Goal: Task Accomplishment & Management: Manage account settings

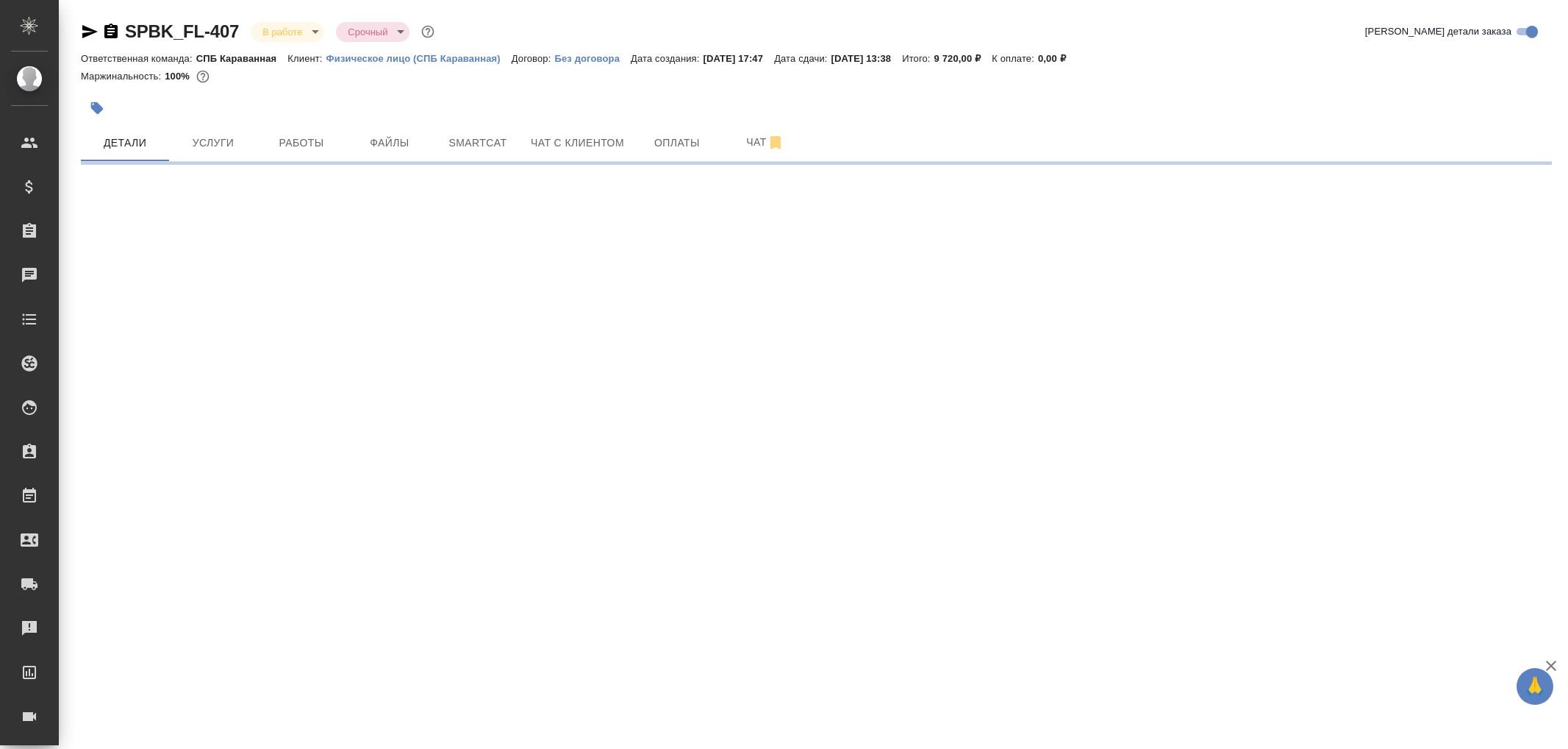
select select "RU"
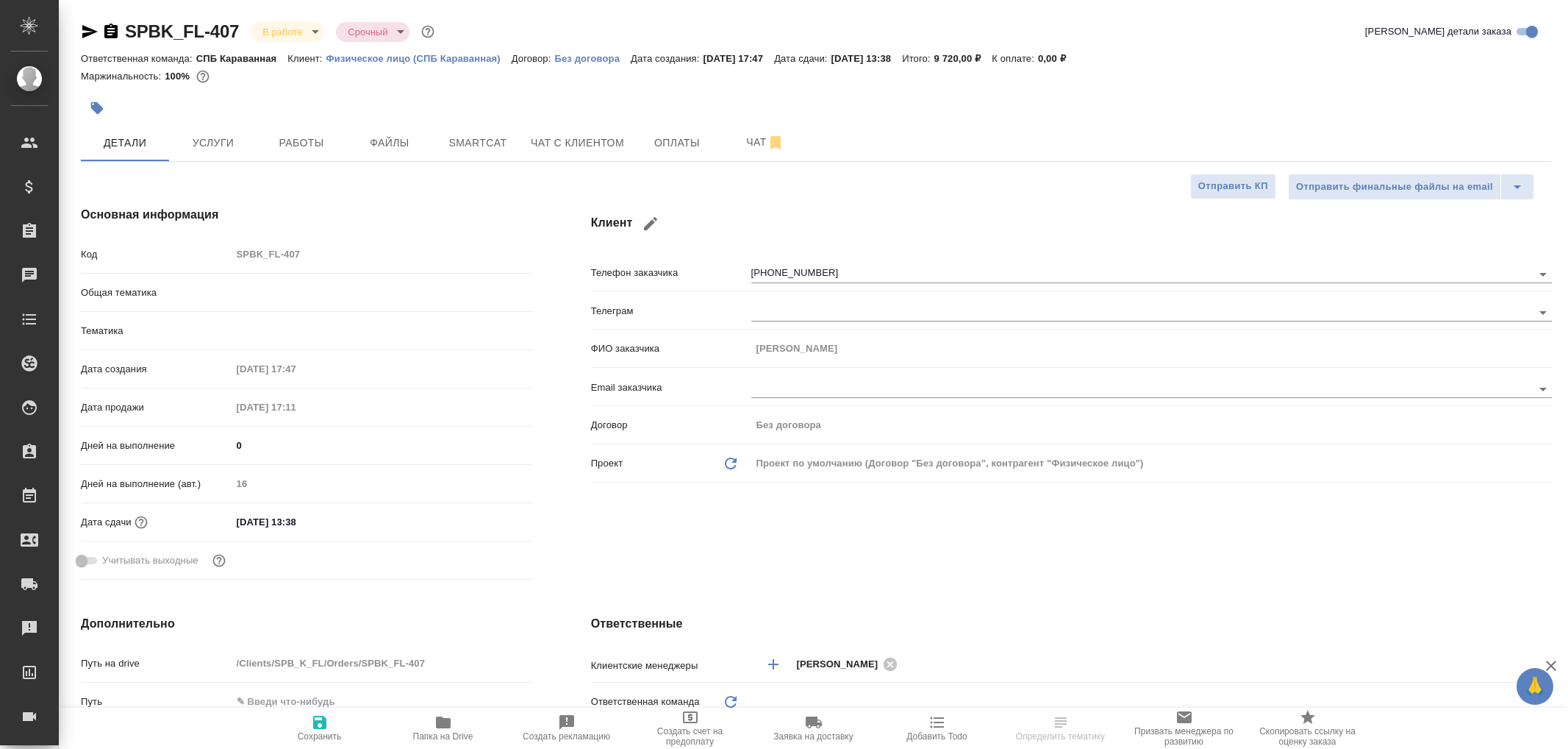
type textarea "x"
type input "Тарабановская Анастасия"
type input "Шаблонные документы"
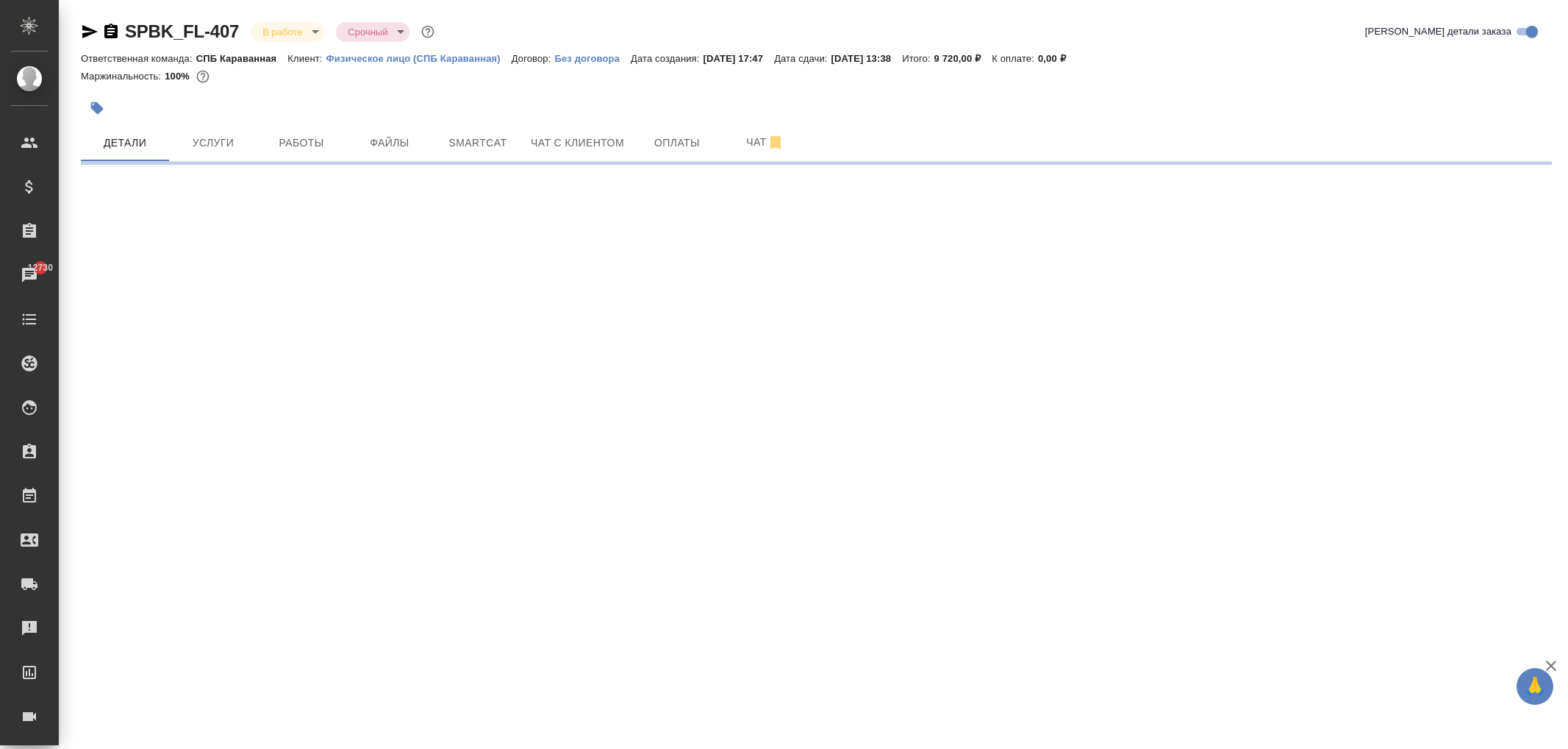
select select "RU"
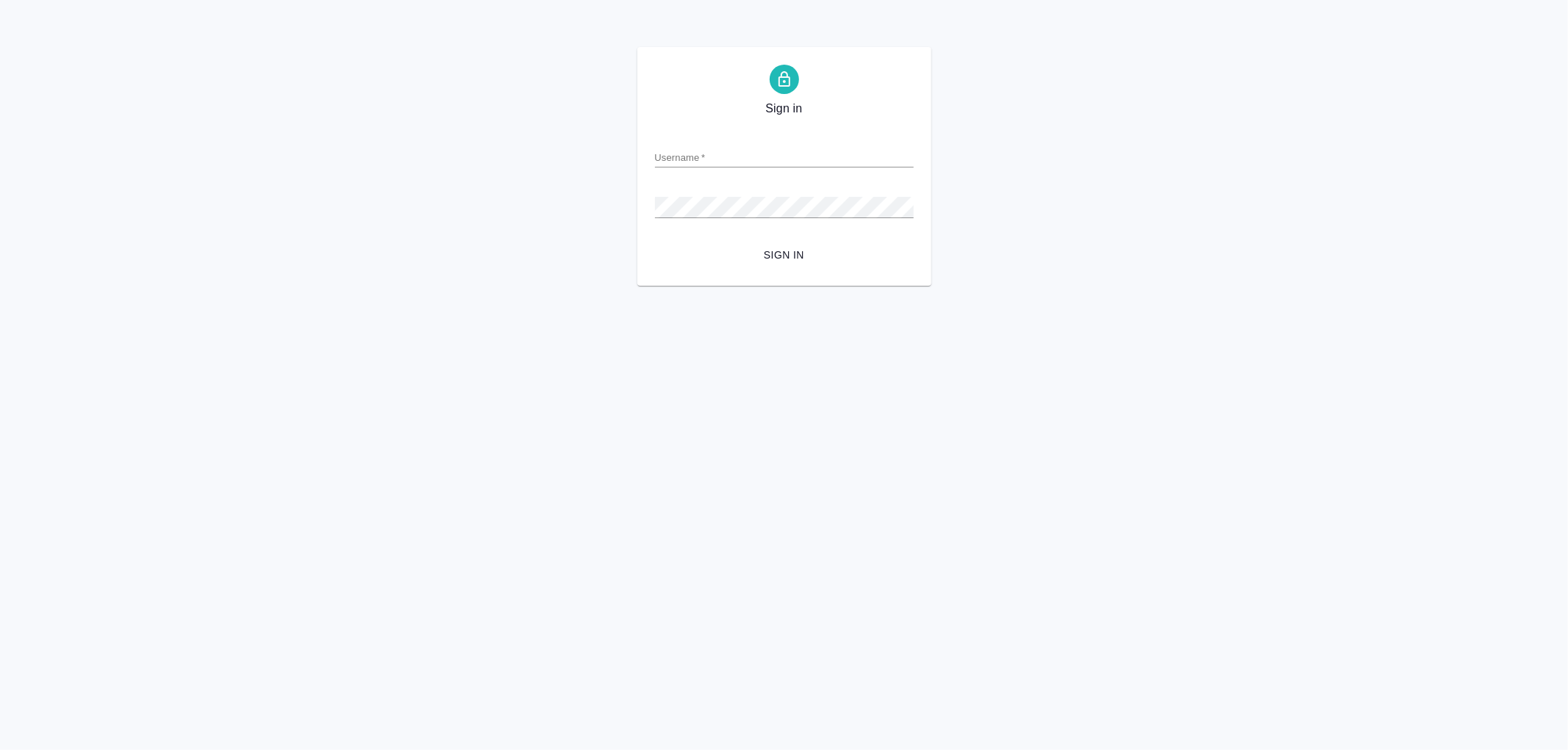
click at [714, 158] on input "Username   *" at bounding box center [784, 157] width 259 height 21
type input "arina.ivanova@awatera.com"
click at [655, 242] on button "Sign in" at bounding box center [784, 255] width 259 height 27
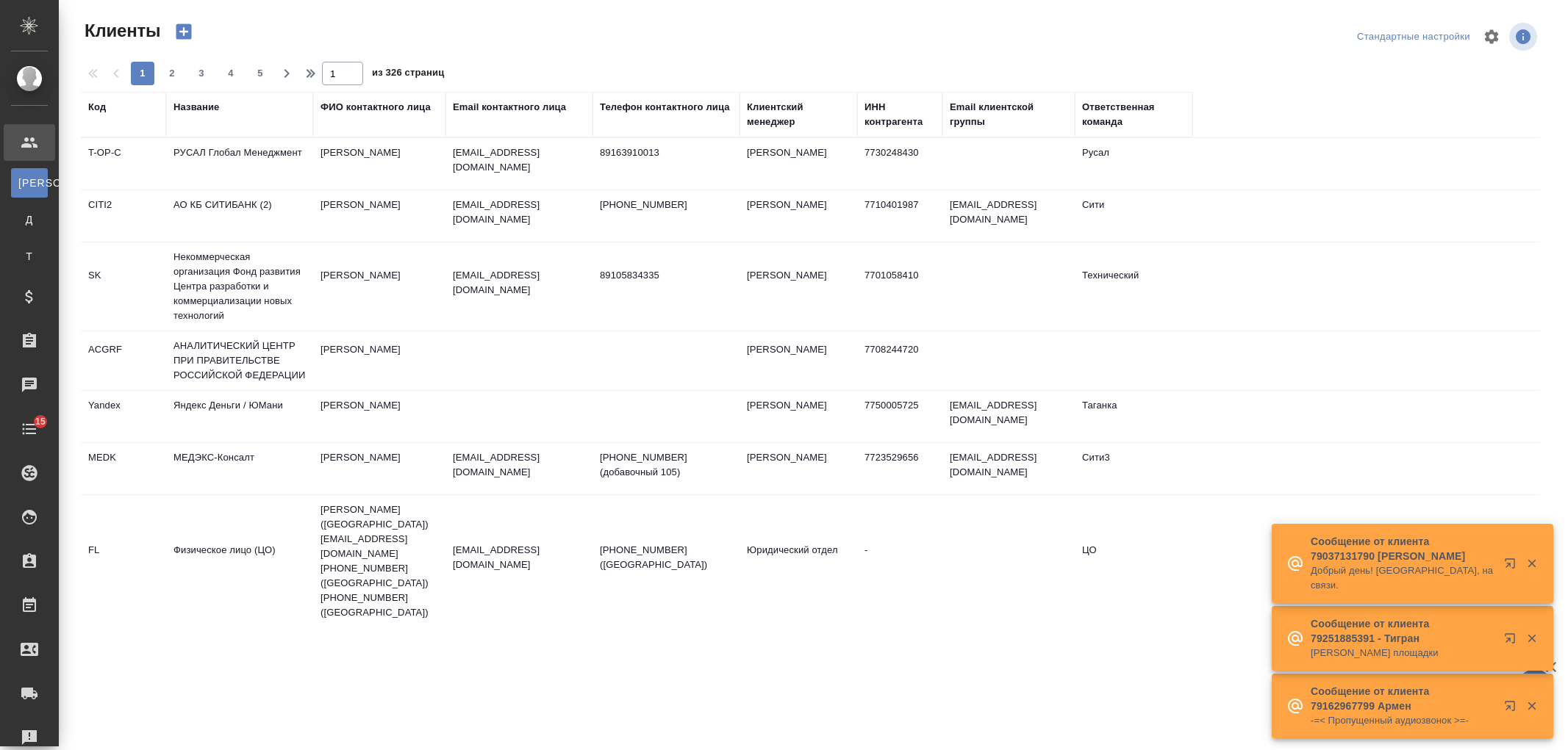
select select "RU"
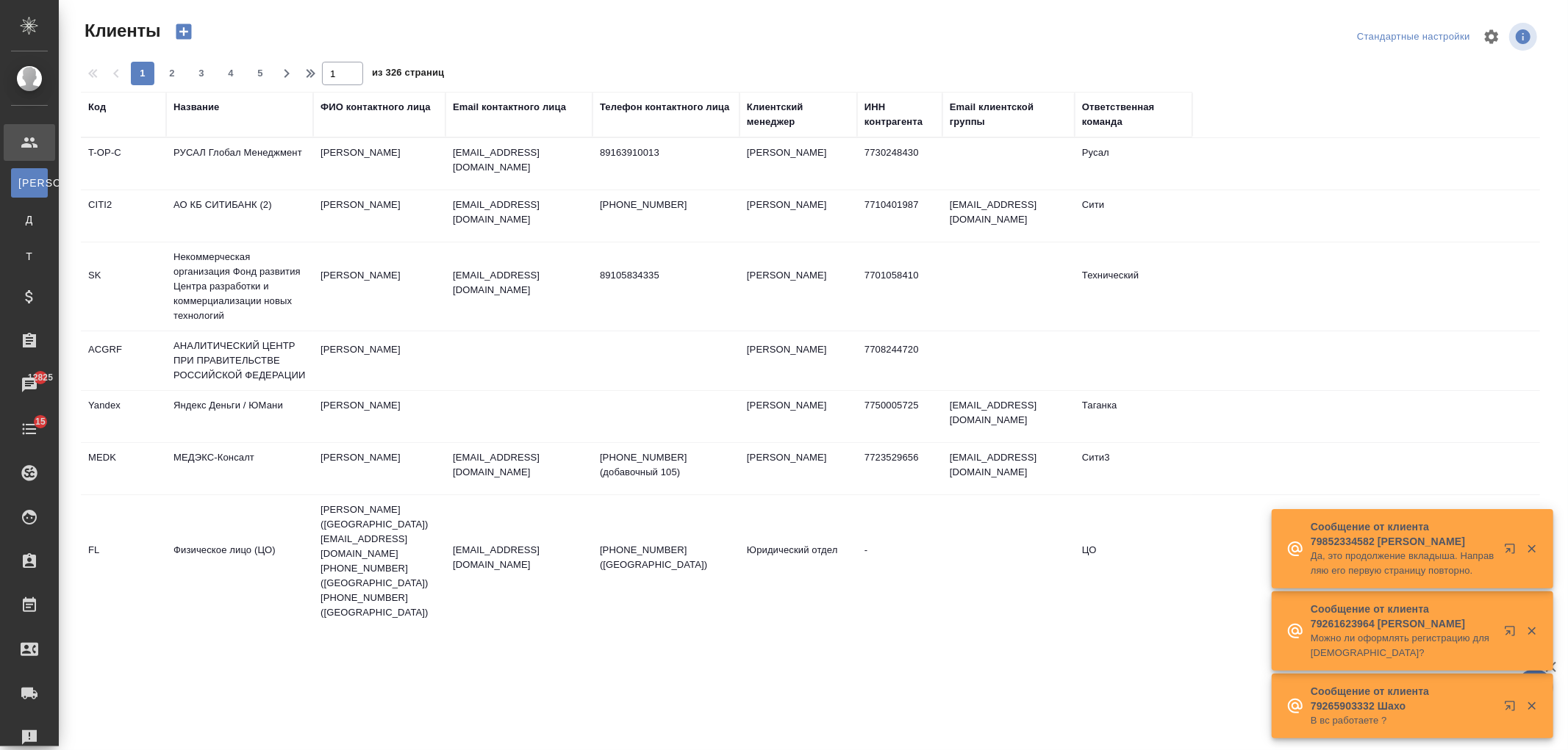
click at [206, 102] on div "Название" at bounding box center [196, 107] width 46 height 15
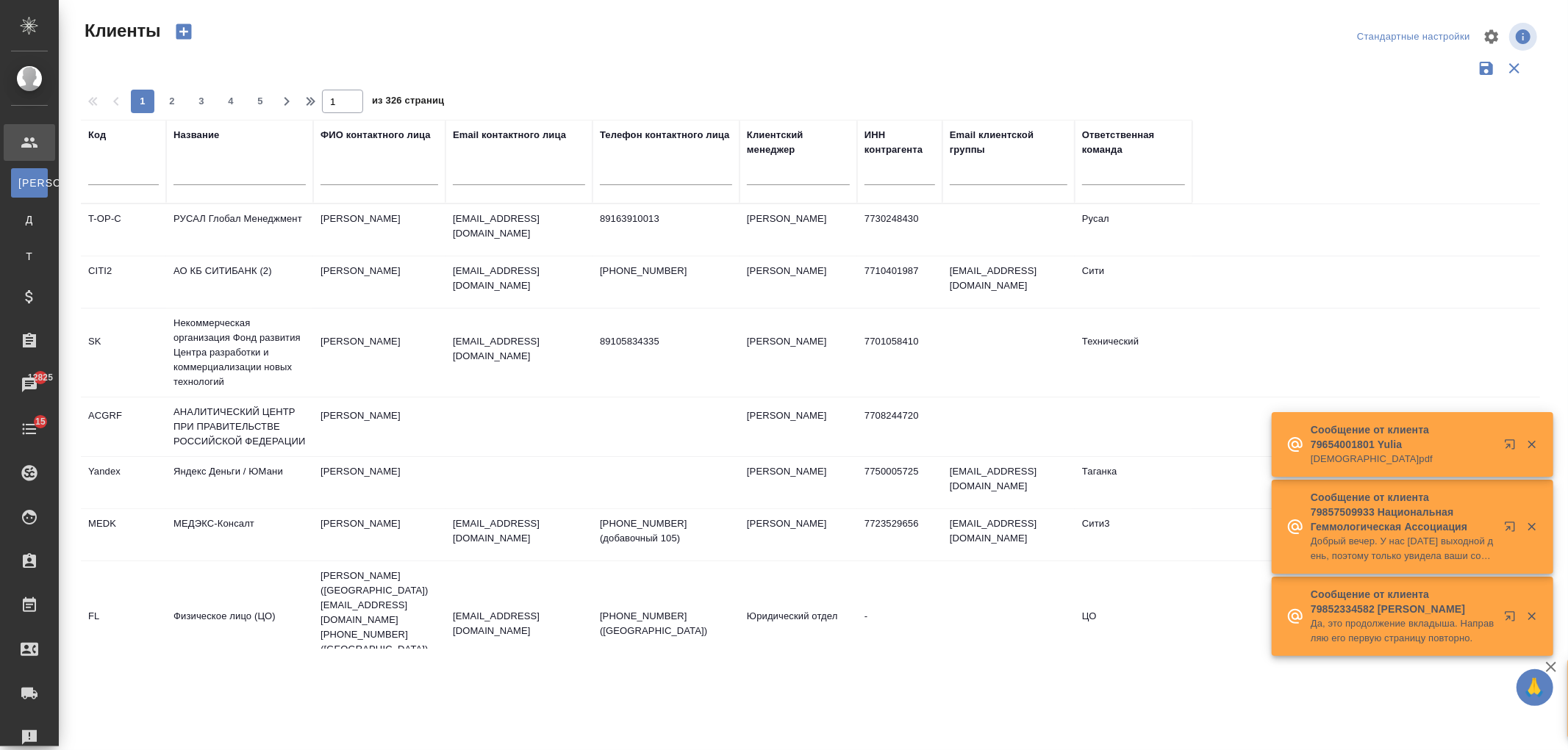
click at [218, 171] on input "text" at bounding box center [239, 176] width 132 height 18
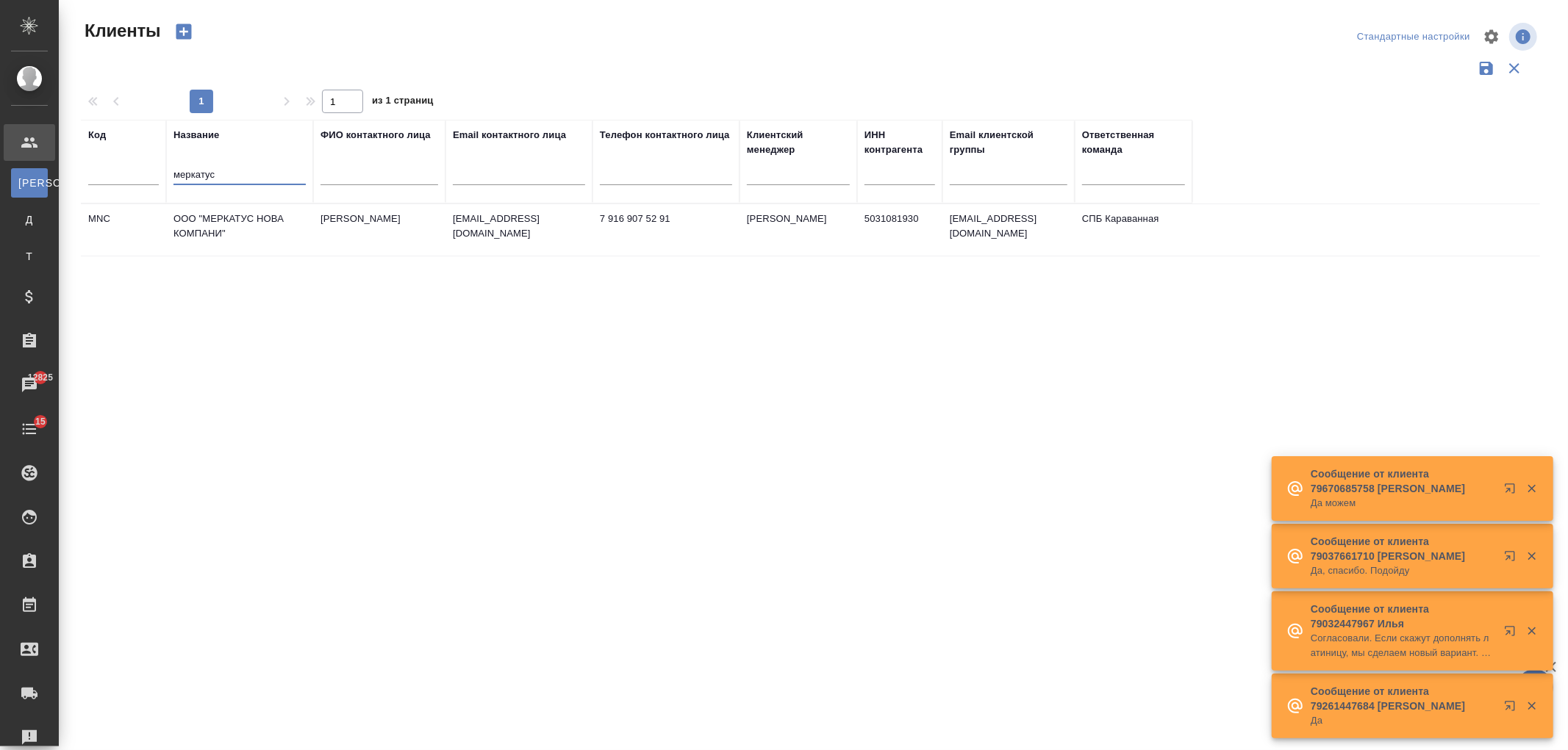
type input "меркатус"
click at [358, 243] on td "Байрамова Эсмира" at bounding box center [378, 230] width 132 height 52
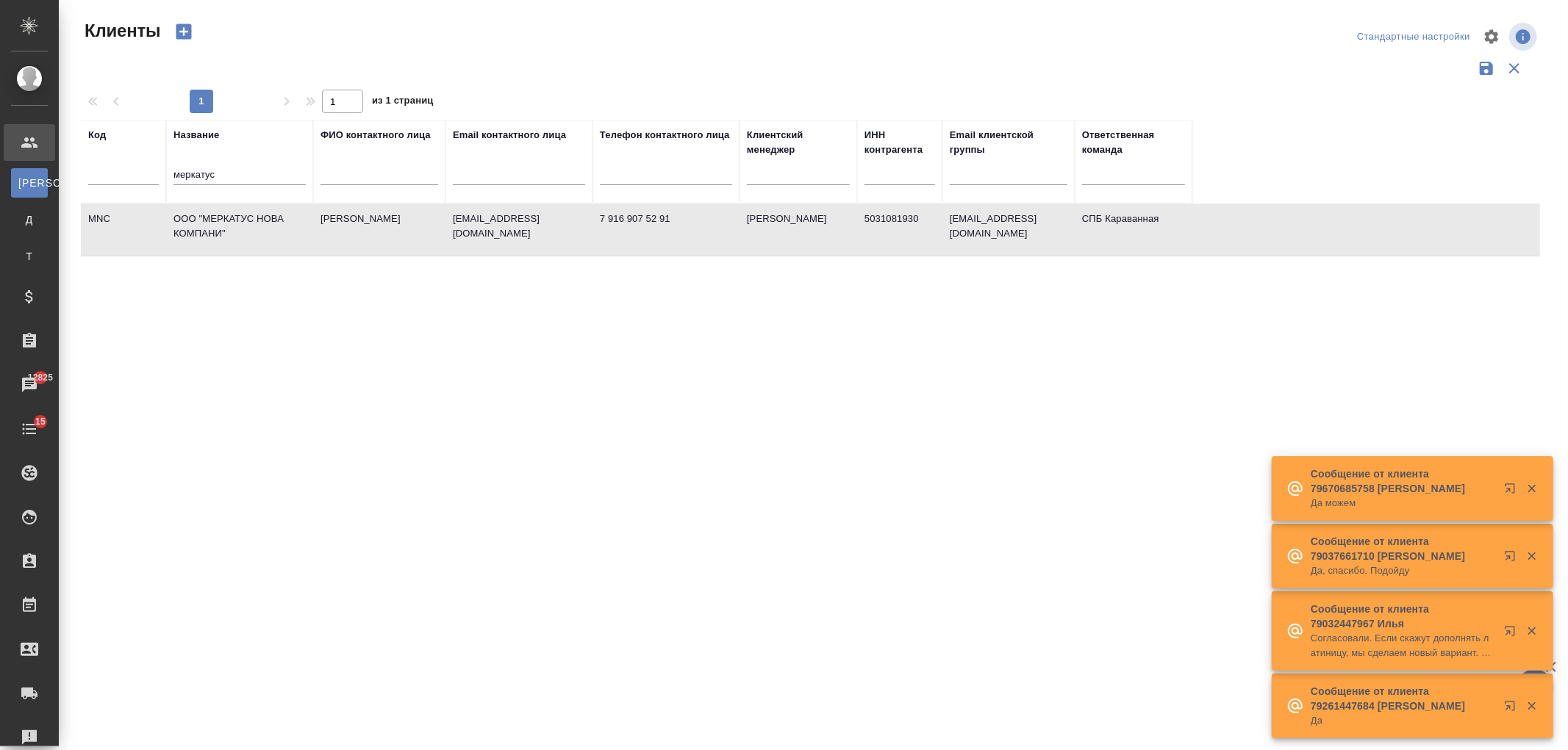
click at [358, 243] on td "Байрамова Эсмира" at bounding box center [378, 230] width 132 height 52
click at [335, 222] on td "Байрамова Эсмира" at bounding box center [378, 230] width 132 height 52
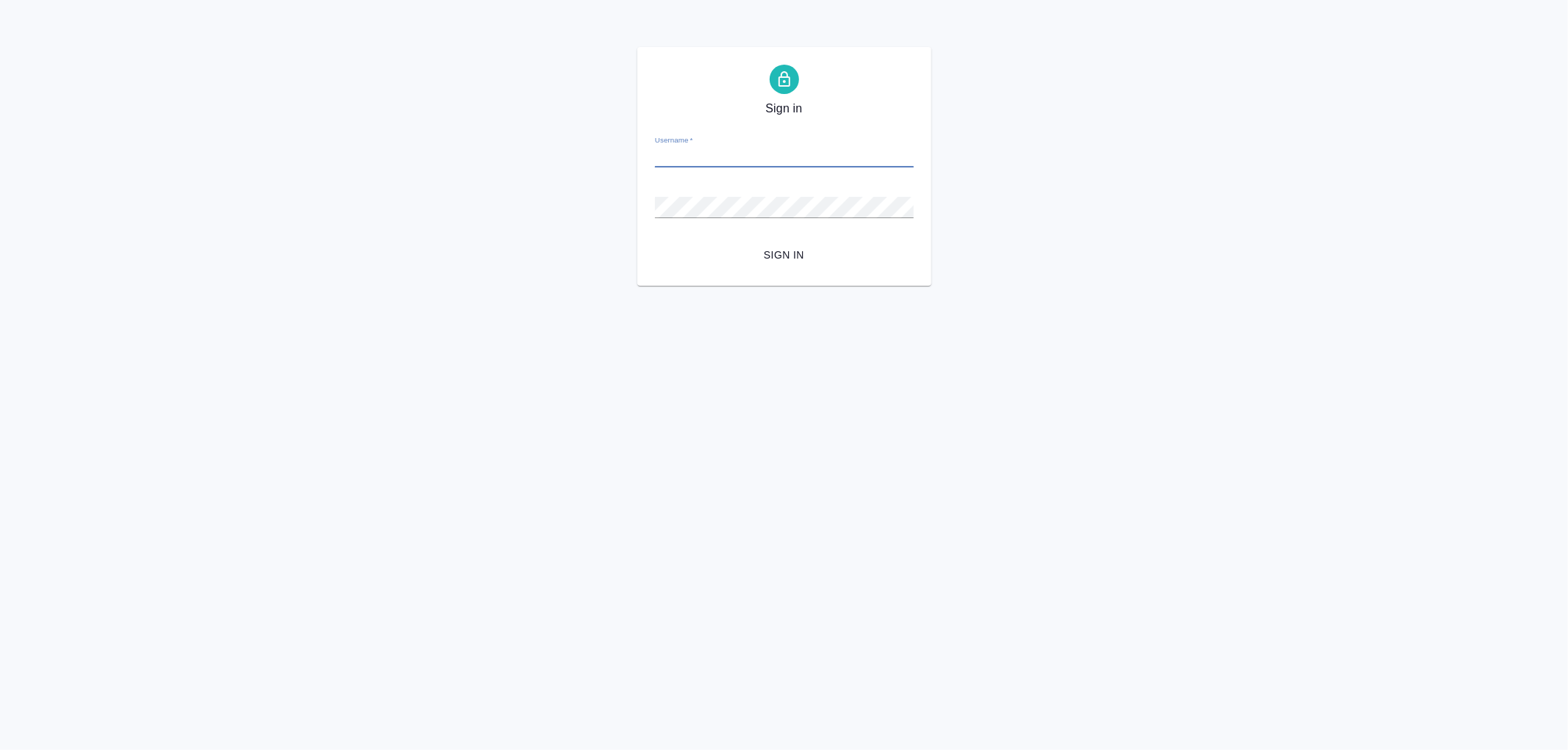
click at [686, 157] on input "Username   *" at bounding box center [784, 157] width 259 height 21
click at [694, 167] on input "Username   *" at bounding box center [784, 157] width 259 height 21
type input "arina.ivanova@awatera.com"
click at [791, 195] on div "Password   *" at bounding box center [784, 201] width 259 height 32
click at [655, 242] on button "Sign in" at bounding box center [784, 255] width 259 height 27
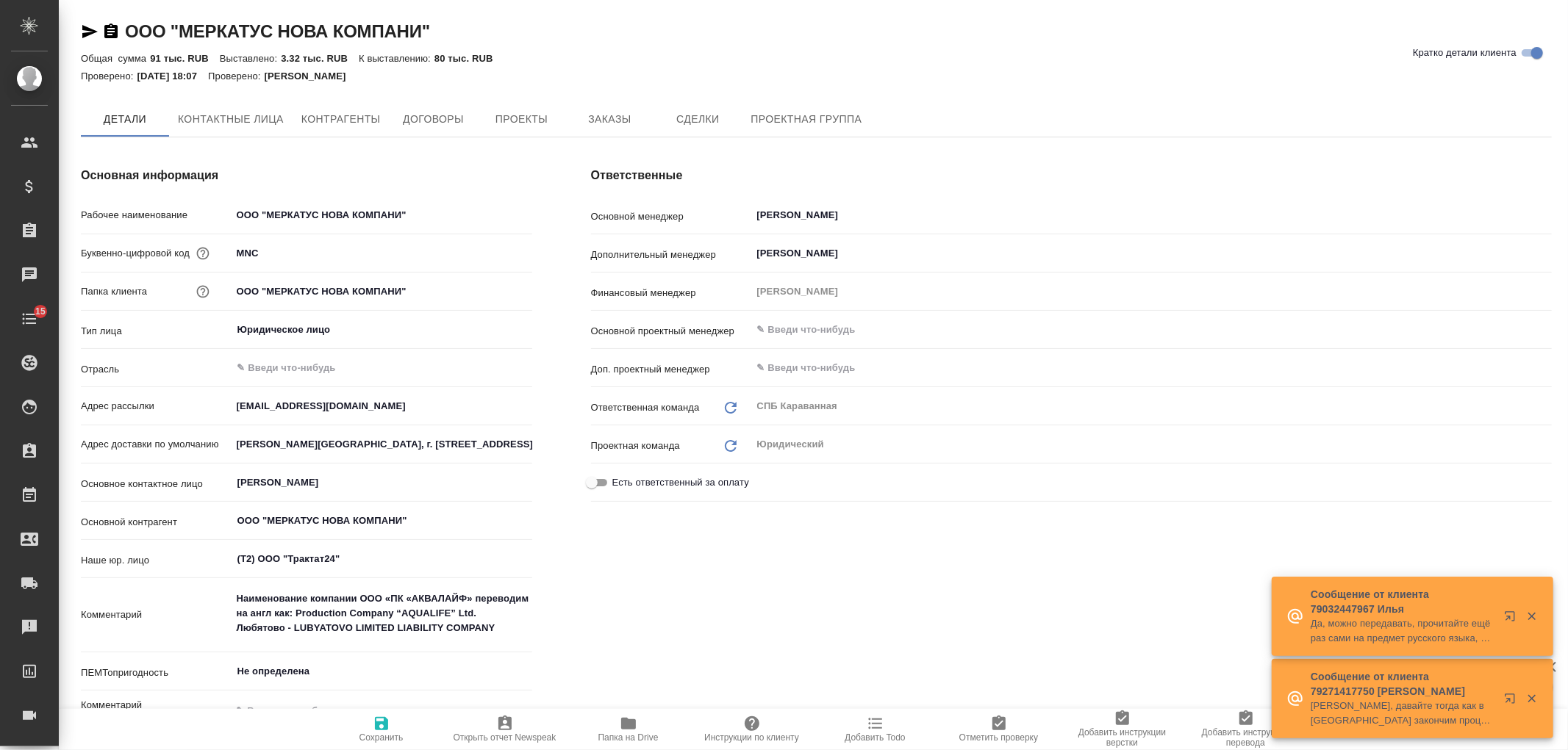
type textarea "x"
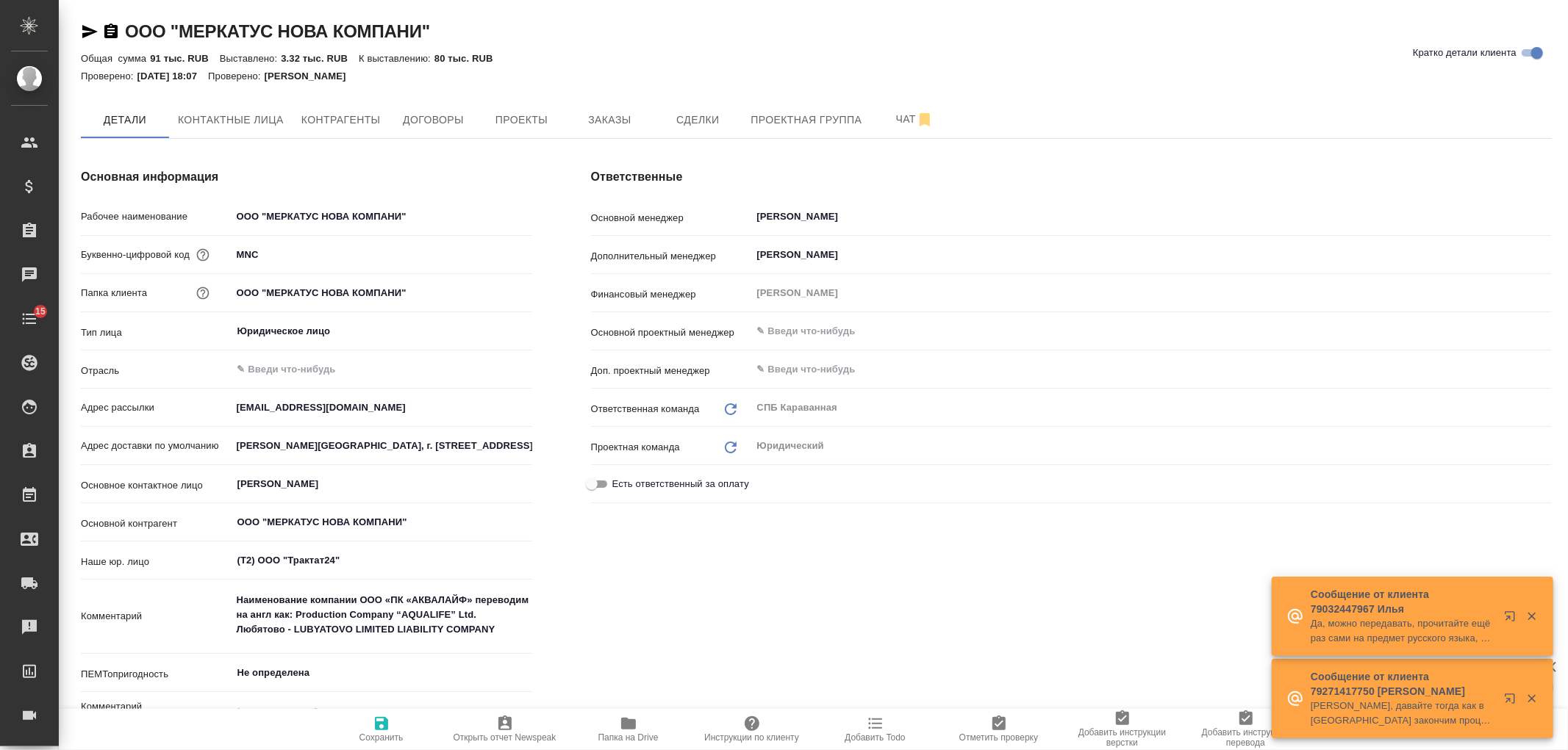
type textarea "x"
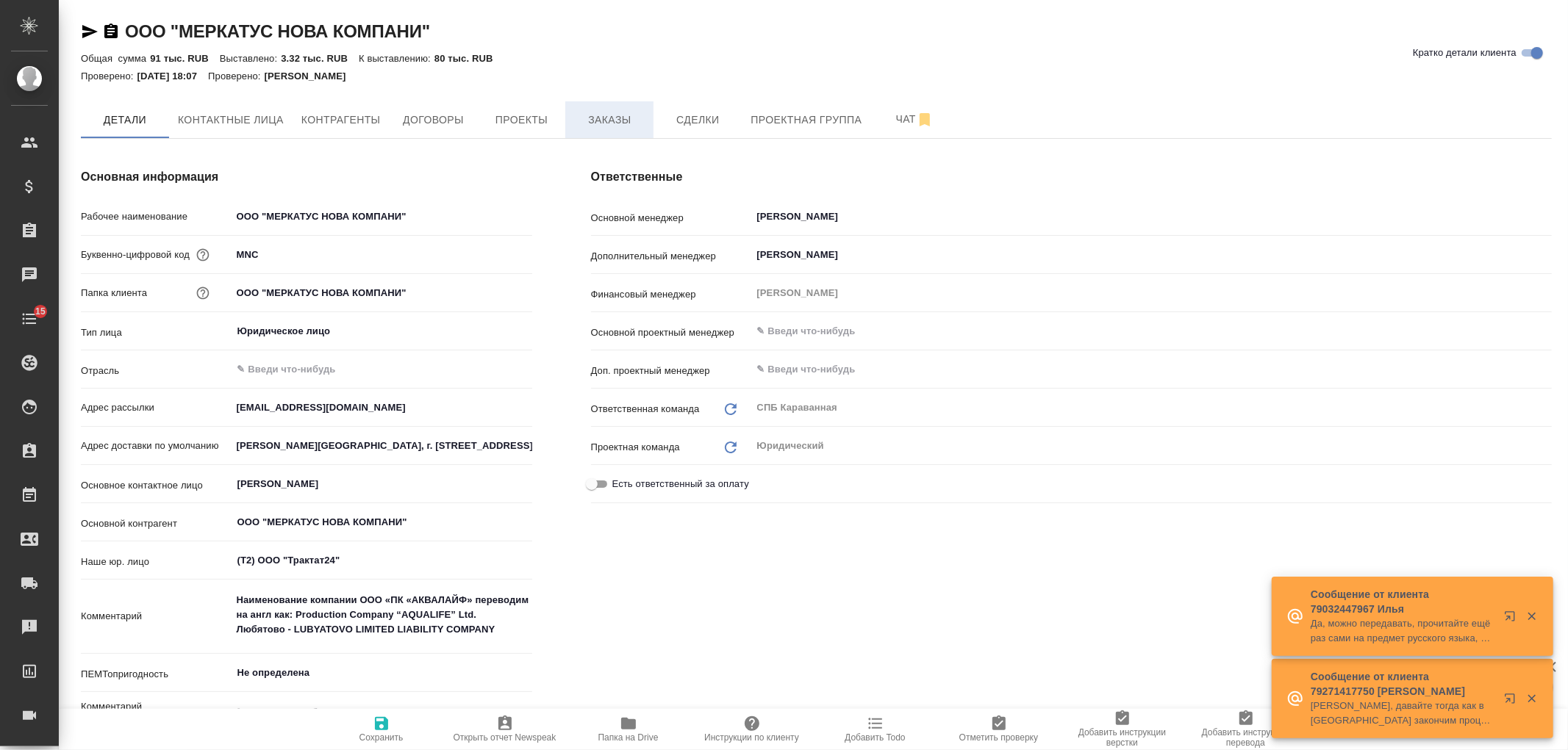
click at [614, 134] on button "Заказы" at bounding box center [609, 120] width 88 height 37
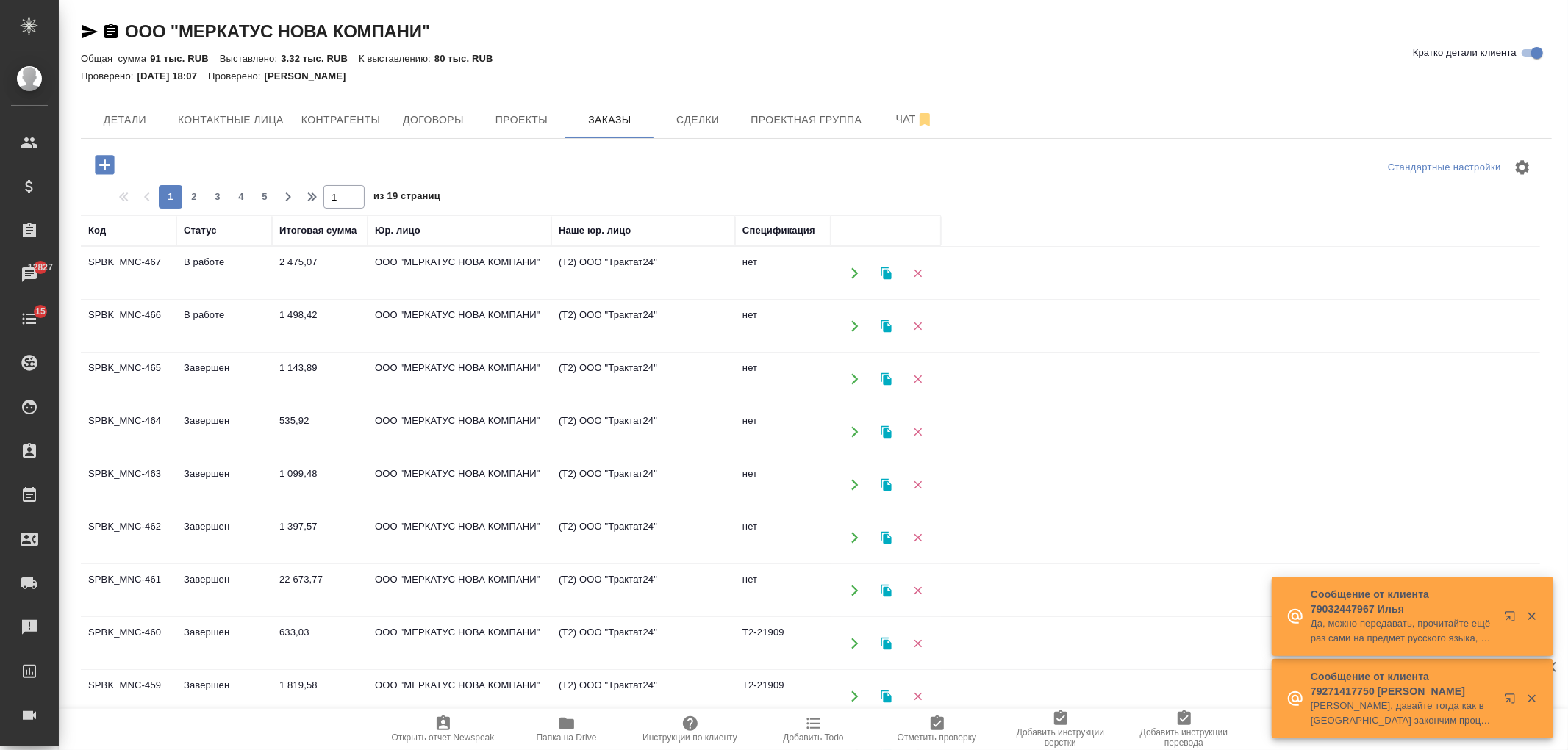
click at [103, 163] on icon "button" at bounding box center [104, 164] width 19 height 19
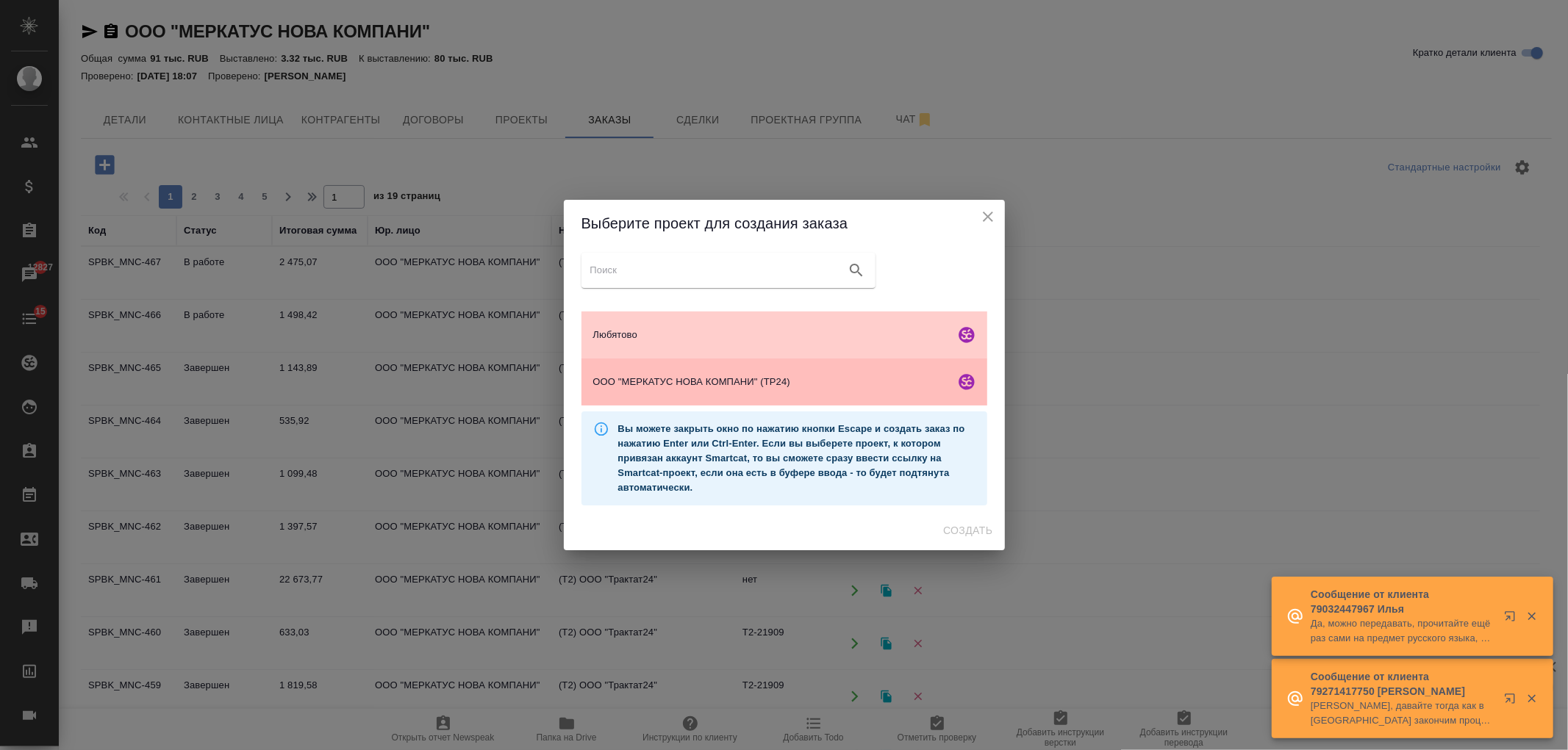
click at [875, 378] on span "ООО "МЕРКАТУС НОВА КОМПАНИ" (ТР24)" at bounding box center [771, 382] width 355 height 15
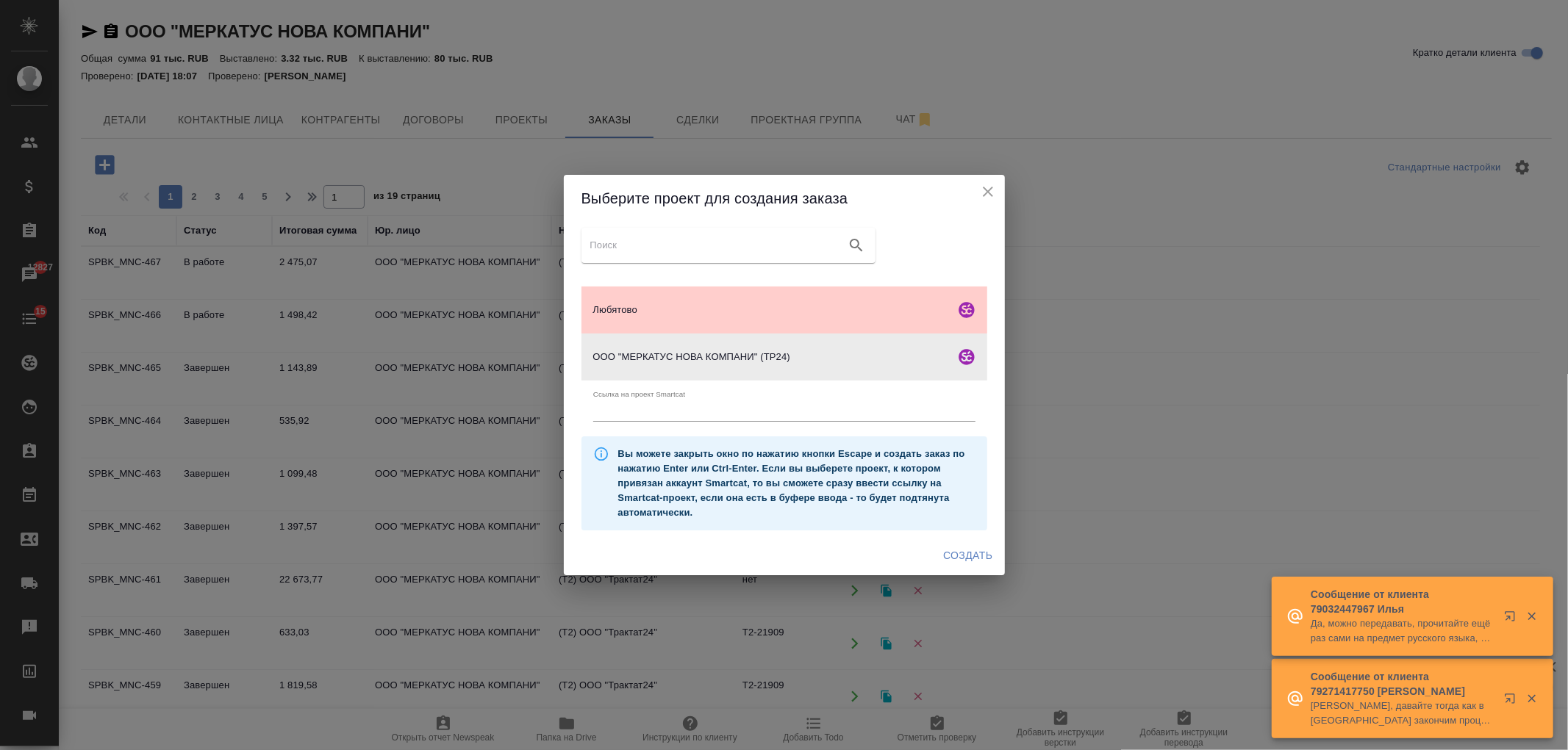
click at [979, 560] on span "Создать" at bounding box center [968, 556] width 49 height 18
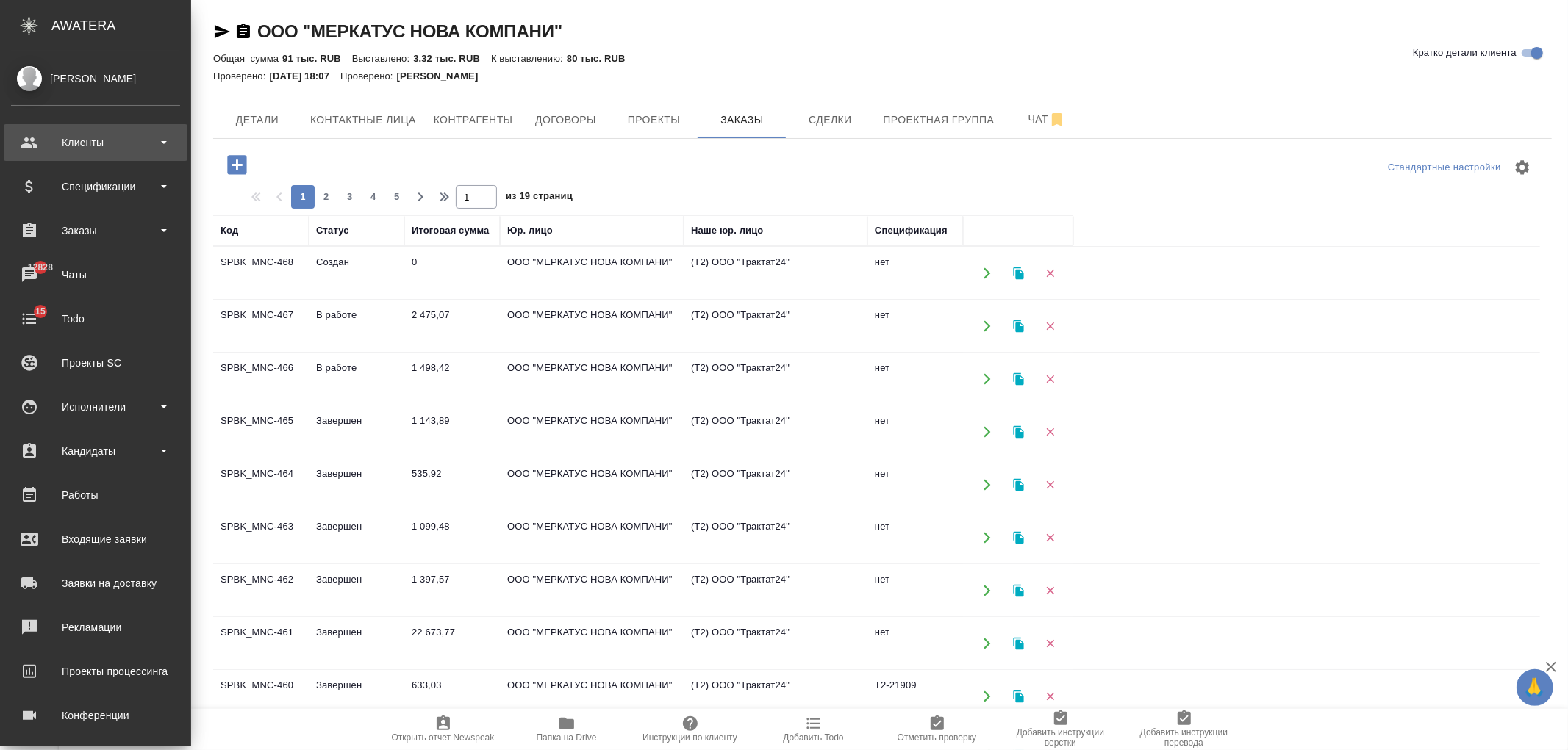
click at [123, 150] on div "Клиенты" at bounding box center [95, 142] width 169 height 22
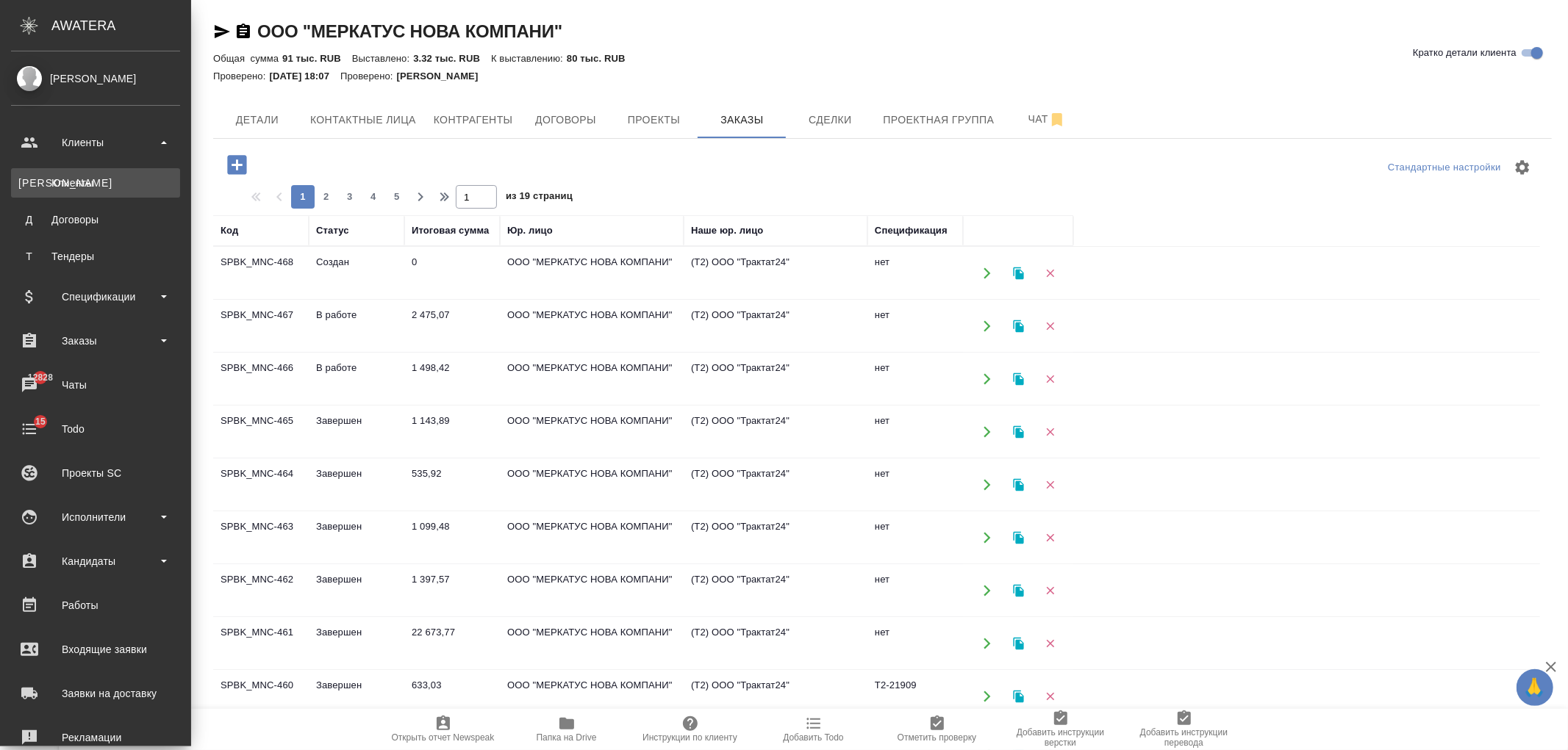
click at [120, 196] on link "К Клиенты" at bounding box center [95, 183] width 169 height 30
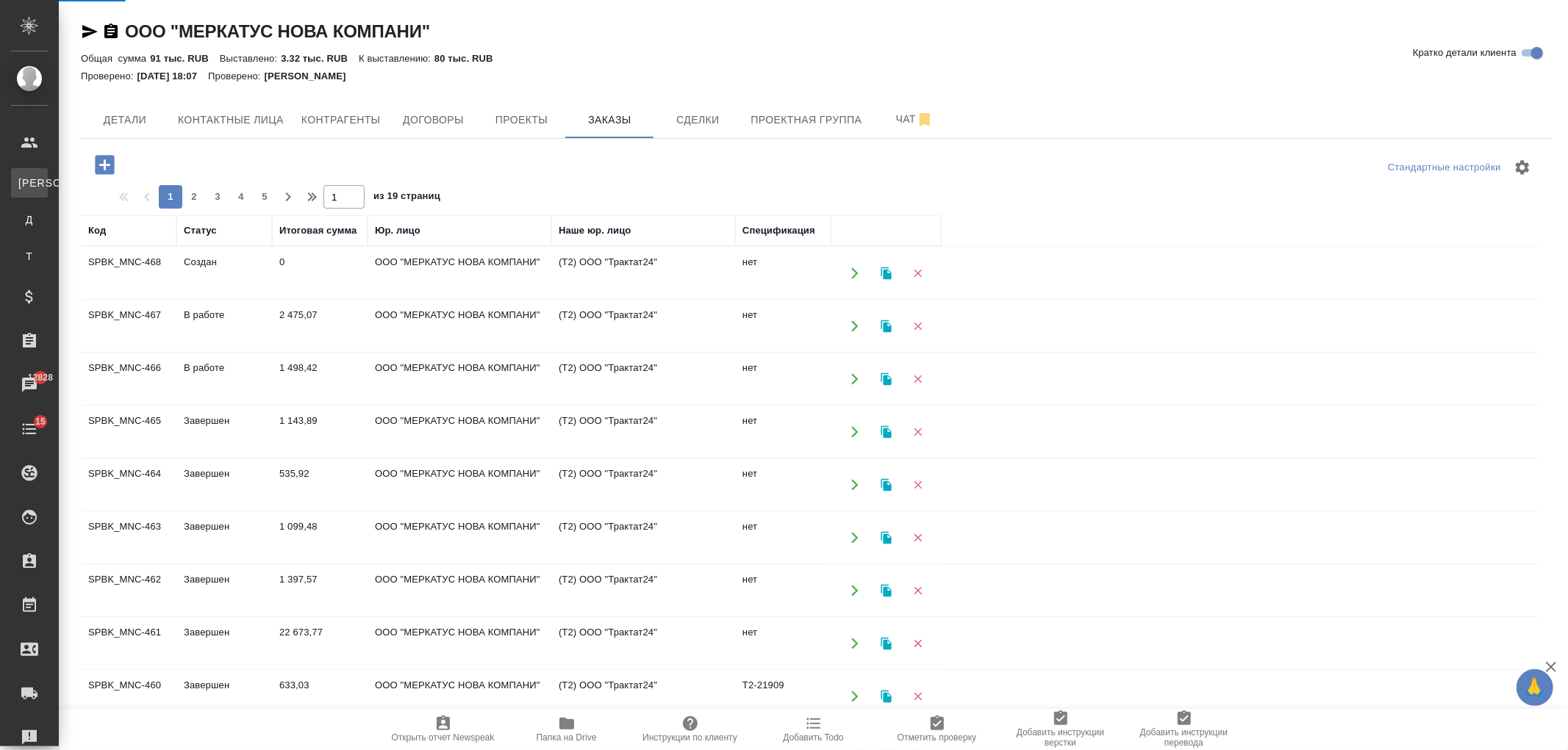
select select "RU"
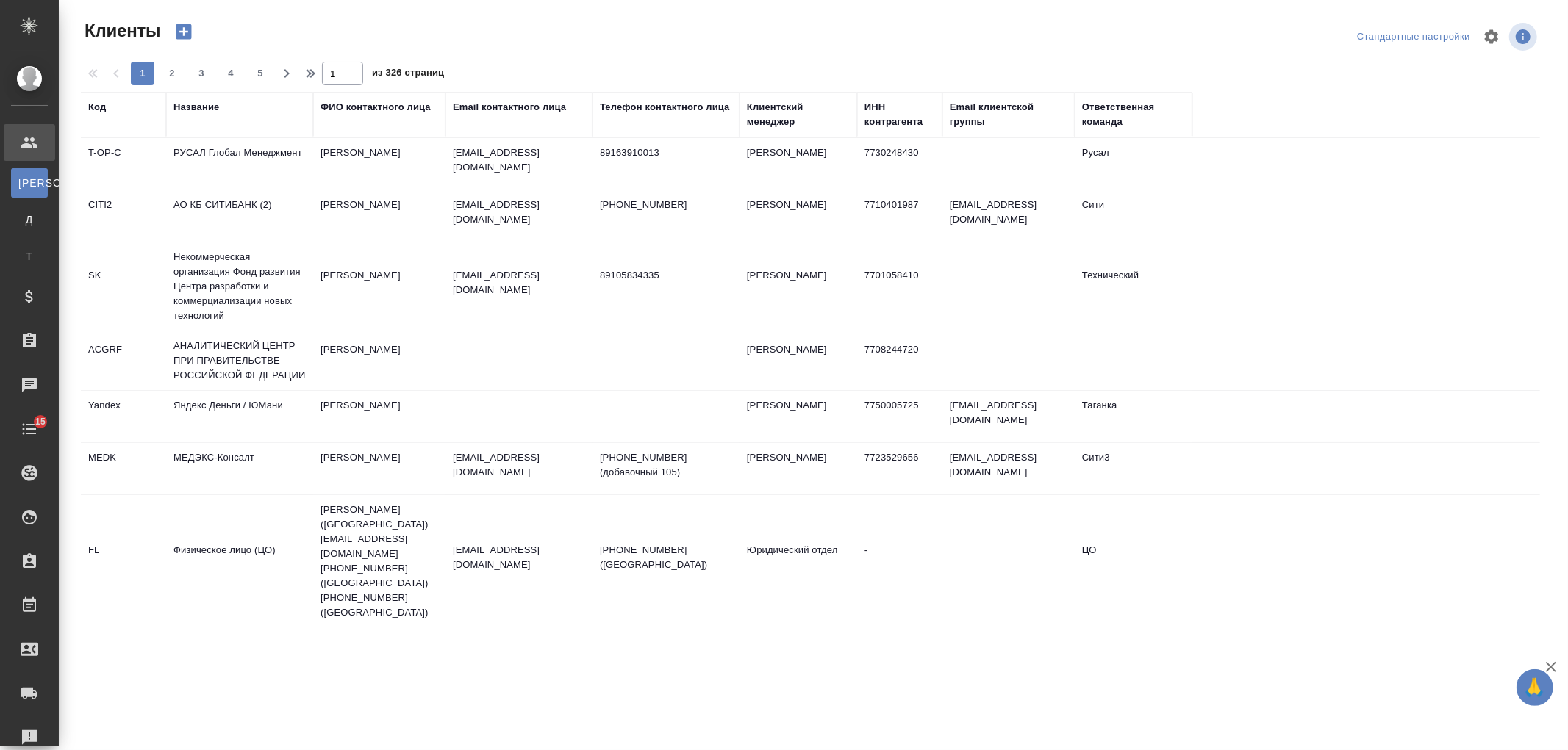
click at [203, 104] on div "Название" at bounding box center [196, 107] width 46 height 15
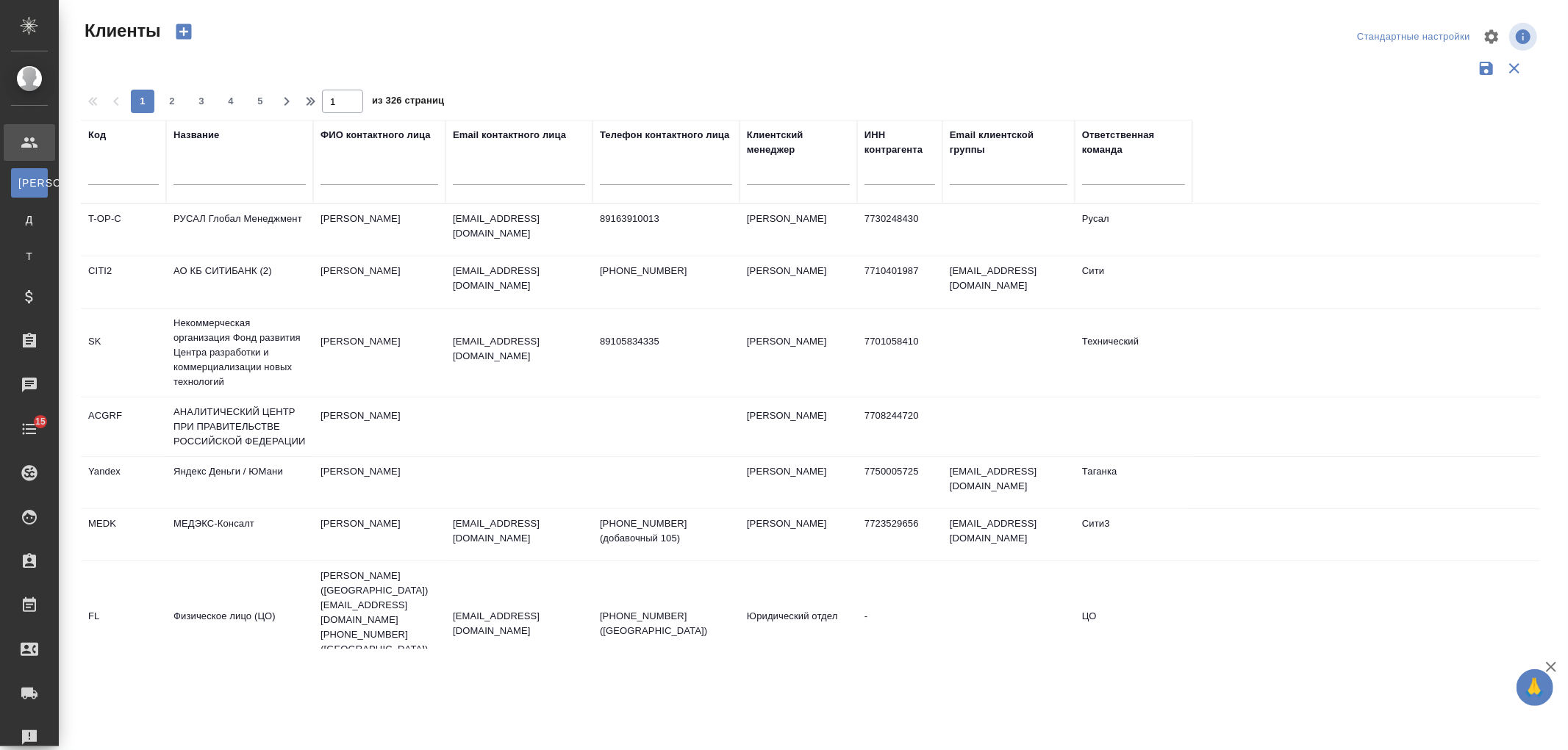
click at [221, 175] on input "text" at bounding box center [239, 176] width 132 height 18
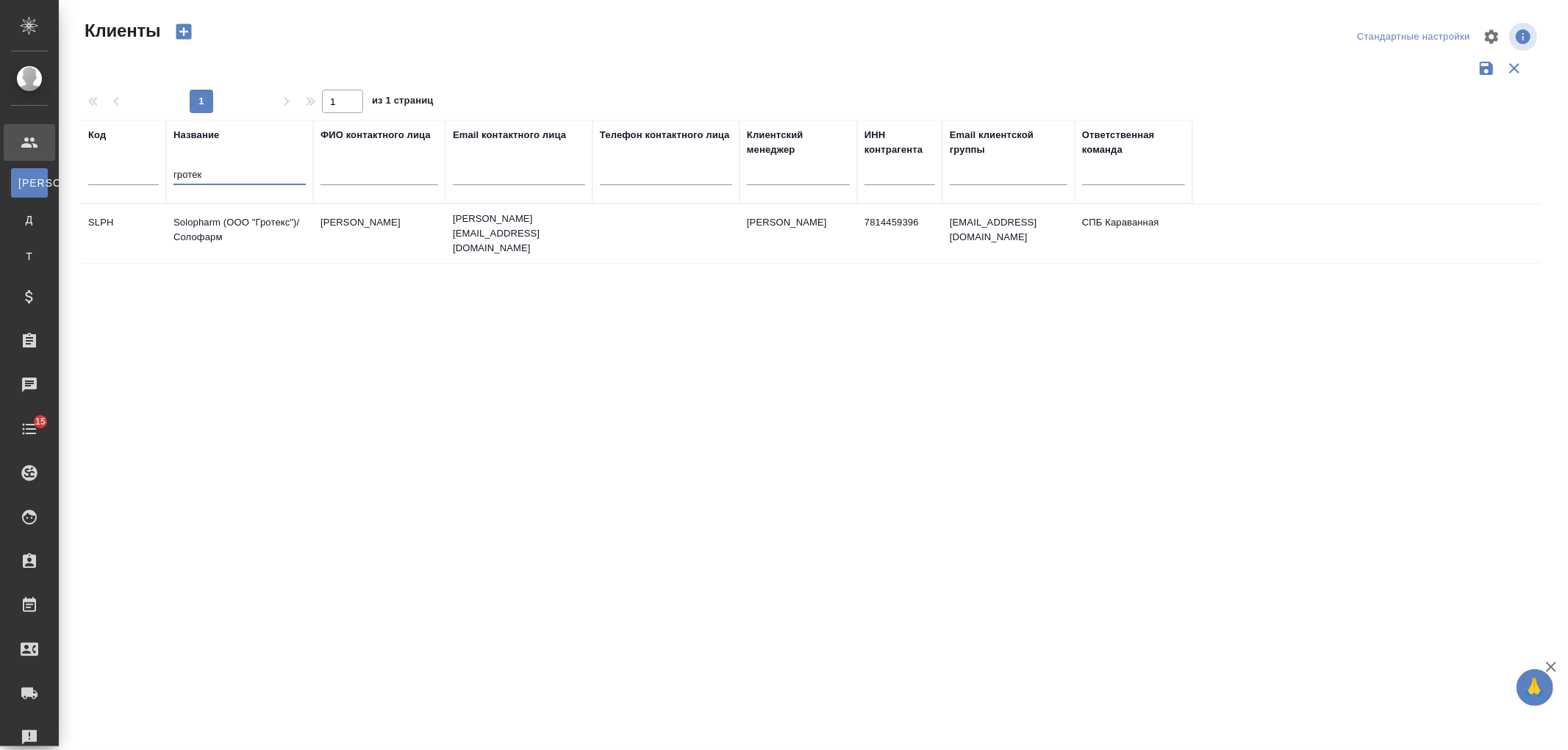
type input "гротек"
click at [277, 231] on td "Solopharm (ООО "Гротекс")/Солофарм" at bounding box center [239, 233] width 147 height 52
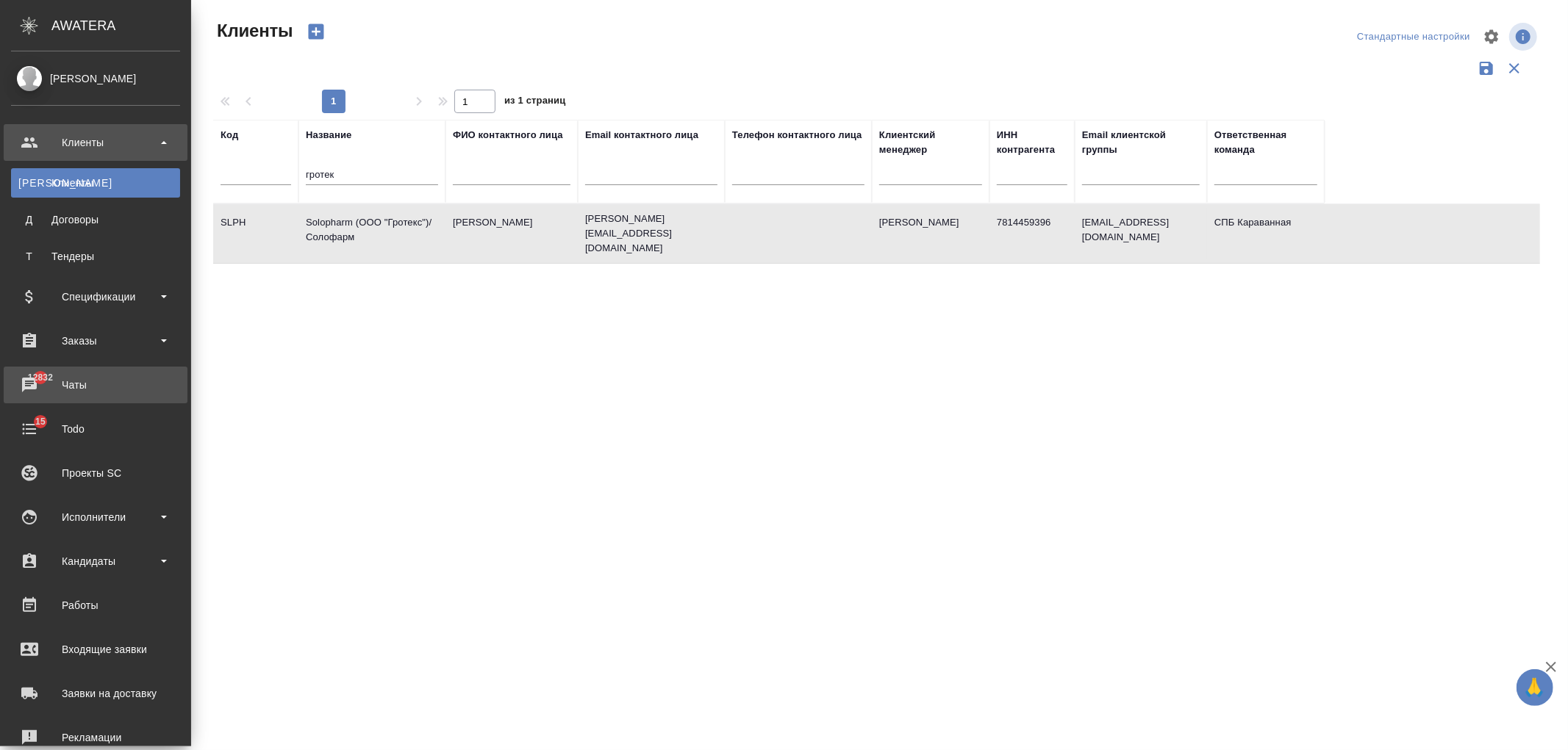
click at [39, 391] on div "Чаты" at bounding box center [95, 385] width 169 height 22
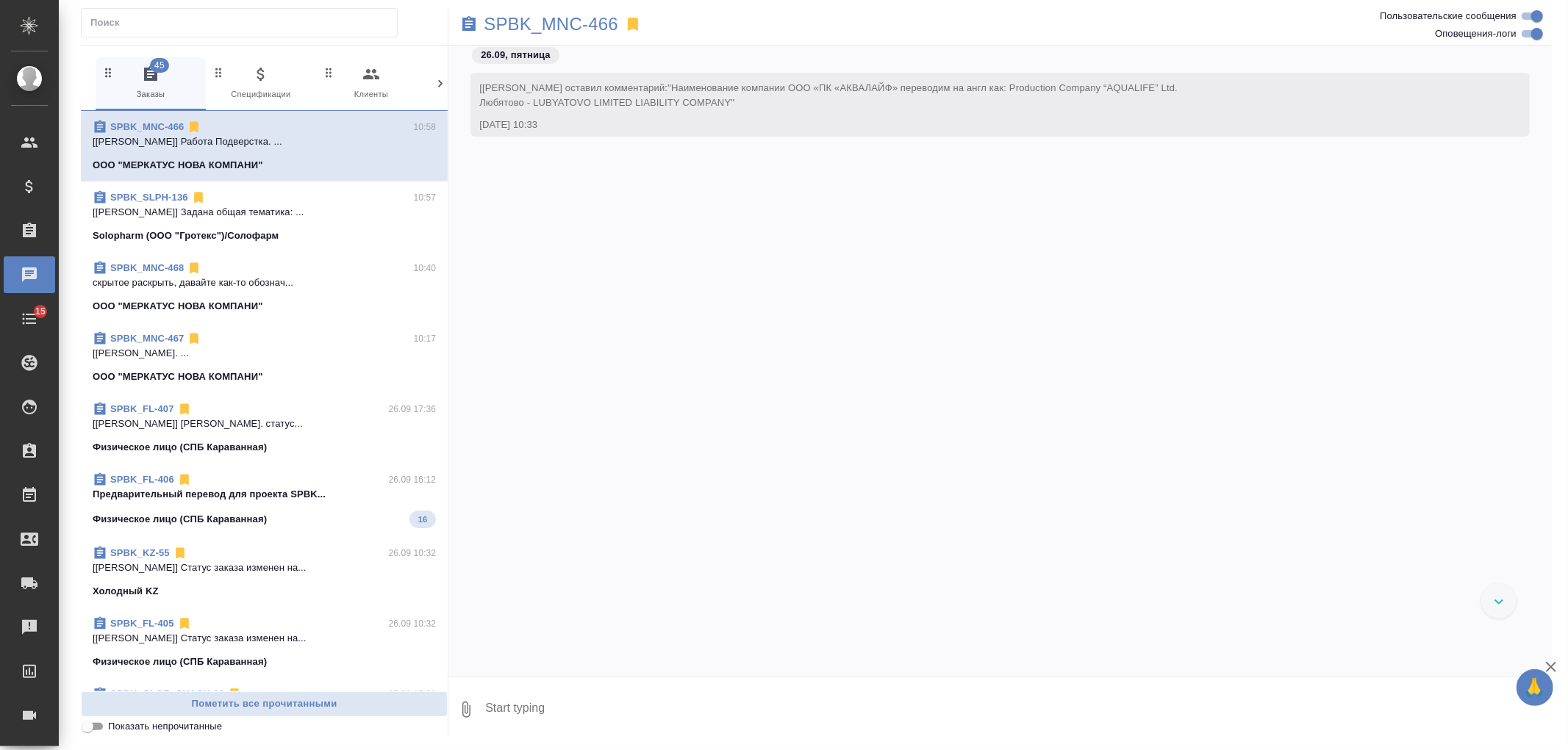
scroll to position [4071, 0]
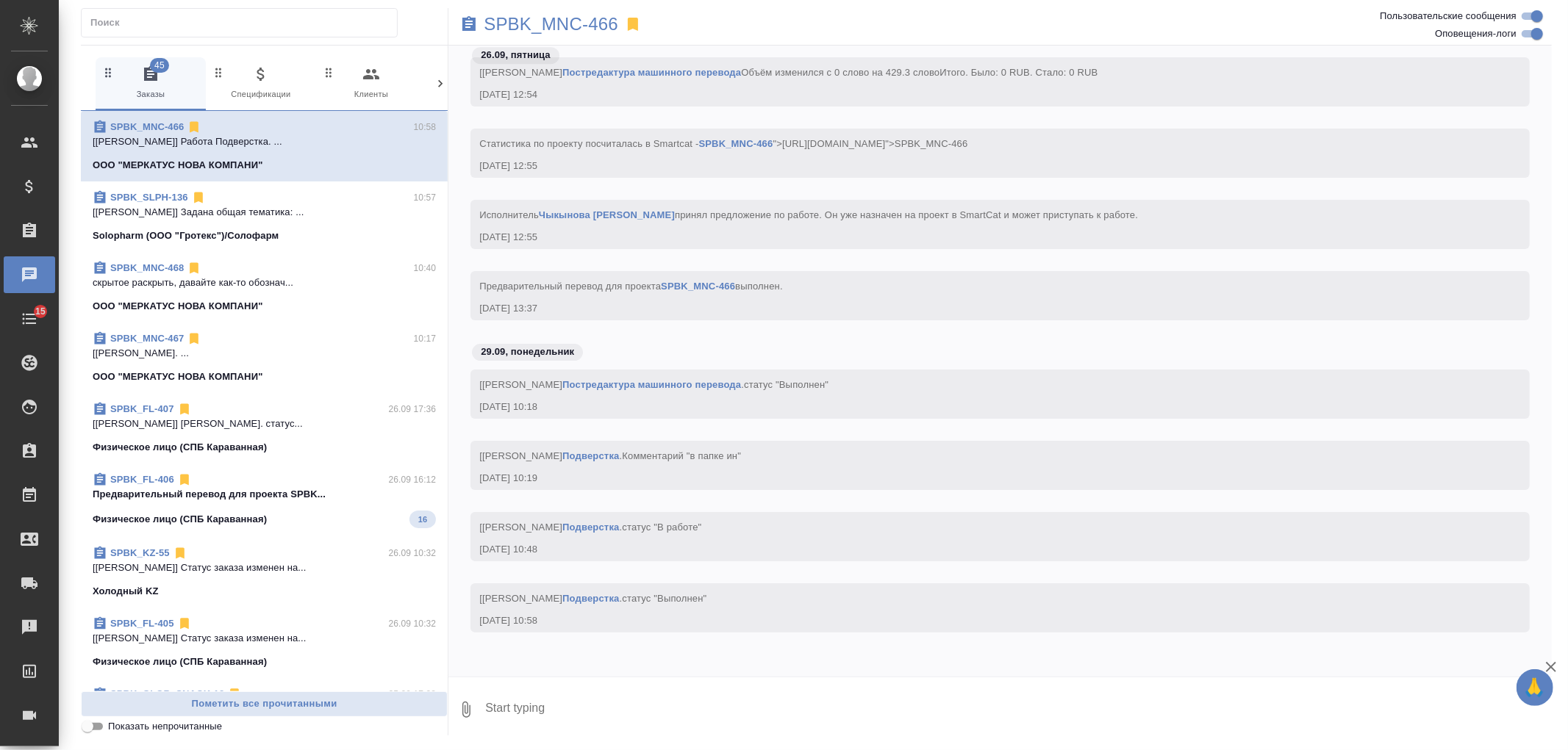
click at [438, 81] on icon at bounding box center [440, 84] width 4 height 7
click at [397, 89] on span "99+ Мессенджеры" at bounding box center [378, 84] width 99 height 36
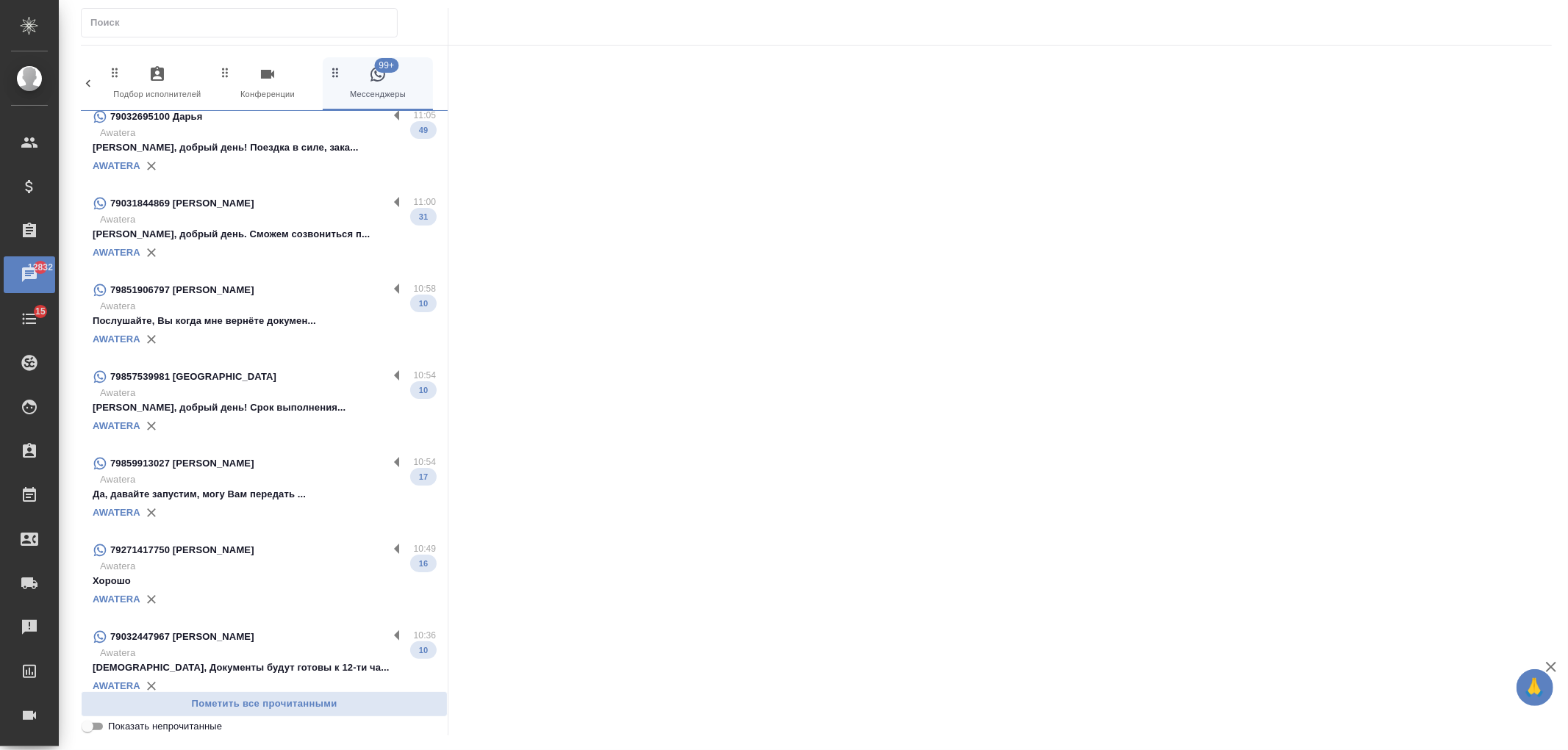
scroll to position [0, 0]
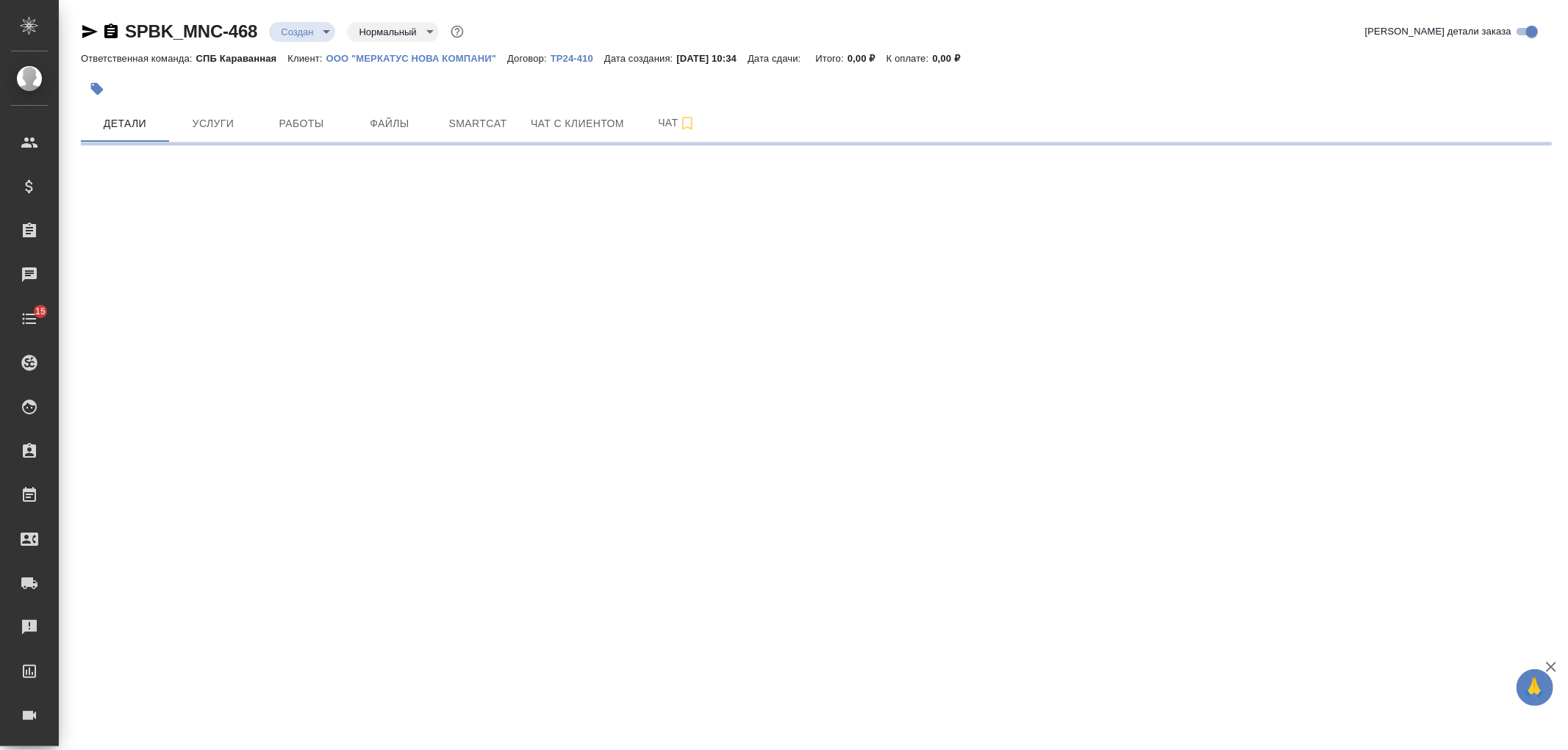
select select "RU"
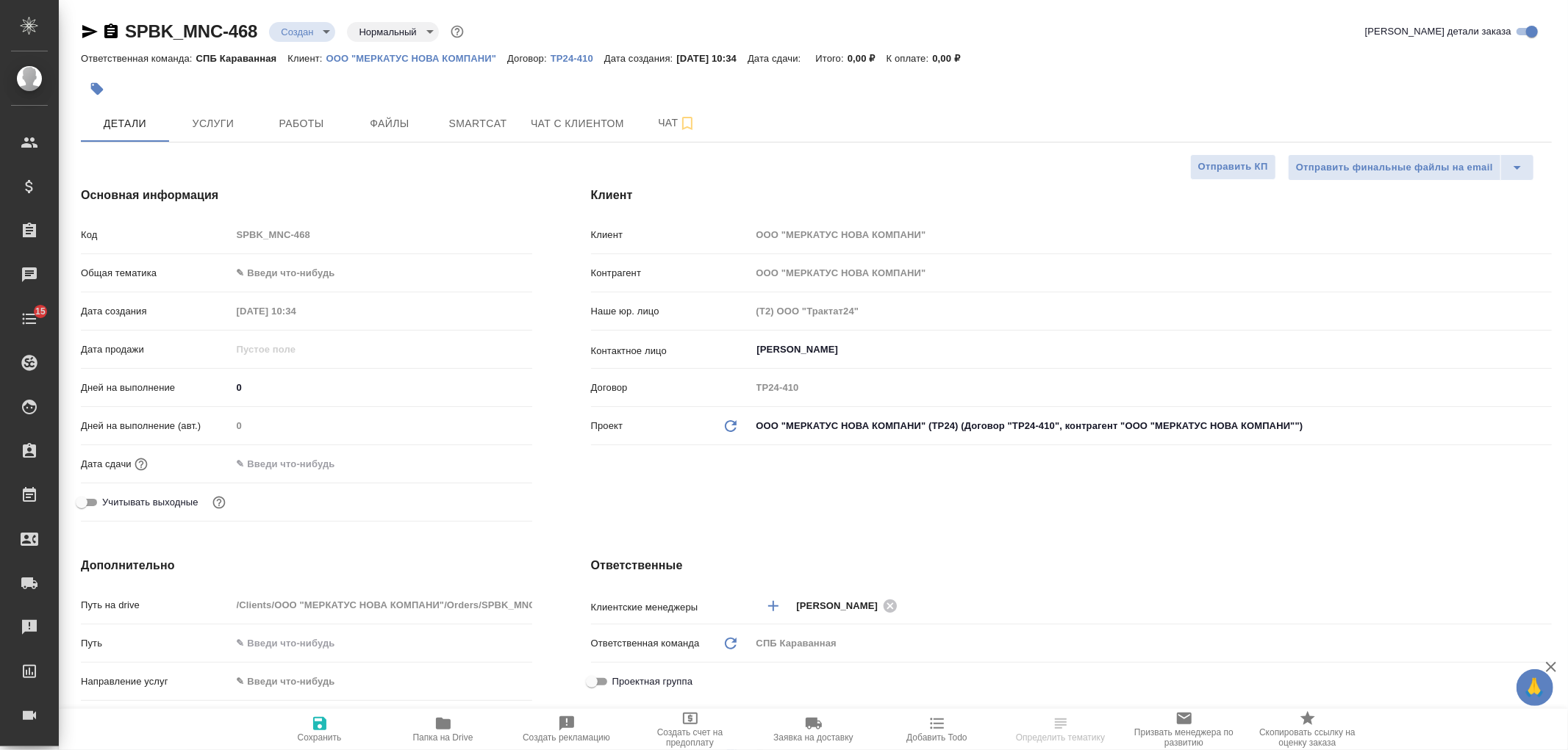
type textarea "x"
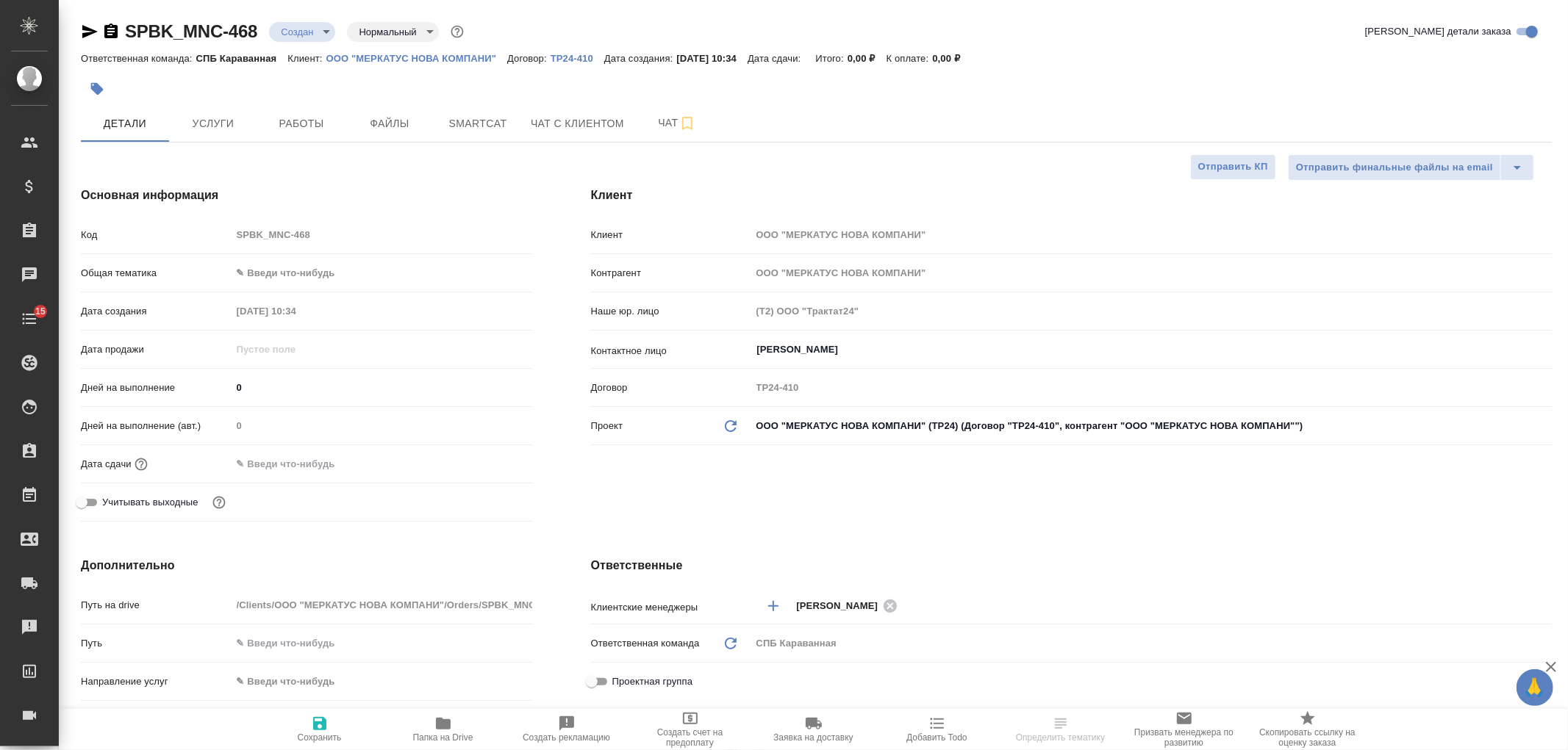
type textarea "x"
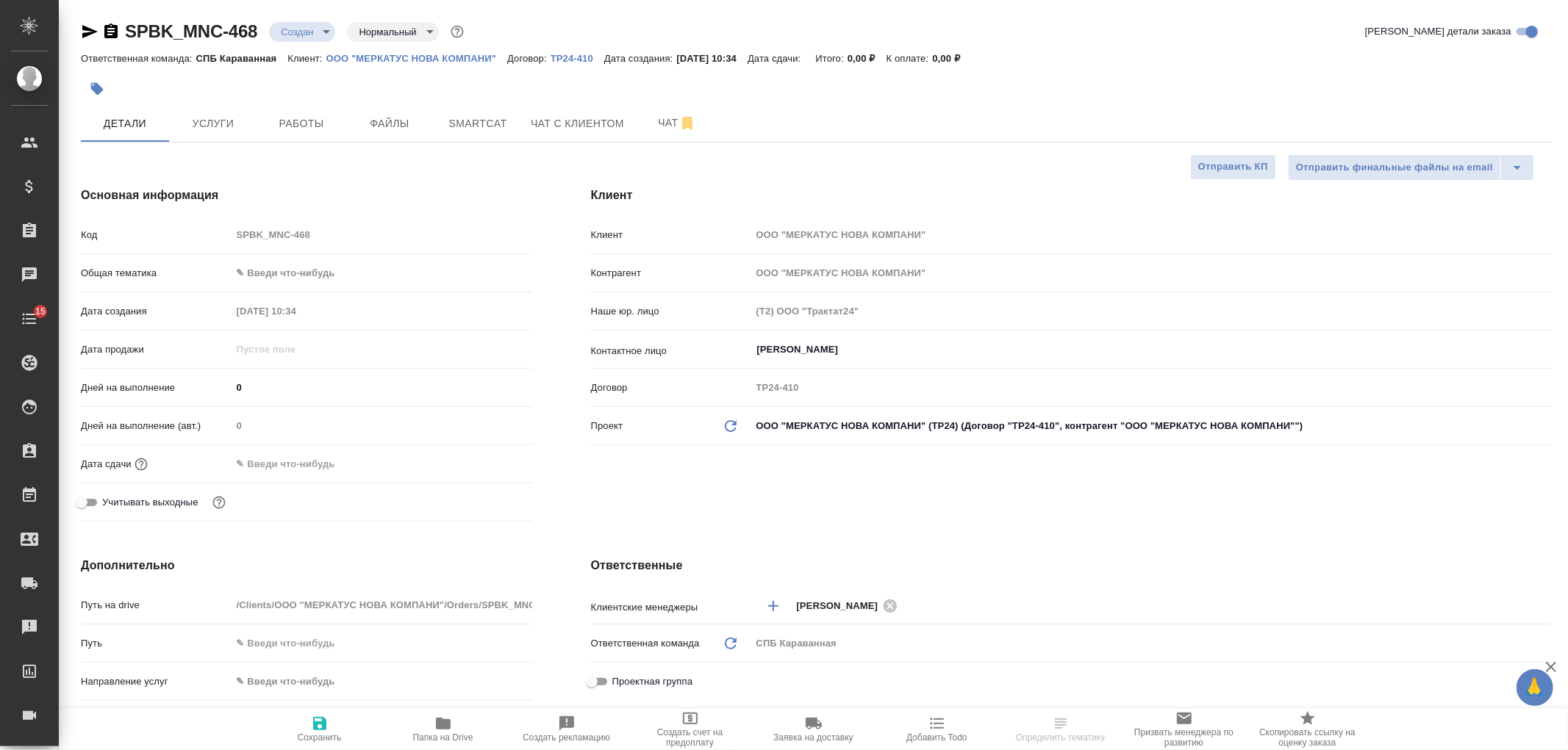
type textarea "x"
select select "RU"
type textarea "x"
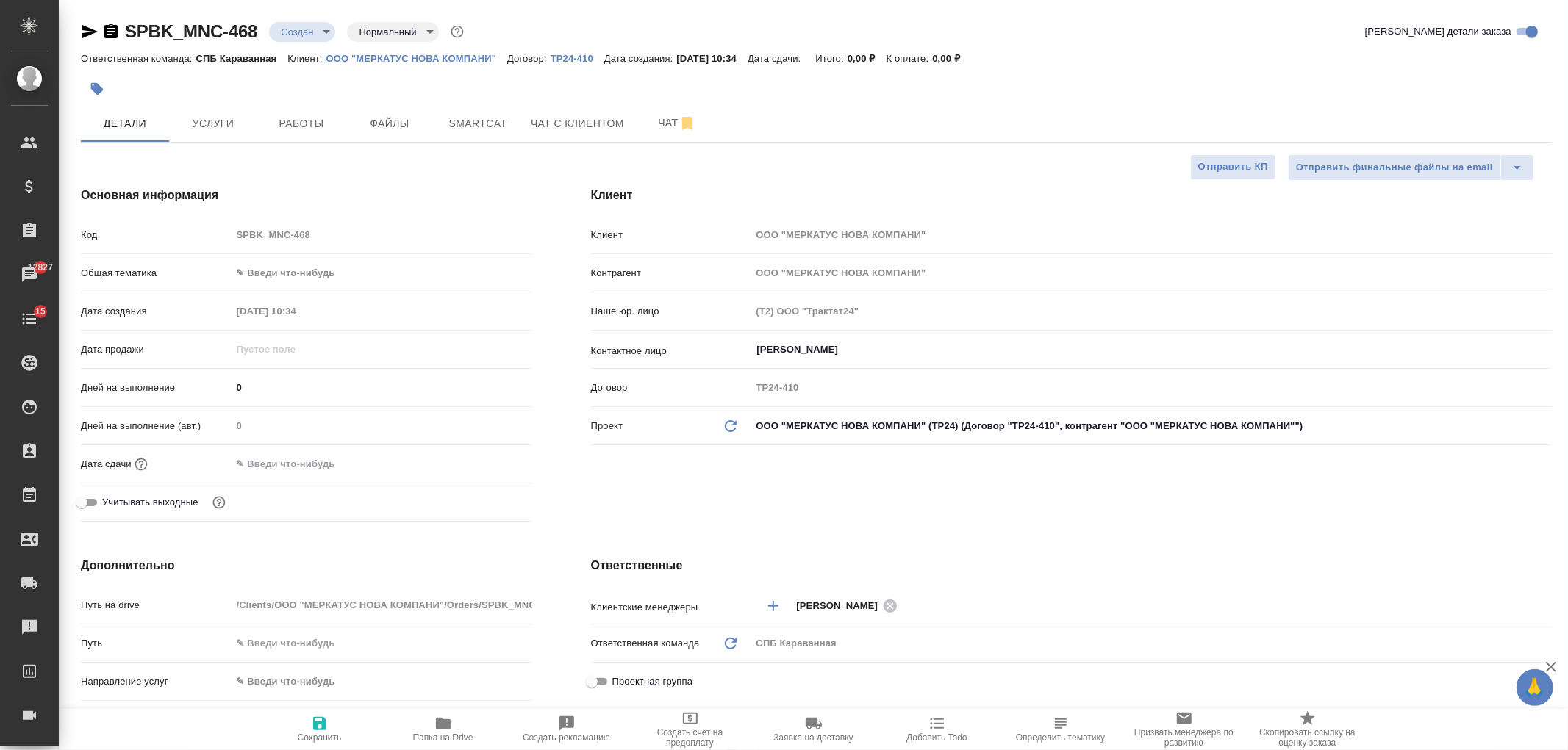
type textarea "x"
click at [247, 283] on body "🙏 .cls-1 fill:#fff; AWATERA Ivanova Arina Клиенты Спецификации Заказы 12827 Чат…" at bounding box center [784, 375] width 1568 height 750
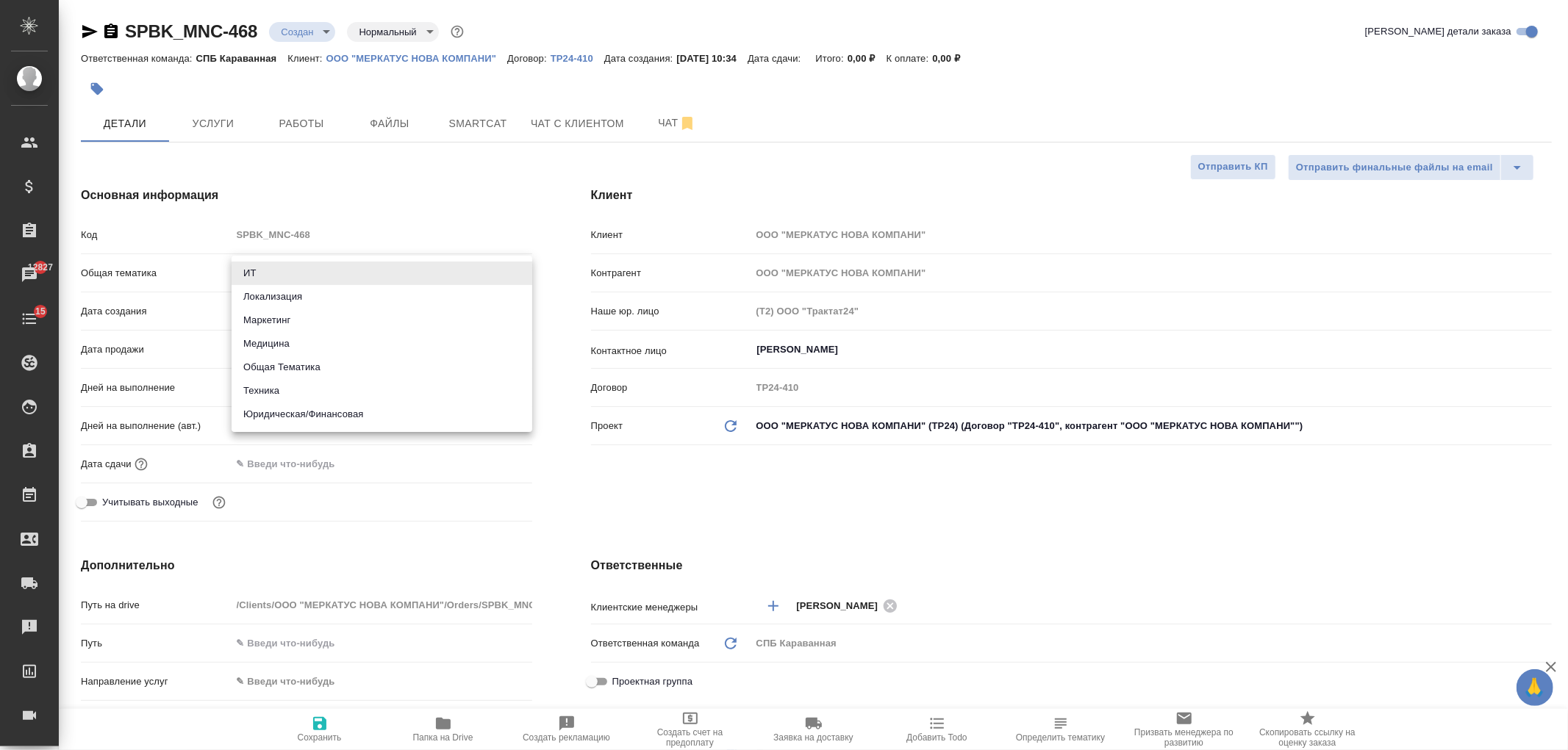
click at [302, 392] on li "Техника" at bounding box center [382, 391] width 300 height 24
type input "tech"
type textarea "x"
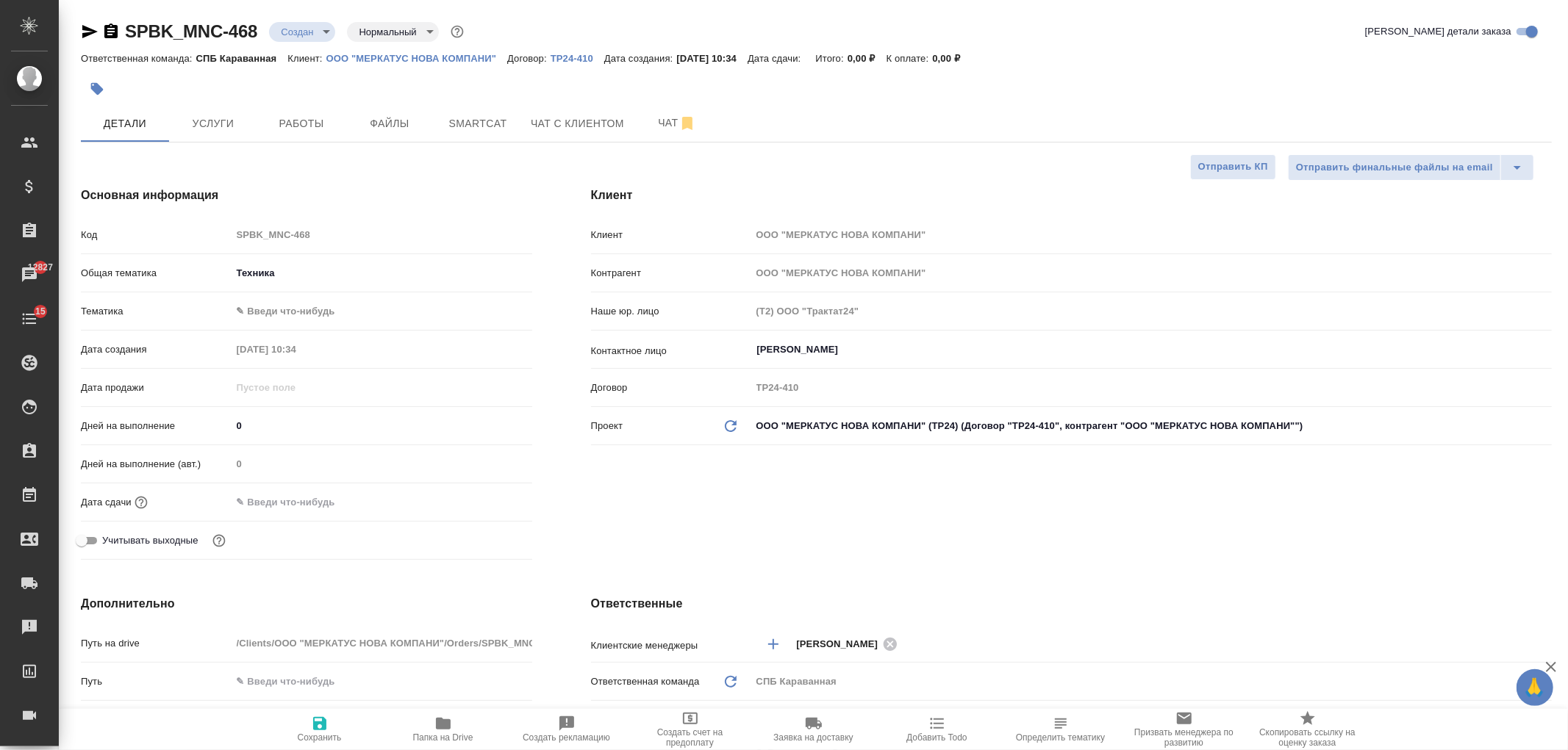
click at [283, 311] on body "🙏 .cls-1 fill:#fff; AWATERA Ivanova Arina Клиенты Спецификации Заказы 12827 Чат…" at bounding box center [784, 375] width 1568 height 750
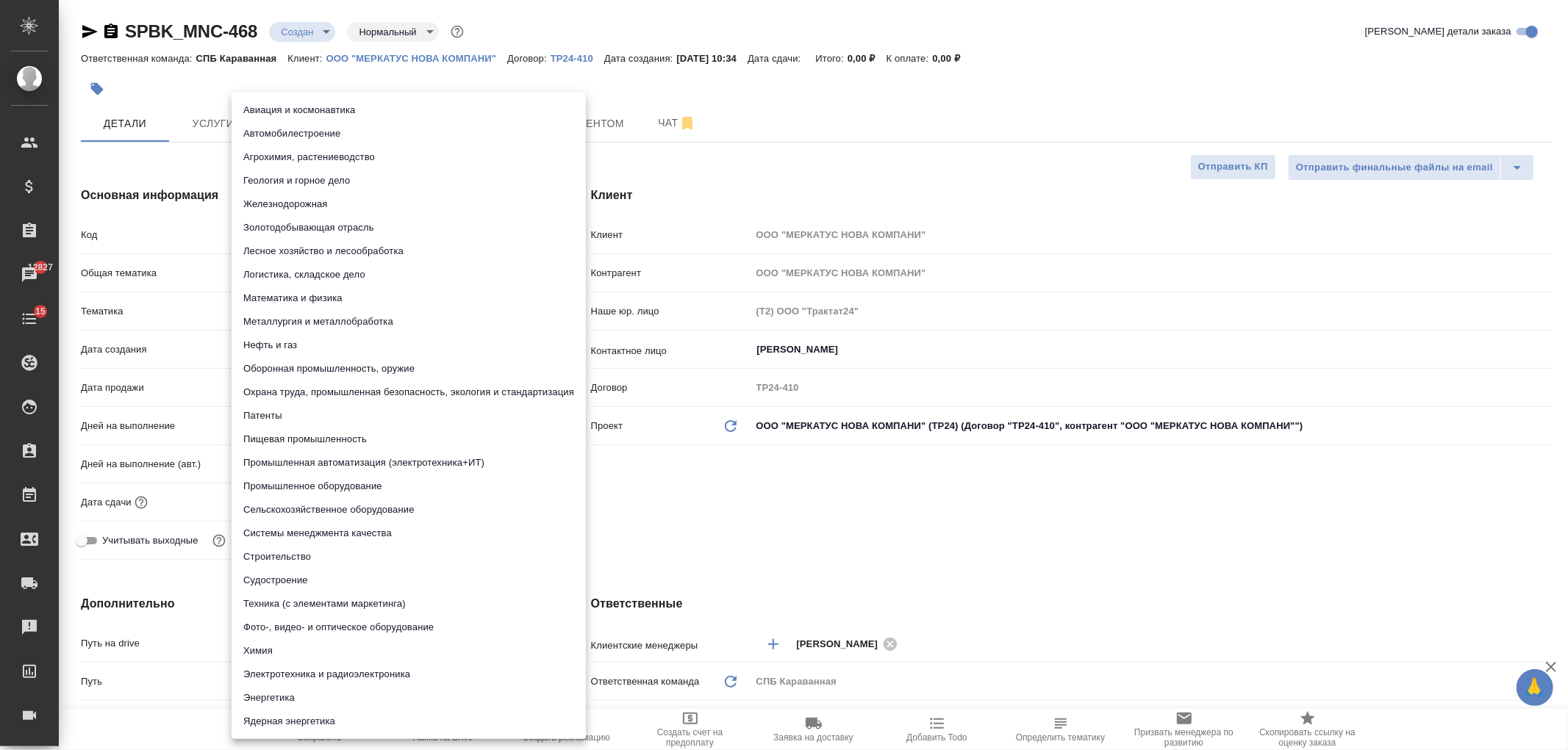
click at [305, 443] on li "Пищевая промышленность" at bounding box center [409, 439] width 355 height 24
type textarea "x"
type input "5a8b8b956a9677013d343d8f"
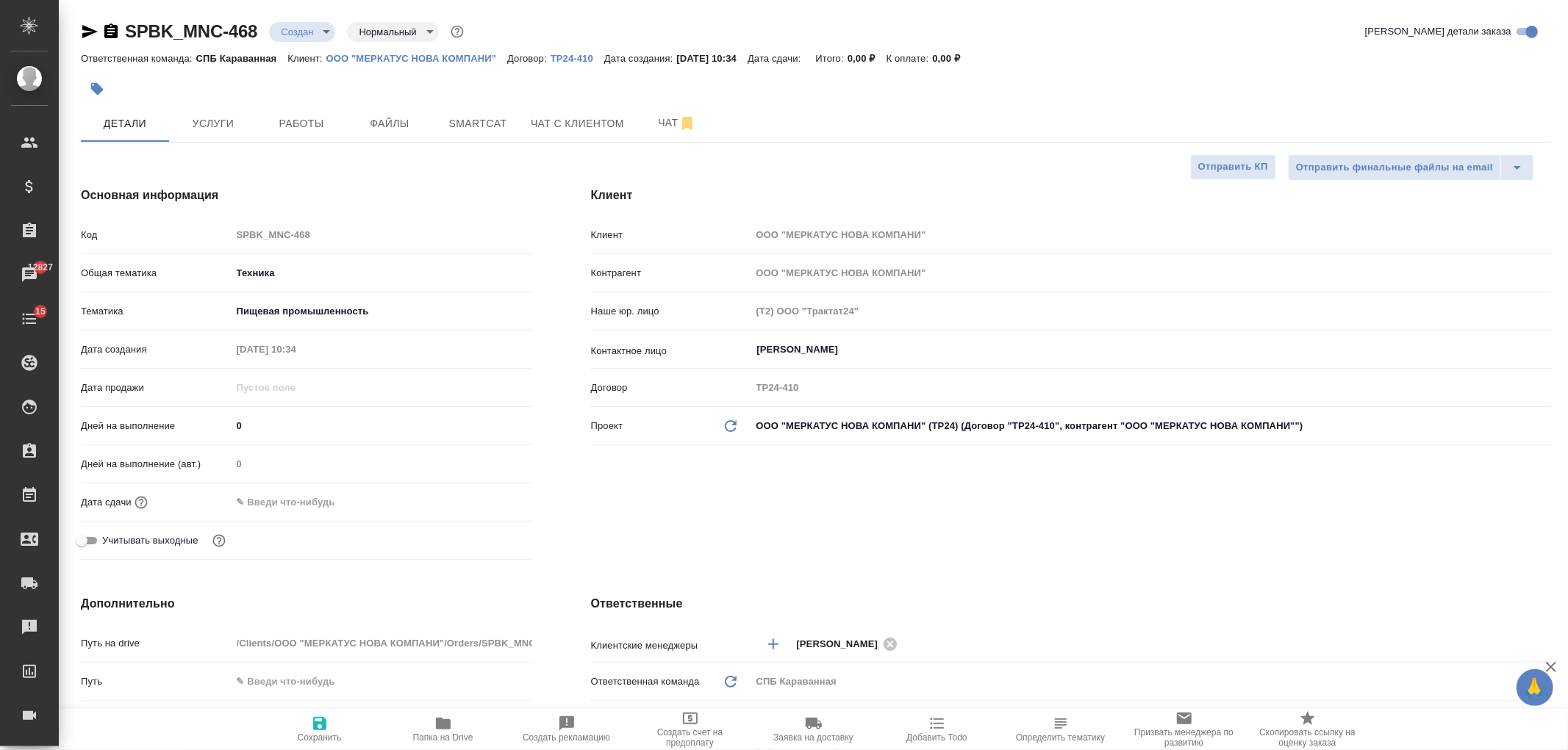
click at [320, 730] on icon "button" at bounding box center [319, 724] width 13 height 13
type textarea "x"
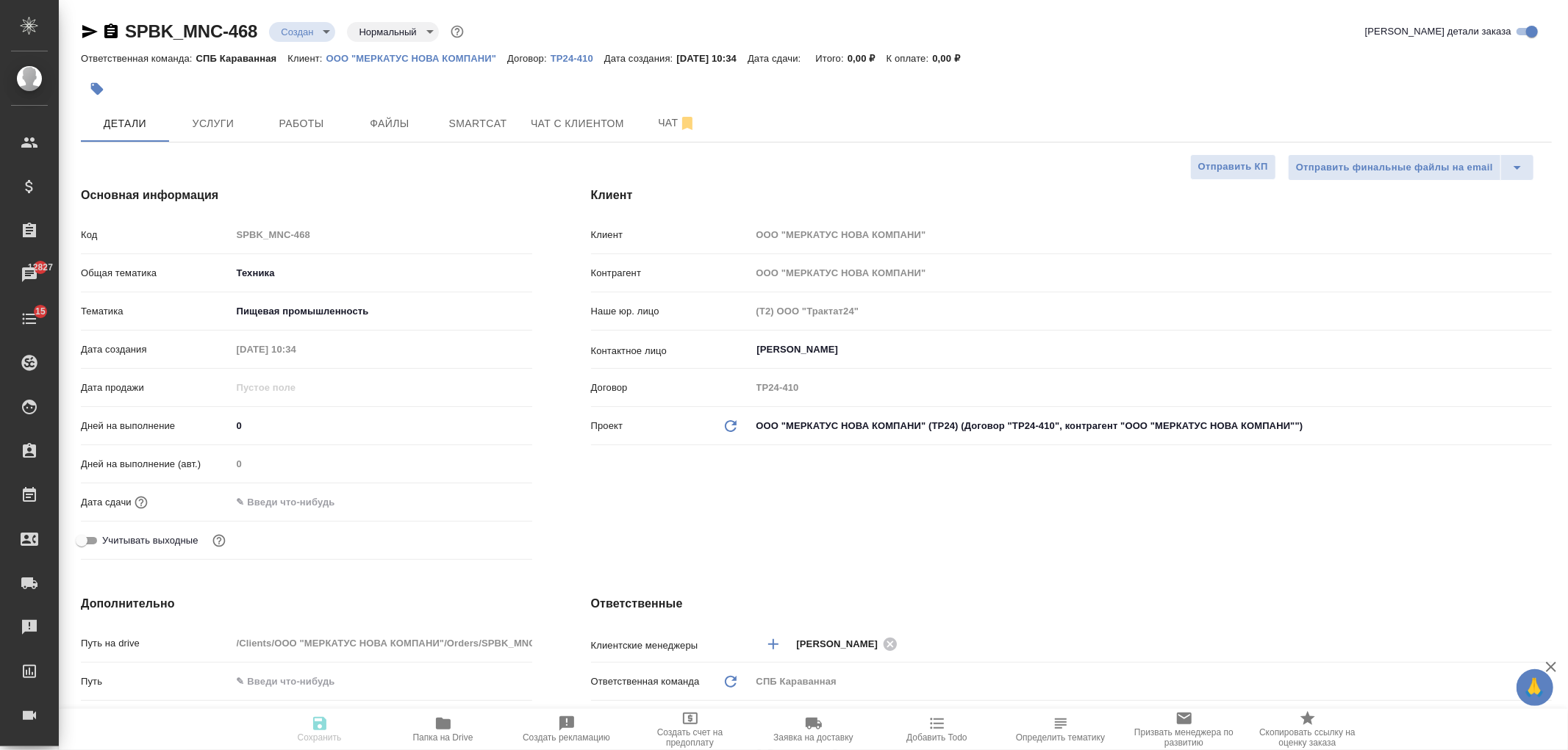
type textarea "x"
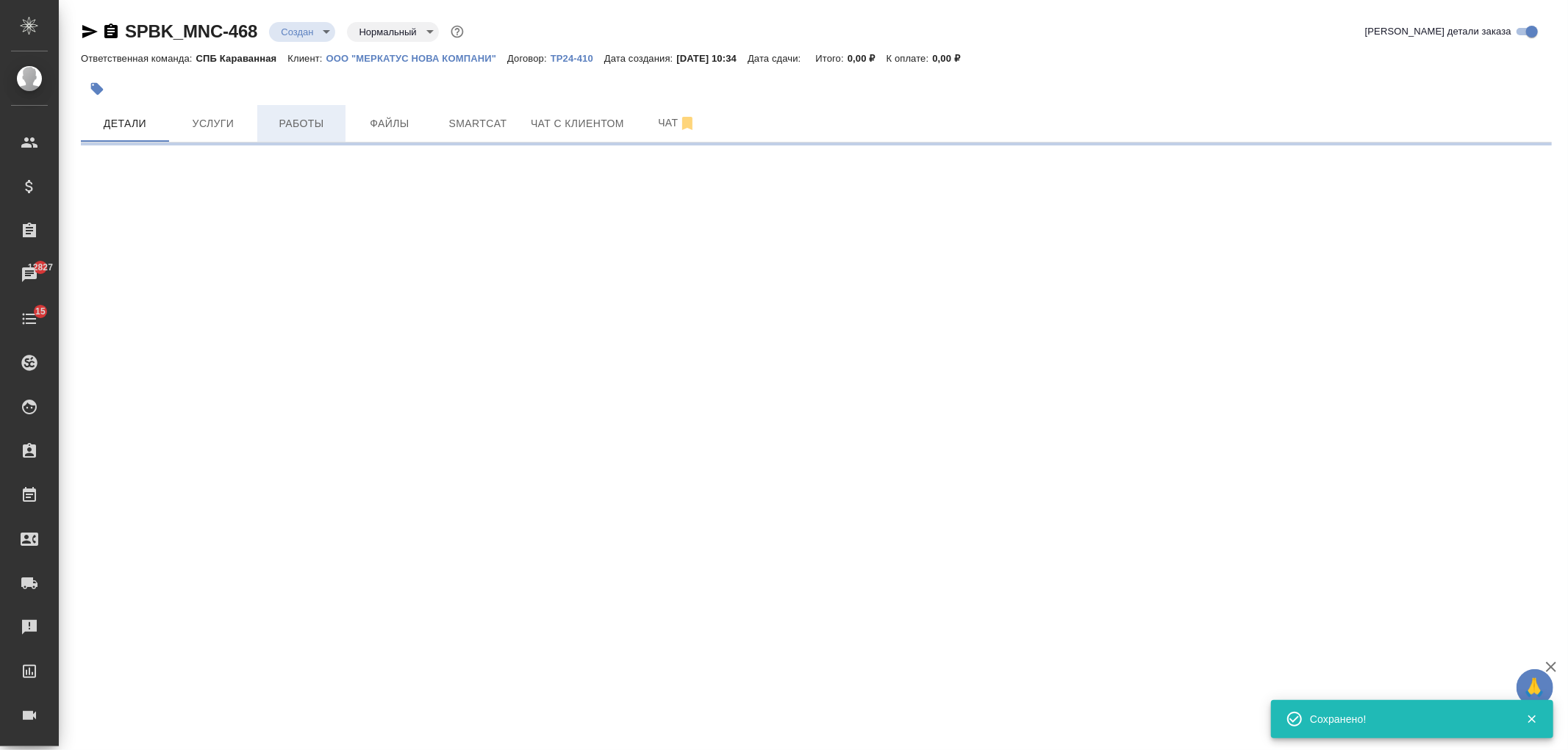
select select "RU"
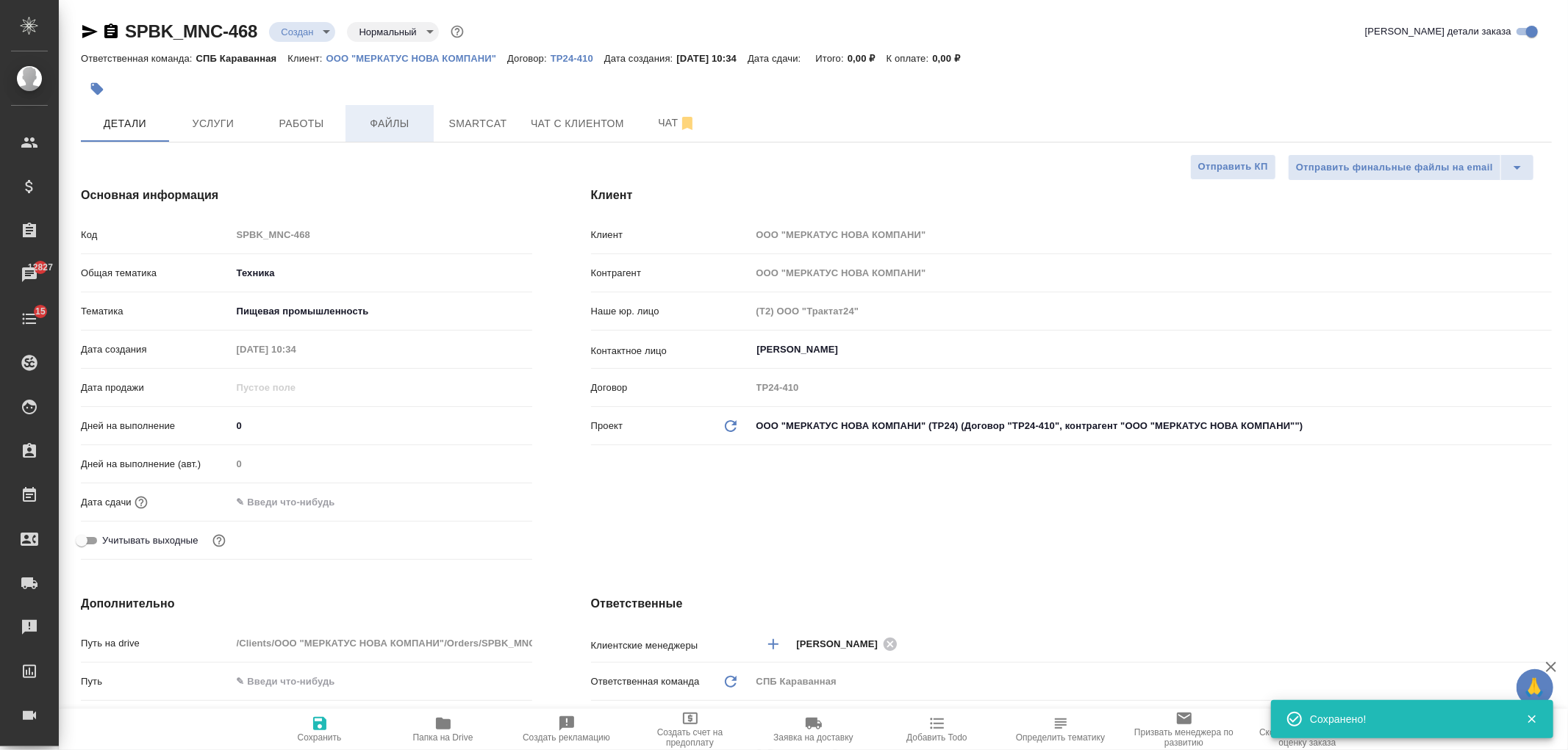
type textarea "x"
click at [387, 116] on span "Файлы" at bounding box center [390, 124] width 71 height 18
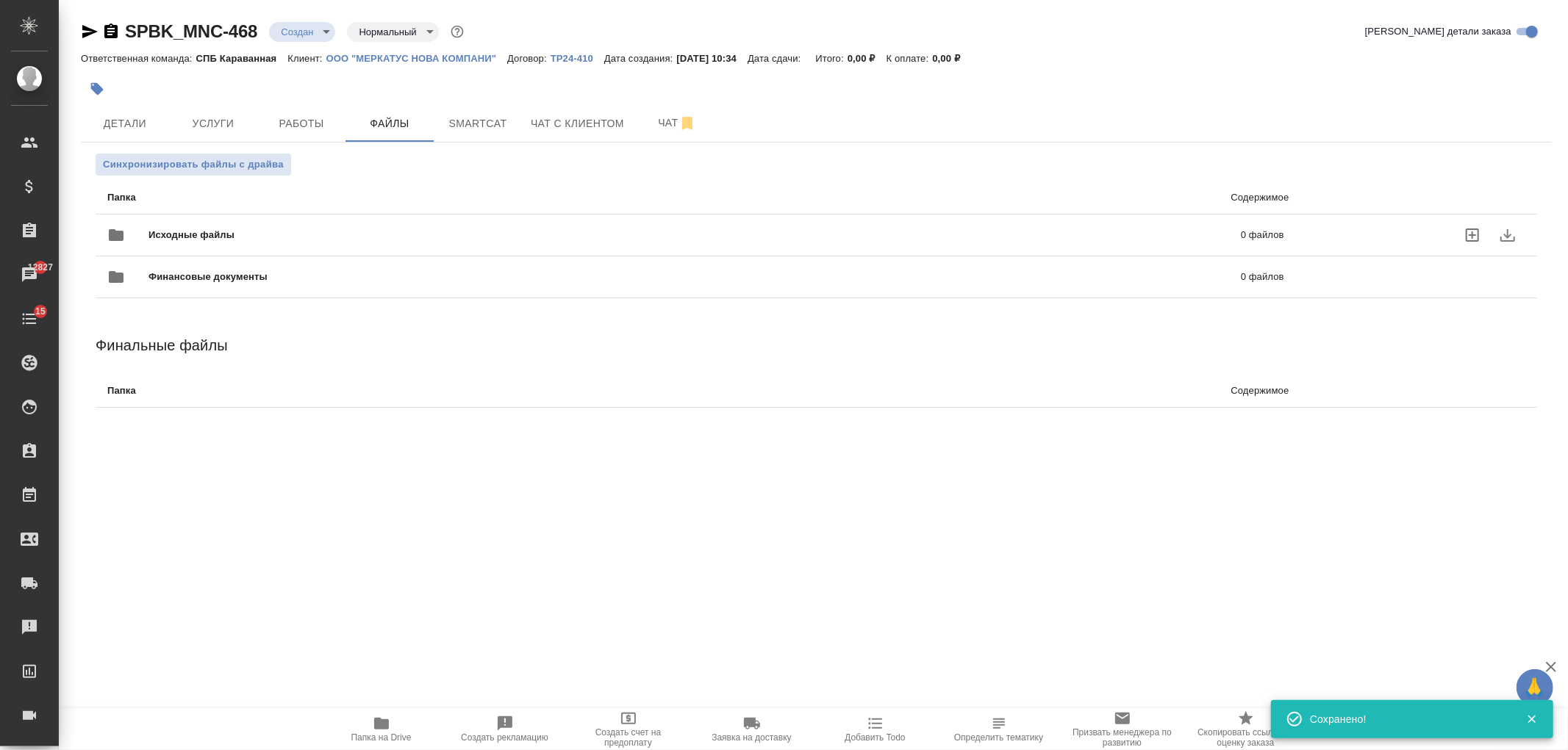
click at [255, 230] on span "Исходные файлы" at bounding box center [443, 236] width 589 height 15
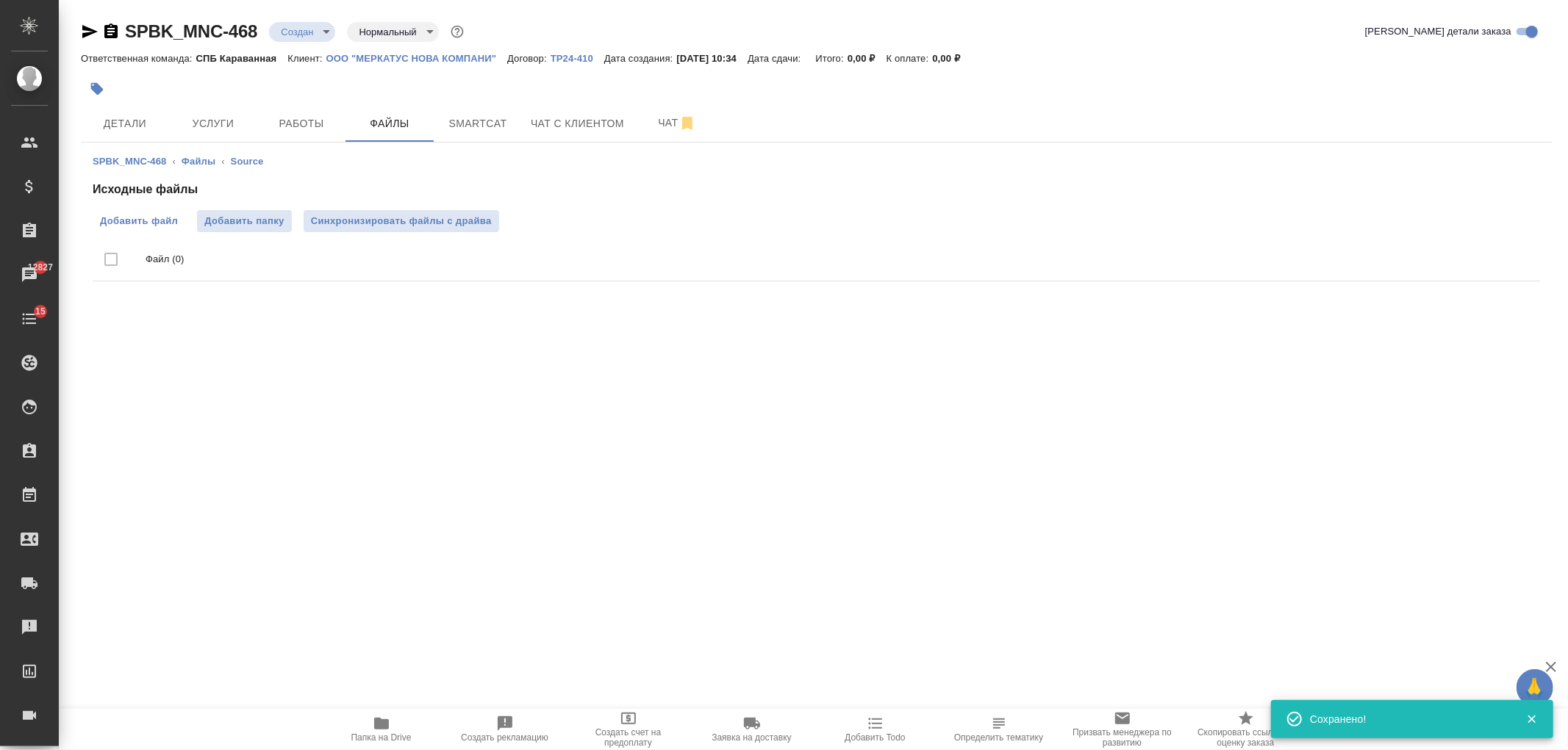
click at [141, 225] on span "Добавить файл" at bounding box center [139, 222] width 78 height 15
click at [0, 0] on input "Добавить файл" at bounding box center [0, 0] width 0 height 0
click at [203, 113] on button "Услуги" at bounding box center [213, 123] width 88 height 37
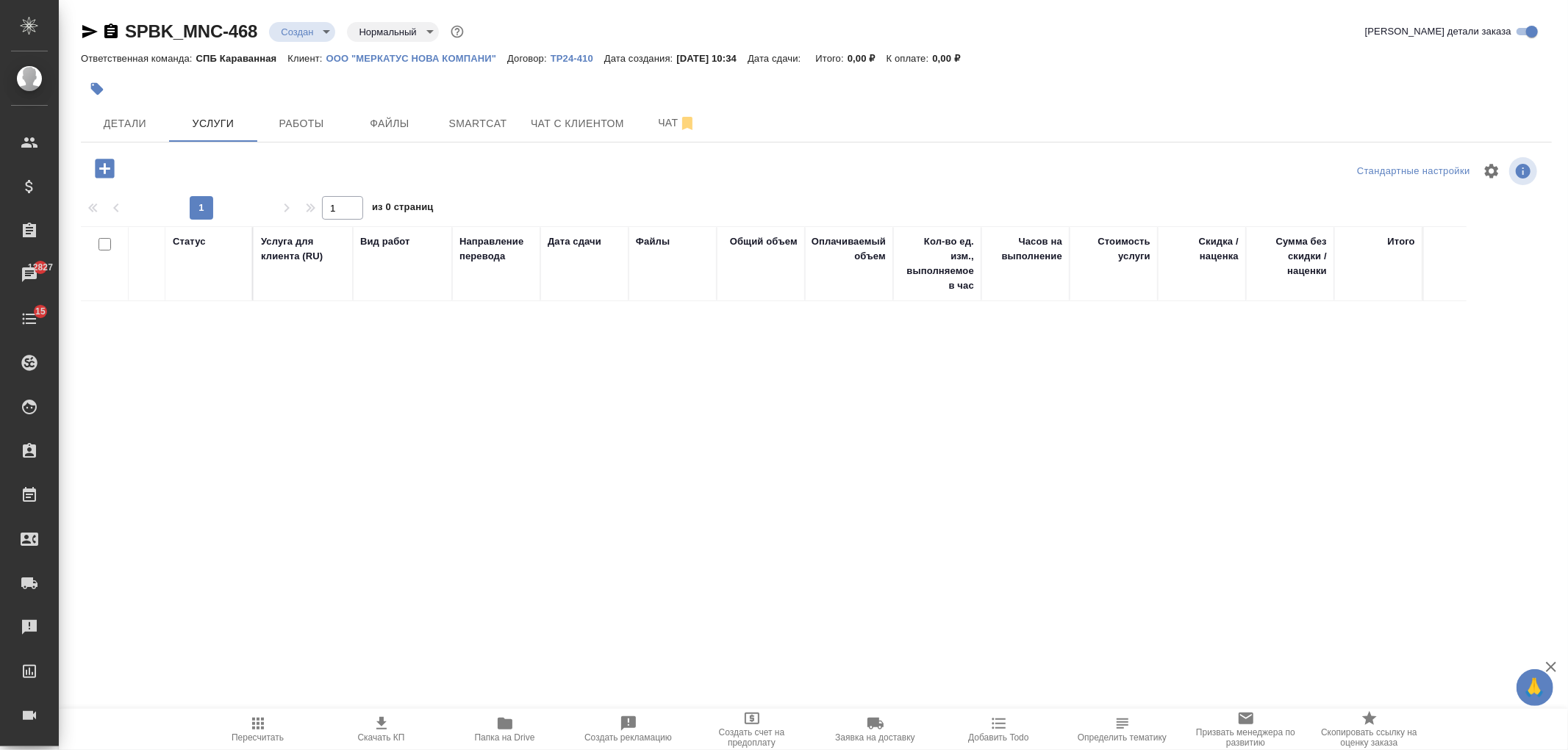
click at [100, 159] on icon "button" at bounding box center [104, 167] width 19 height 19
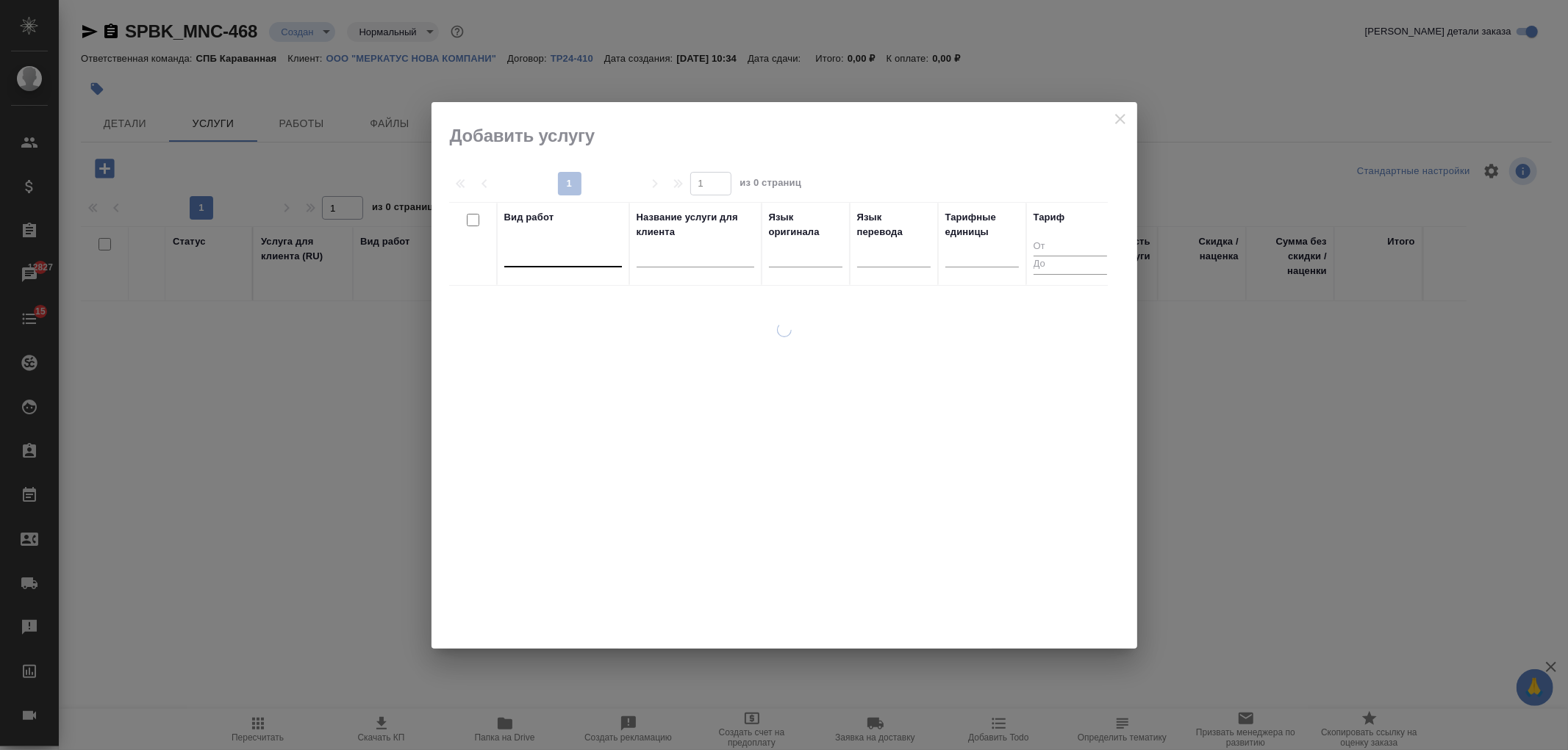
click at [557, 249] on div at bounding box center [562, 253] width 117 height 21
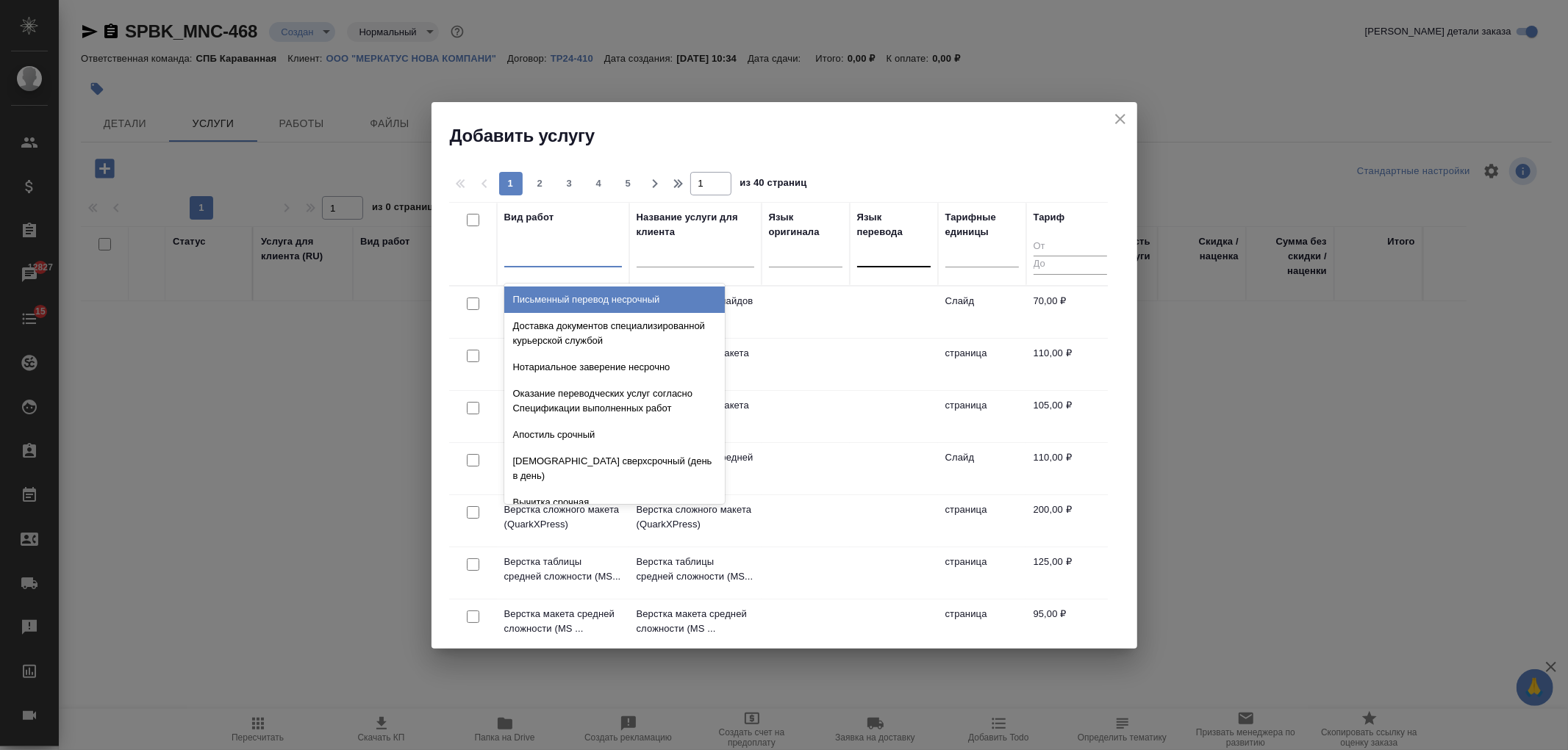
click at [893, 249] on div at bounding box center [894, 253] width 74 height 21
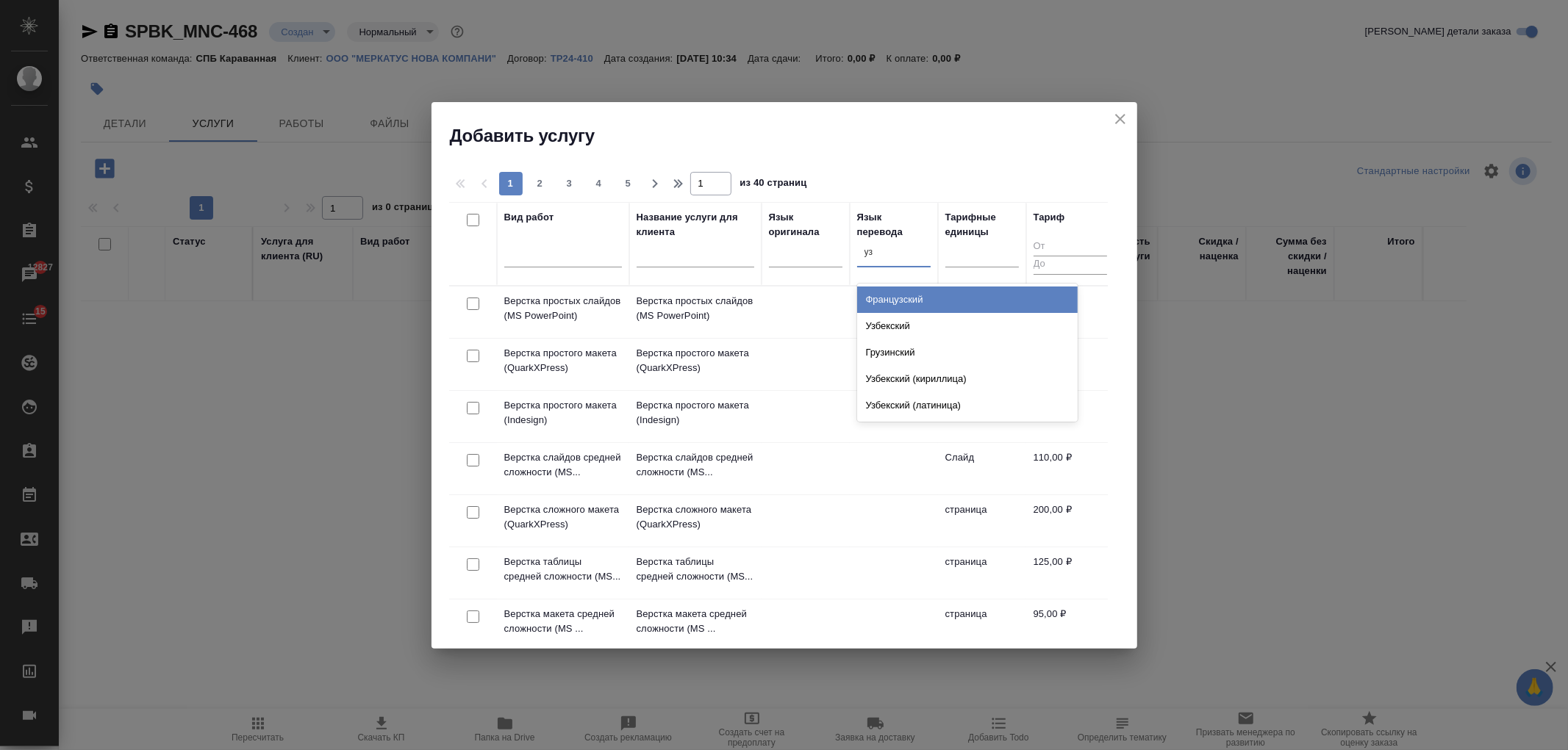
type input "узб"
click at [926, 285] on div "Узбекский Узбекский (кириллица) Узбекский (латиница)" at bounding box center [967, 327] width 221 height 85
click at [924, 305] on div "Узбекский" at bounding box center [967, 300] width 221 height 26
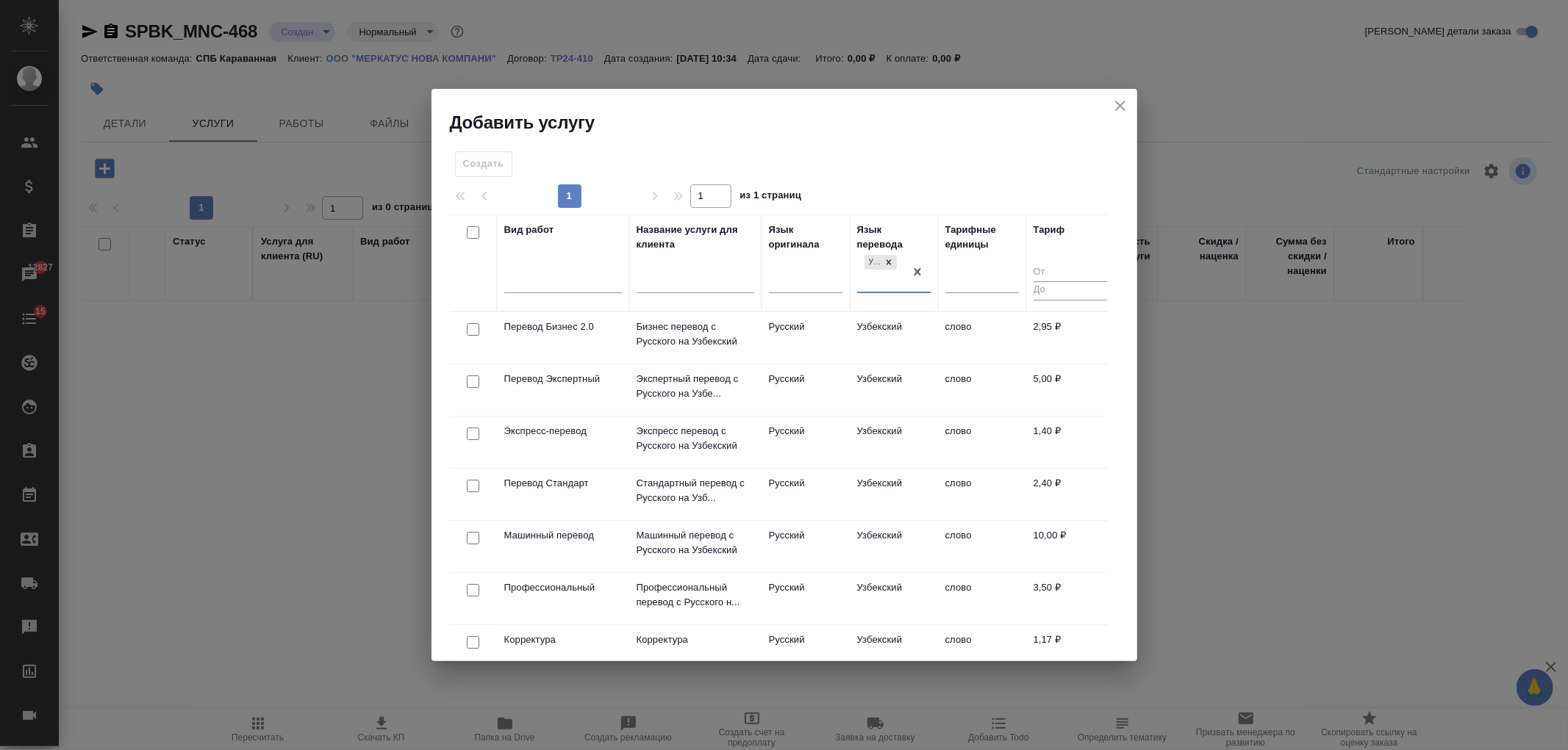
click at [471, 481] on input "checkbox" at bounding box center [473, 486] width 12 height 12
checkbox input "true"
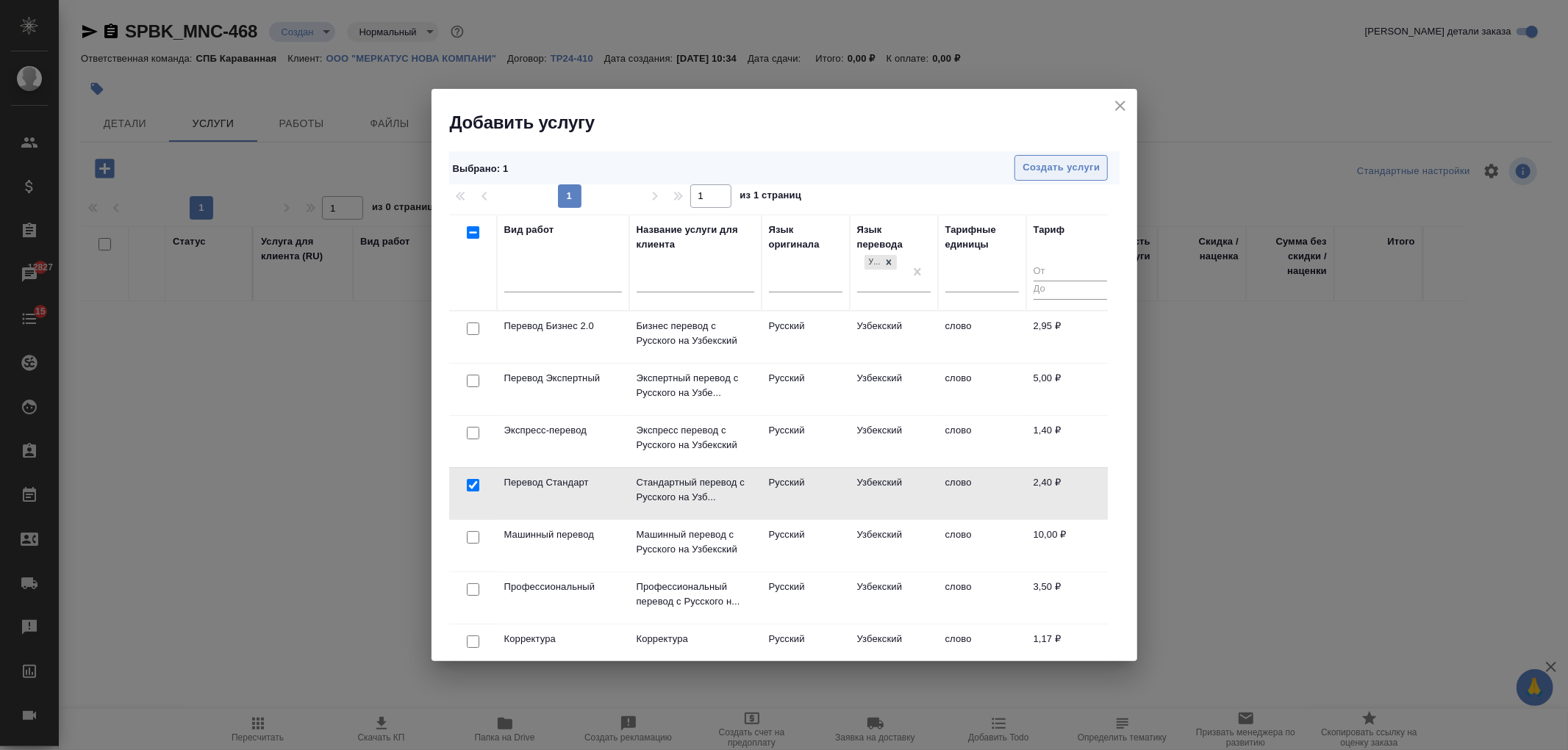
click at [1024, 171] on span "Создать услуги" at bounding box center [1061, 167] width 77 height 17
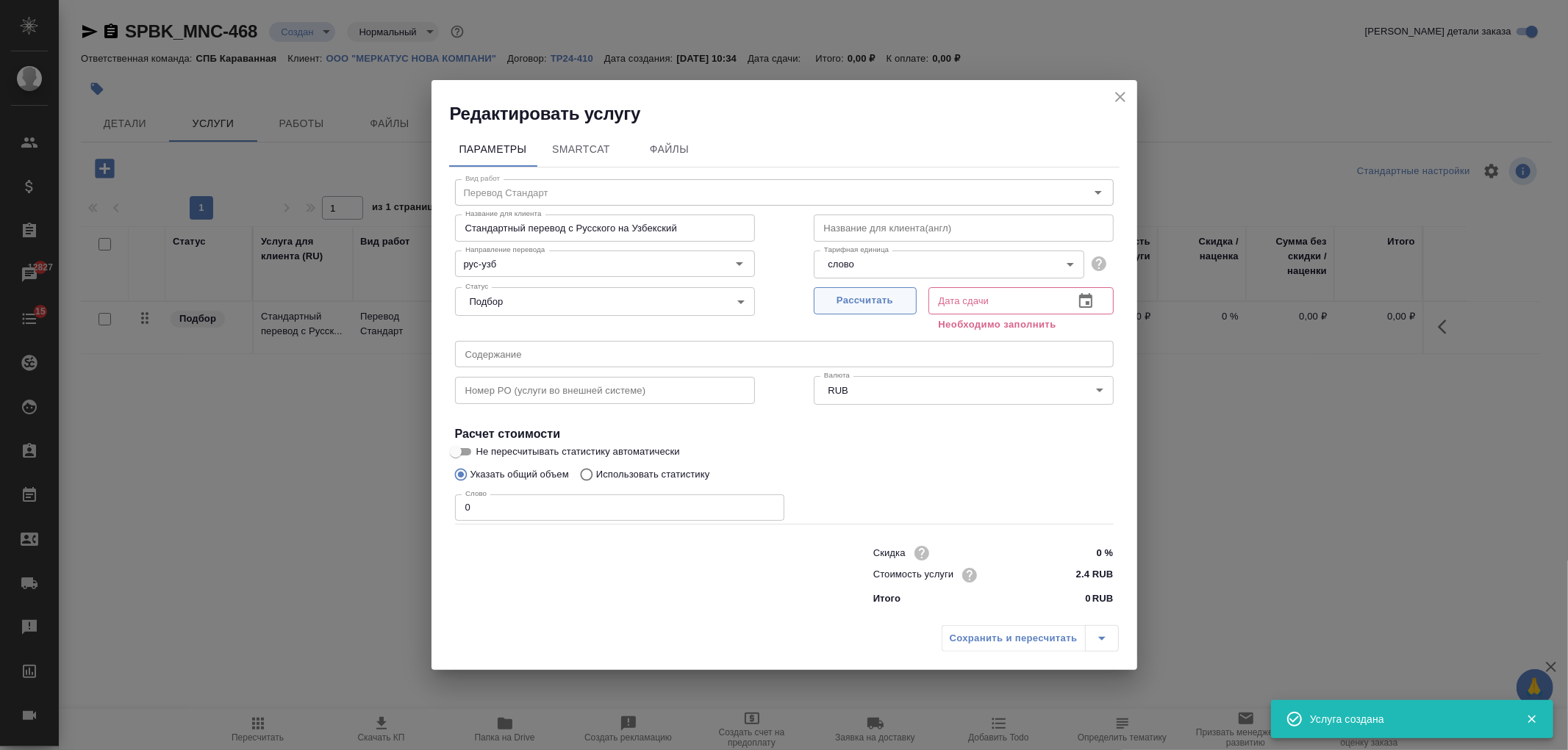
click at [853, 290] on button "Рассчитать" at bounding box center [864, 300] width 103 height 27
type input "29.09.2025 10:35"
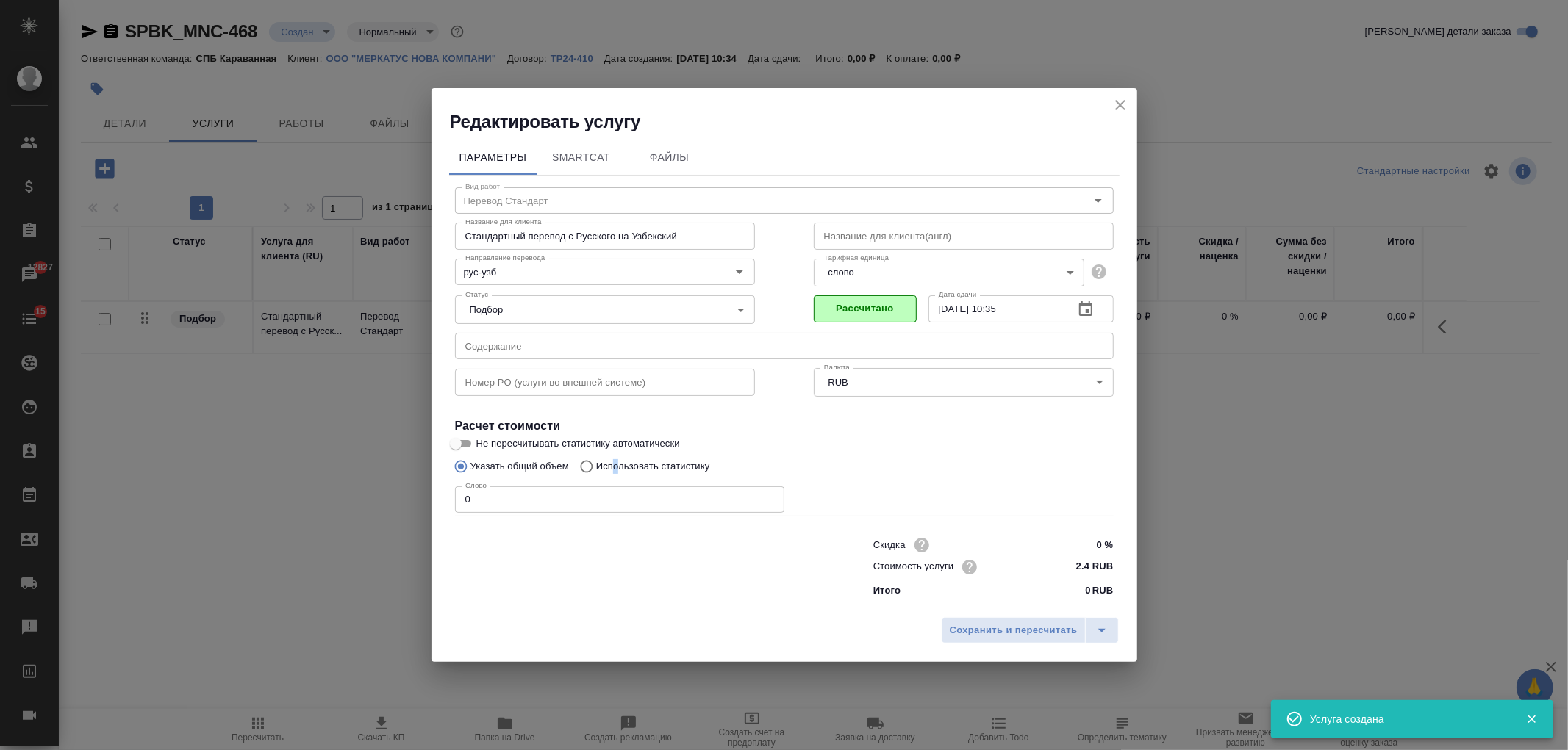
click at [616, 464] on p "Использовать статистику" at bounding box center [653, 467] width 114 height 15
click at [702, 464] on p "Использовать статистику" at bounding box center [653, 467] width 114 height 15
click at [596, 464] on input "Использовать статистику" at bounding box center [585, 467] width 24 height 28
radio input "true"
radio input "false"
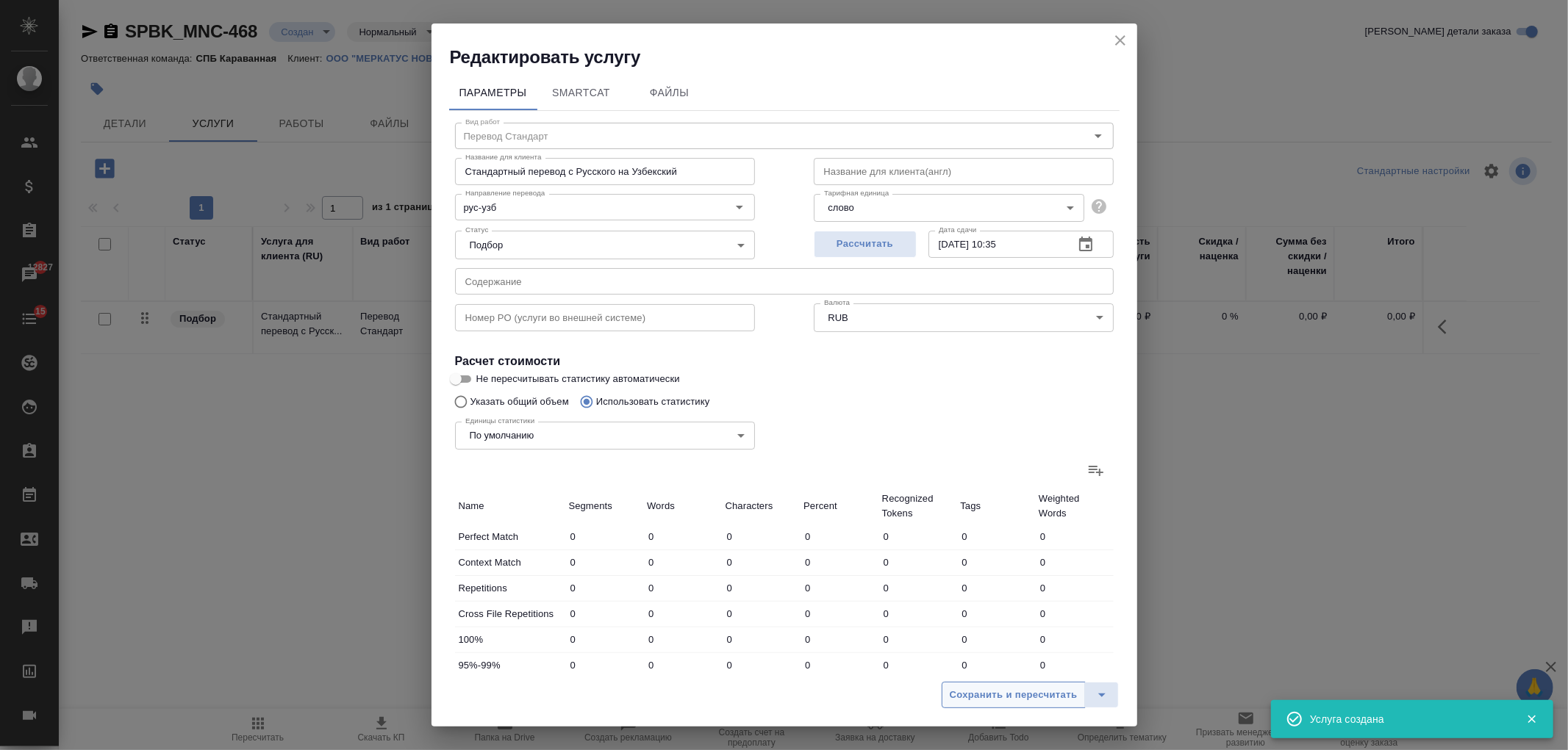
click at [981, 693] on span "Сохранить и пересчитать" at bounding box center [1014, 695] width 128 height 17
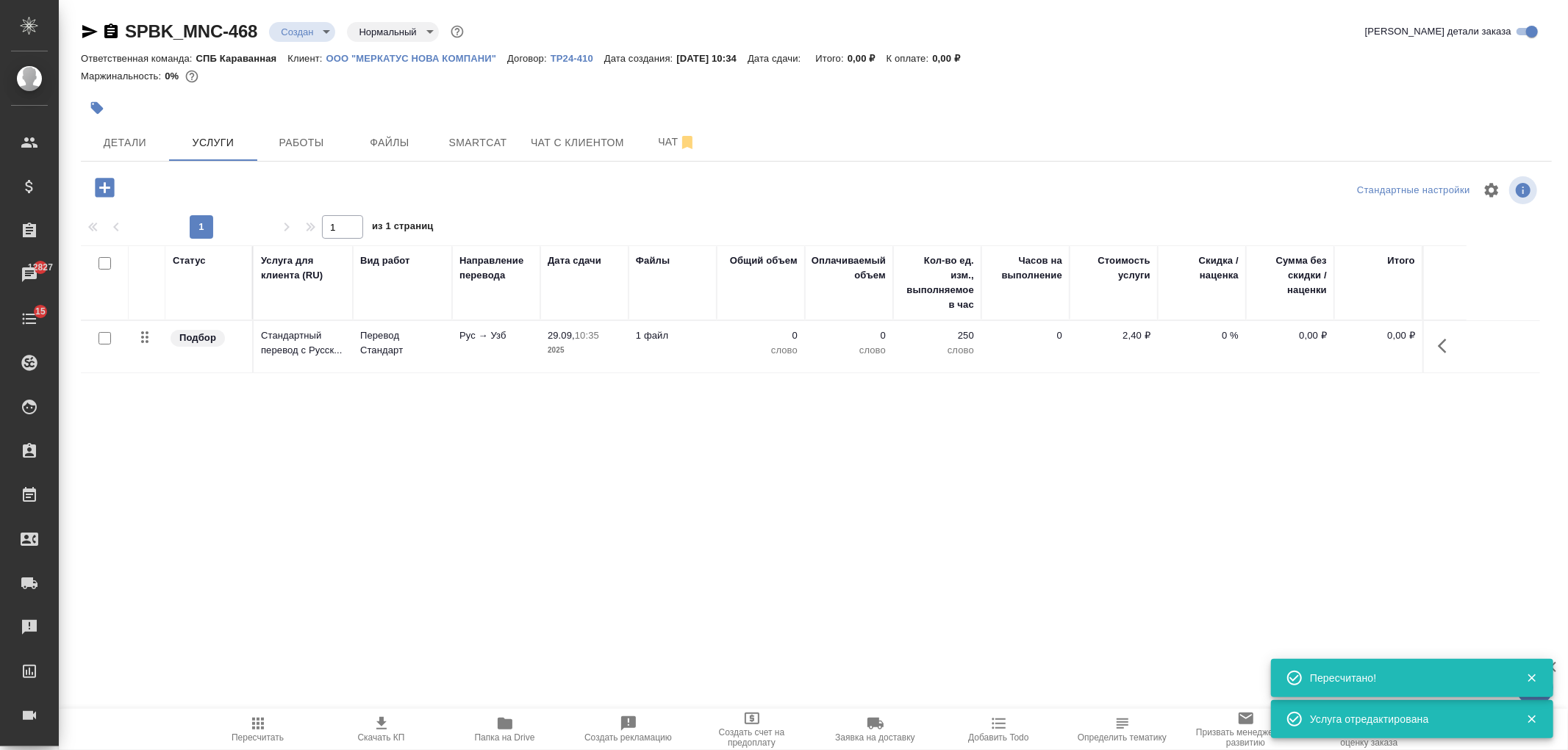
click at [461, 346] on td "Рус → Узб" at bounding box center [496, 346] width 88 height 52
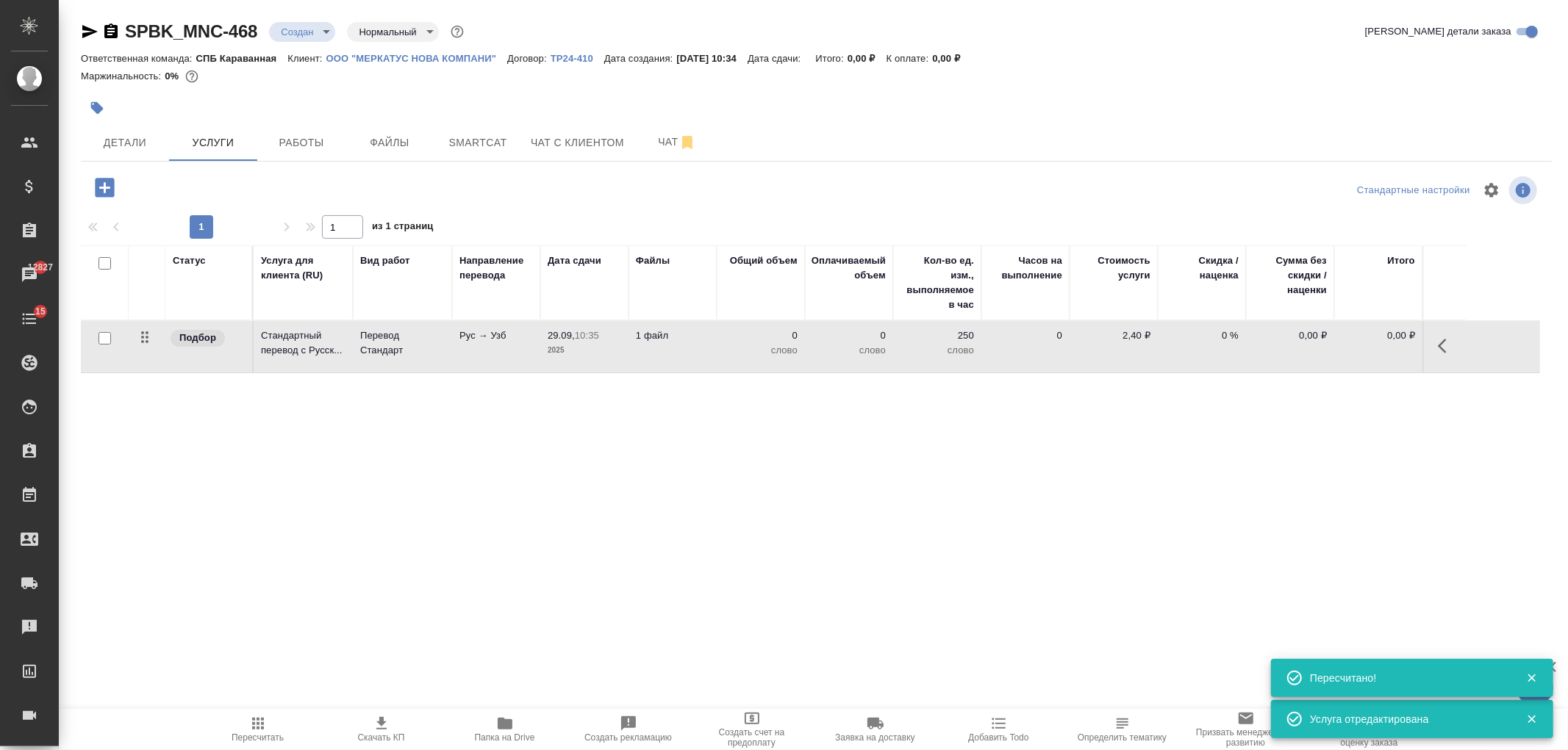
click at [461, 346] on td "Рус → Узб" at bounding box center [496, 346] width 88 height 52
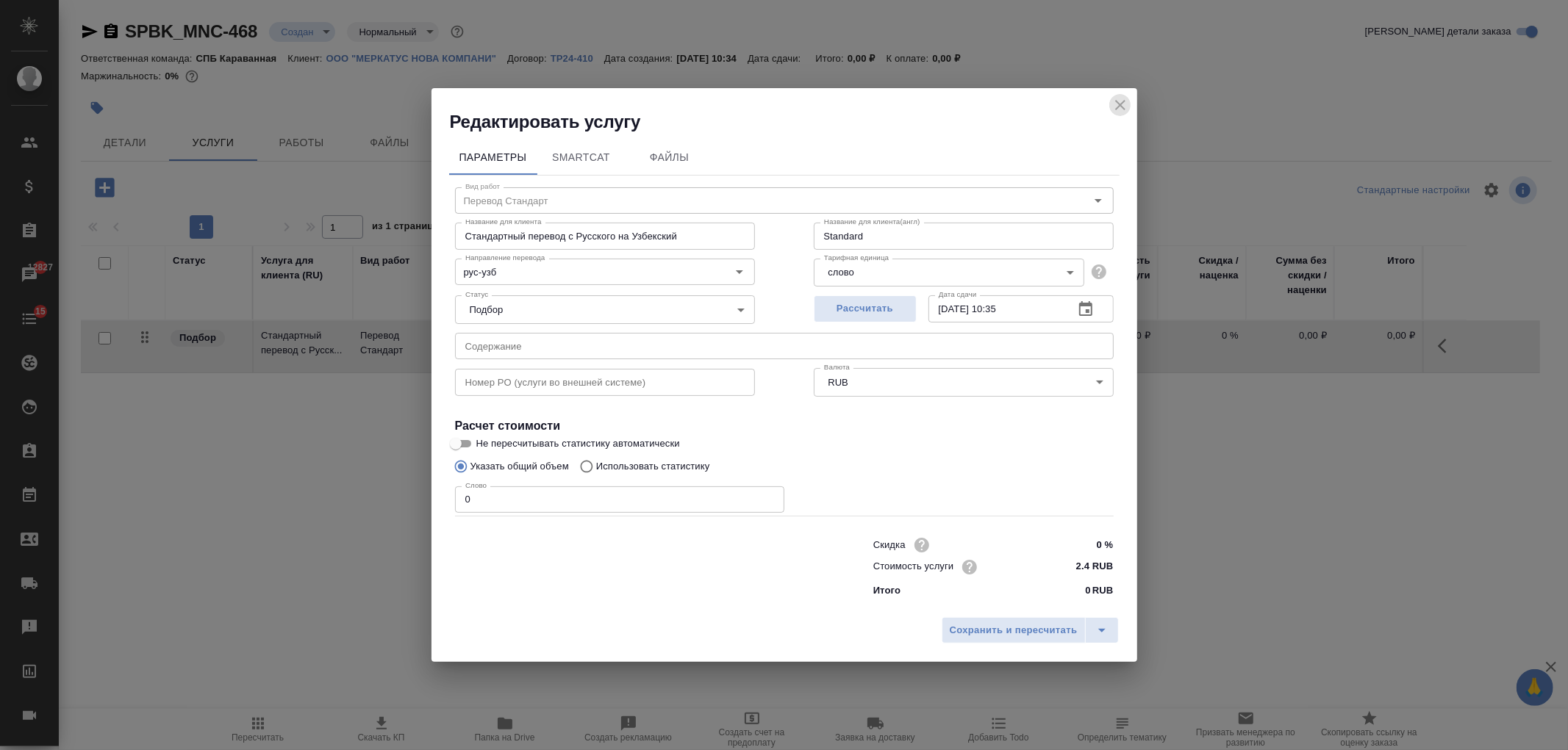
click at [1125, 103] on icon "close" at bounding box center [1120, 104] width 17 height 17
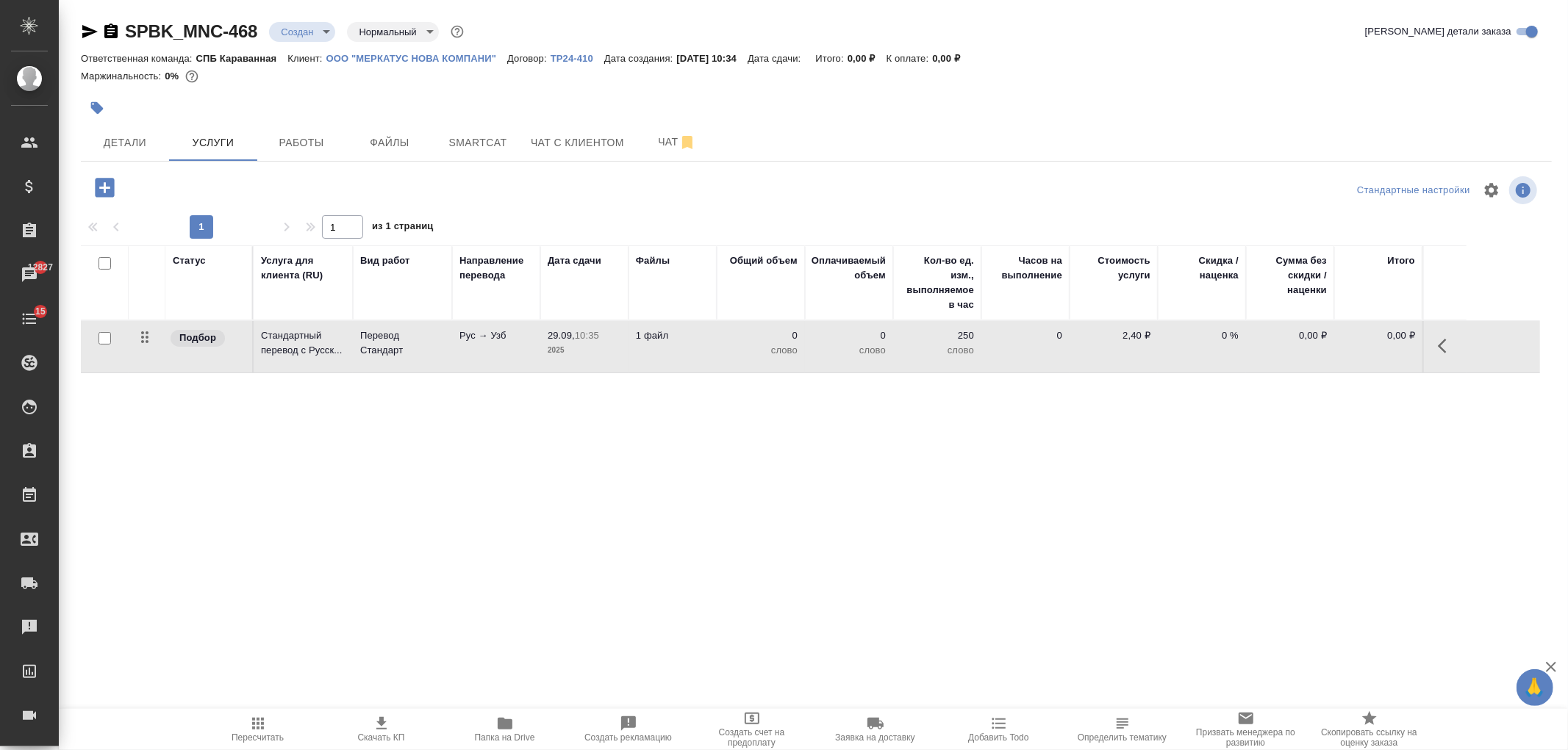
click at [104, 339] on input "checkbox" at bounding box center [104, 338] width 12 height 12
checkbox input "true"
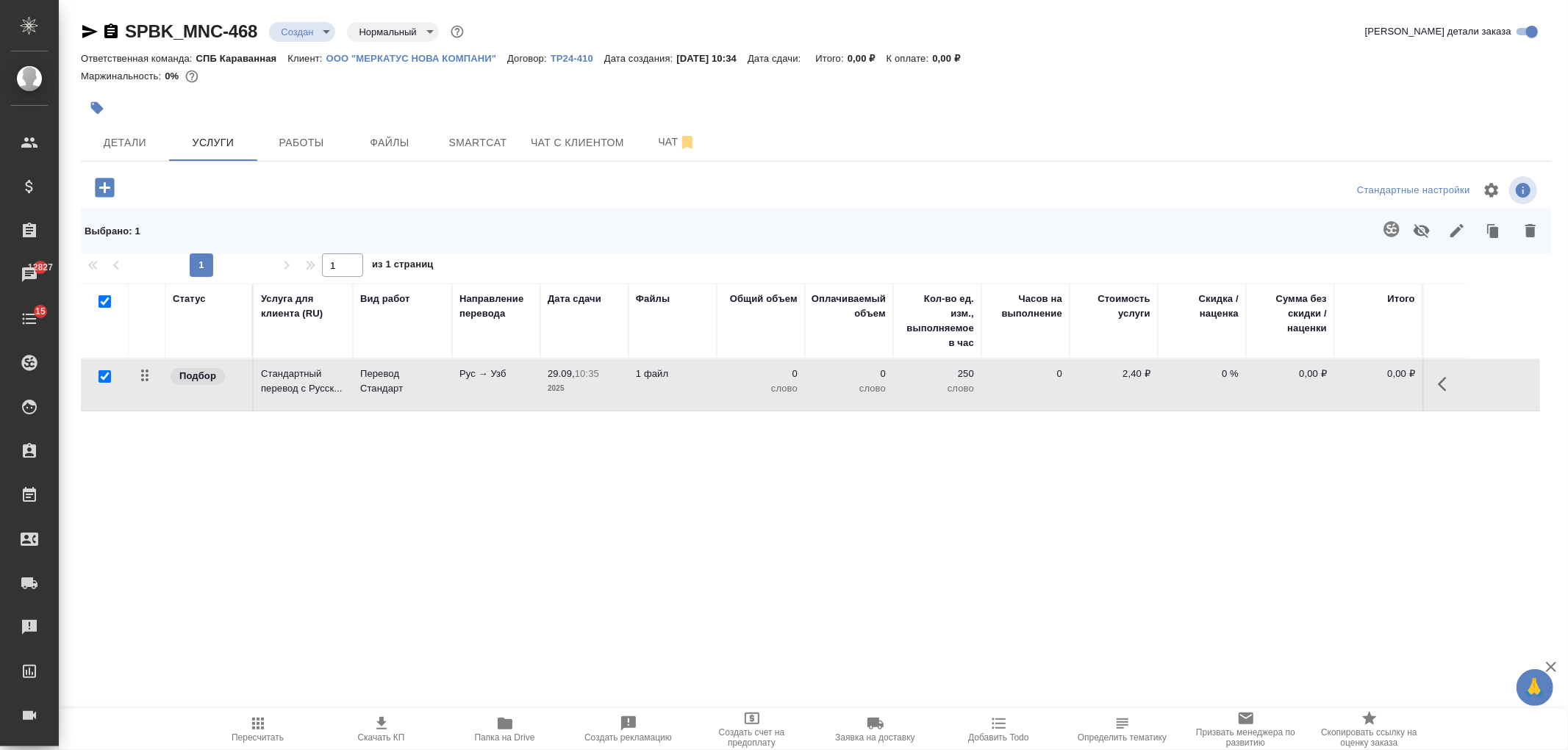
click at [1401, 231] on button "button" at bounding box center [1391, 229] width 35 height 35
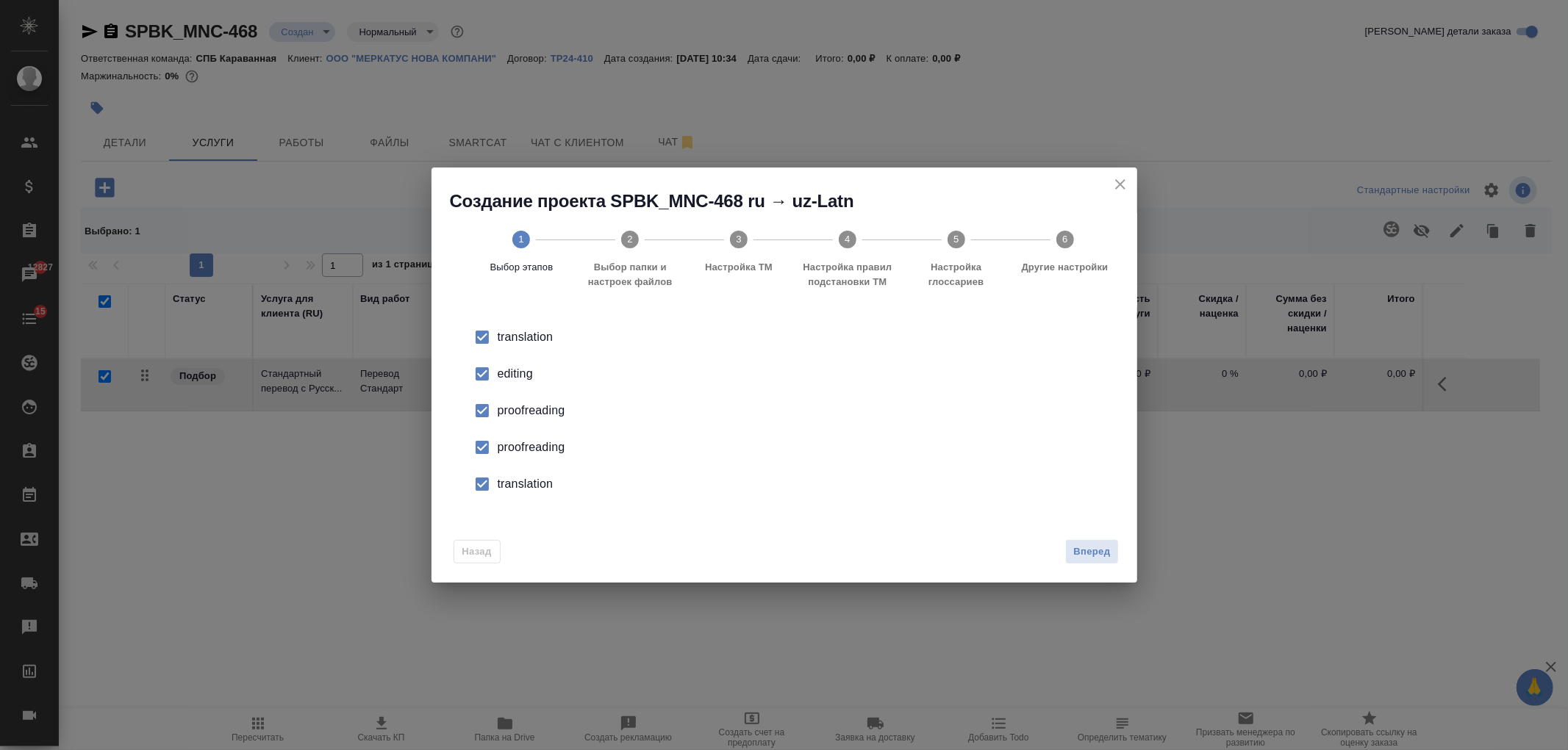
click at [1095, 554] on span "Вперед" at bounding box center [1091, 552] width 37 height 17
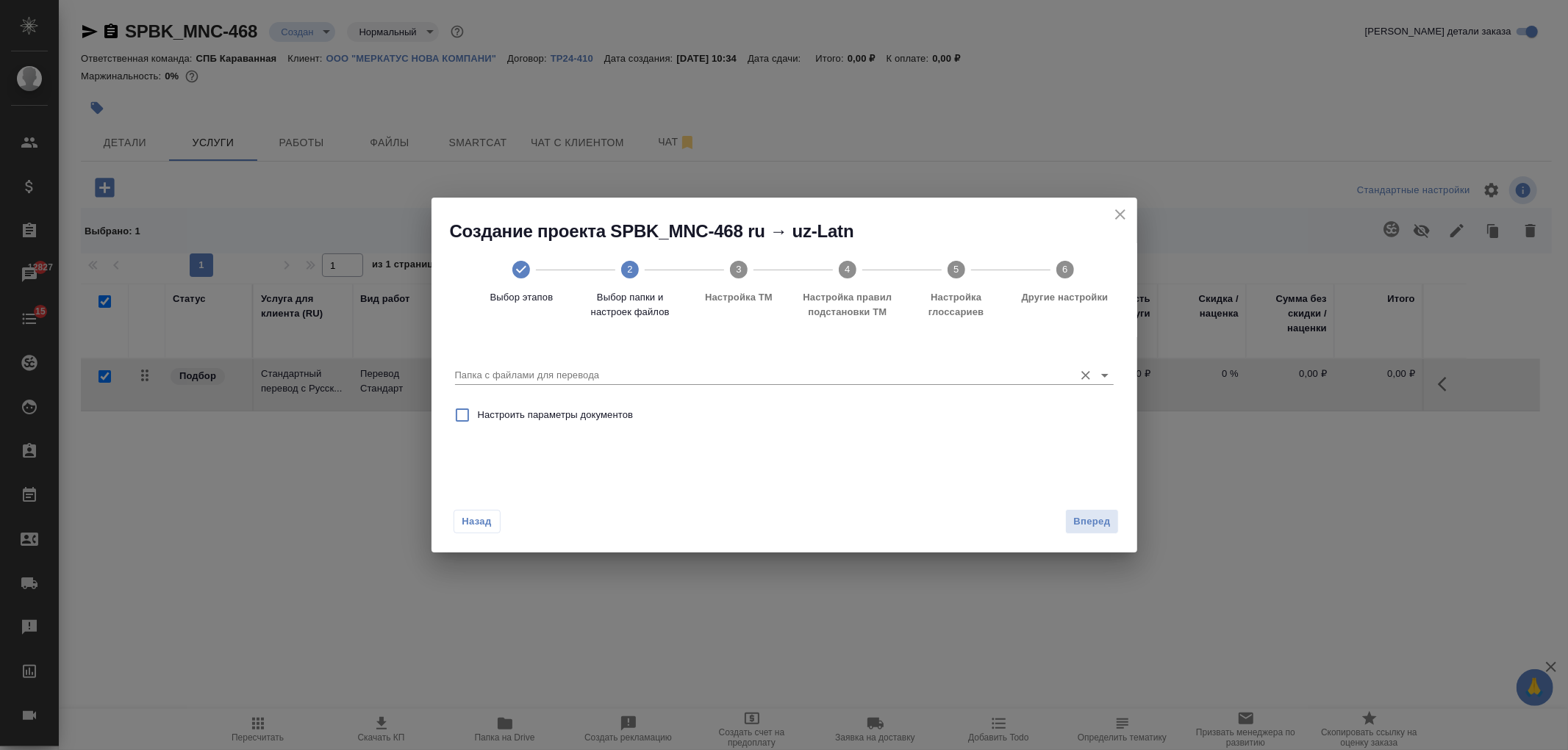
click at [1010, 369] on input "Папка с файлами для перевода" at bounding box center [760, 375] width 612 height 17
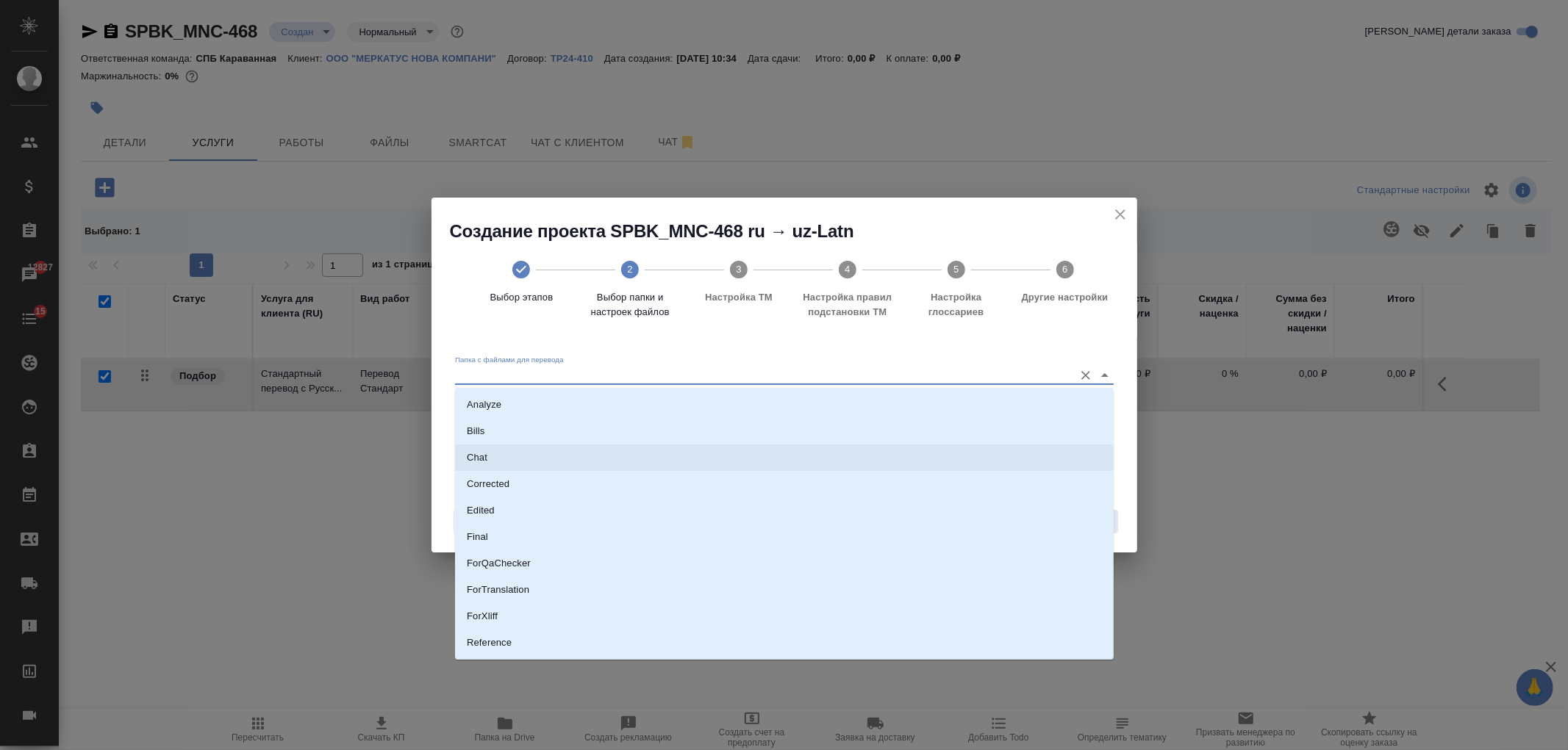
scroll to position [76, 0]
click at [585, 597] on li "Source" at bounding box center [784, 593] width 658 height 26
type input "Source"
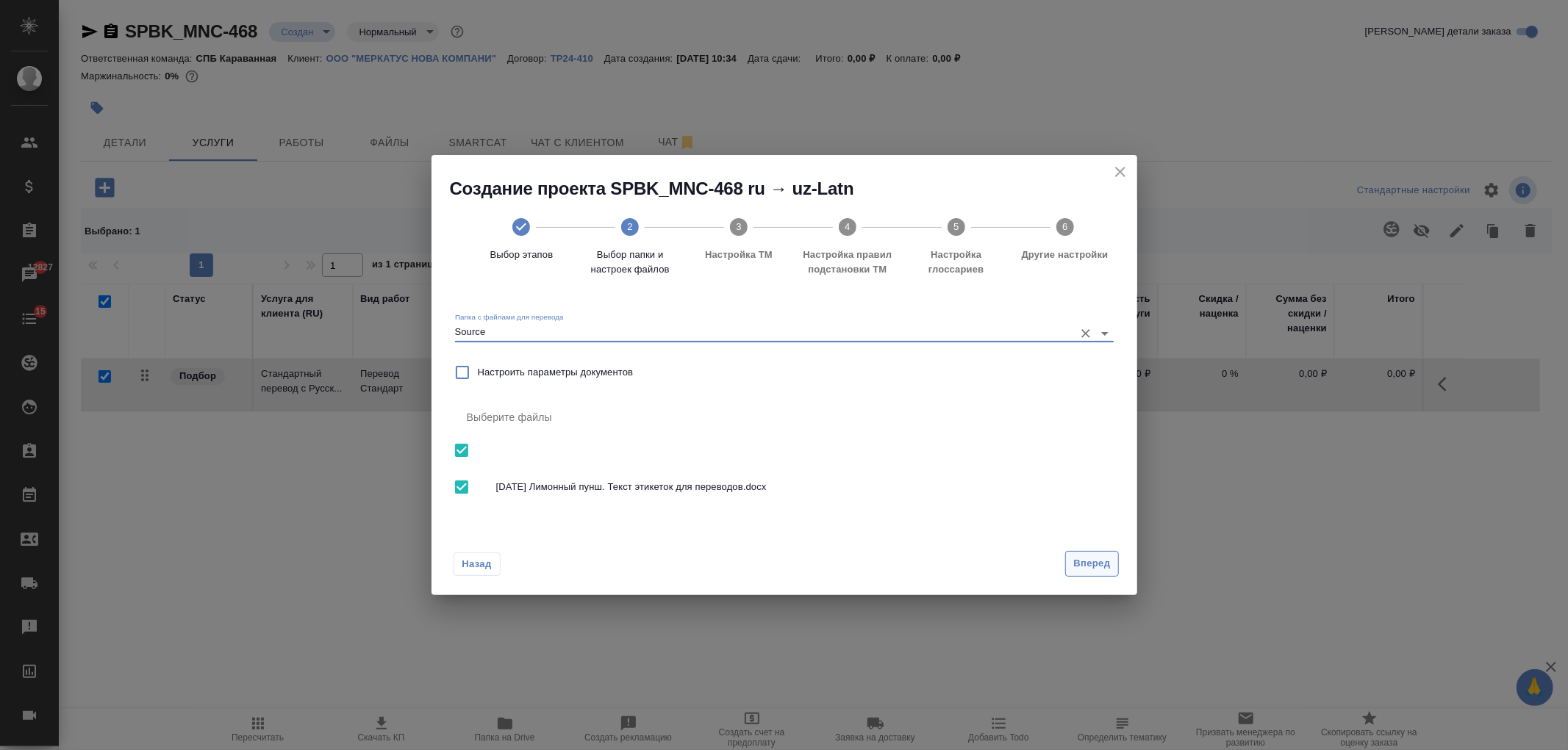
click at [1080, 559] on span "Вперед" at bounding box center [1091, 564] width 37 height 17
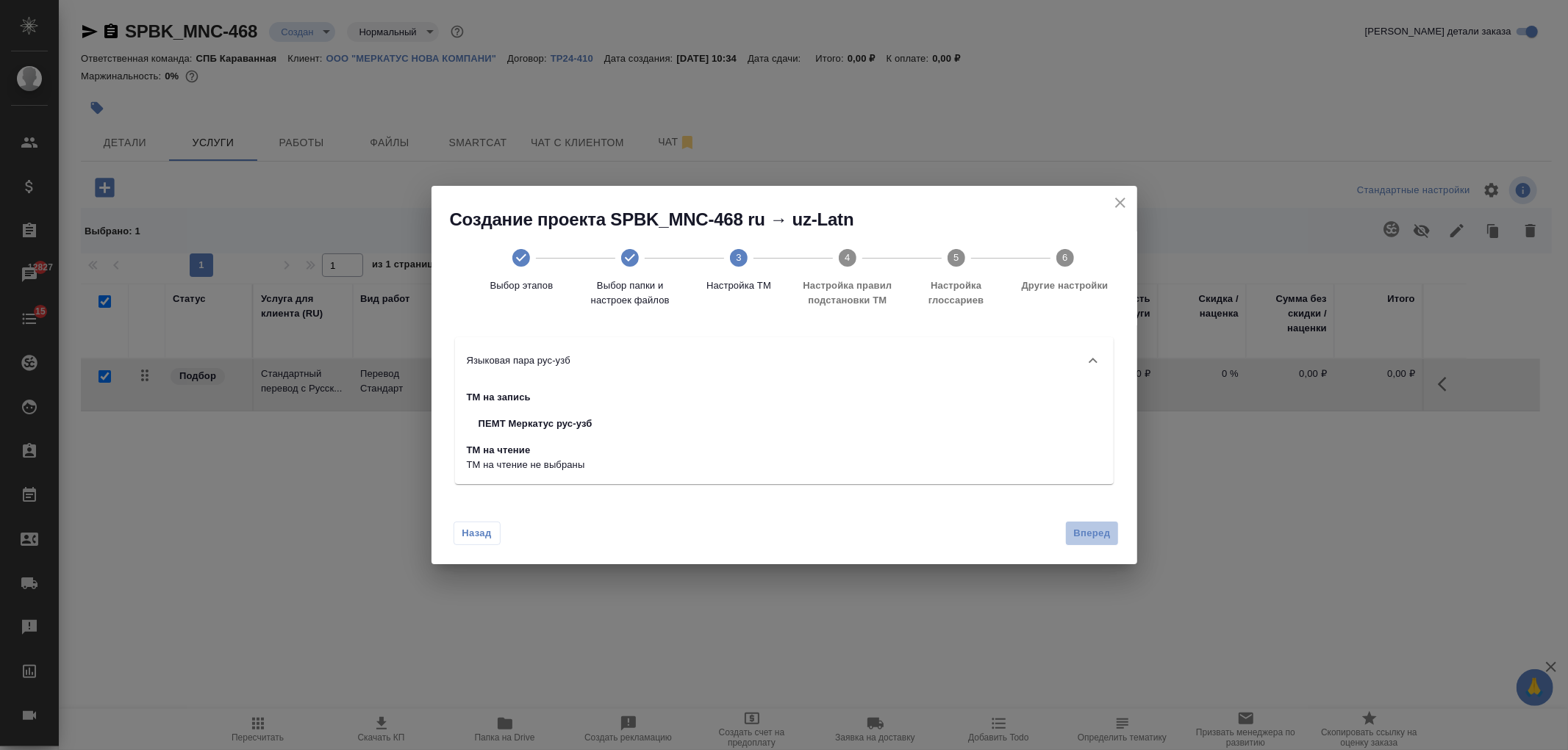
click at [1080, 534] on span "Вперед" at bounding box center [1091, 533] width 37 height 17
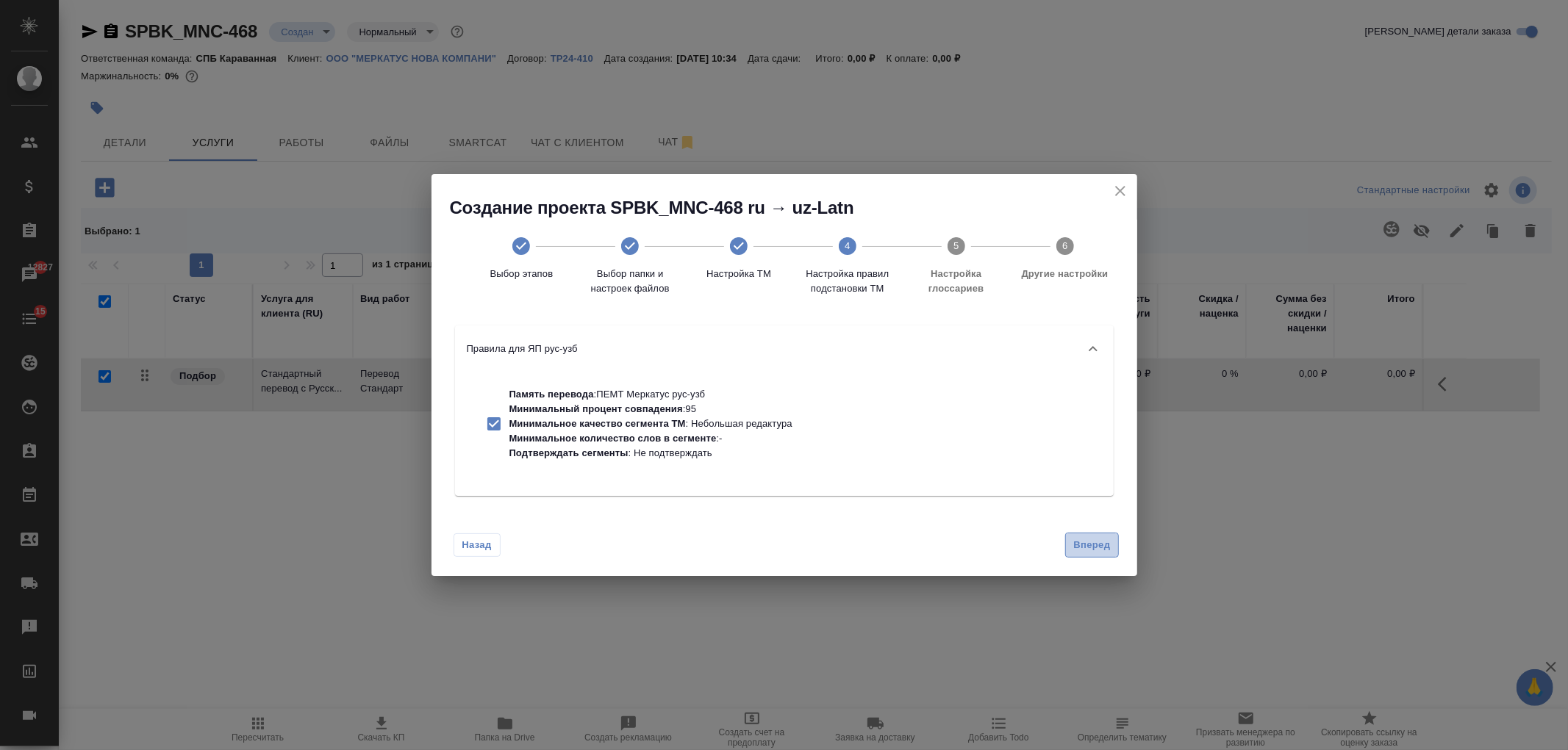
click at [1080, 542] on span "Вперед" at bounding box center [1091, 546] width 37 height 17
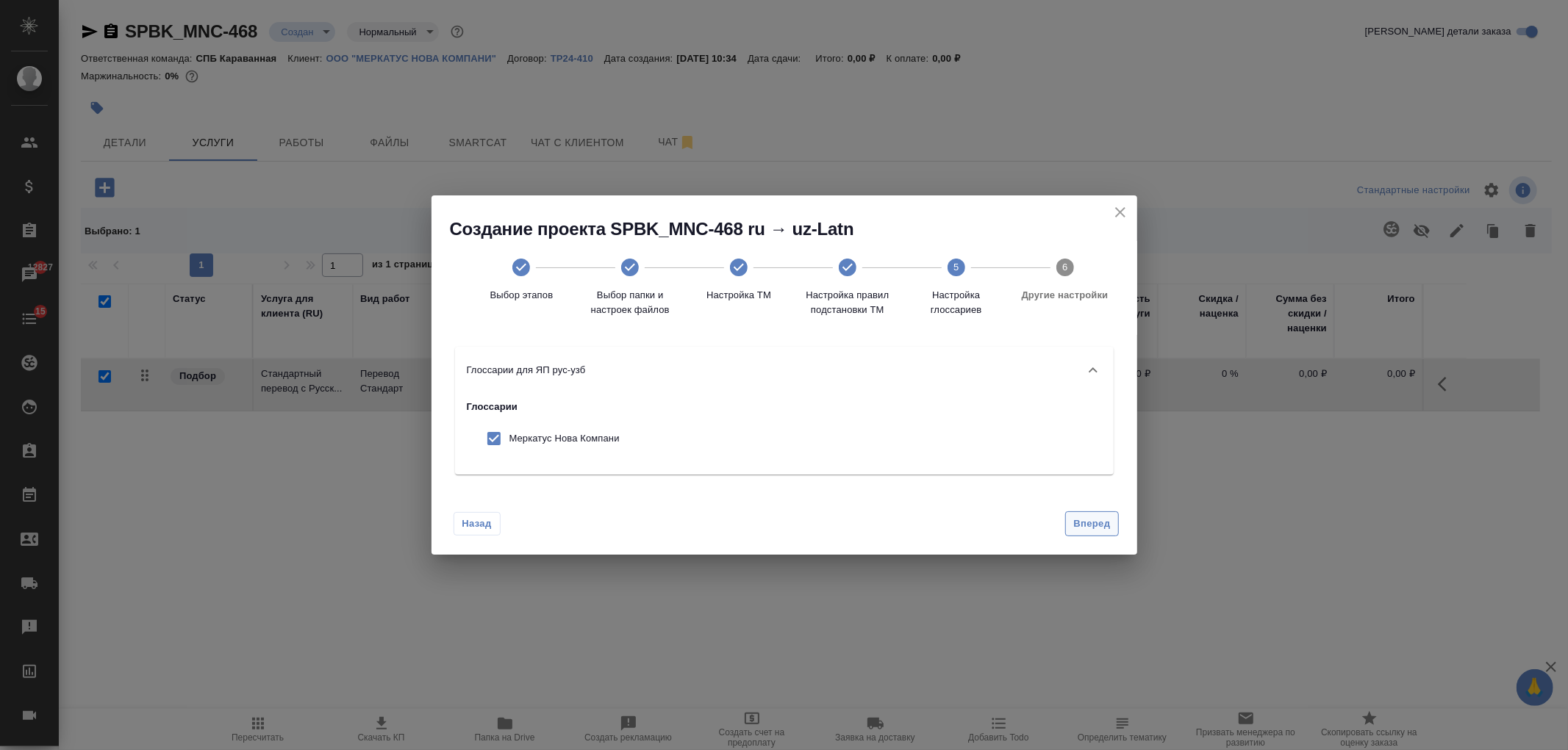
click at [1099, 522] on span "Вперед" at bounding box center [1091, 524] width 37 height 17
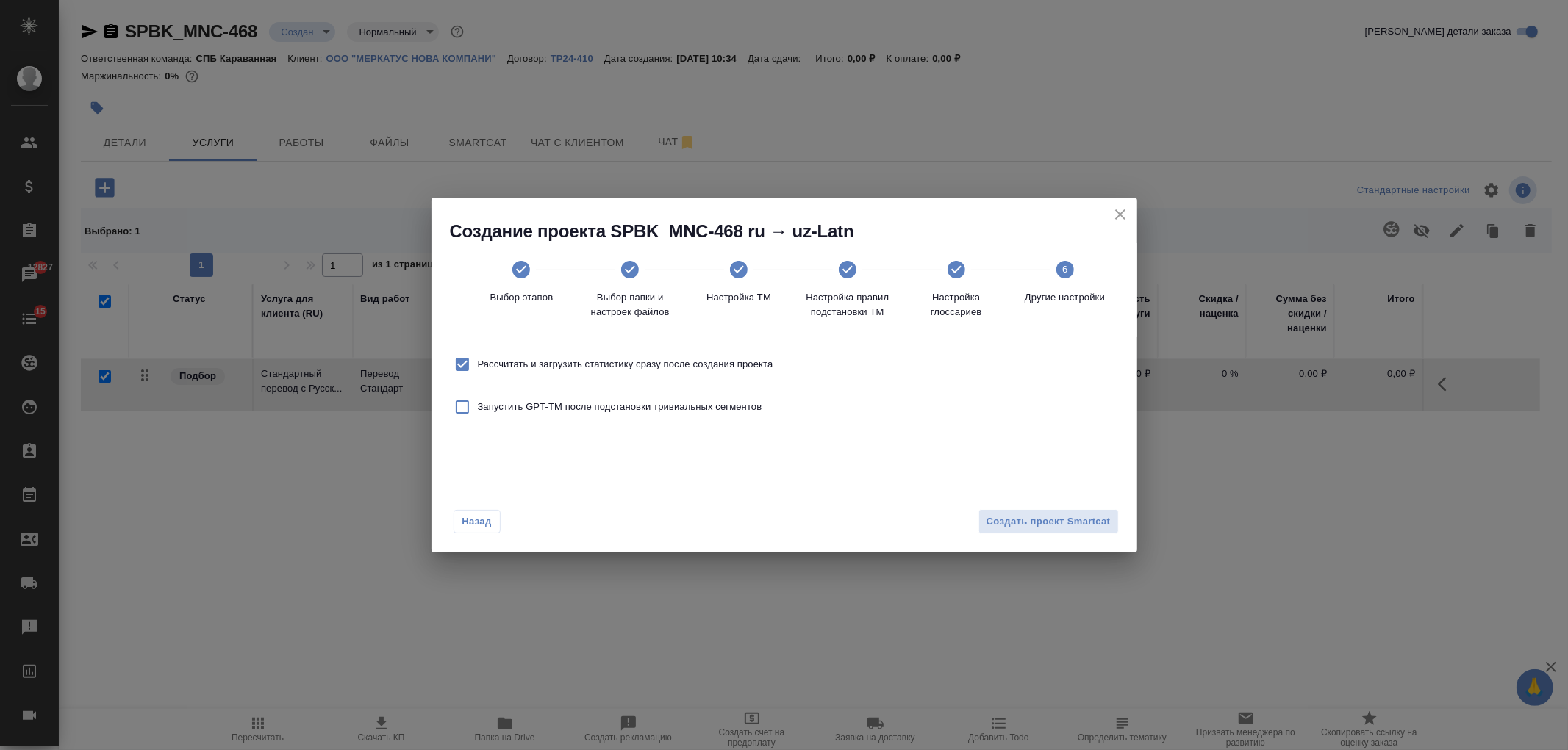
click at [594, 364] on span "Рассчитать и загрузить статистику сразу после создания проекта" at bounding box center [626, 364] width 296 height 15
click at [478, 364] on input "Рассчитать и загрузить статистику сразу после создания проекта" at bounding box center [462, 364] width 31 height 31
checkbox input "false"
click at [1030, 526] on span "Создать проект Smartcat" at bounding box center [1048, 522] width 124 height 17
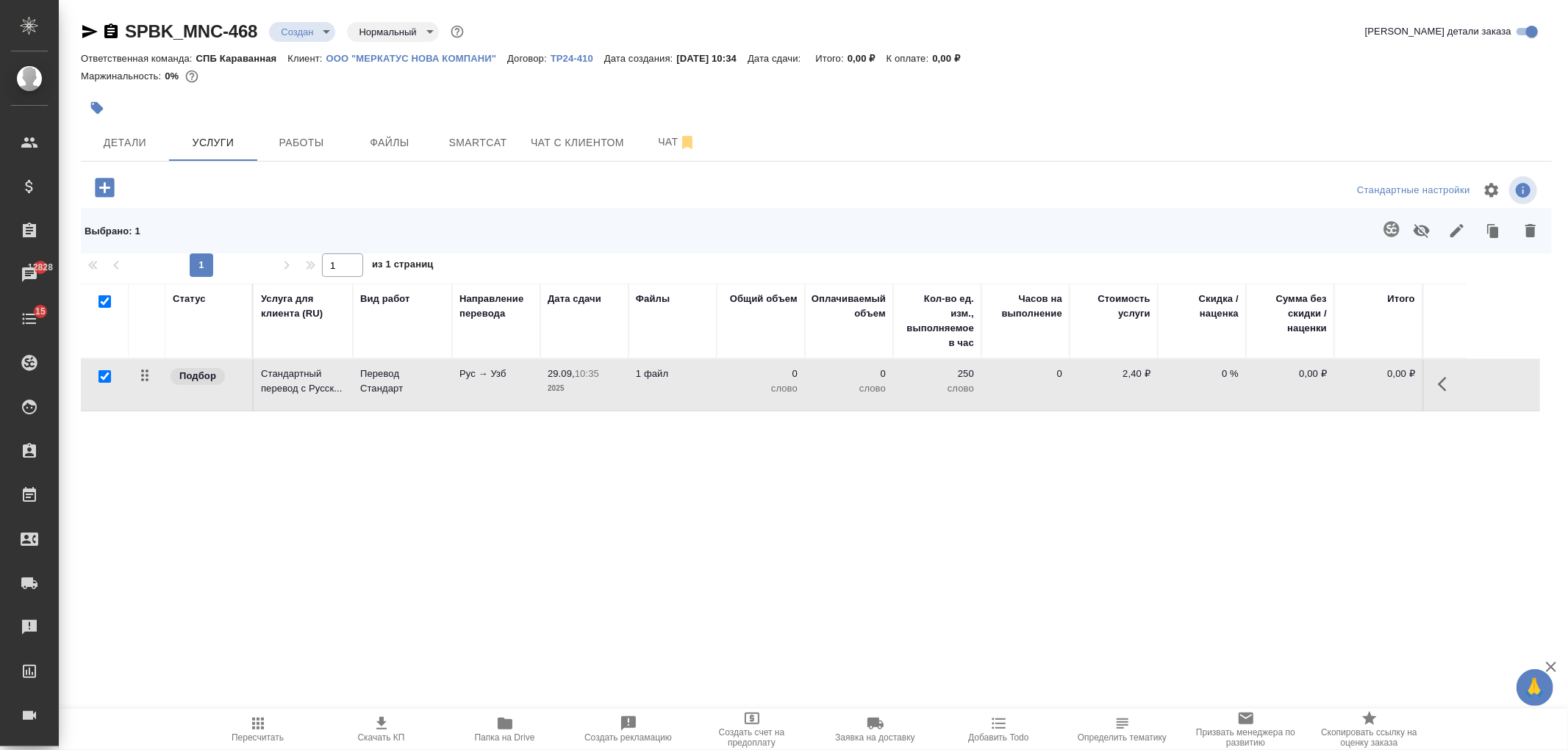
click at [700, 390] on td "1 файл" at bounding box center [672, 385] width 88 height 52
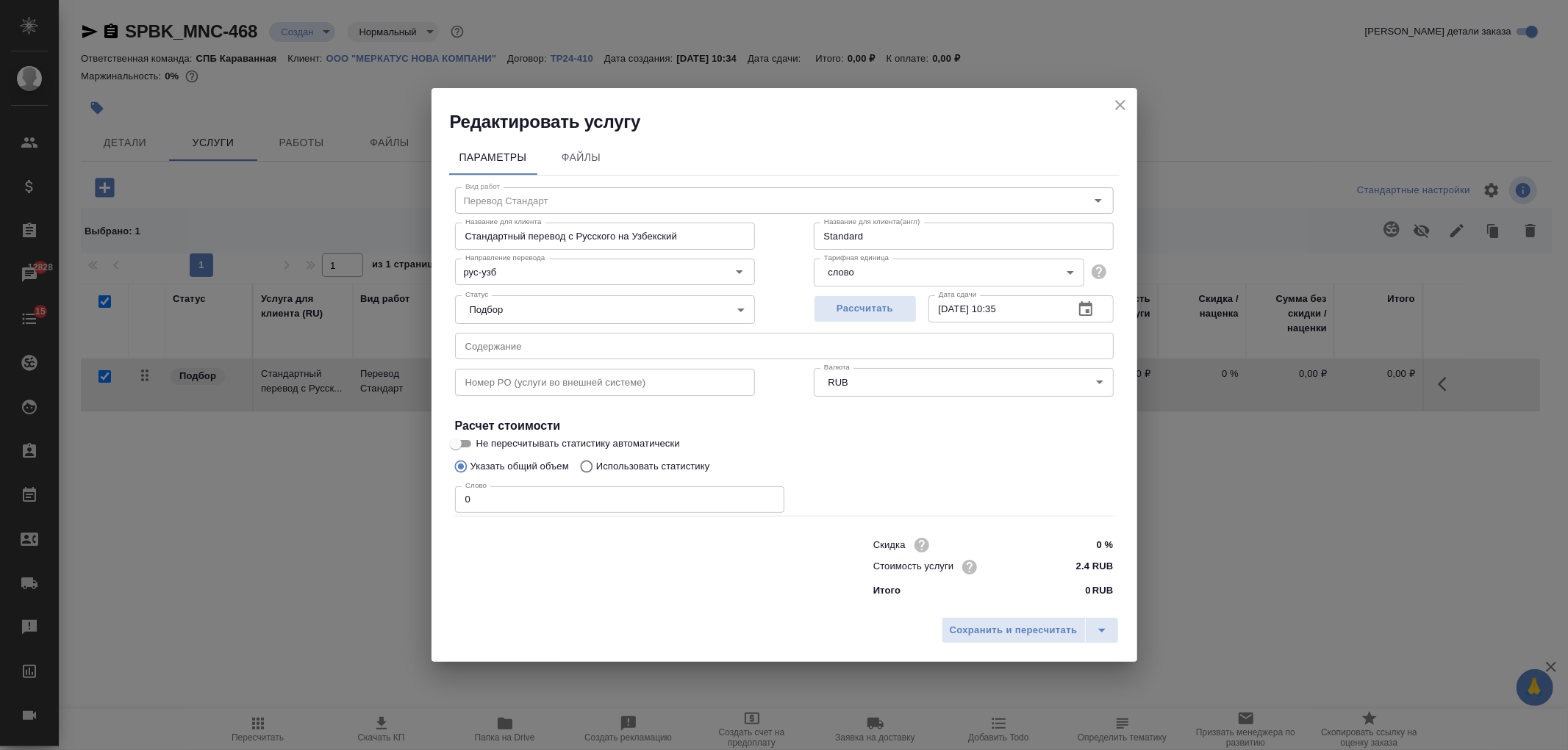
click at [603, 464] on p "Использовать статистику" at bounding box center [653, 467] width 114 height 15
click at [596, 464] on input "Использовать статистику" at bounding box center [585, 467] width 24 height 28
radio input "true"
radio input "false"
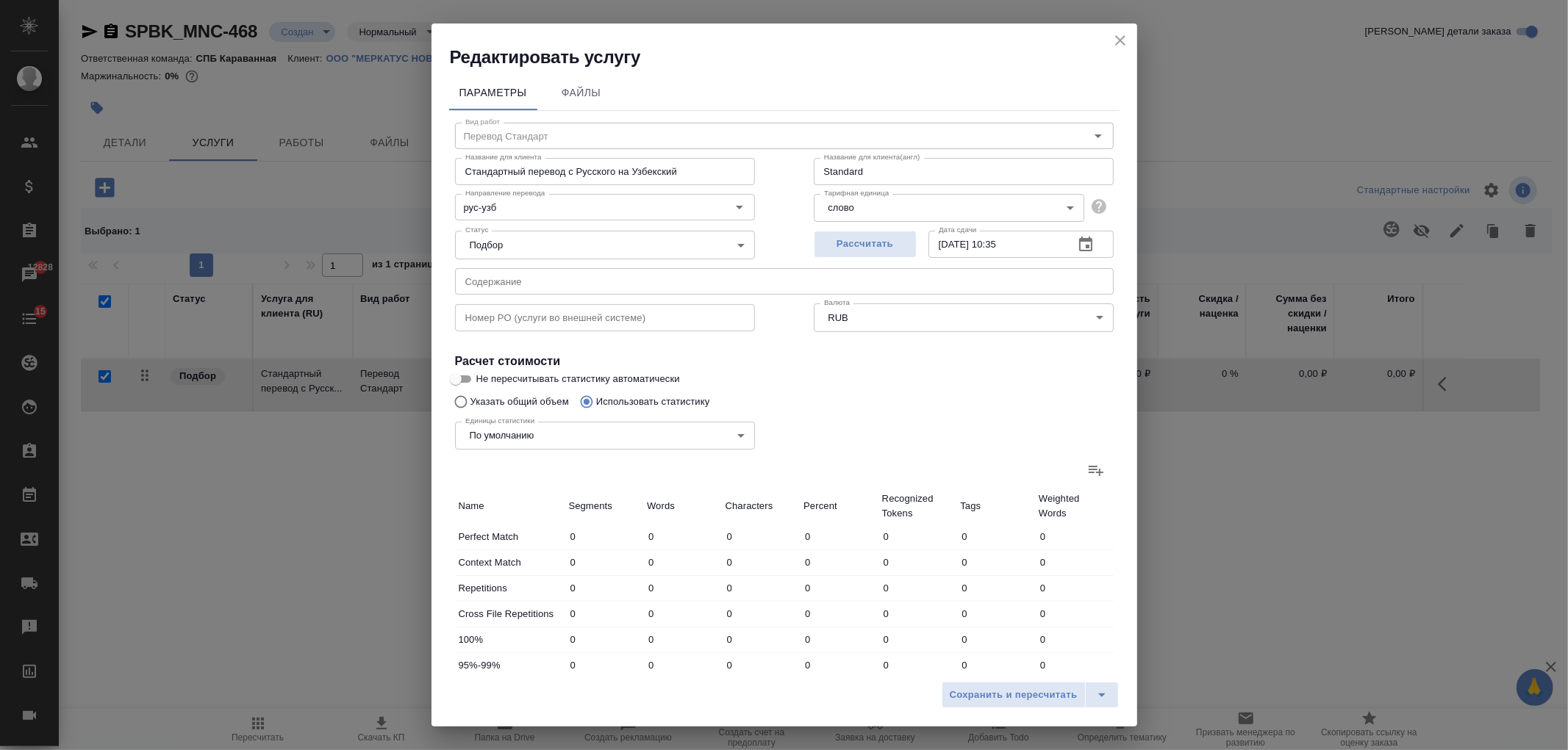
click at [1087, 461] on icon at bounding box center [1095, 469] width 17 height 17
click at [0, 0] on input "file" at bounding box center [0, 0] width 0 height 0
type input "17"
type input "128"
type input "841"
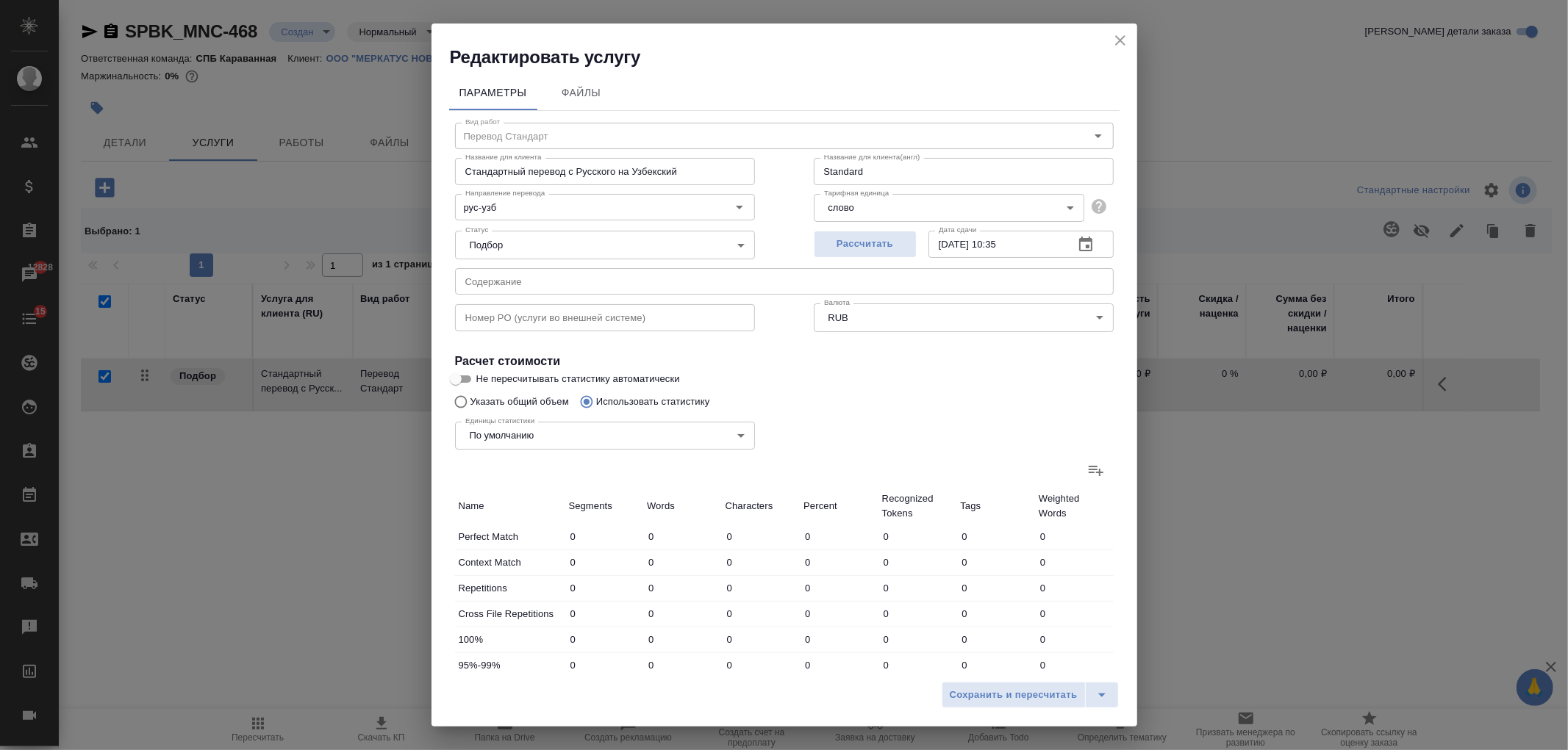
type input "1"
type input "9"
type input "60"
type input "5"
type input "42"
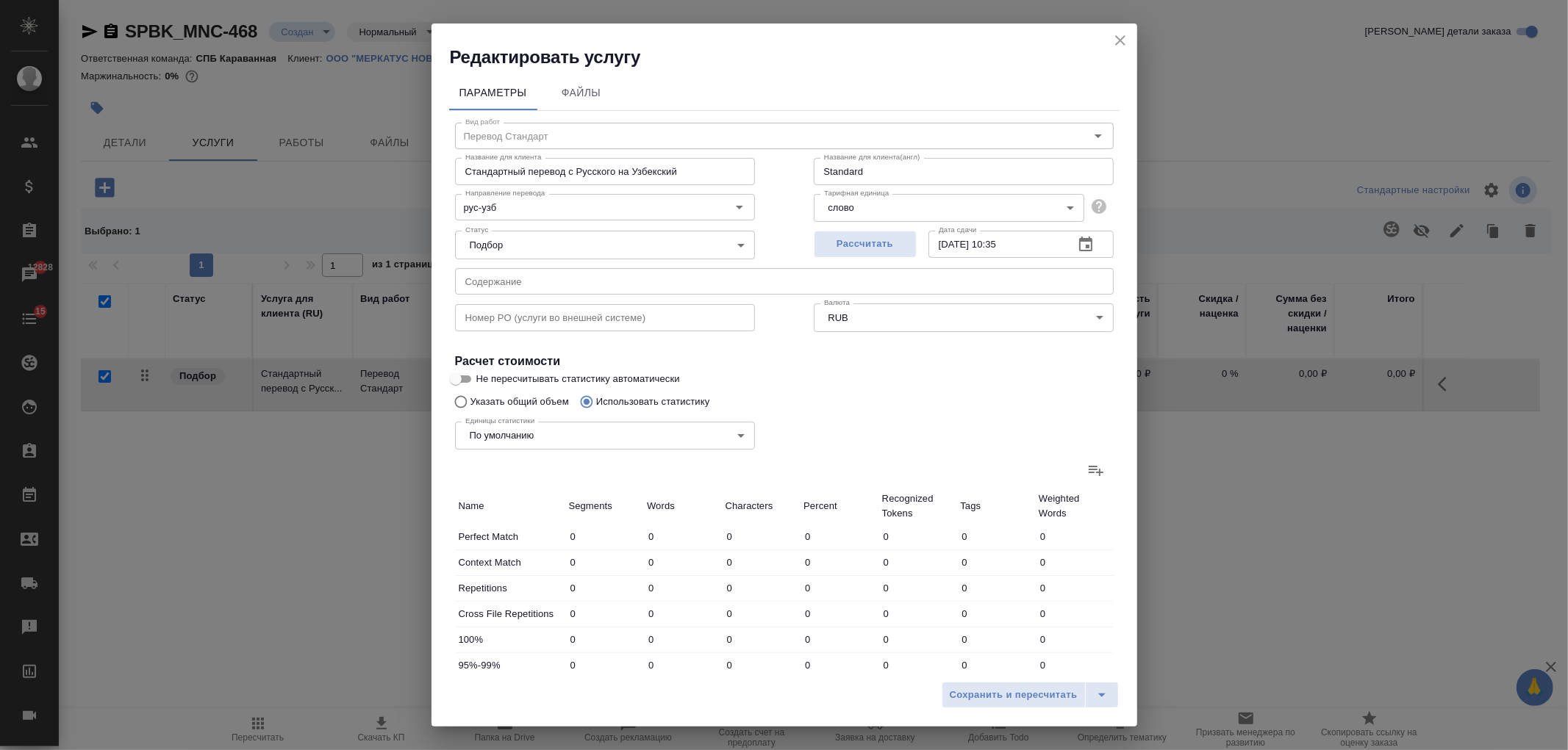
type input "369"
type input "5"
type input "50"
type input "320"
type input "2"
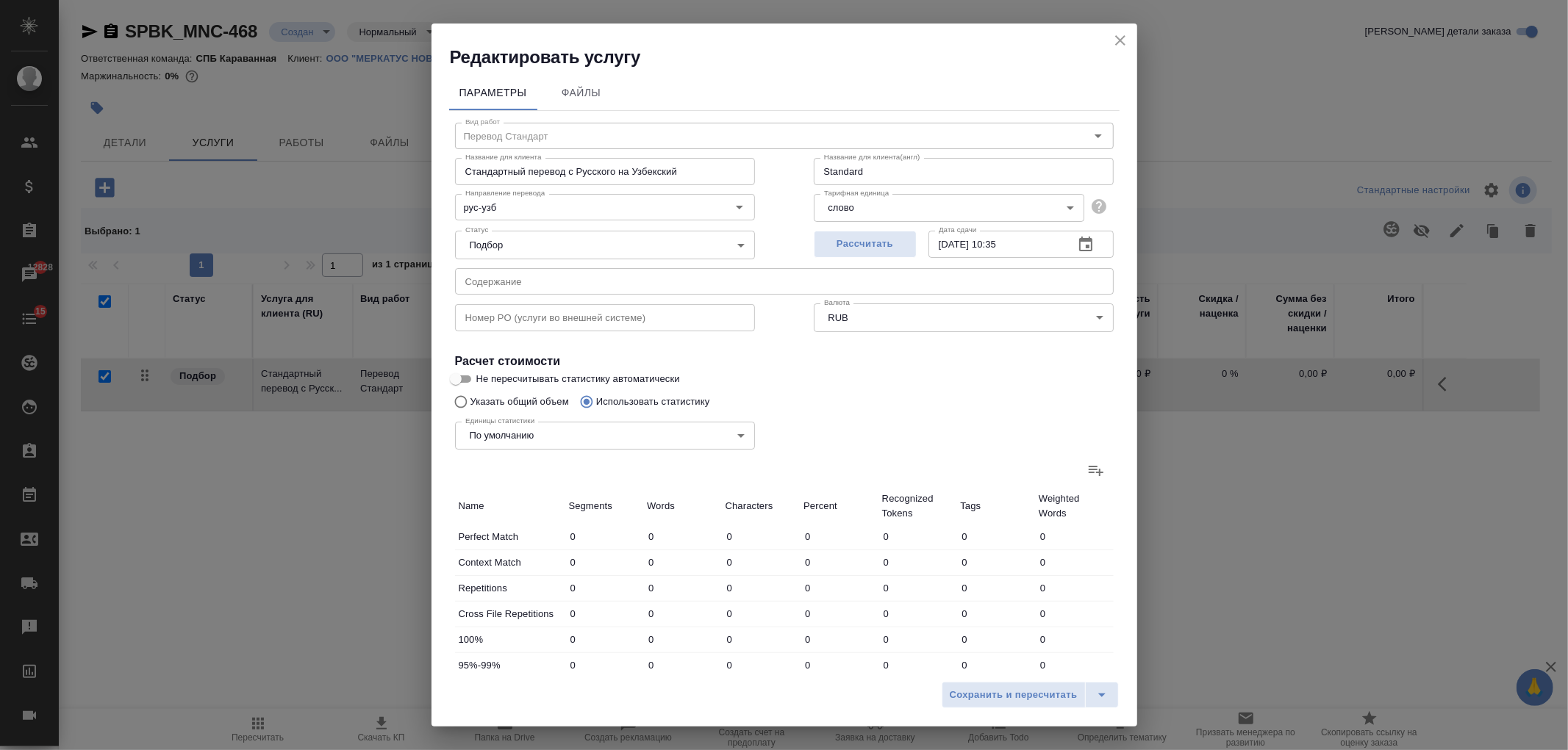
type input "41"
type input "263"
type input "1"
type input "7"
type input "68"
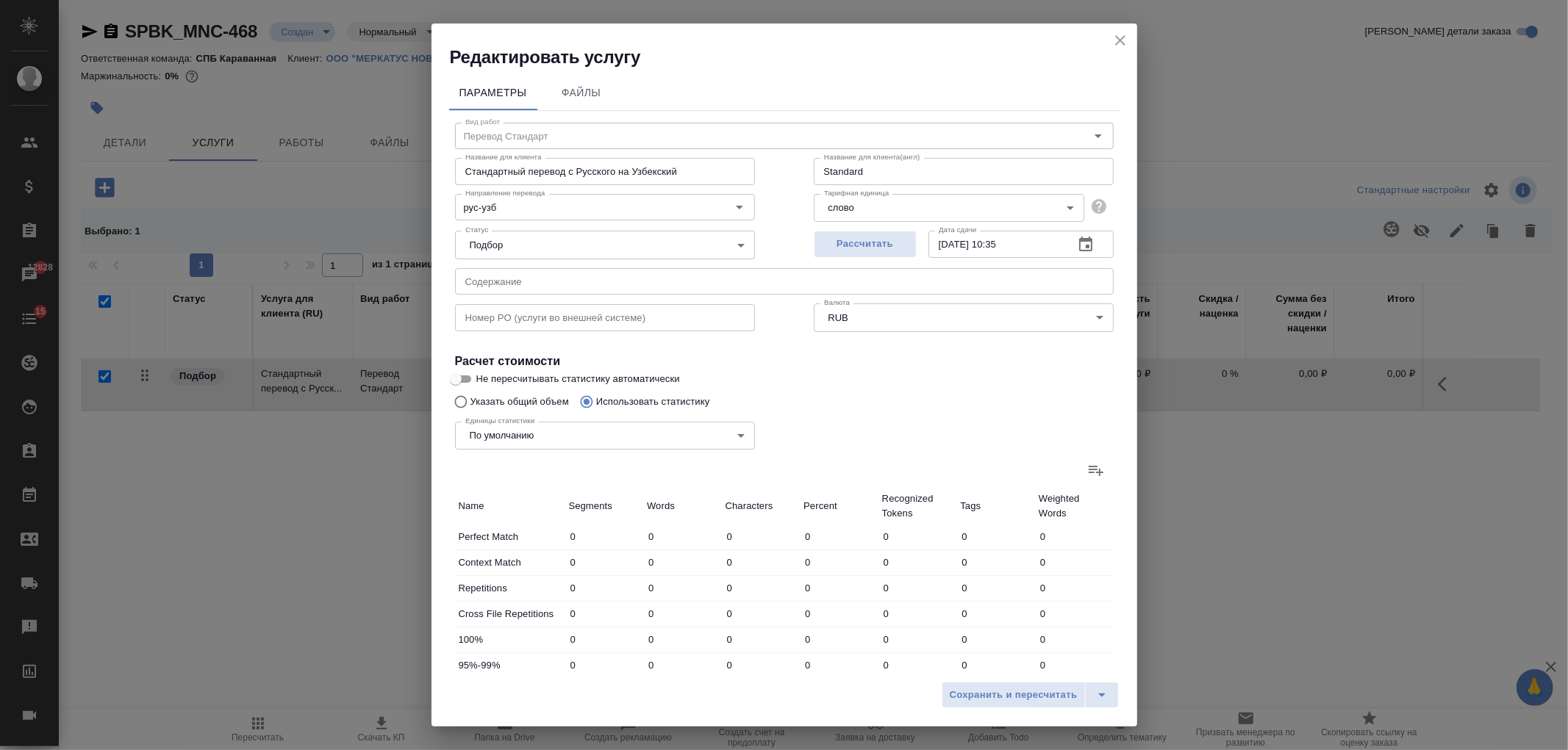
type input "3"
type input "46"
type input "387"
type input "33"
type input "314"
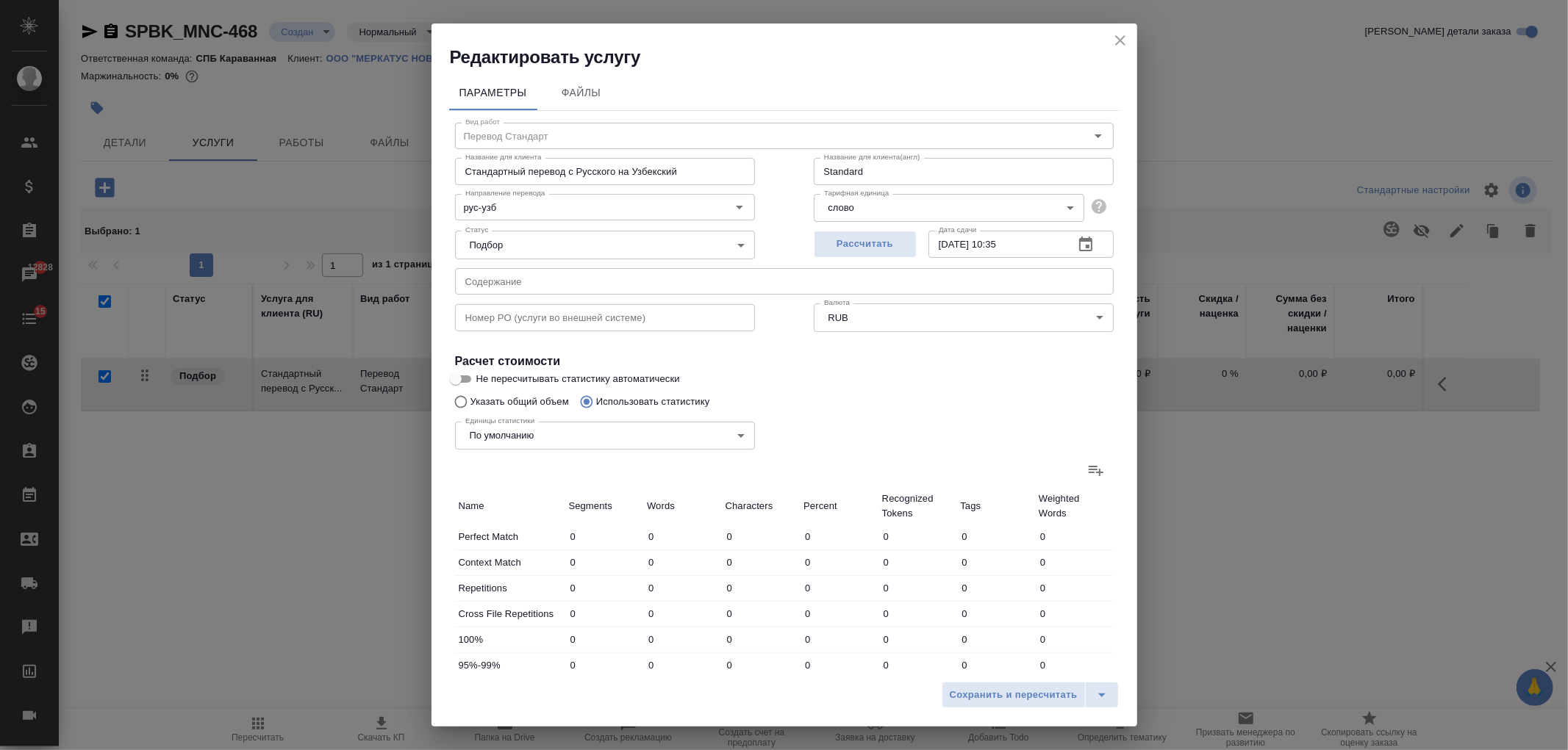
type input "2248"
type input "34"
type input "323"
type input "2308"
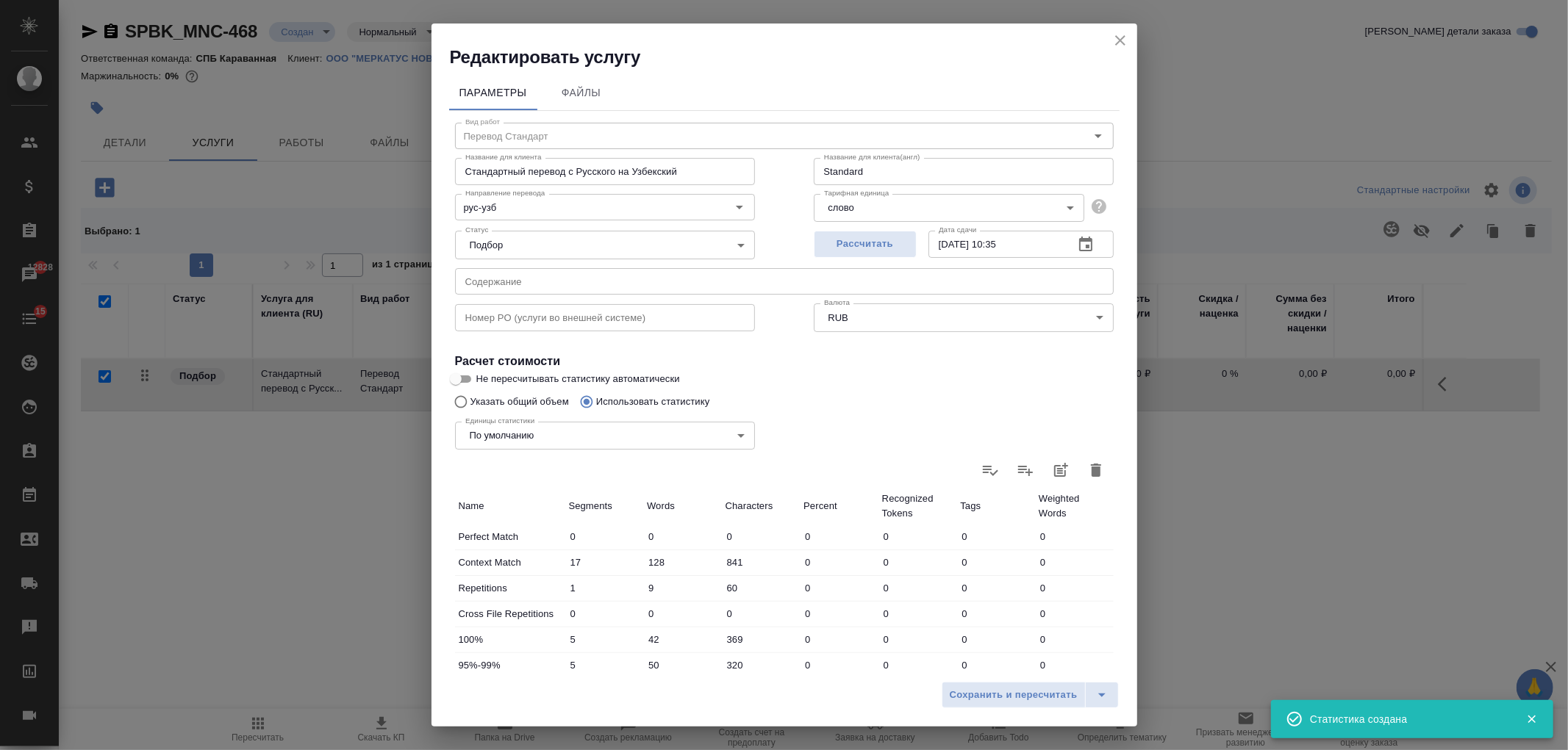
scroll to position [252, 0]
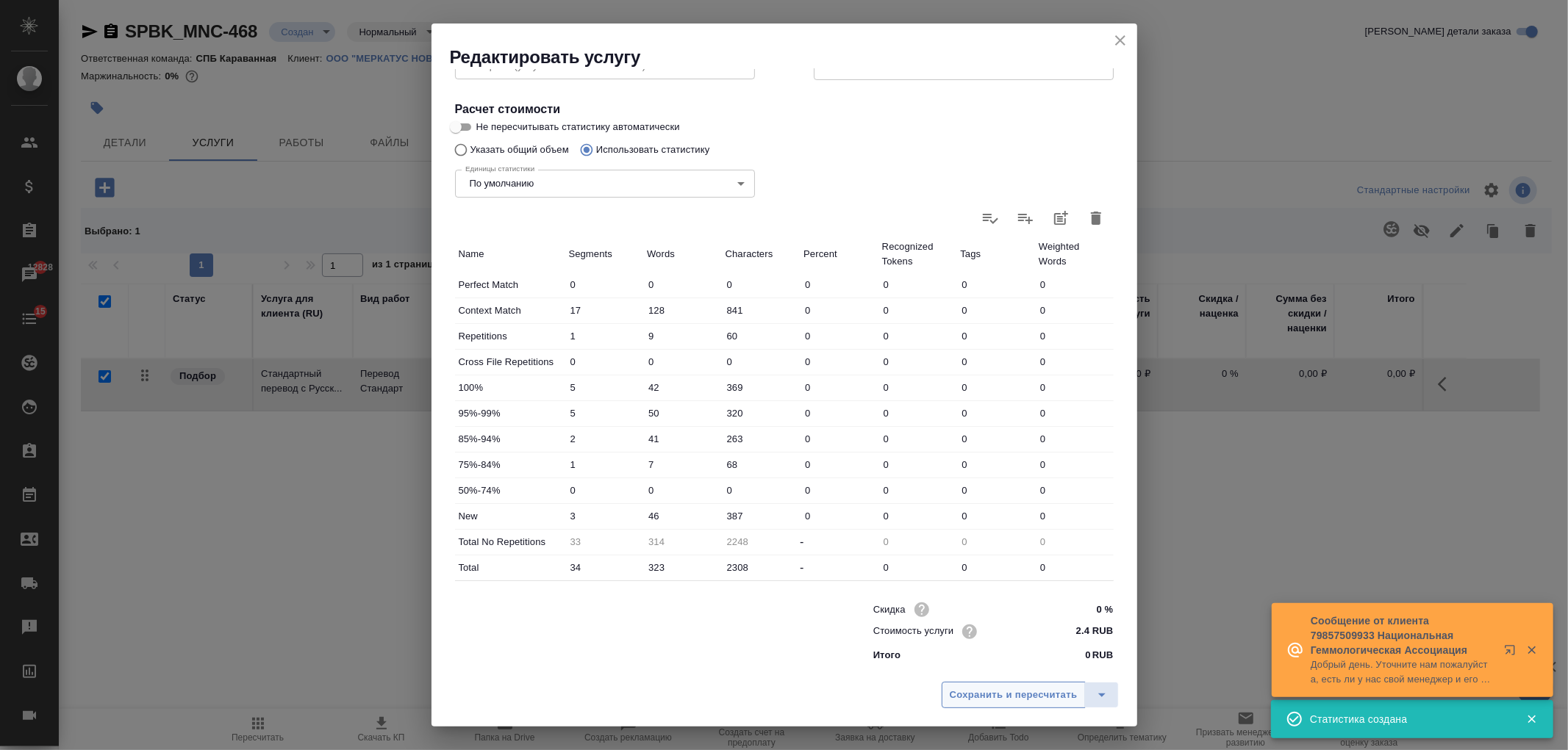
click at [1007, 694] on span "Сохранить и пересчитать" at bounding box center [1014, 695] width 128 height 17
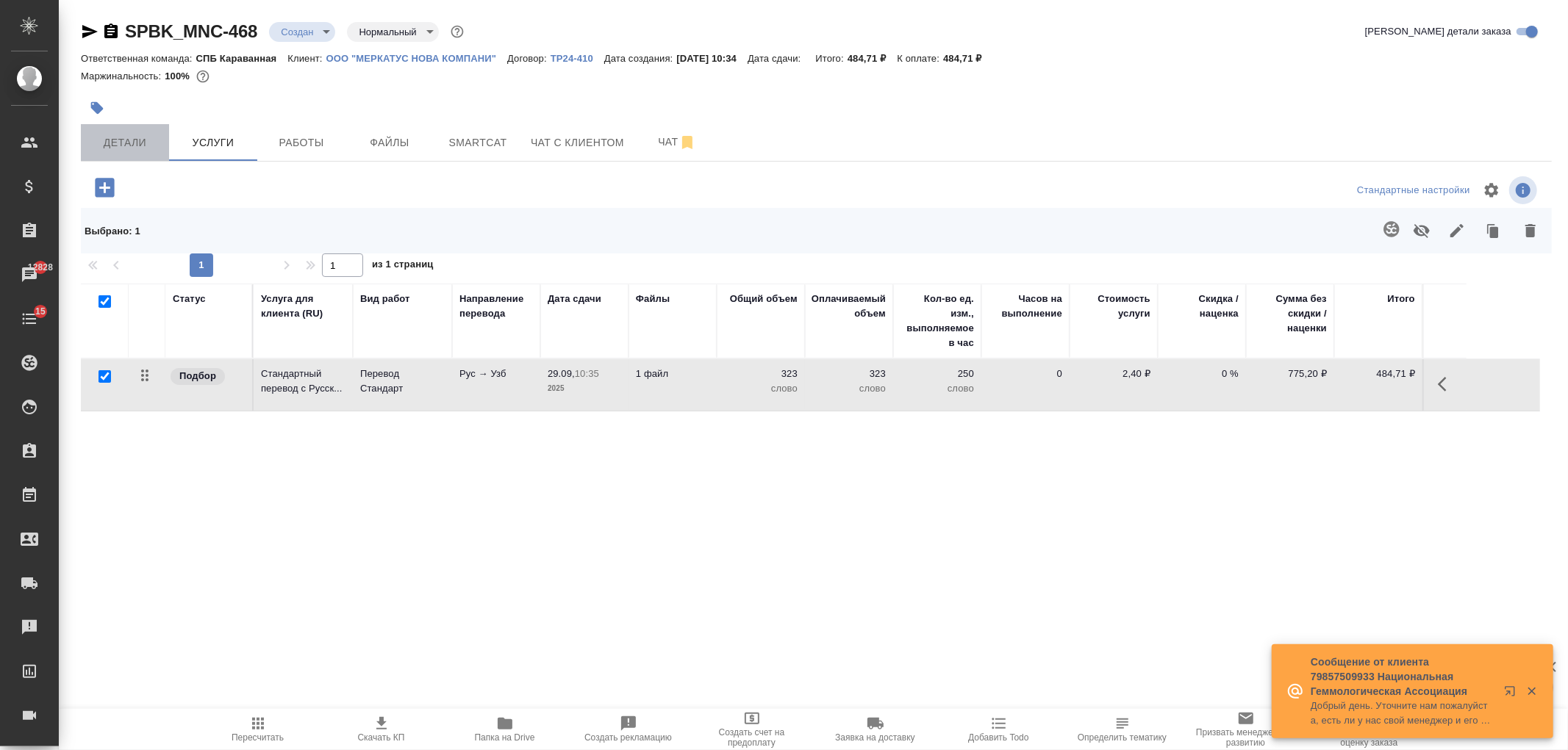
click at [116, 145] on span "Детали" at bounding box center [125, 143] width 71 height 18
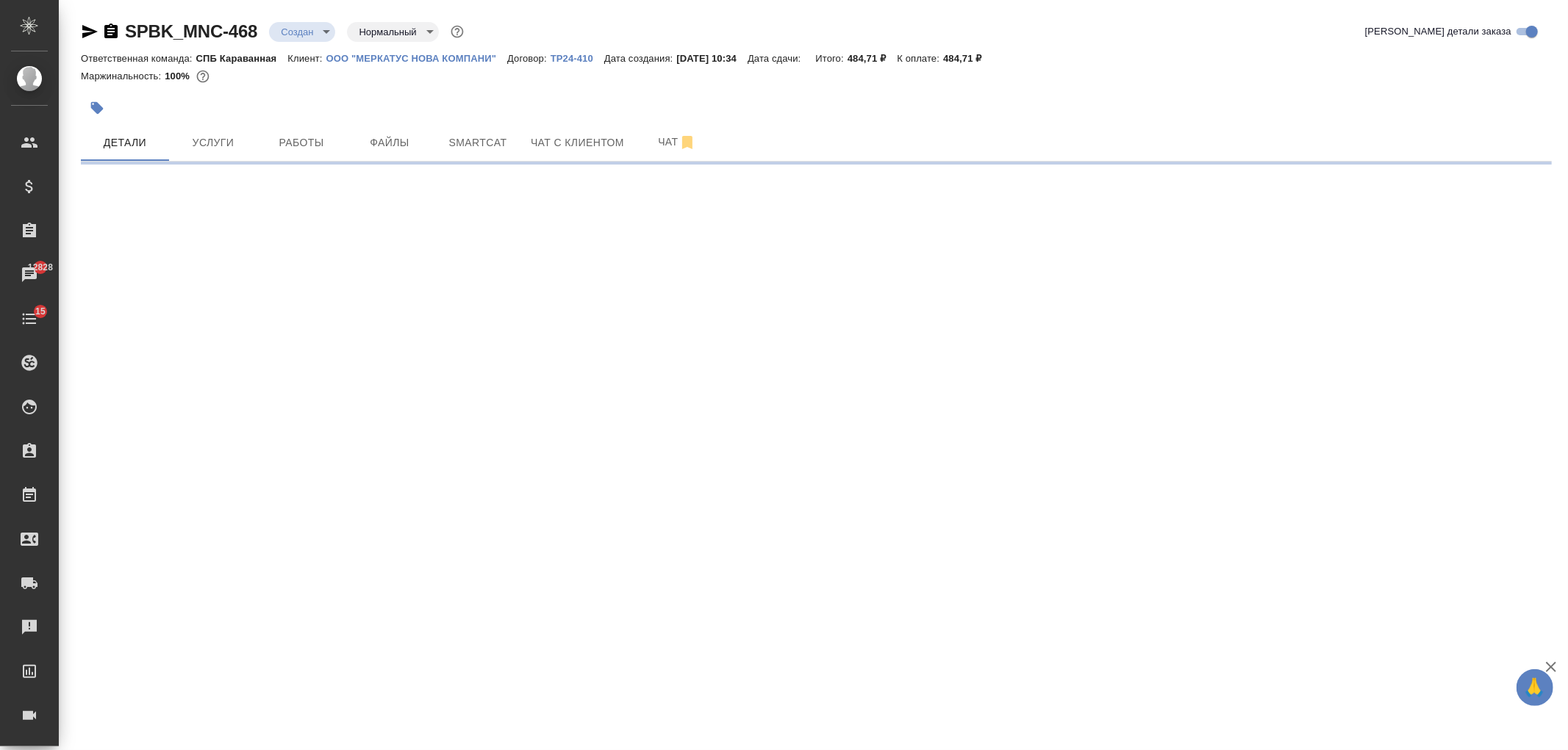
select select "RU"
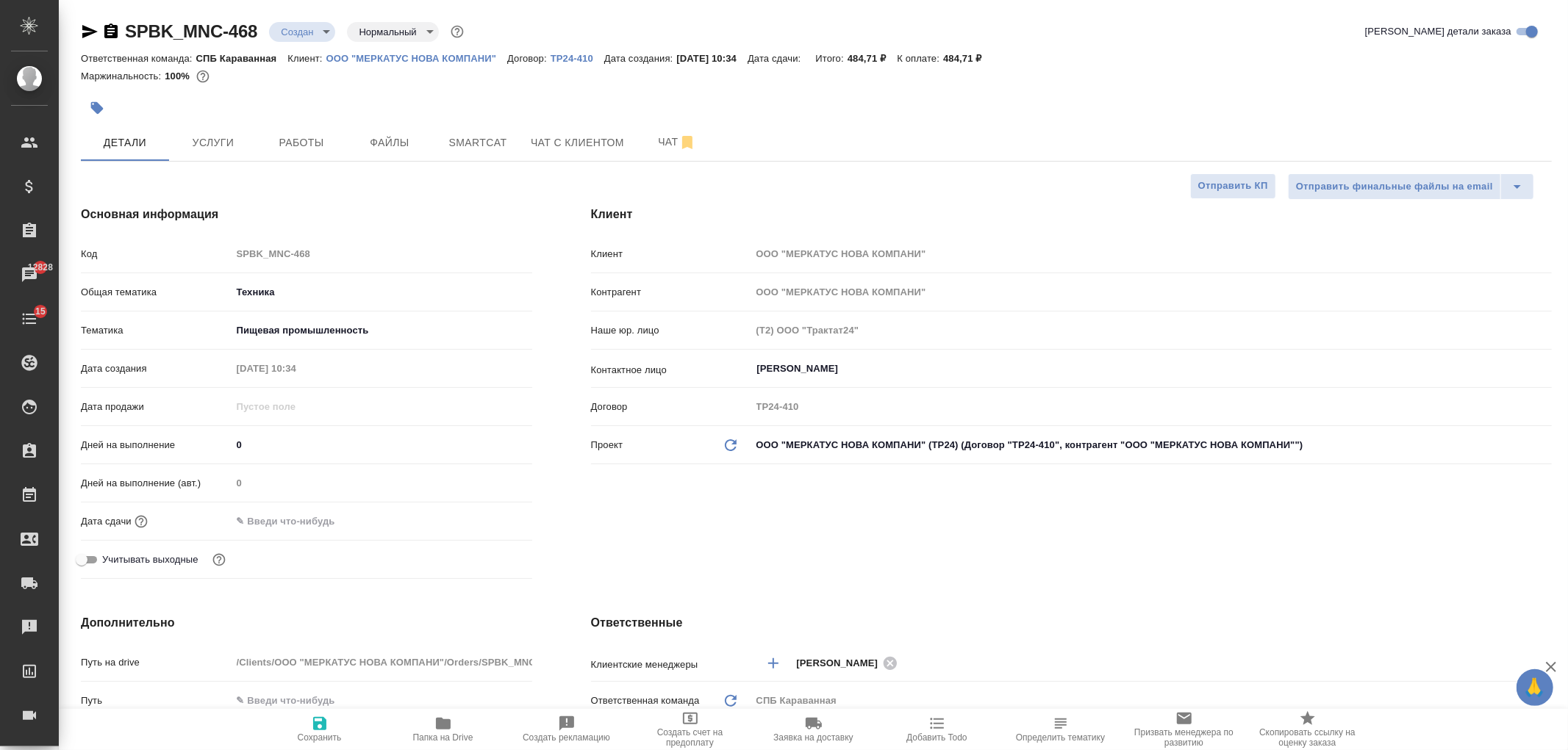
type textarea "x"
click at [981, 559] on div "Клиент Клиент ООО "МЕРКАТУС НОВА КОМПАНИ" Контрагент ООО "МЕРКАТУС НОВА КОМПАНИ…" at bounding box center [1071, 396] width 1020 height 438
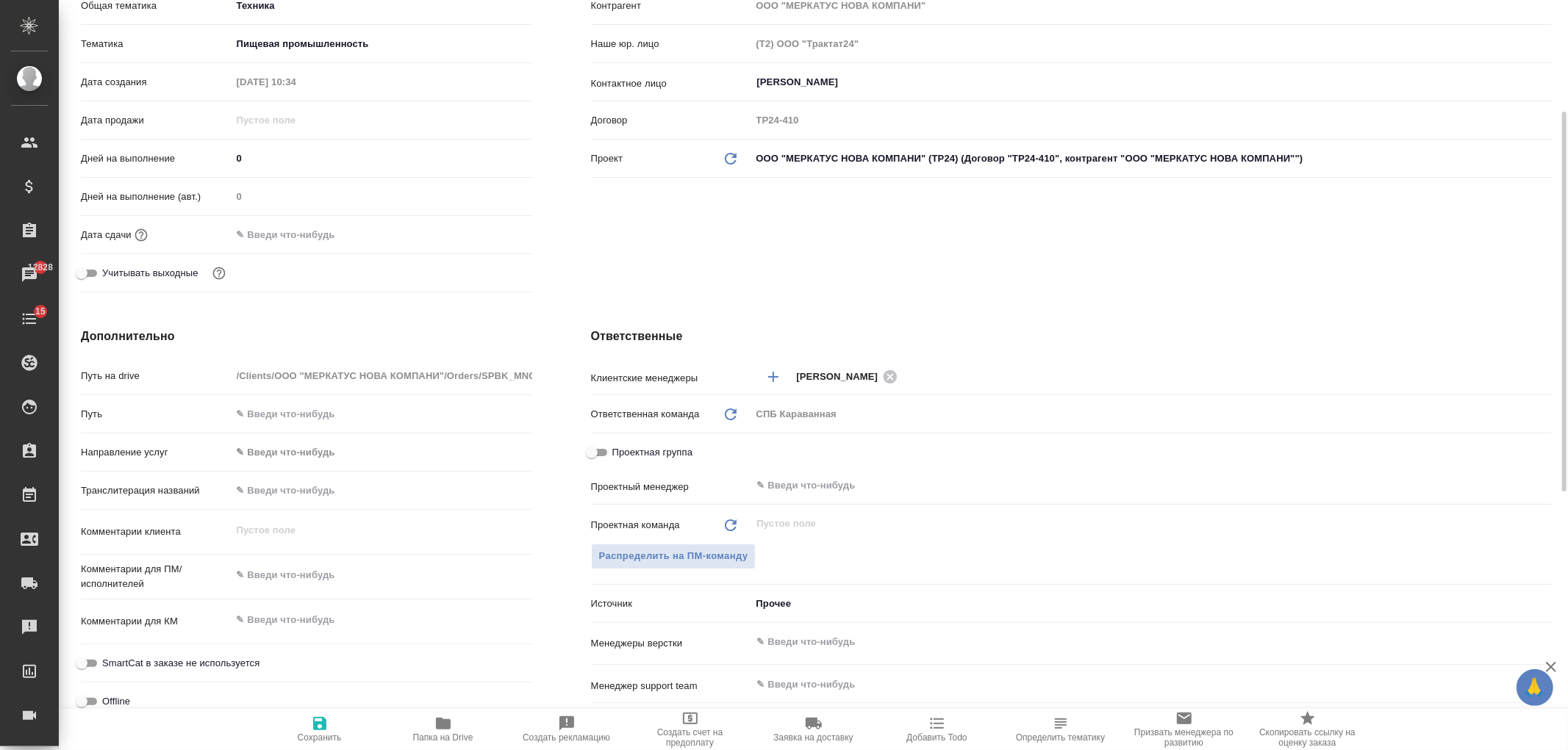
scroll to position [375, 0]
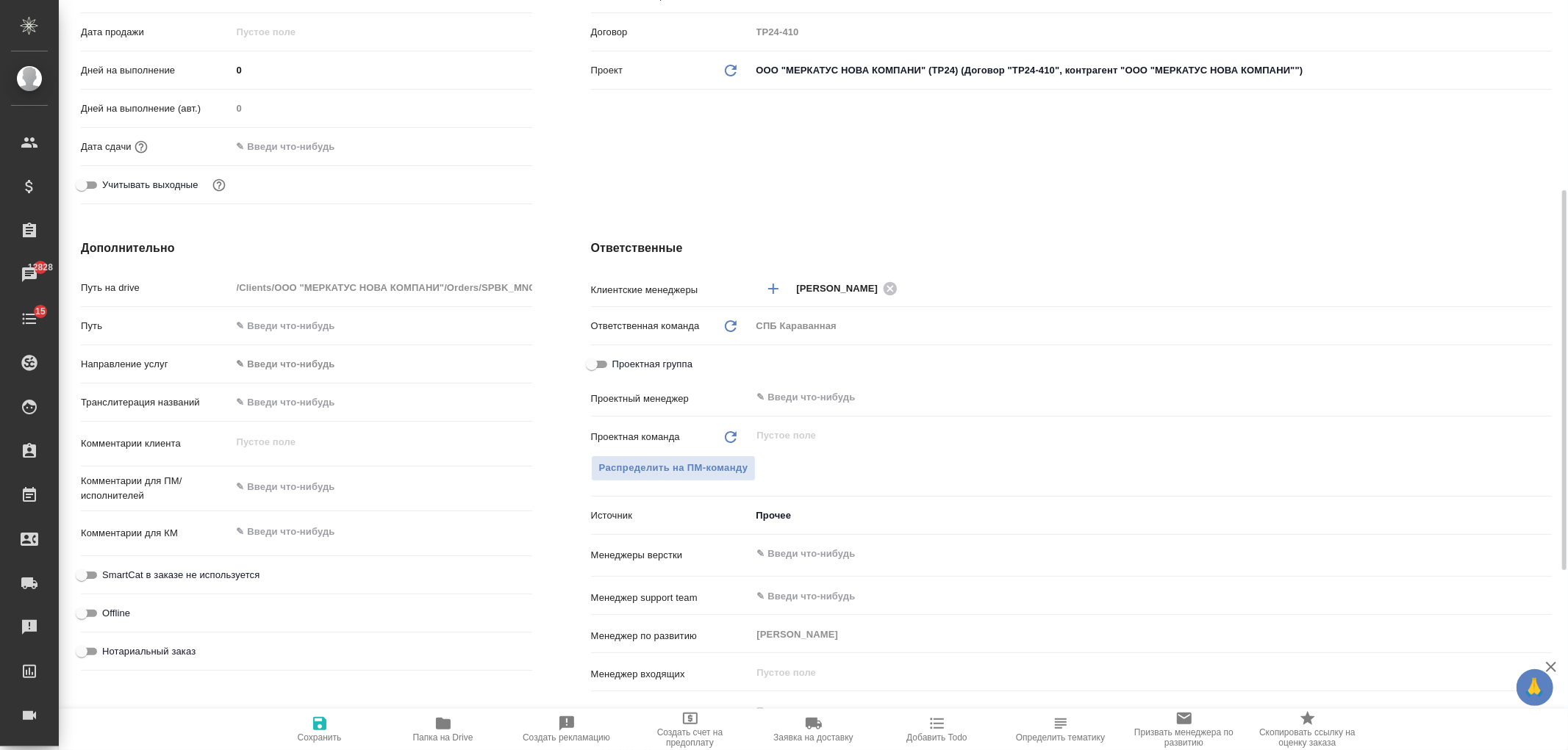
click at [272, 473] on div "x" at bounding box center [382, 488] width 300 height 32
type textarea "x"
type textarea "к"
type textarea "x"
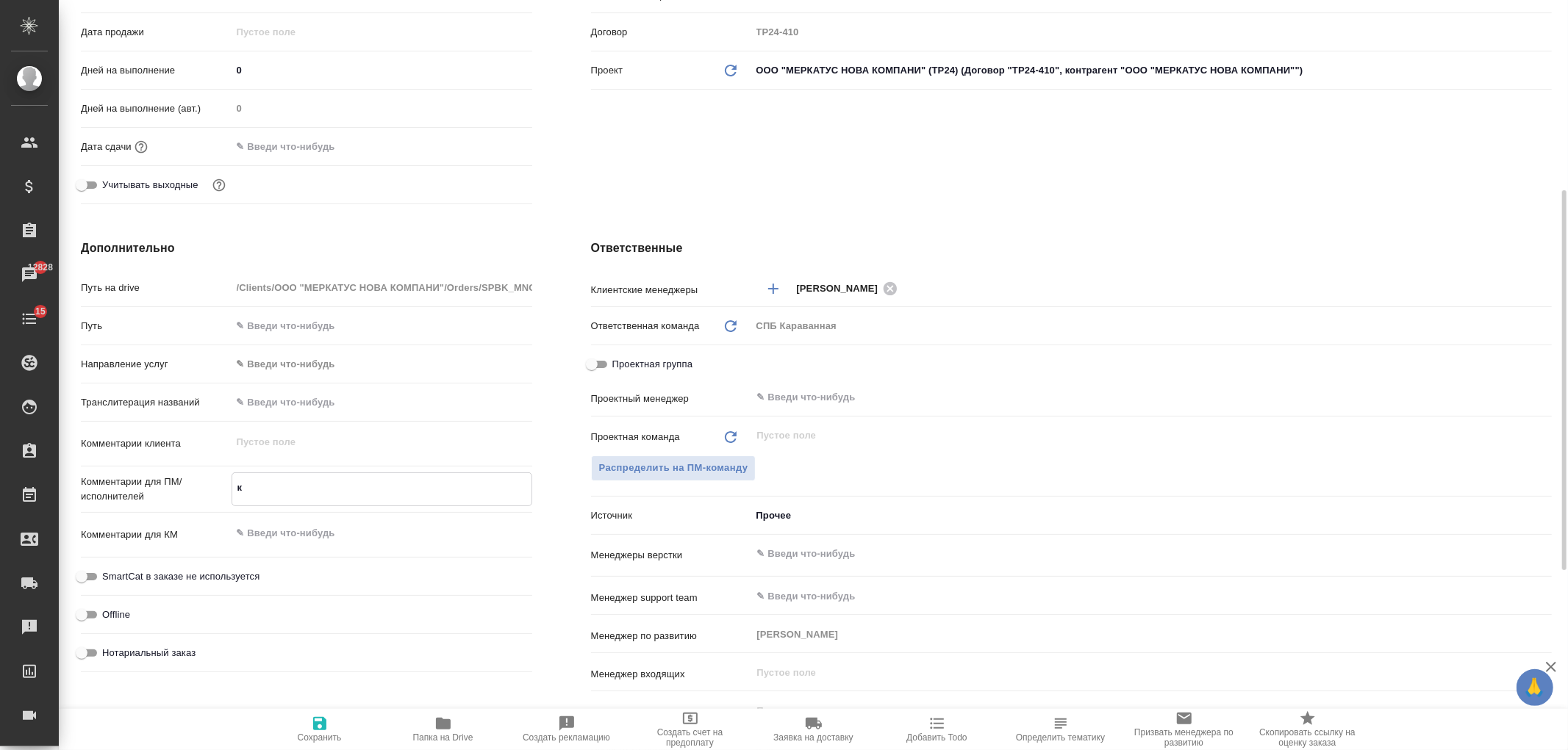
type textarea "x"
type textarea "ко"
type textarea "x"
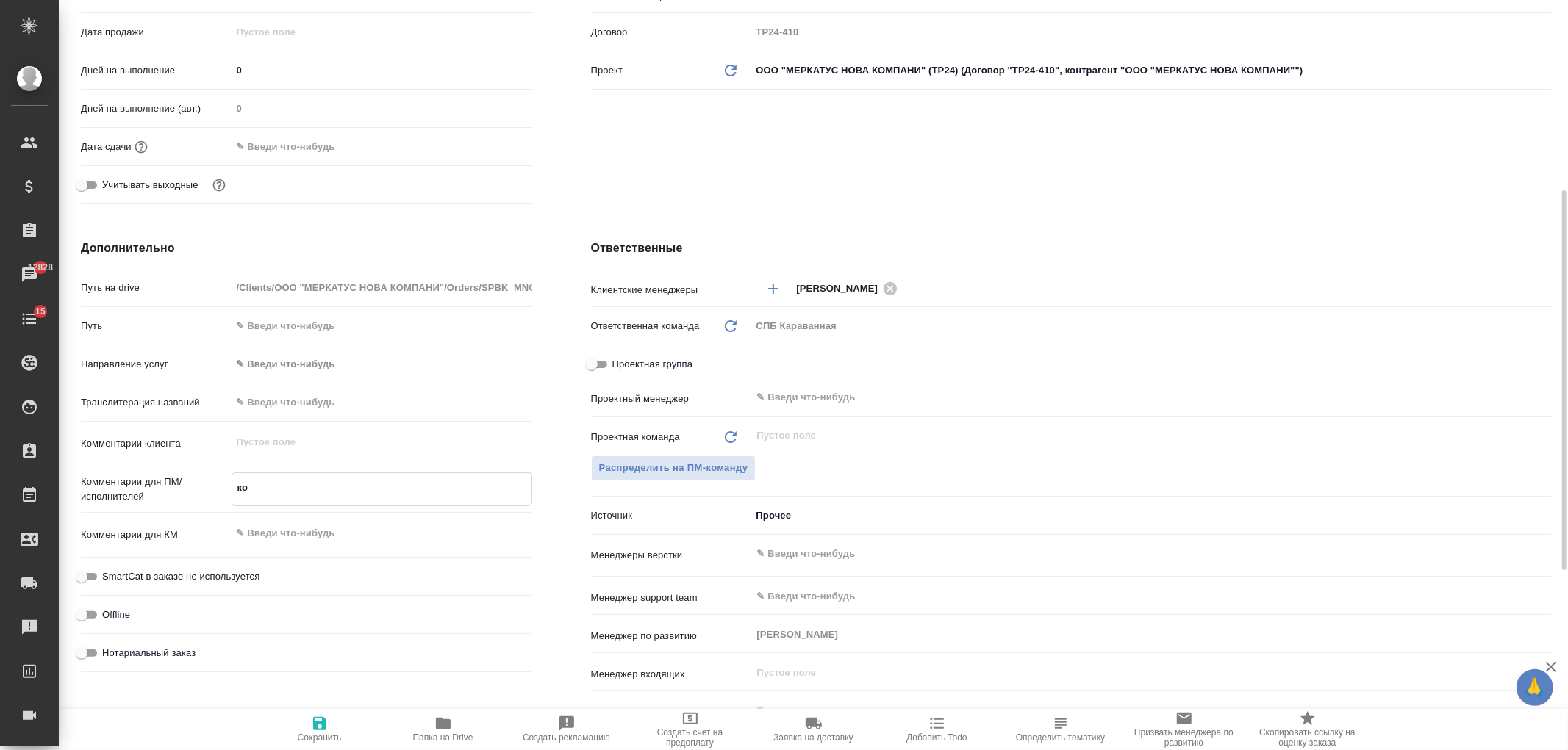
type textarea "кои"
type textarea "x"
type textarea "ко"
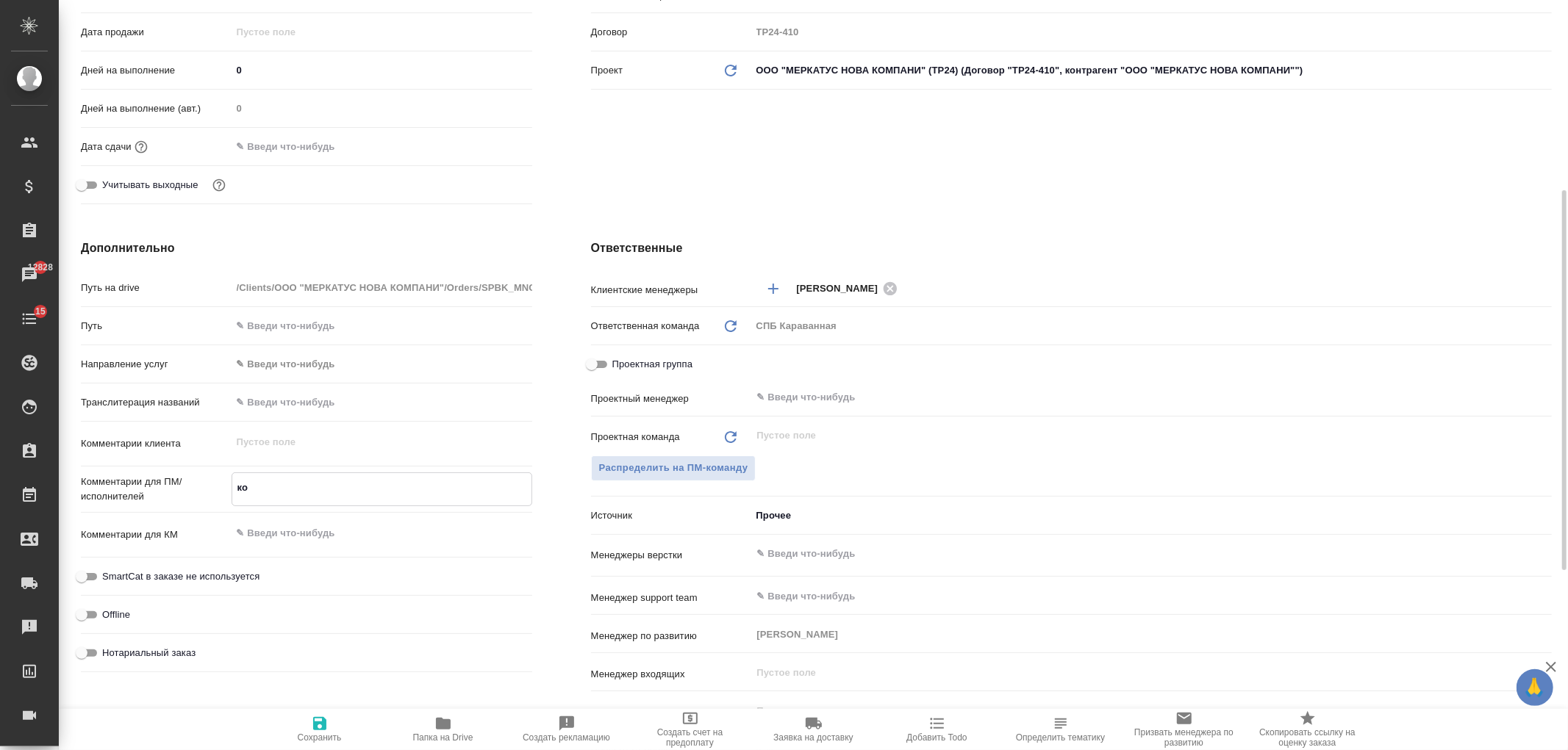
type textarea "x"
type textarea "ком"
type textarea "x"
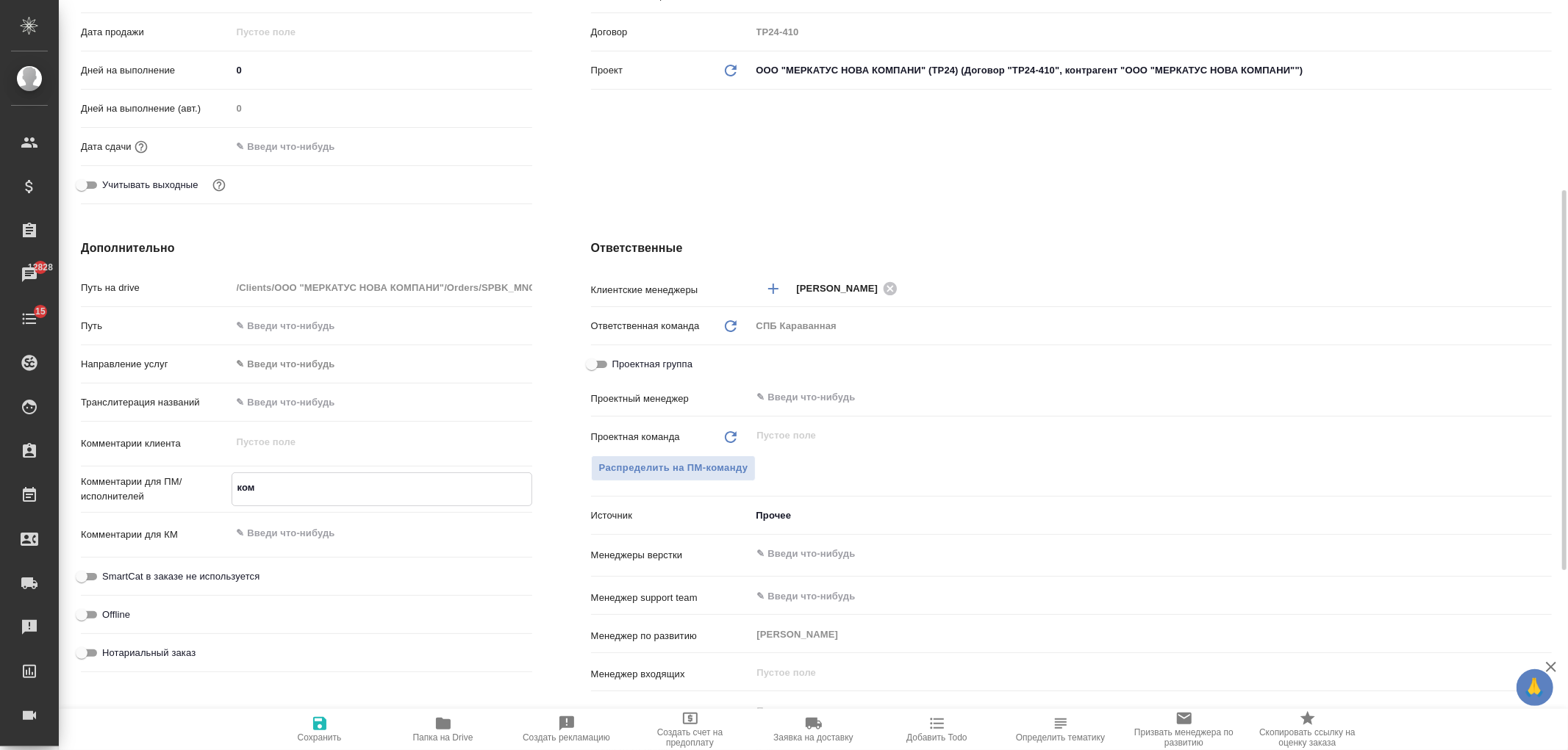
type textarea "x"
type textarea "комм"
type textarea "x"
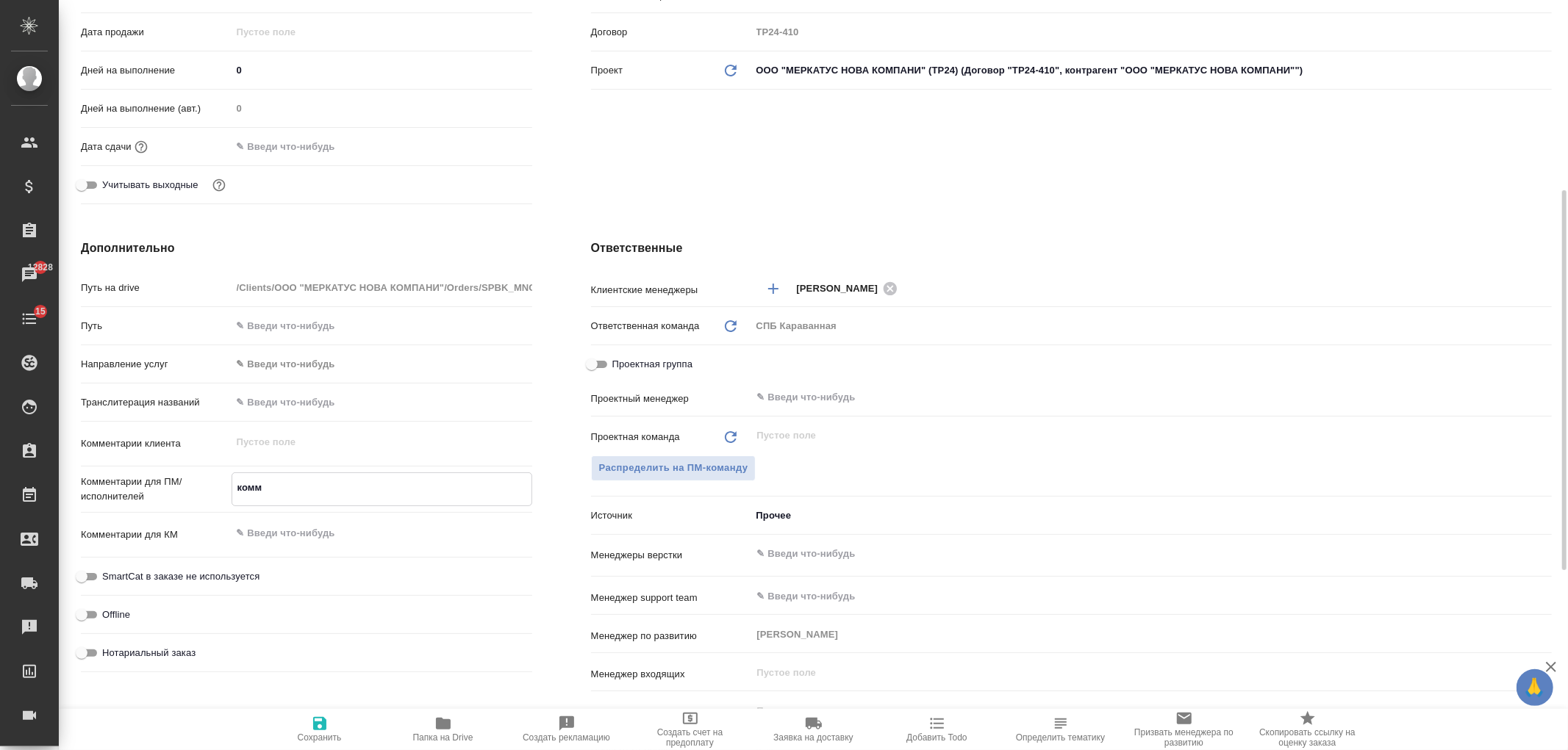
type textarea "x"
type textarea "комме"
type textarea "x"
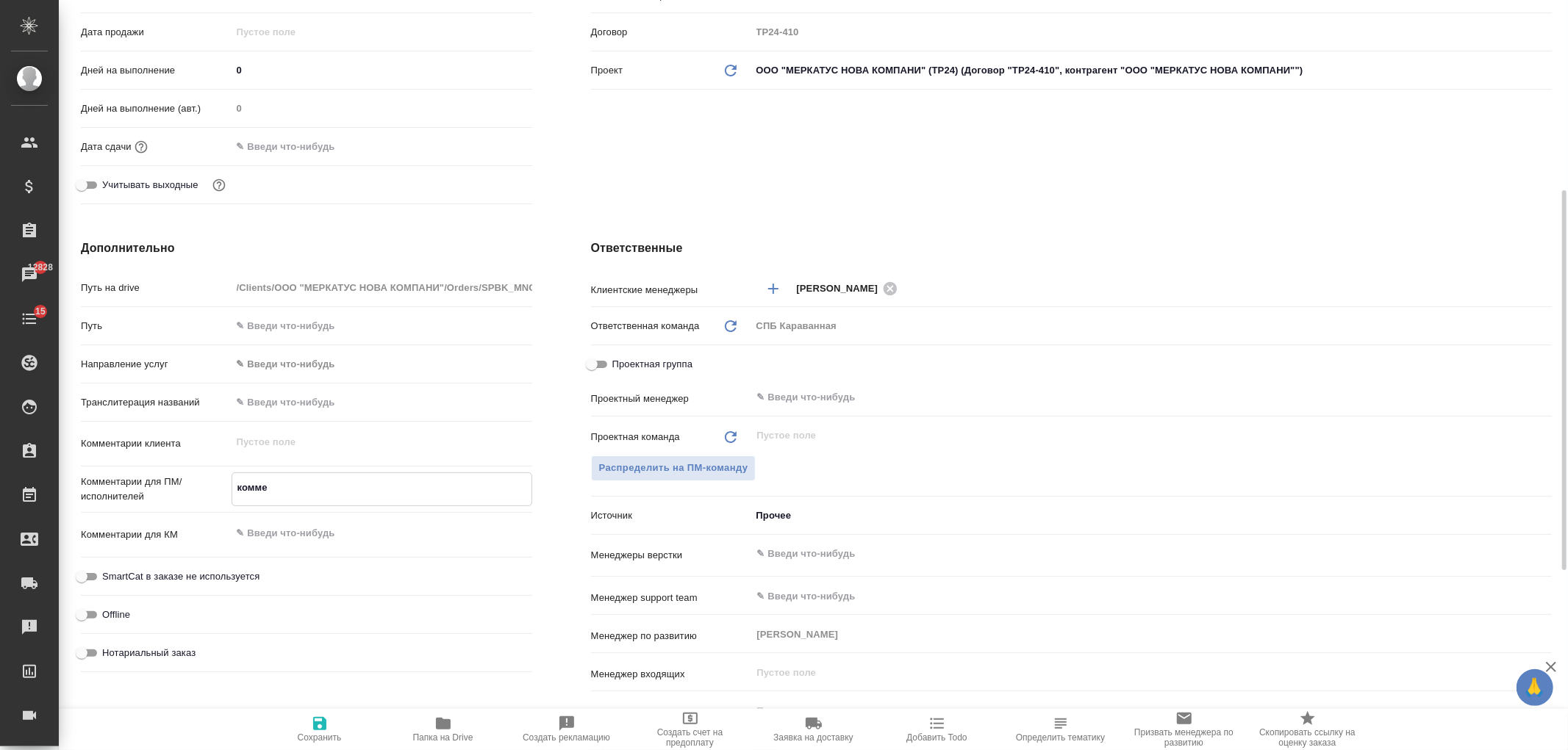
type textarea "x"
type textarea "коммен"
type textarea "x"
type textarea "коммент"
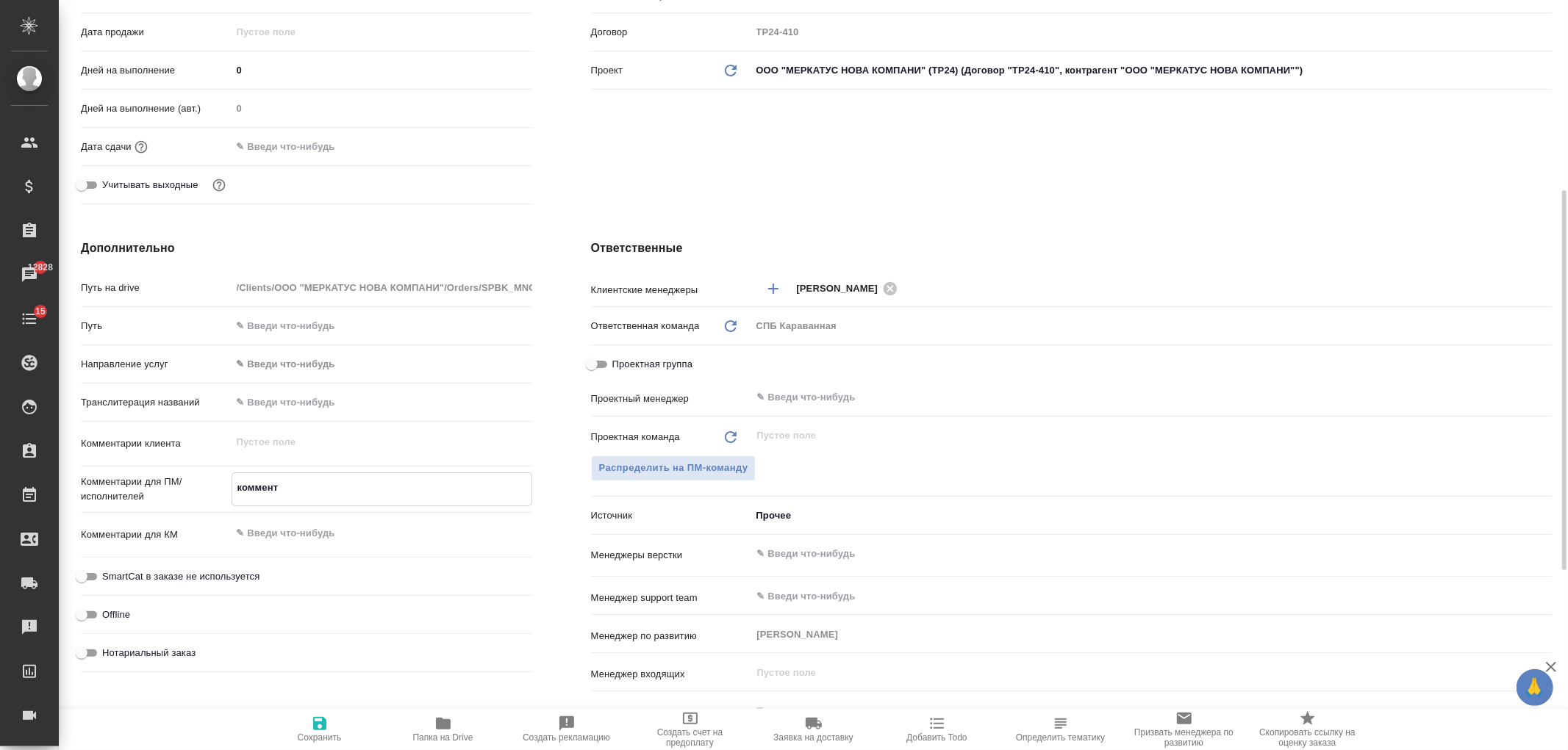
type textarea "x"
type textarea "комменты"
type textarea "x"
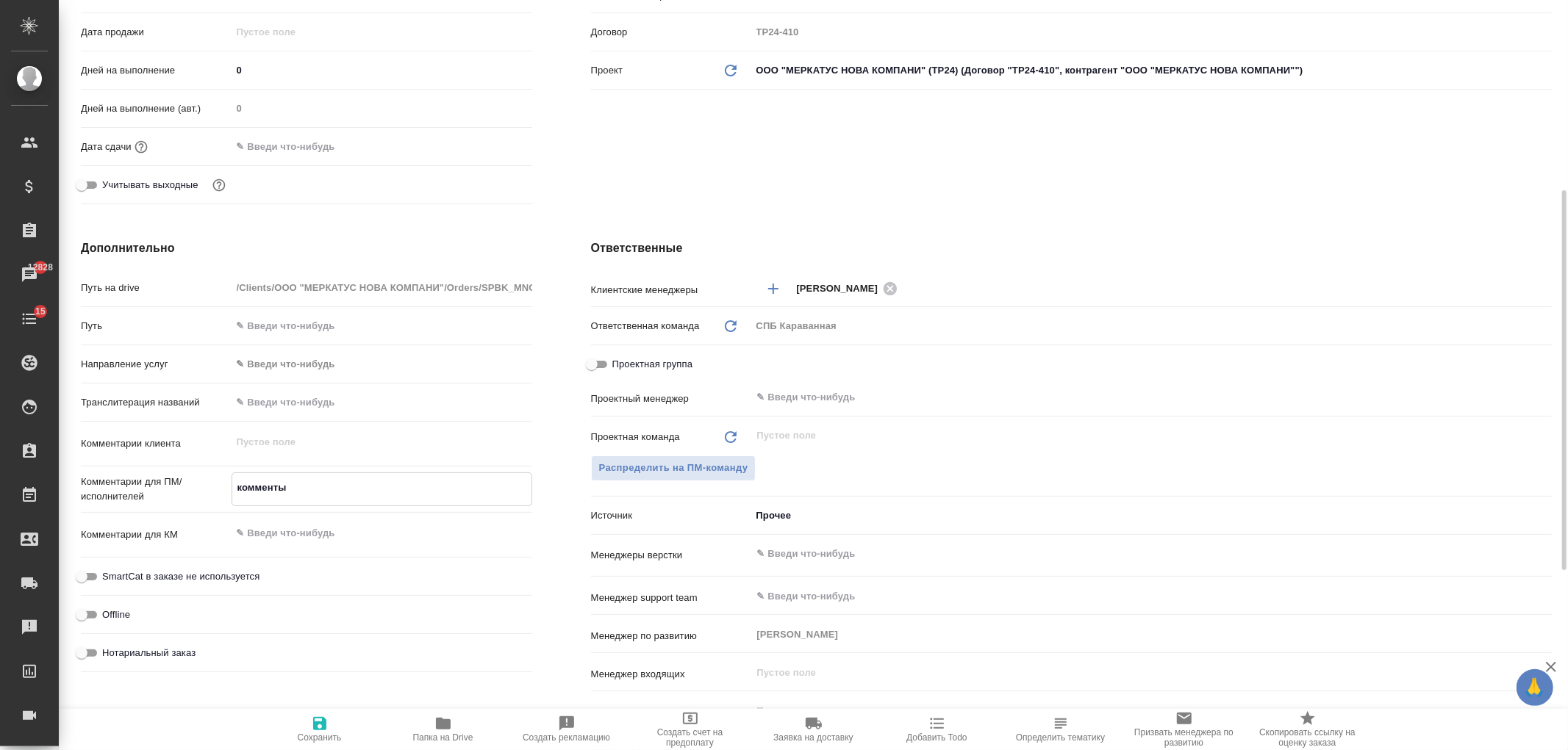
type textarea "x"
type textarea "комменты"
type textarea "x"
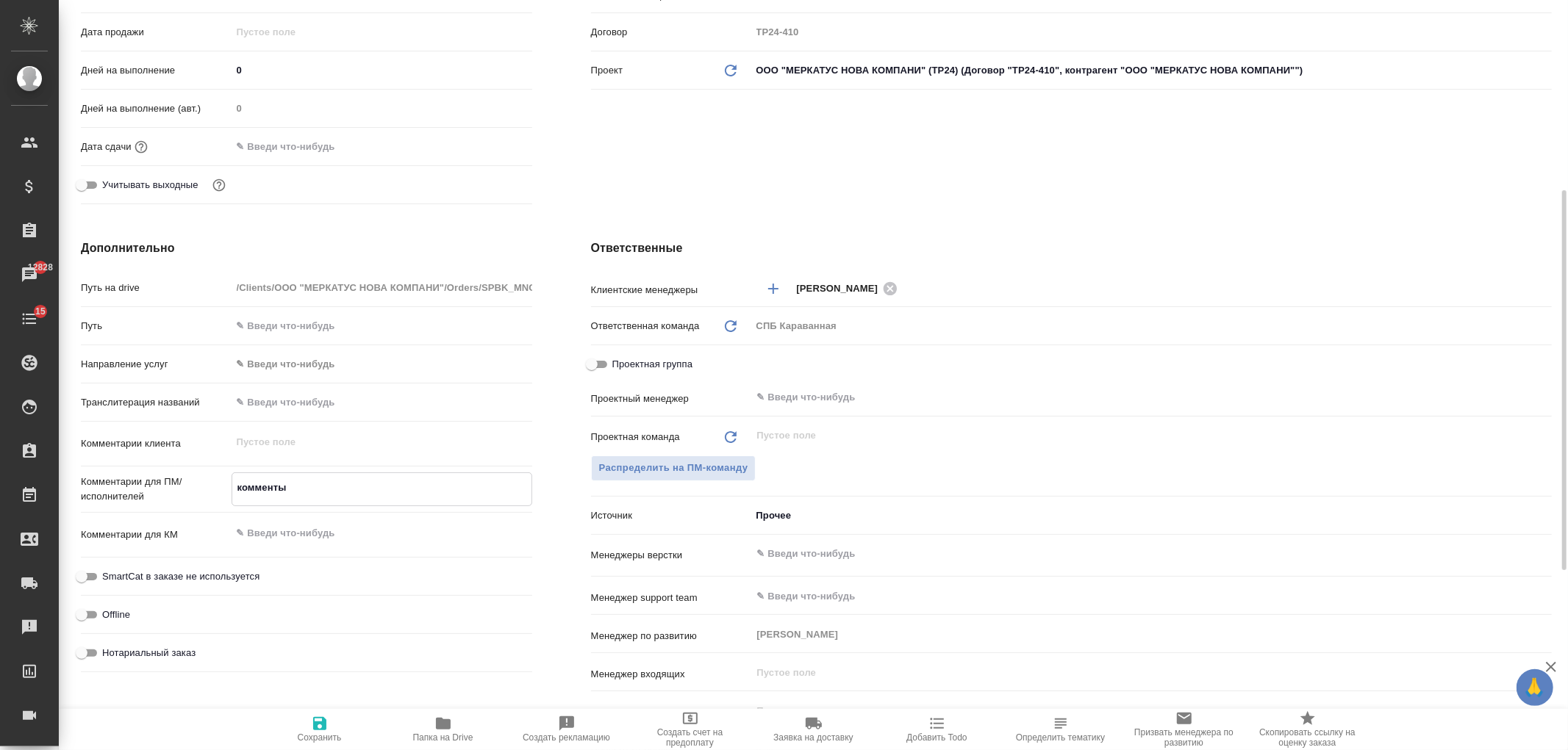
type textarea "x"
type textarea "комменты н"
type textarea "x"
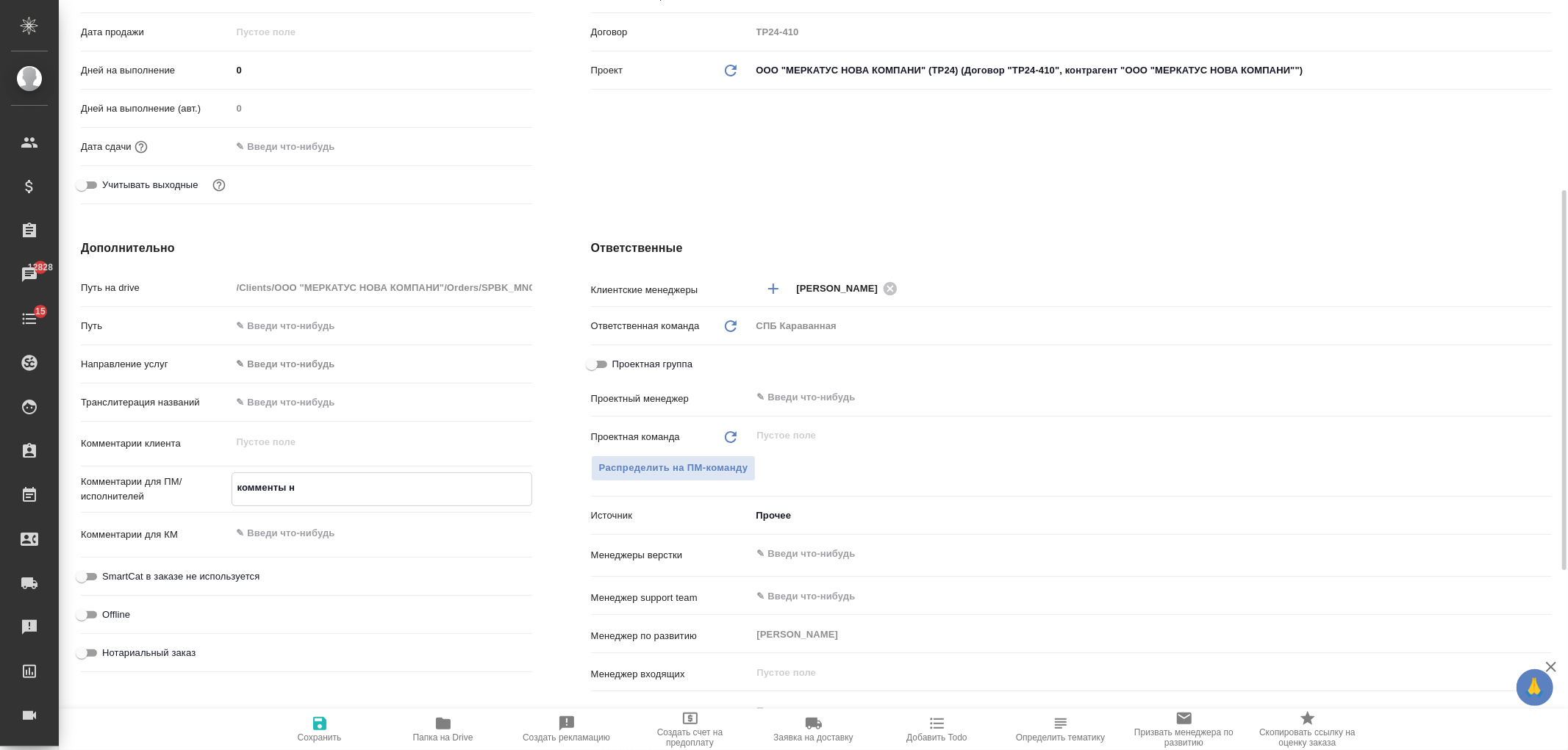
type textarea "комменты не"
type textarea "x"
type textarea "комменты не"
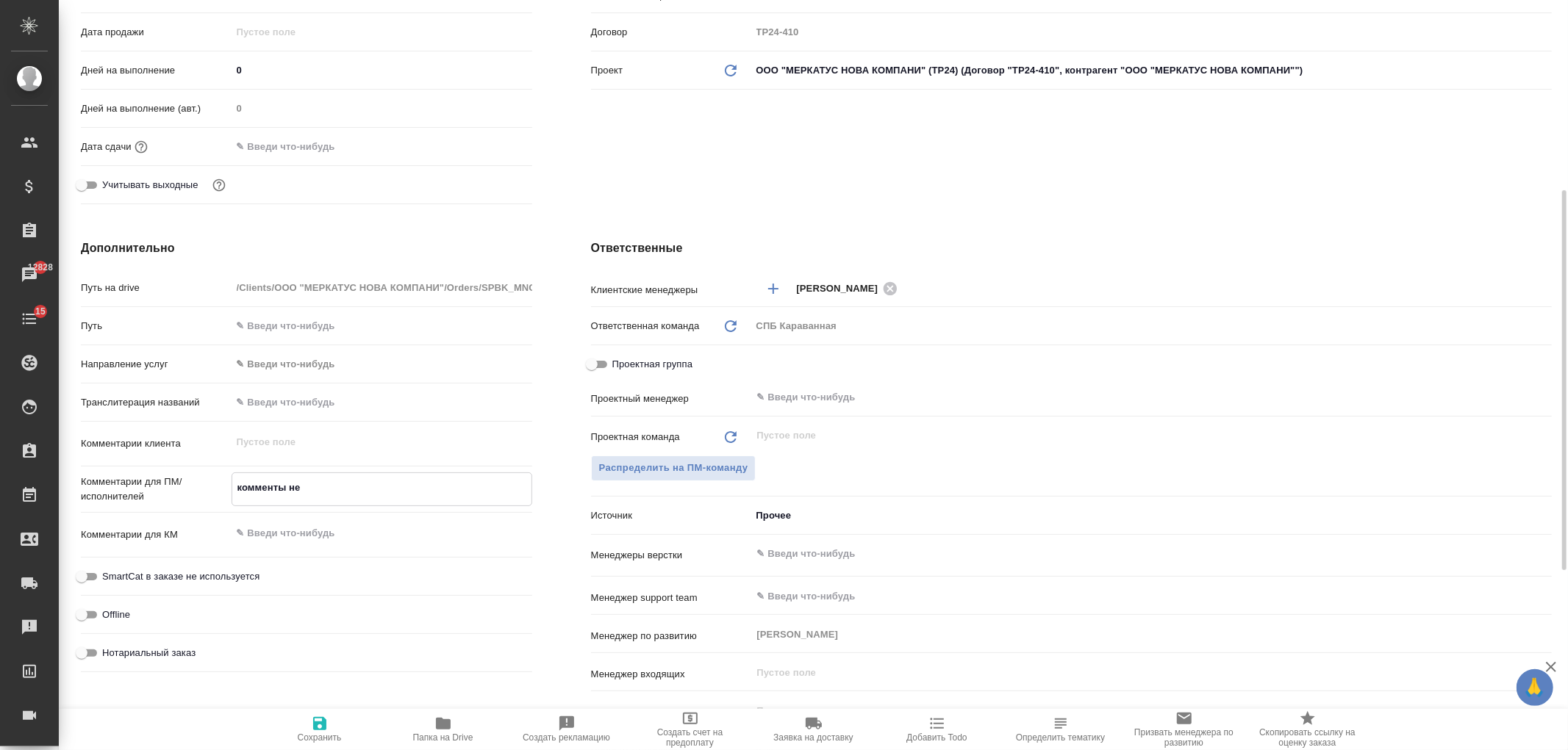
type textarea "x"
type textarea "комменты не"
type textarea "x"
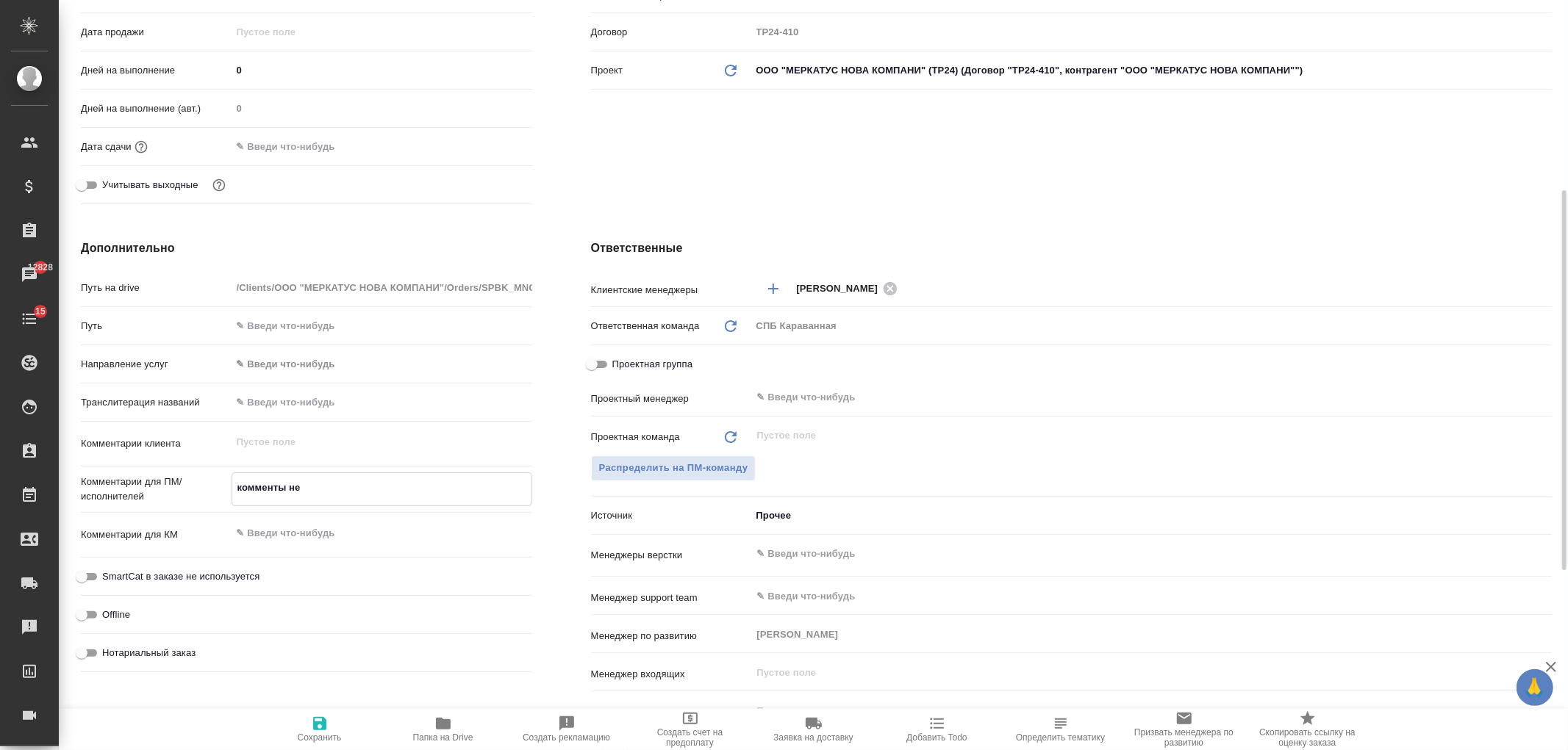
type textarea "x"
type textarea "комменты н"
type textarea "x"
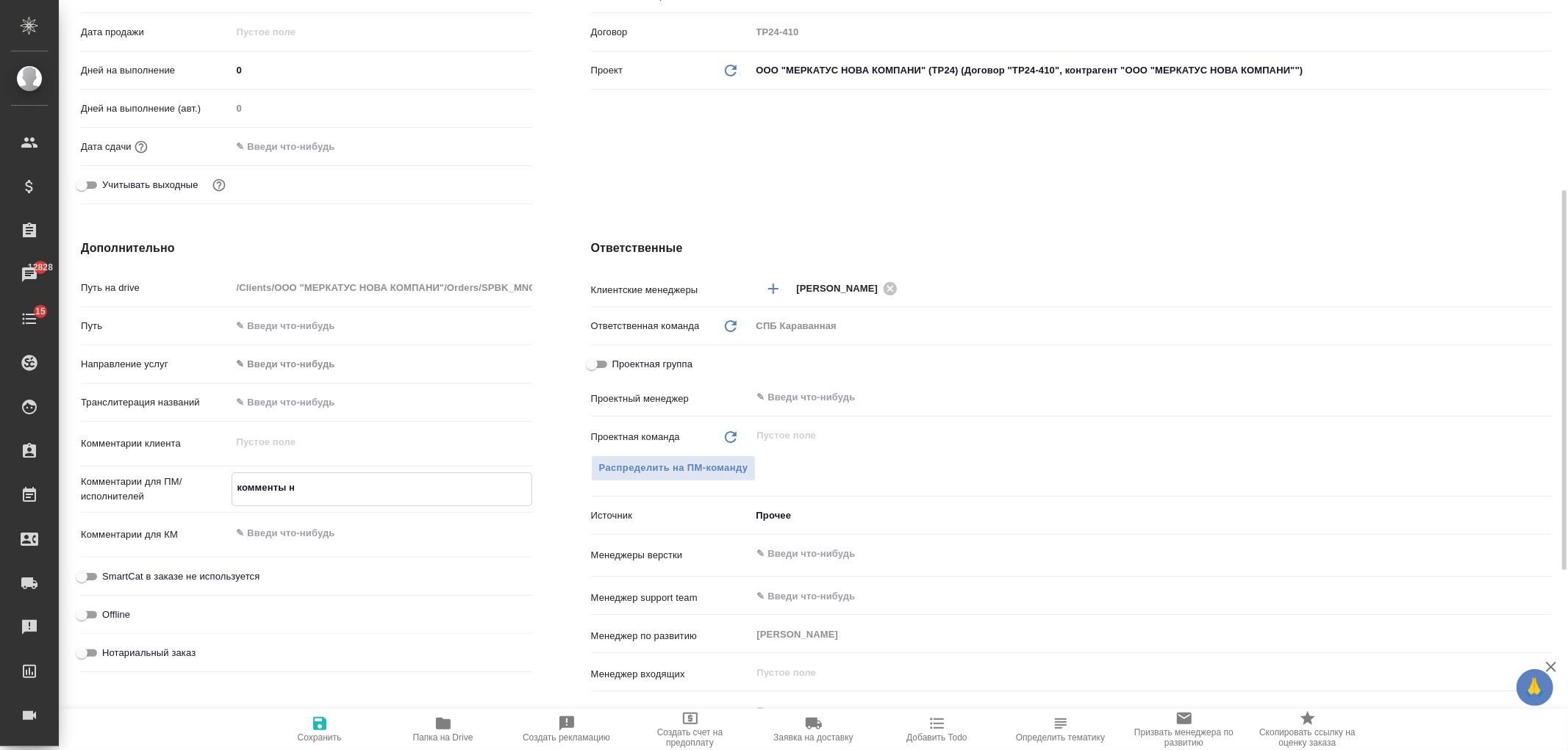
type textarea "x"
type textarea "комменты"
type textarea "x"
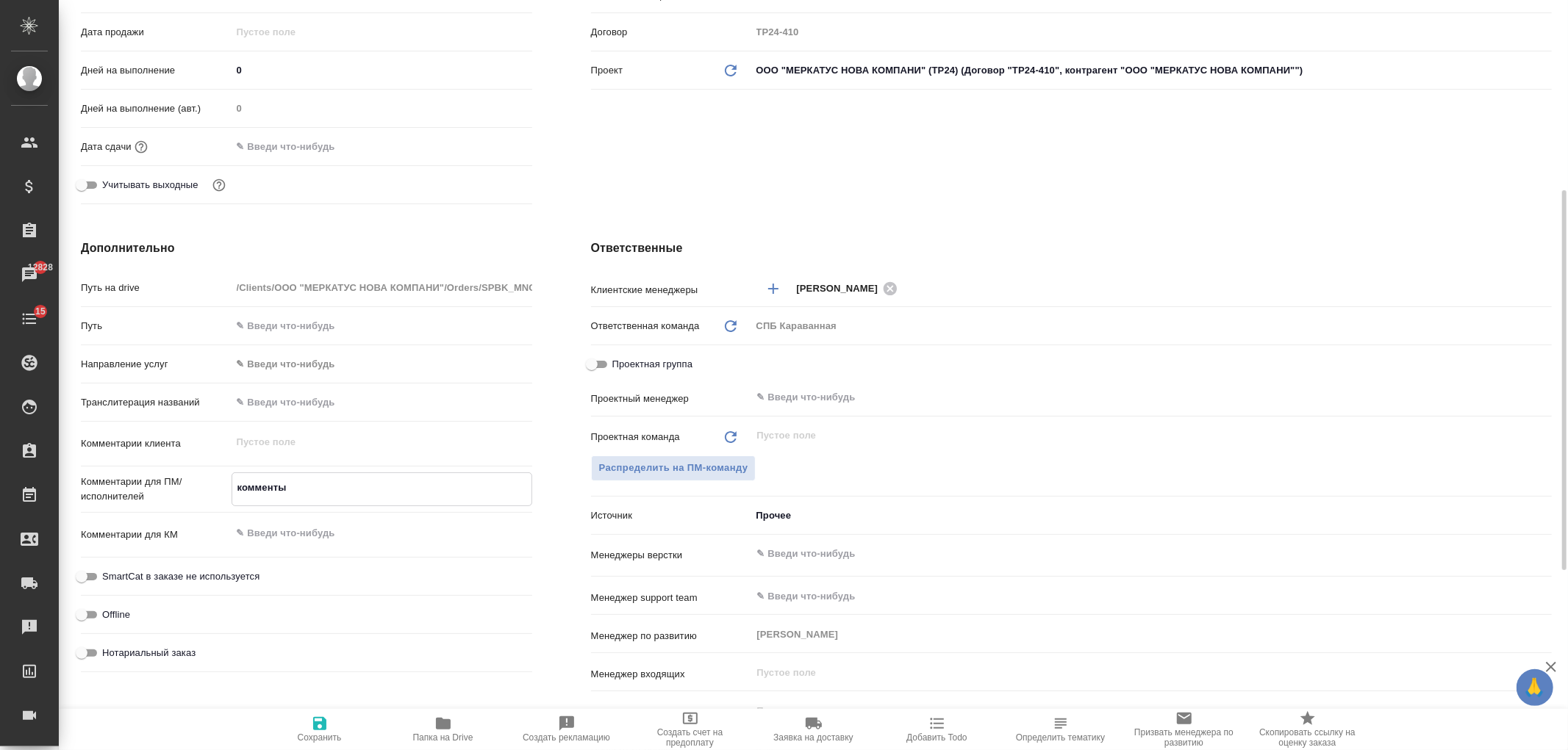
type textarea "x"
type textarea "комменты"
type textarea "x"
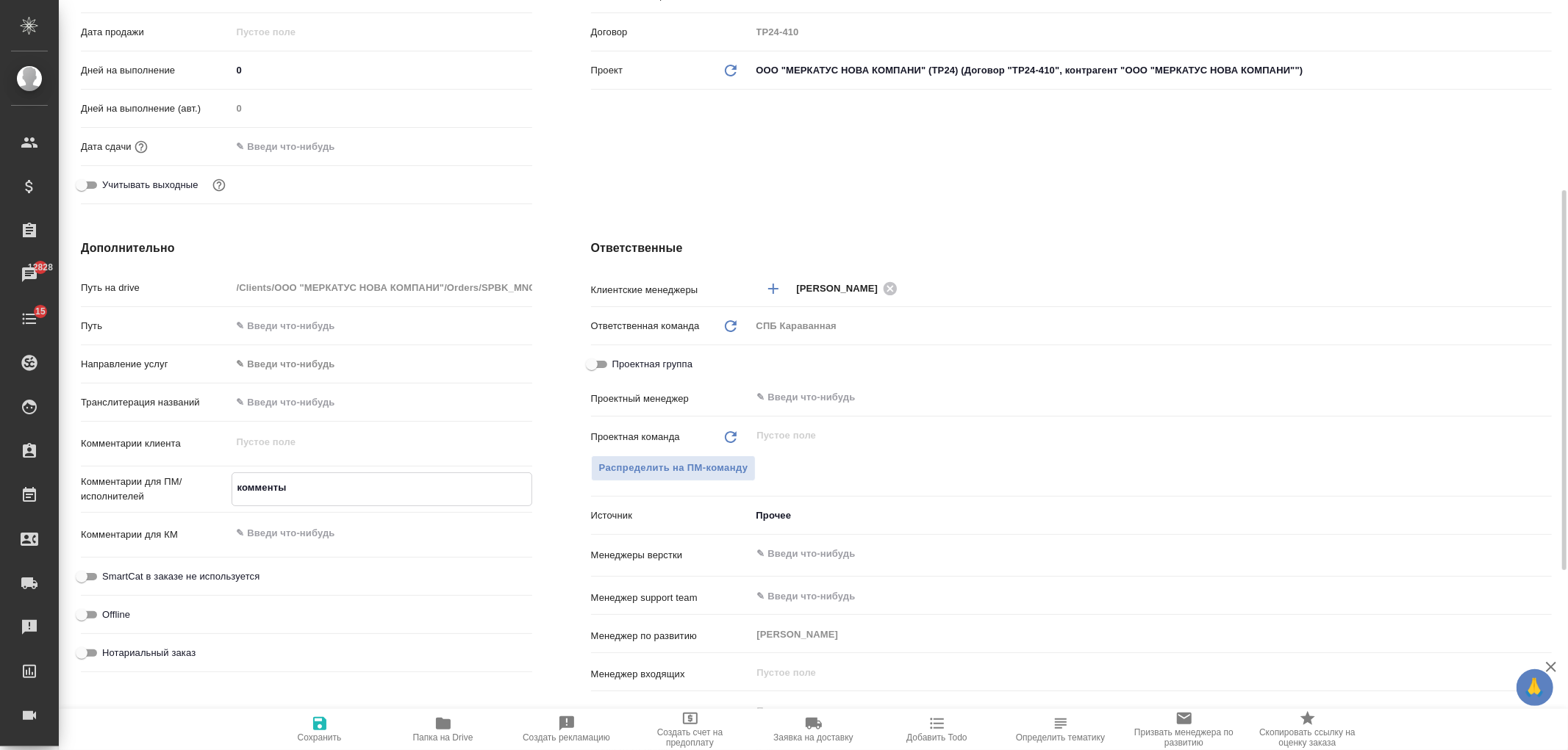
type textarea "комменты"
type textarea "x"
type textarea "комменты н"
type textarea "x"
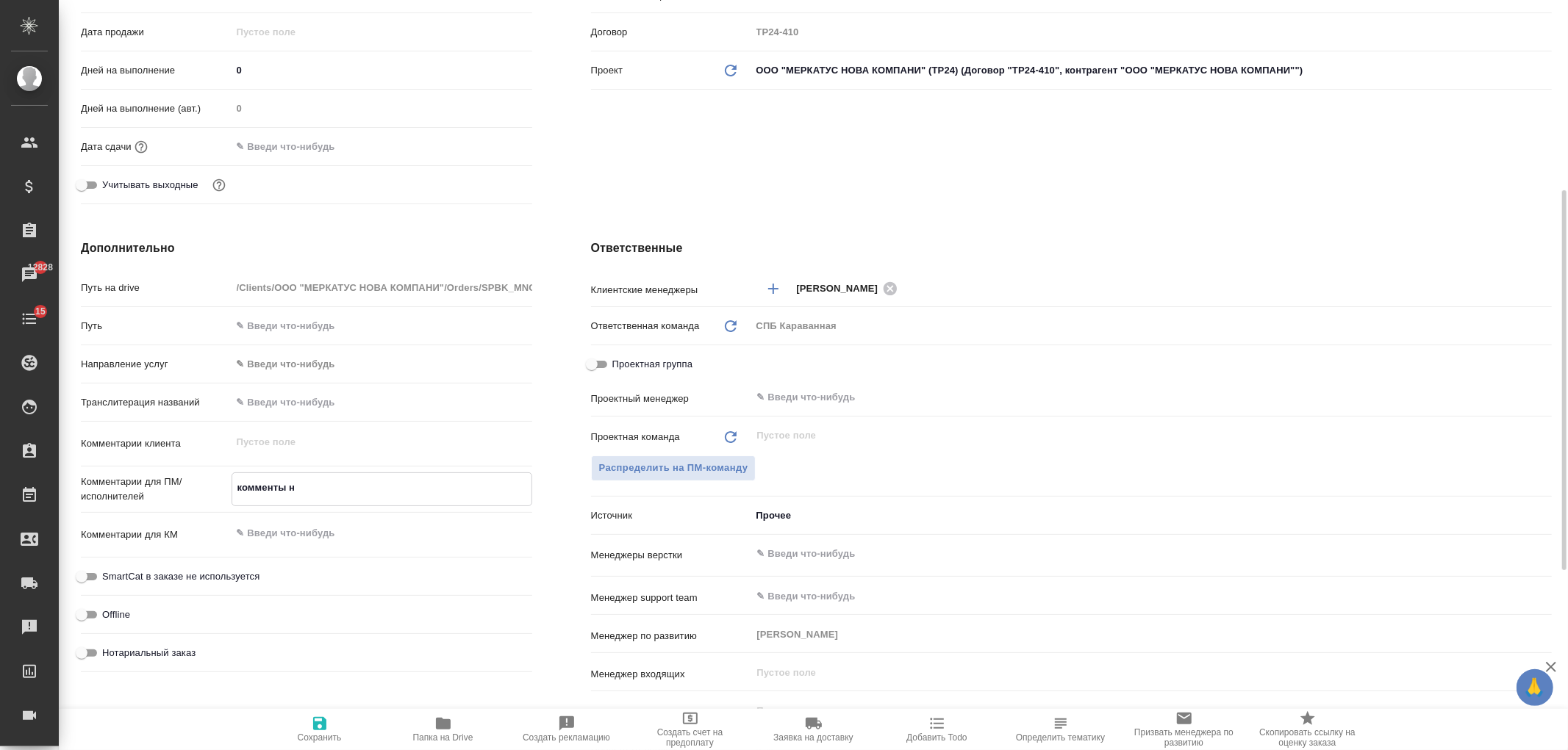
type textarea "x"
type textarea "комменты не"
type textarea "x"
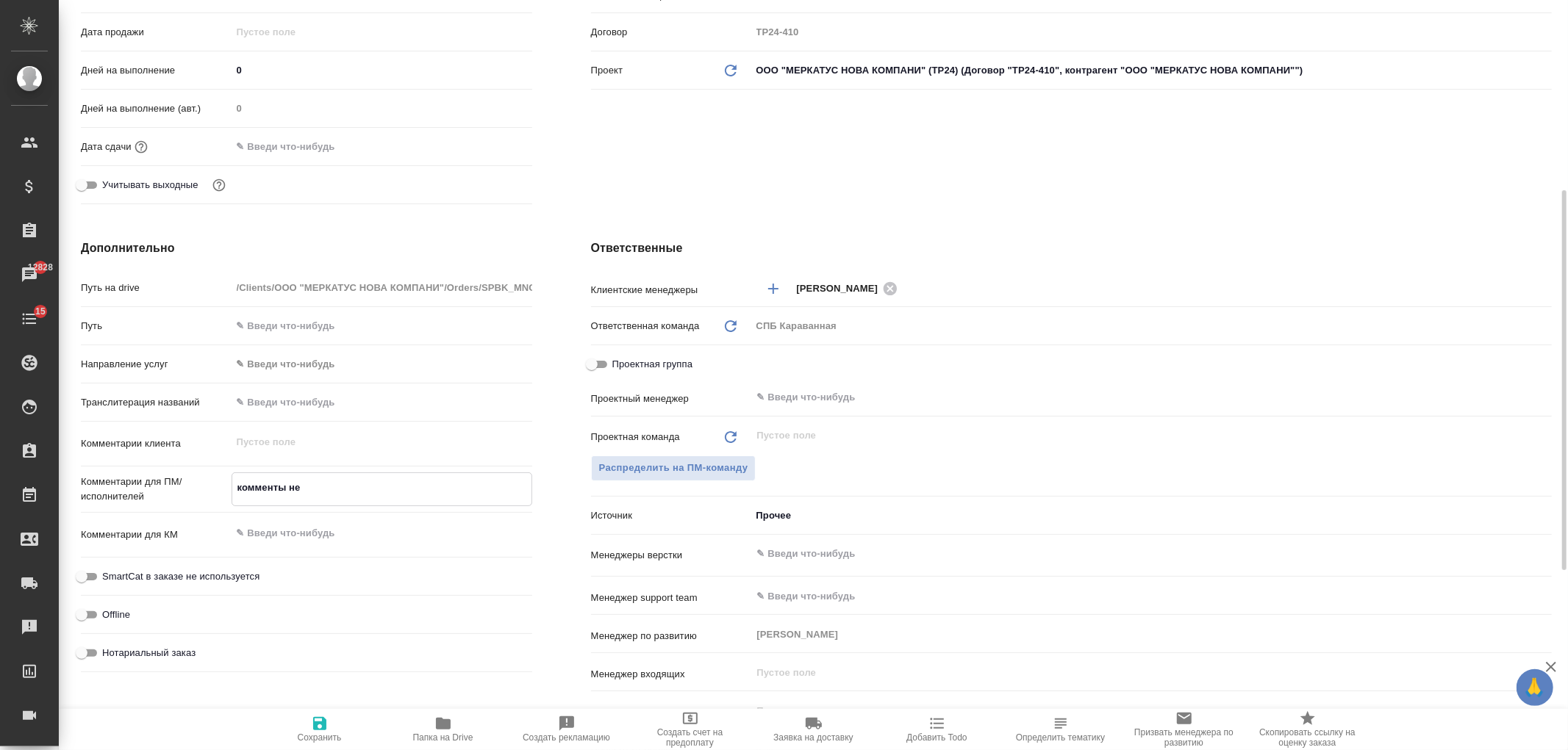
type textarea "x"
type textarea "комменты не"
type textarea "x"
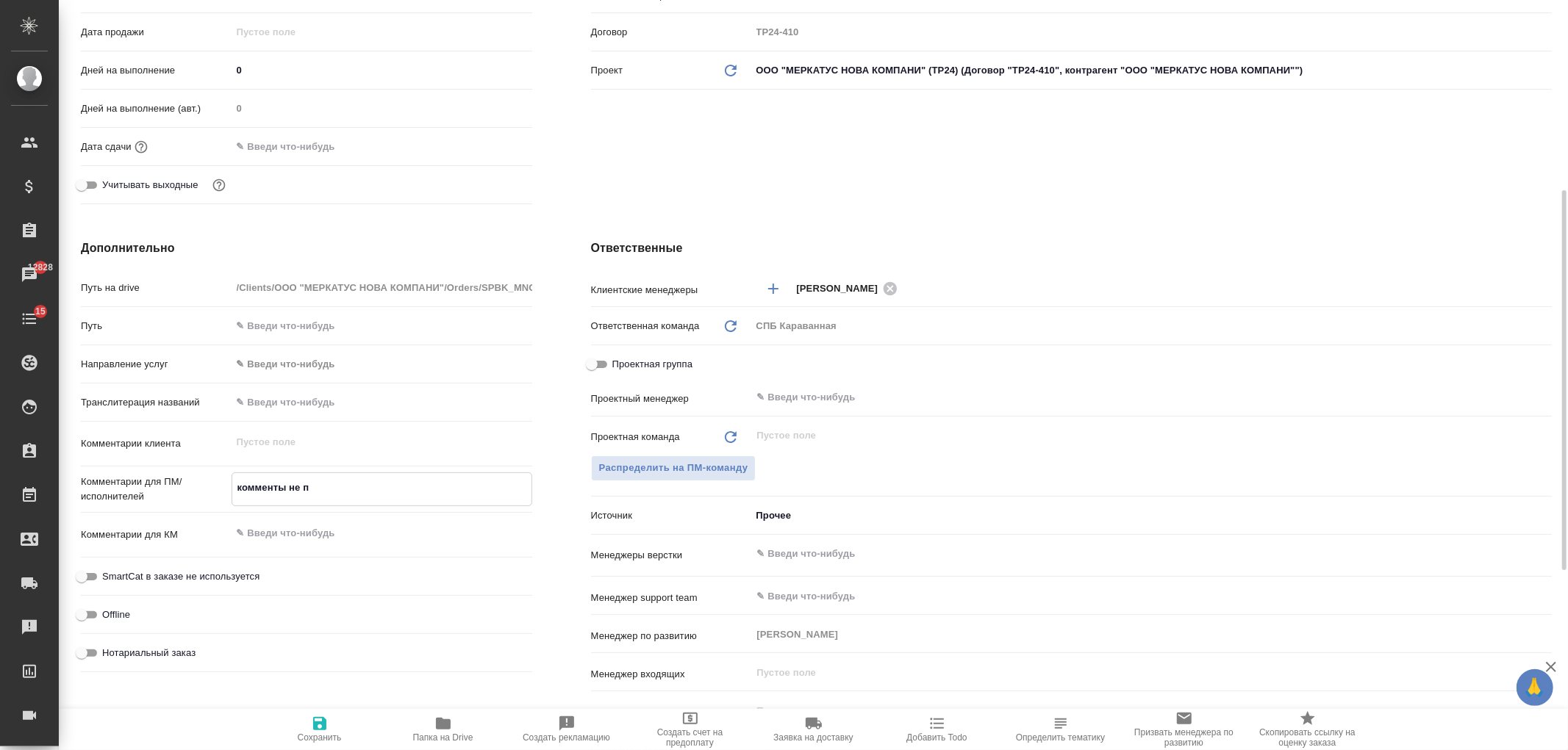
type textarea "комменты не пе"
type textarea "x"
type textarea "комменты не пере"
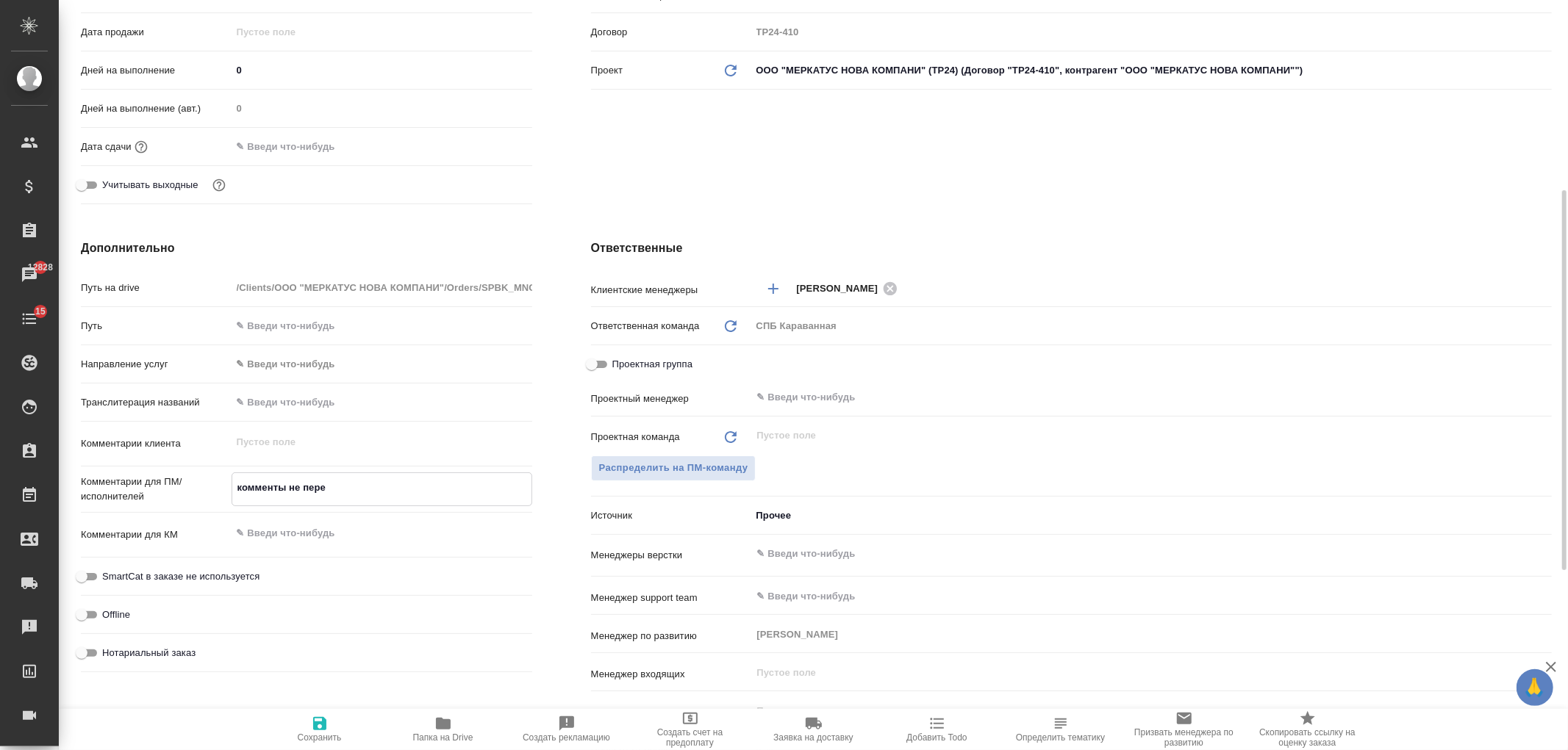
type textarea "x"
type textarea "комменты не перев"
type textarea "x"
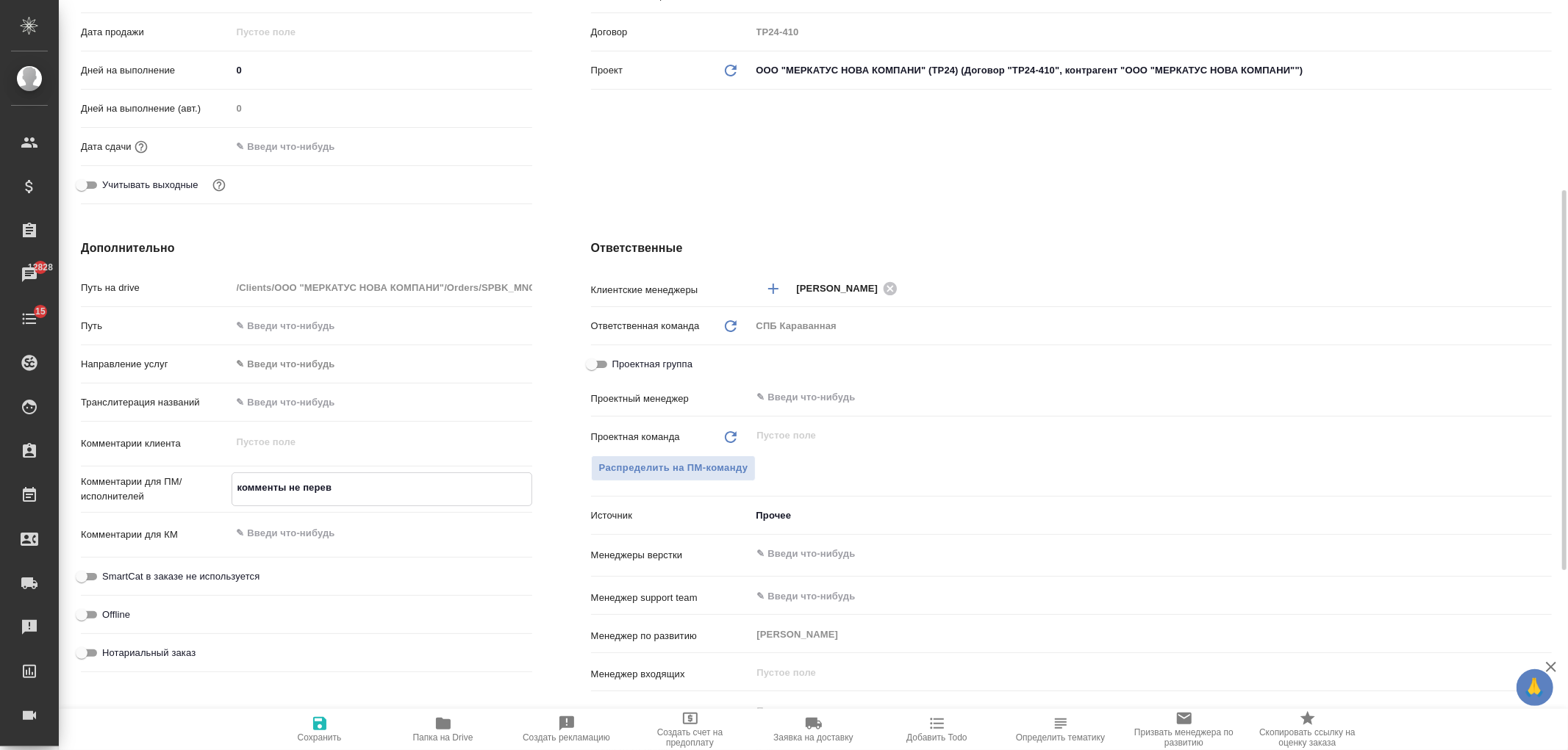
type textarea "x"
type textarea "комменты не перево"
type textarea "x"
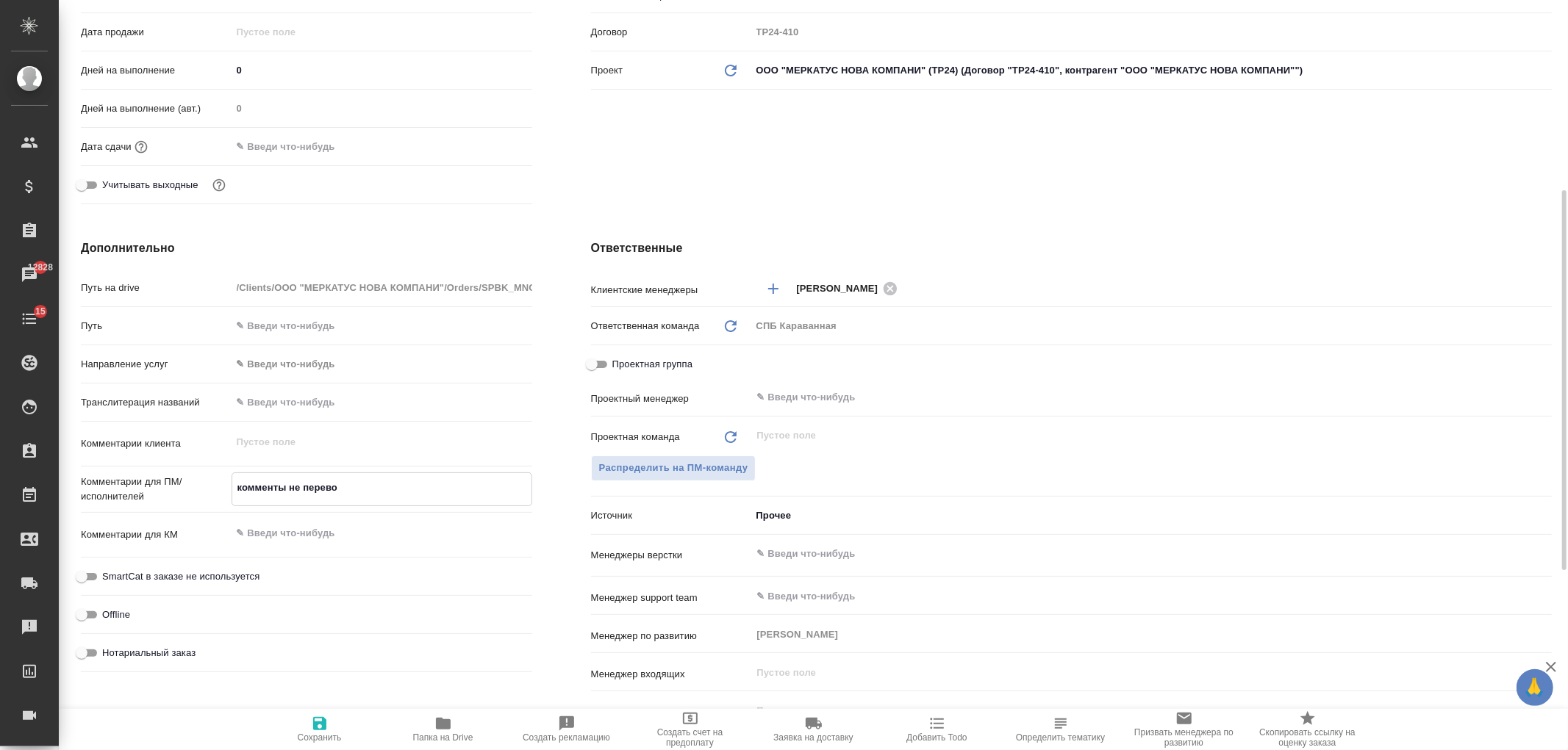
type textarea "x"
type textarea "комменты не перевод"
type textarea "x"
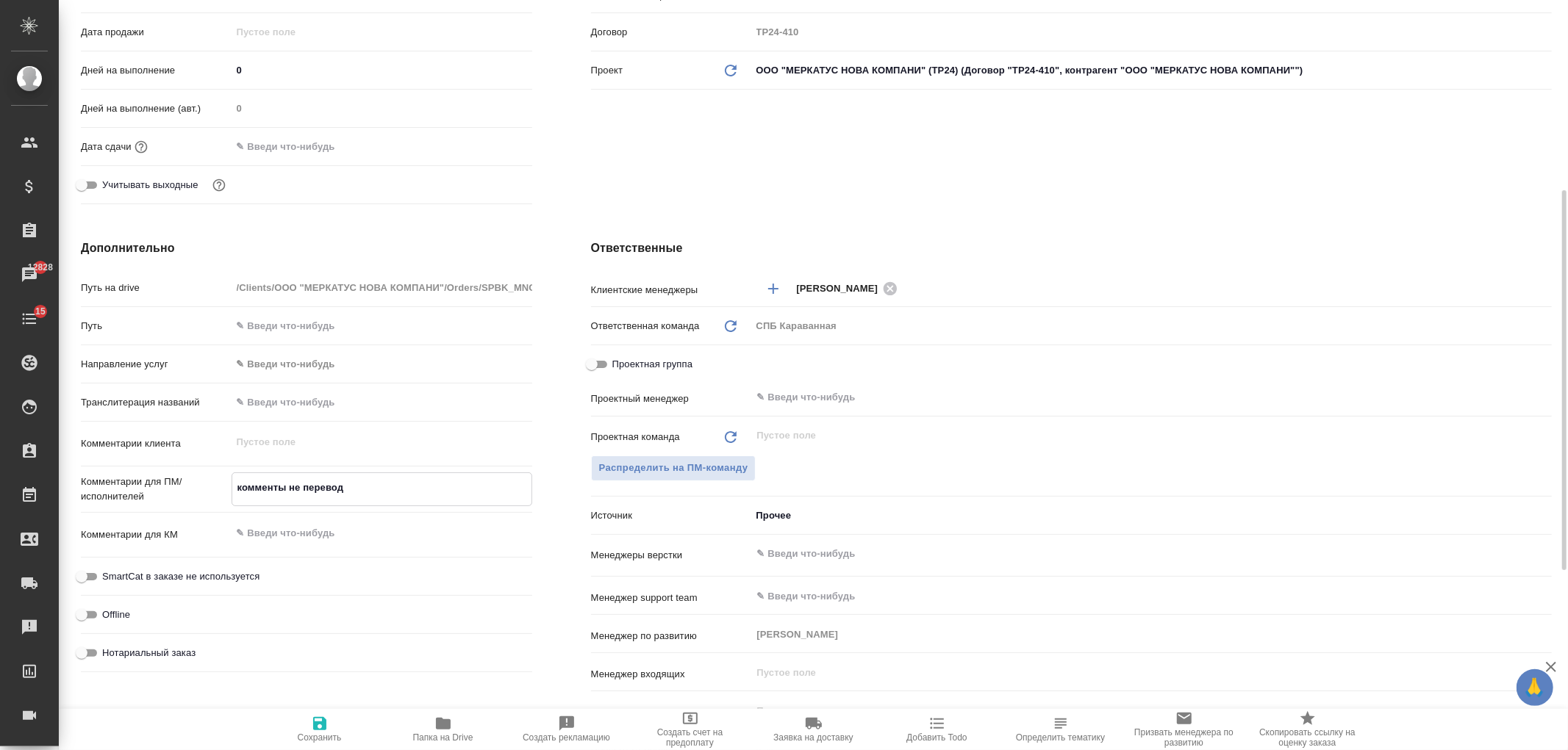
type textarea "комменты не переводи"
type textarea "x"
type textarea "комменты не переводим"
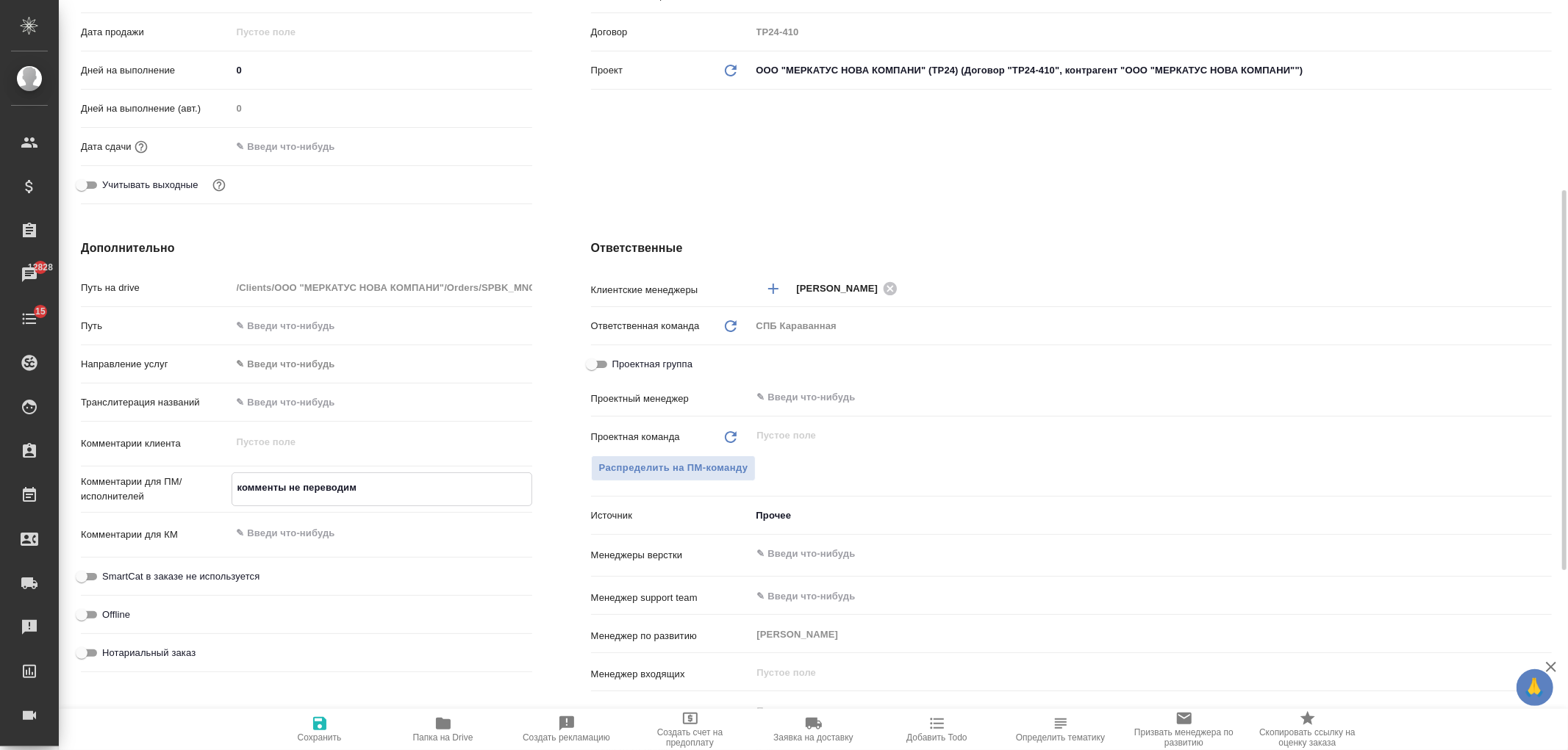
type textarea "x"
type textarea "комменты не переводим"
type textarea "x"
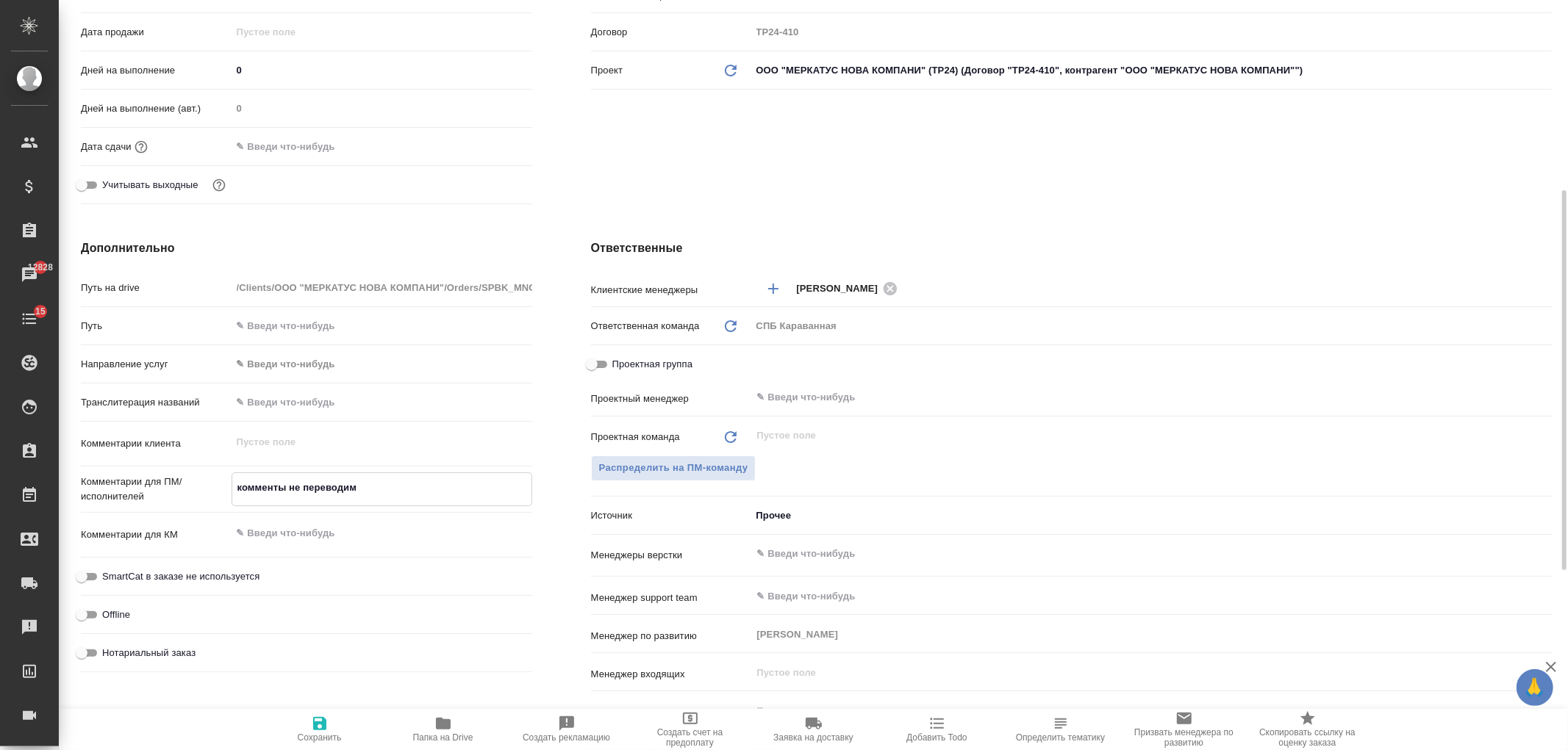
click at [331, 715] on span "Сохранить" at bounding box center [319, 729] width 106 height 28
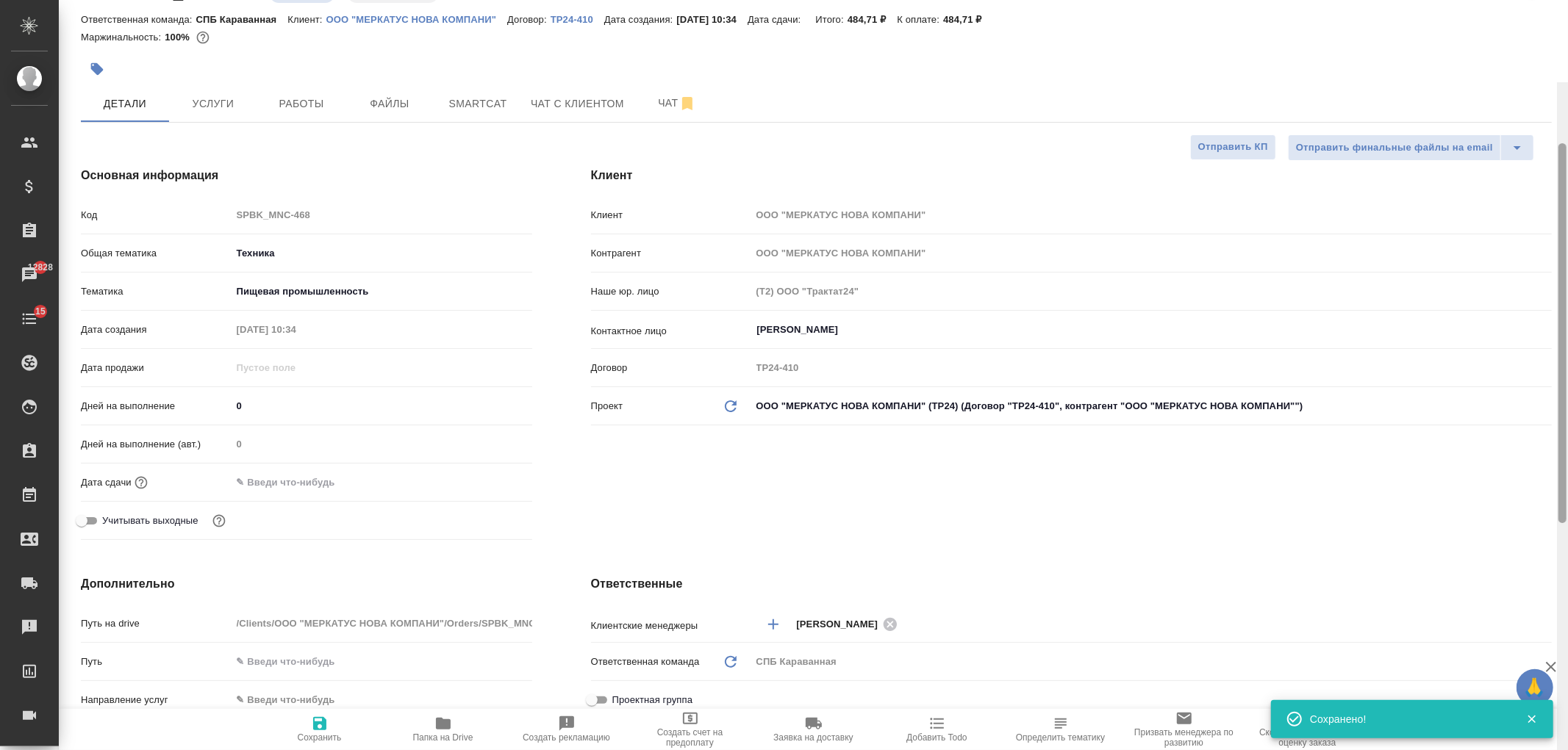
scroll to position [0, 0]
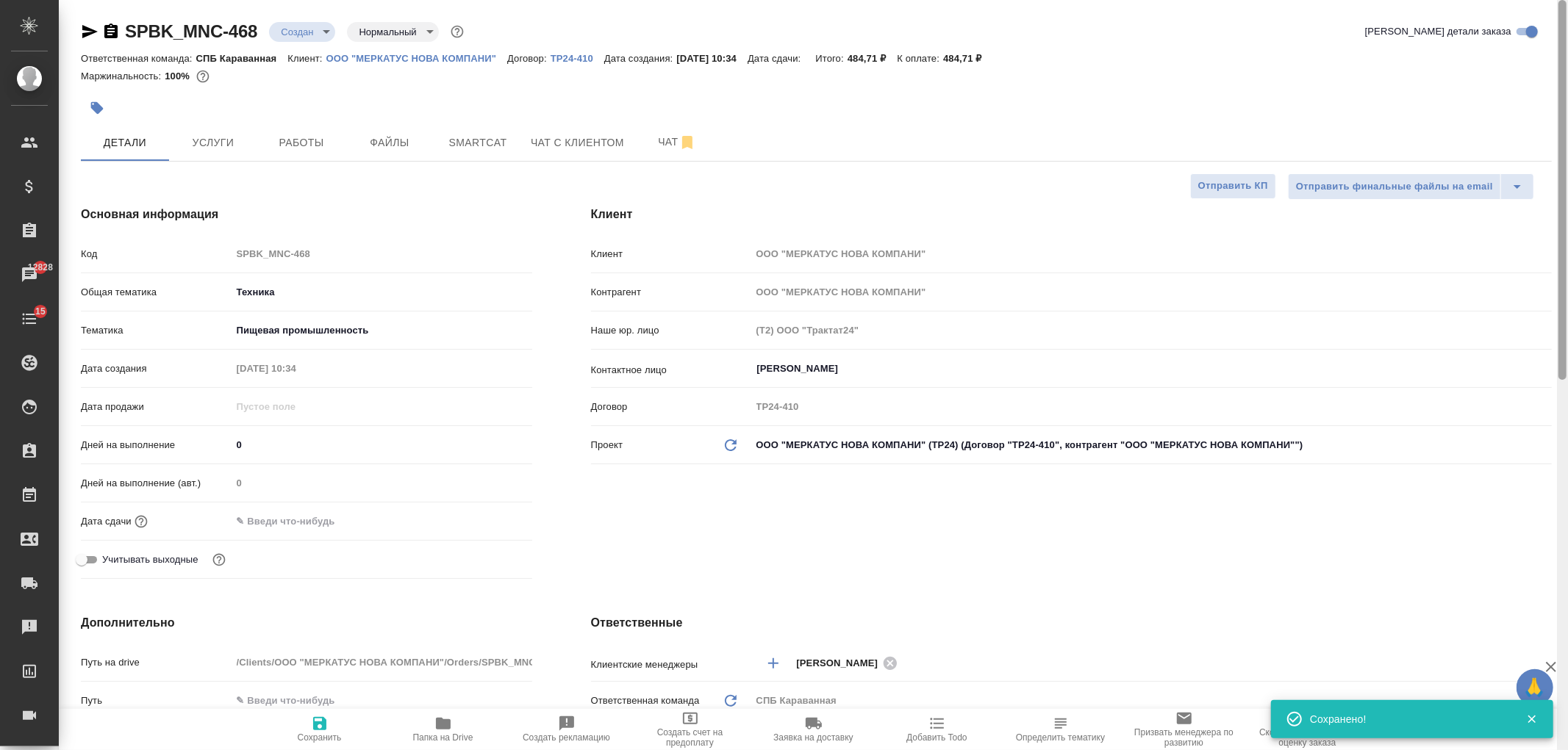
drag, startPoint x: 1566, startPoint y: 517, endPoint x: 1550, endPoint y: 186, distance: 331.4
click at [1556, 191] on div "SPBK_MNC-468 Создан new Нормальный normal Кратко детали заказа Ответственная ко…" at bounding box center [814, 375] width 1509 height 750
click at [652, 137] on span "Чат" at bounding box center [677, 142] width 71 height 18
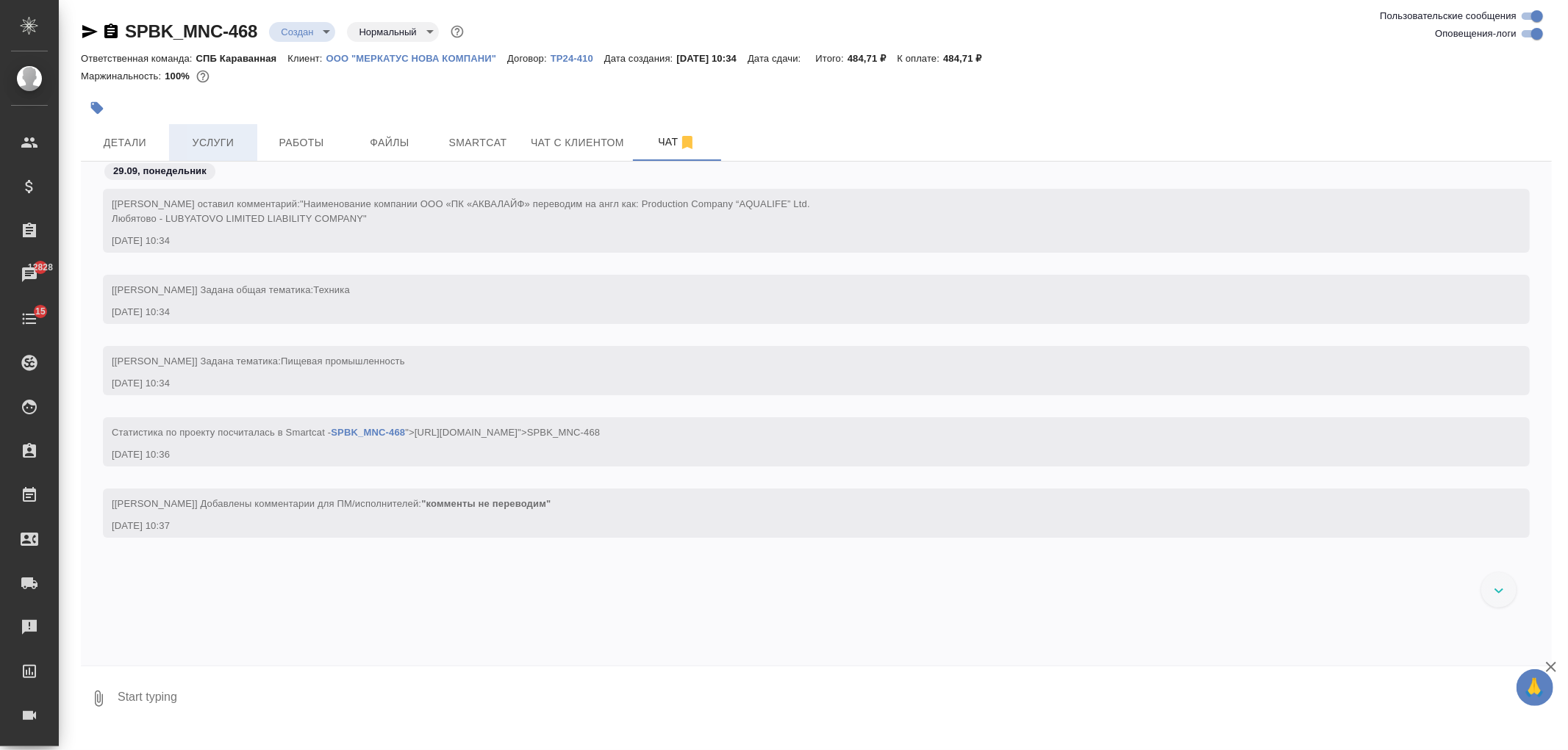
click at [200, 144] on span "Услуги" at bounding box center [213, 143] width 71 height 18
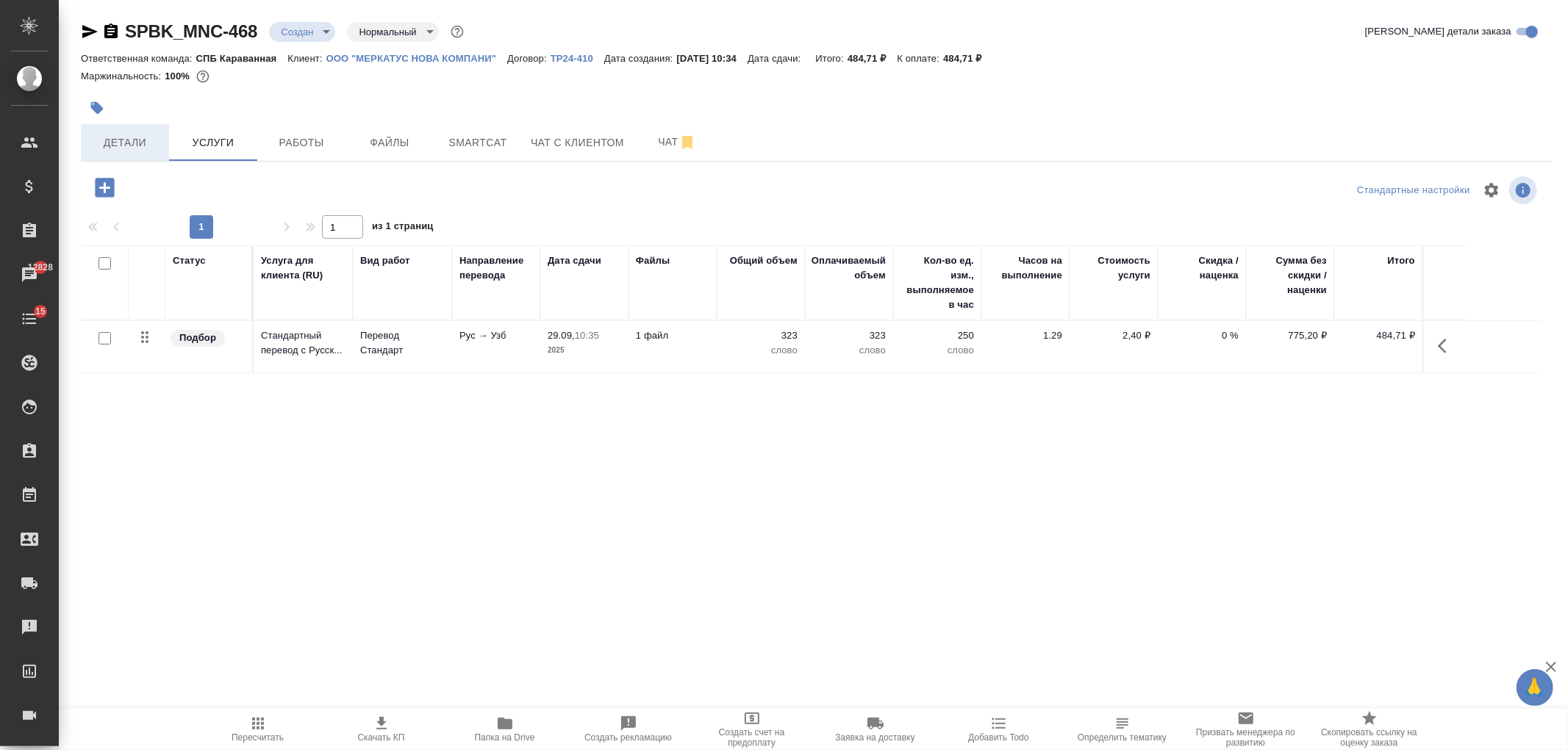
click at [151, 147] on span "Детали" at bounding box center [125, 143] width 71 height 18
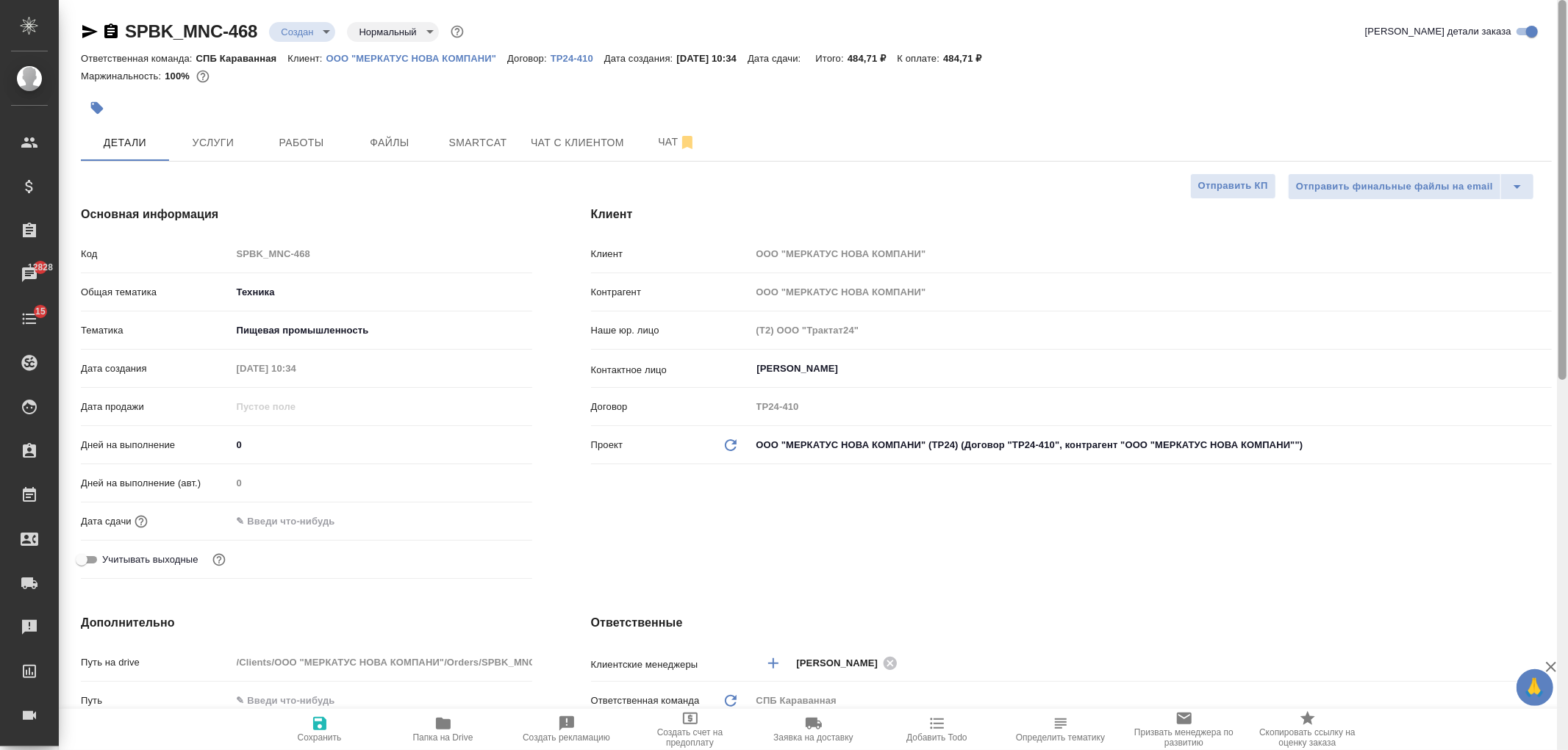
scroll to position [729, 0]
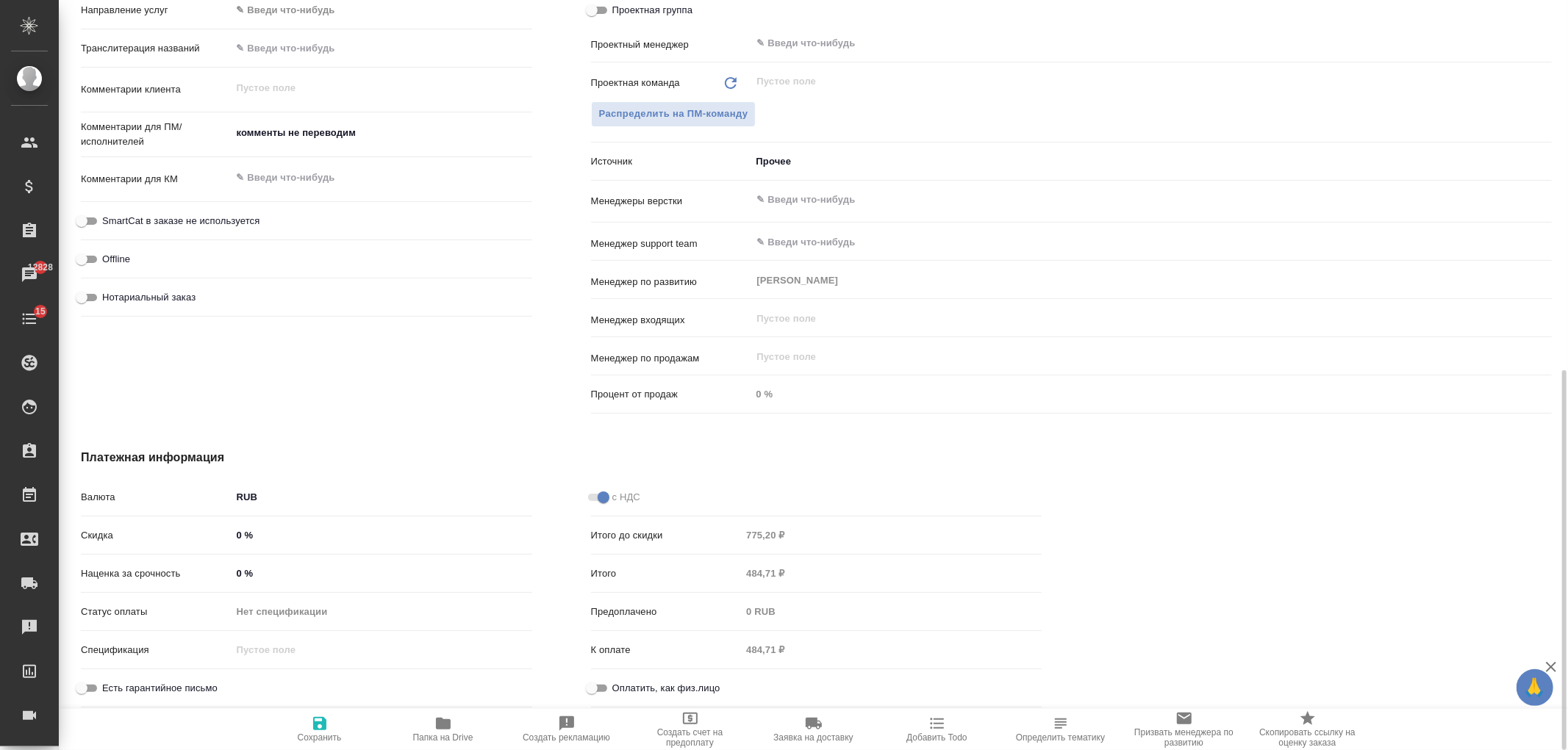
drag, startPoint x: 1567, startPoint y: 193, endPoint x: 1528, endPoint y: 277, distance: 92.6
click at [1567, 265] on div at bounding box center [1562, 375] width 11 height 750
click at [378, 130] on textarea "комменты не переводим" at bounding box center [382, 133] width 300 height 25
click at [304, 724] on span "Сохранить" at bounding box center [319, 729] width 106 height 28
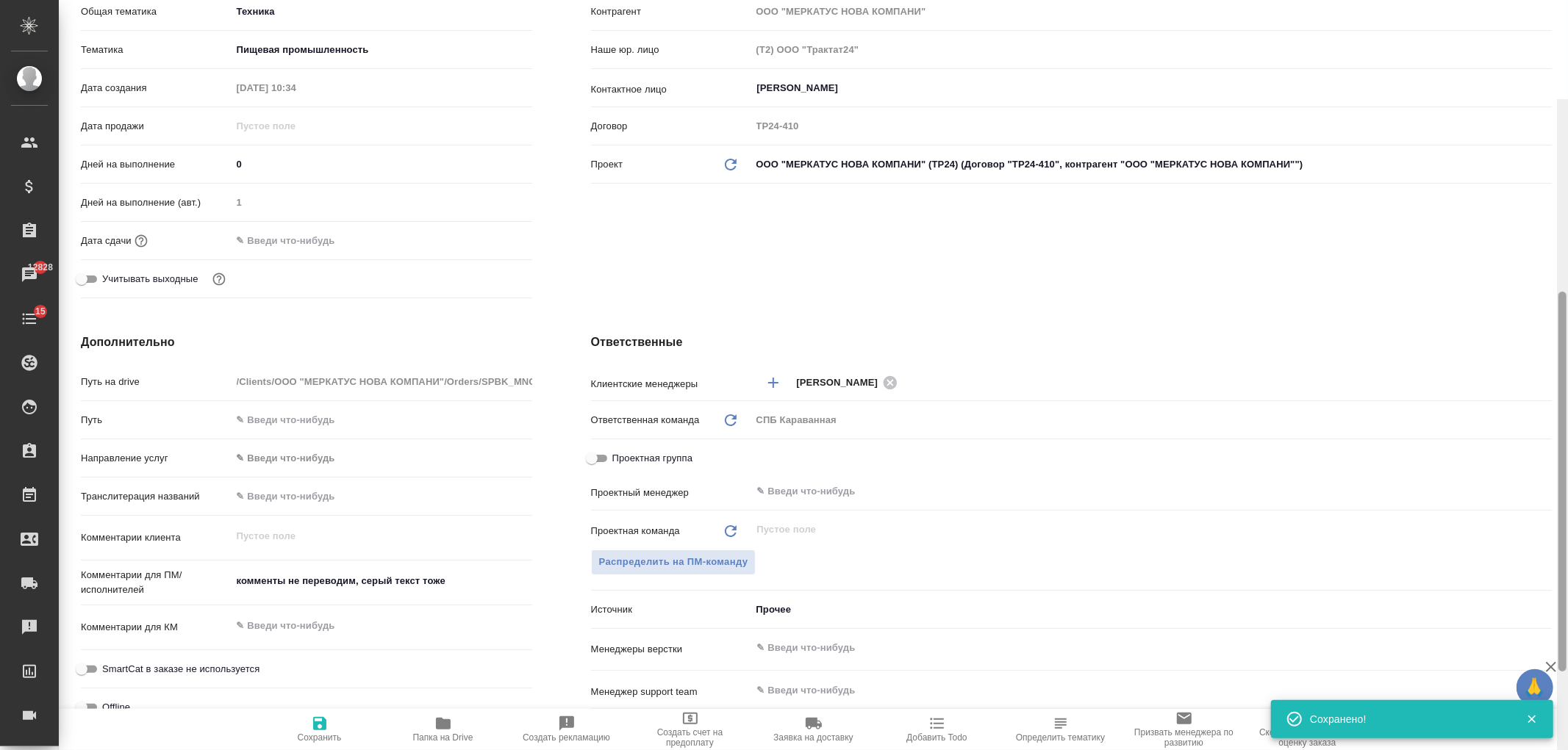
scroll to position [0, 0]
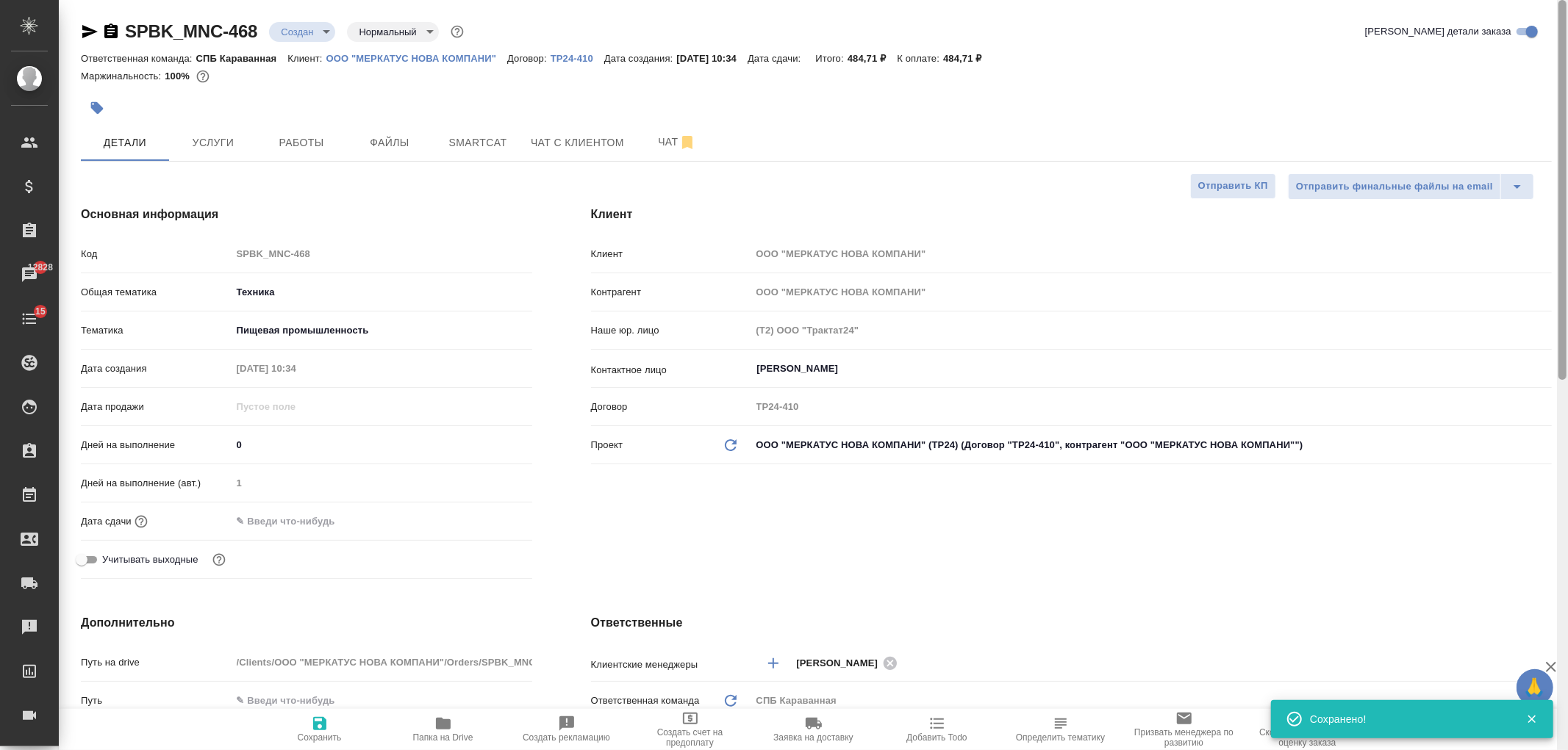
drag, startPoint x: 1561, startPoint y: 524, endPoint x: 1372, endPoint y: 47, distance: 513.1
click at [1525, 89] on div "SPBK_MNC-468 Создан new Нормальный normal Кратко детали заказа Ответственная ко…" at bounding box center [814, 375] width 1509 height 750
click at [309, 42] on div "SPBK_MNC-468 Создан new Нормальный normal" at bounding box center [274, 31] width 386 height 24
click at [307, 33] on body "🙏 .cls-1 fill:#fff; AWATERA Ivanova Arina Клиенты Спецификации Заказы 12828 Чат…" at bounding box center [784, 375] width 1568 height 750
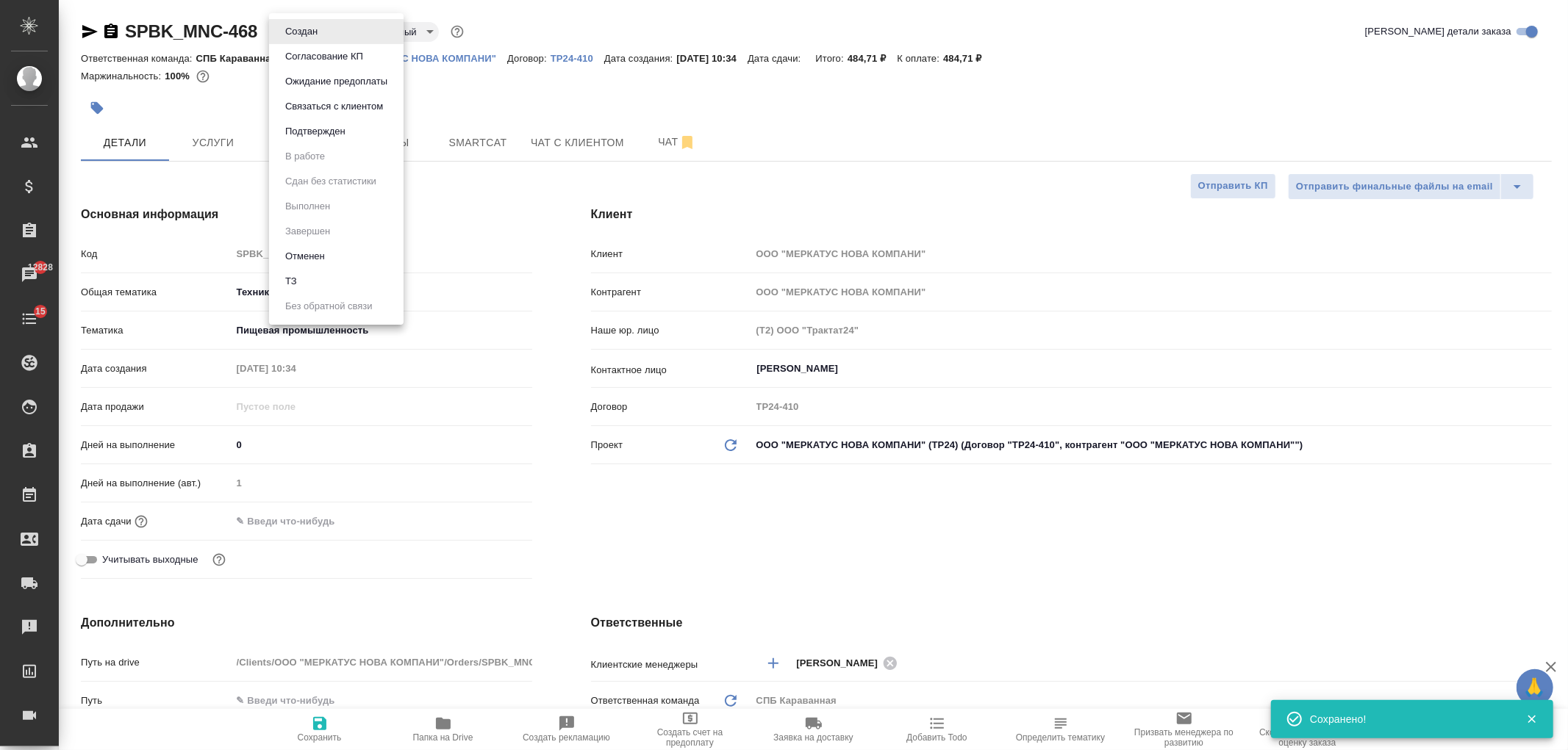
click at [332, 283] on li "ТЗ" at bounding box center [337, 281] width 135 height 25
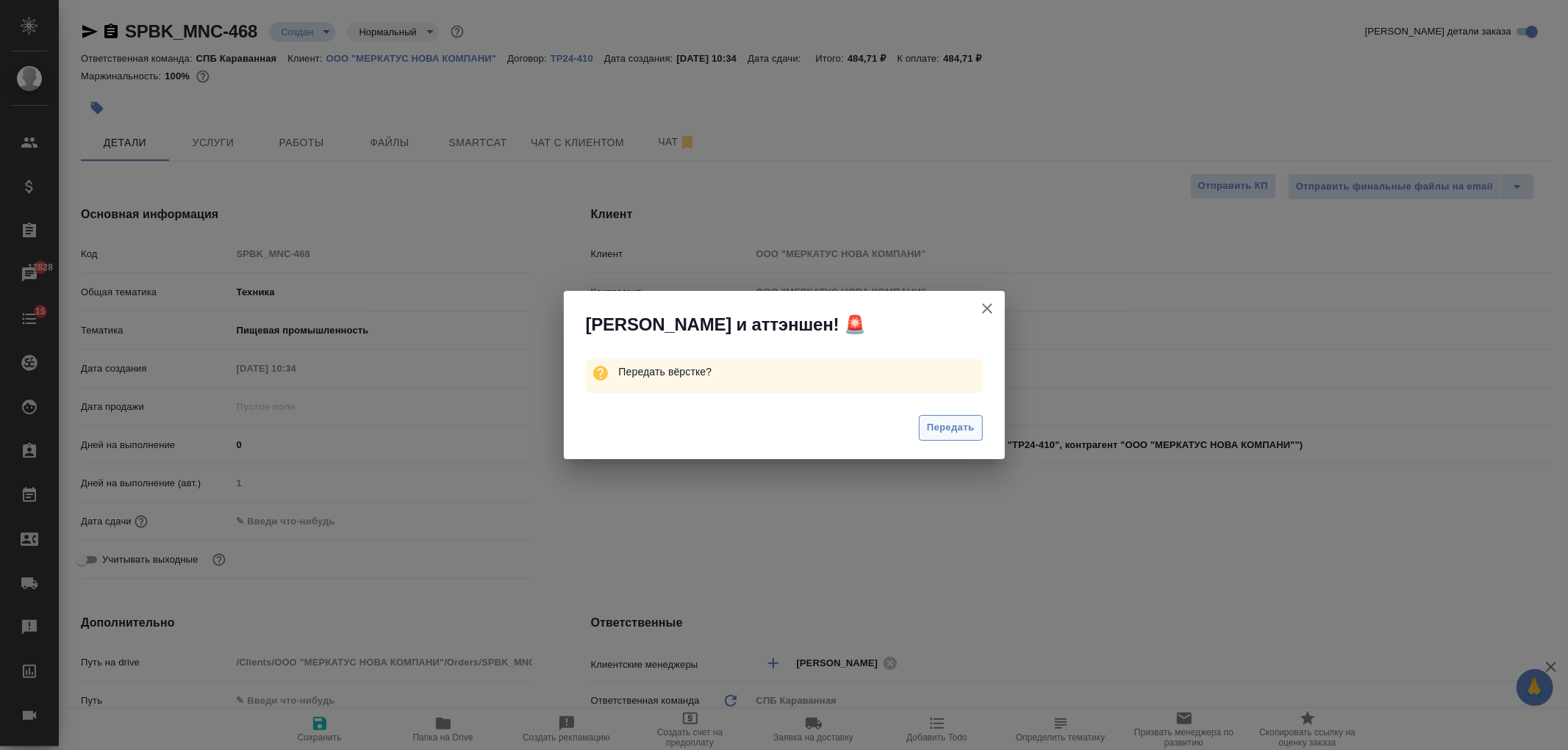
click at [938, 433] on span "Передать" at bounding box center [951, 428] width 48 height 17
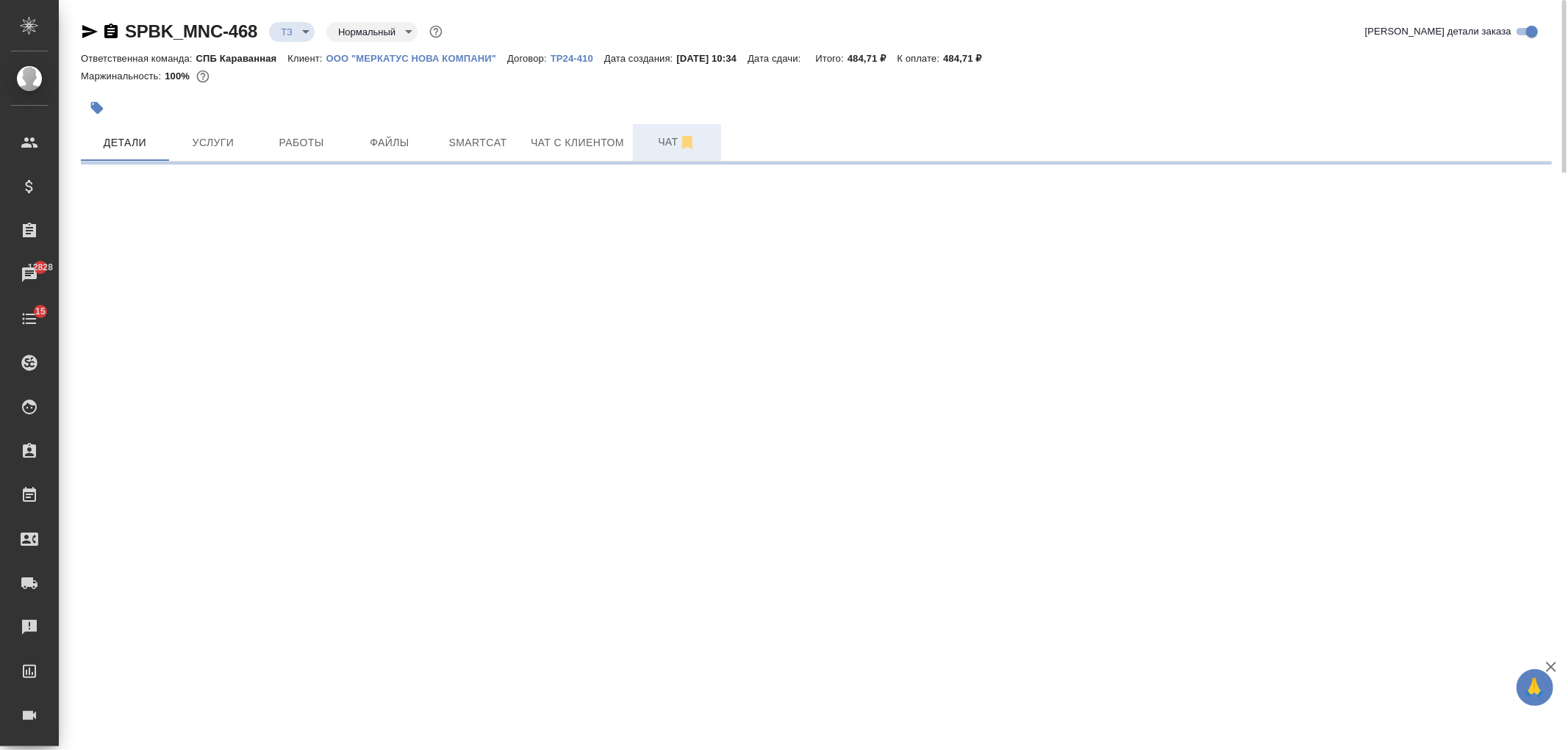
click at [653, 147] on span "Чат" at bounding box center [677, 142] width 71 height 18
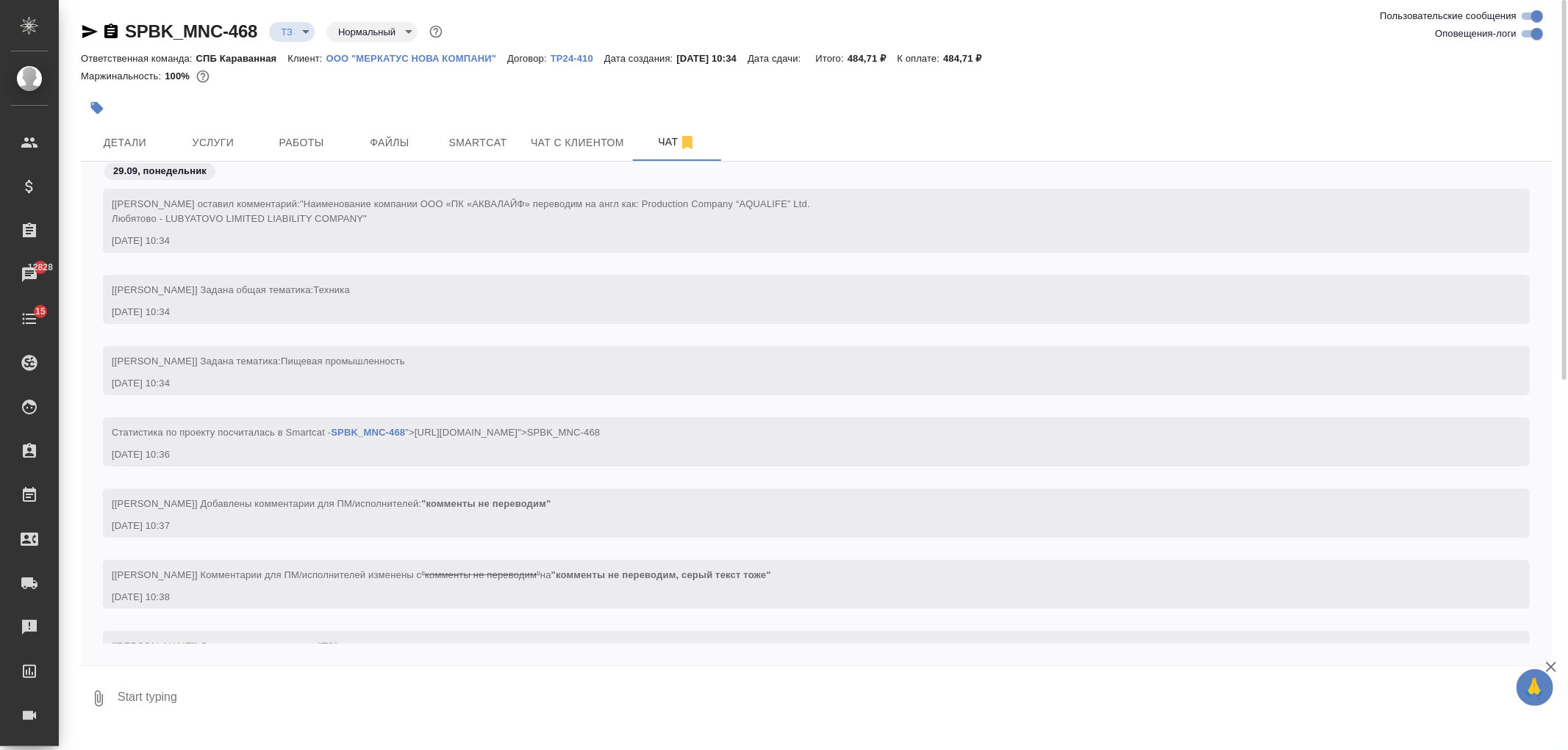
scroll to position [59, 0]
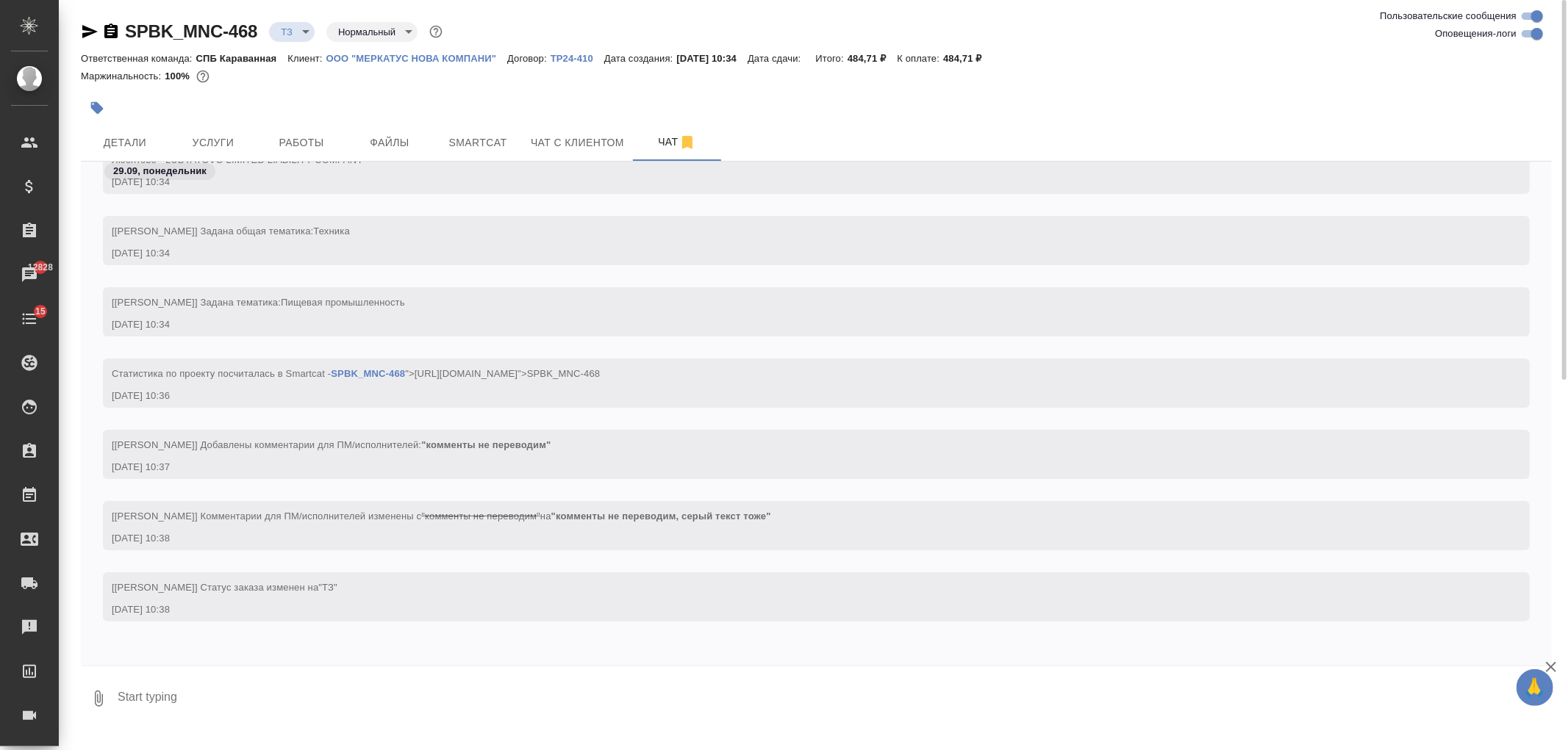
click at [437, 679] on textarea at bounding box center [833, 698] width 1436 height 50
click at [172, 693] on textarea "тут нужна вёрстка?" at bounding box center [821, 698] width 1411 height 50
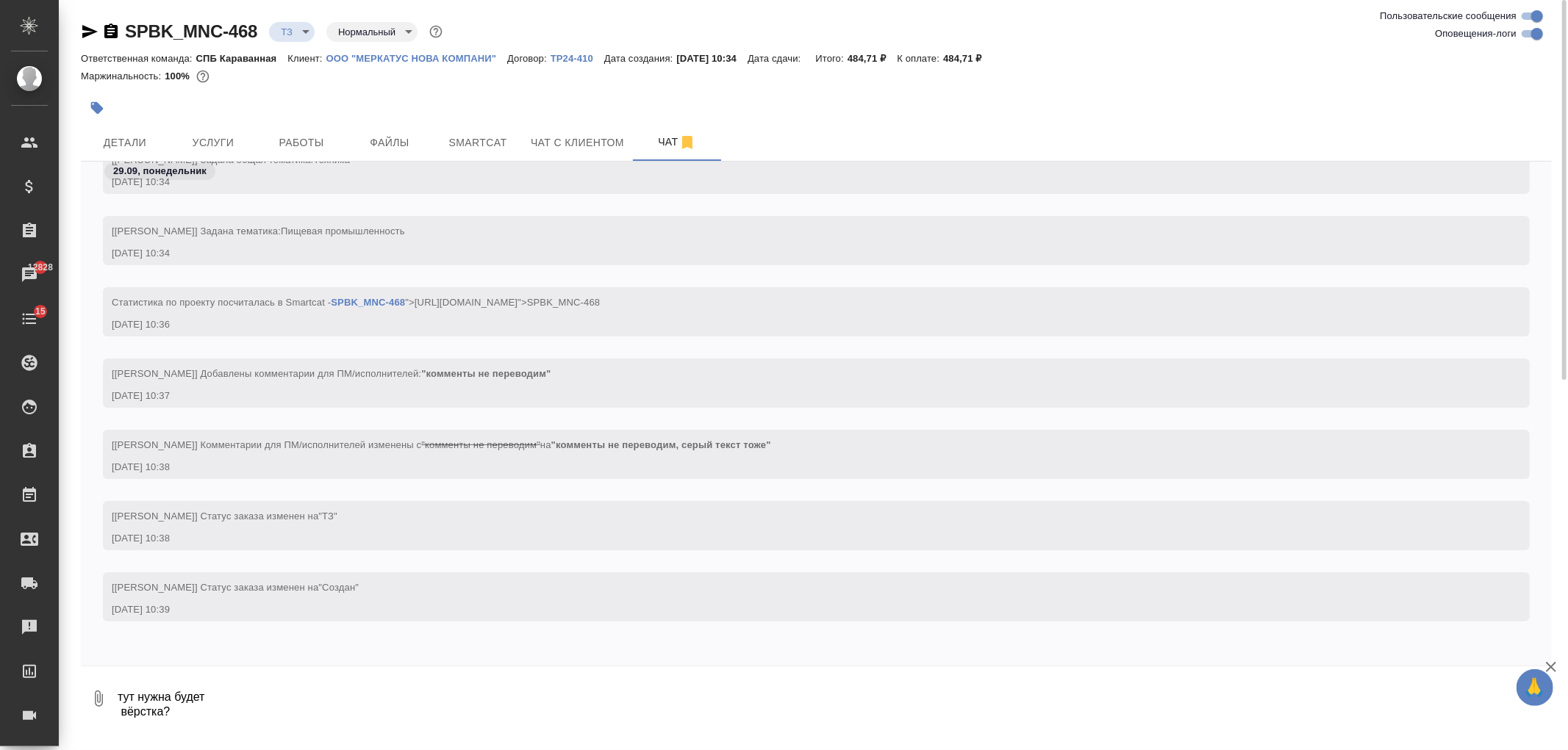
scroll to position [130, 0]
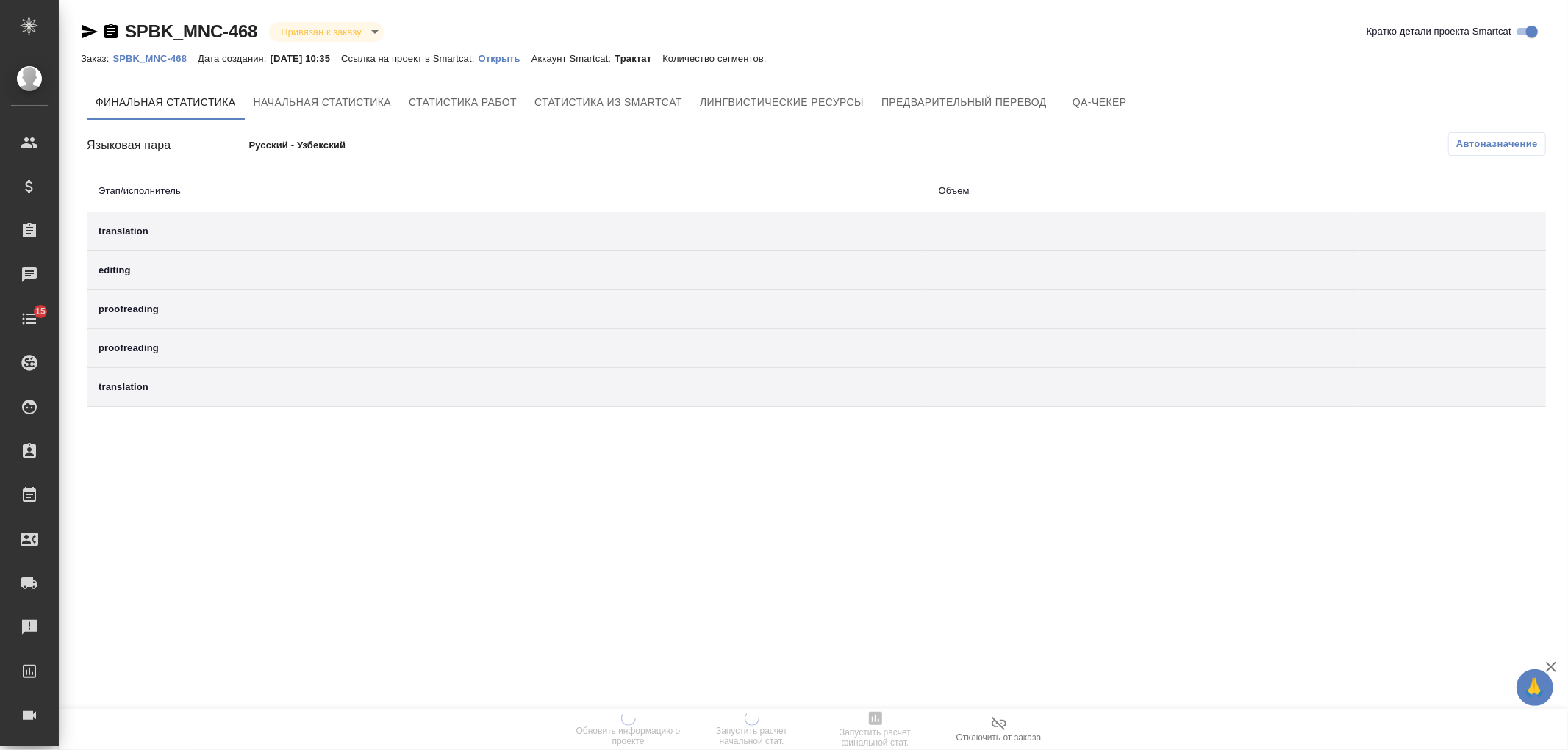
click at [531, 53] on p "Открыть" at bounding box center [505, 57] width 53 height 11
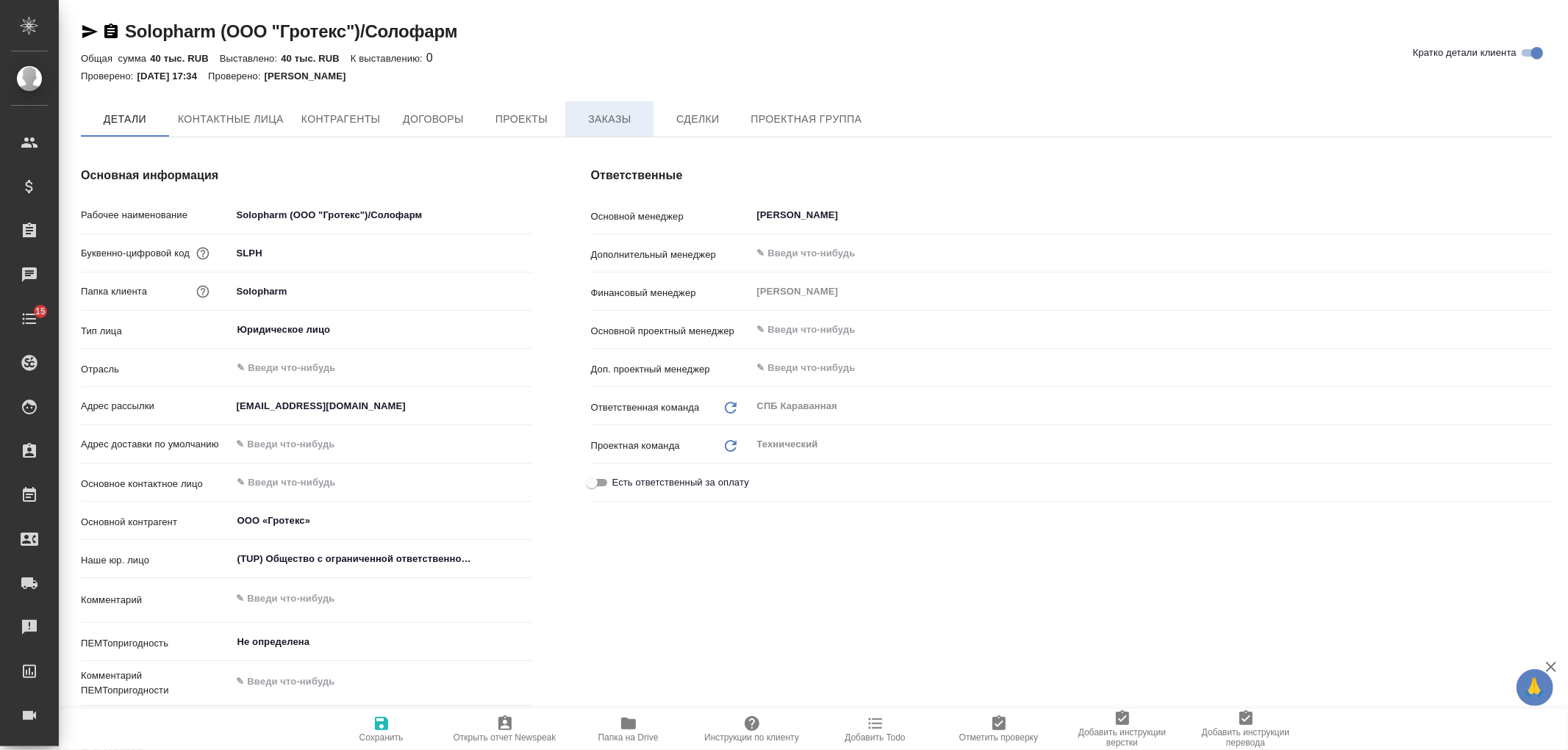
click at [616, 121] on span "Заказы" at bounding box center [609, 119] width 71 height 18
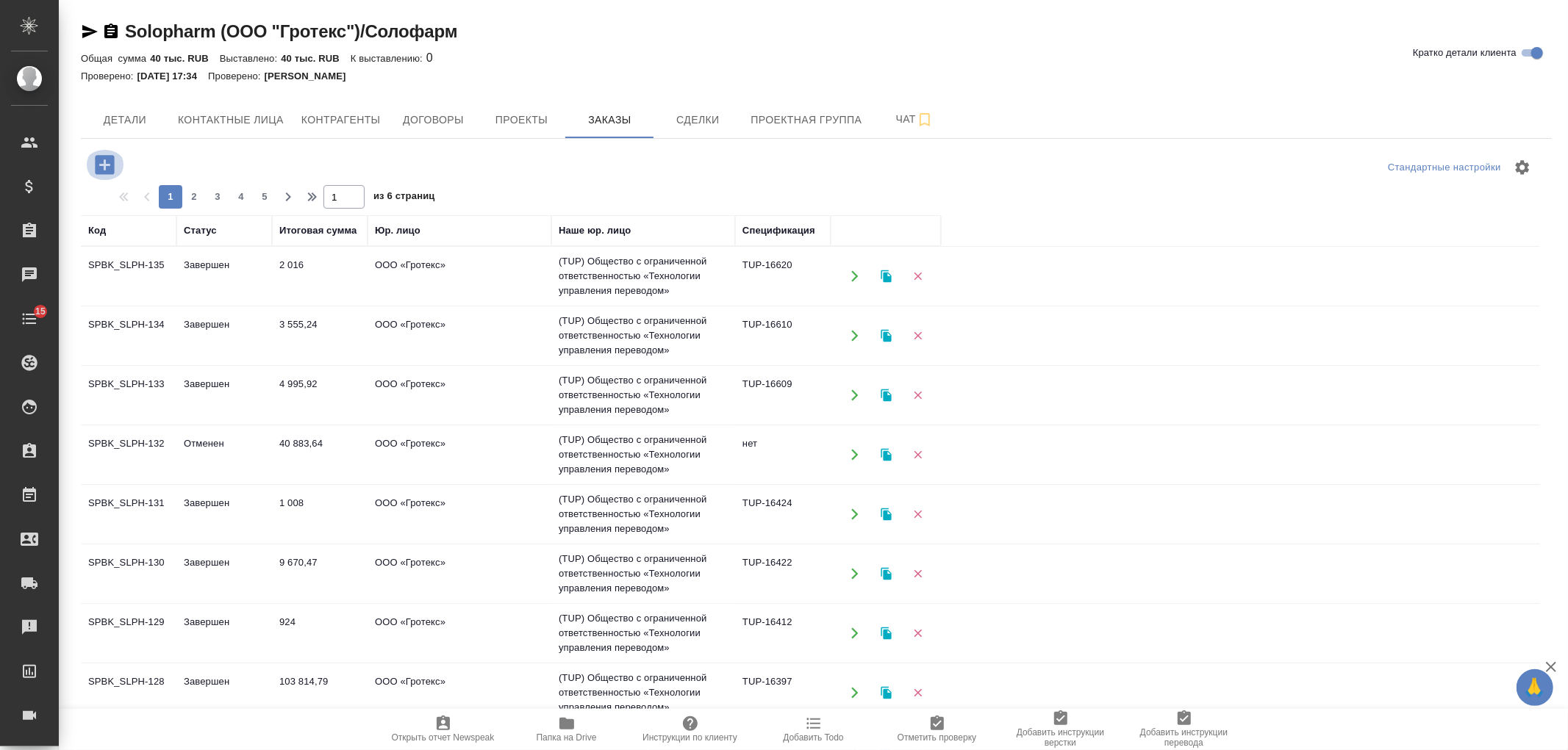
click at [94, 167] on icon "button" at bounding box center [104, 164] width 25 height 25
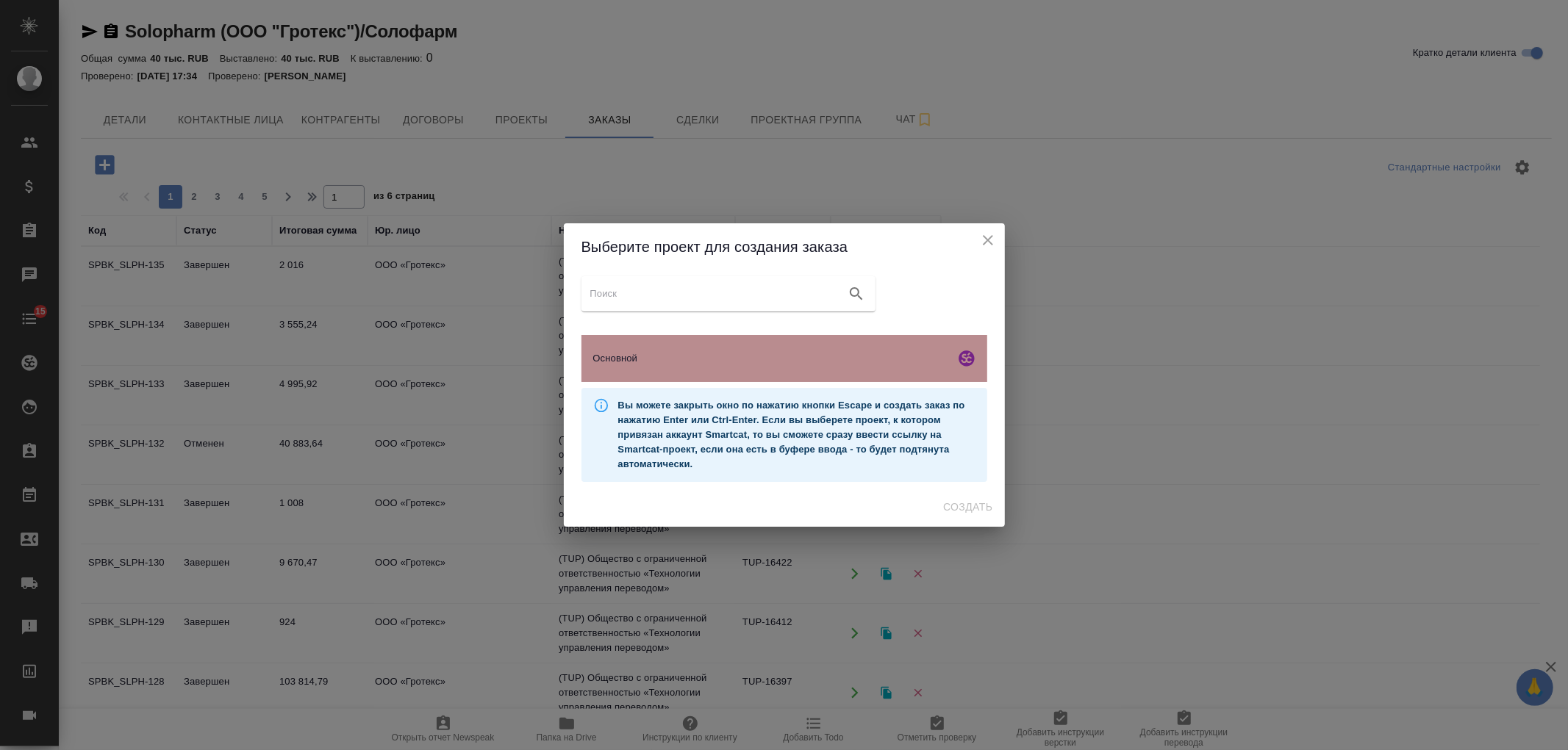
click at [929, 354] on span "Основной" at bounding box center [771, 359] width 355 height 15
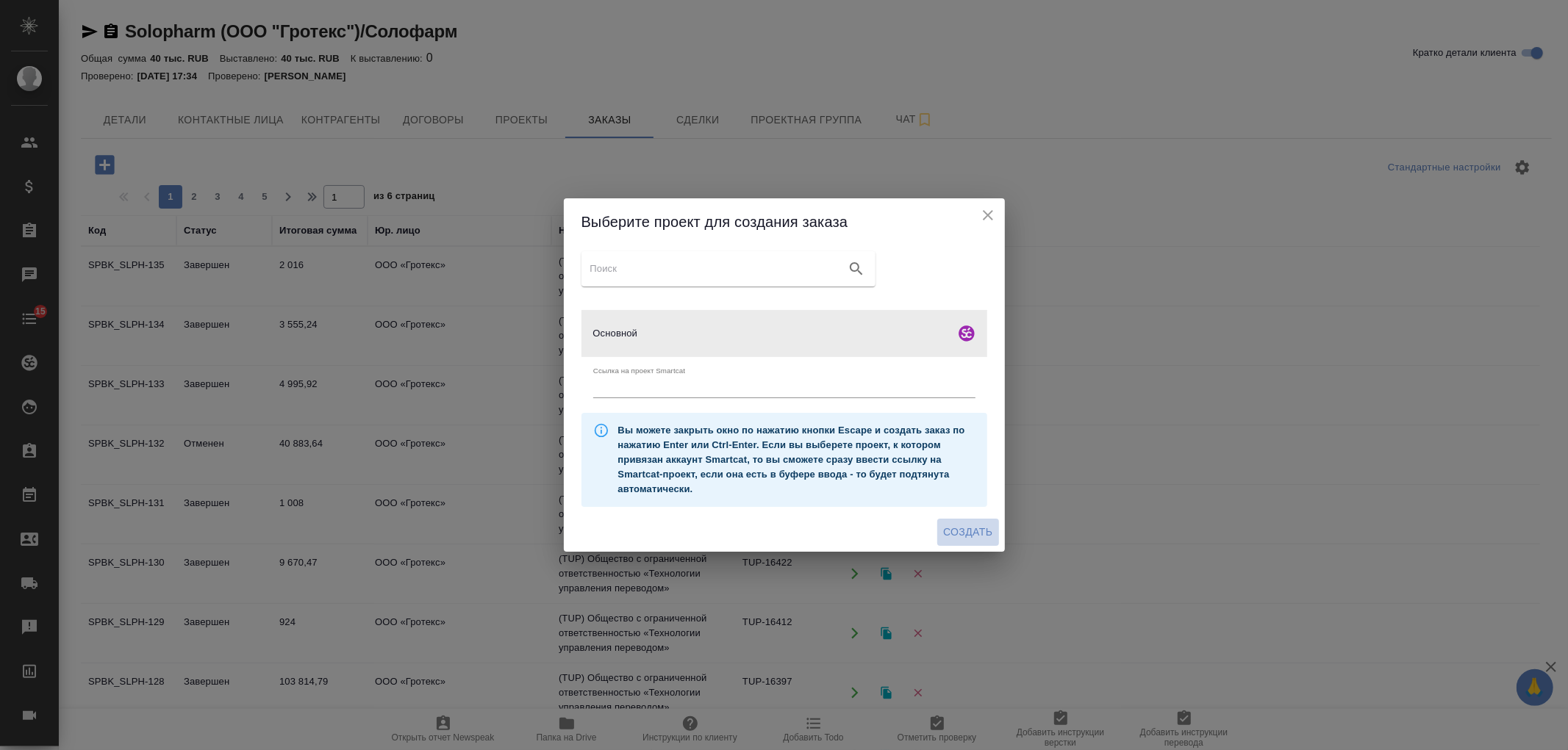
click at [973, 538] on span "Создать" at bounding box center [968, 533] width 49 height 18
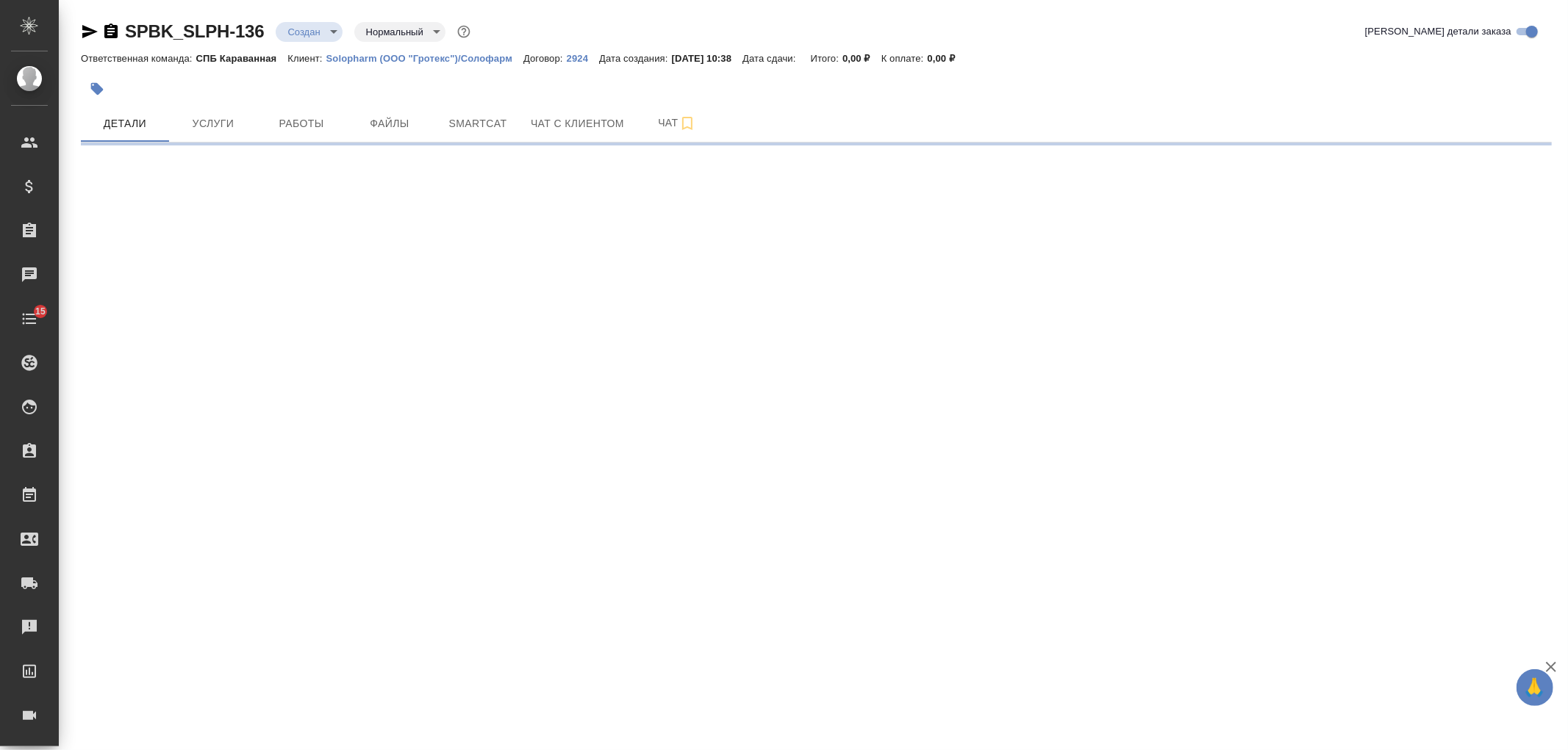
select select "RU"
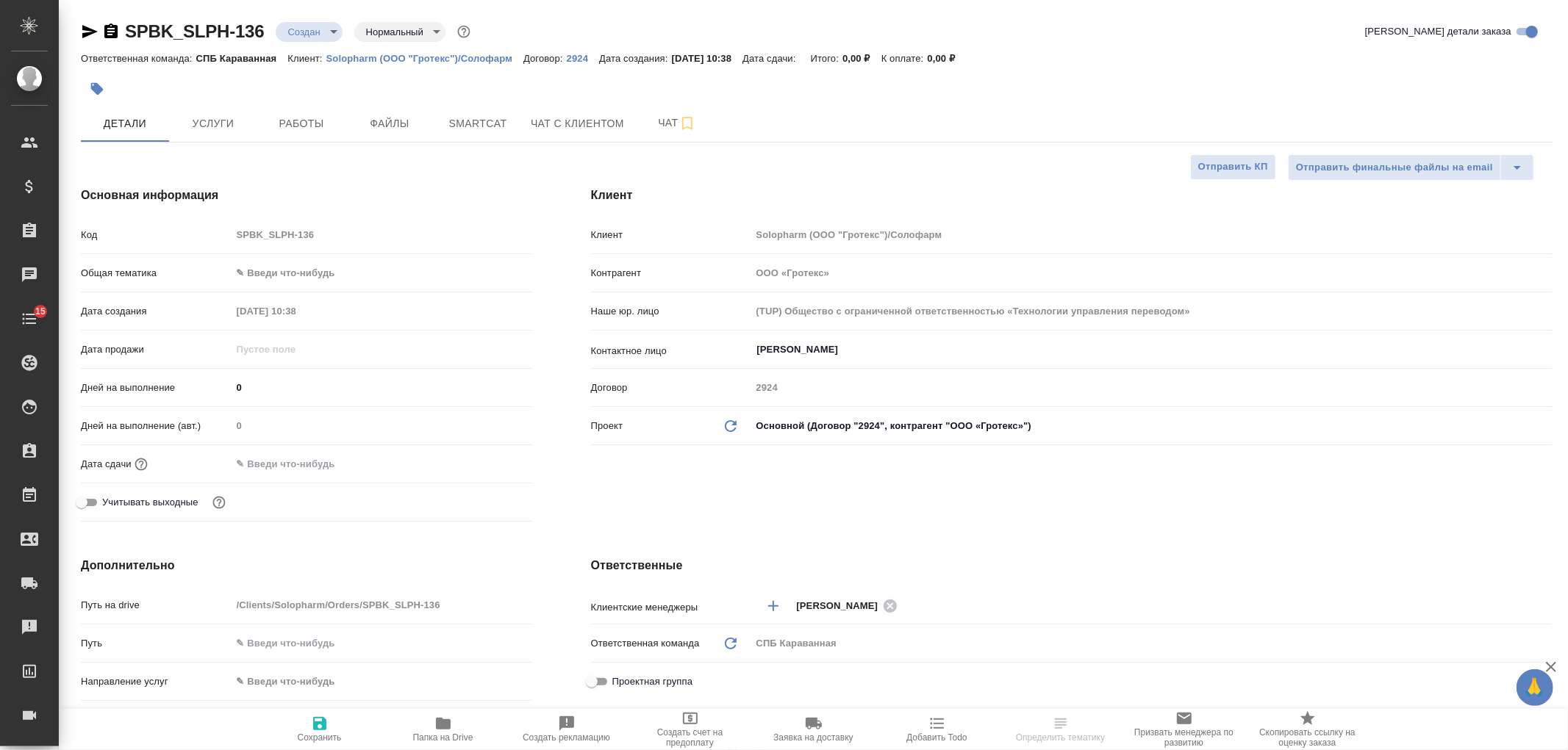
type textarea "x"
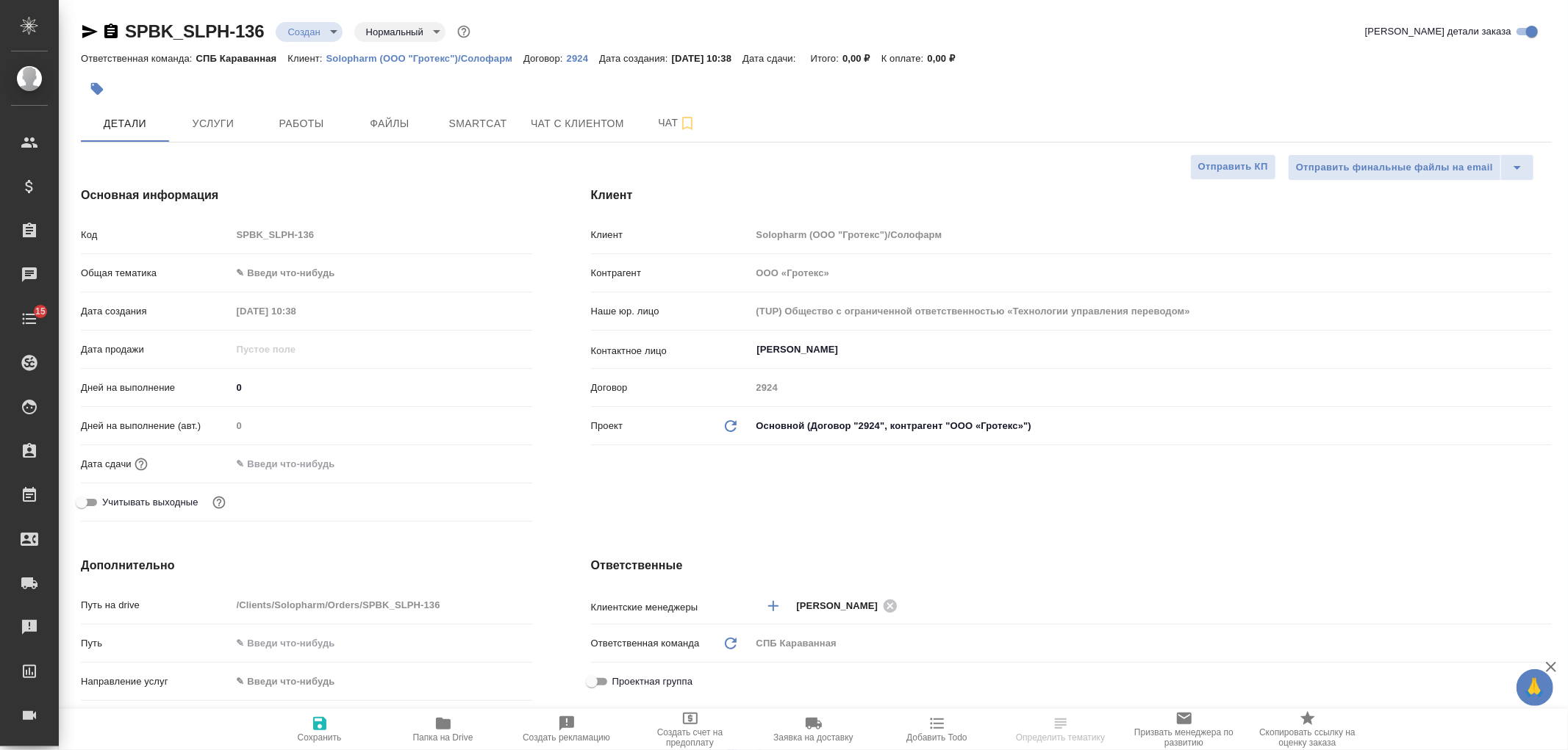
type textarea "x"
click at [387, 129] on span "Файлы" at bounding box center [390, 124] width 71 height 18
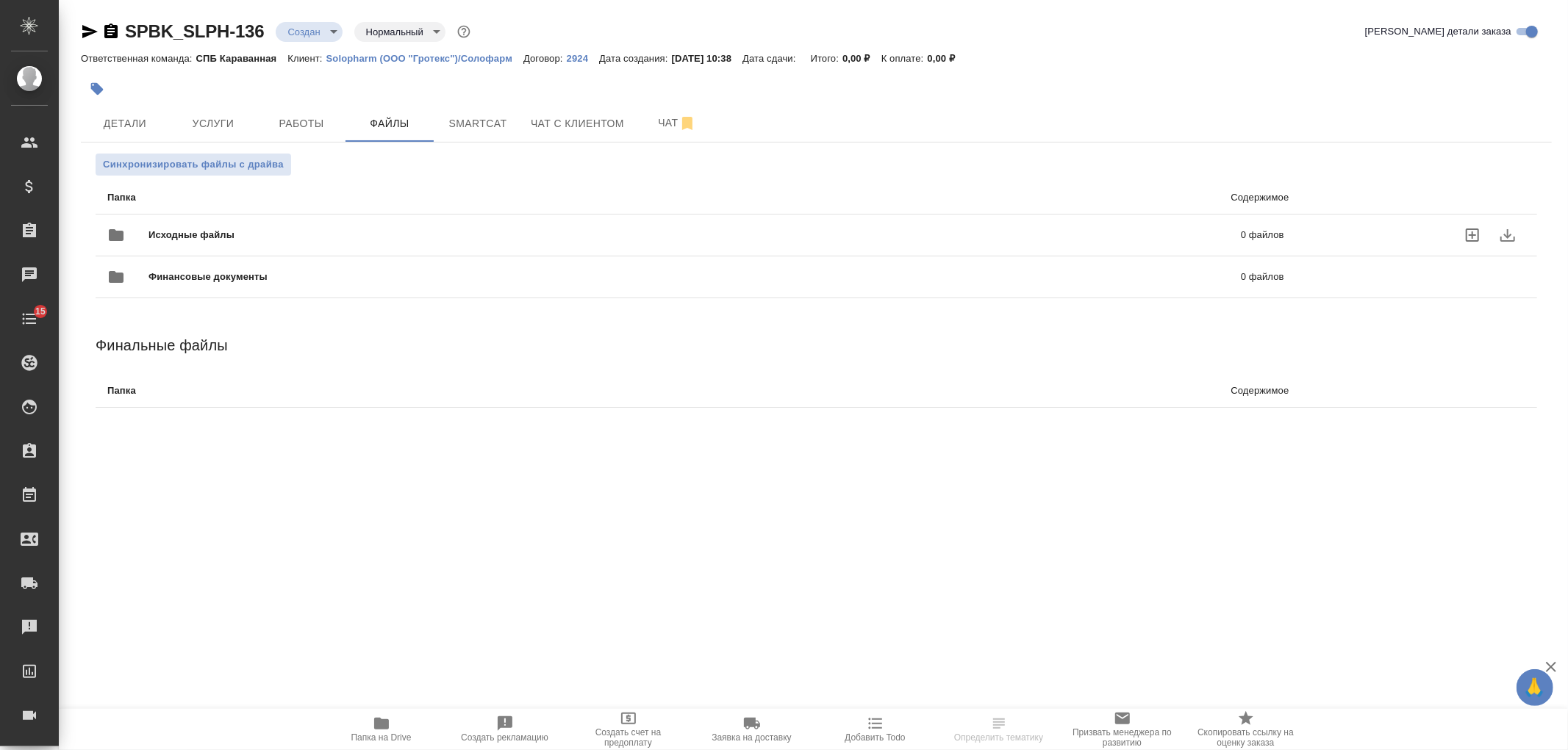
click at [287, 206] on div "Исходные файлы 0 файлов" at bounding box center [696, 235] width 1207 height 65
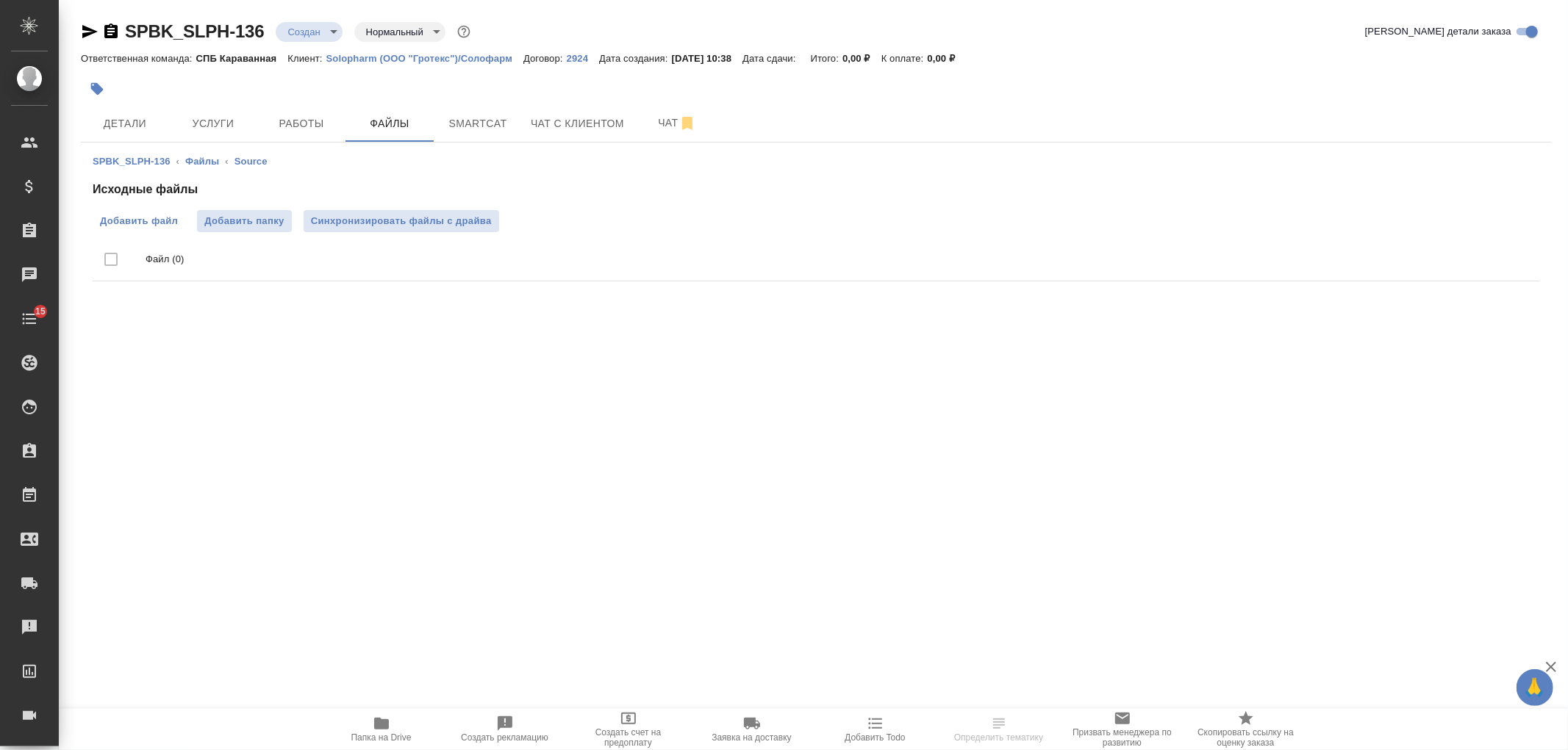
click at [103, 218] on span "Добавить файл" at bounding box center [139, 222] width 78 height 15
click at [0, 0] on input "Добавить файл" at bounding box center [0, 0] width 0 height 0
click at [233, 130] on span "Услуги" at bounding box center [213, 124] width 71 height 18
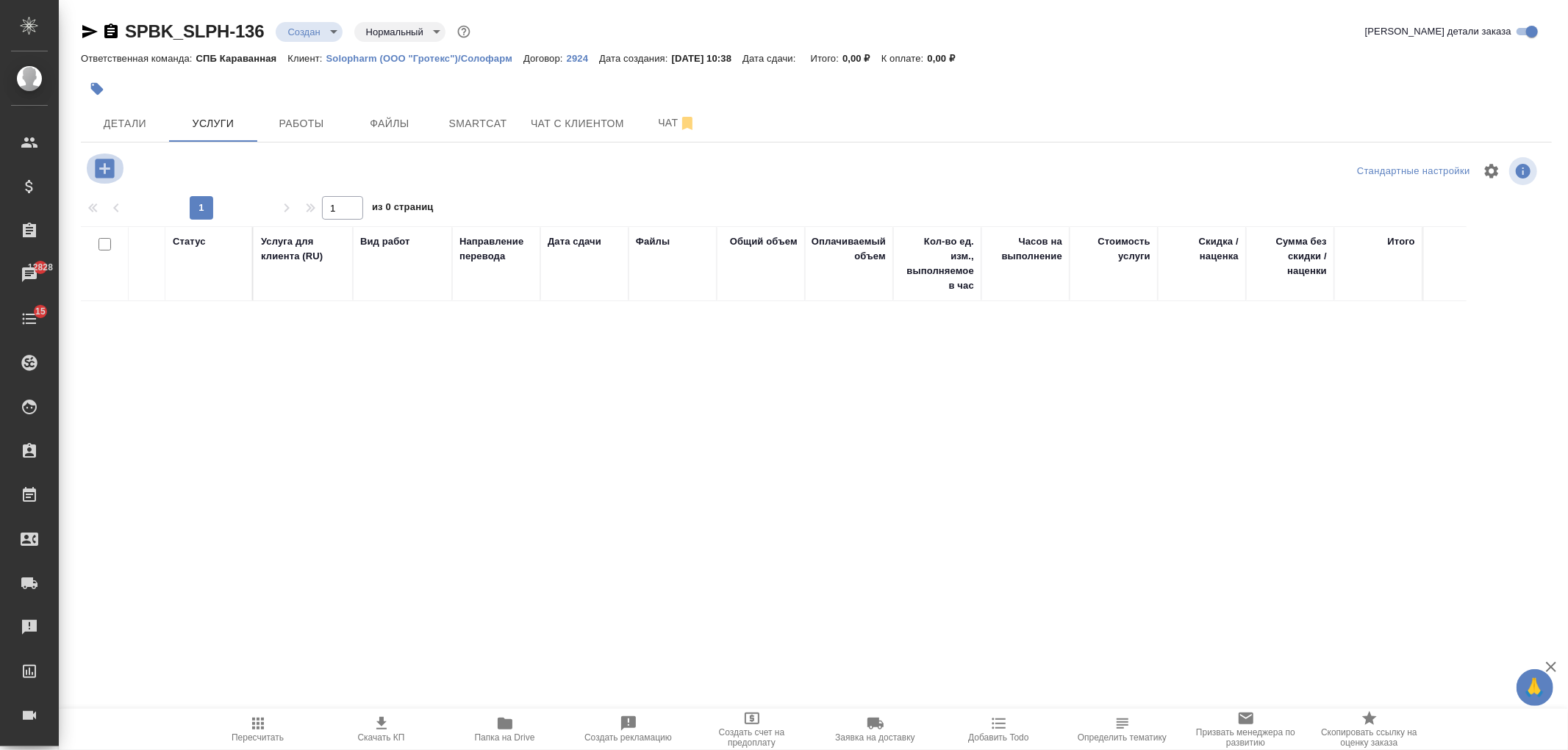
click at [90, 171] on button "button" at bounding box center [104, 168] width 40 height 30
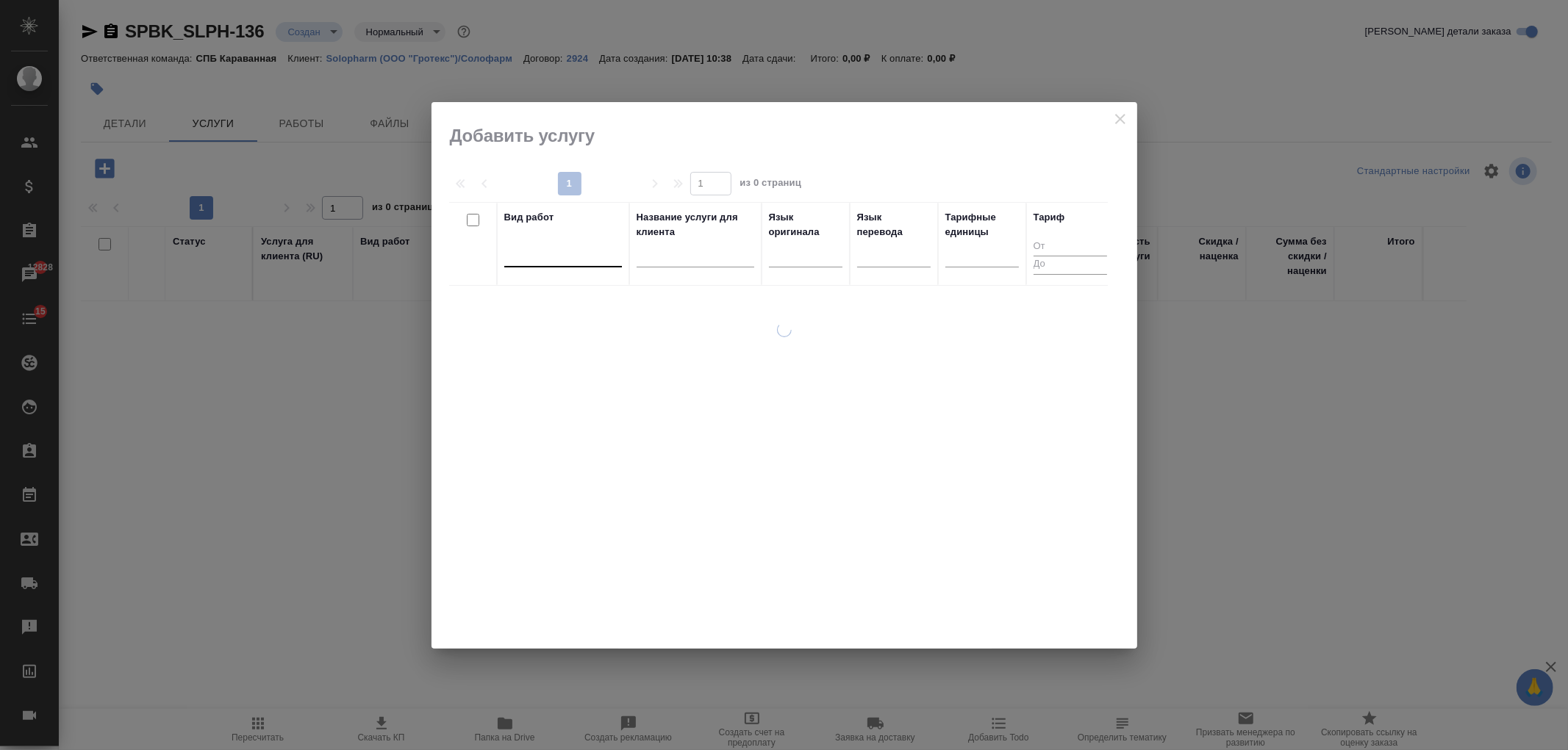
click at [578, 244] on div at bounding box center [562, 253] width 117 height 21
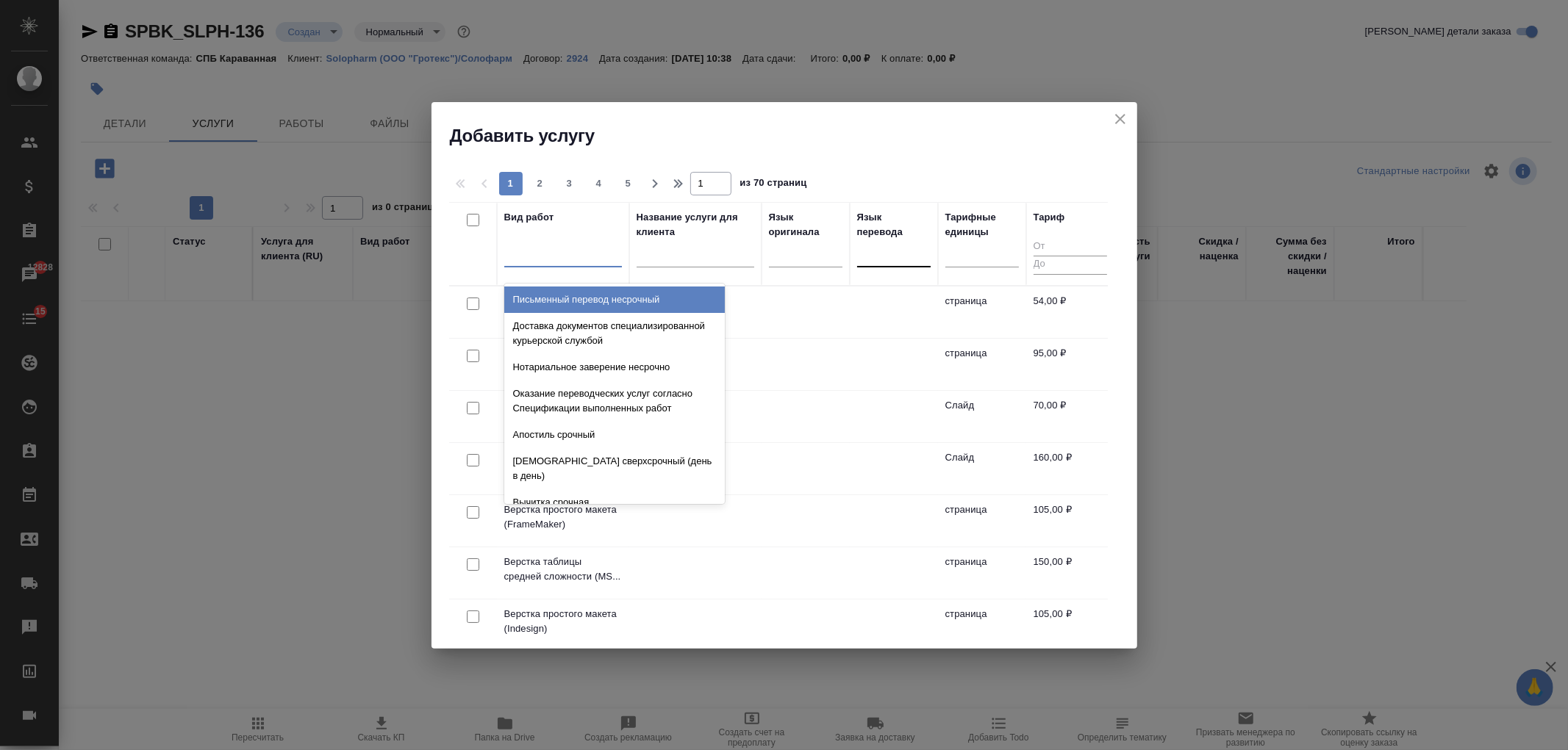
click at [903, 248] on div at bounding box center [894, 253] width 74 height 21
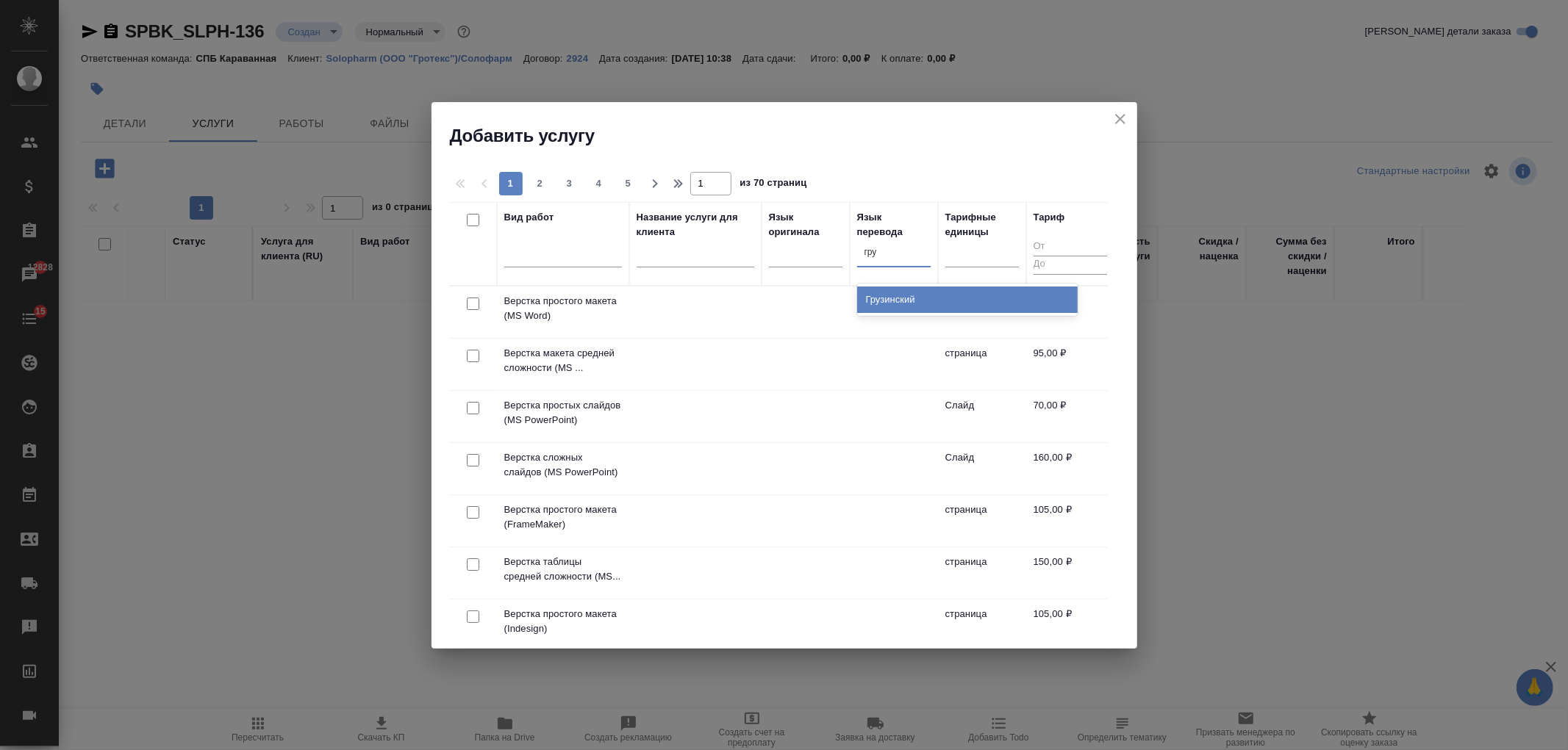
type input "груз"
click at [883, 302] on div "Грузинский" at bounding box center [967, 300] width 221 height 26
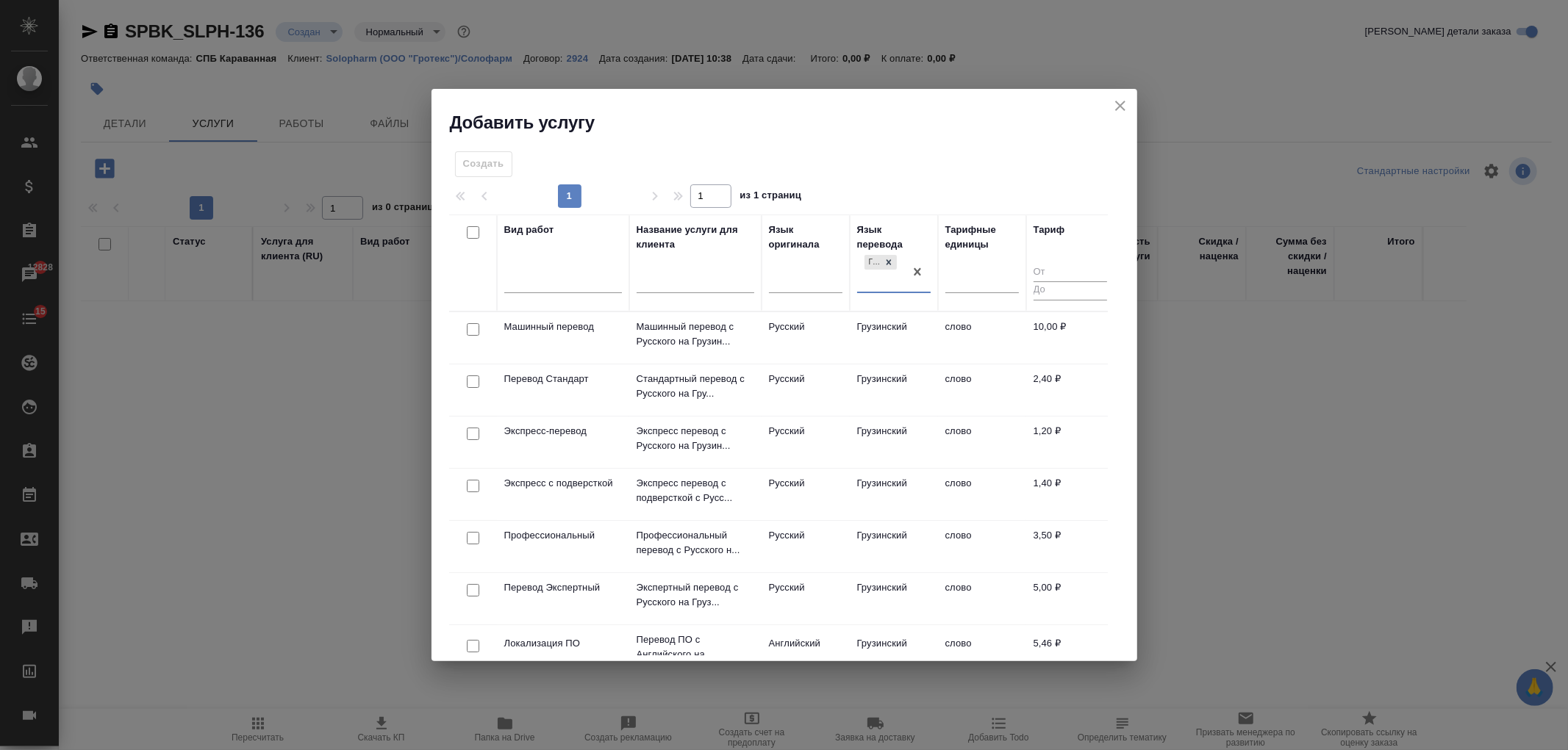
click at [473, 382] on input "checkbox" at bounding box center [473, 382] width 12 height 12
checkbox input "true"
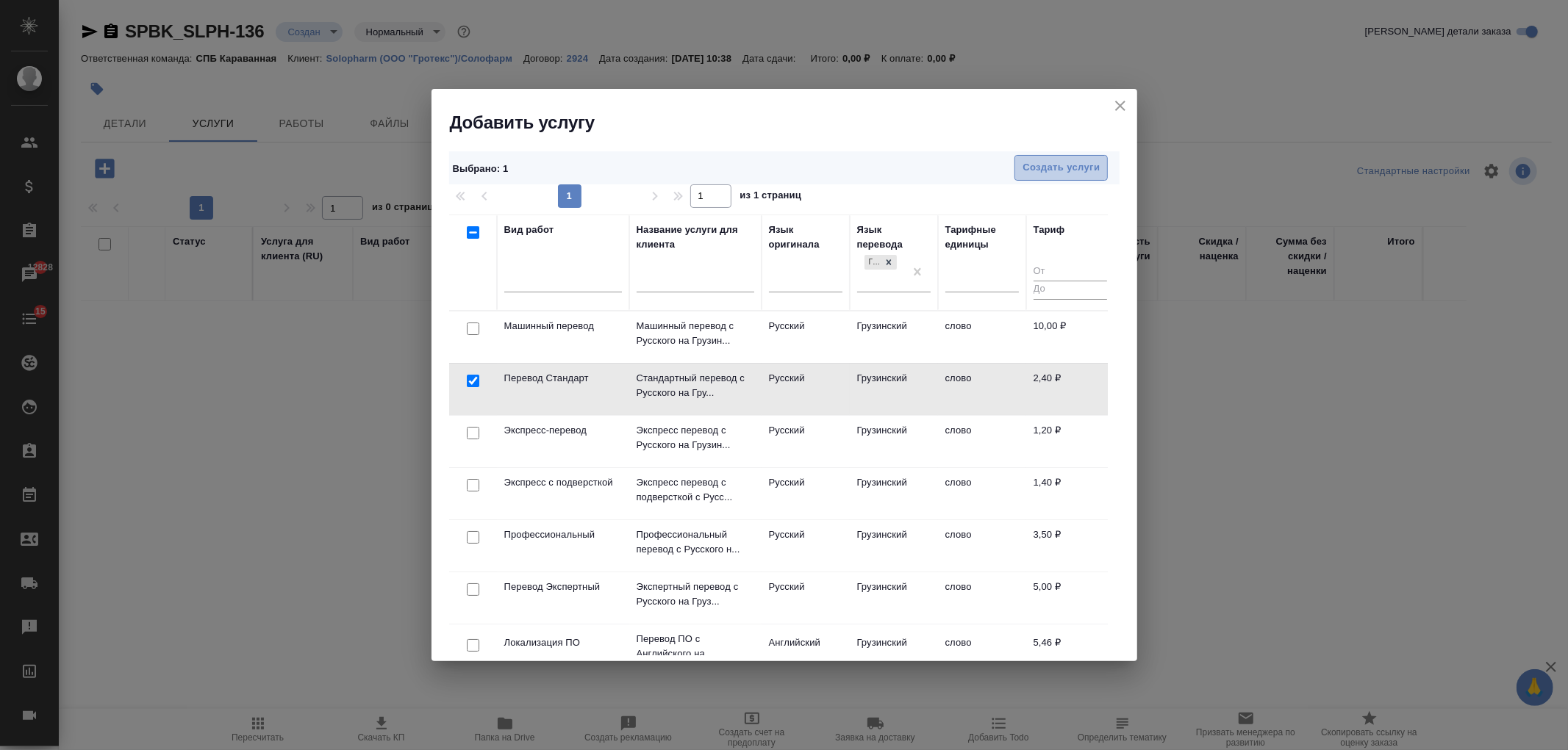
click at [1084, 162] on span "Создать услуги" at bounding box center [1061, 167] width 77 height 17
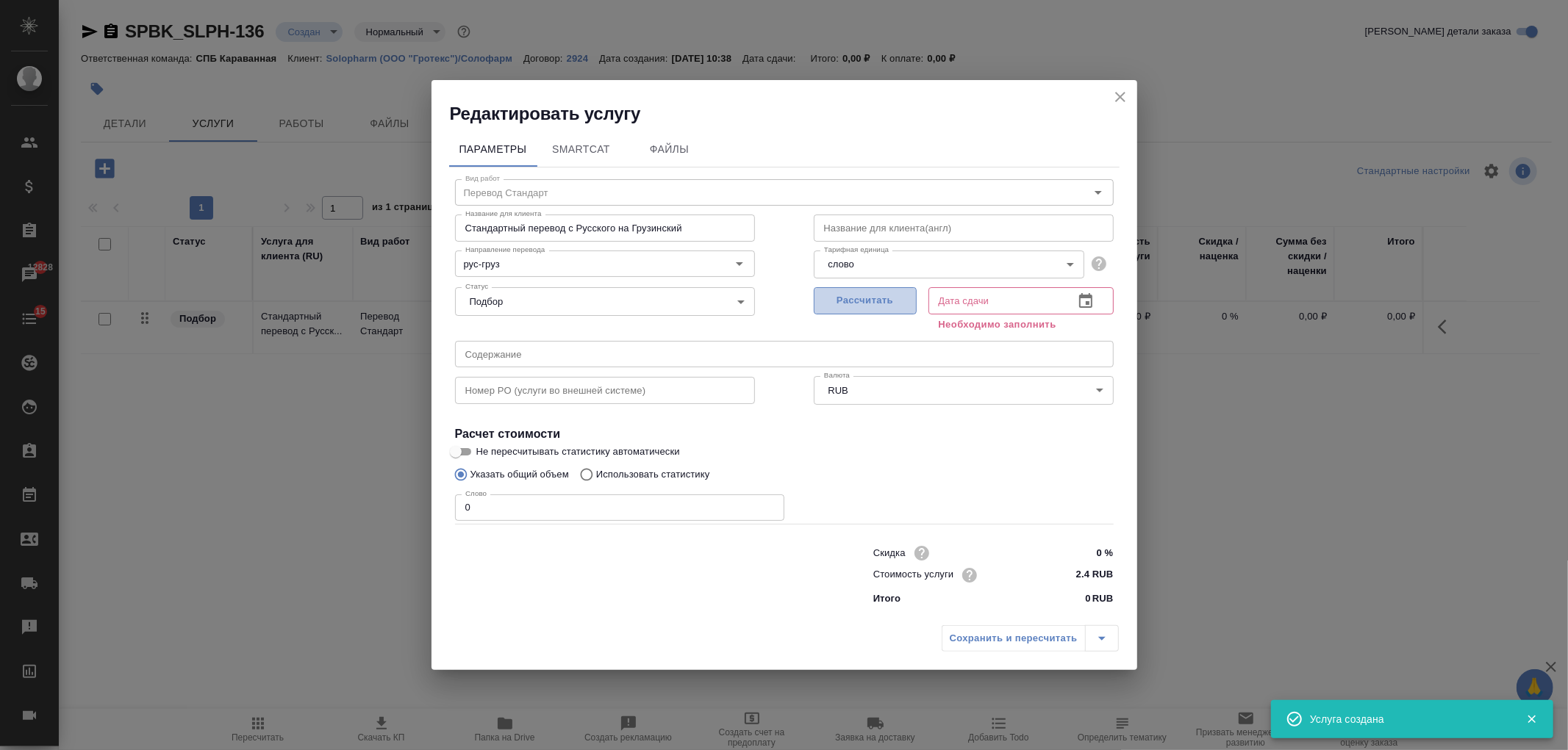
click at [871, 311] on button "Рассчитать" at bounding box center [864, 300] width 103 height 27
type input "29.09.2025 10:40"
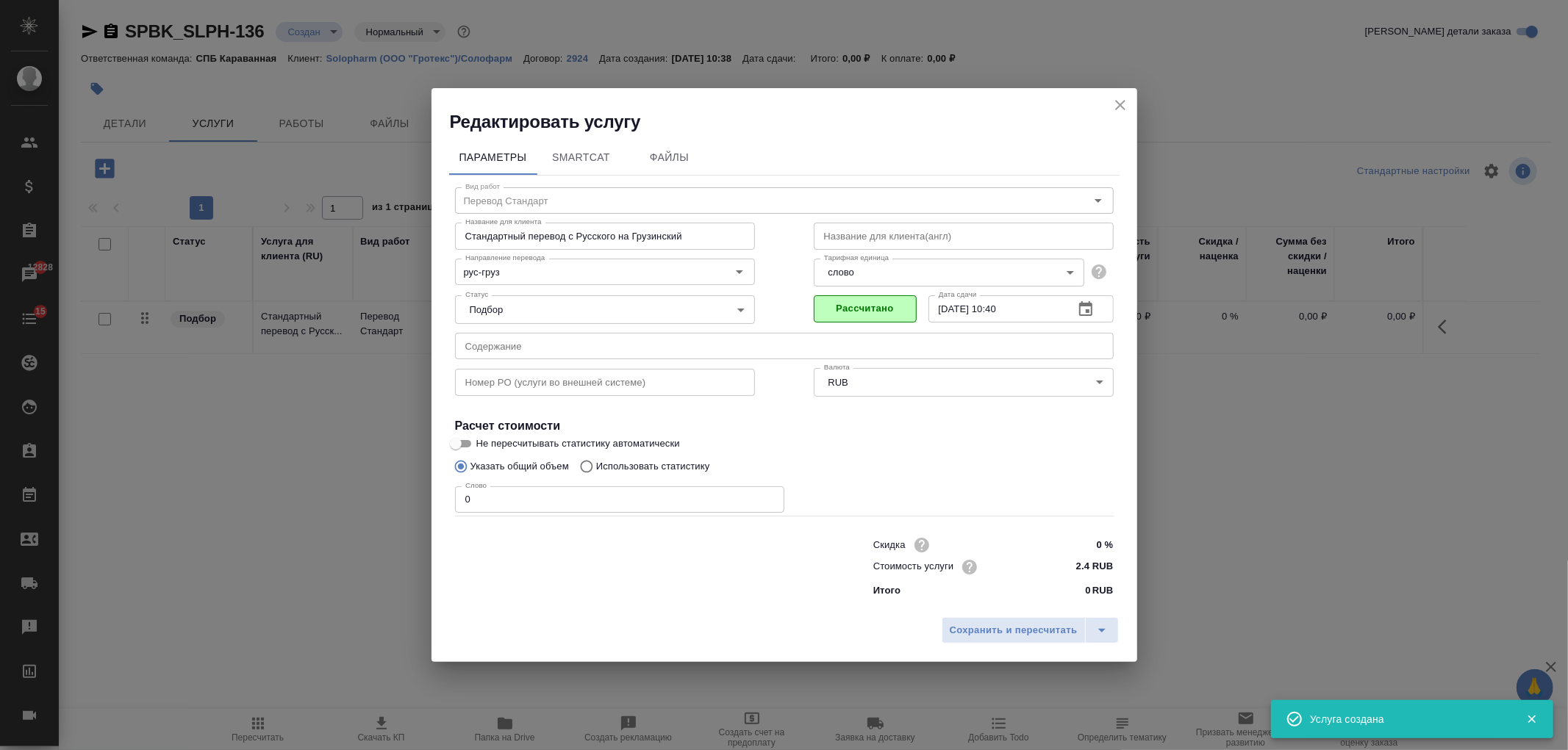
click at [614, 464] on p "Использовать статистику" at bounding box center [653, 467] width 114 height 15
click at [596, 464] on input "Использовать статистику" at bounding box center [585, 467] width 24 height 28
radio input "true"
radio input "false"
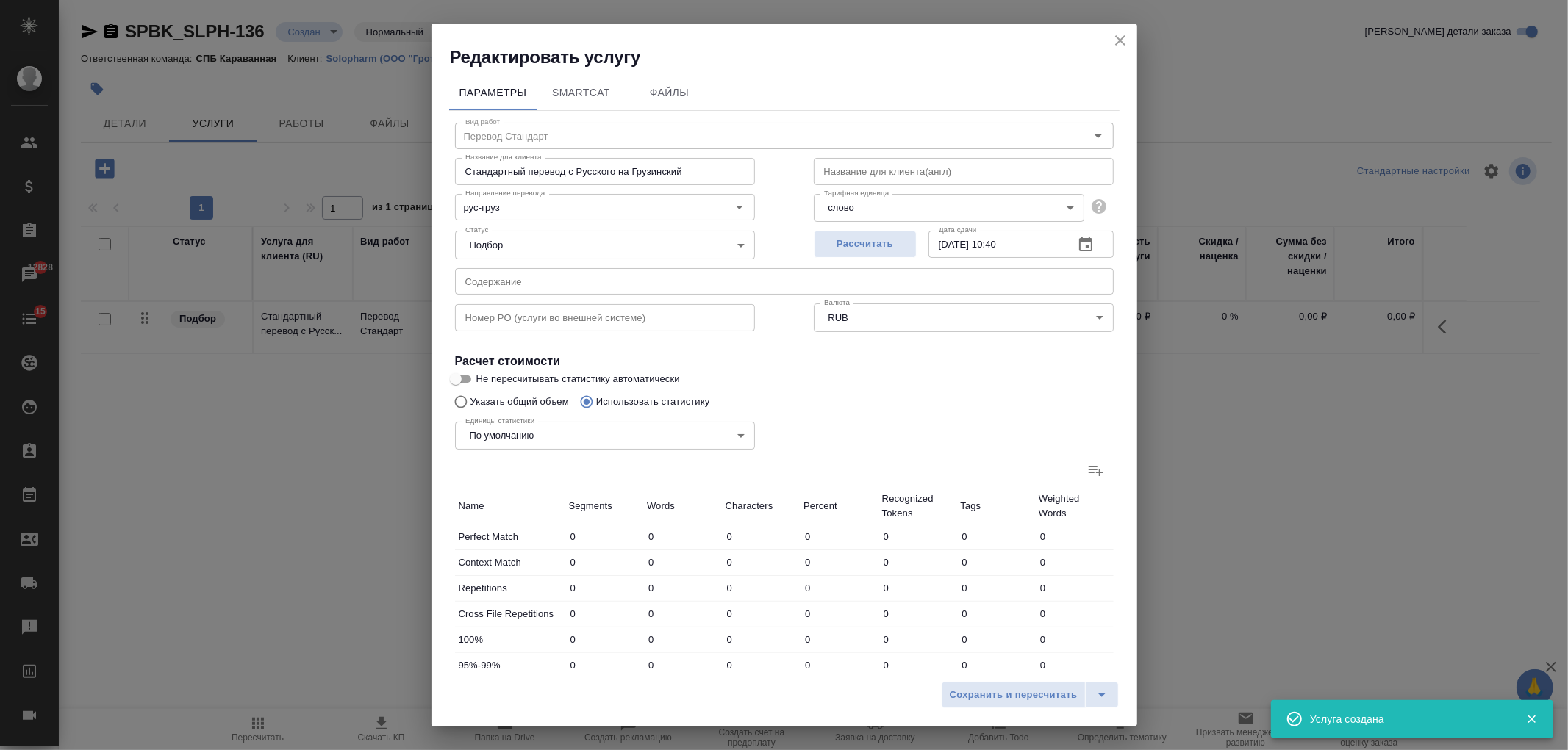
click at [1001, 713] on div "Сохранить и пересчитать" at bounding box center [785, 701] width 706 height 53
click at [997, 693] on span "Сохранить и пересчитать" at bounding box center [1014, 695] width 128 height 17
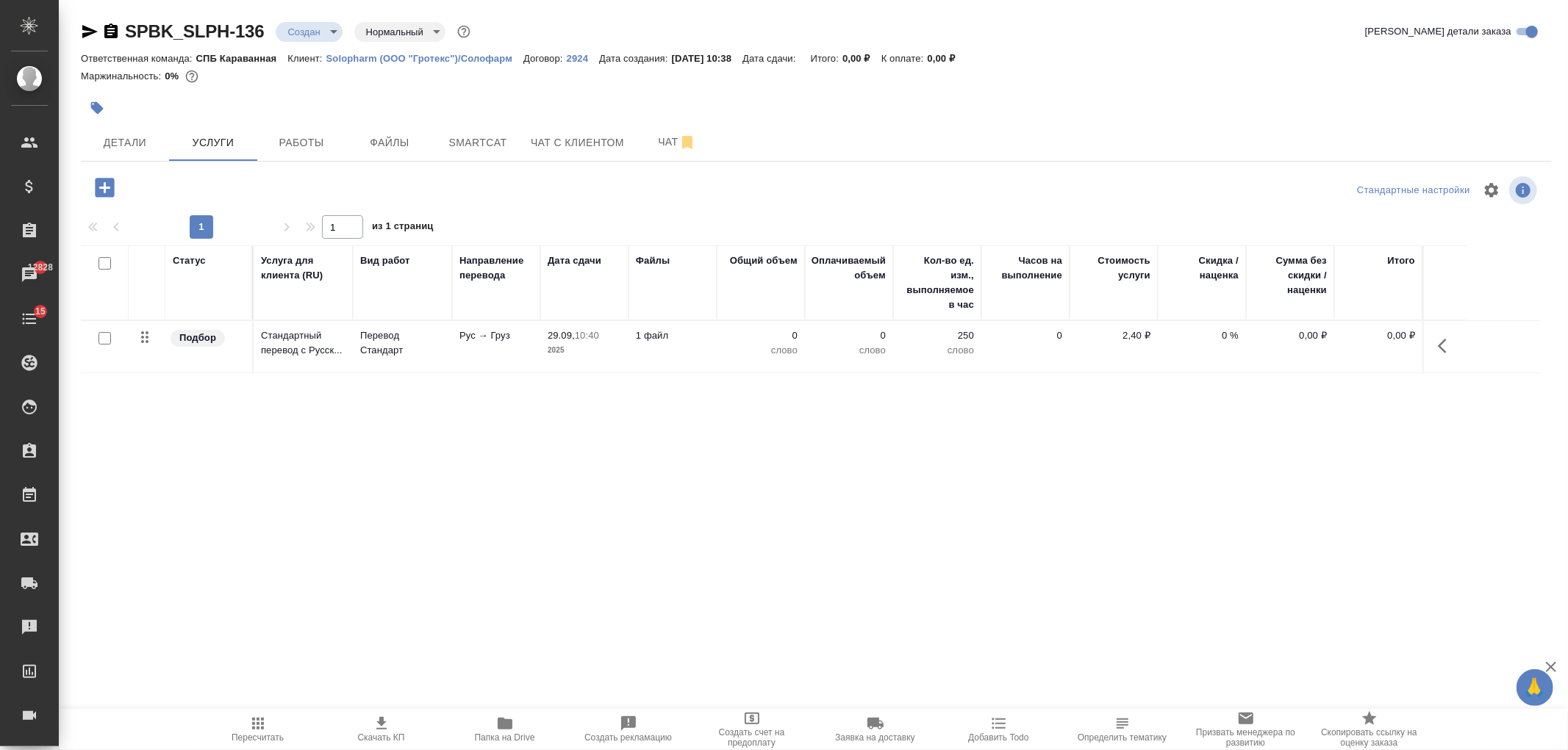
click at [106, 334] on input "checkbox" at bounding box center [104, 338] width 12 height 12
checkbox input "true"
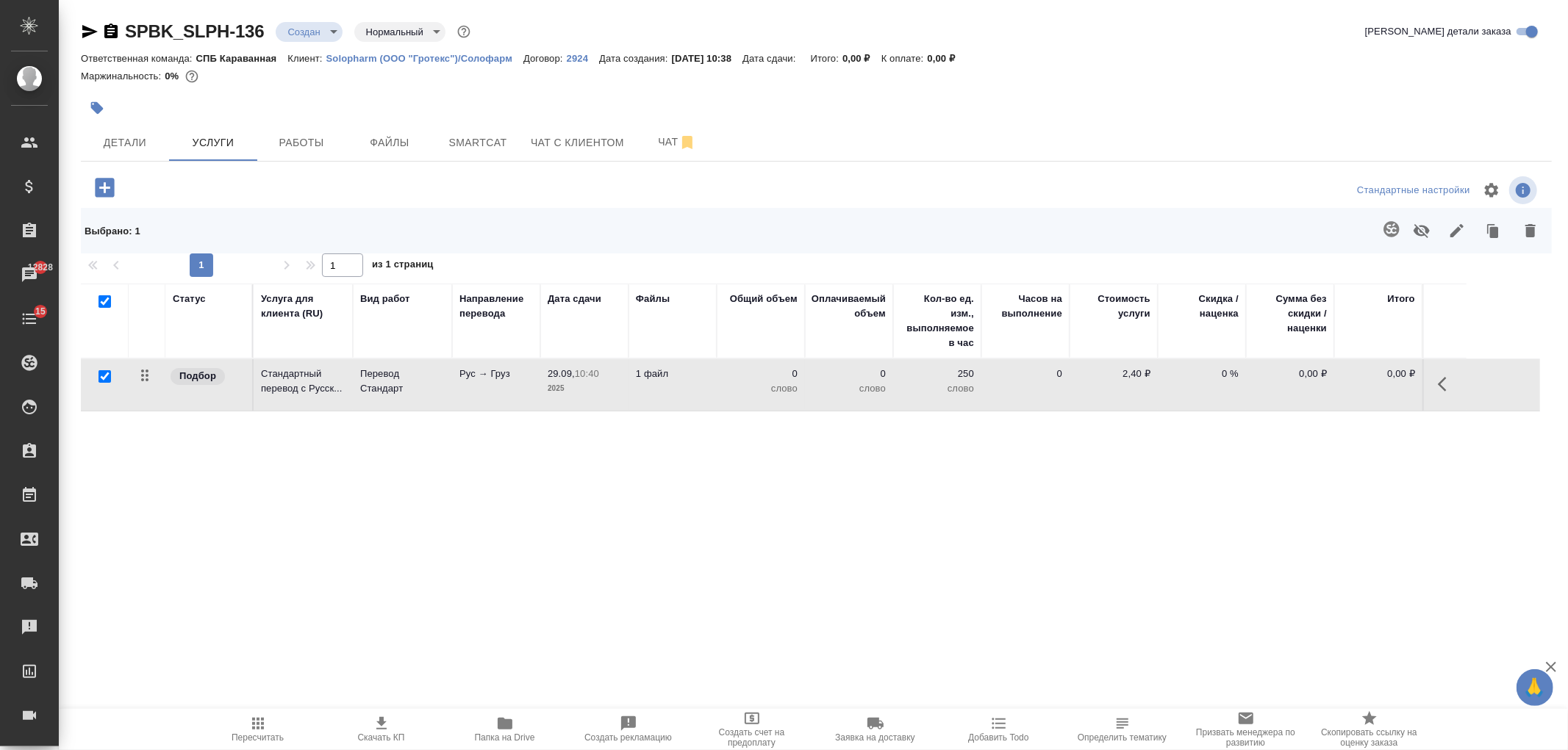
click at [1396, 238] on button "button" at bounding box center [1391, 229] width 35 height 35
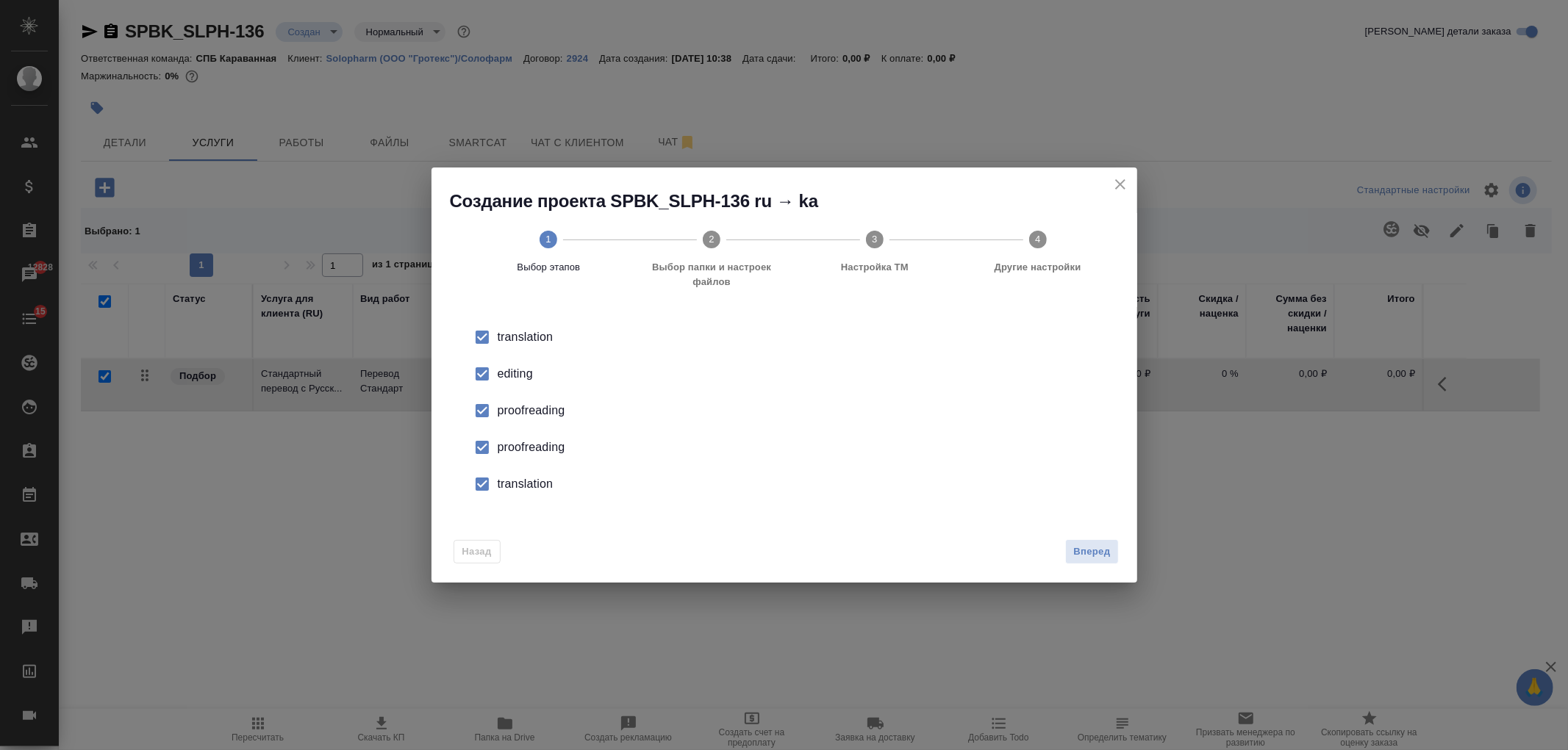
click at [1133, 560] on div "Назад Вперед" at bounding box center [785, 549] width 706 height 69
click at [1101, 562] on button "Вперед" at bounding box center [1092, 551] width 53 height 25
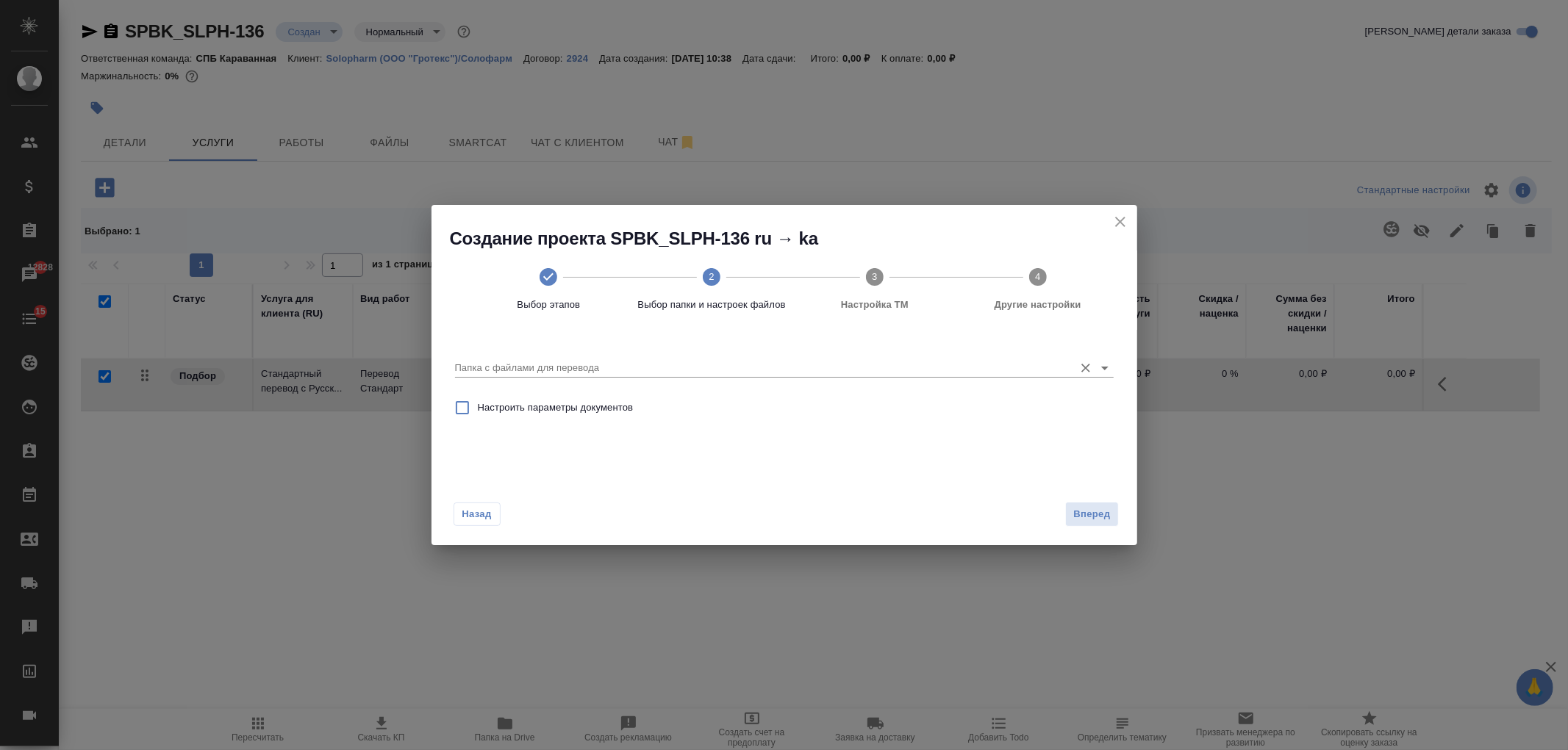
click at [995, 377] on div "Папка с файлами для перевода" at bounding box center [784, 360] width 658 height 39
click at [1114, 373] on div "Папка с файлами для перевода" at bounding box center [784, 361] width 671 height 51
click at [1107, 369] on icon "Open" at bounding box center [1104, 368] width 17 height 17
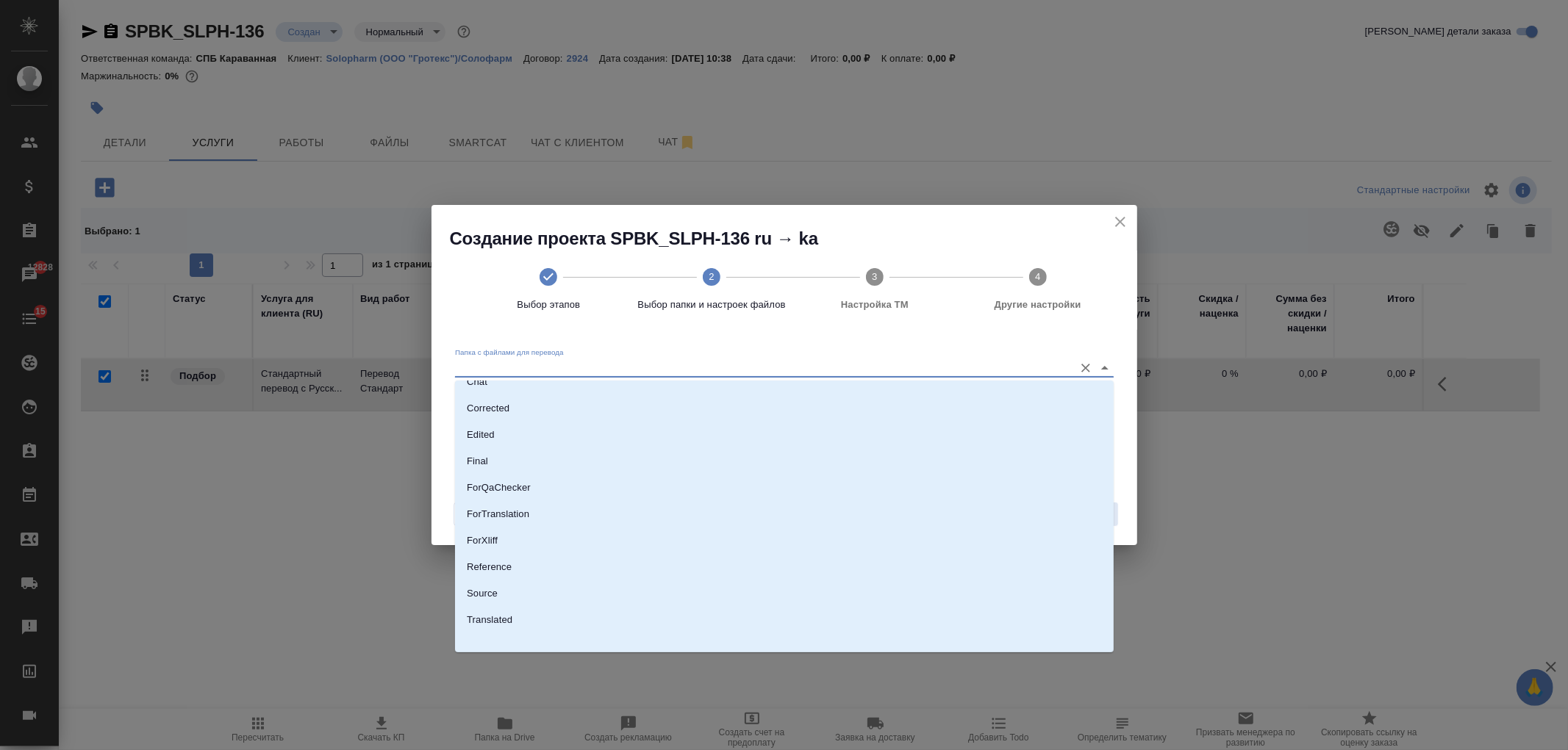
scroll to position [76, 0]
click at [504, 583] on li "Source" at bounding box center [784, 586] width 658 height 26
type input "Source"
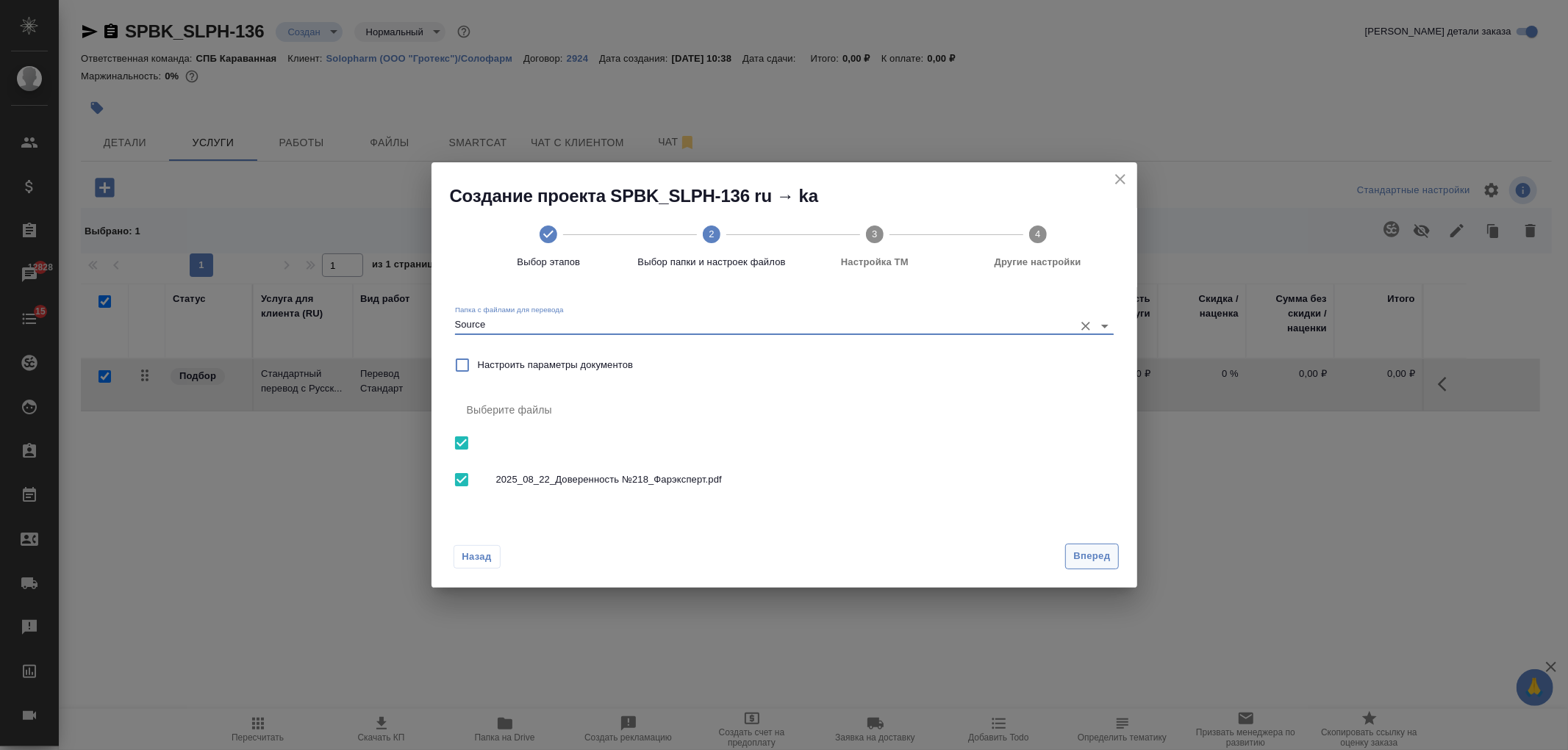
click at [1093, 554] on span "Вперед" at bounding box center [1091, 556] width 37 height 17
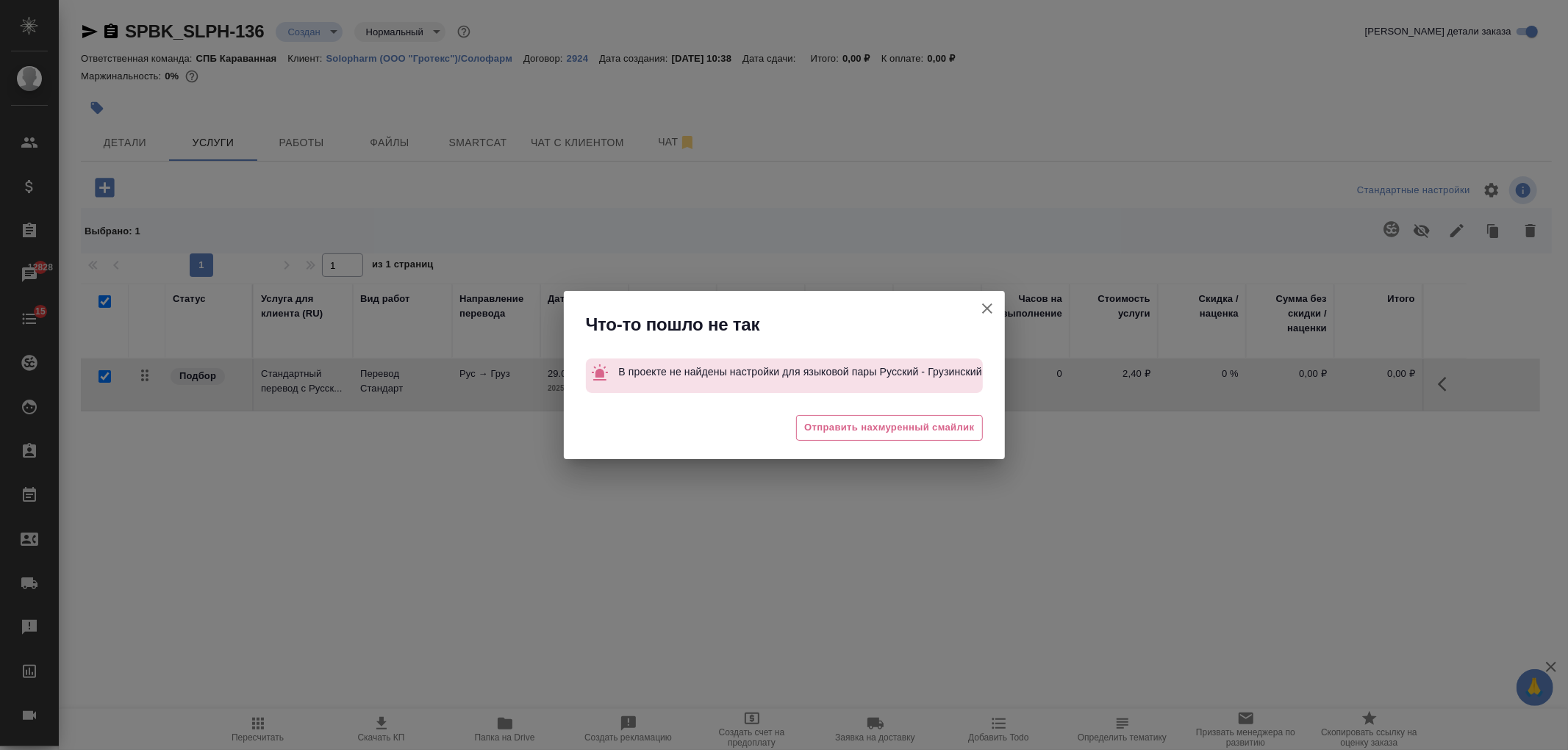
click at [983, 305] on icon "button" at bounding box center [987, 309] width 11 height 11
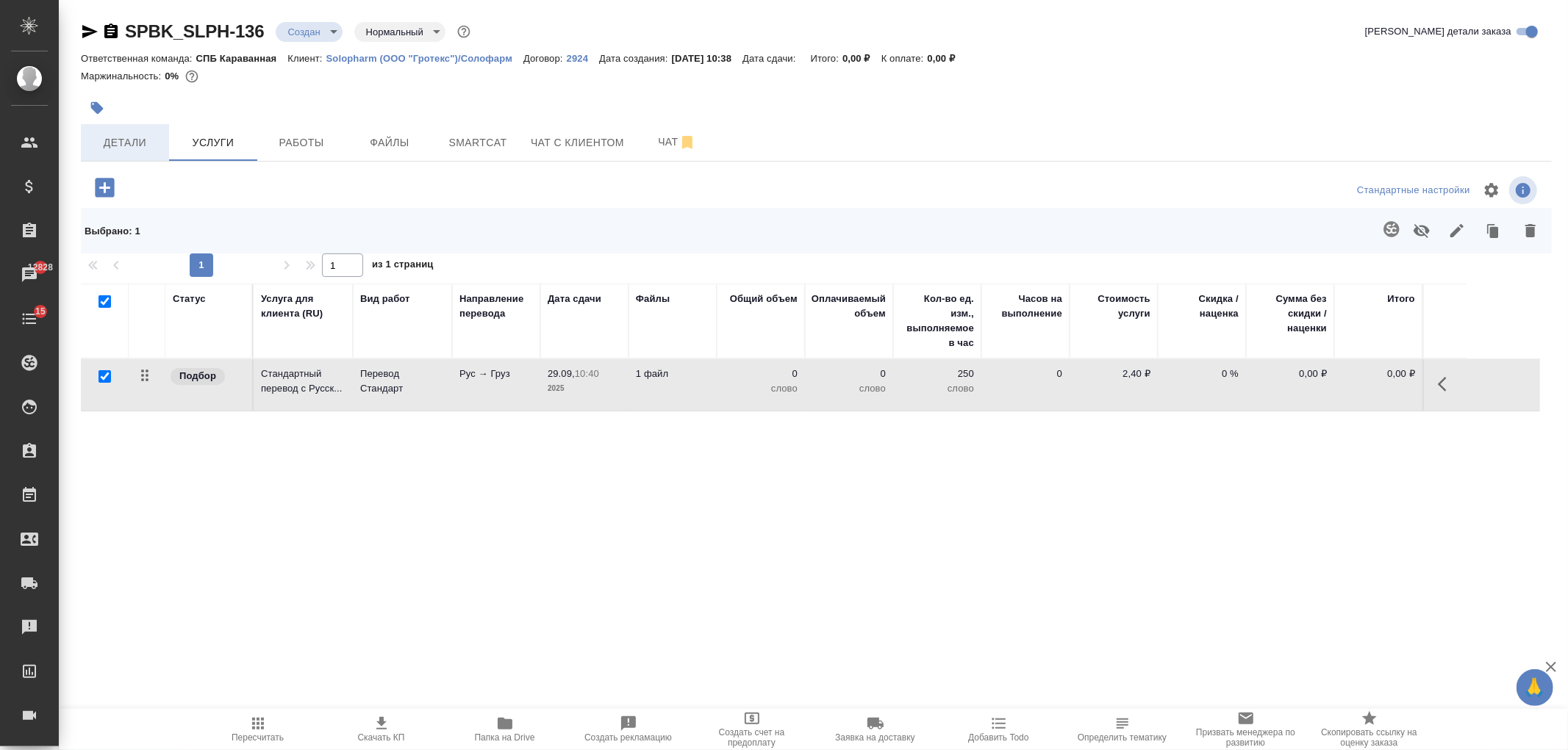
click at [137, 158] on button "Детали" at bounding box center [125, 142] width 88 height 37
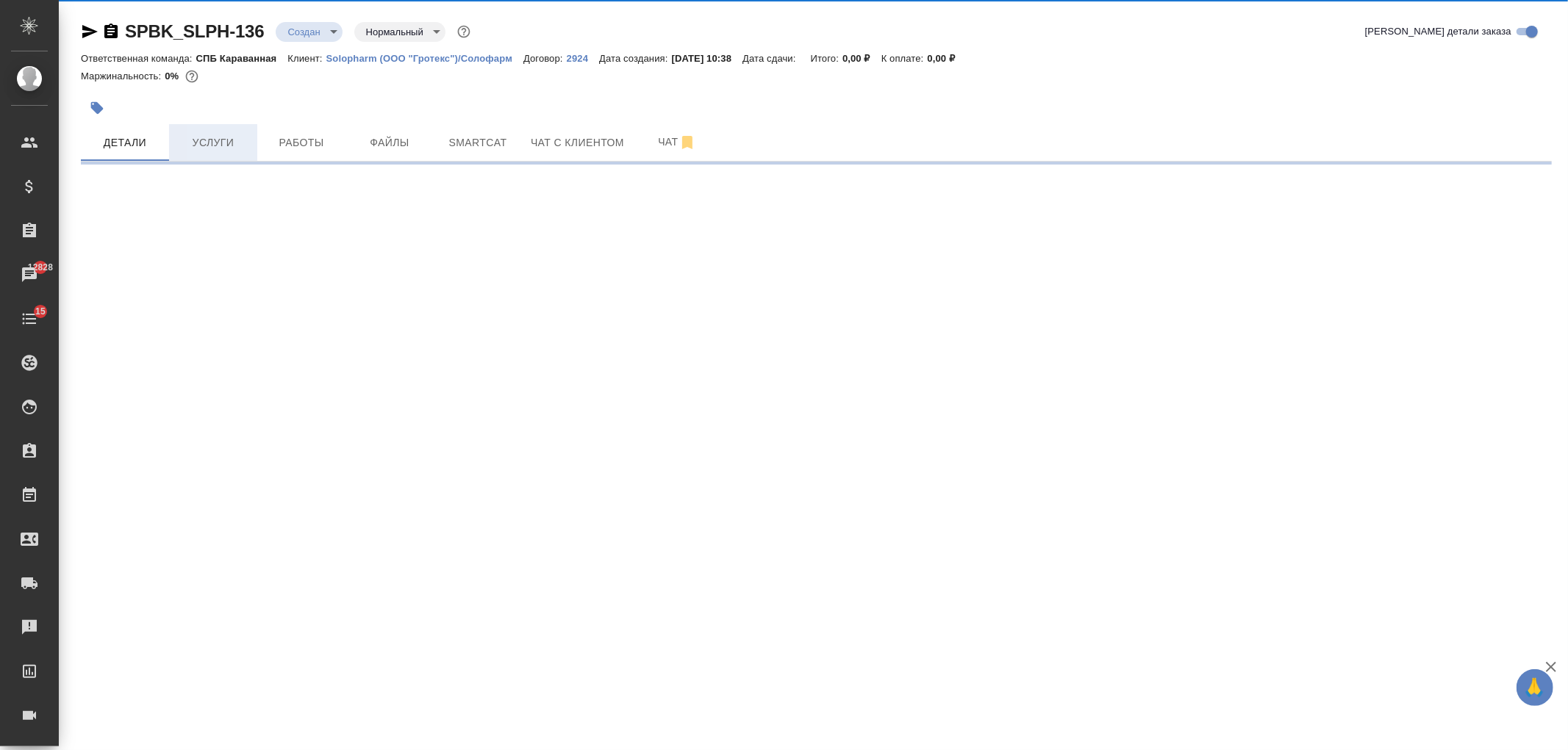
select select "RU"
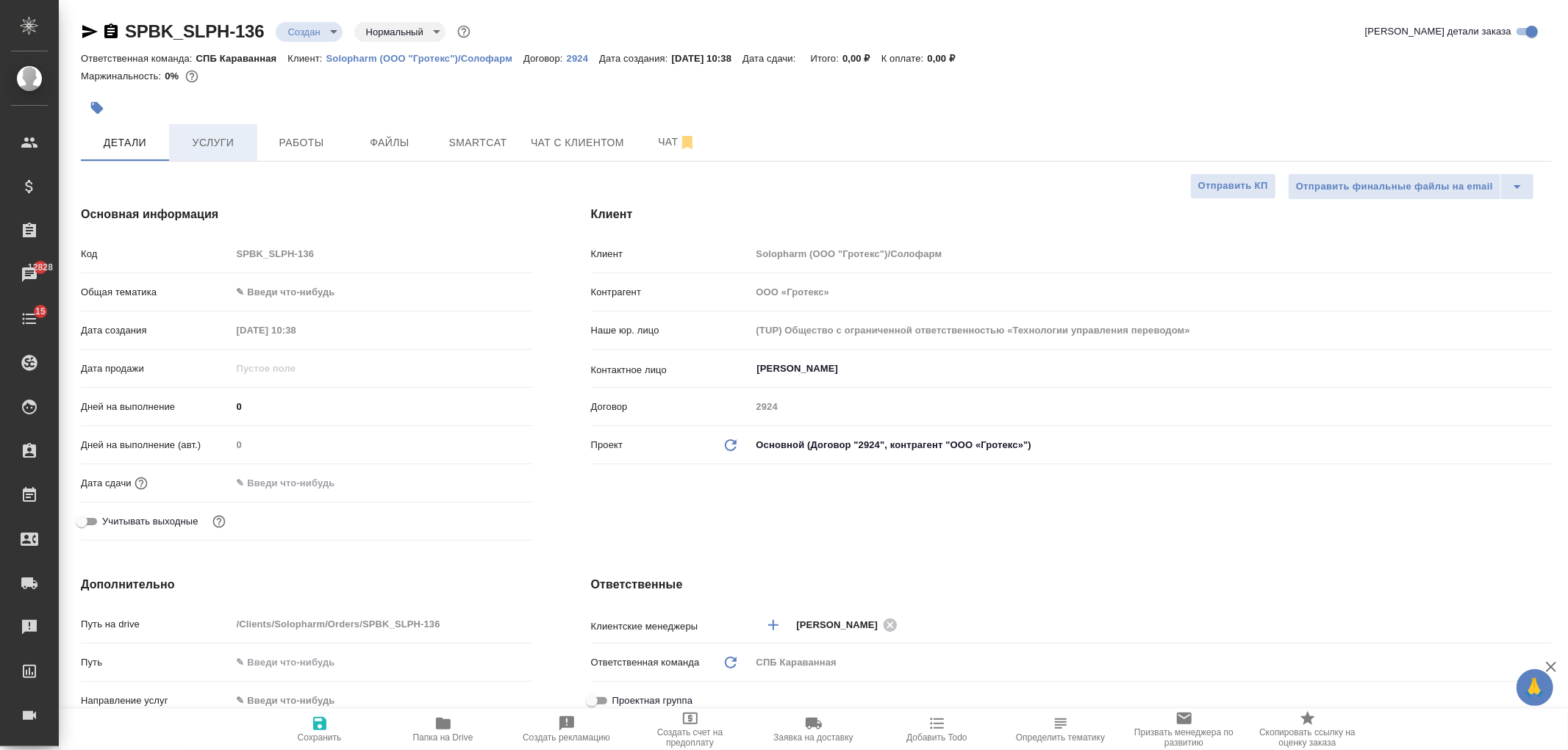
type textarea "x"
click at [206, 150] on span "Услуги" at bounding box center [213, 143] width 71 height 18
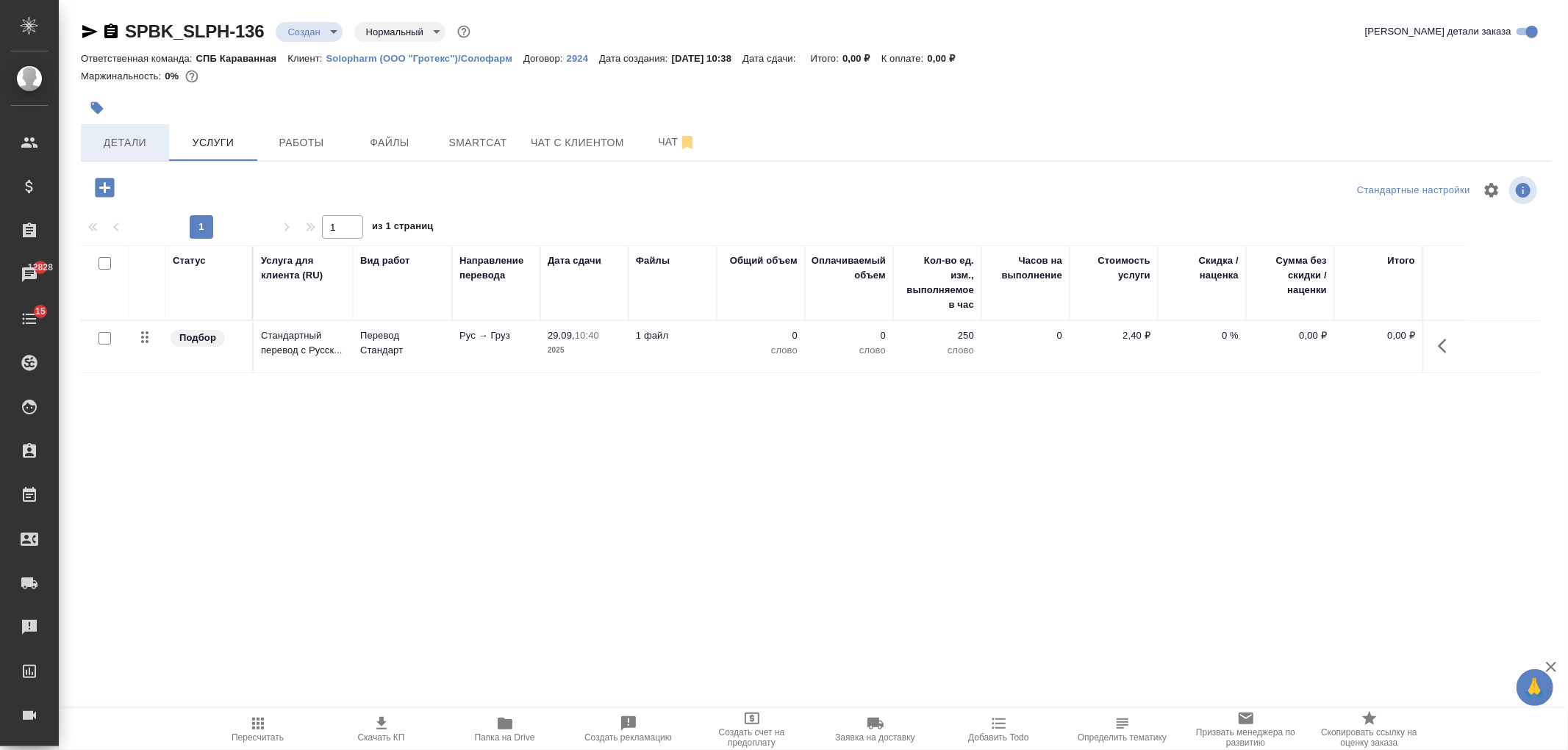
click at [119, 151] on span "Детали" at bounding box center [125, 143] width 71 height 18
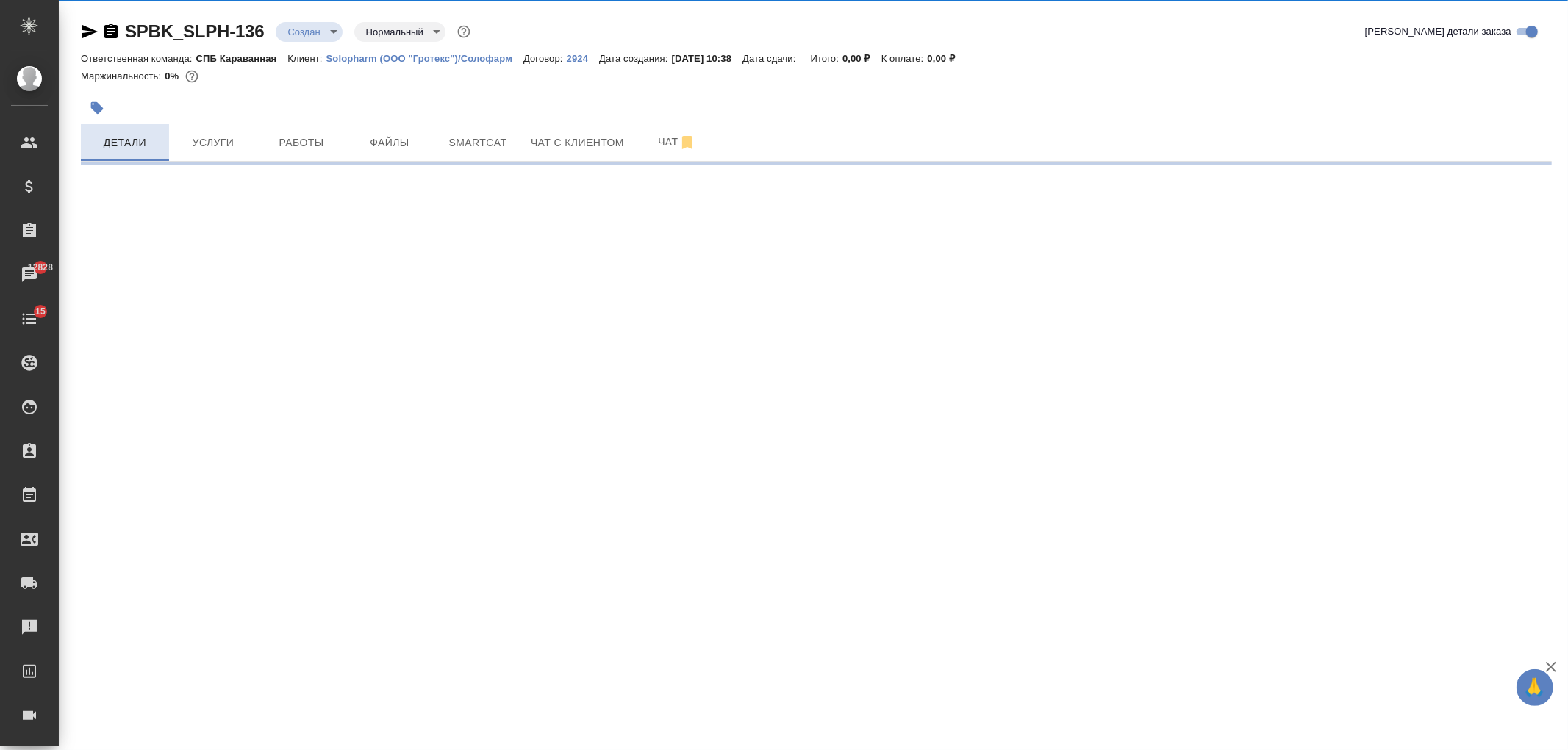
select select "RU"
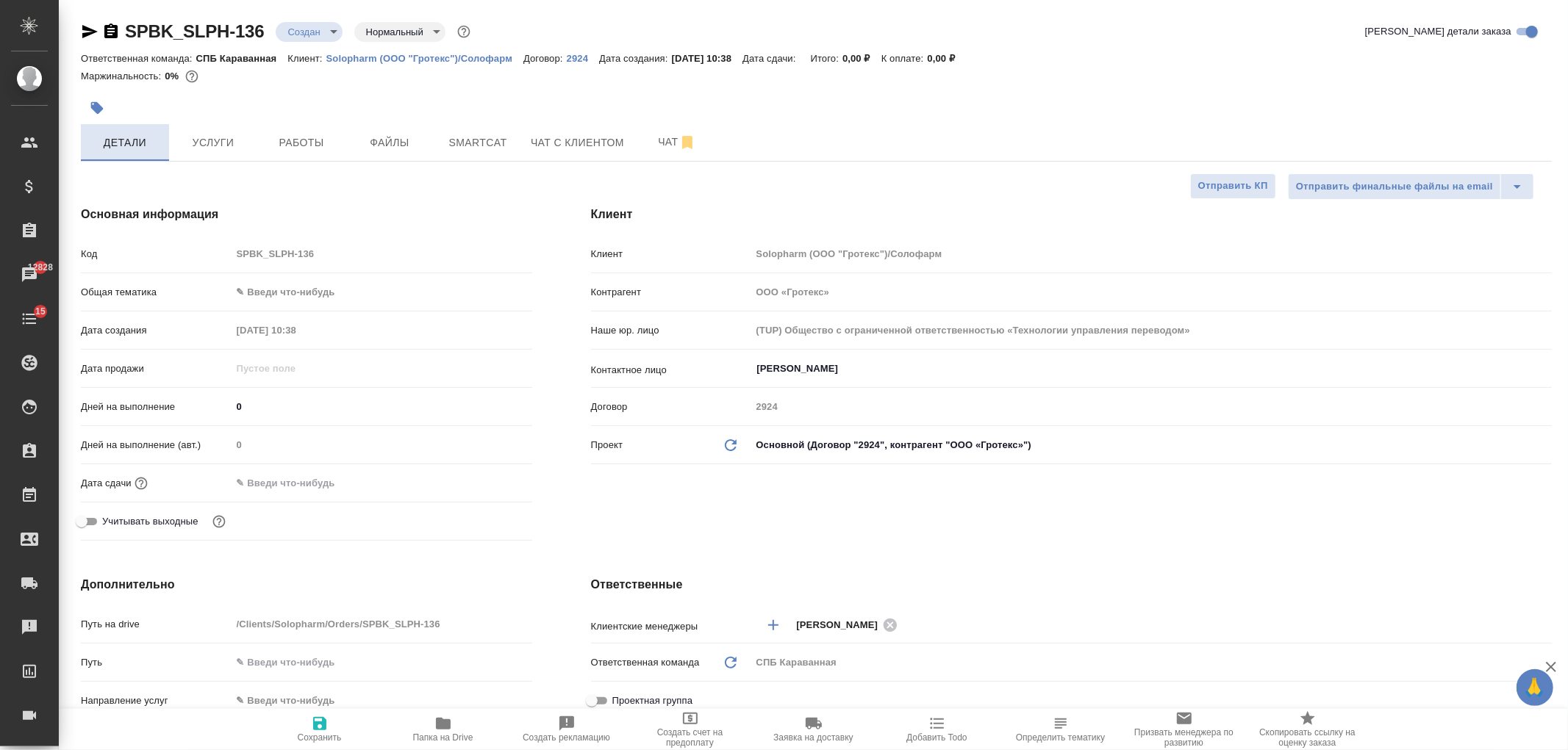
type textarea "x"
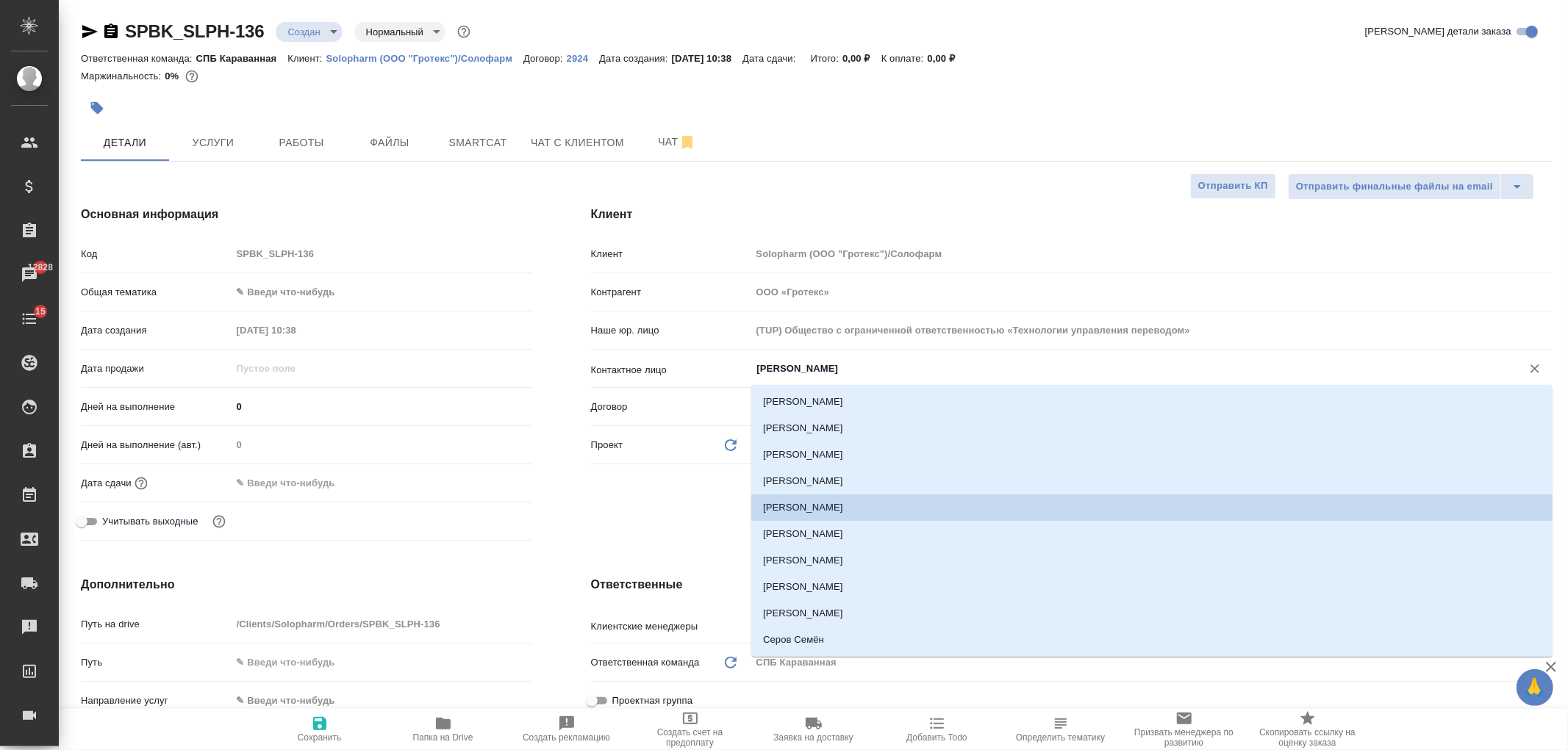
click at [818, 371] on input "Сунина Дарья" at bounding box center [1127, 368] width 742 height 17
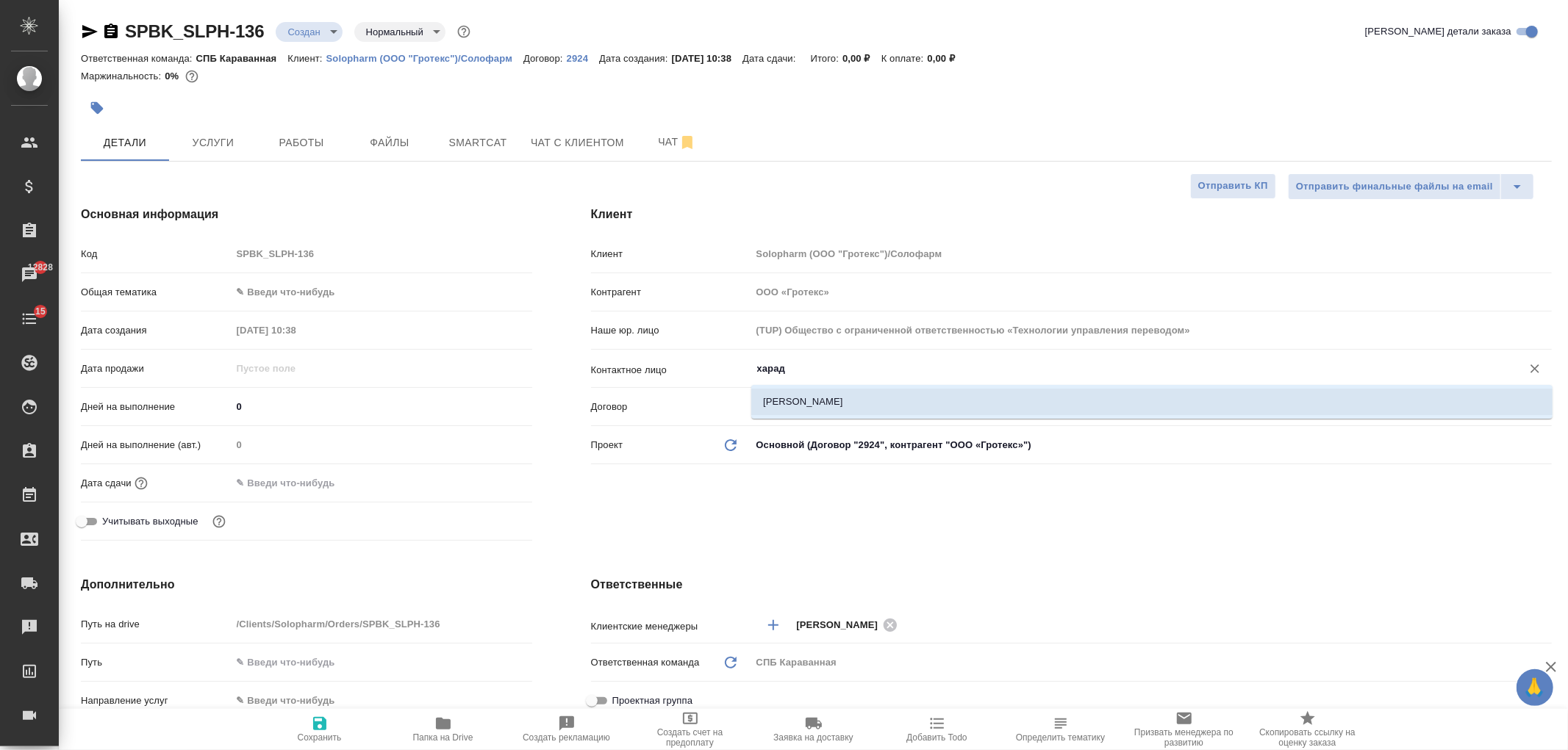
click at [791, 407] on li "Хараджева Алевтина" at bounding box center [1152, 402] width 801 height 26
type input "Хараджева Алевтина"
type textarea "x"
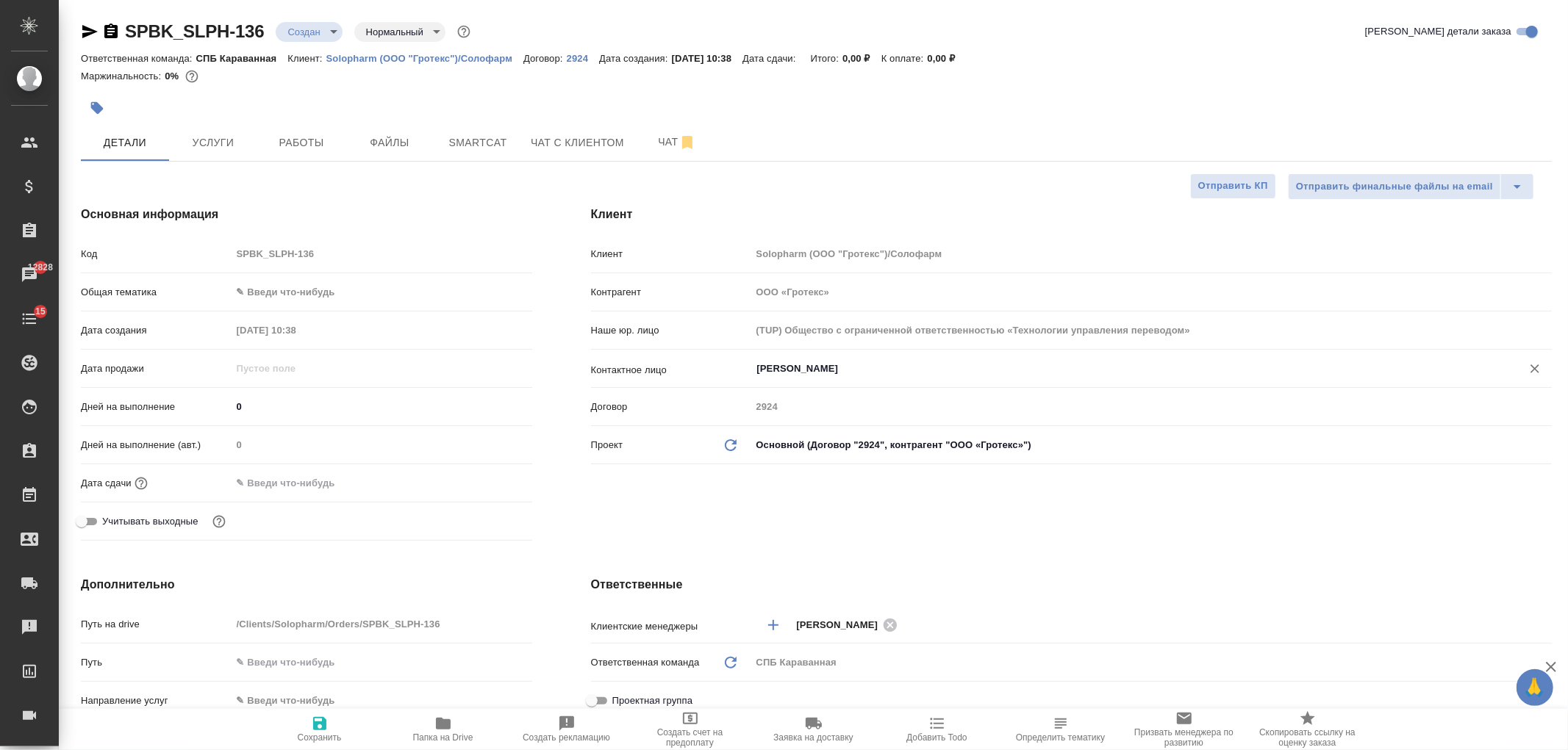
type input "Хараджева Алевтина"
click at [334, 716] on span "Сохранить" at bounding box center [319, 729] width 106 height 28
type textarea "x"
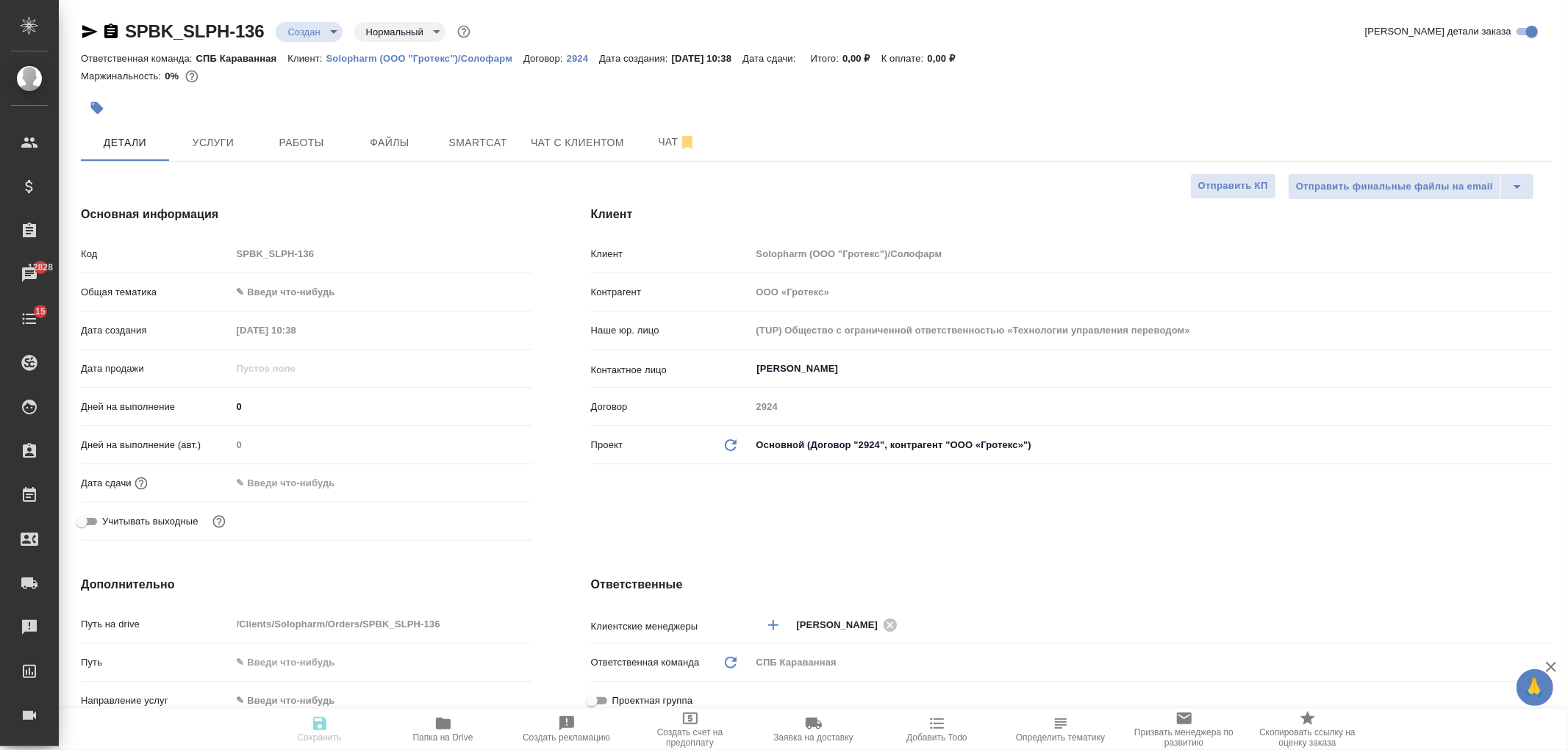
type textarea "x"
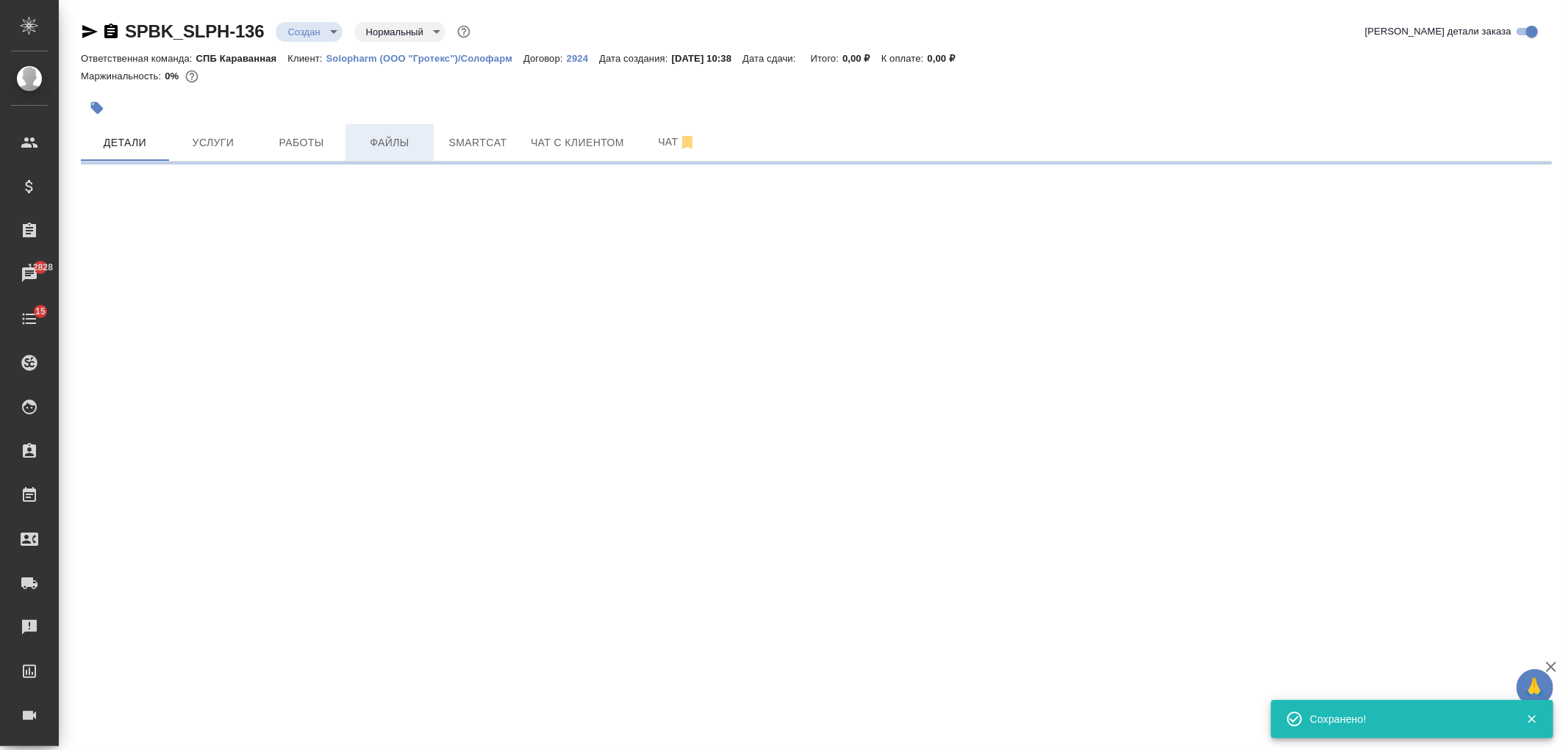
select select "RU"
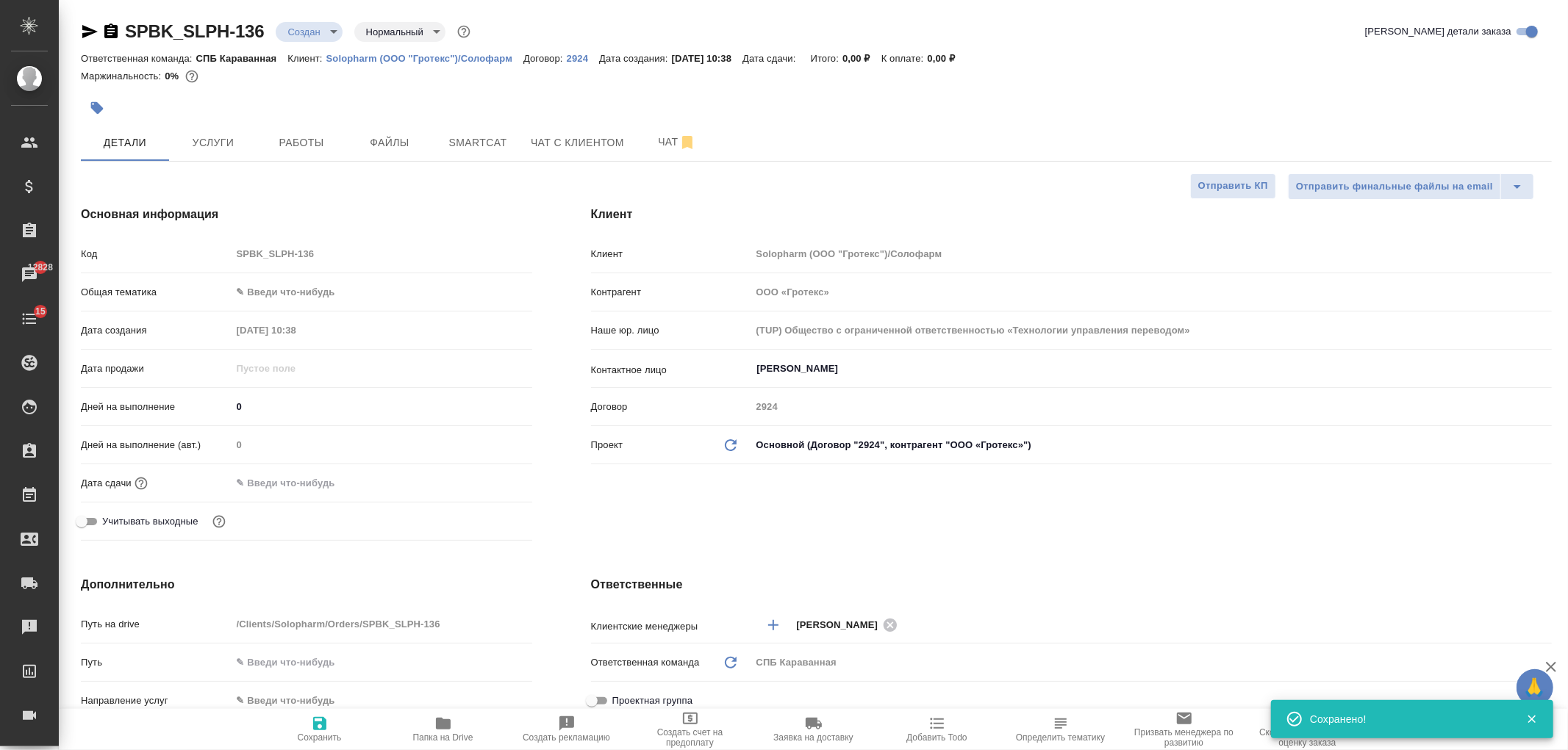
type textarea "x"
click at [445, 56] on p "Solopharm (ООО "Гротекс")/Солофарм" at bounding box center [425, 57] width 197 height 11
type textarea "x"
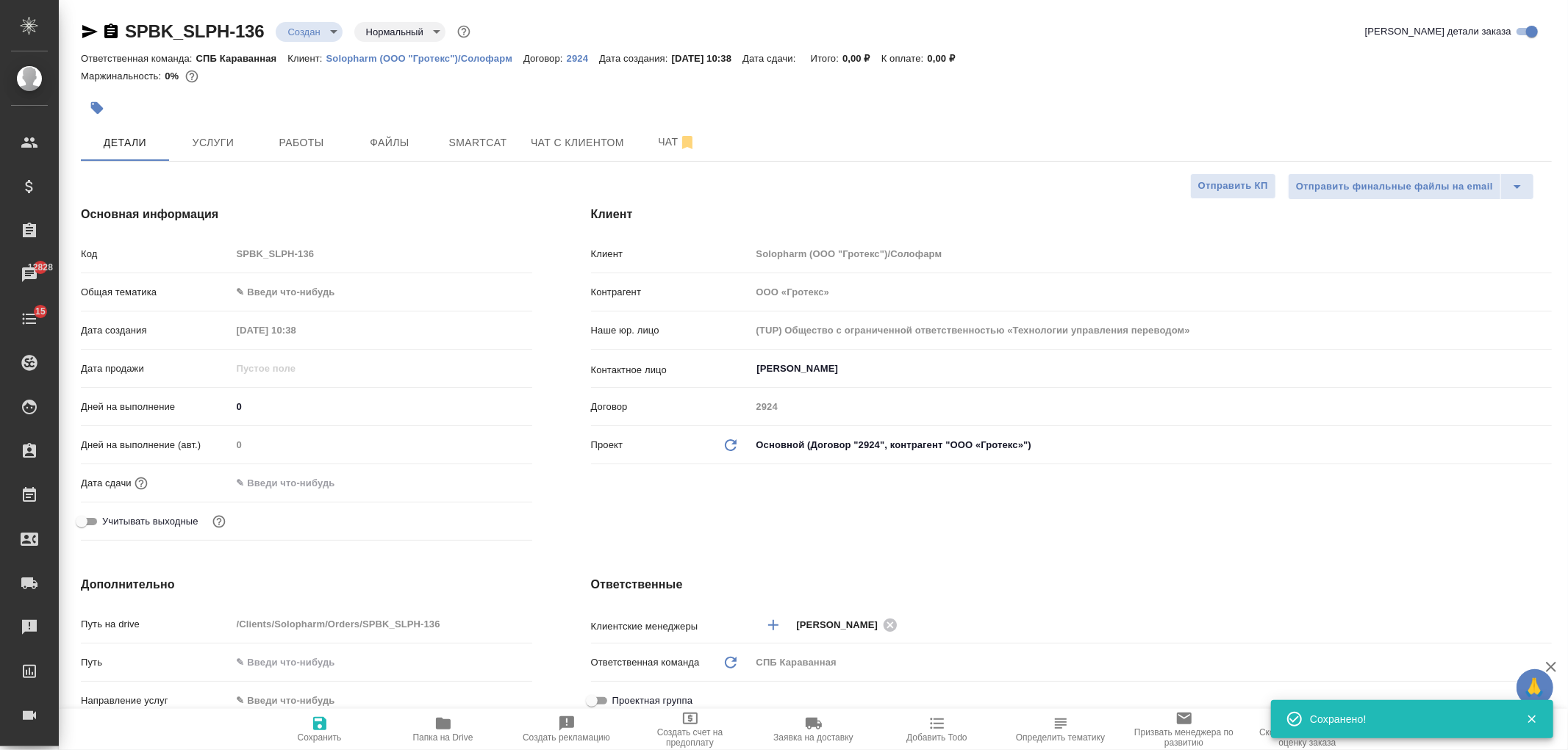
type textarea "x"
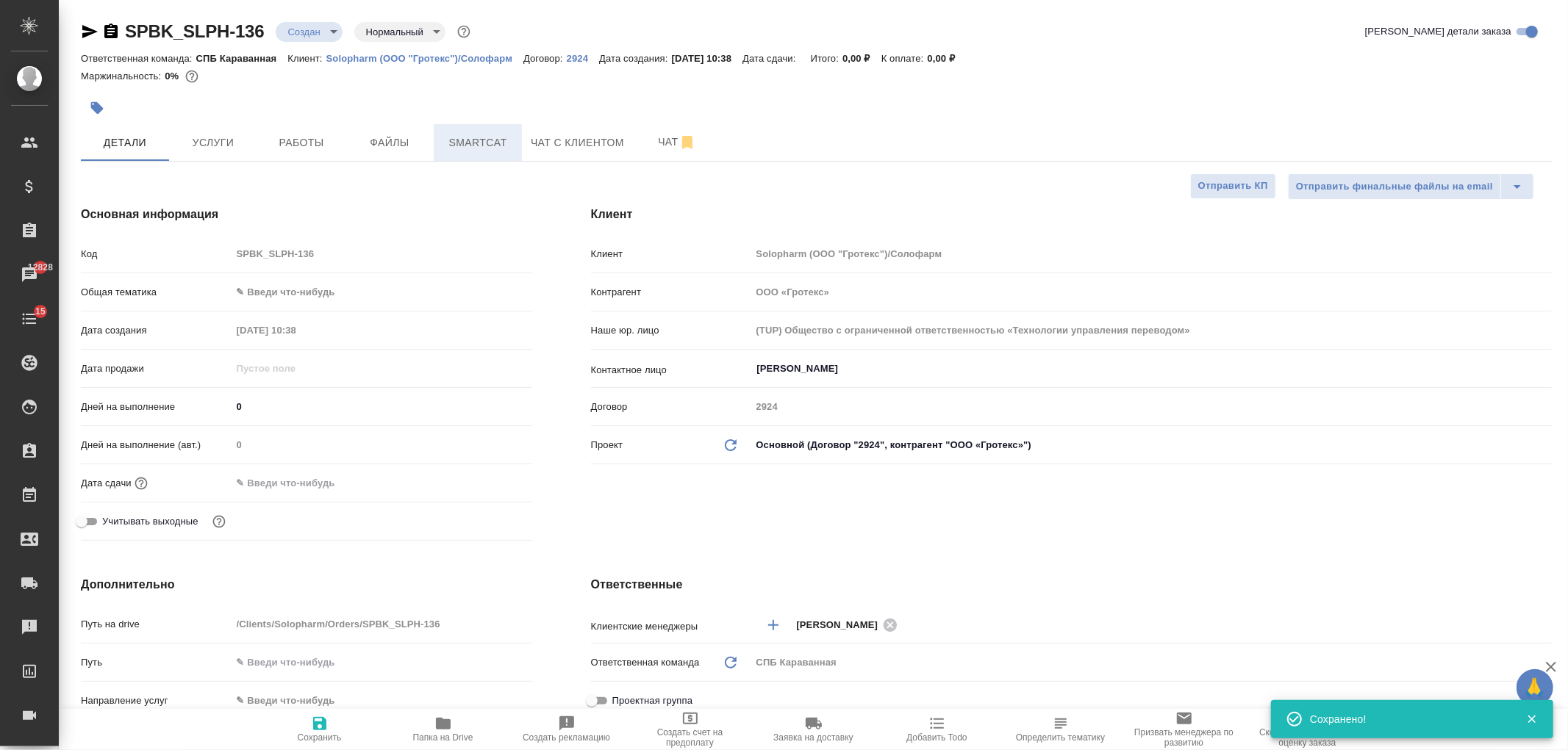
click at [461, 147] on span "Smartcat" at bounding box center [478, 143] width 71 height 18
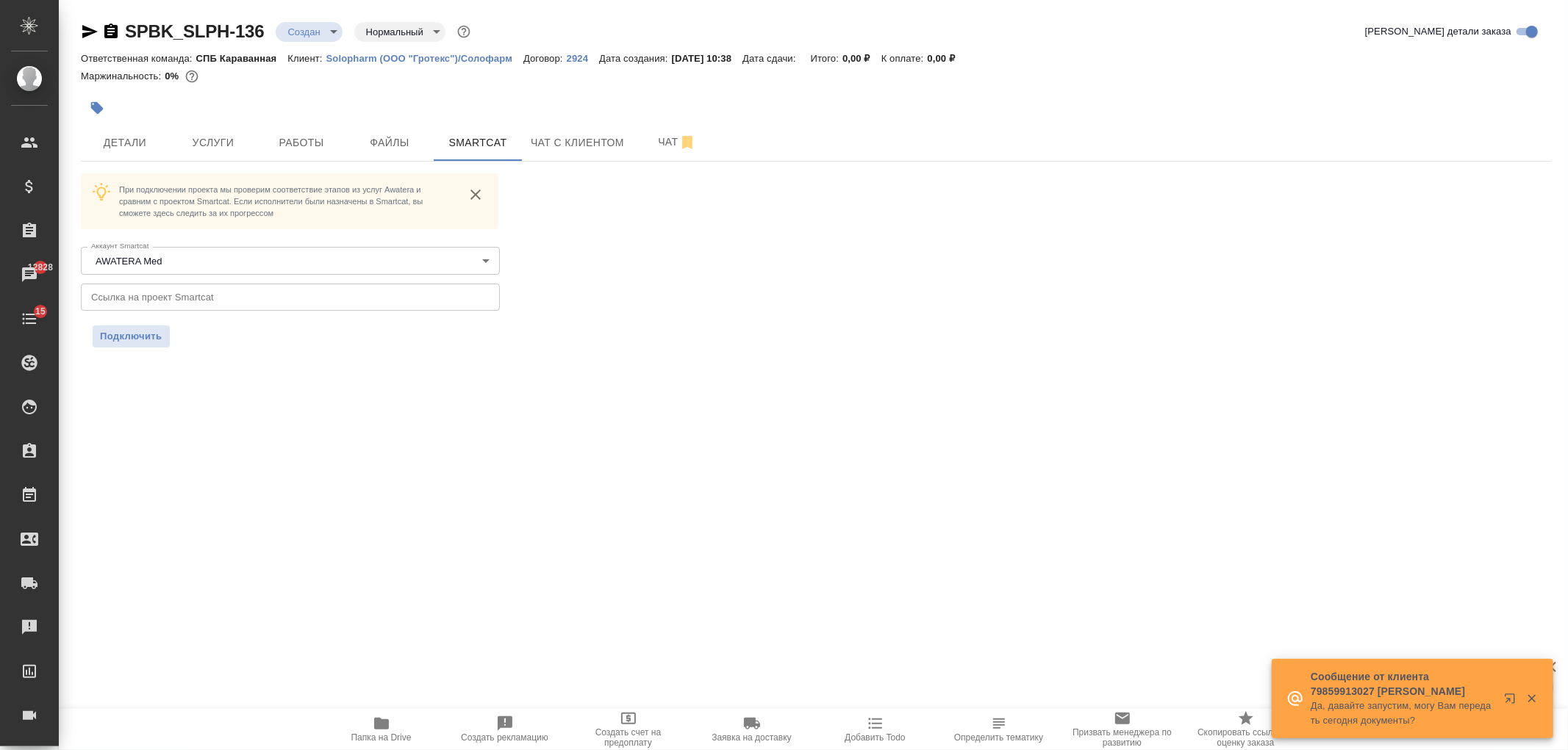
click at [200, 163] on div "SPBK_SLPH-136 Создан new Нормальный normal Кратко детали заказа Ответственная к…" at bounding box center [817, 192] width 1488 height 385
click at [221, 157] on button "Услуги" at bounding box center [213, 142] width 88 height 37
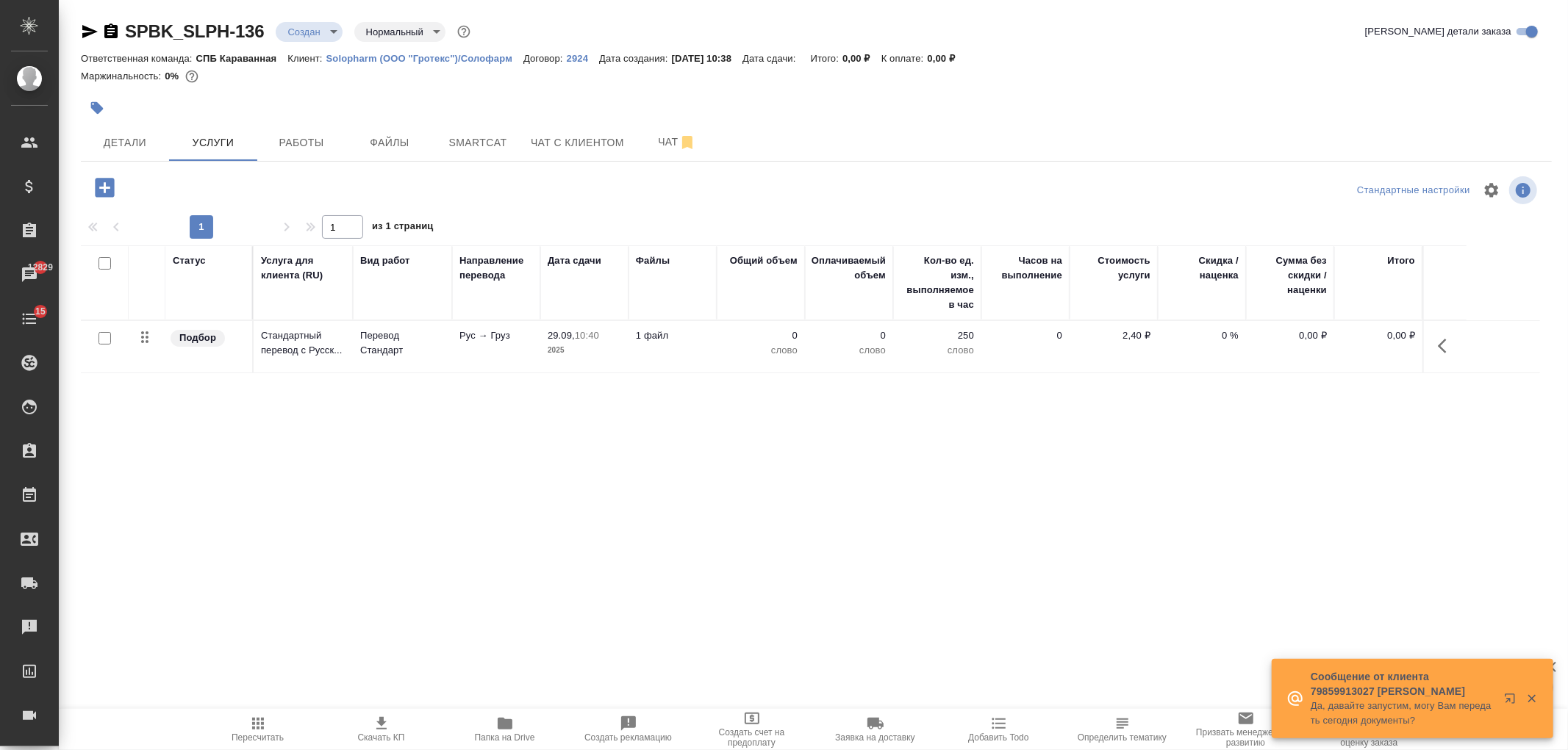
click at [104, 341] on input "checkbox" at bounding box center [104, 338] width 12 height 12
checkbox input "true"
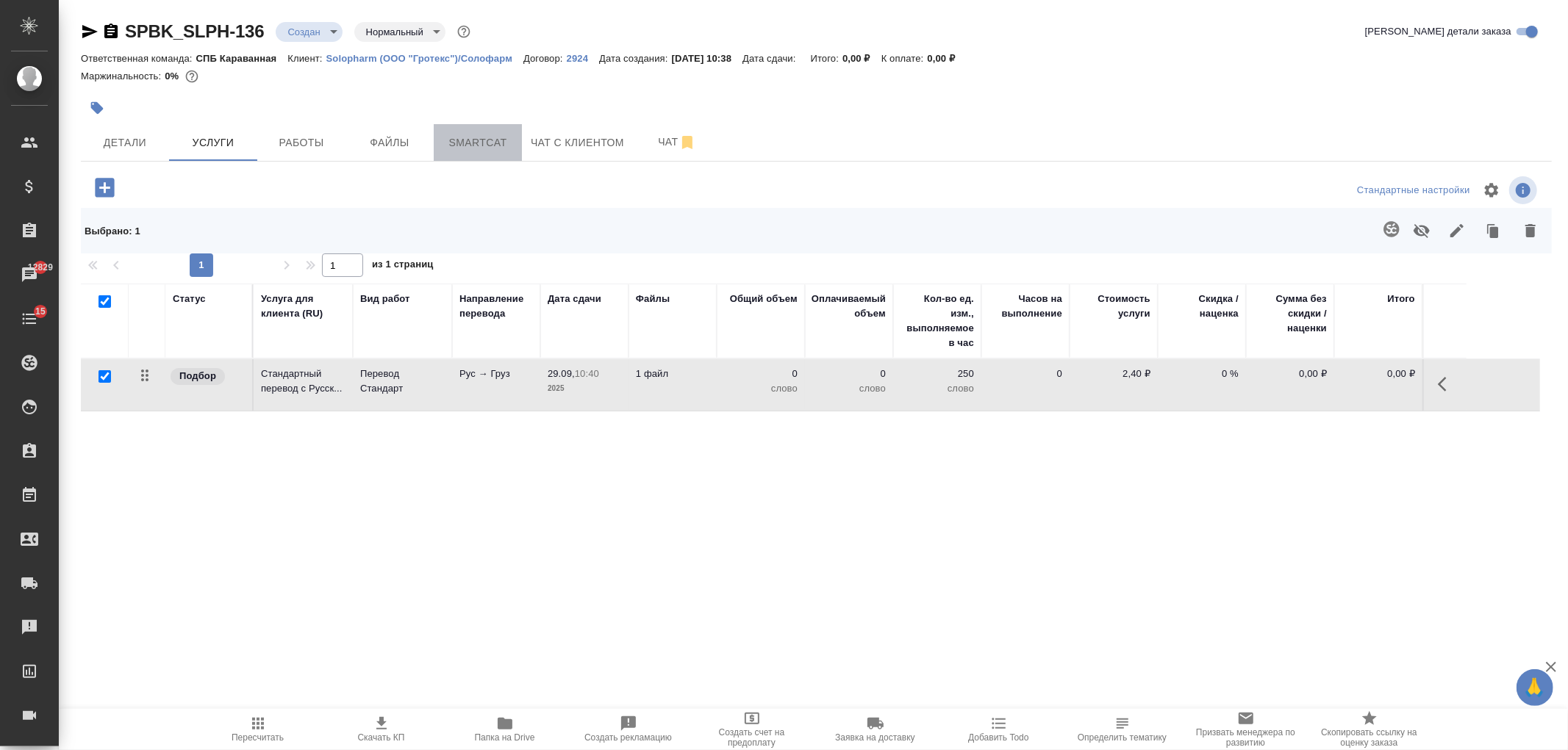
click at [475, 130] on button "Smartcat" at bounding box center [477, 142] width 88 height 37
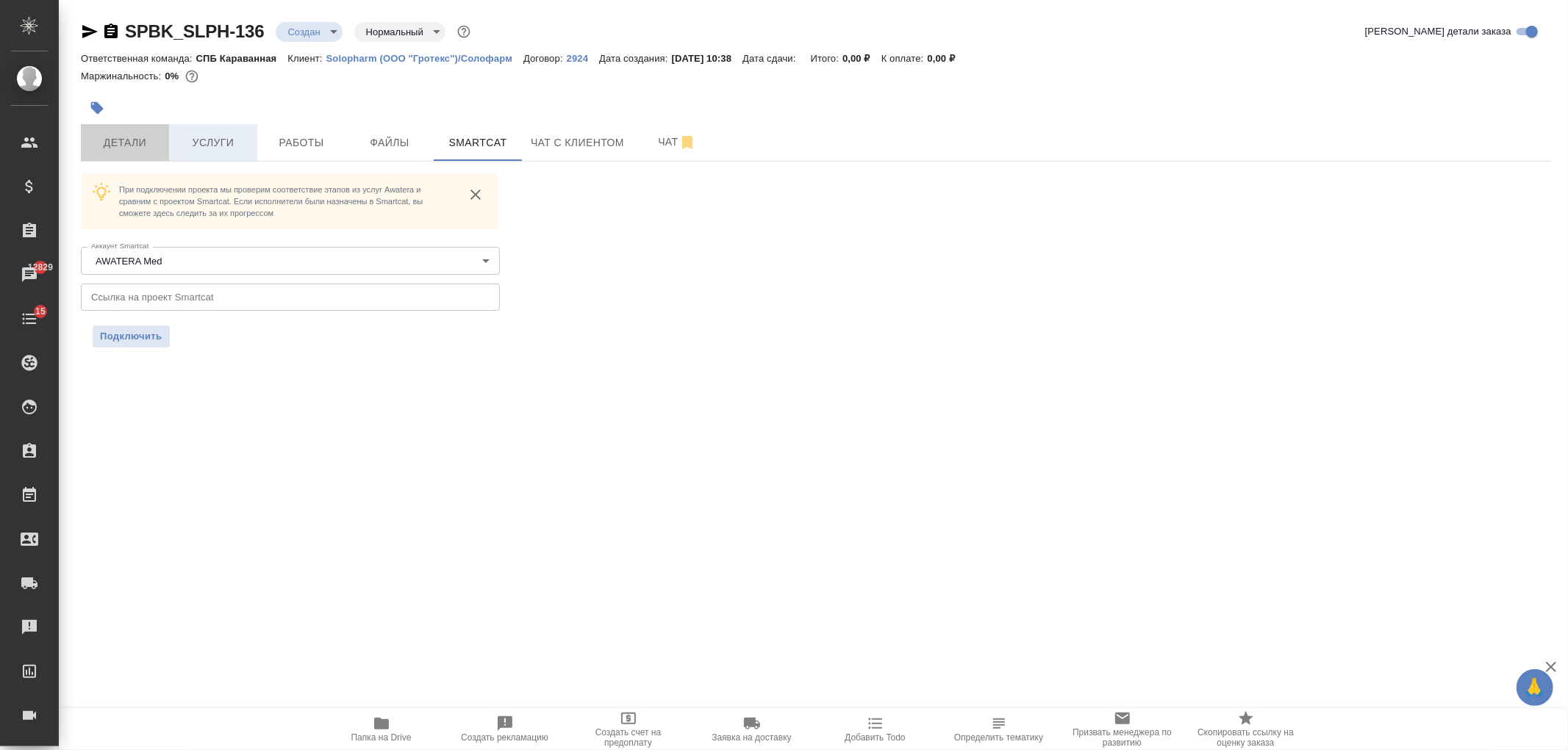
drag, startPoint x: 158, startPoint y: 144, endPoint x: 204, endPoint y: 152, distance: 46.7
click at [163, 150] on button "Детали" at bounding box center [125, 142] width 88 height 37
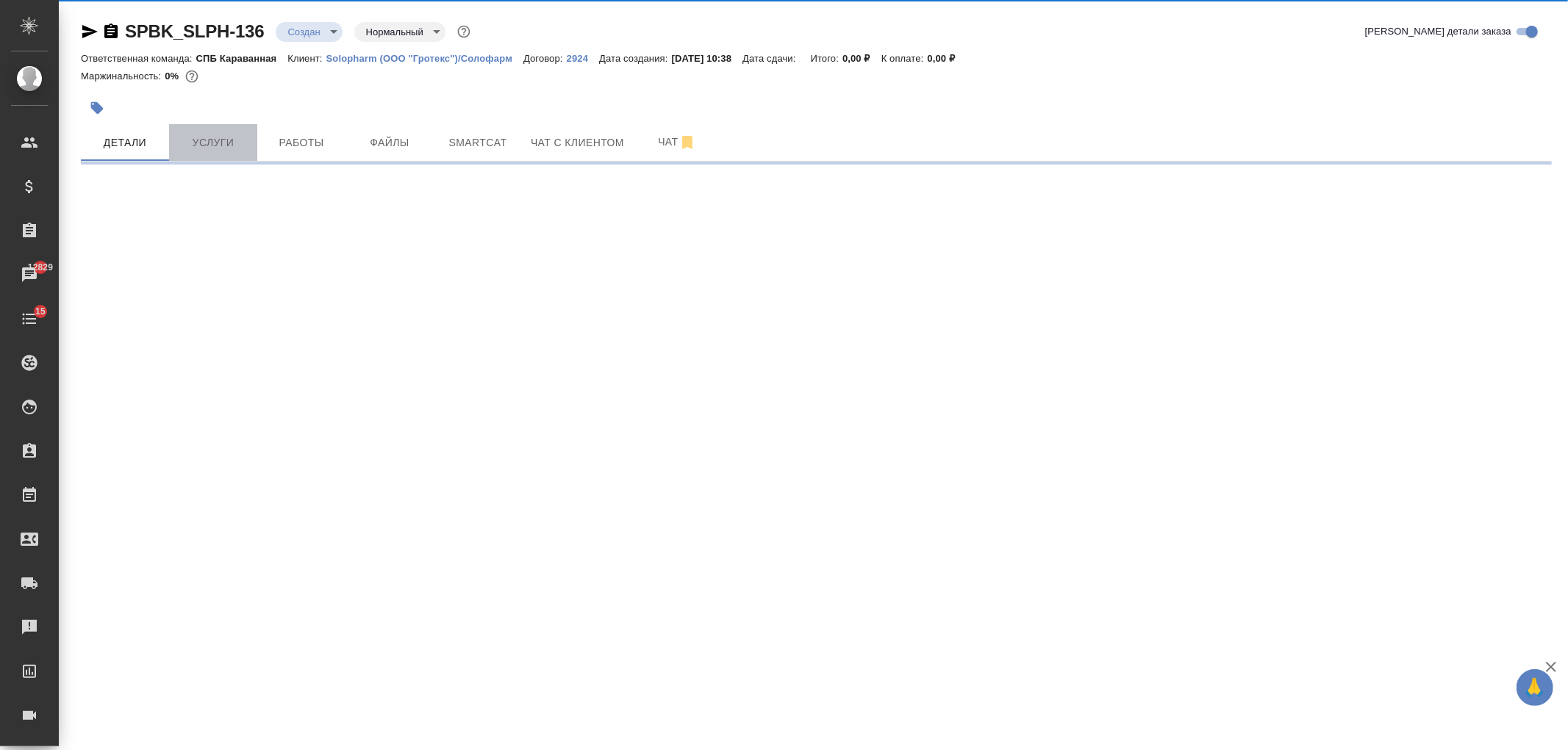
click at [214, 152] on button "Услуги" at bounding box center [213, 142] width 88 height 37
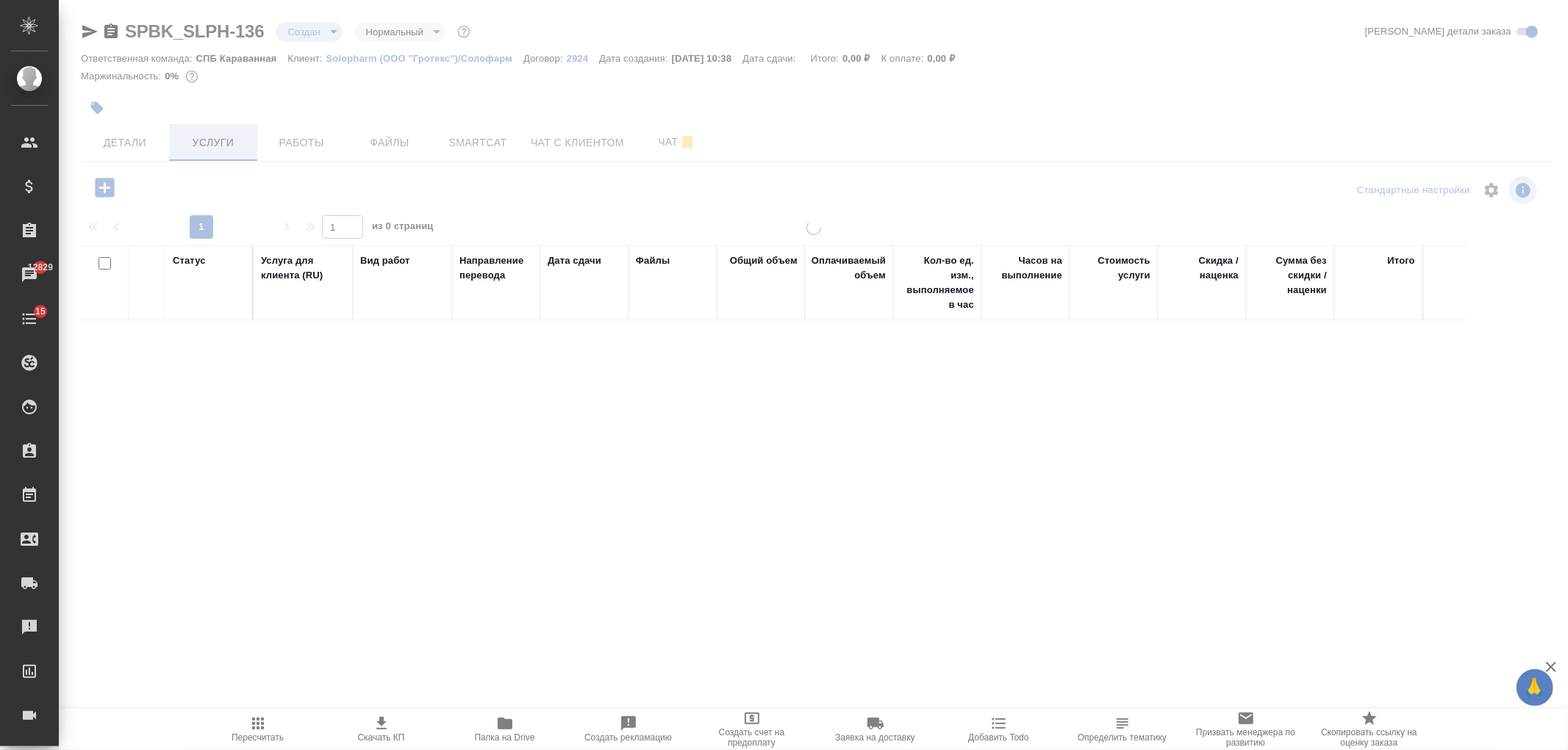
click at [206, 151] on div at bounding box center [814, 300] width 1509 height 599
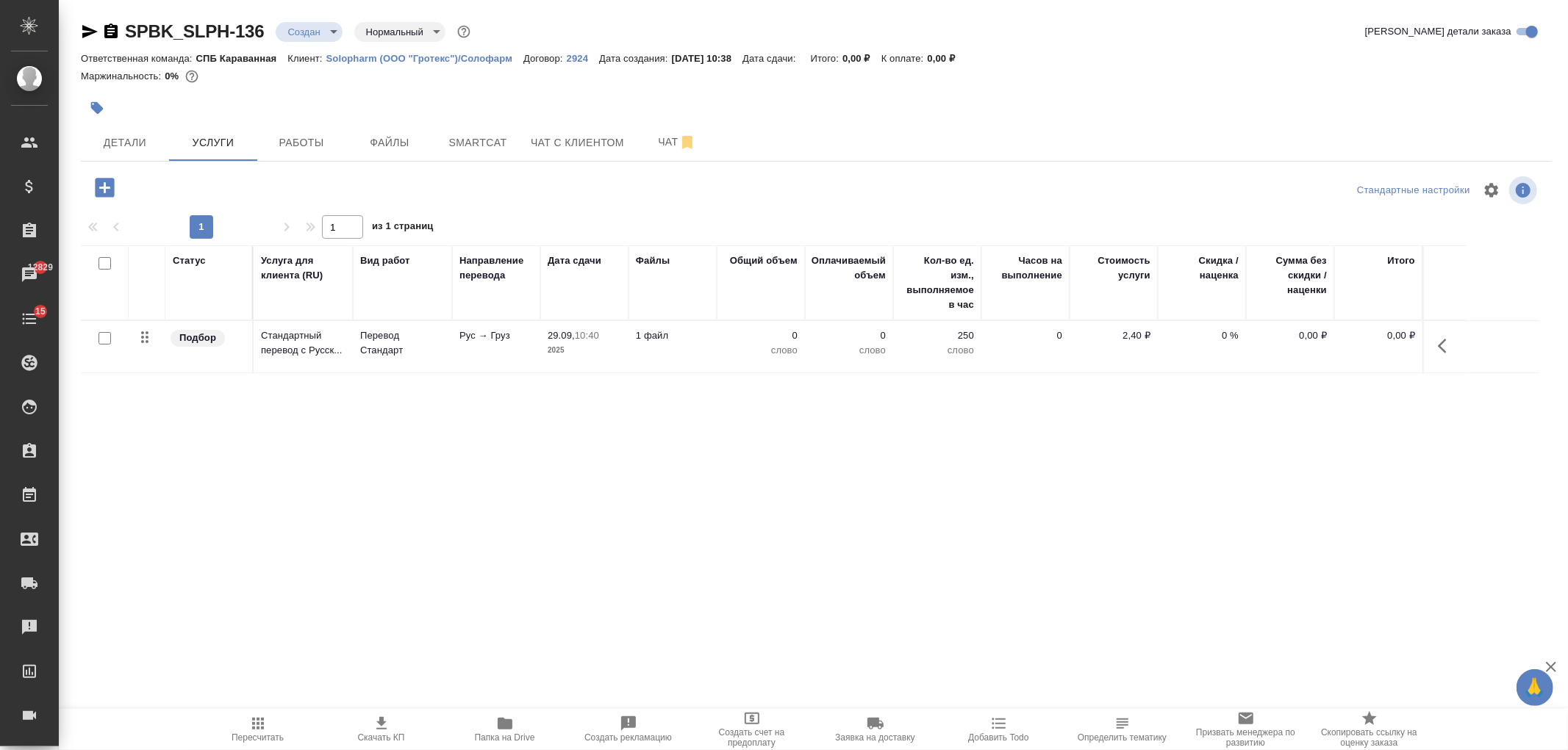
click at [100, 341] on input "checkbox" at bounding box center [104, 338] width 12 height 12
checkbox input "true"
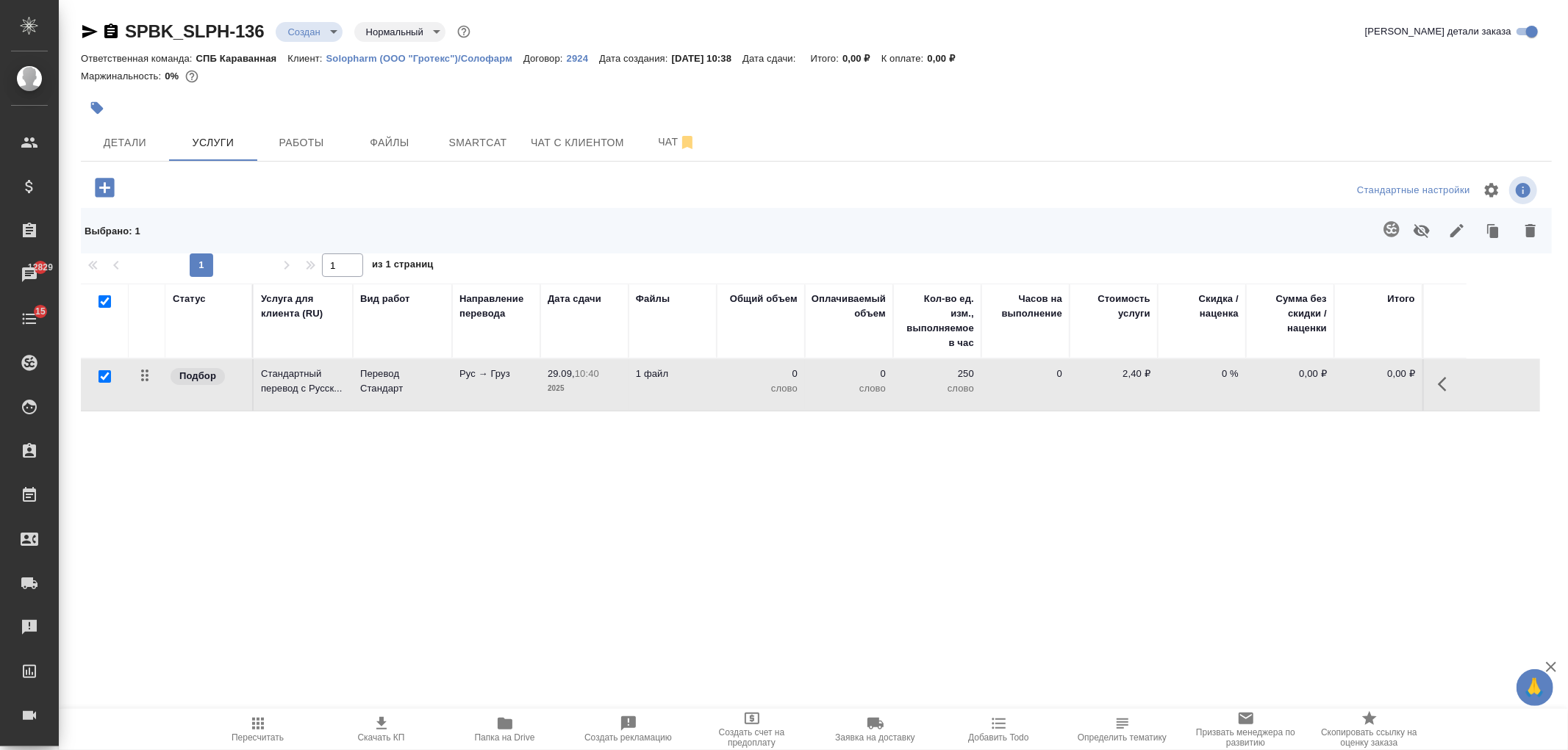
click at [1389, 238] on button "button" at bounding box center [1391, 229] width 35 height 35
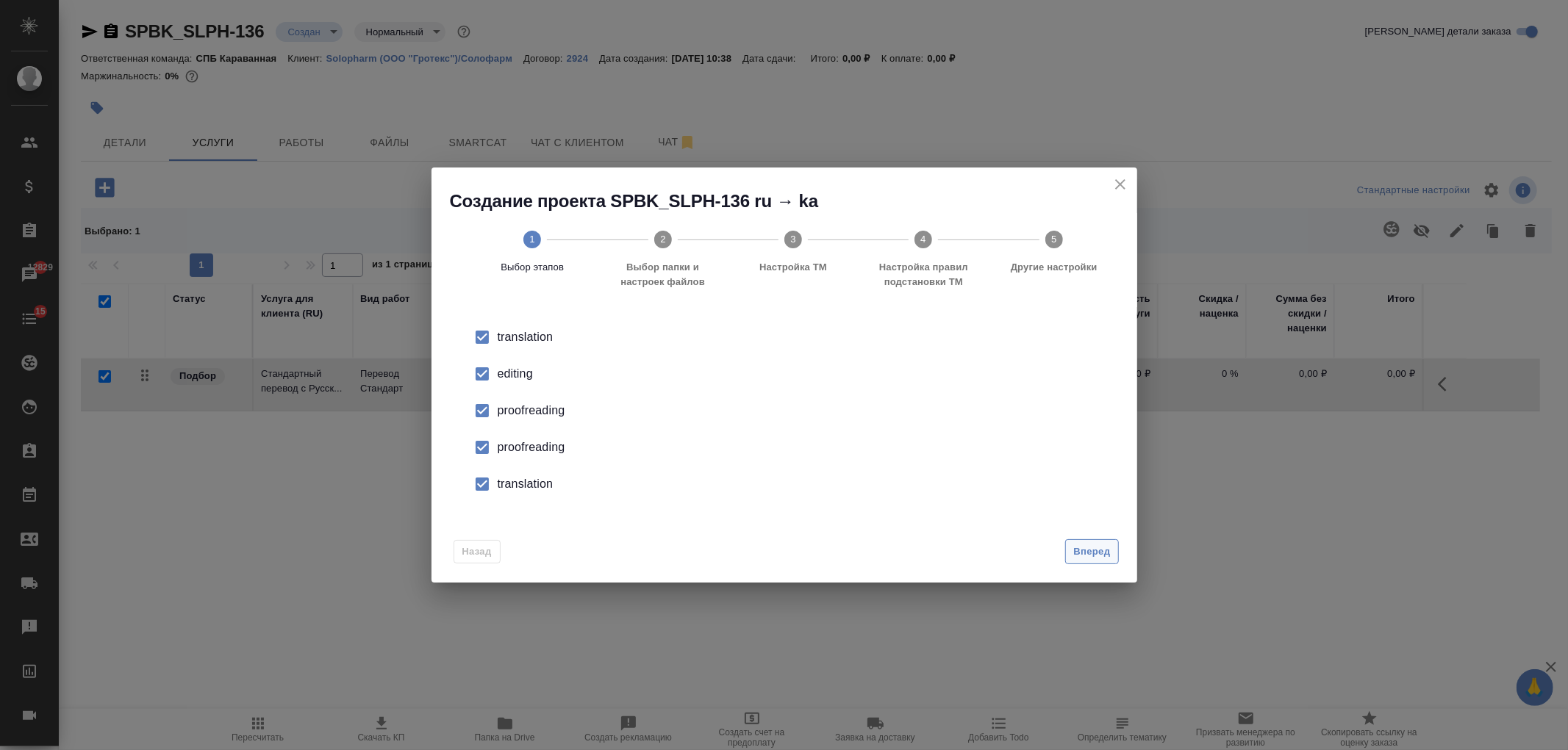
drag, startPoint x: 1093, startPoint y: 538, endPoint x: 1097, endPoint y: 547, distance: 9.8
click at [1093, 538] on div "Назад Вперед" at bounding box center [785, 549] width 706 height 69
click at [1097, 547] on span "Вперед" at bounding box center [1091, 552] width 37 height 17
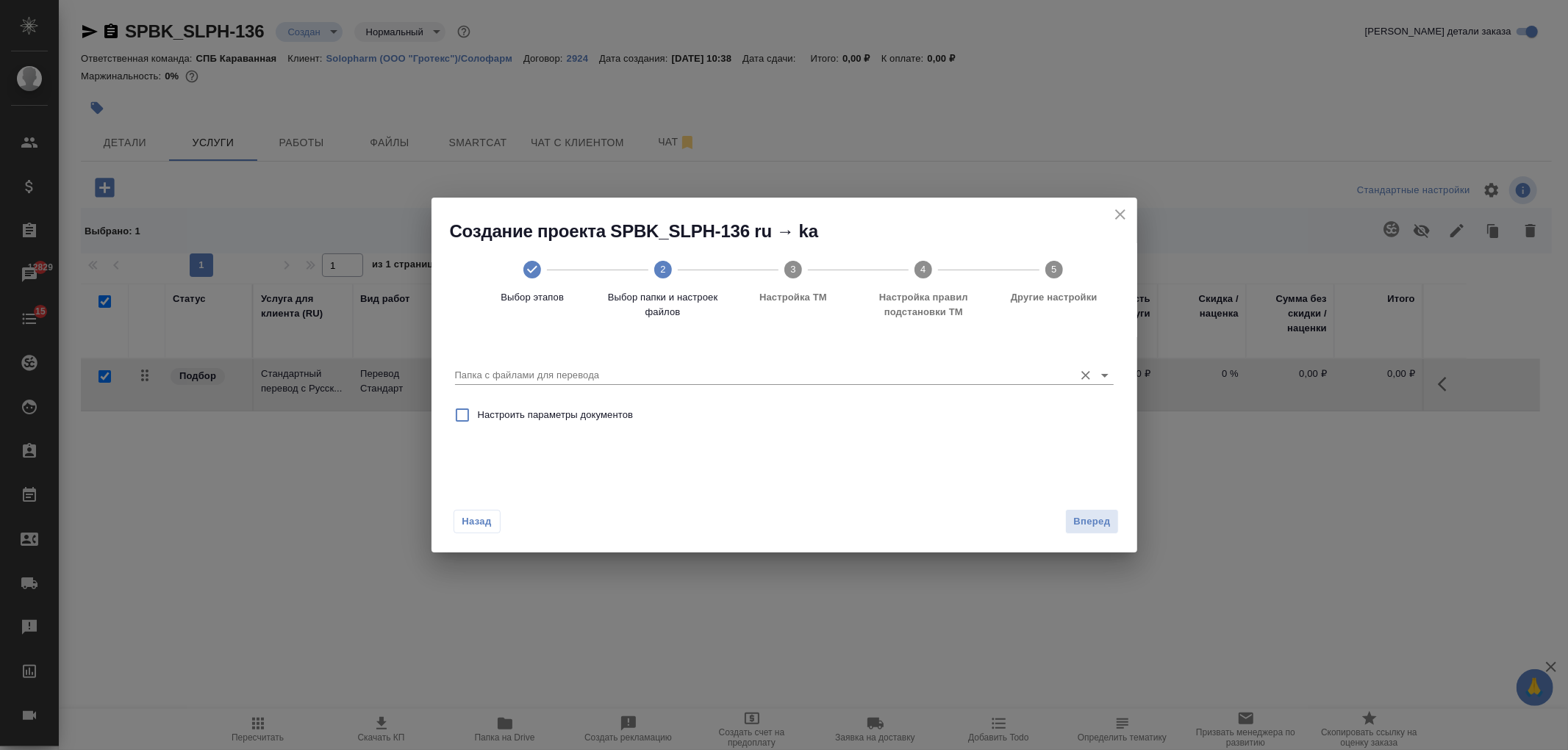
click at [1062, 364] on div "Папка с файлами для перевода" at bounding box center [784, 370] width 658 height 30
click at [1103, 377] on icon "Open" at bounding box center [1104, 375] width 17 height 17
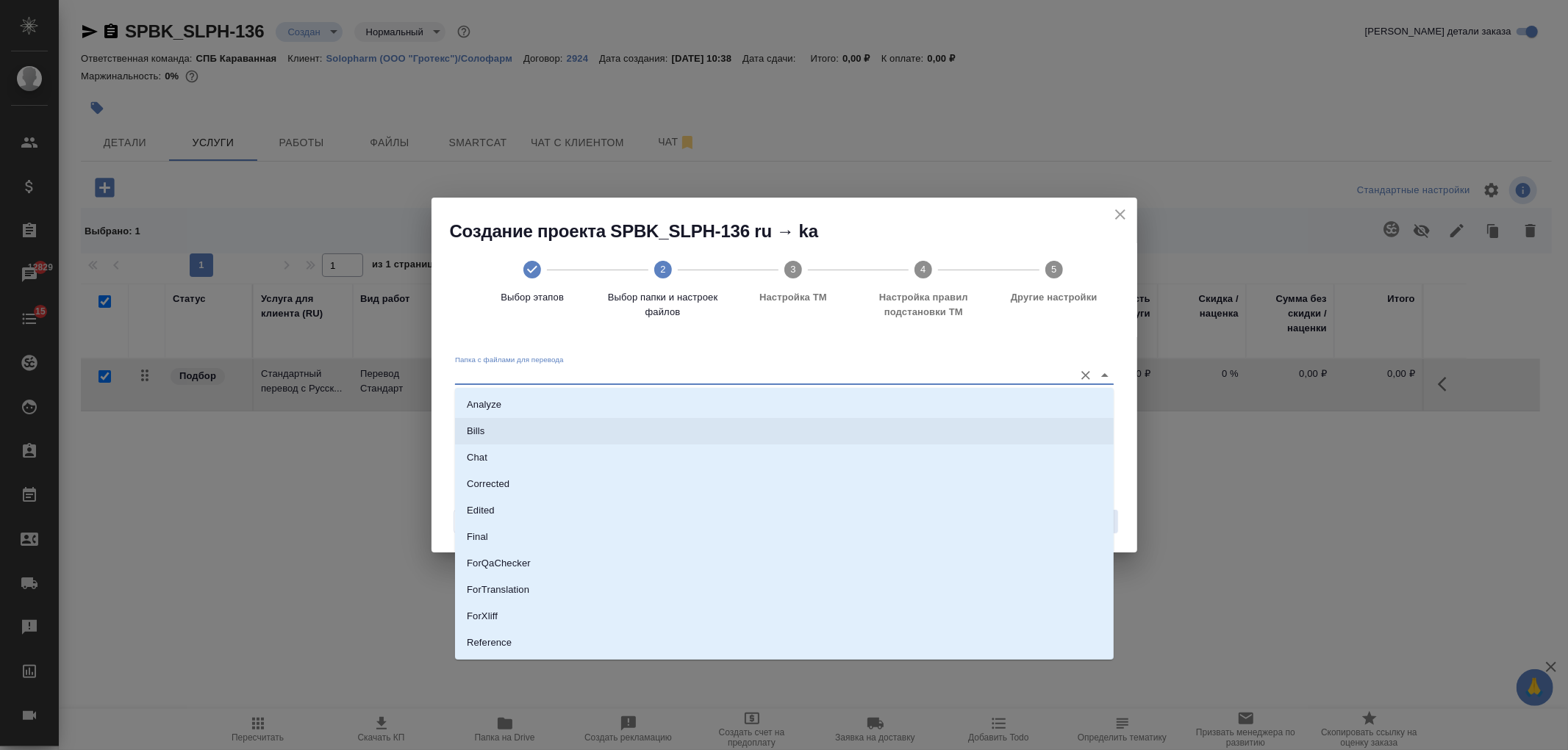
scroll to position [76, 0]
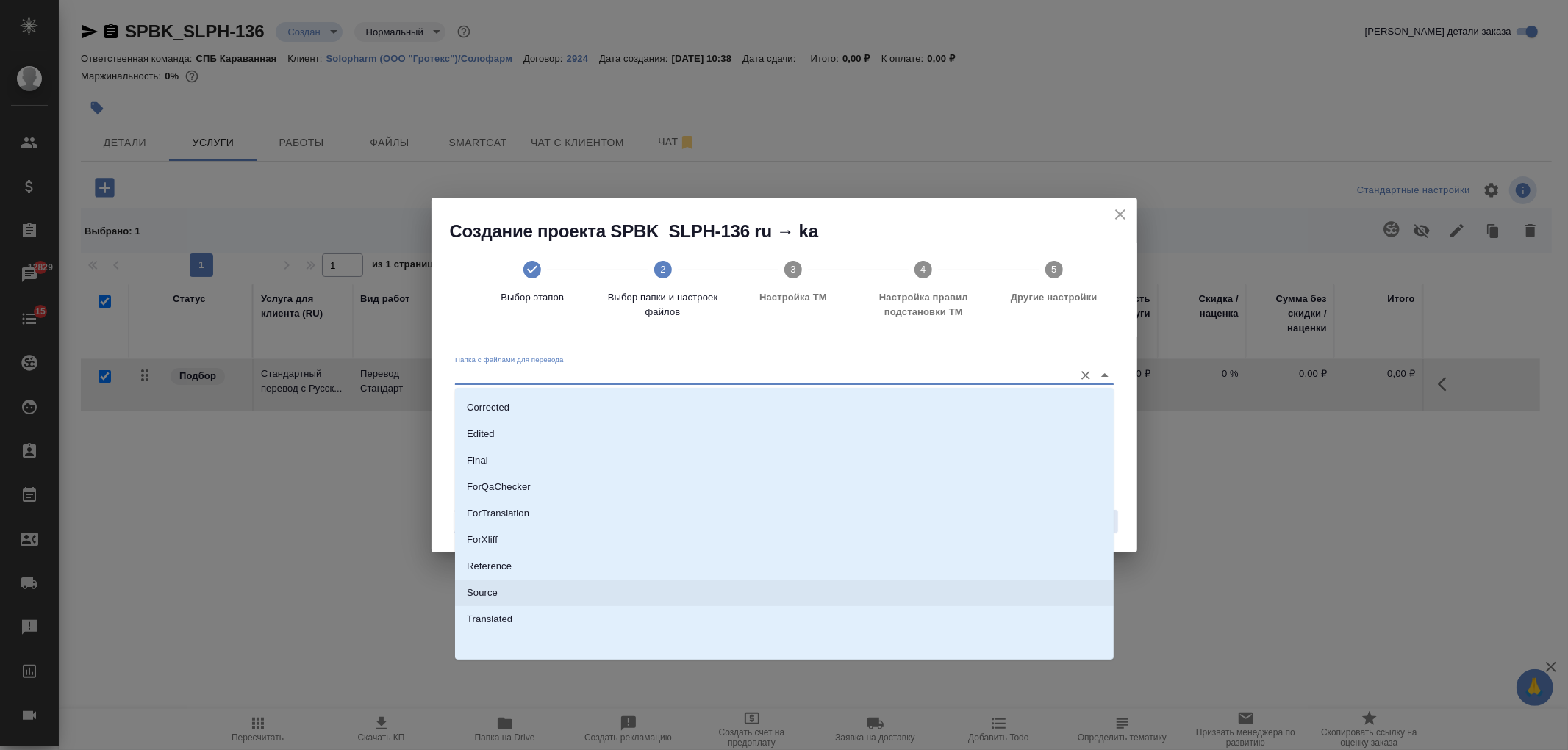
click at [496, 594] on p "Source" at bounding box center [483, 593] width 31 height 15
type input "Source"
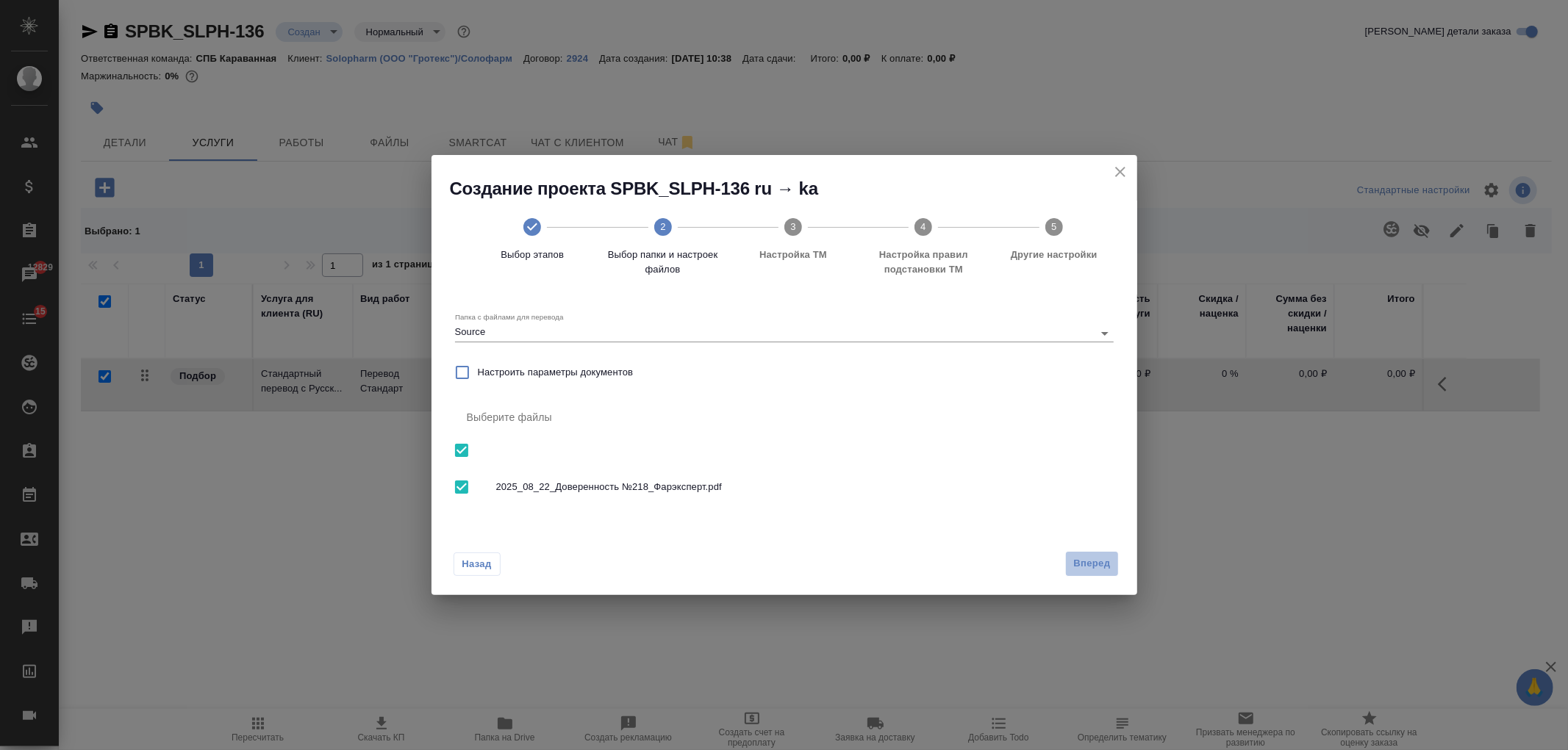
click at [1089, 563] on span "Вперед" at bounding box center [1091, 564] width 37 height 17
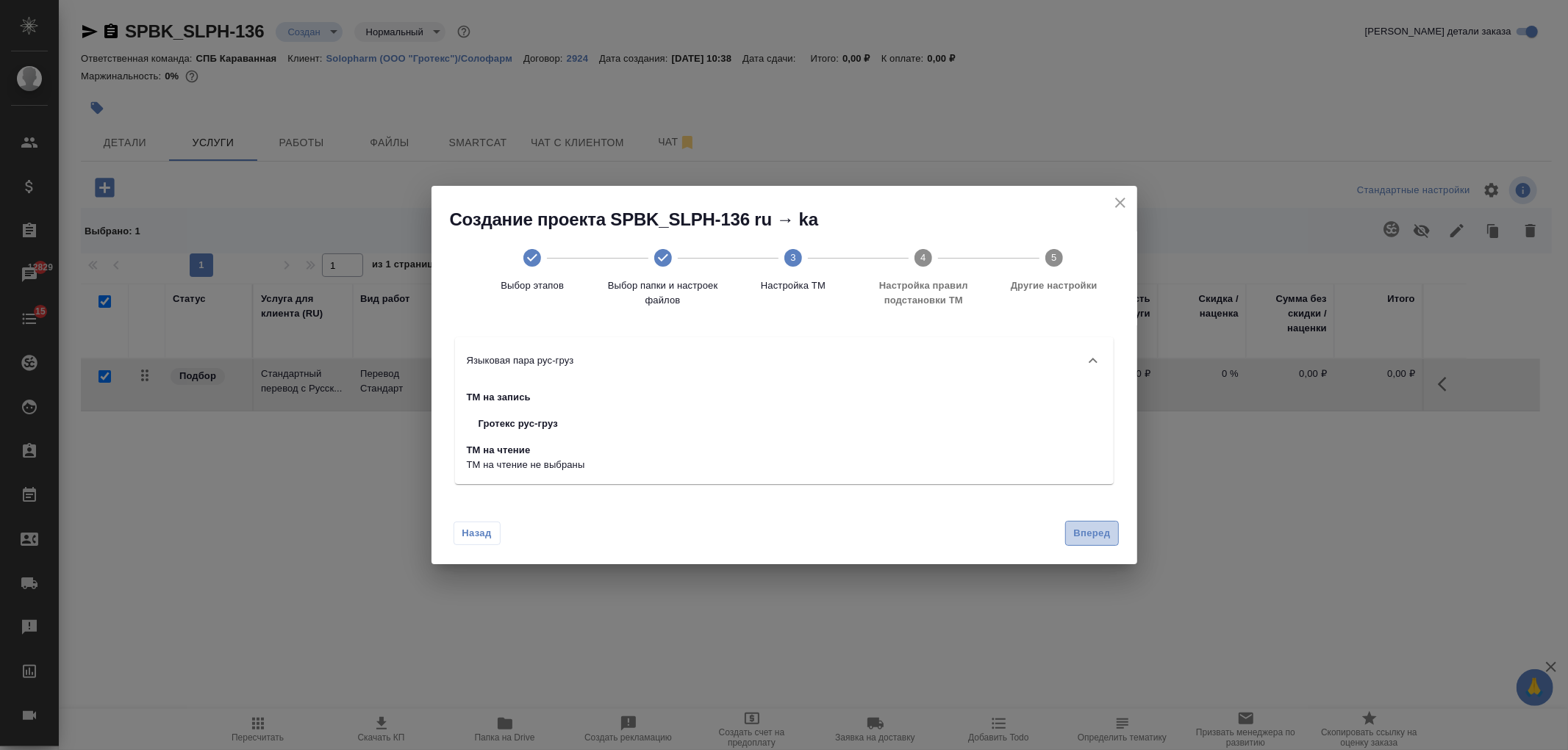
click at [1096, 534] on span "Вперед" at bounding box center [1091, 533] width 37 height 17
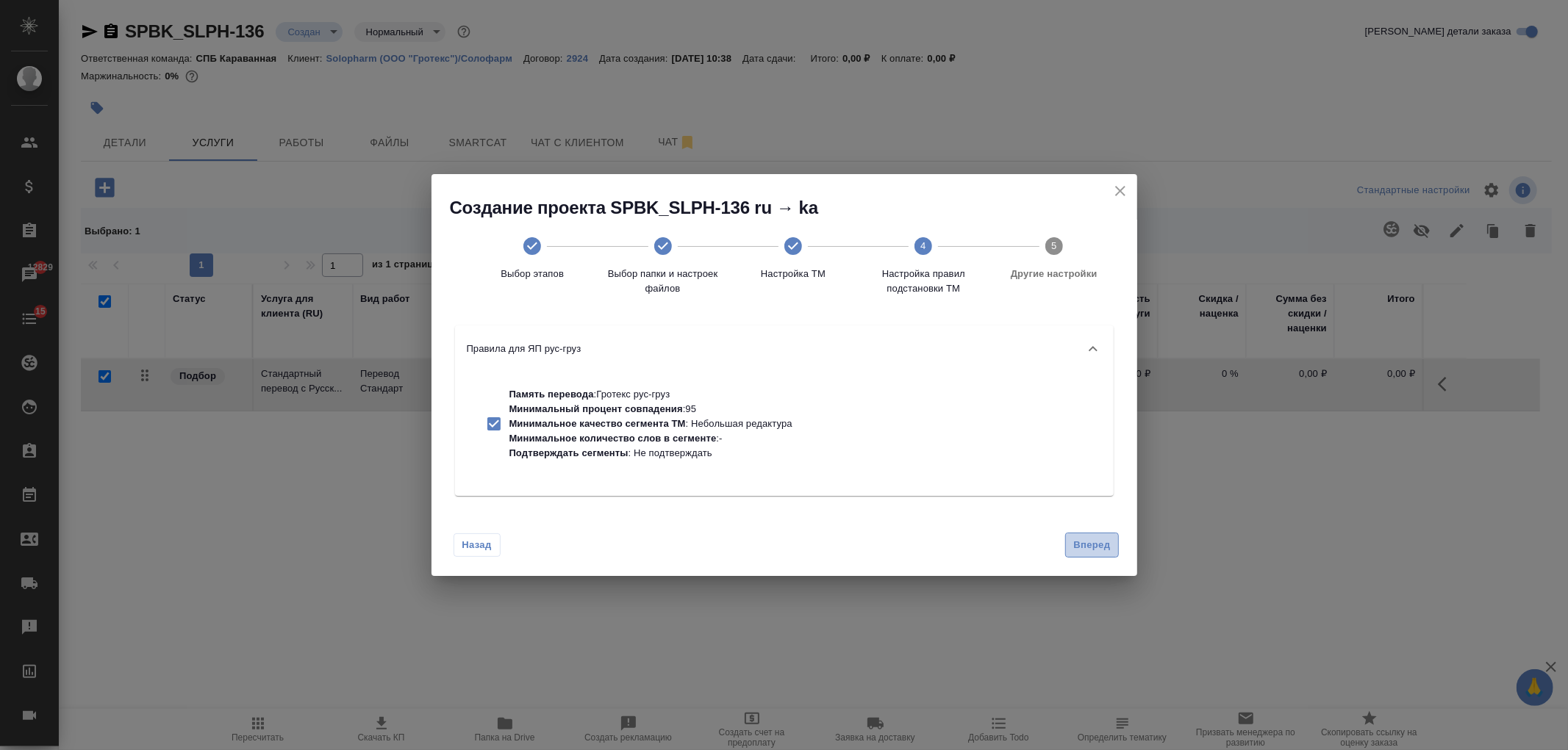
click at [1096, 534] on button "Вперед" at bounding box center [1092, 545] width 53 height 25
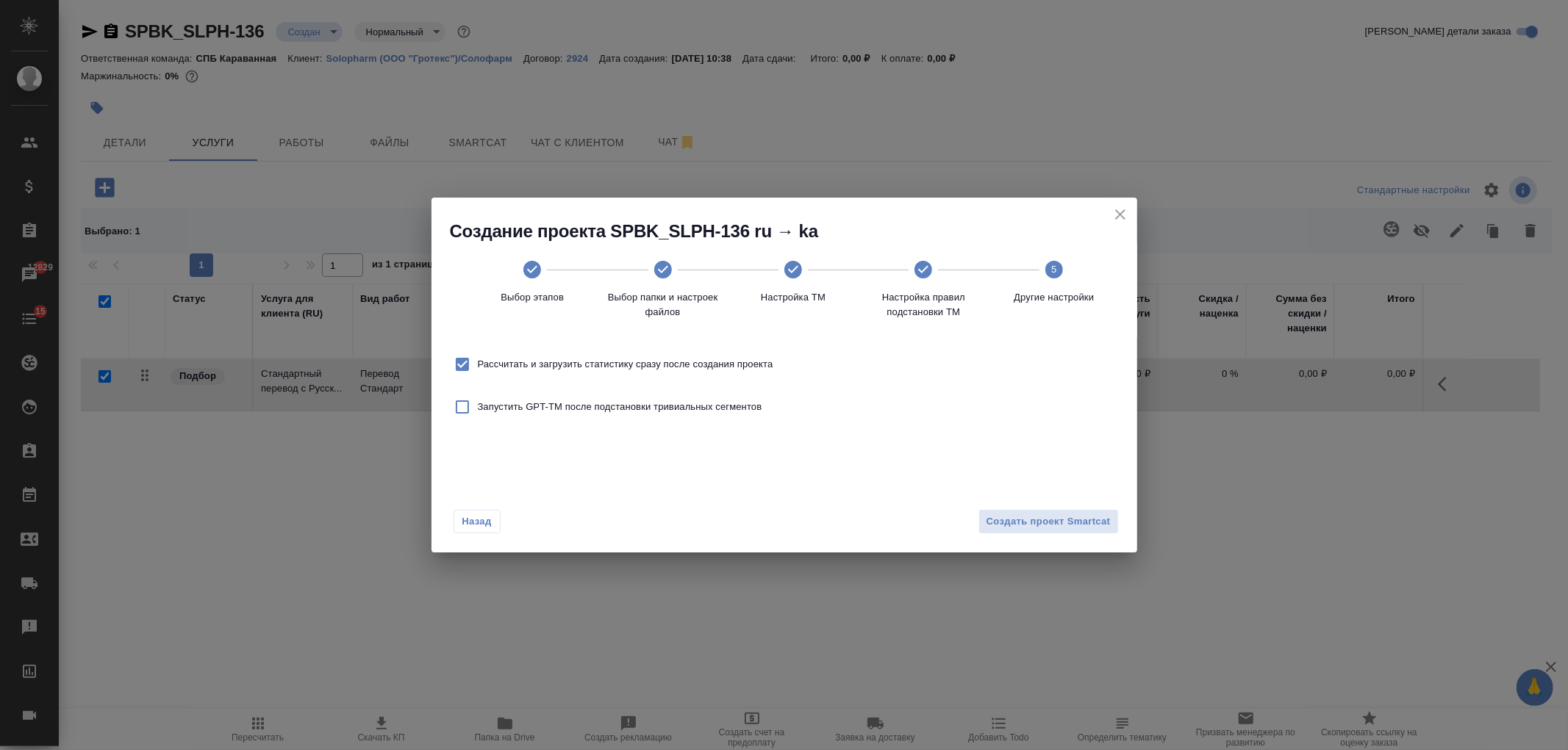
click at [650, 355] on label "Рассчитать и загрузить статистику сразу после создания проекта" at bounding box center [610, 364] width 327 height 31
click at [478, 355] on input "Рассчитать и загрузить статистику сразу после создания проекта" at bounding box center [462, 364] width 31 height 31
checkbox input "false"
click at [1075, 517] on span "Создать проект Smartcat" at bounding box center [1048, 522] width 124 height 17
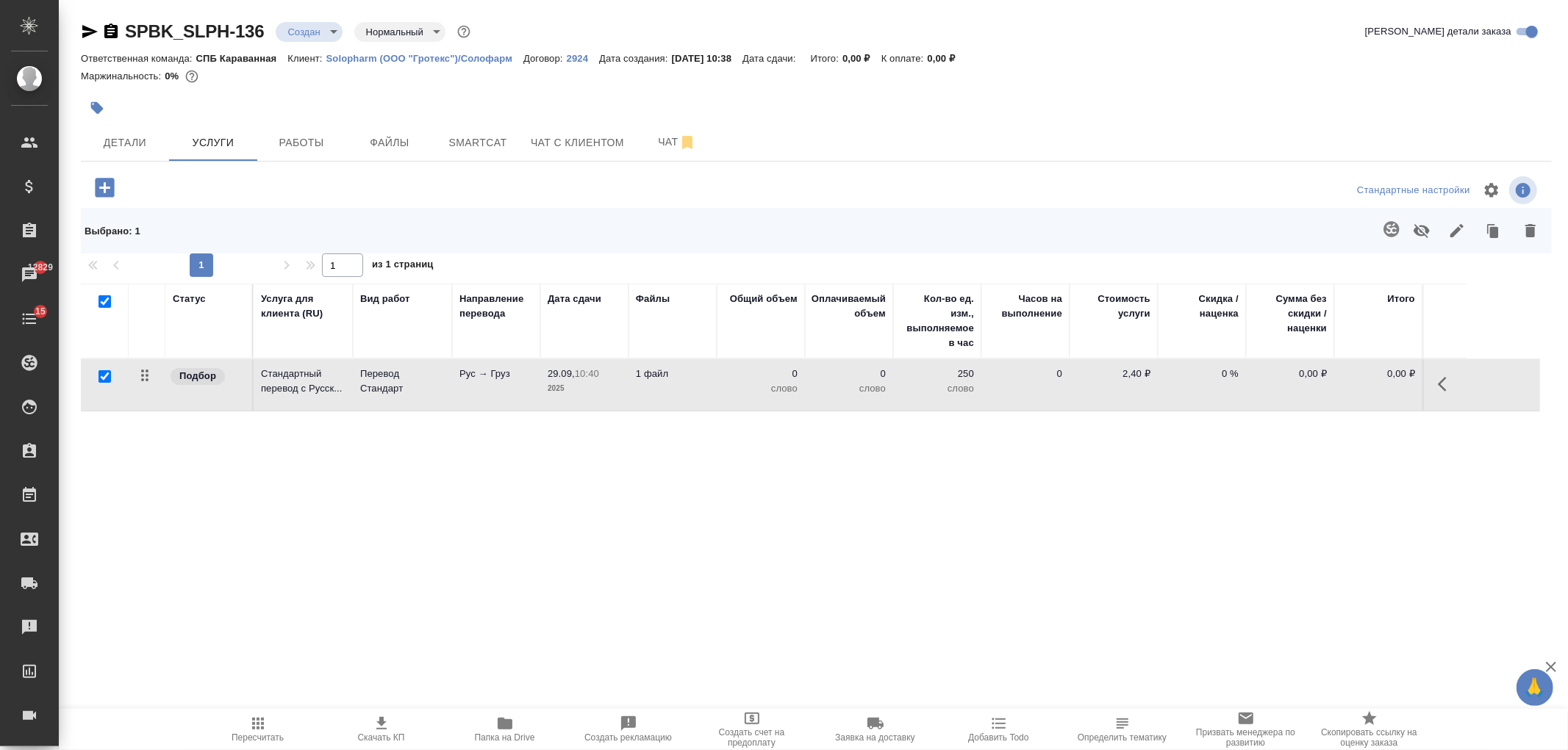
click at [726, 405] on td "0 слово" at bounding box center [760, 385] width 88 height 52
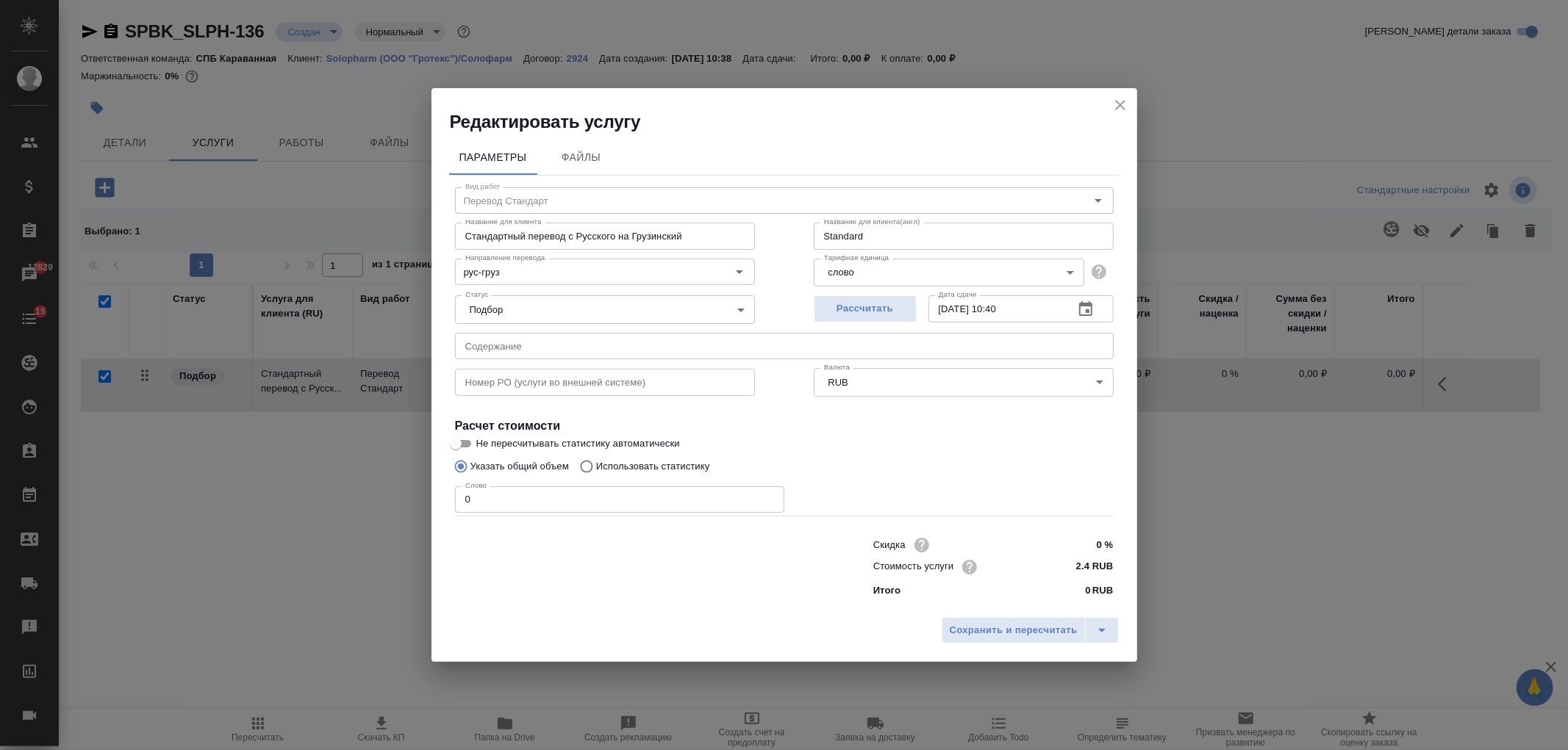
click at [611, 458] on label "Использовать статистику" at bounding box center [641, 467] width 137 height 28
click at [596, 458] on input "Использовать статистику" at bounding box center [585, 467] width 24 height 28
radio input "true"
radio input "false"
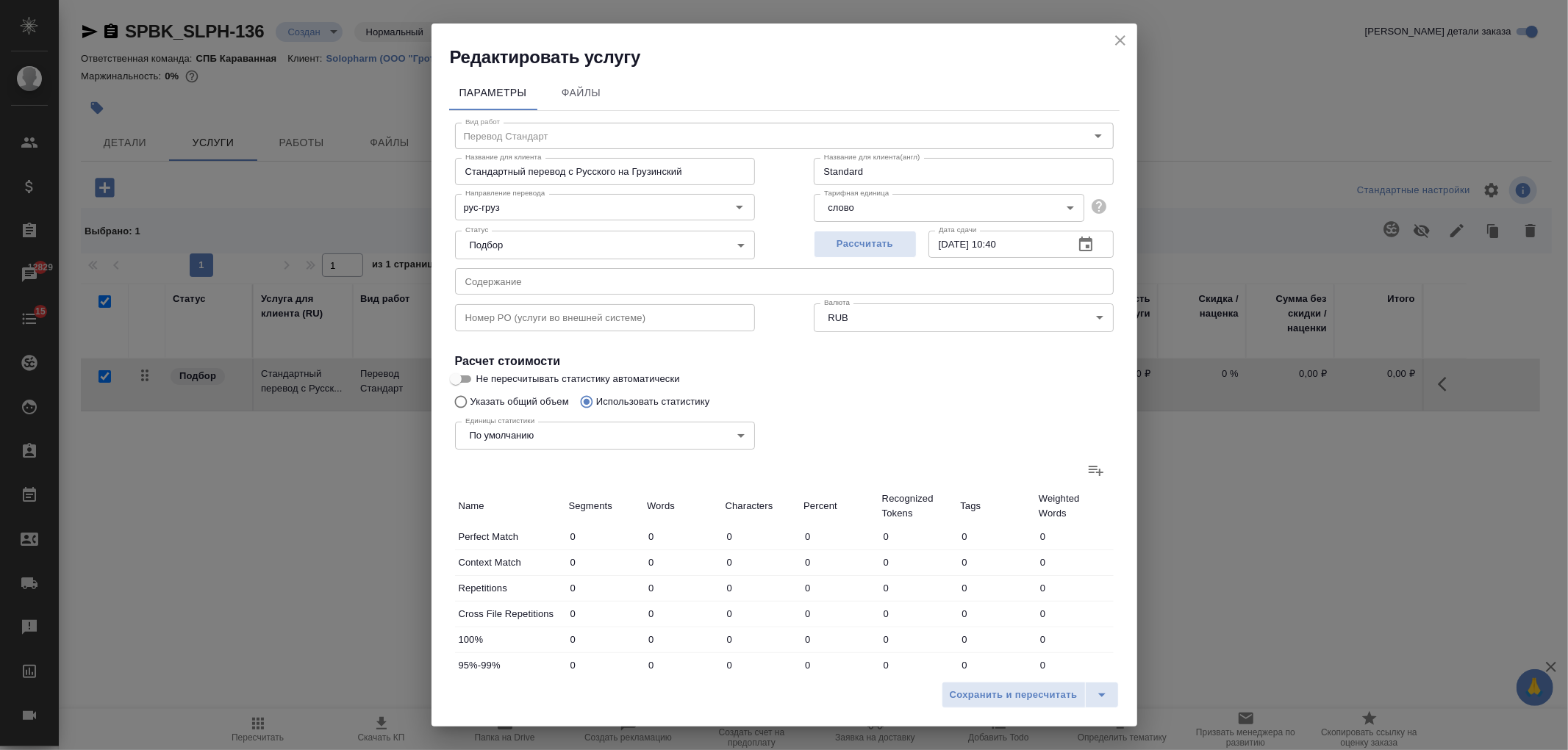
click at [1087, 474] on icon at bounding box center [1095, 469] width 17 height 17
click at [0, 0] on input "file" at bounding box center [0, 0] width 0 height 0
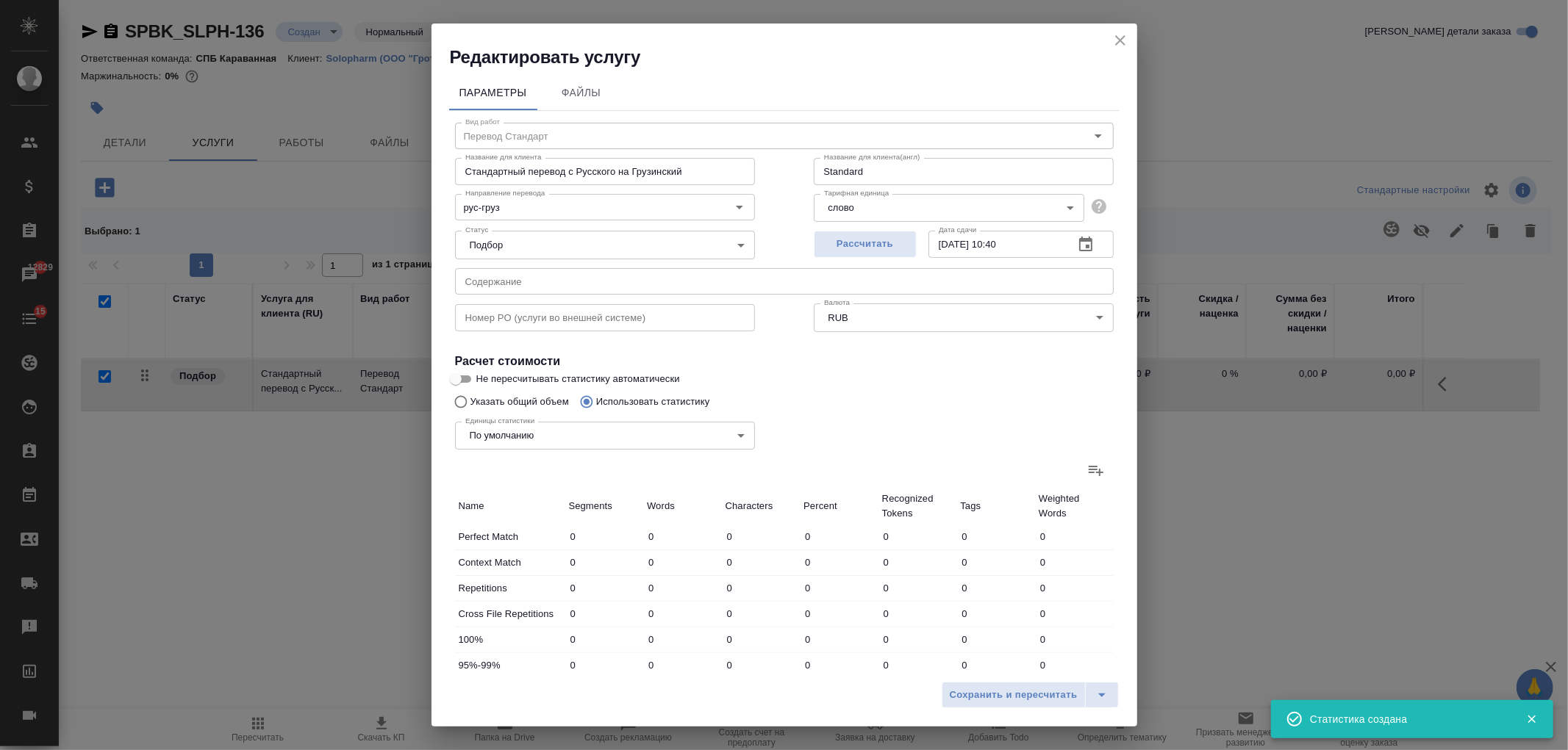
type input "17"
type input "128"
type input "841"
type input "1"
type input "9"
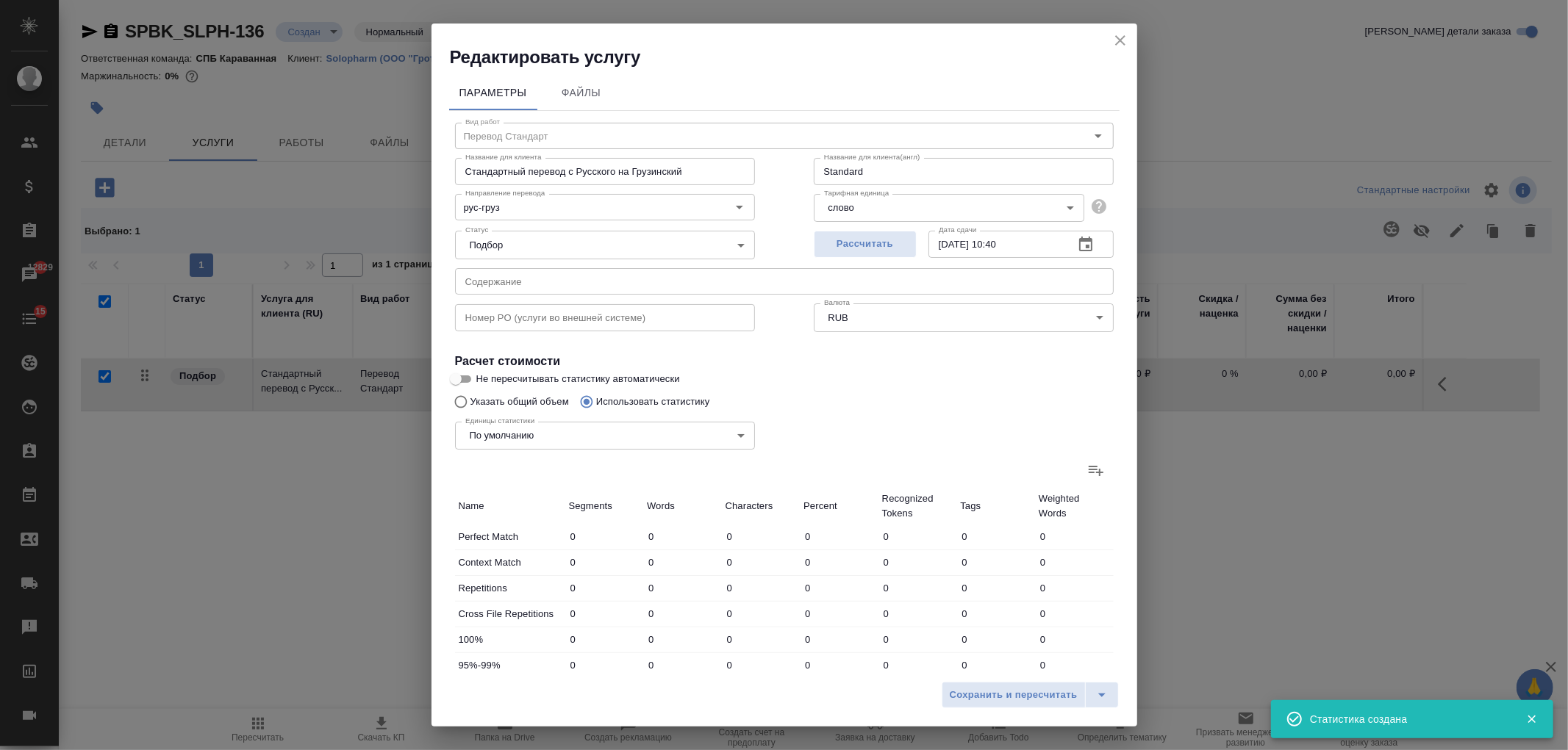
type input "60"
type input "5"
type input "42"
type input "369"
type input "5"
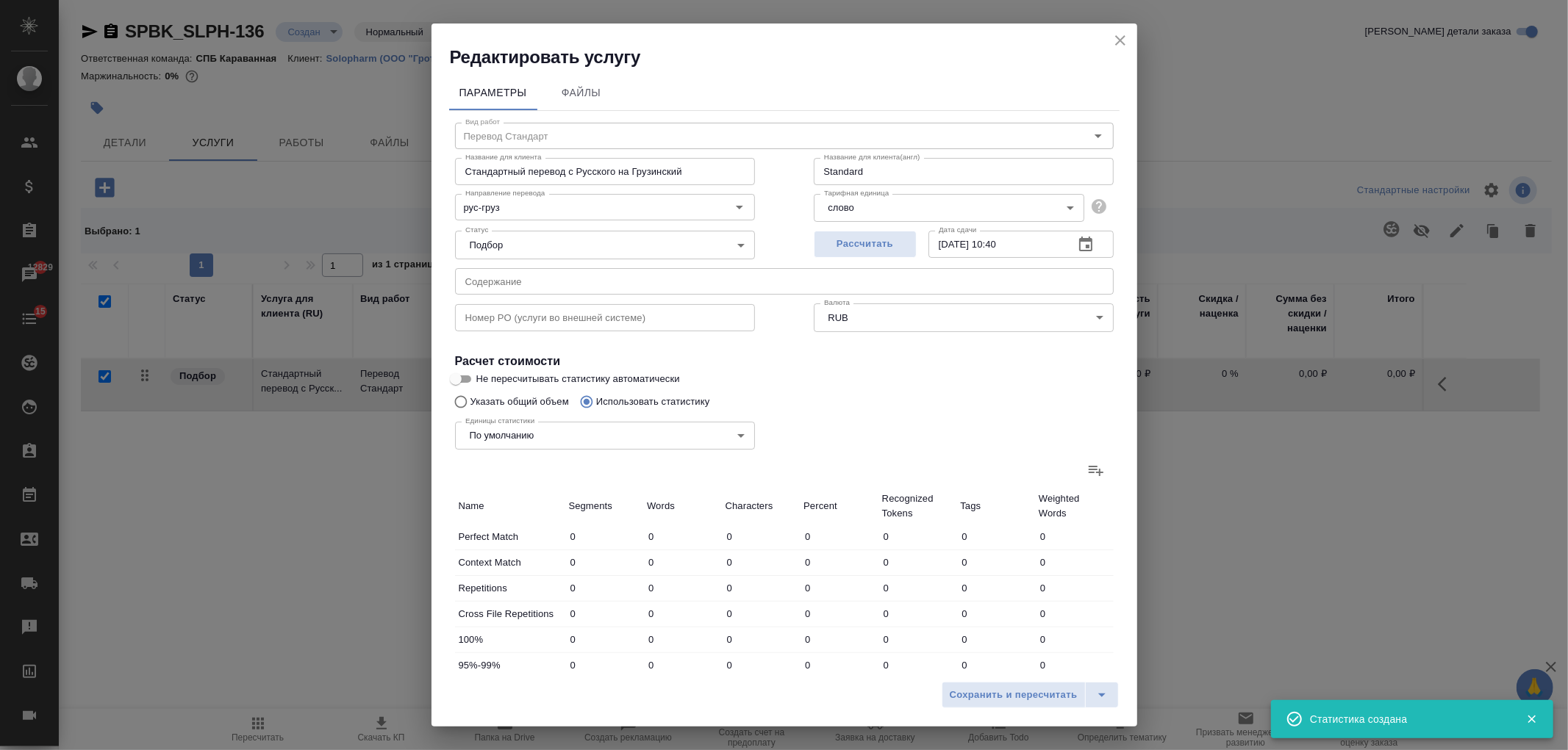
type input "50"
type input "320"
type input "2"
type input "41"
type input "263"
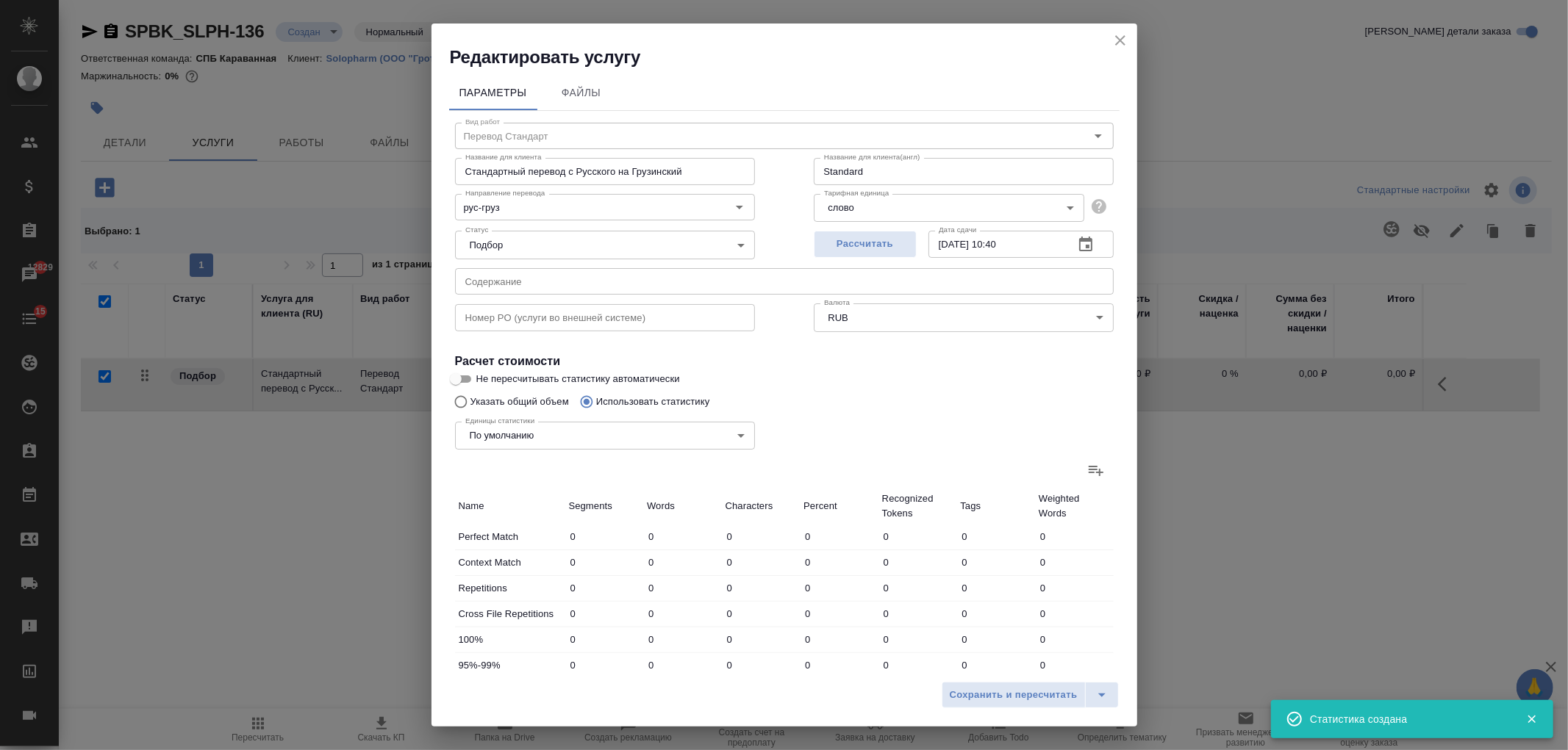
type input "1"
type input "7"
type input "68"
type input "3"
type input "46"
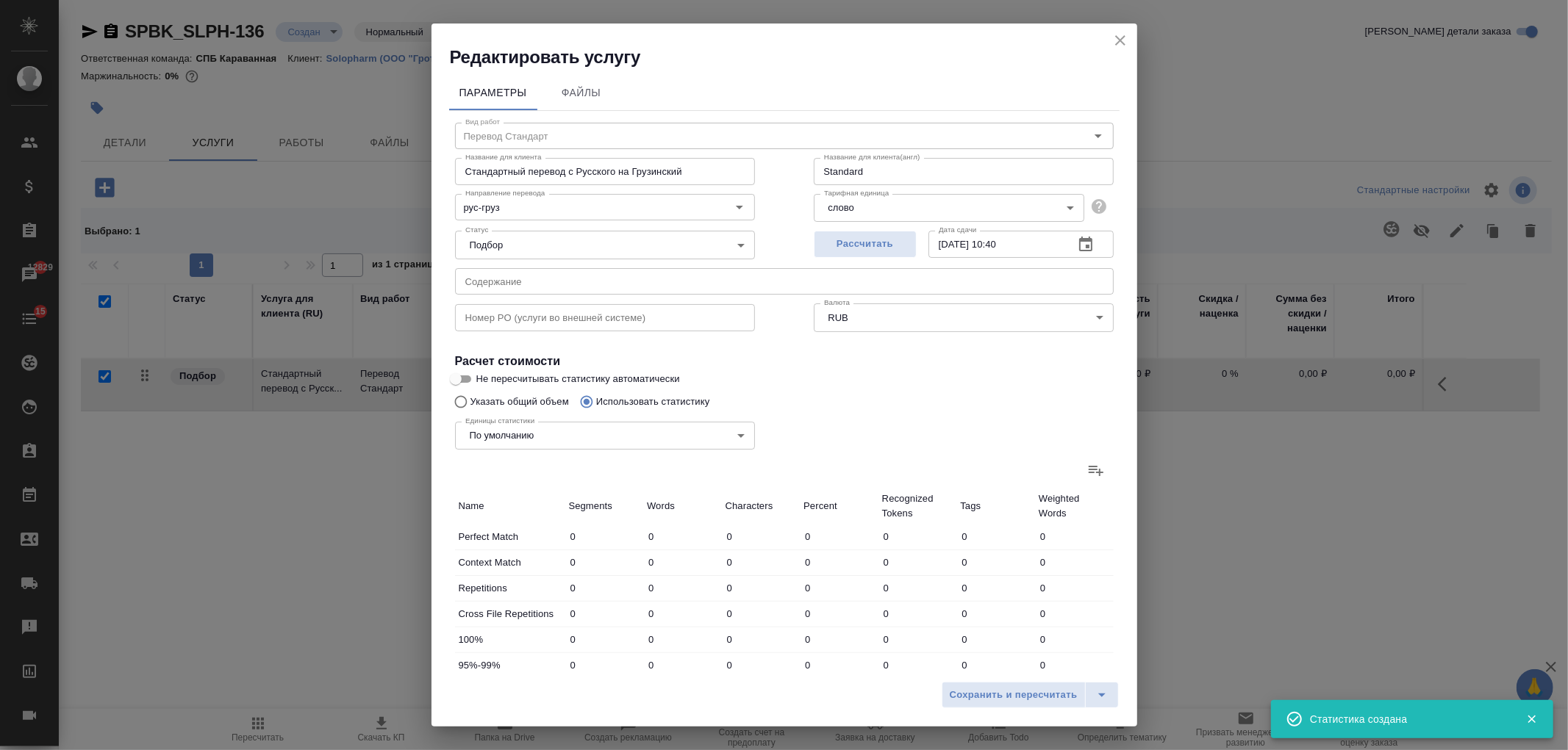
type input "387"
type input "33"
type input "314"
type input "2248"
type input "34"
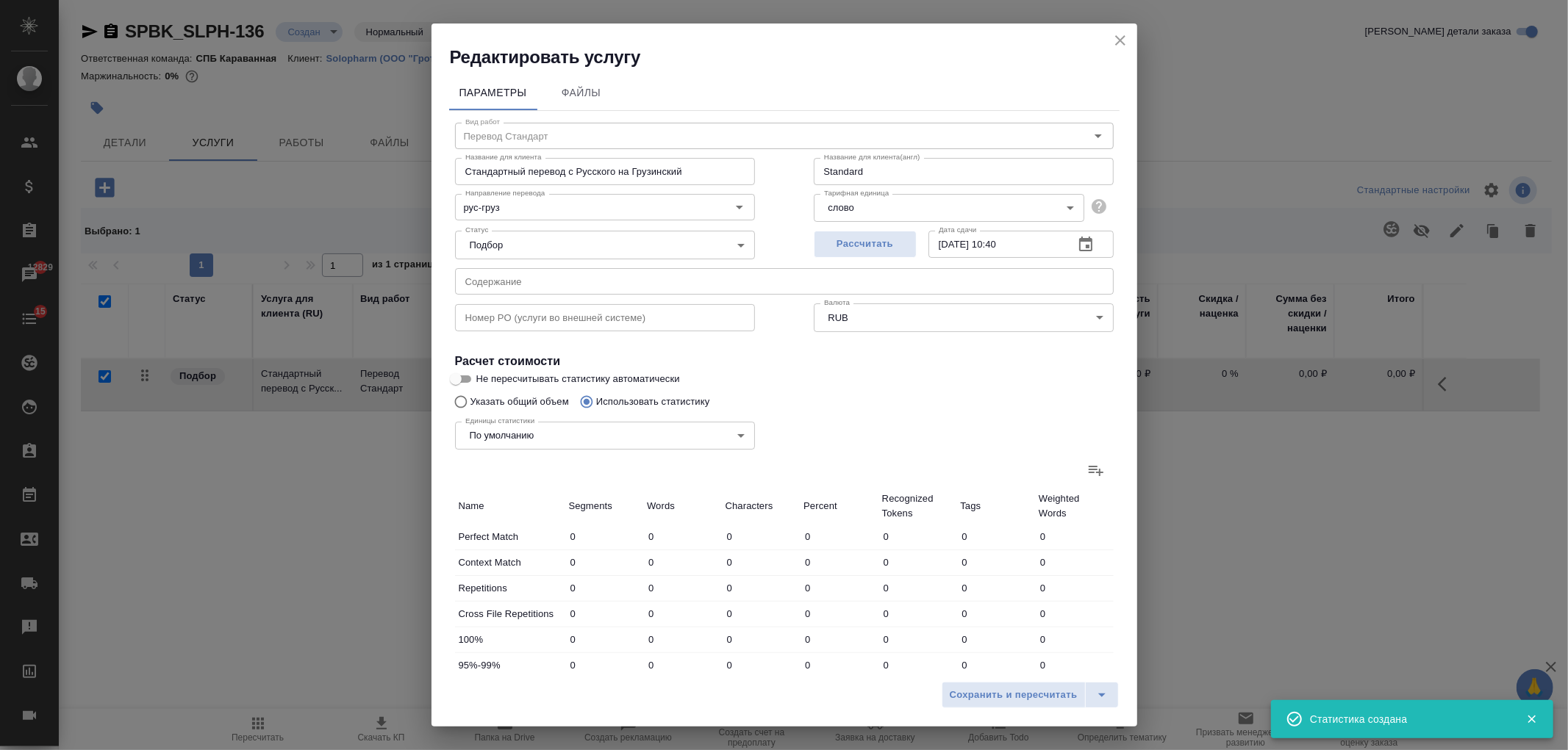
type input "323"
type input "2308"
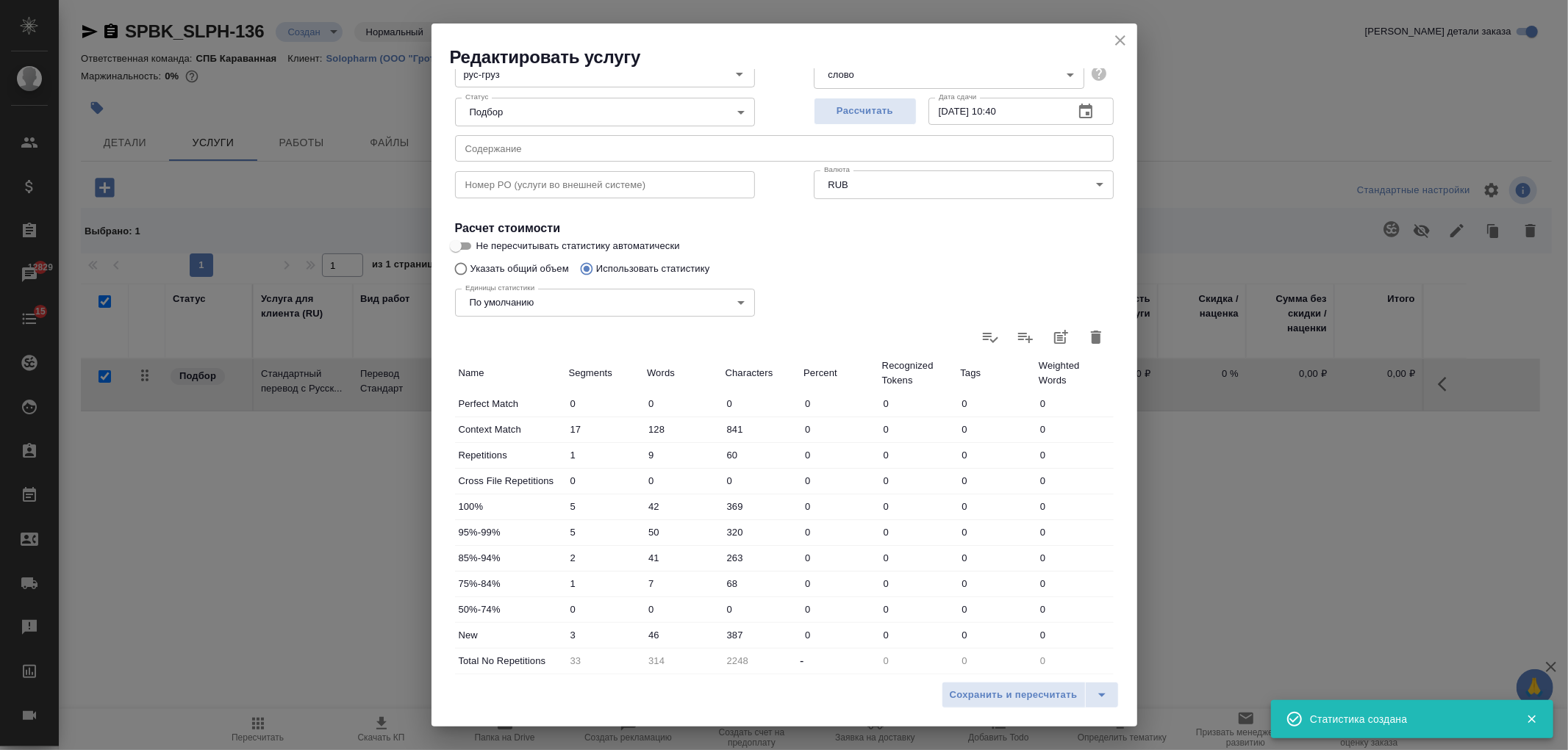
scroll to position [252, 0]
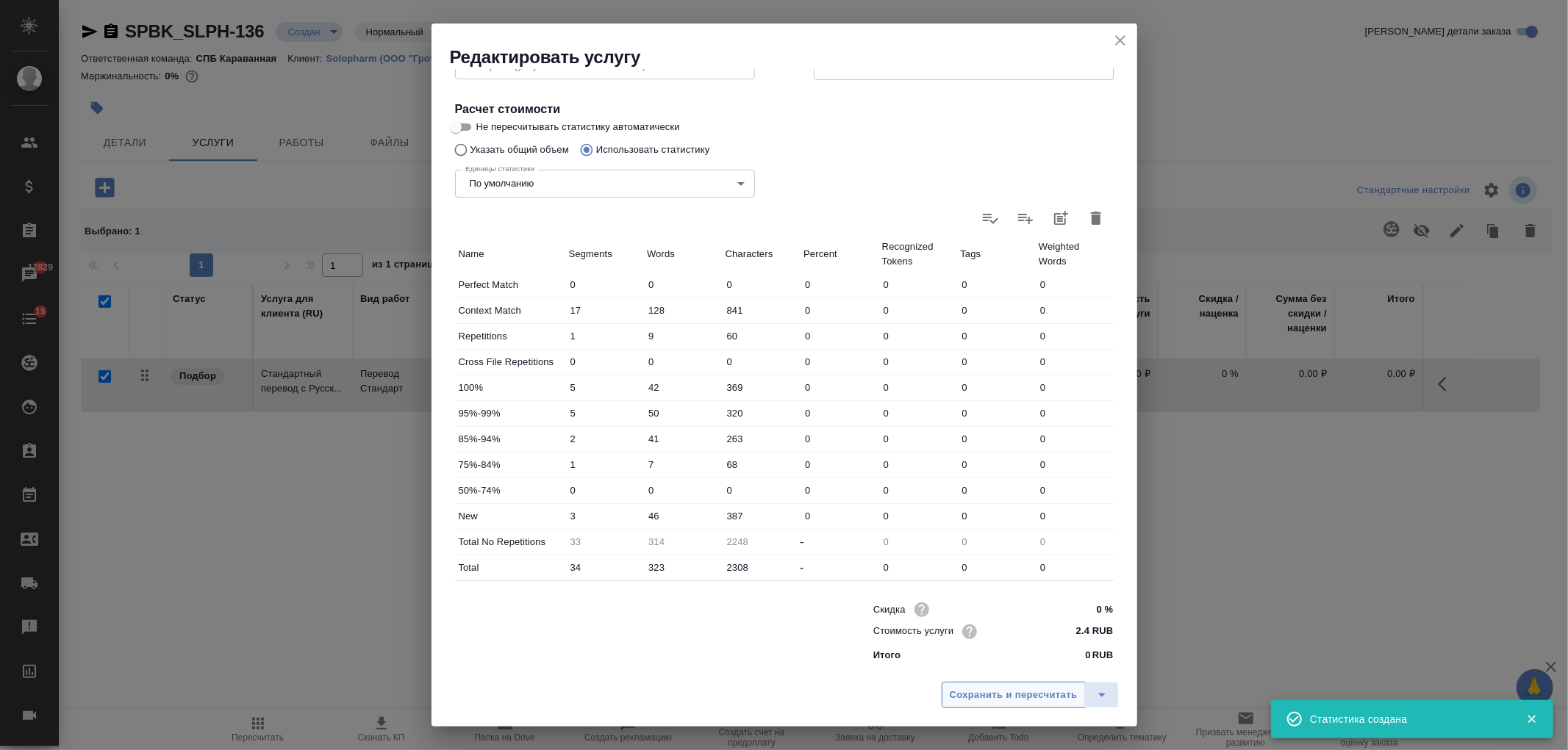
click at [995, 693] on span "Сохранить и пересчитать" at bounding box center [1014, 695] width 128 height 17
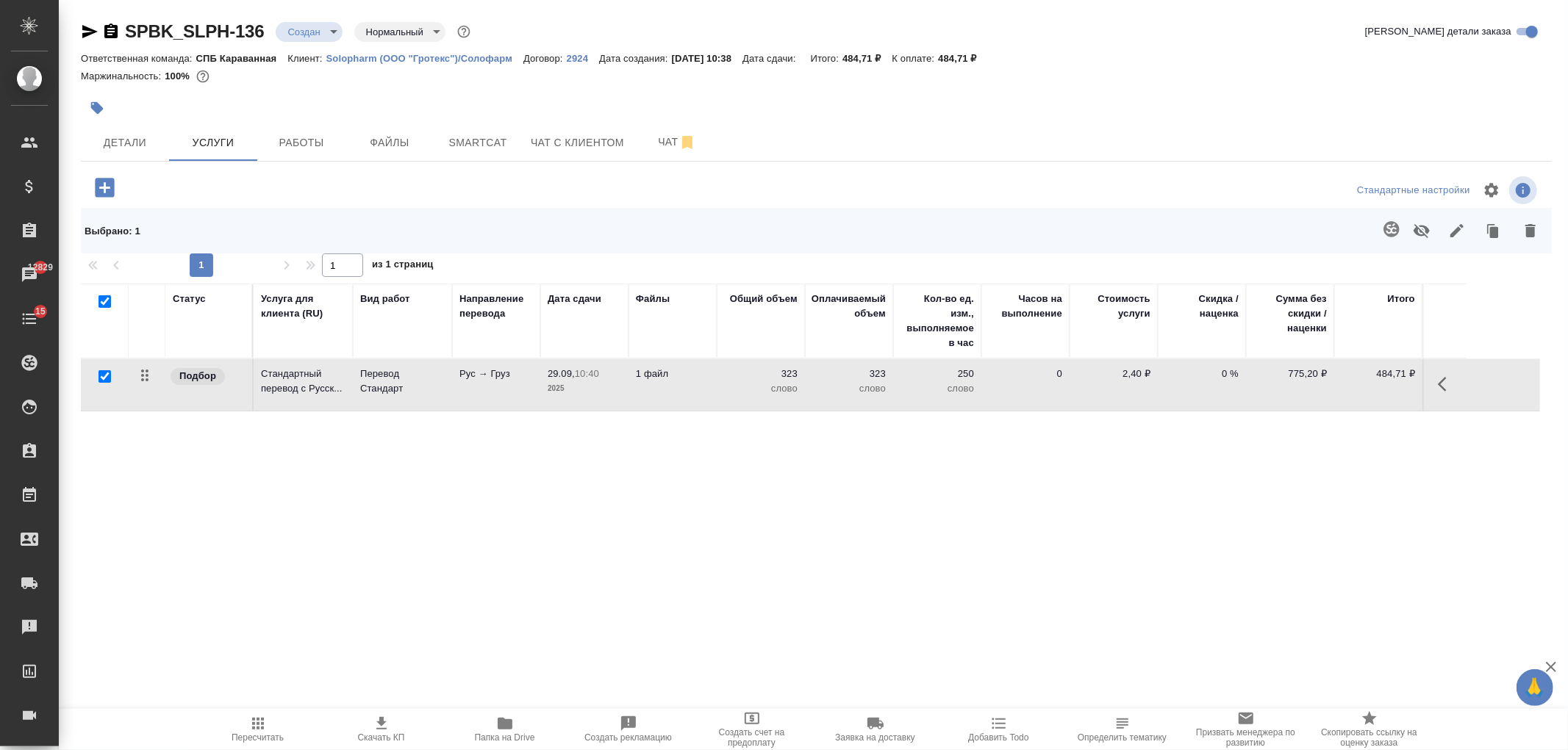
click at [314, 27] on body "🙏 .cls-1 fill:#fff; AWATERA Ivanova Arina Клиенты Спецификации Заказы 12829 Чат…" at bounding box center [784, 375] width 1568 height 750
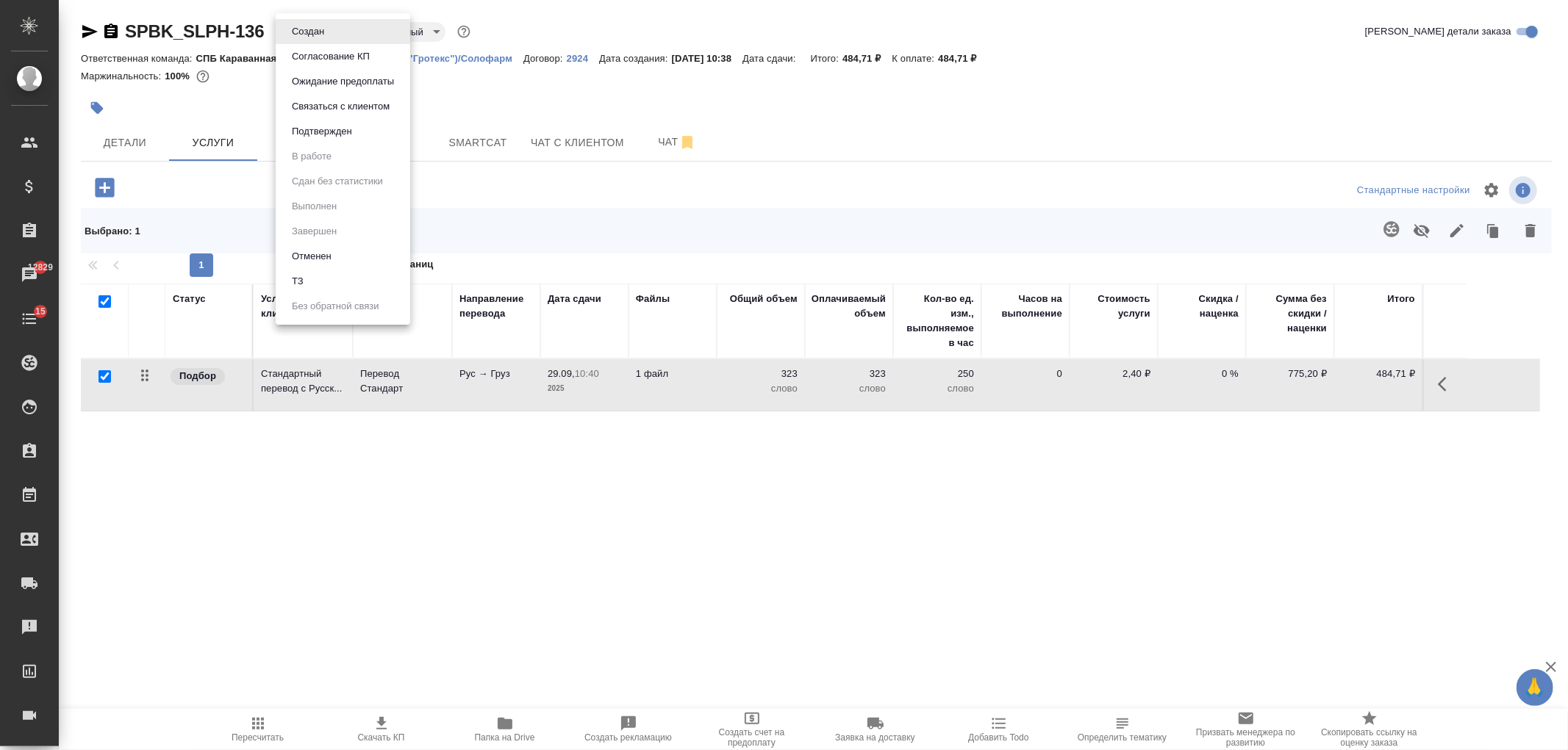
click at [342, 281] on li "ТЗ" at bounding box center [343, 281] width 135 height 25
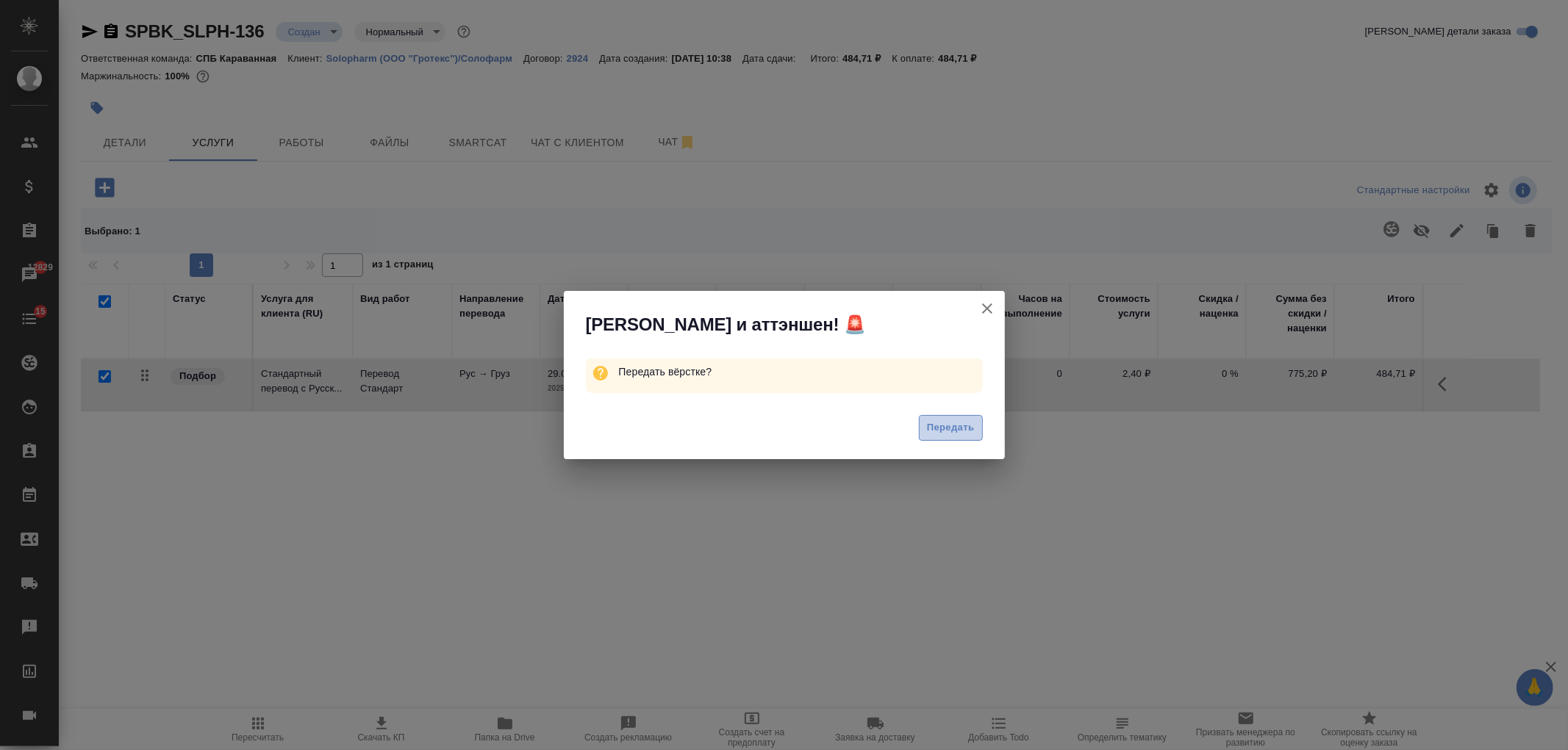
click at [952, 423] on span "Передать" at bounding box center [951, 428] width 48 height 17
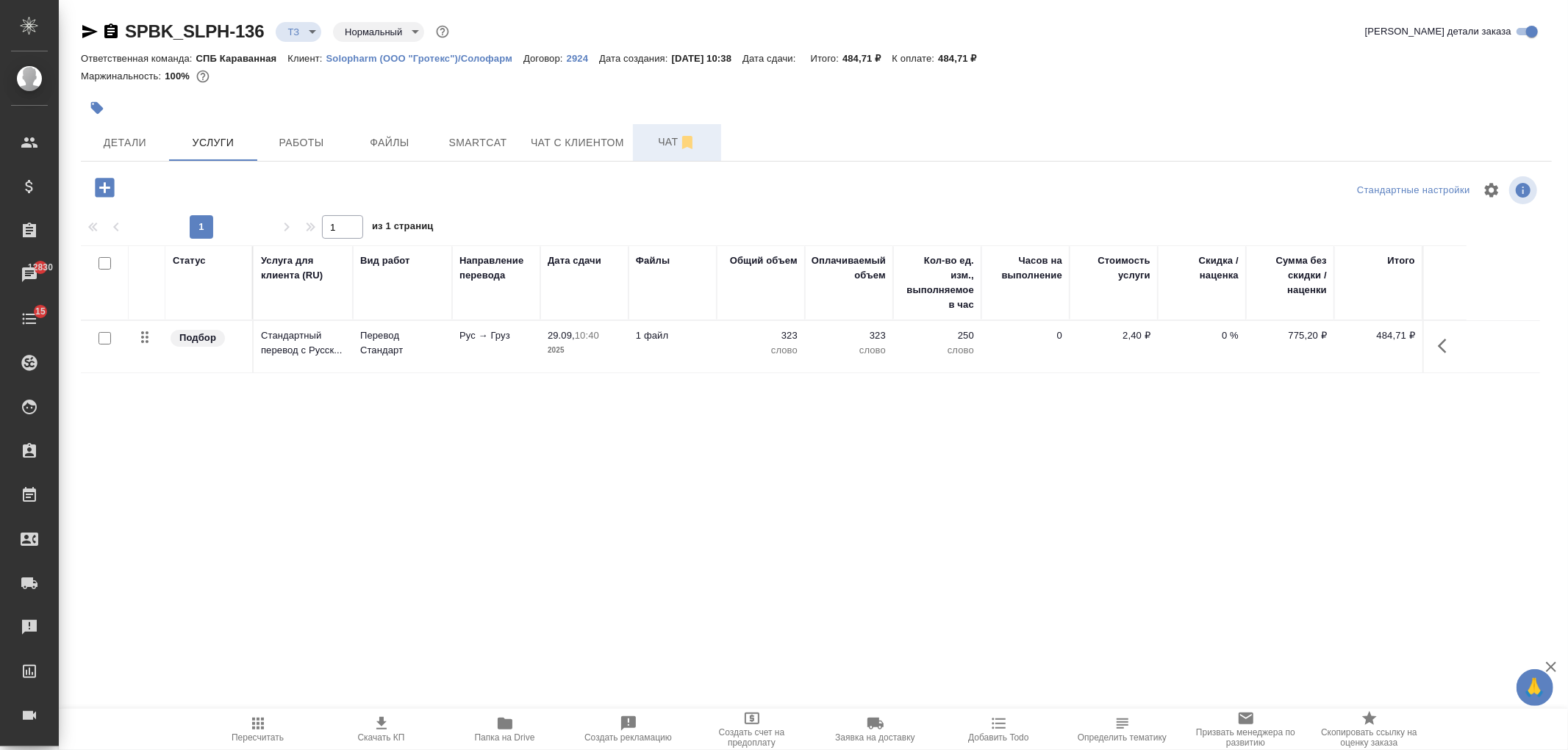
click at [665, 145] on span "Чат" at bounding box center [677, 142] width 71 height 18
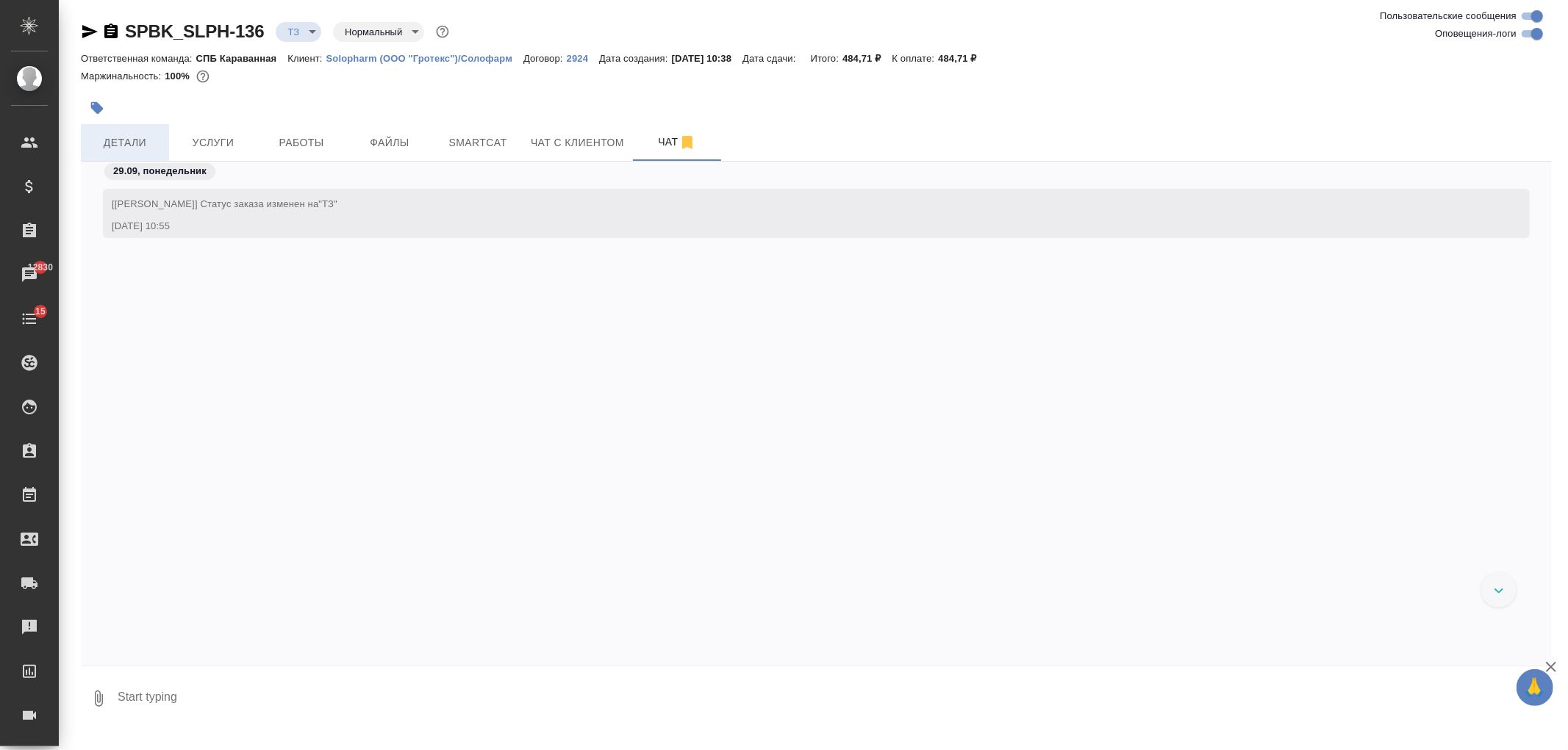
click at [102, 134] on span "Детали" at bounding box center [125, 143] width 71 height 18
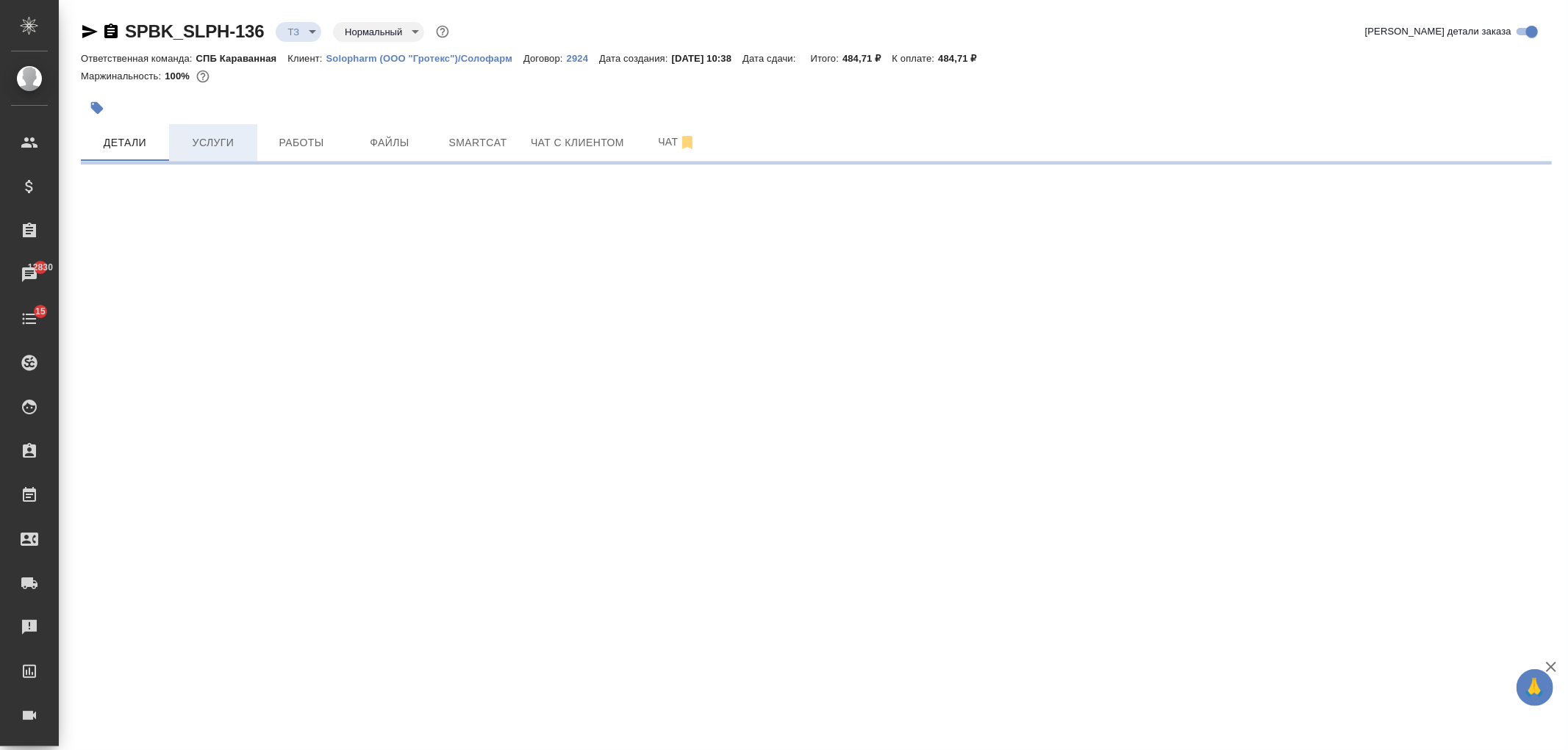
select select "RU"
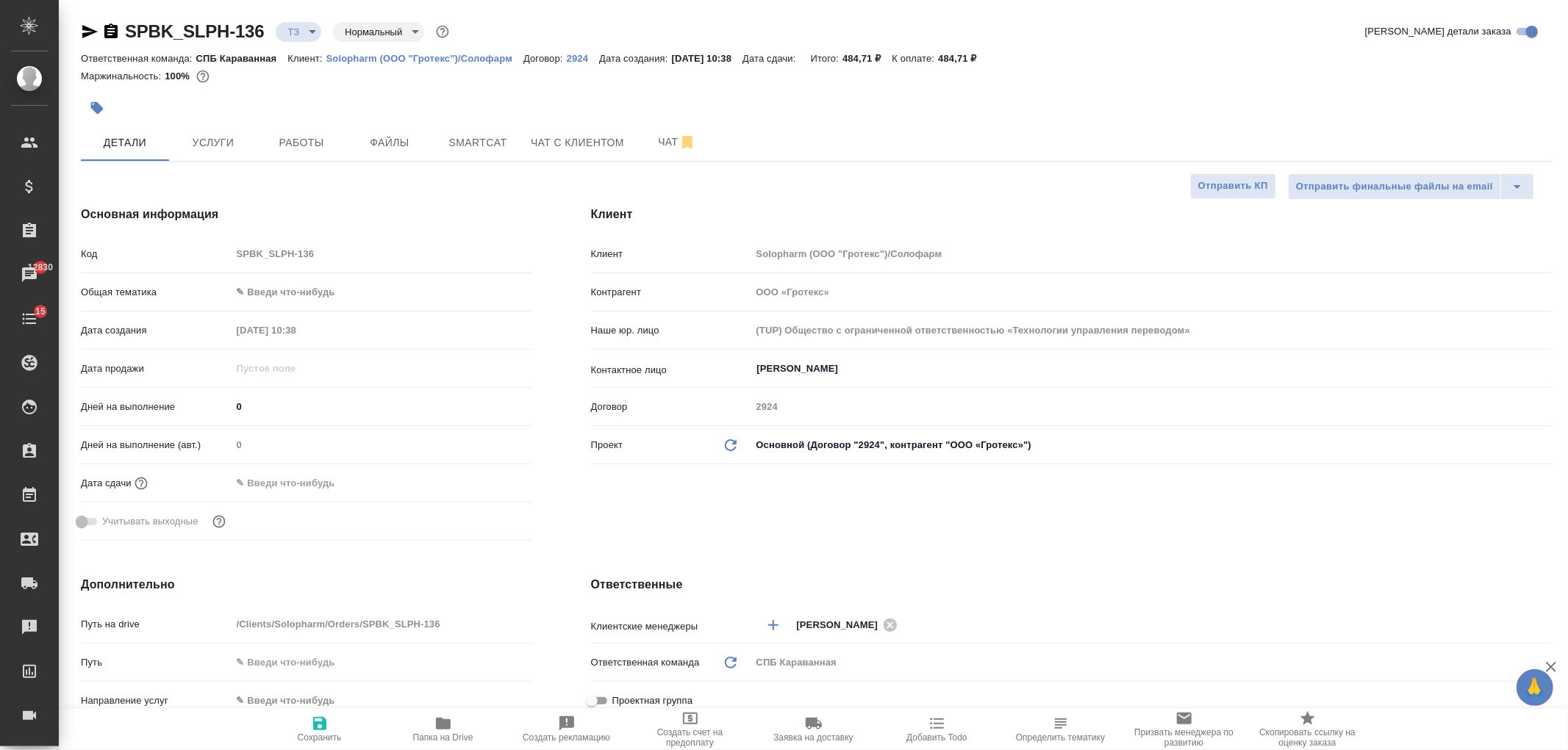
type textarea "x"
click at [301, 294] on body "🙏 .cls-1 fill:#fff; AWATERA Ivanova Arina Клиенты Спецификации Заказы 12830 Чат…" at bounding box center [784, 375] width 1568 height 750
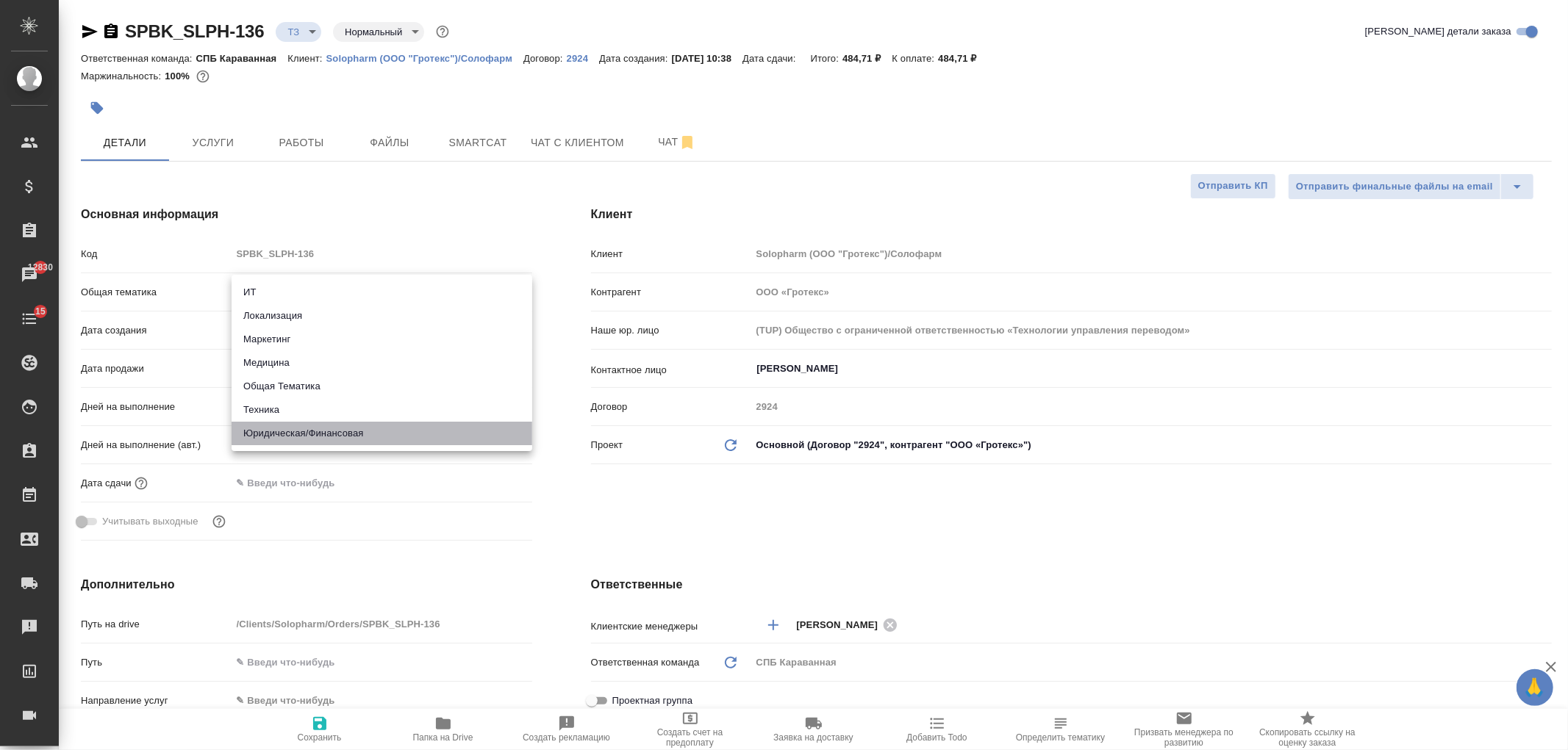
click at [314, 432] on li "Юридическая/Финансовая" at bounding box center [382, 433] width 300 height 24
type input "yr-fn"
type textarea "x"
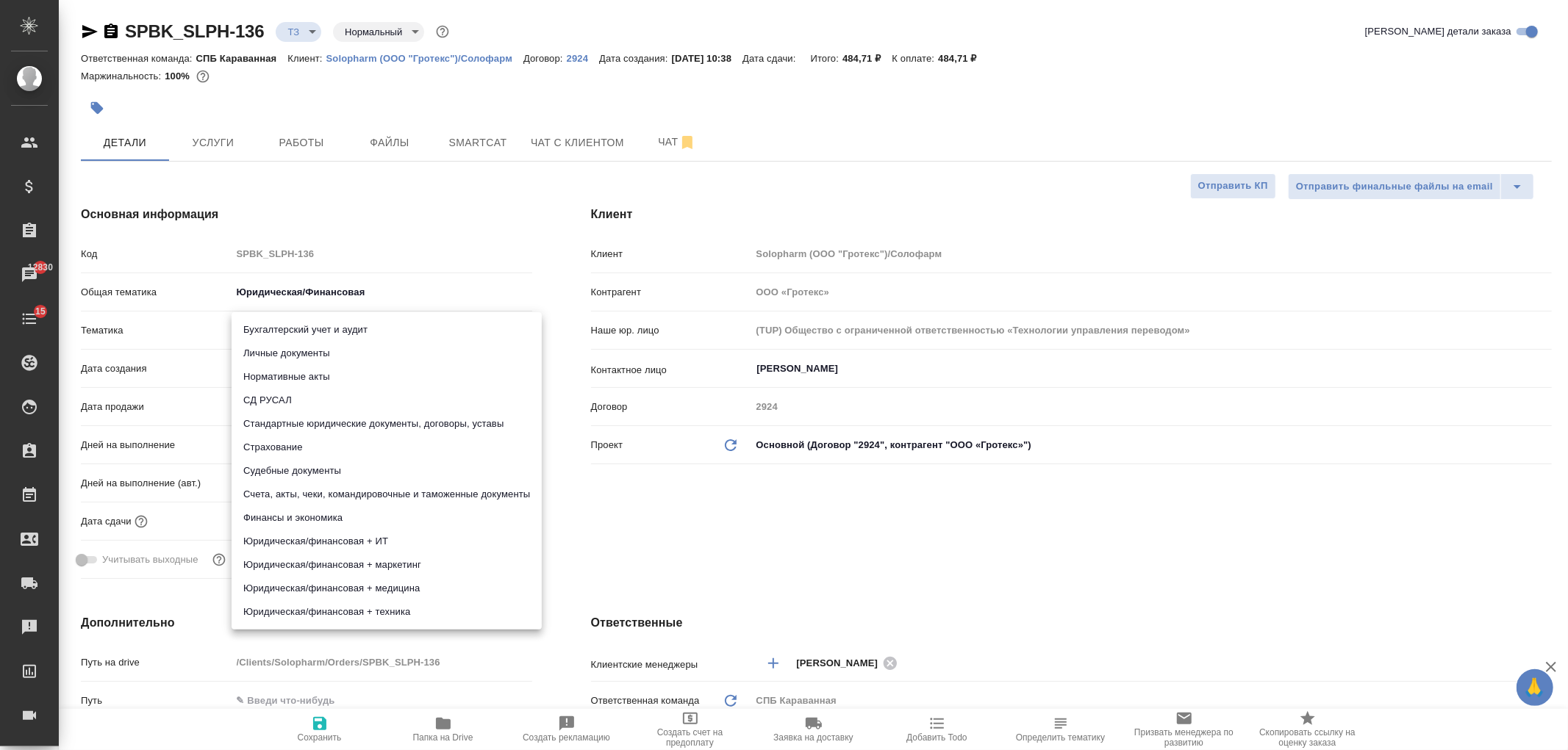
click at [264, 318] on body "🙏 .cls-1 fill:#fff; AWATERA Ivanova Arina Клиенты Спецификации Заказы 12830 Чат…" at bounding box center [784, 375] width 1568 height 750
click at [379, 422] on li "Стандартные юридические документы, договоры, уставы" at bounding box center [387, 423] width 310 height 24
type textarea "x"
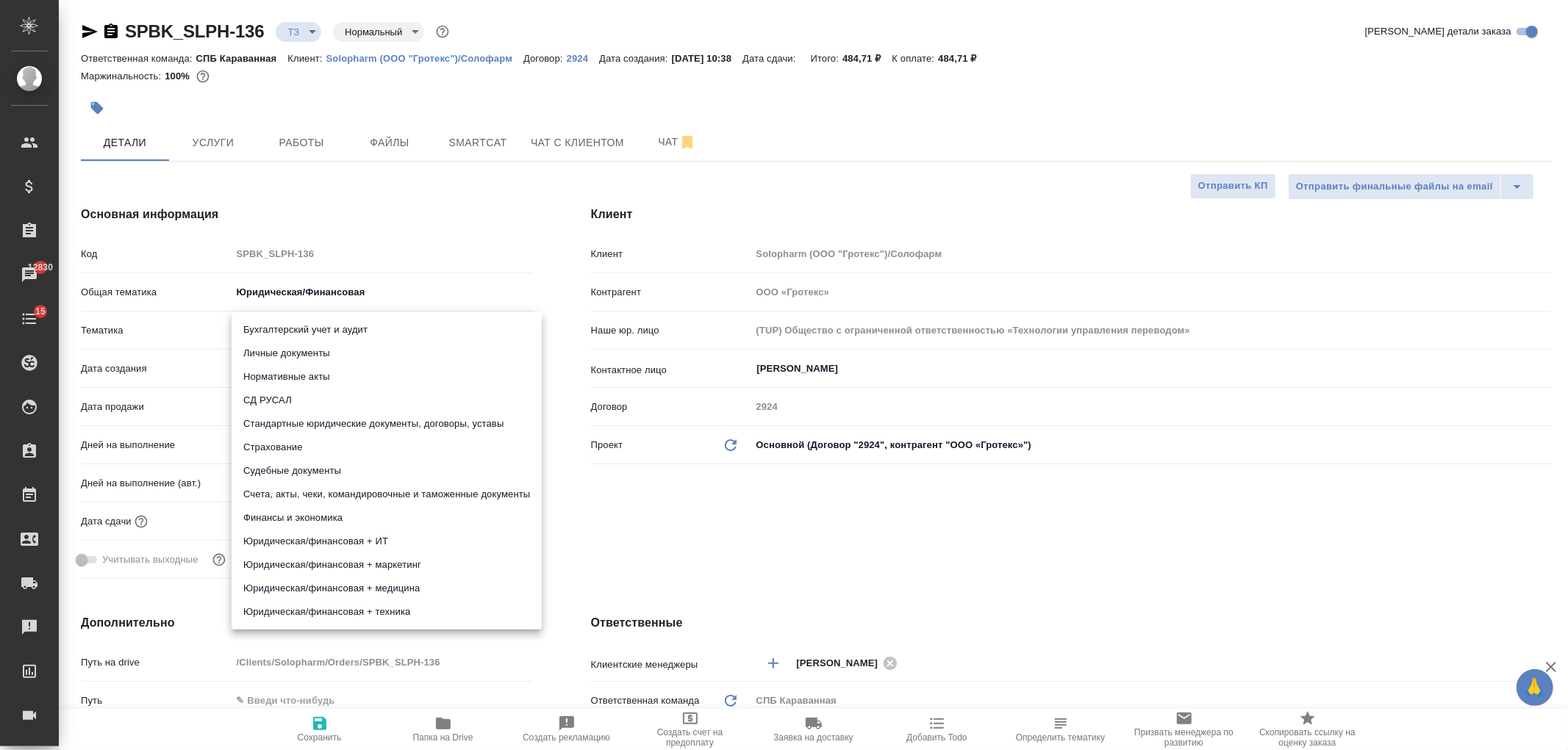
type input "5f647205b73bc97568ca66bf"
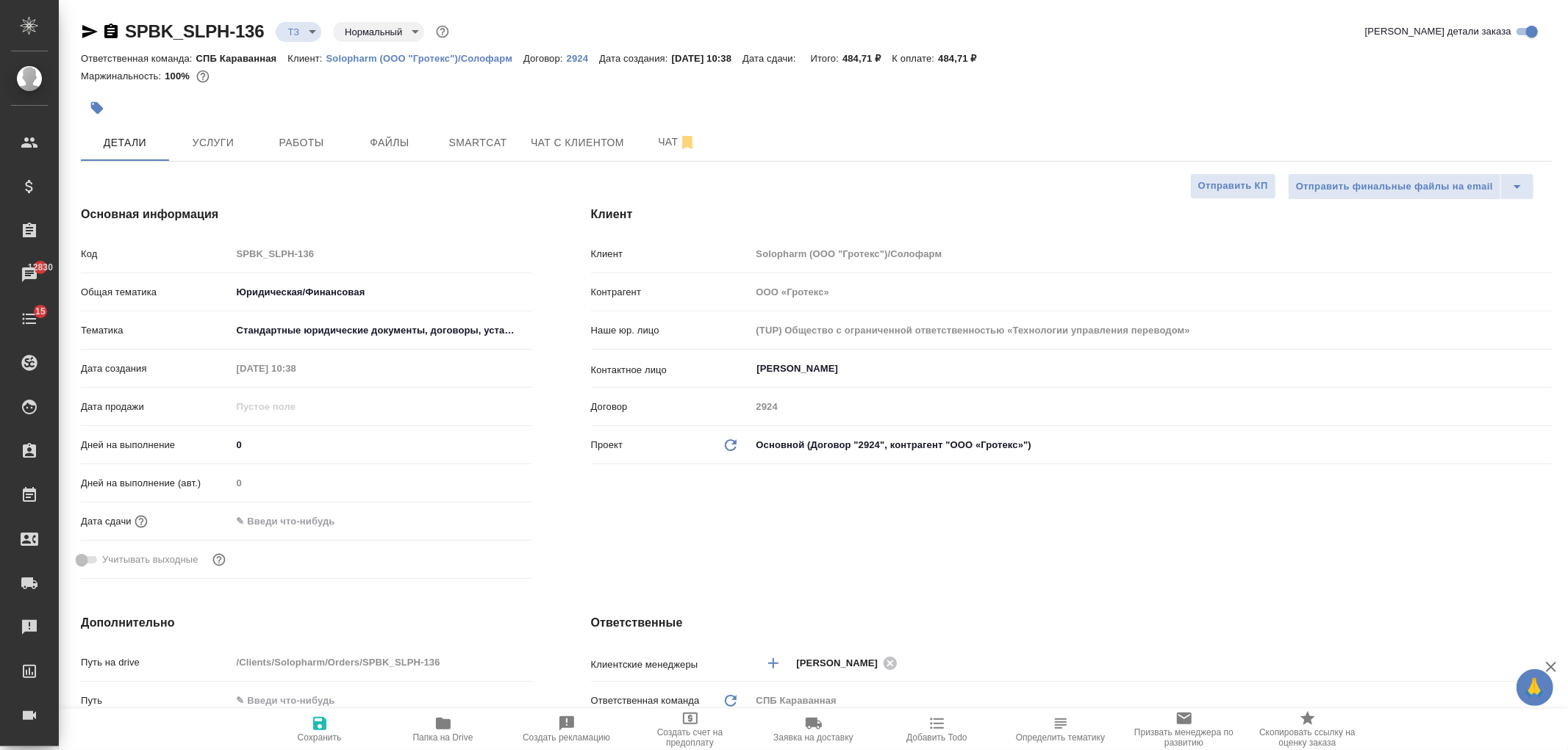
click at [322, 729] on icon "button" at bounding box center [319, 724] width 13 height 13
type textarea "x"
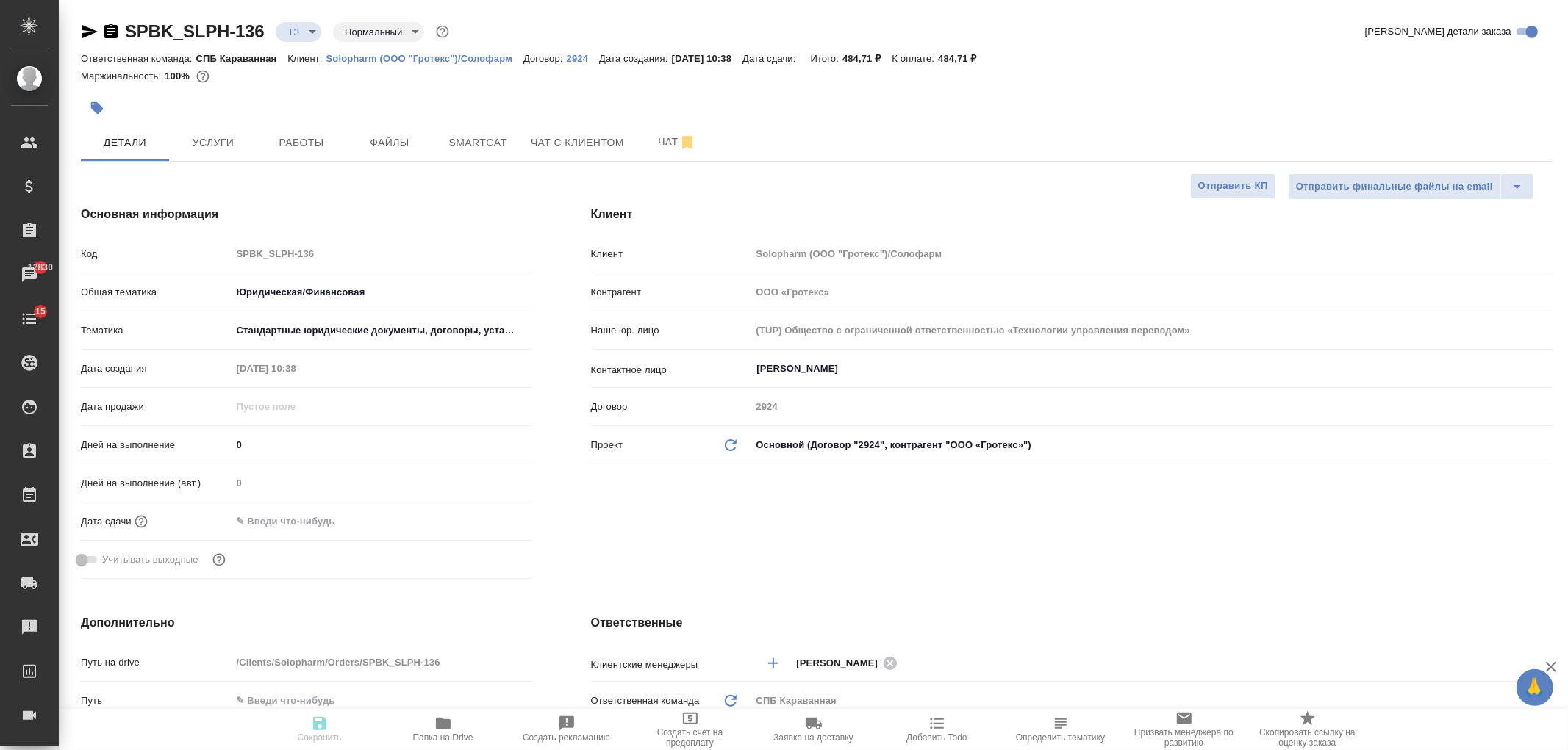
type textarea "x"
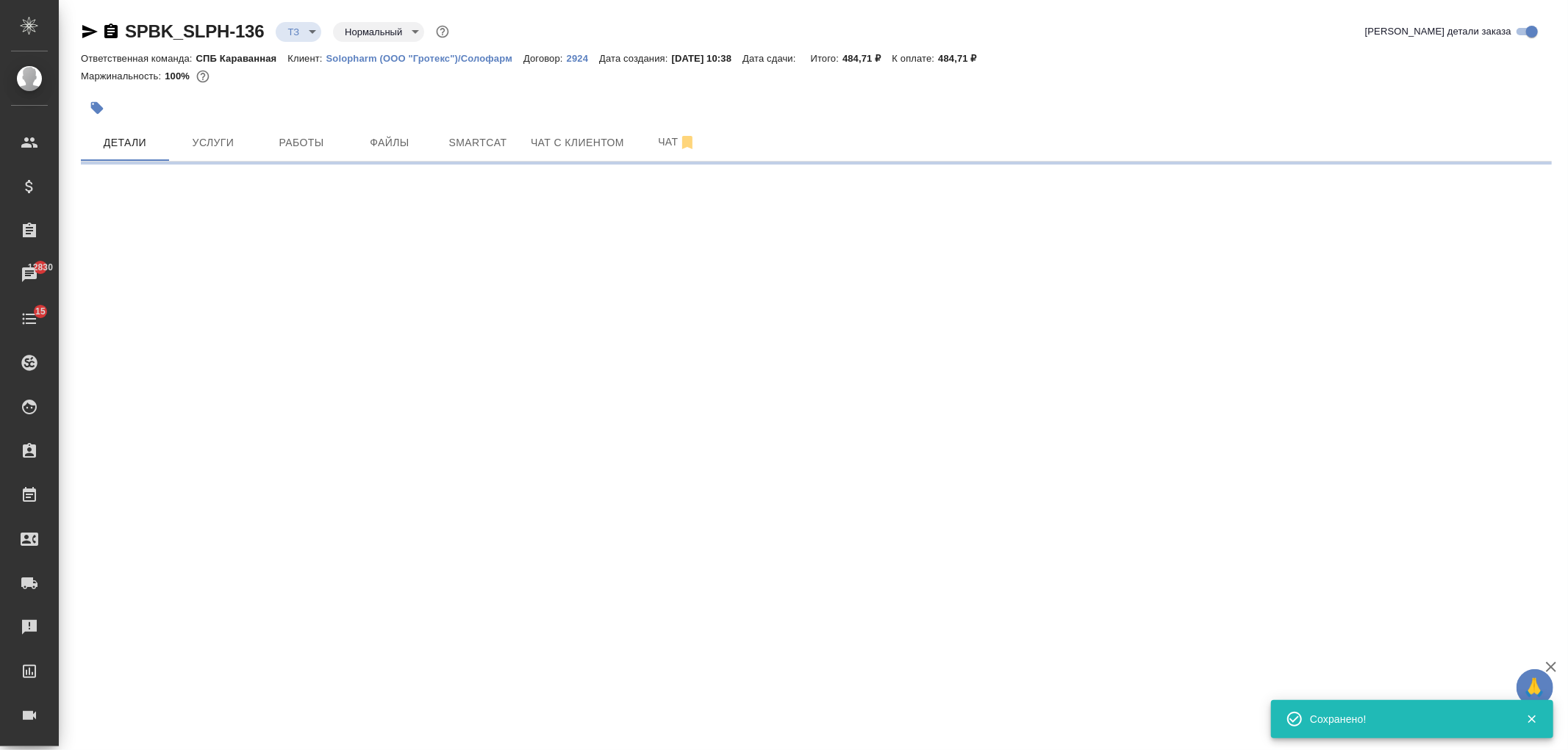
select select "RU"
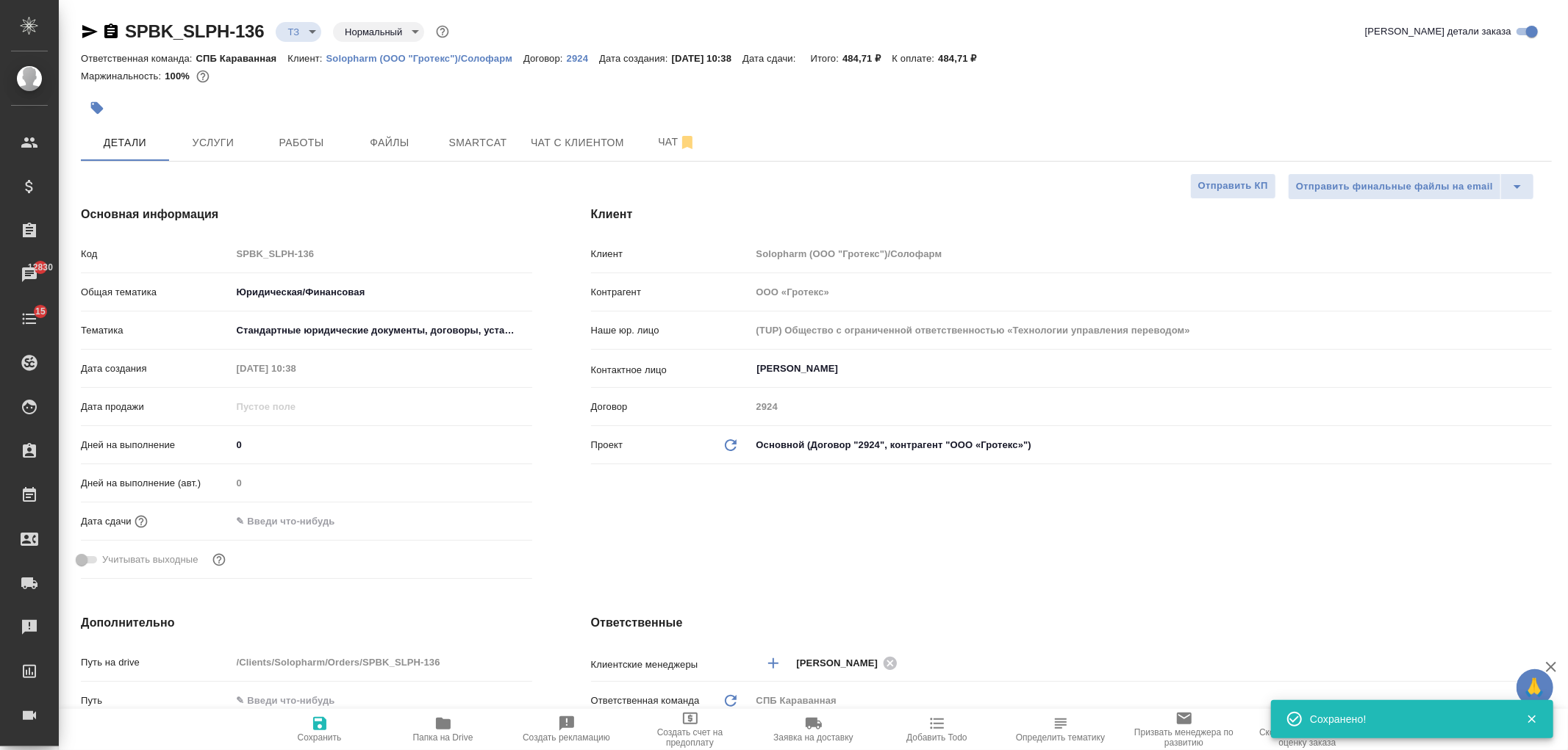
type textarea "x"
click at [236, 158] on button "Услуги" at bounding box center [213, 142] width 88 height 37
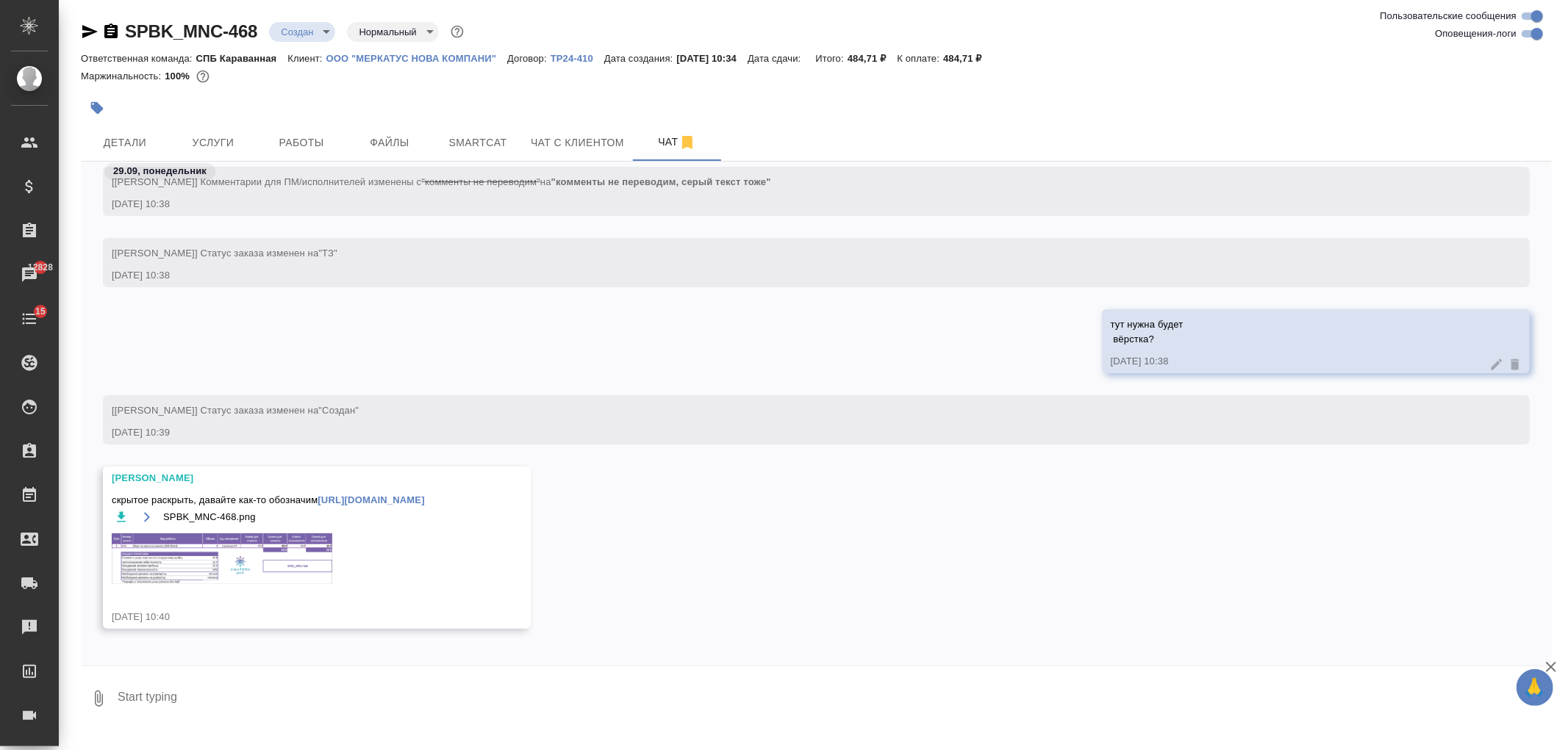
scroll to position [474, 0]
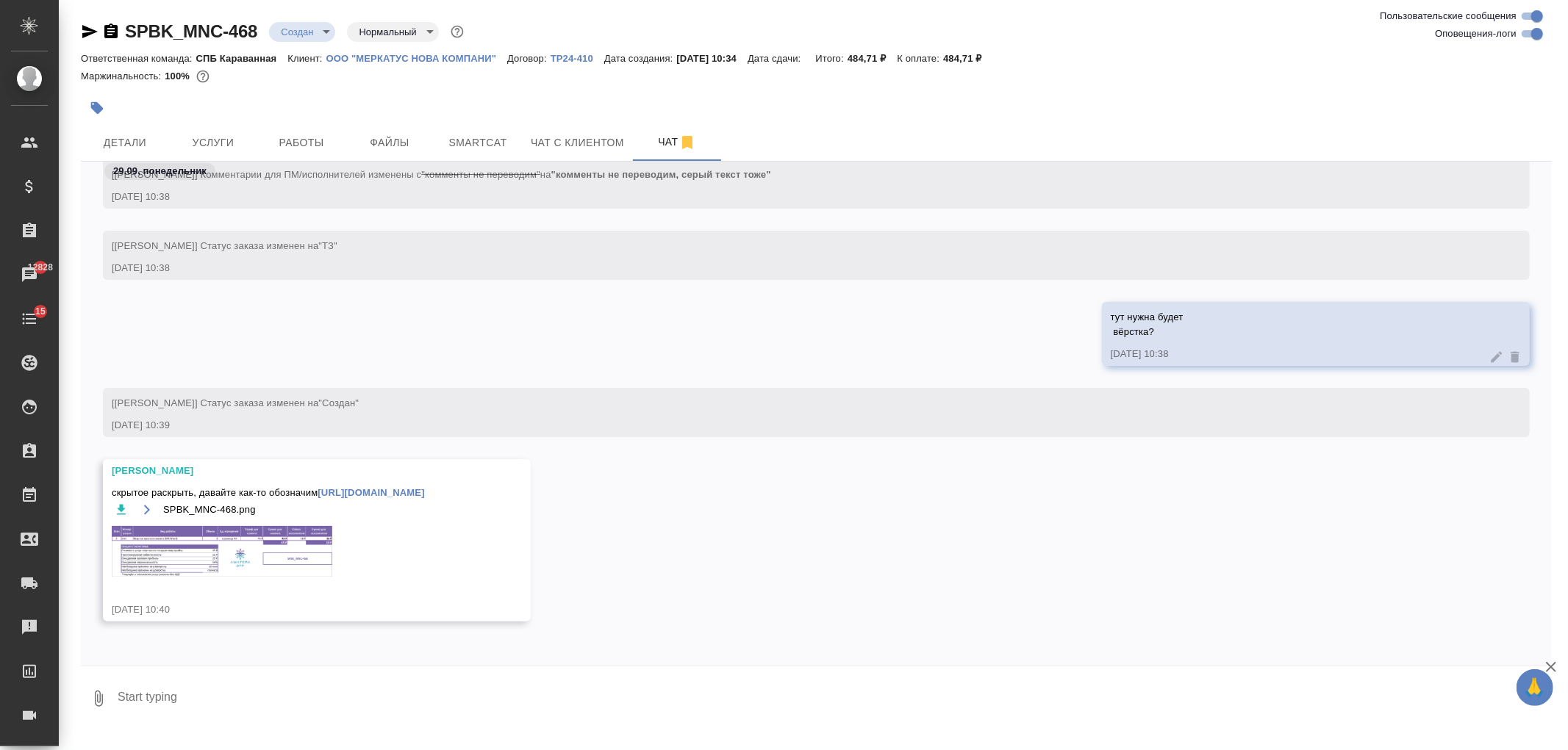
click at [272, 542] on img at bounding box center [222, 551] width 221 height 51
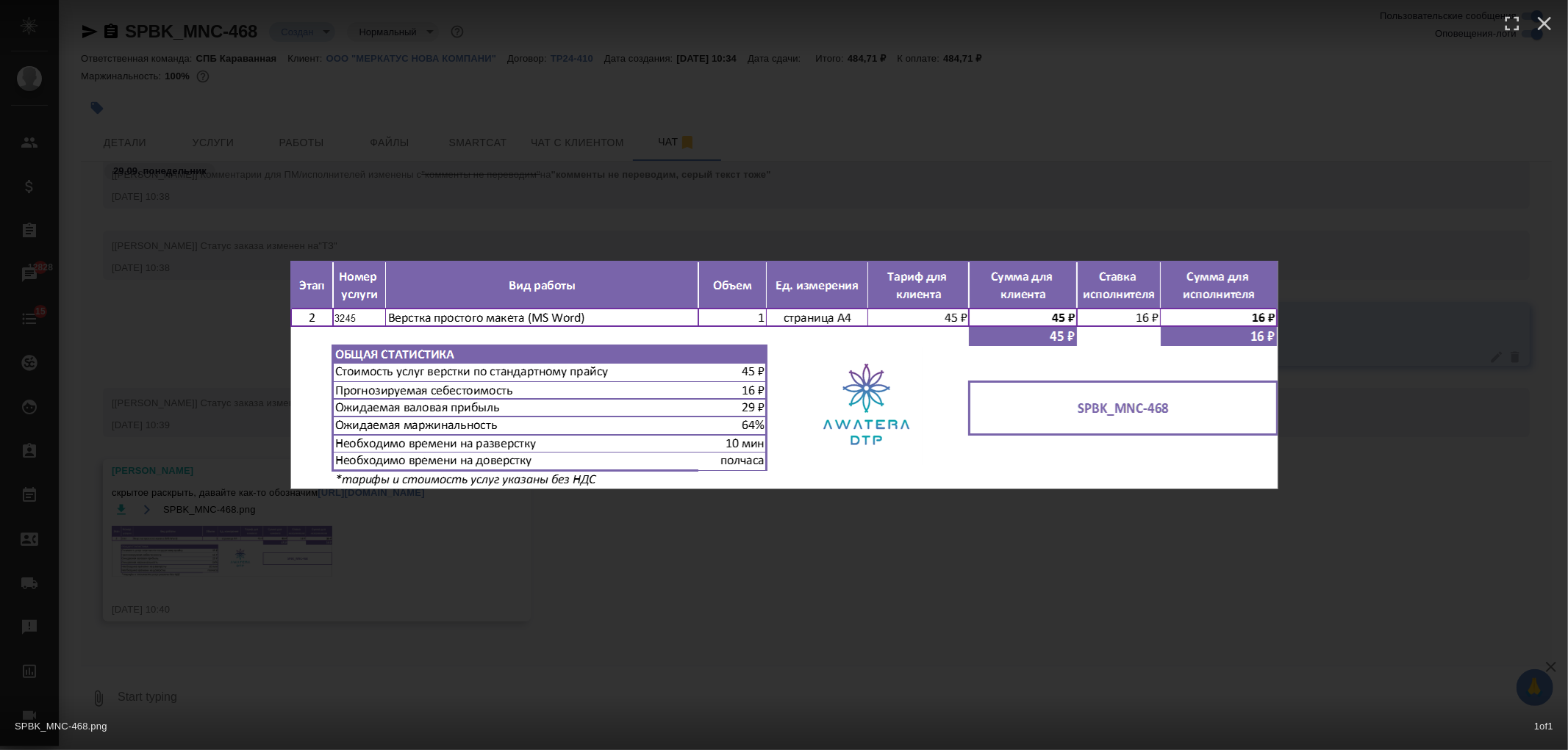
click at [539, 603] on div "SPBK_MNC-468.png 1 of 1" at bounding box center [784, 375] width 1568 height 750
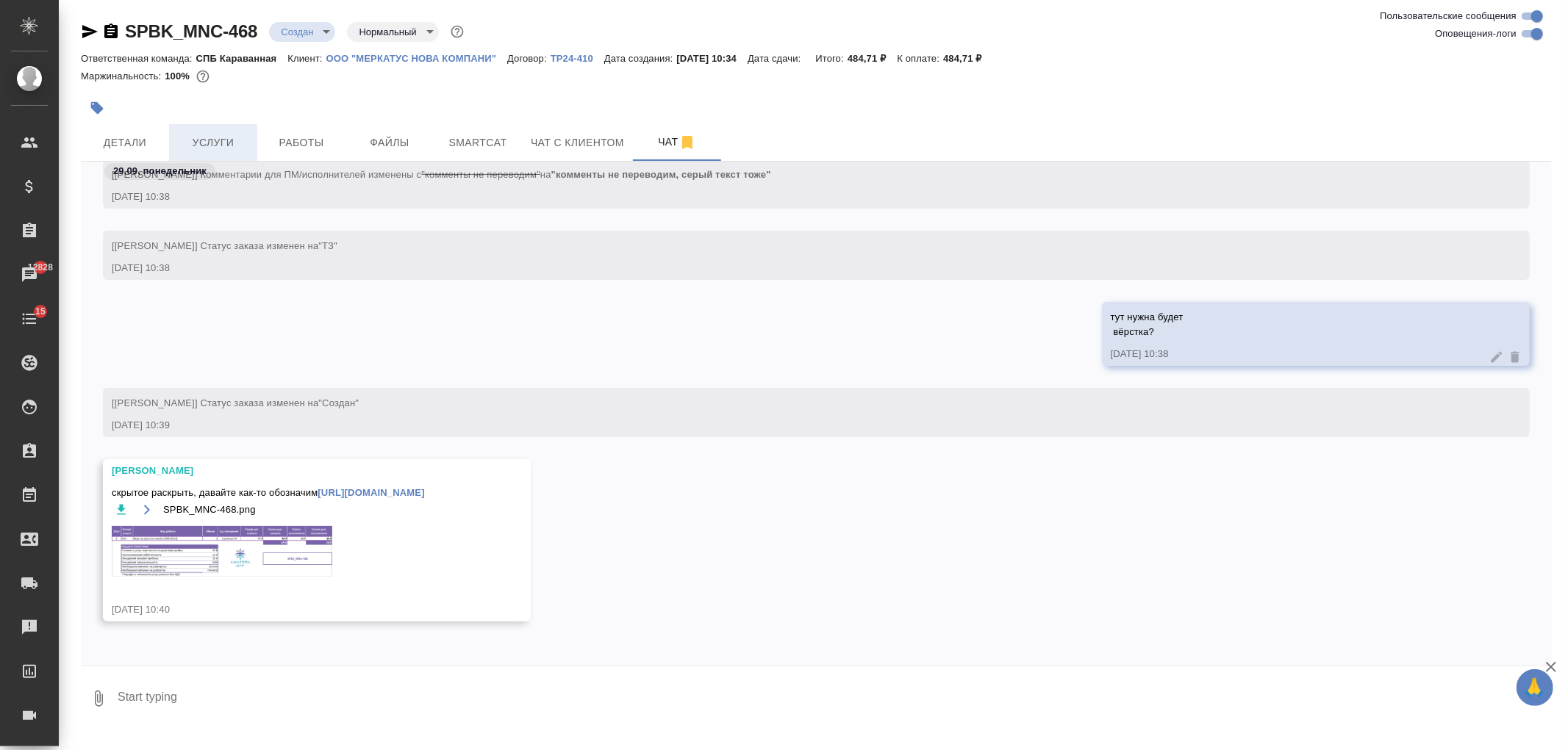
click at [213, 137] on span "Услуги" at bounding box center [213, 143] width 71 height 18
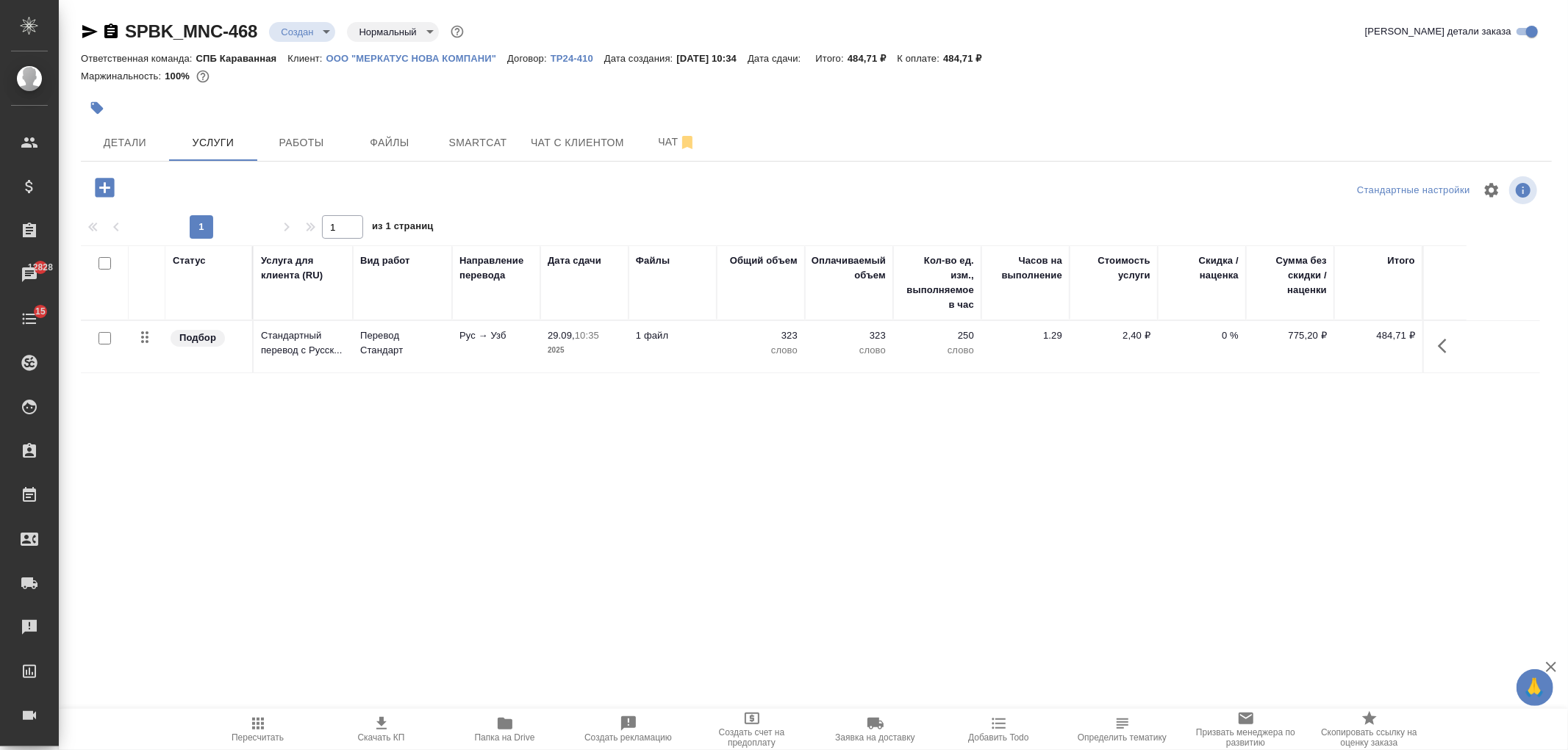
click at [95, 181] on icon "button" at bounding box center [104, 187] width 19 height 19
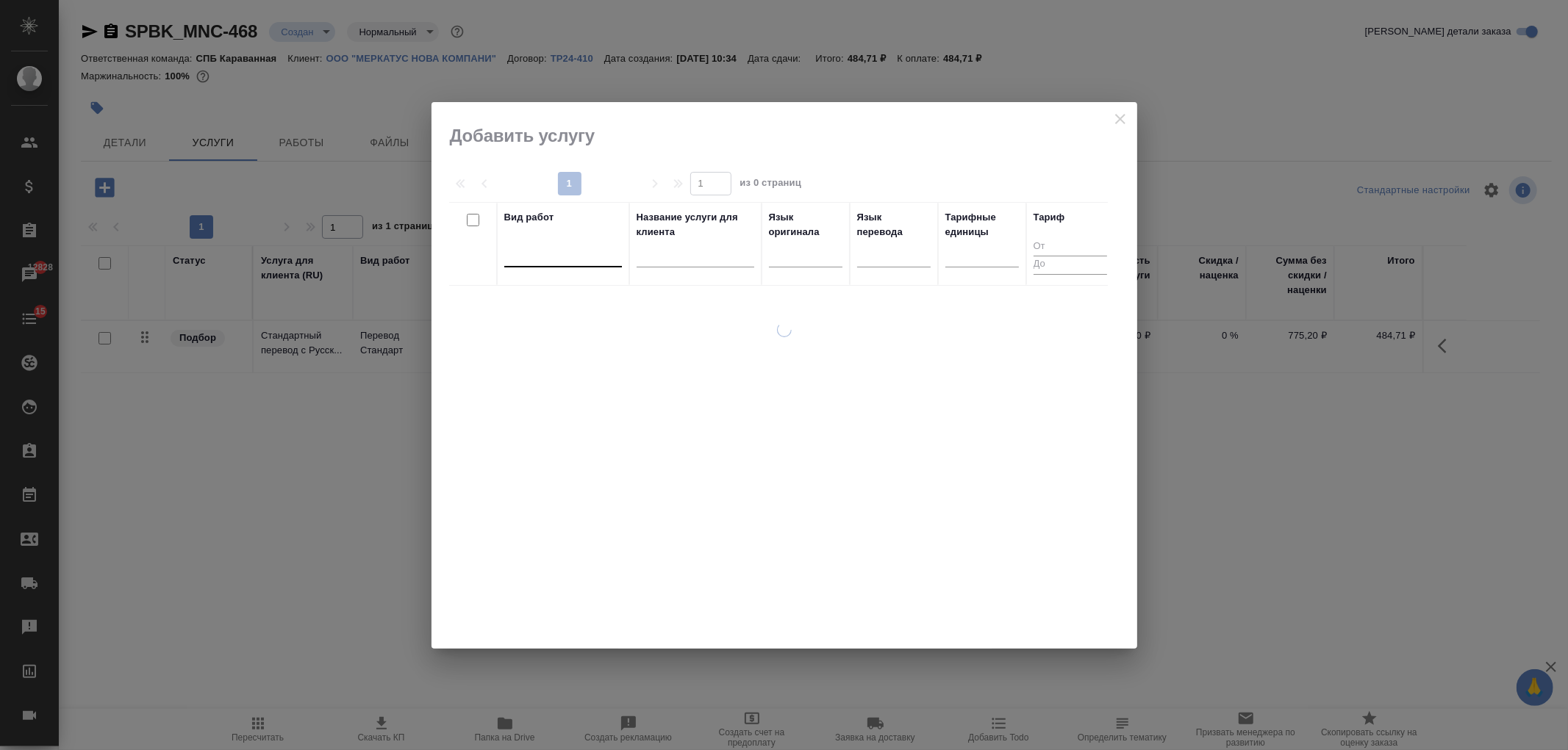
click at [597, 262] on div at bounding box center [562, 253] width 117 height 21
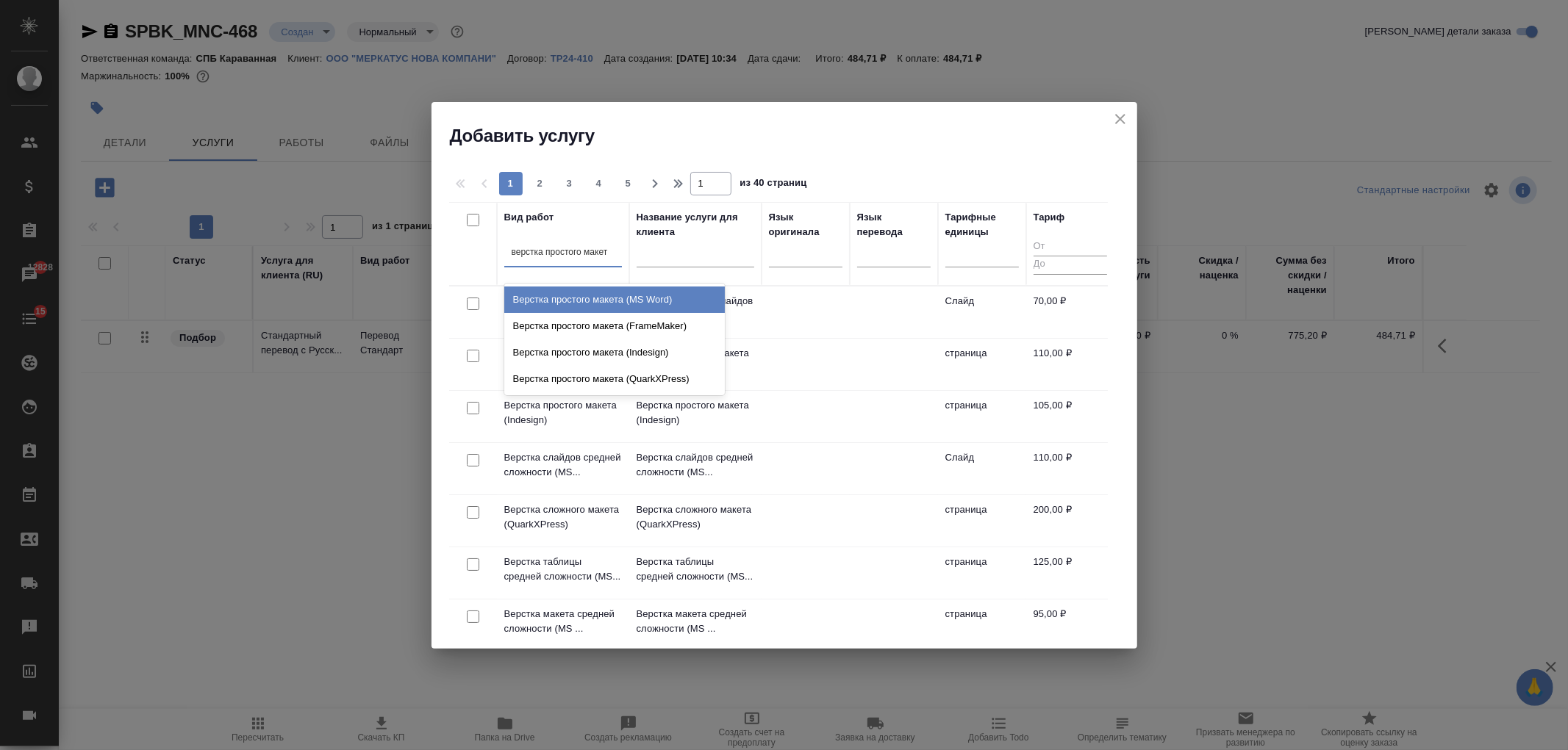
type input "верстка простого макета"
click at [613, 301] on div "Верстка простого макета (MS Word)" at bounding box center [614, 300] width 221 height 26
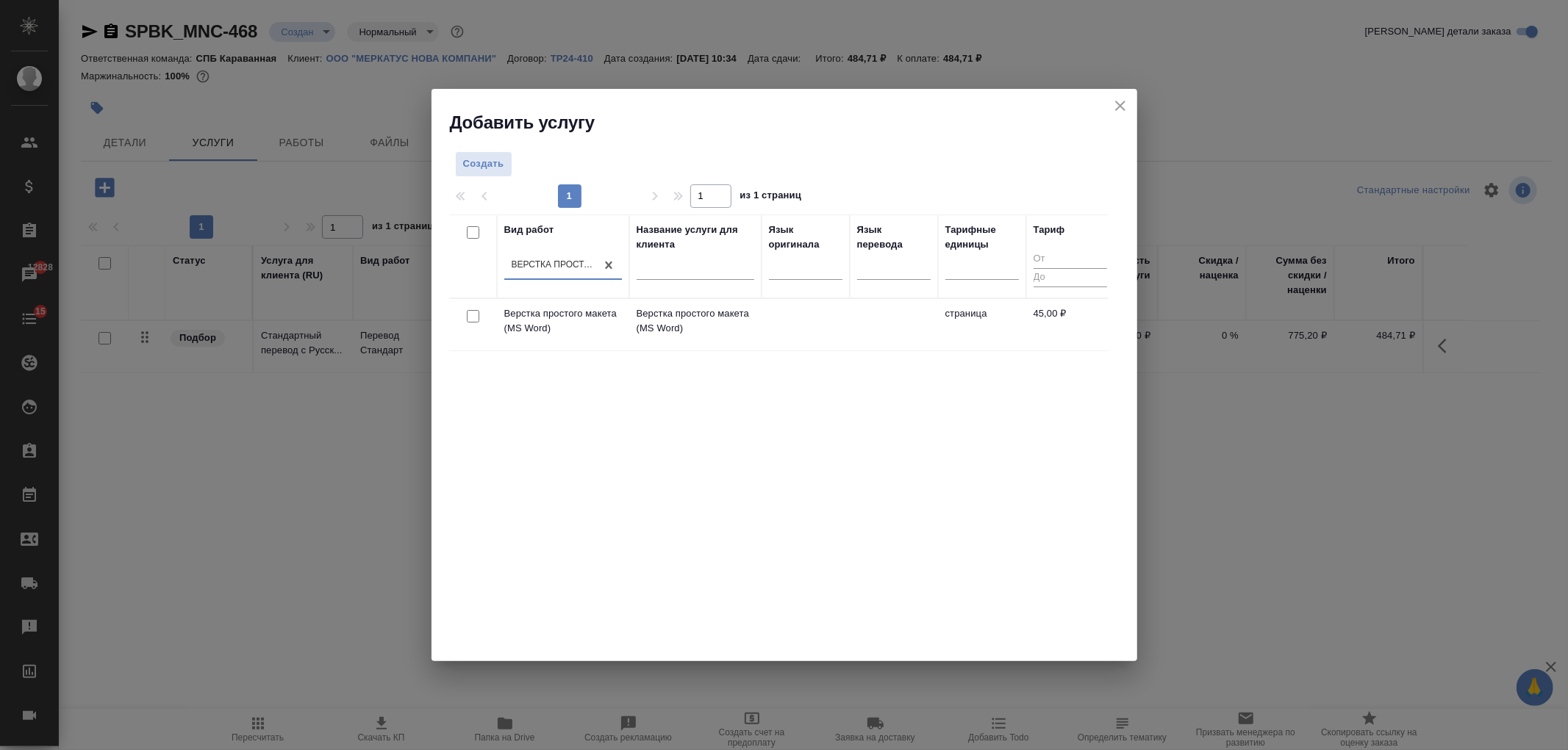
click at [469, 319] on input "checkbox" at bounding box center [473, 316] width 12 height 12
checkbox input "true"
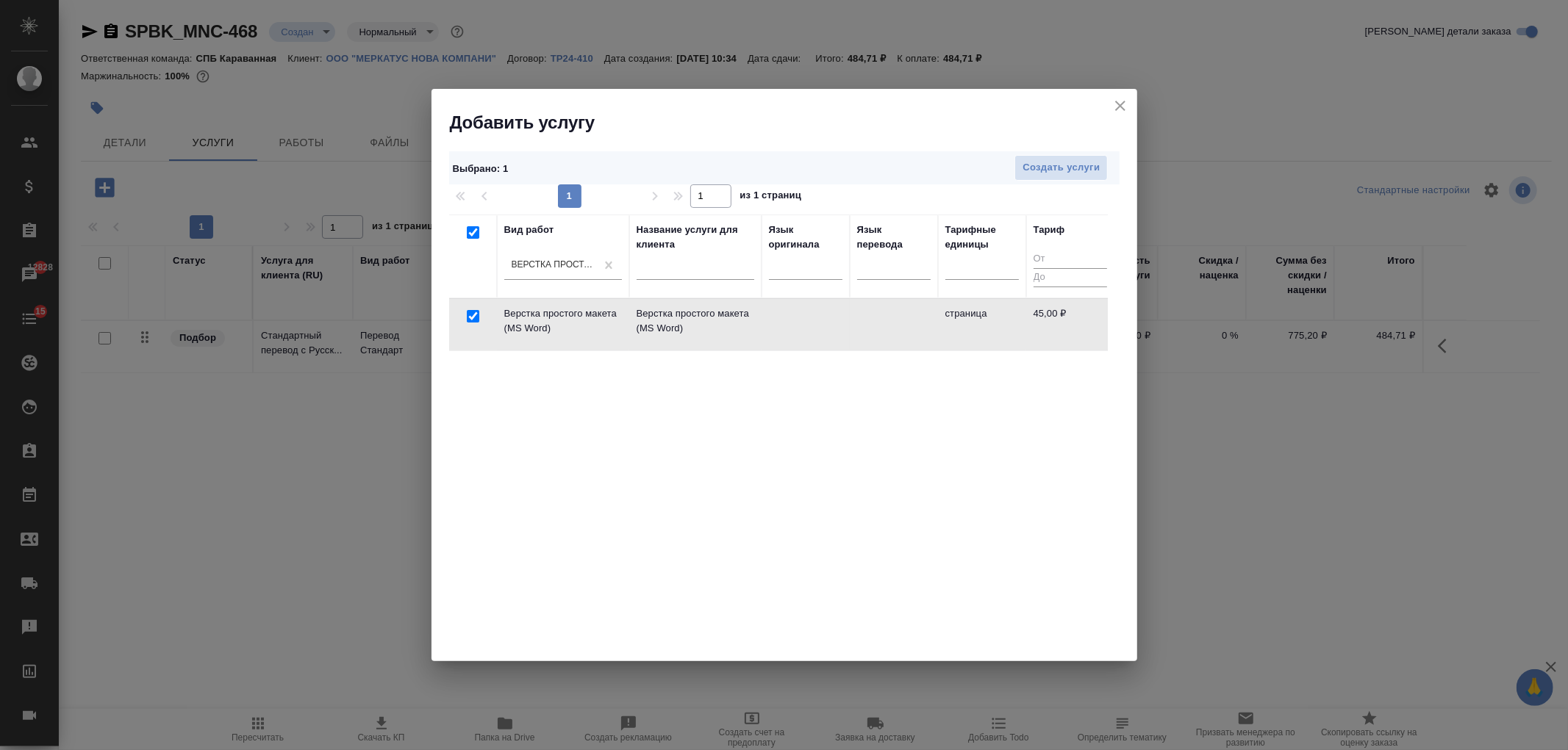
click at [1030, 181] on div "Выбрано : 1 Создать услуги" at bounding box center [784, 167] width 671 height 33
click at [1030, 176] on button "Создать услуги" at bounding box center [1061, 167] width 94 height 25
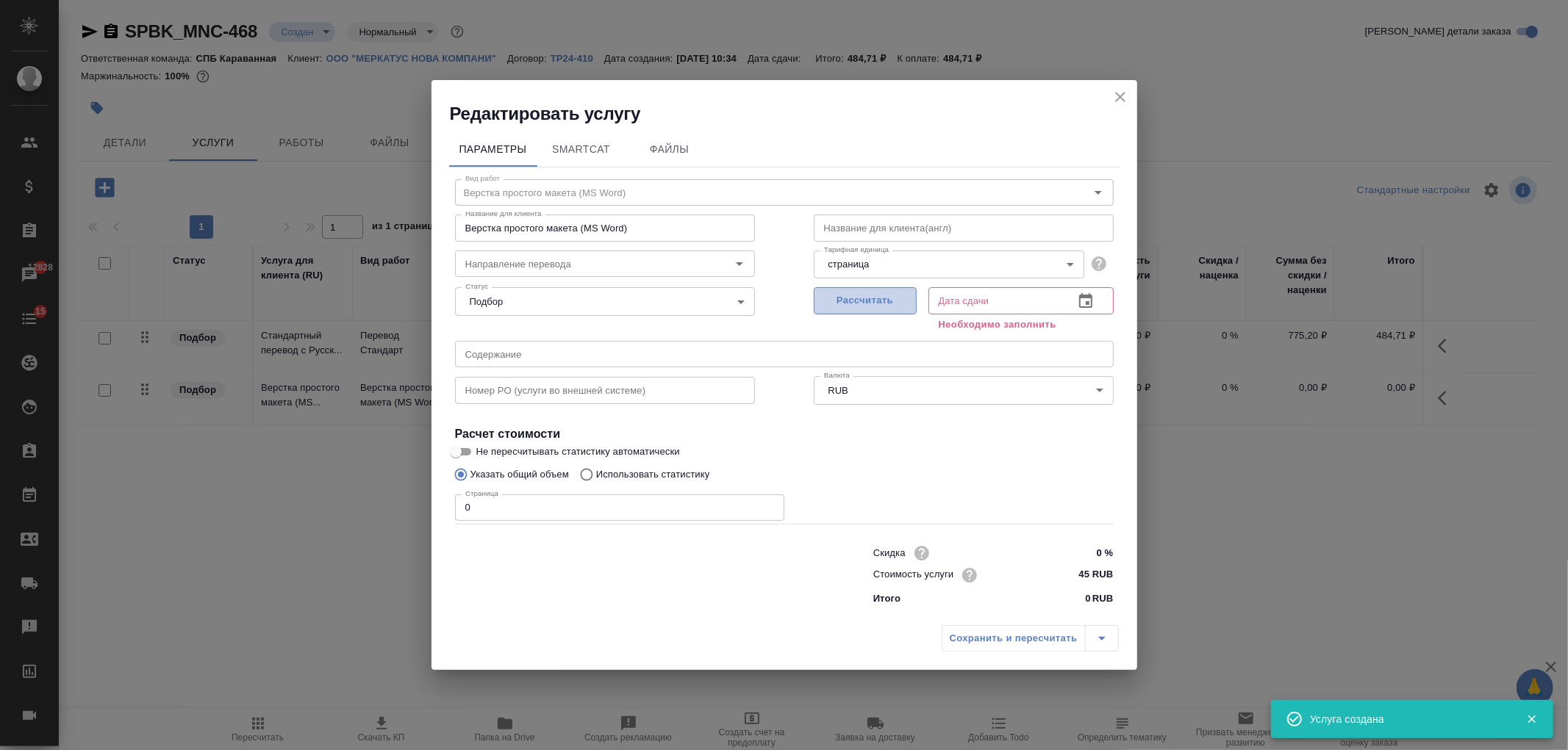
click at [861, 295] on span "Рассчитать" at bounding box center [865, 300] width 87 height 17
type input "[DATE] 10:41"
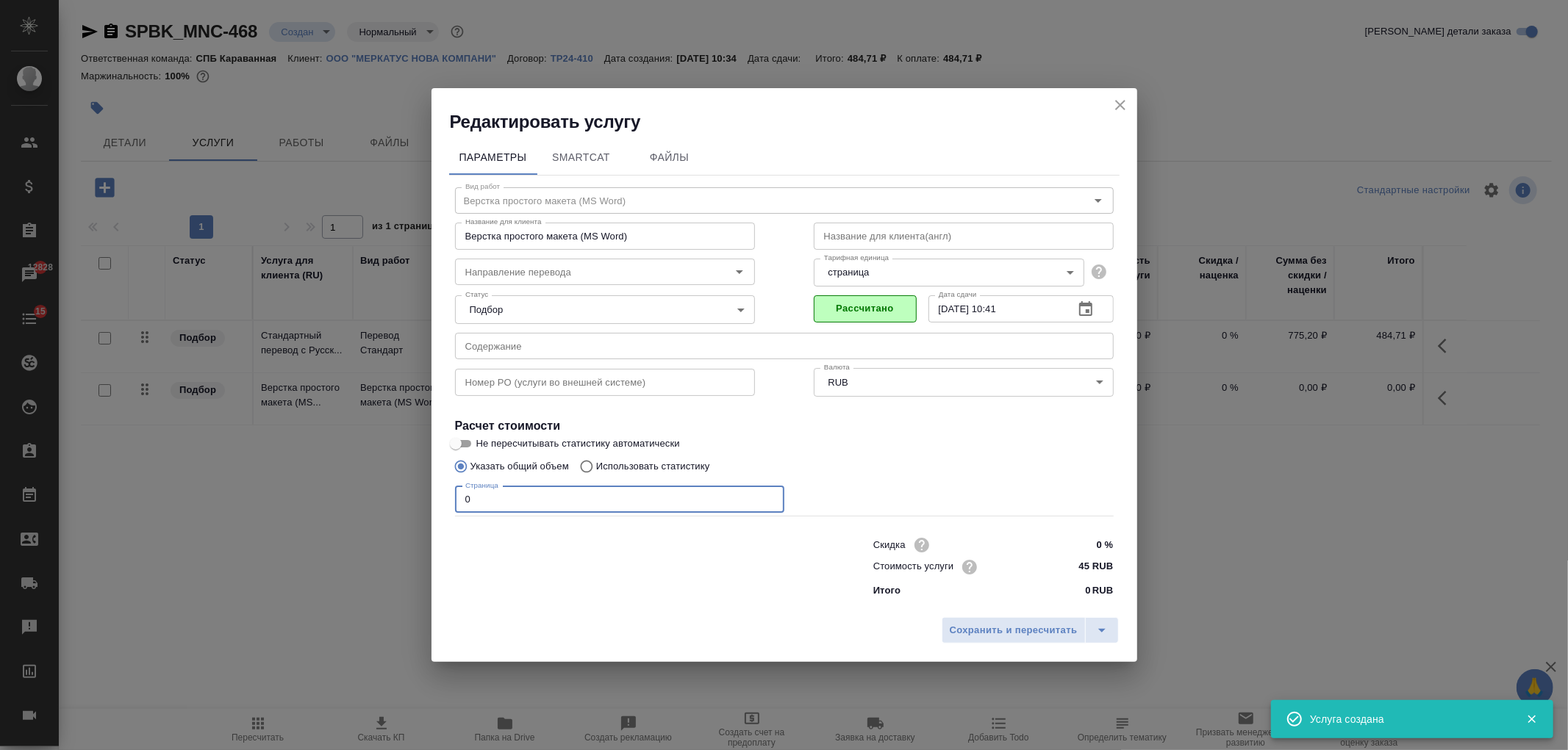
click at [489, 497] on input "0" at bounding box center [619, 500] width 329 height 26
type input "1"
click at [1012, 637] on span "Сохранить и пересчитать" at bounding box center [1014, 630] width 128 height 17
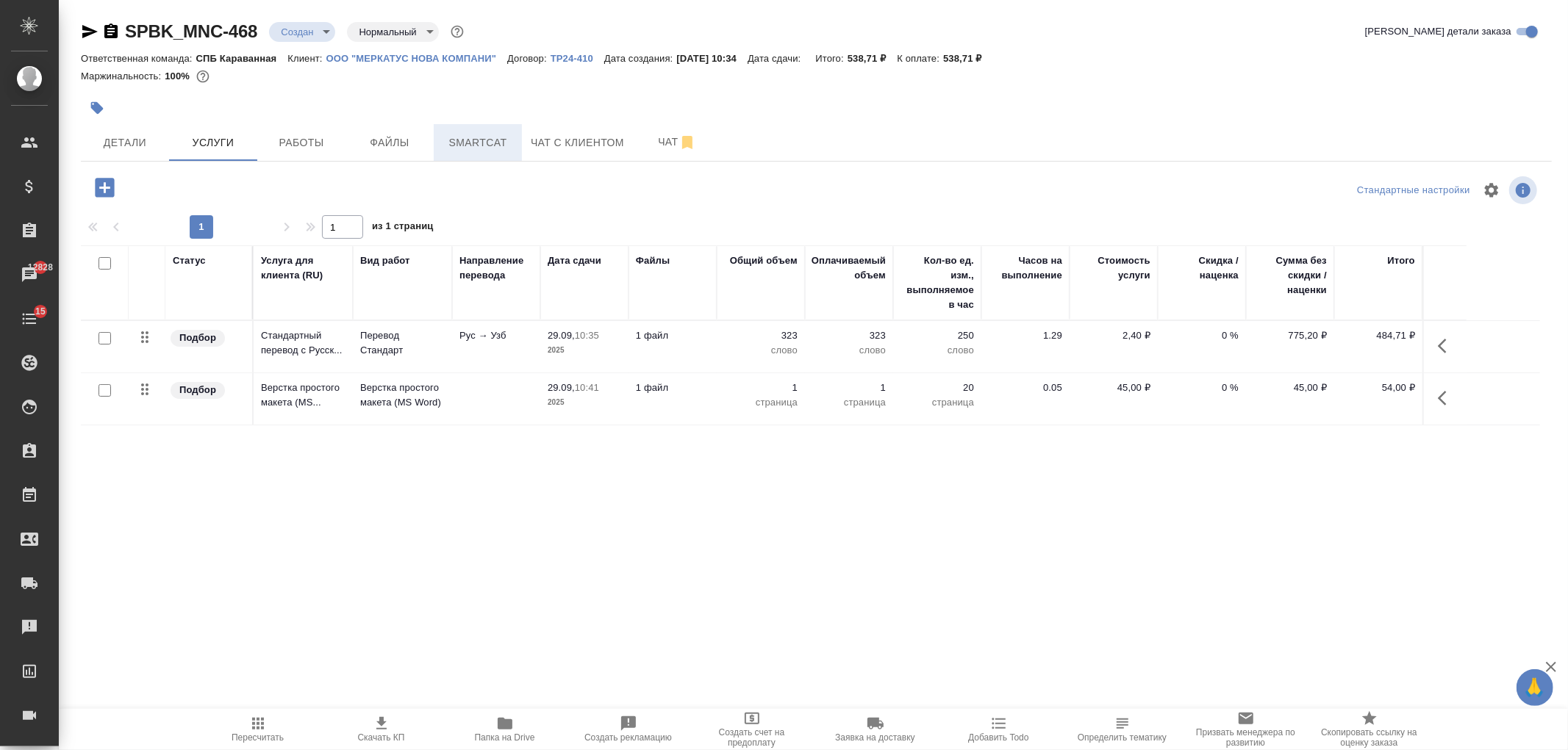
click at [452, 153] on button "Smartcat" at bounding box center [477, 142] width 88 height 37
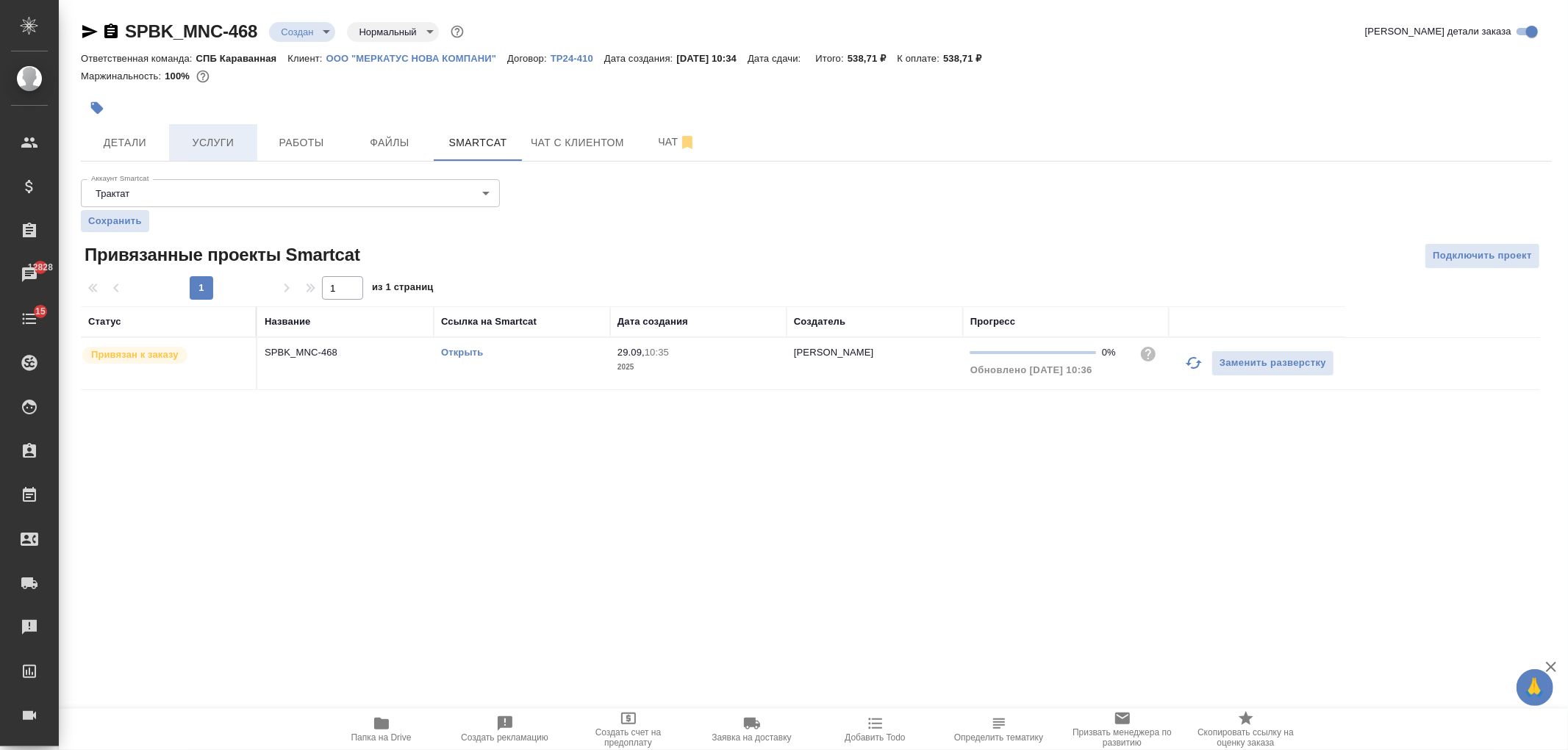
click at [196, 153] on button "Услуги" at bounding box center [213, 142] width 88 height 37
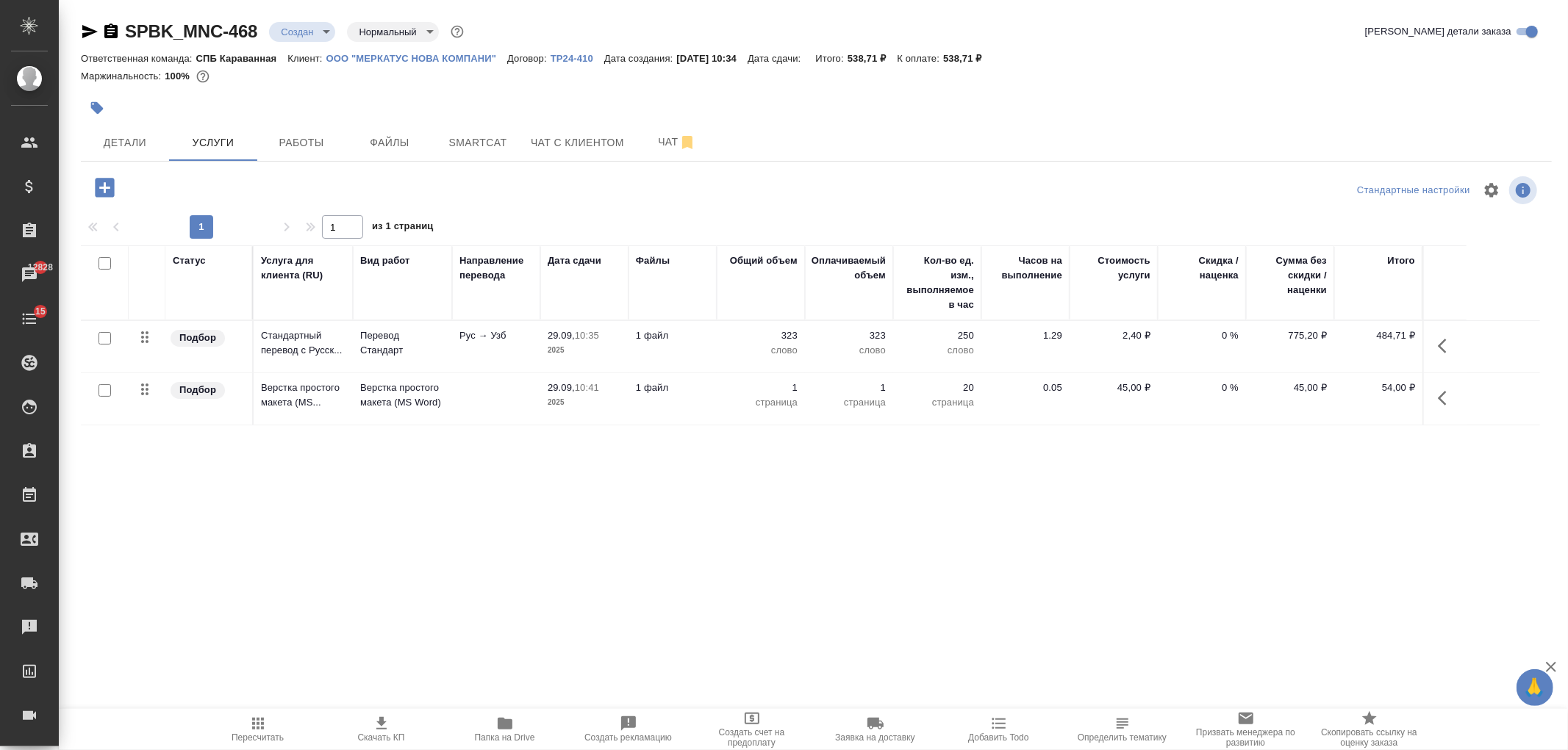
click at [391, 709] on button "Скачать КП" at bounding box center [382, 729] width 123 height 41
click at [109, 151] on span "Детали" at bounding box center [125, 143] width 71 height 18
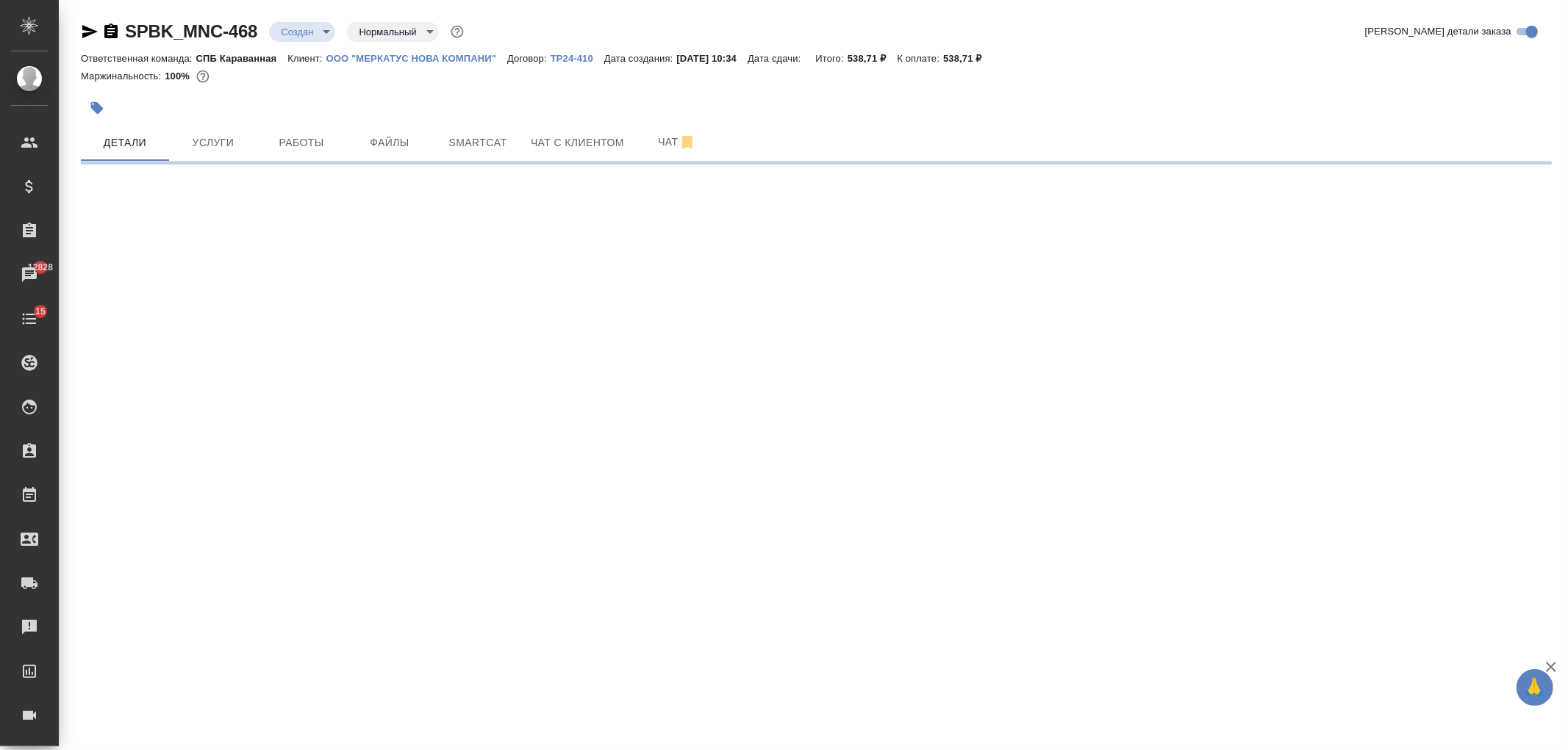
select select "RU"
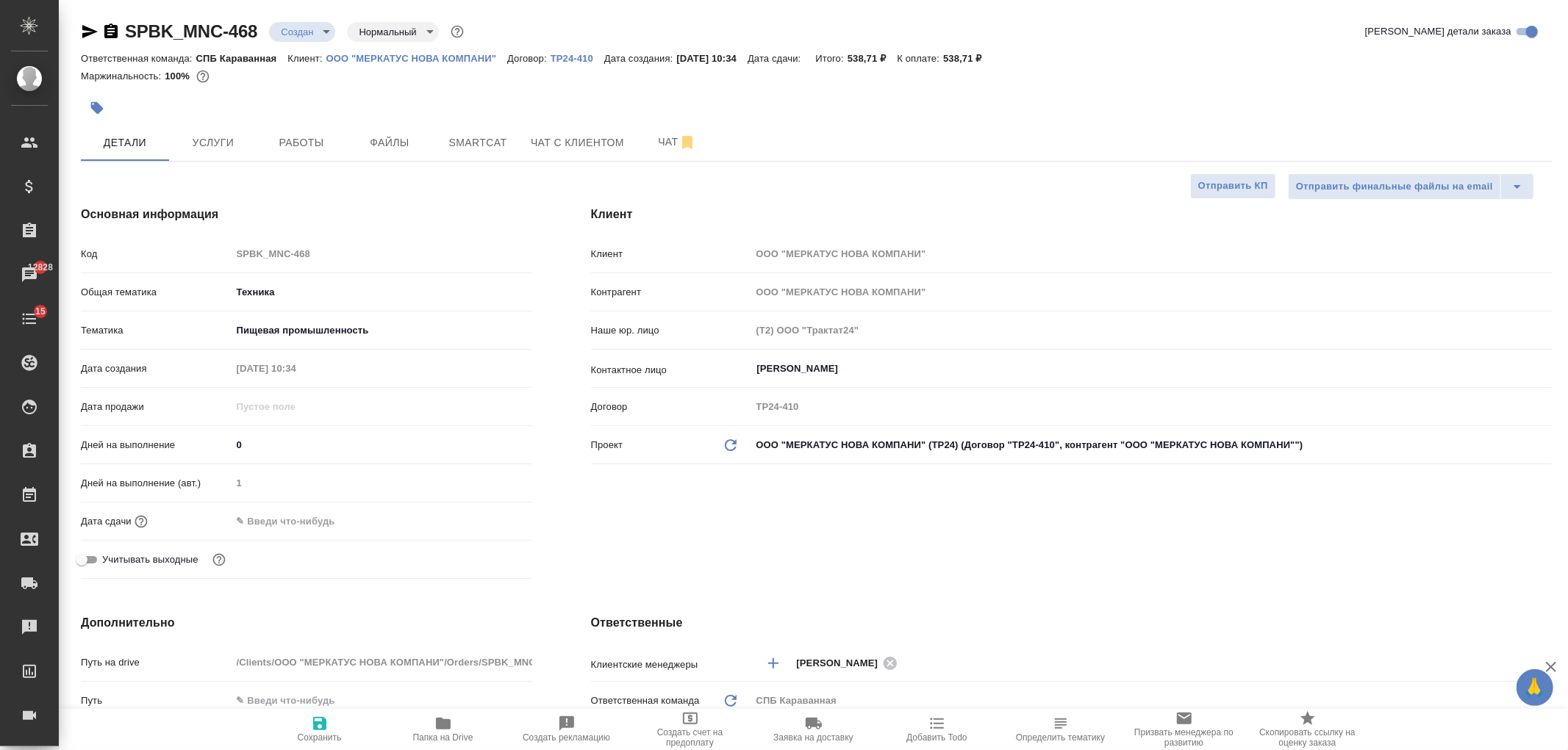
type textarea "x"
click at [306, 513] on input "text" at bounding box center [296, 521] width 129 height 21
click at [489, 524] on icon "button" at bounding box center [489, 519] width 17 height 17
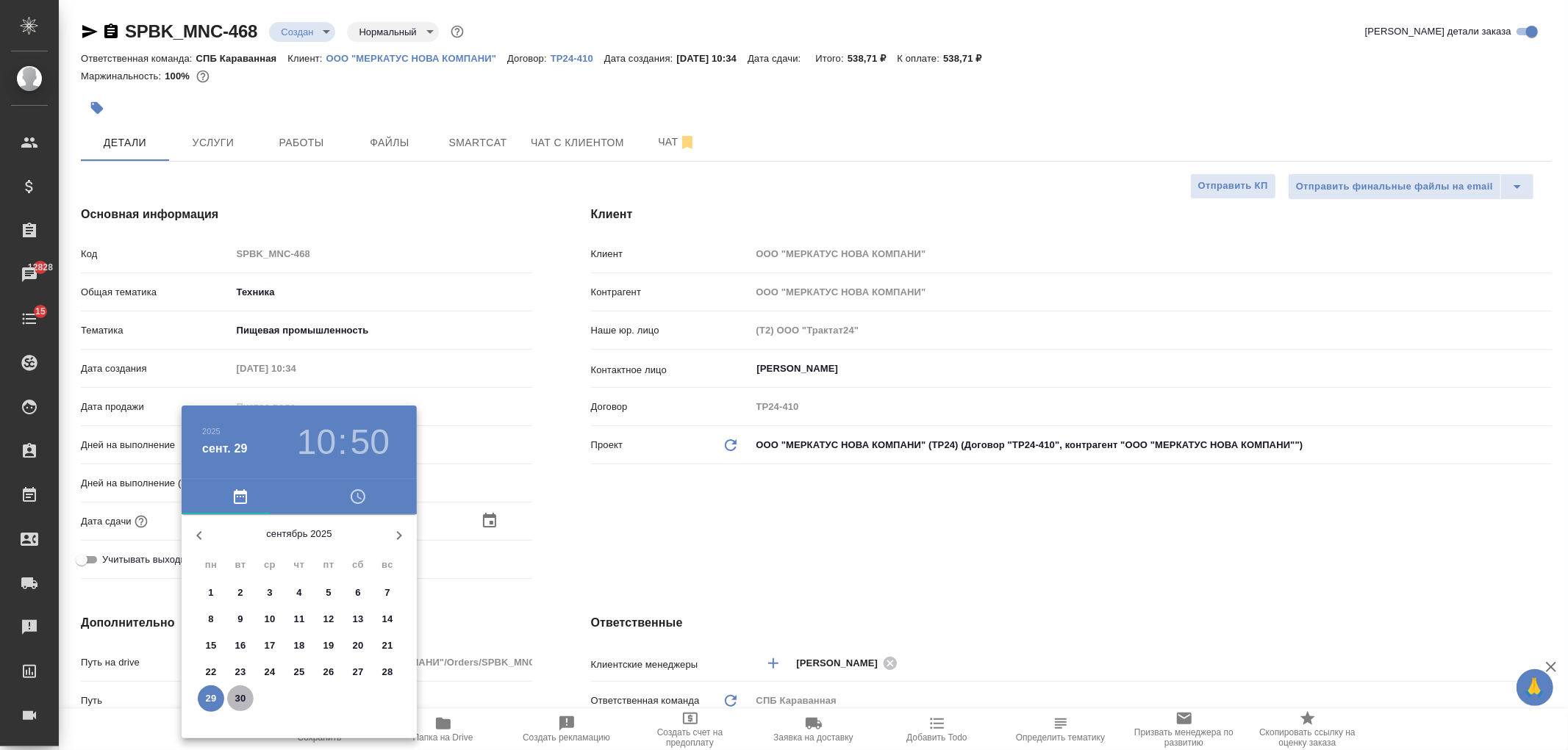
click at [233, 701] on span "30" at bounding box center [241, 699] width 26 height 15
type input "[DATE] 10:50"
type textarea "x"
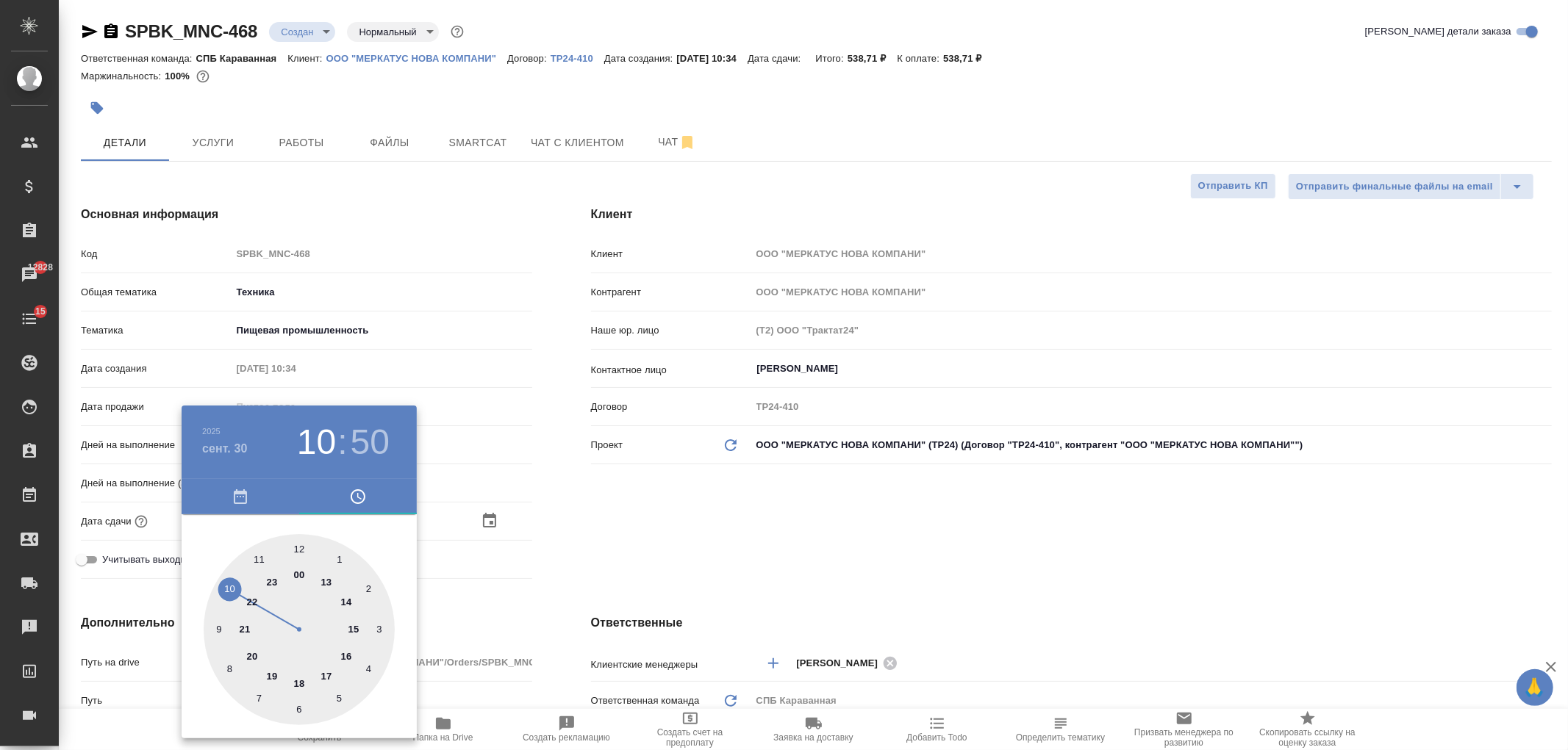
click at [257, 559] on div at bounding box center [299, 629] width 191 height 191
type input "[DATE] 11:50"
type textarea "x"
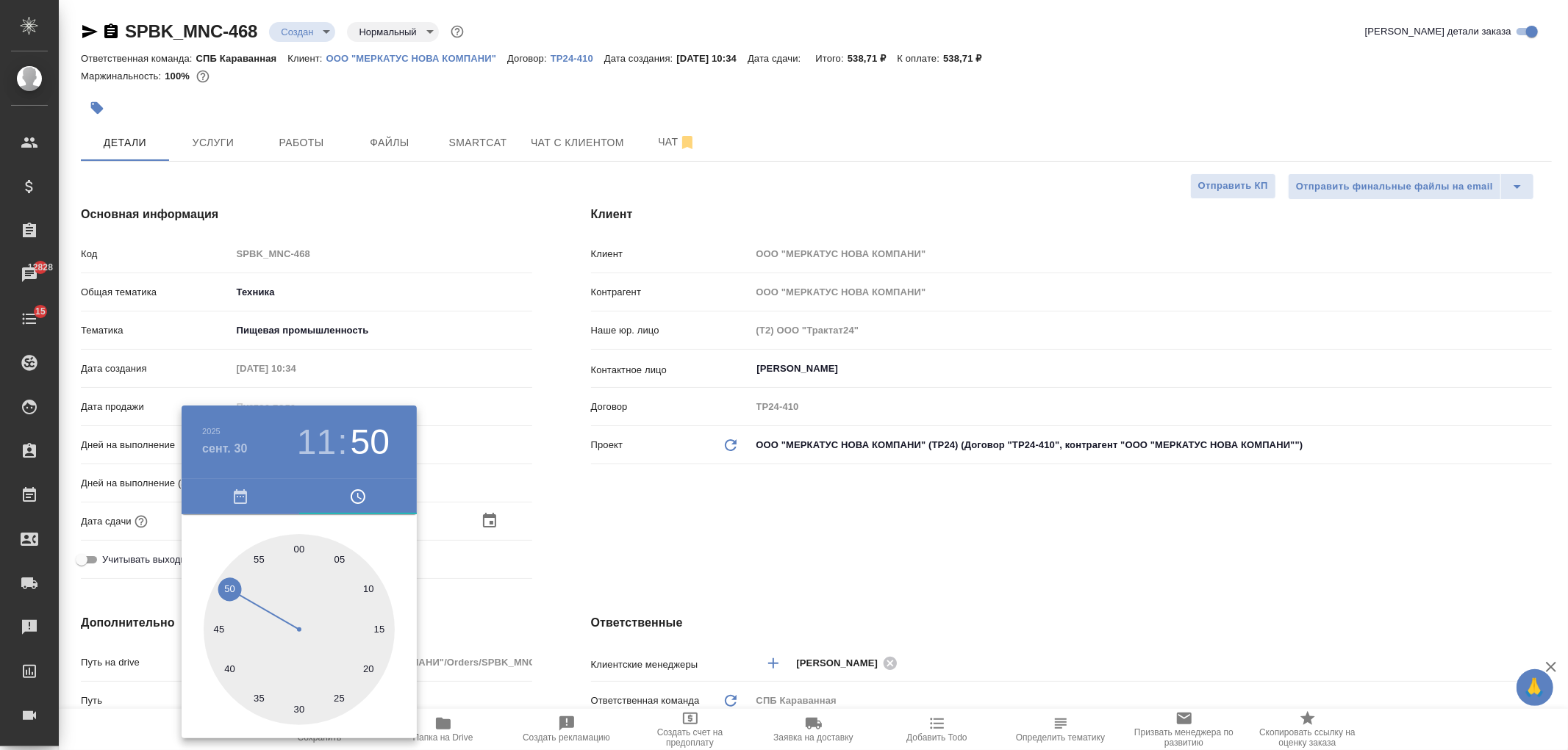
drag, startPoint x: 302, startPoint y: 548, endPoint x: 484, endPoint y: 527, distance: 183.2
click at [302, 549] on div at bounding box center [299, 629] width 191 height 191
type input "[DATE] 11:00"
type textarea "x"
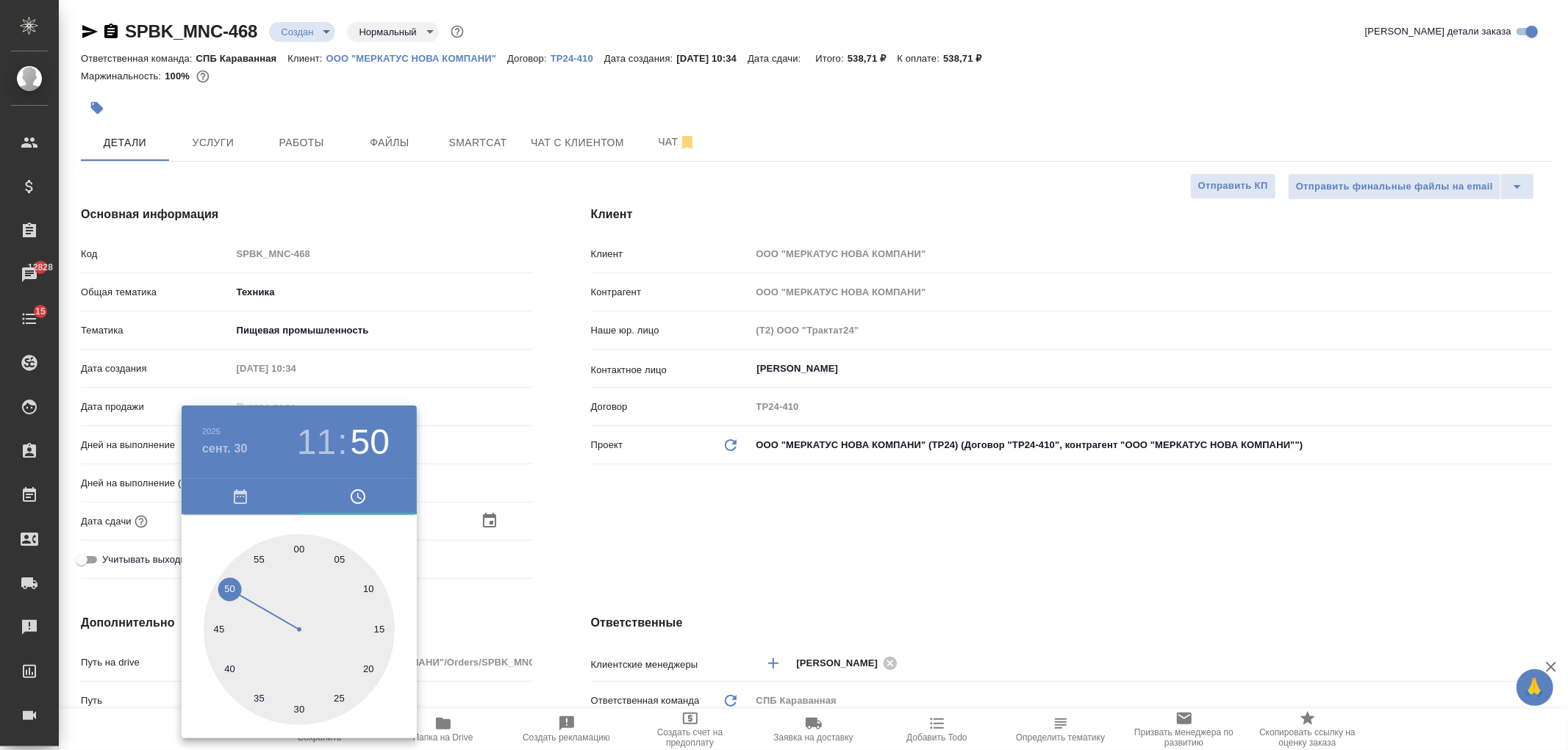
type textarea "x"
click at [704, 489] on div at bounding box center [784, 375] width 1568 height 750
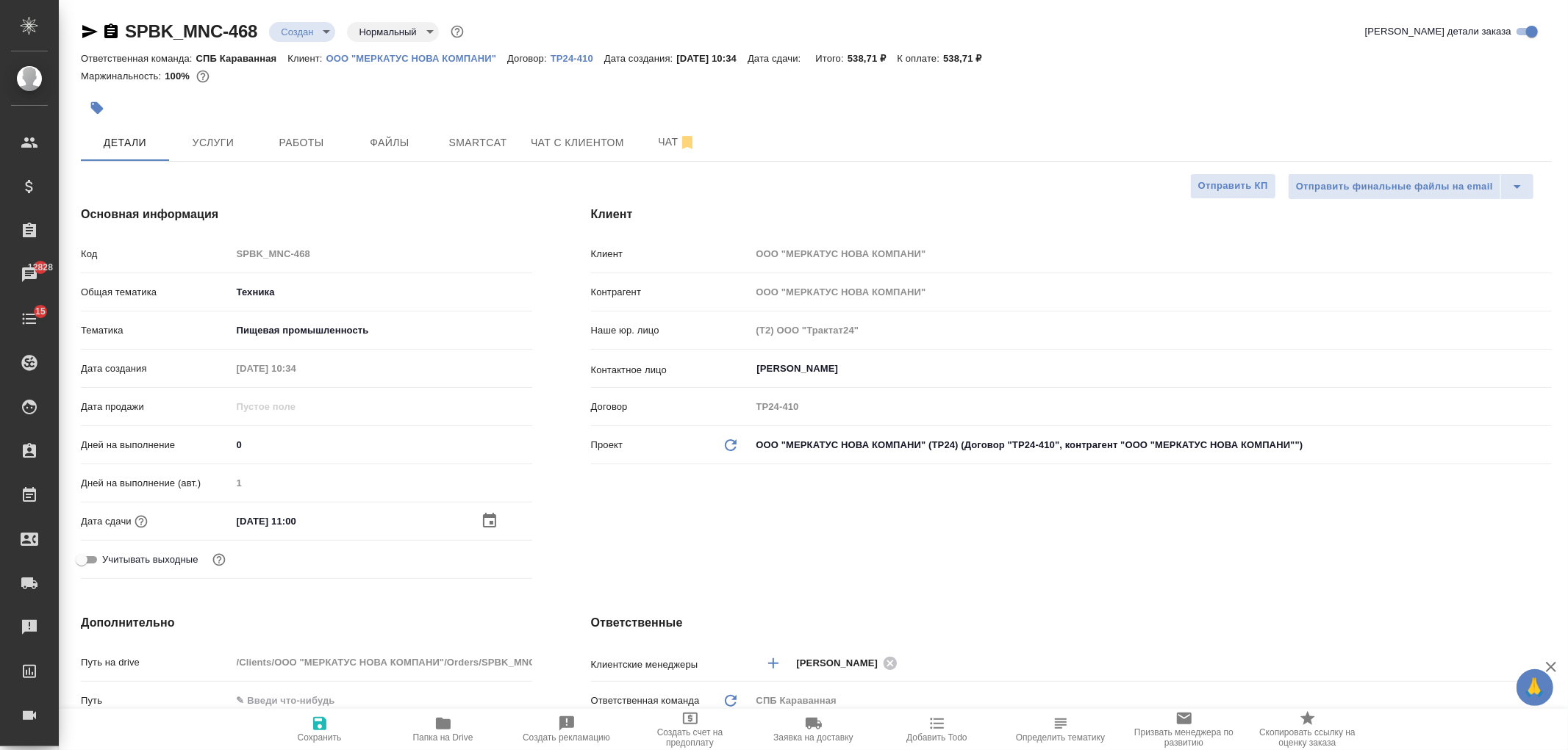
click at [318, 733] on span "Сохранить" at bounding box center [320, 738] width 44 height 11
type textarea "x"
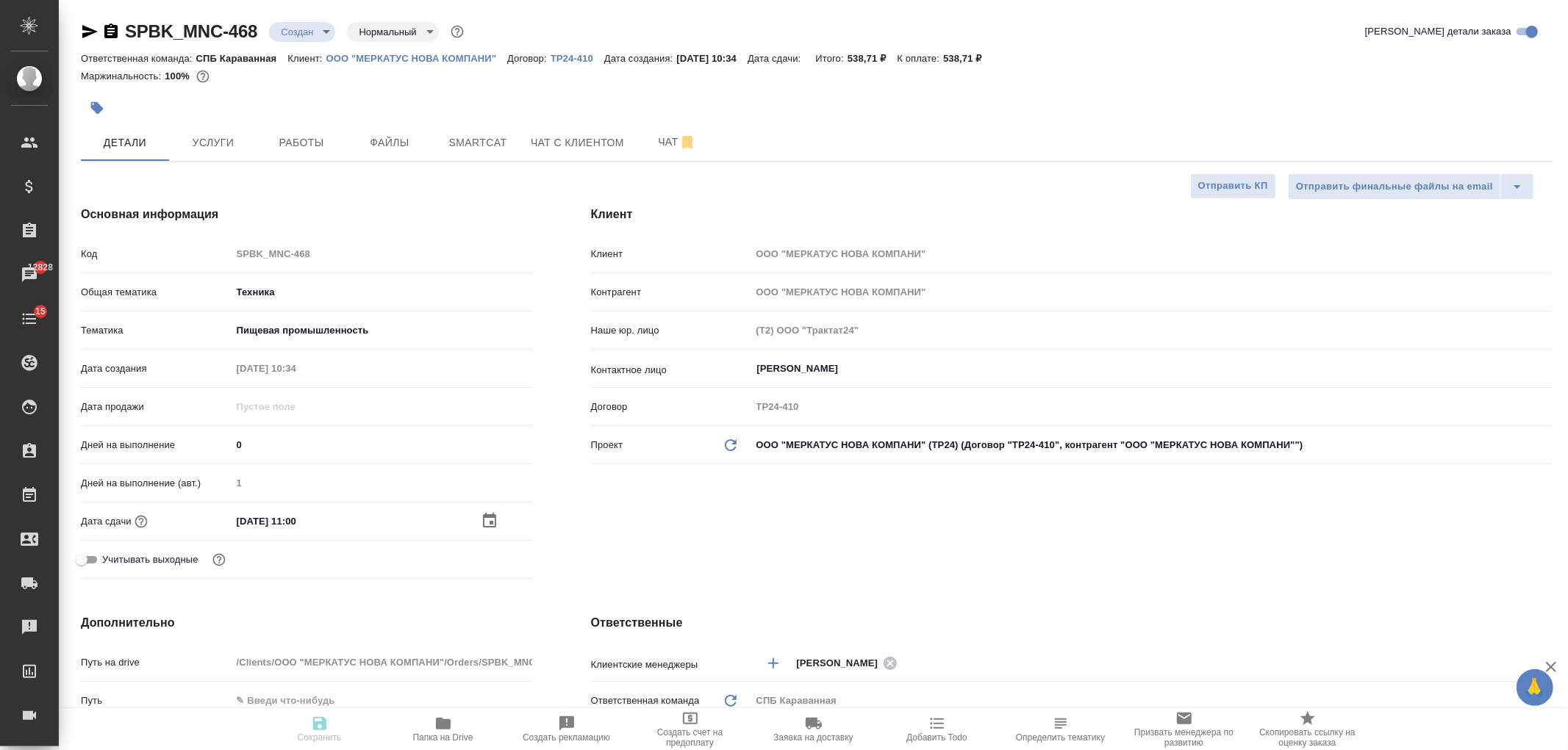
type textarea "x"
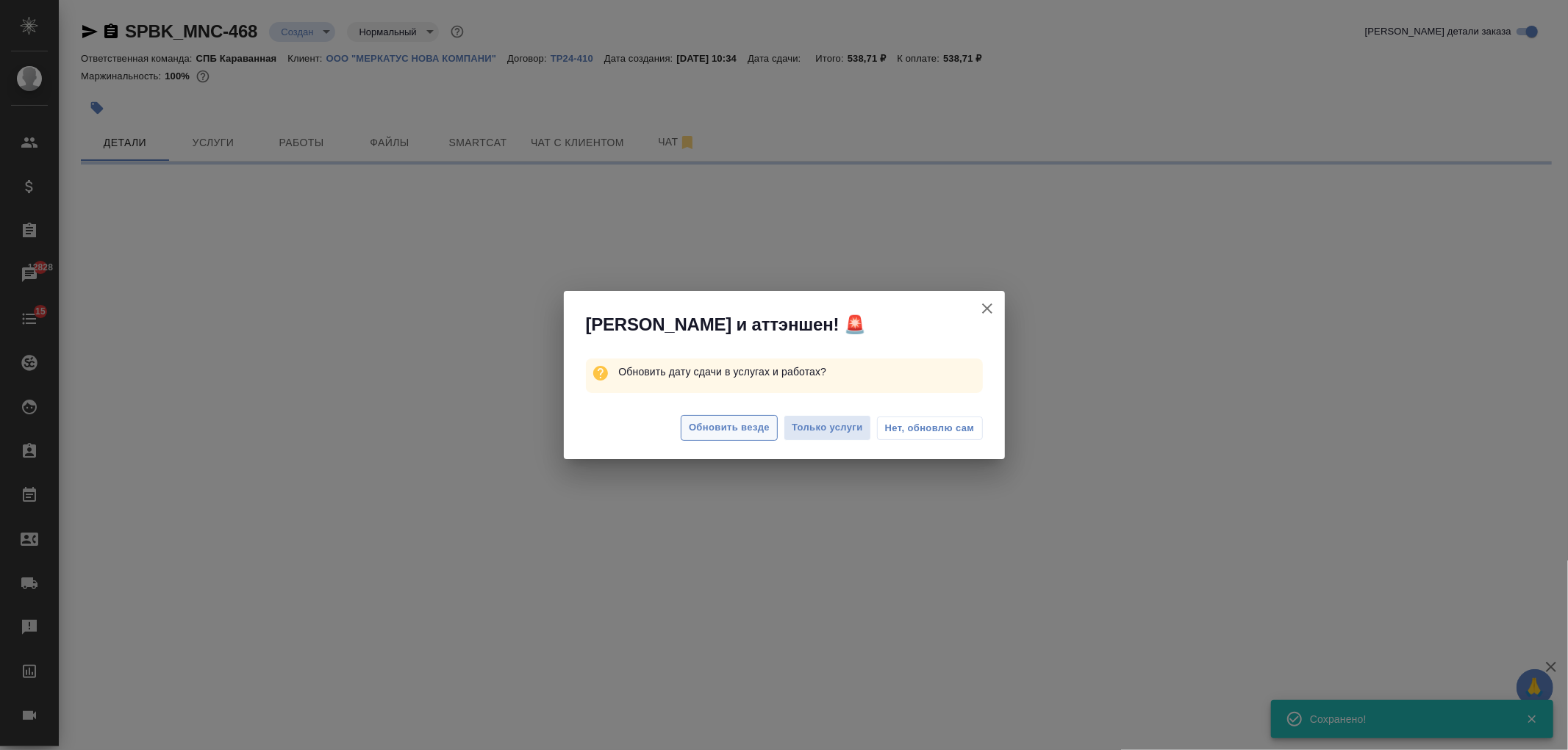
select select "RU"
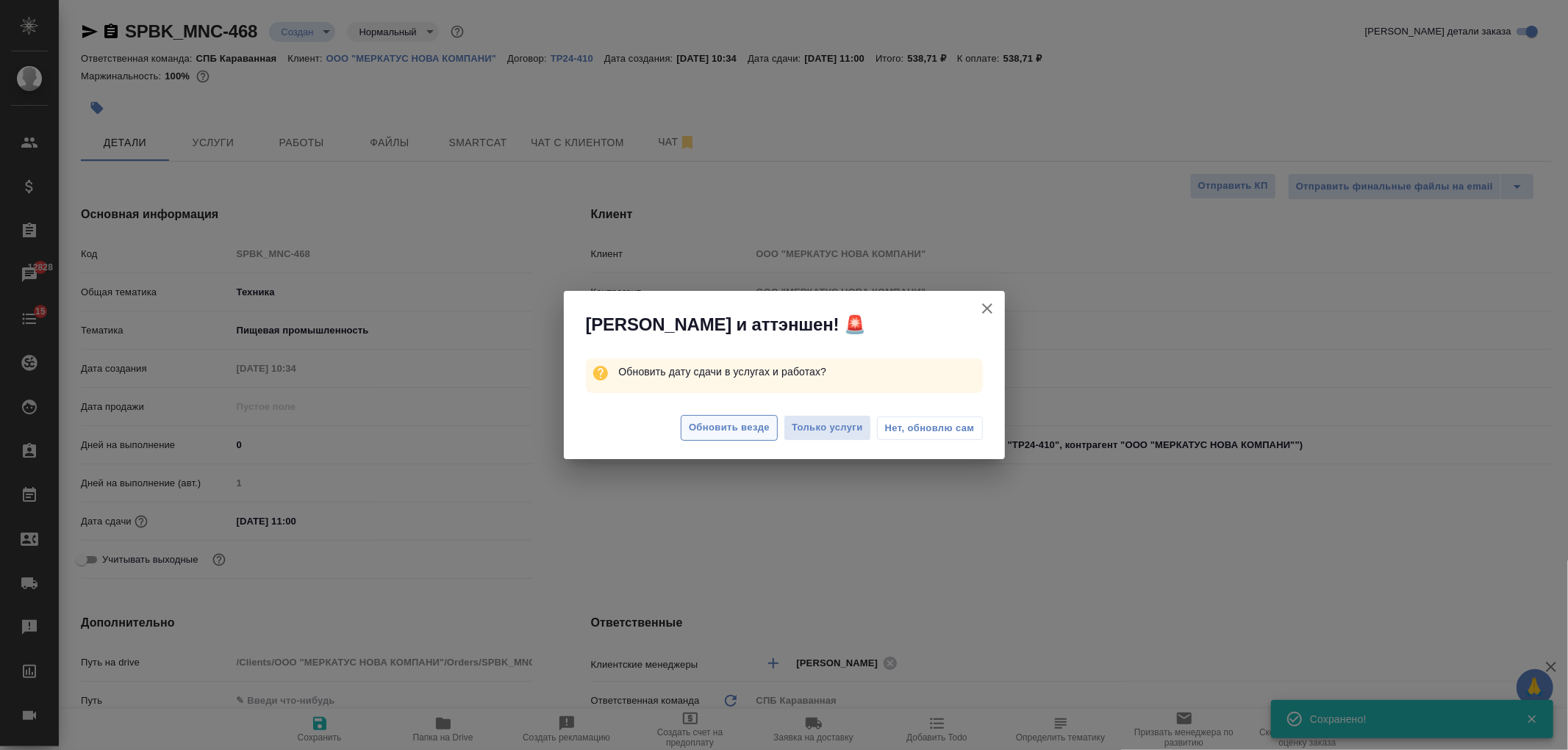
type textarea "x"
click at [710, 428] on span "Обновить везде" at bounding box center [729, 428] width 81 height 17
type textarea "x"
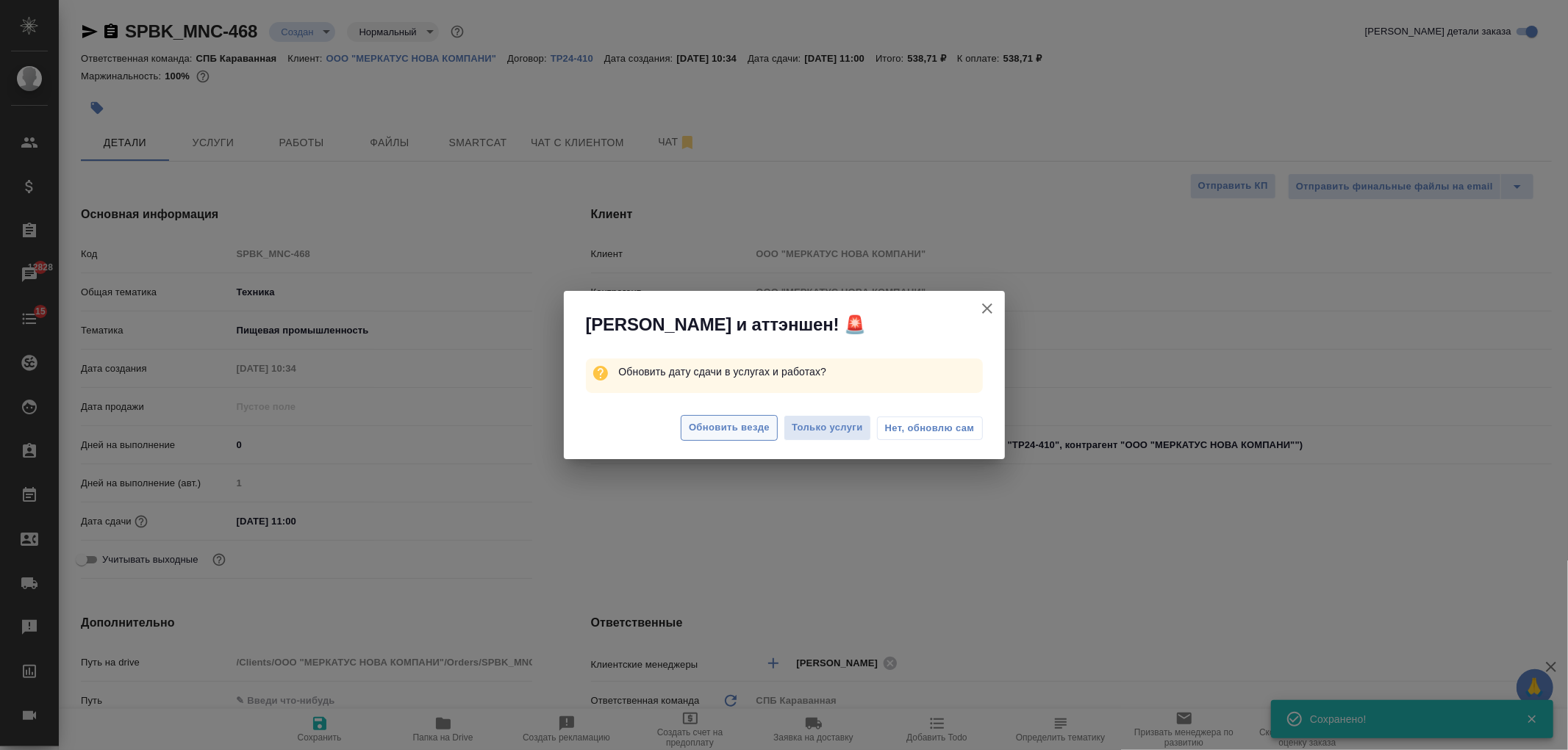
type textarea "x"
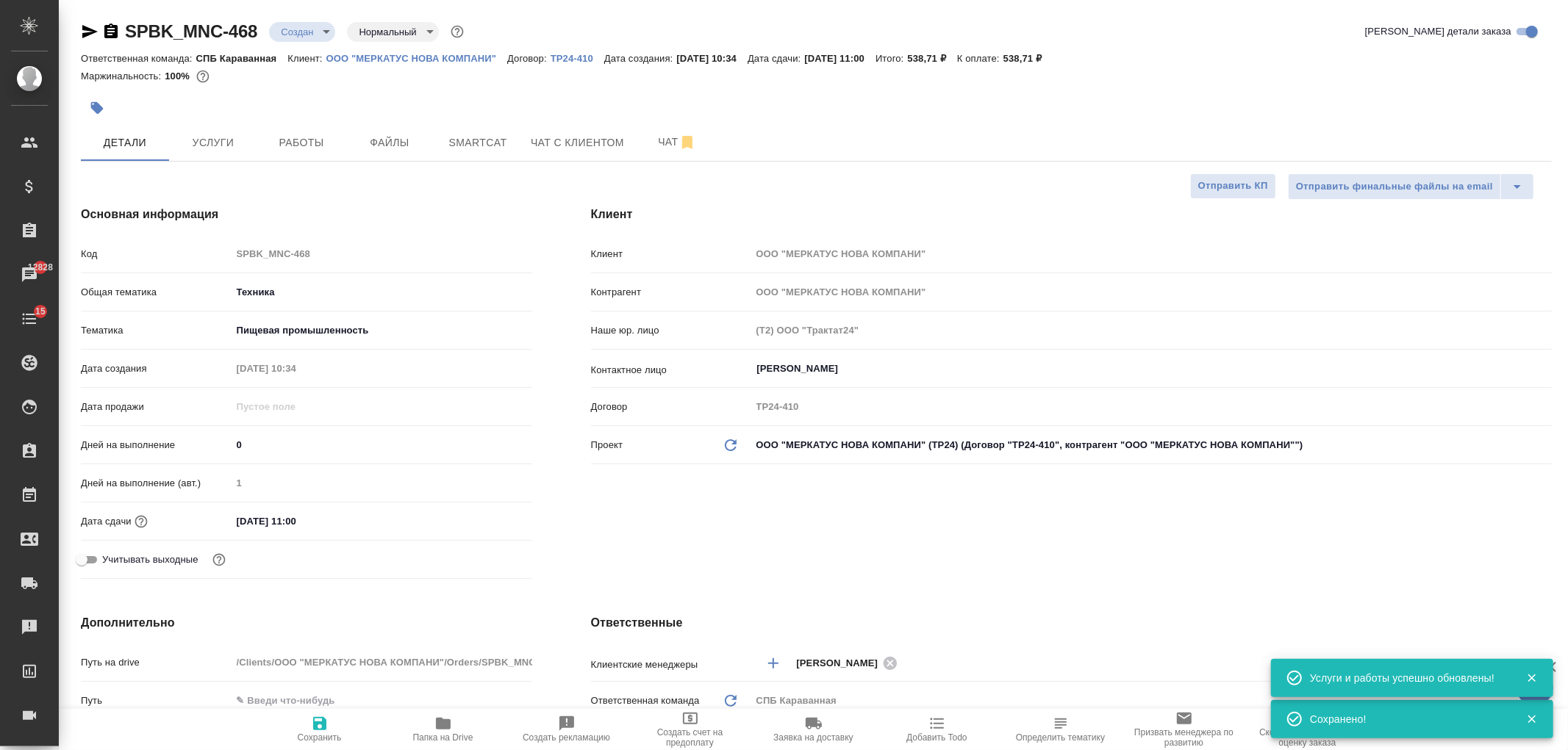
type textarea "x"
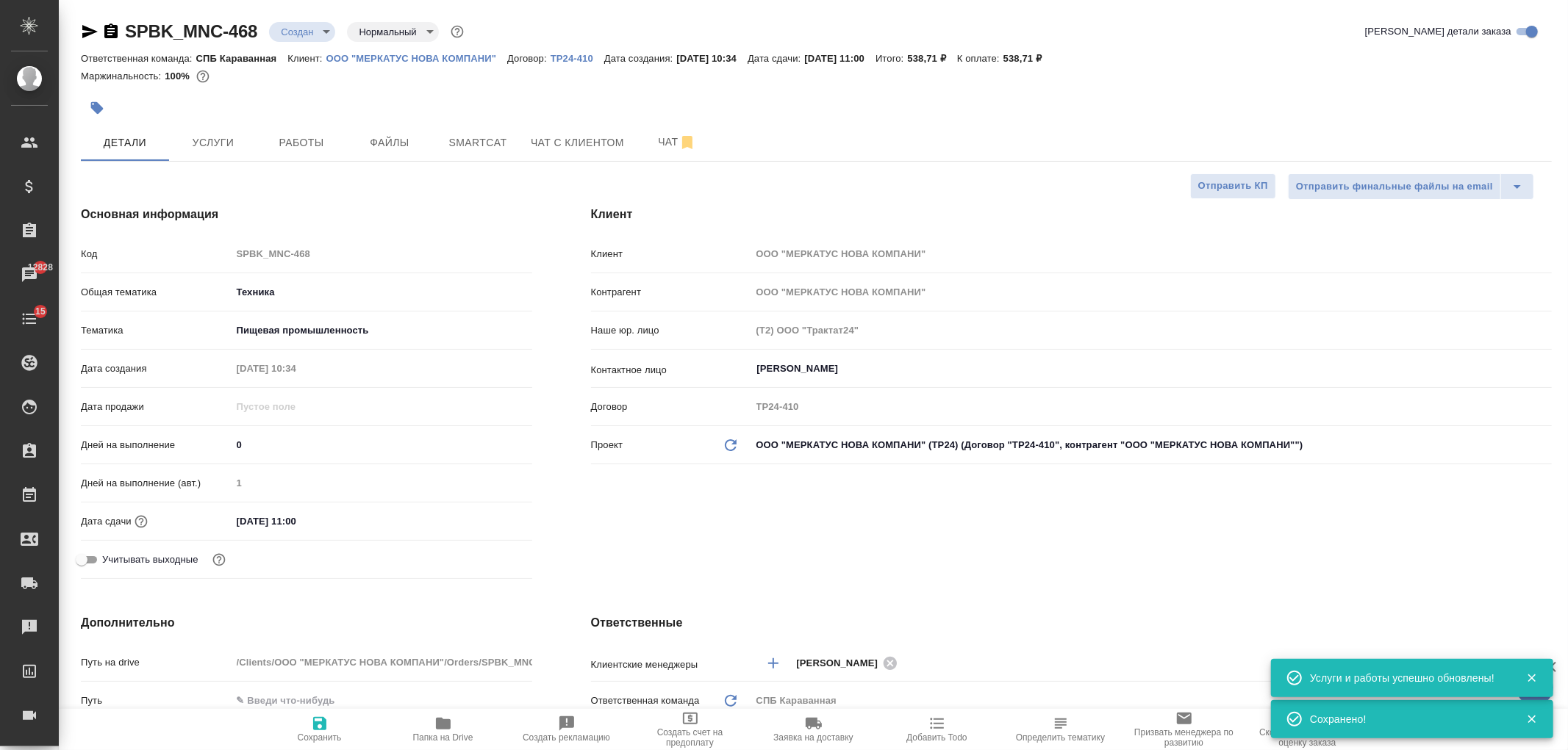
type textarea "x"
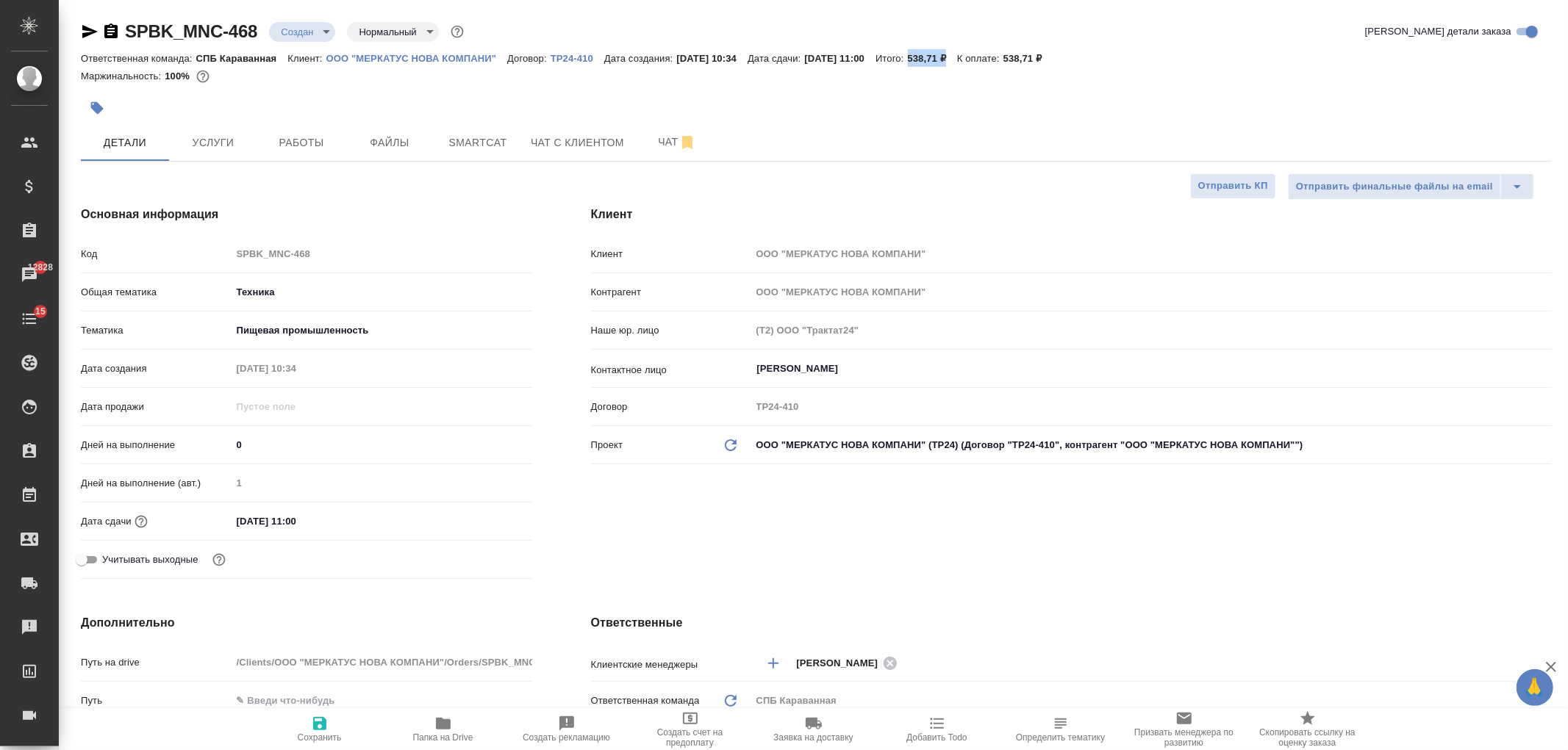
drag, startPoint x: 947, startPoint y: 53, endPoint x: 986, endPoint y: 55, distance: 39.1
click at [958, 55] on p "538,71 ₽" at bounding box center [933, 57] width 50 height 11
copy p "538,71 ₽"
type textarea "x"
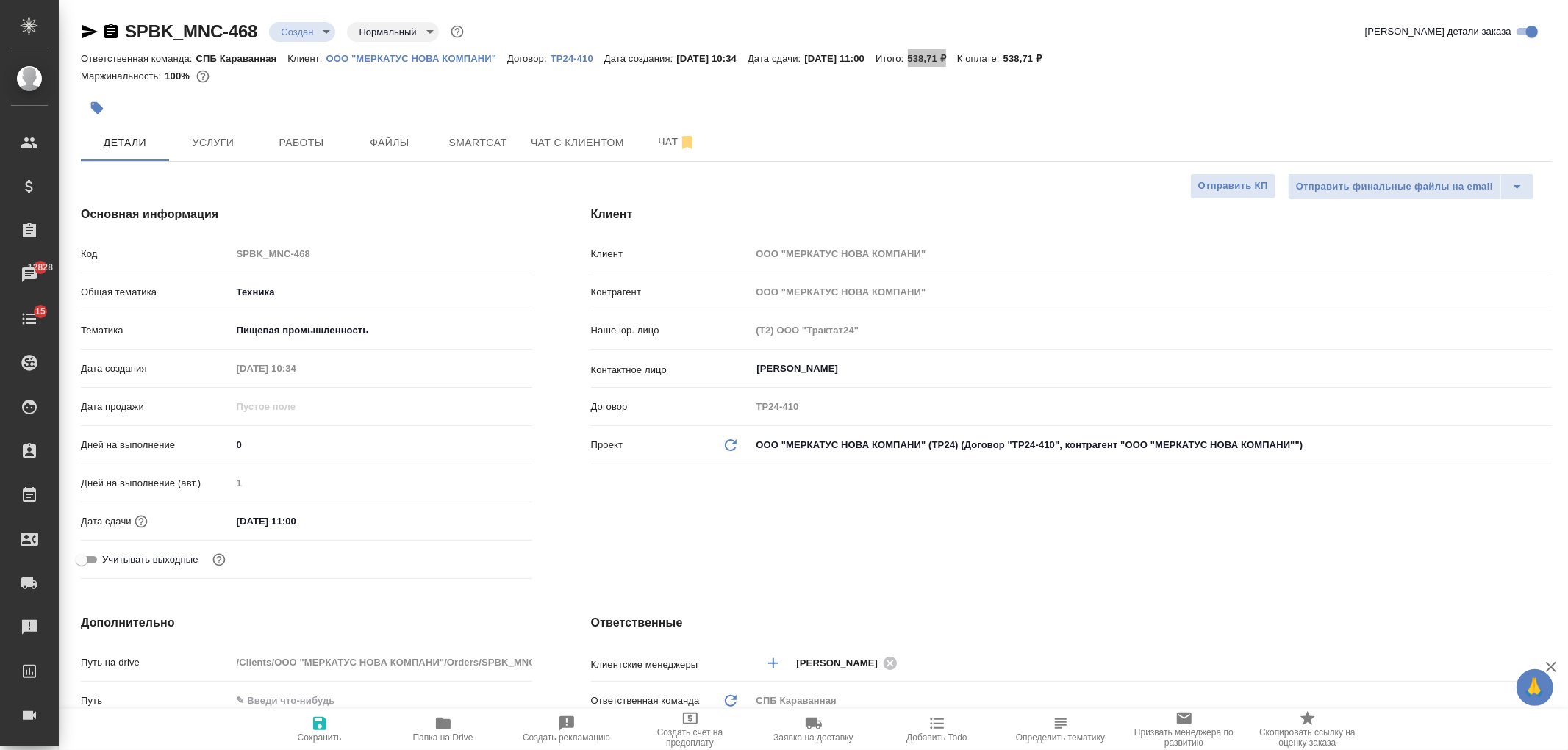
type textarea "x"
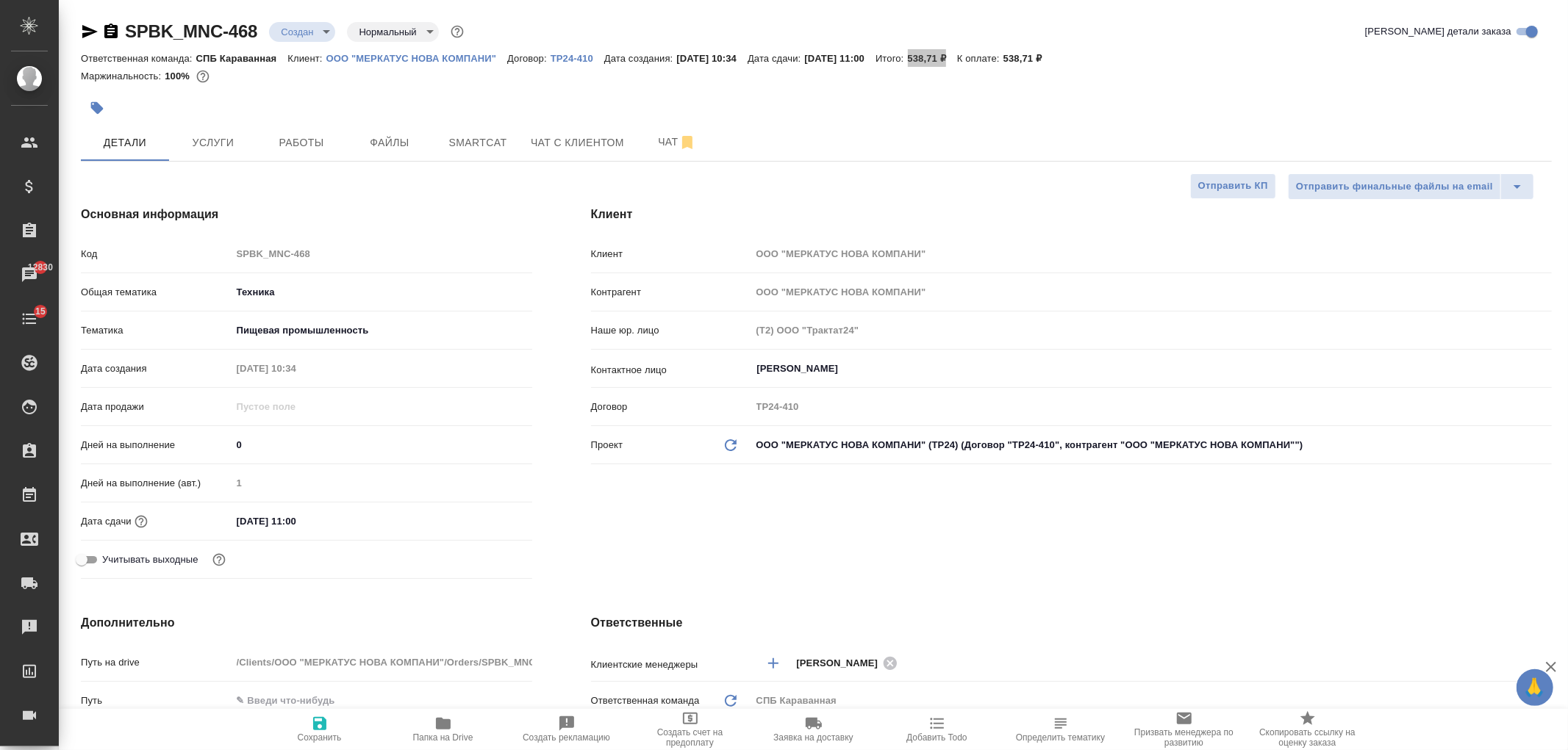
type textarea "x"
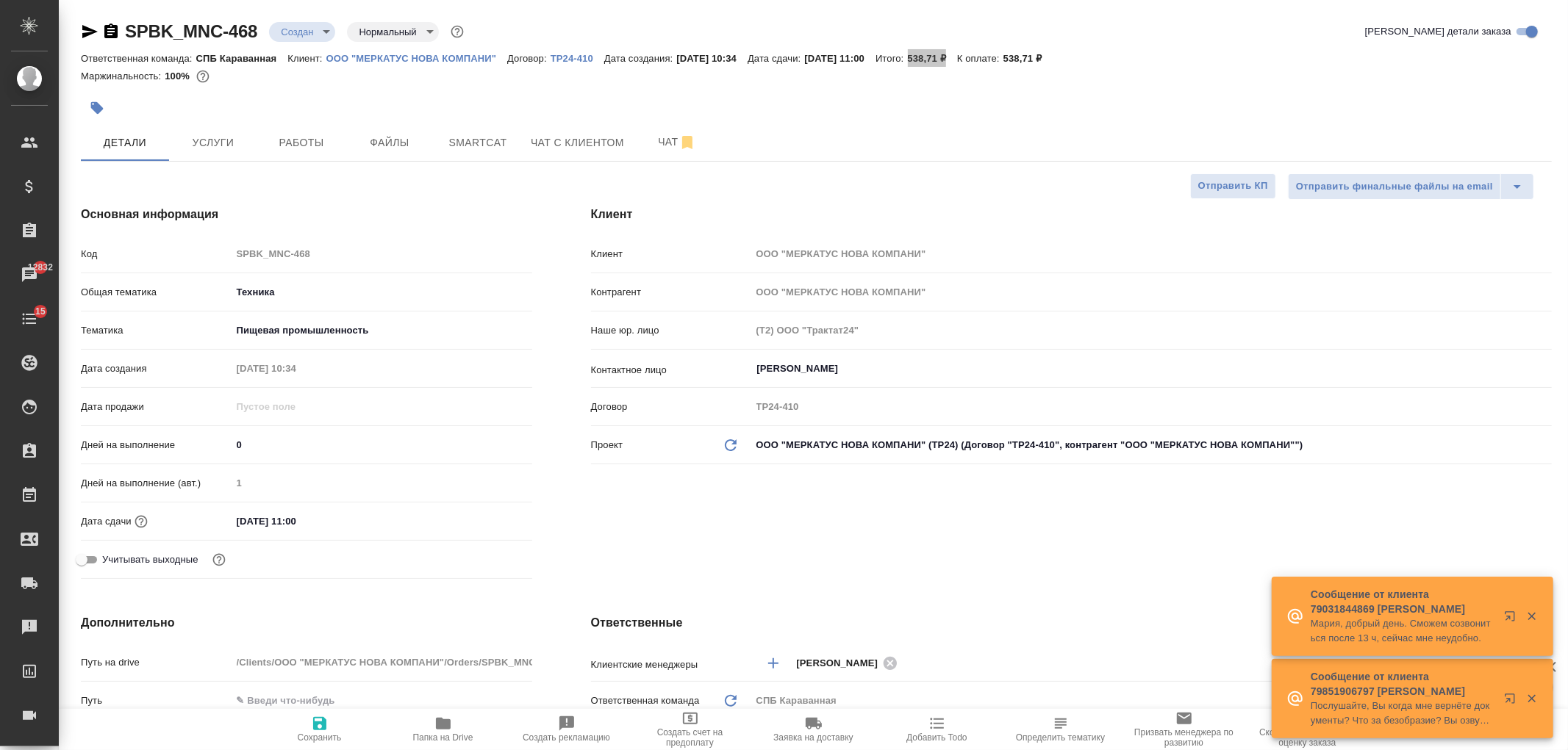
type textarea "x"
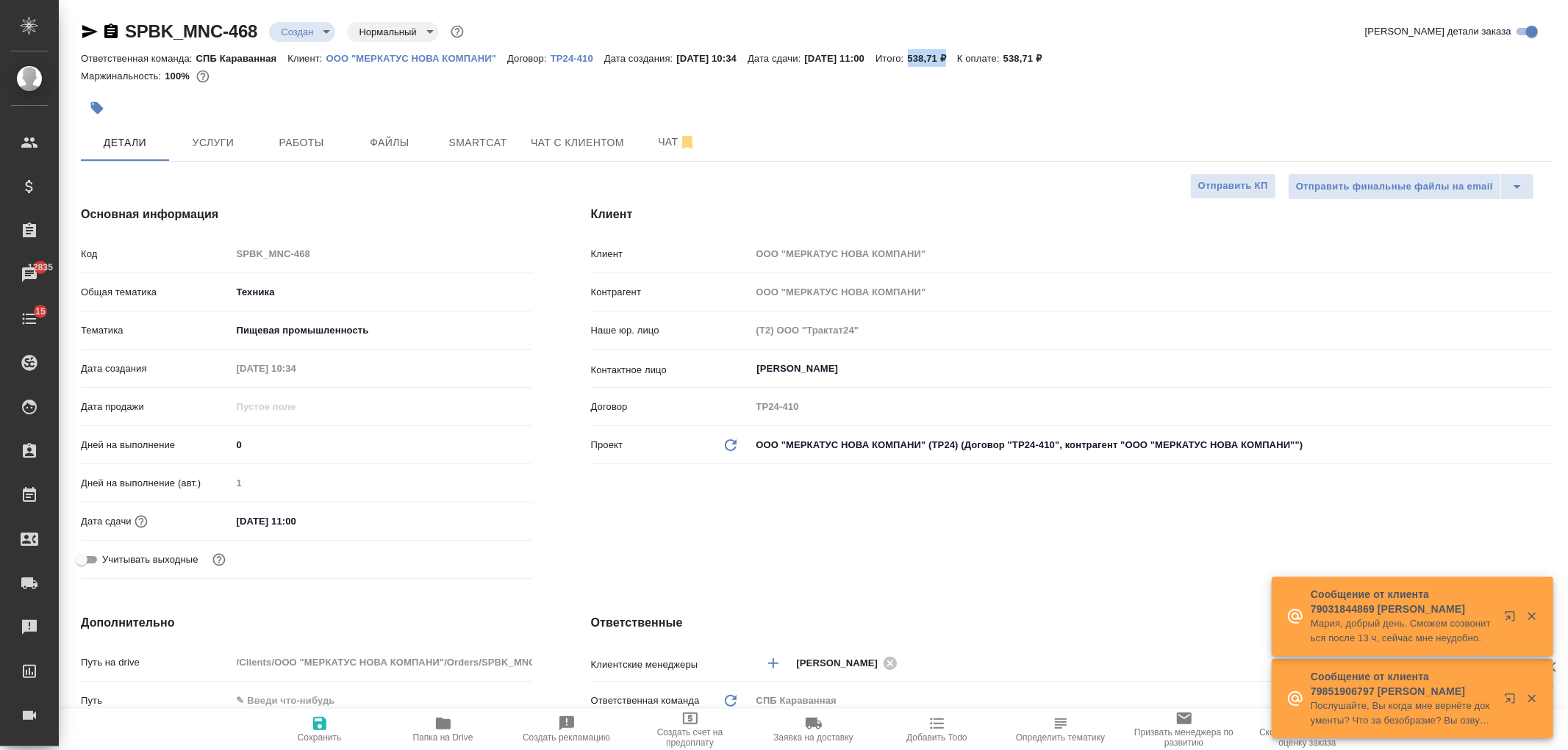
type textarea "x"
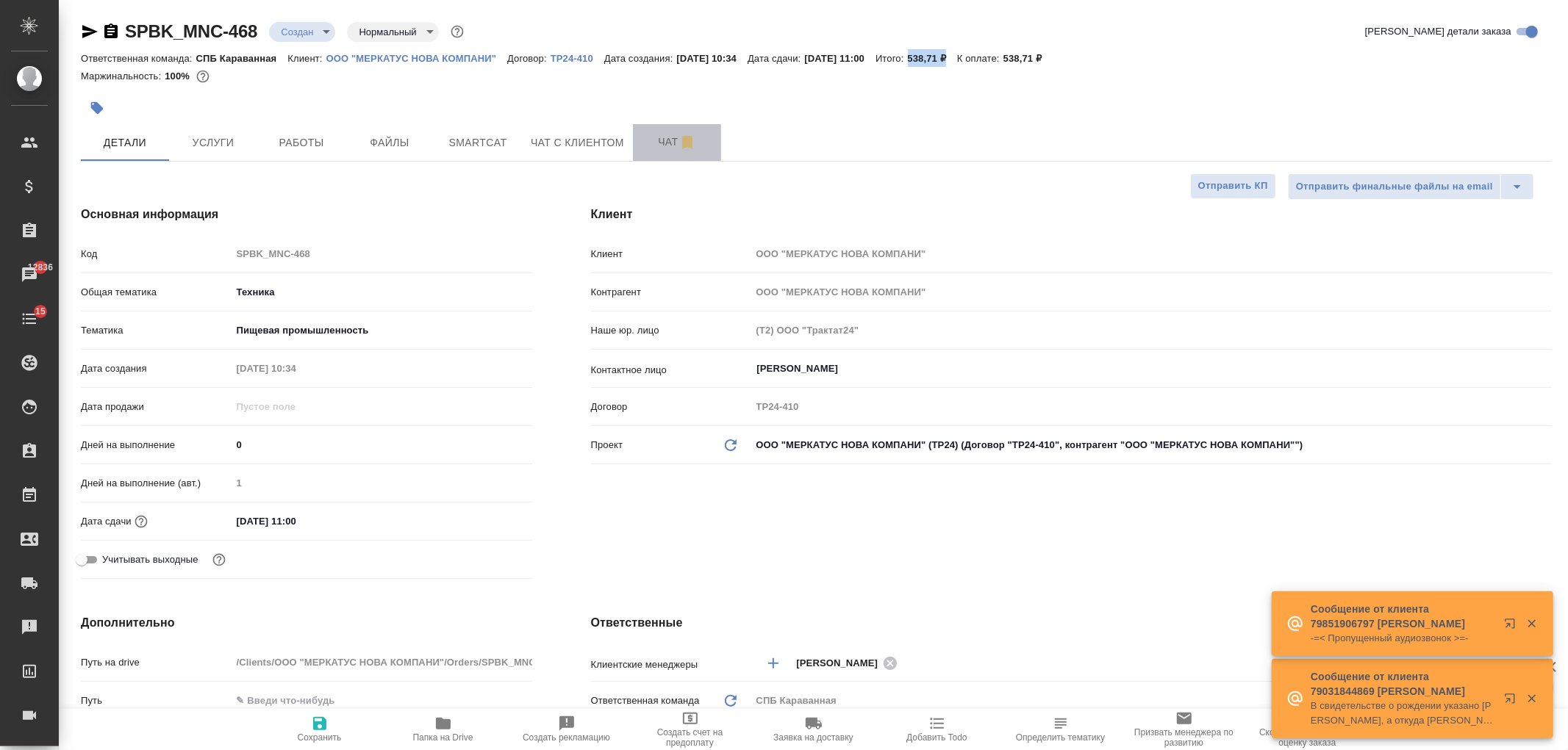
click at [651, 151] on button "Чат" at bounding box center [676, 142] width 88 height 37
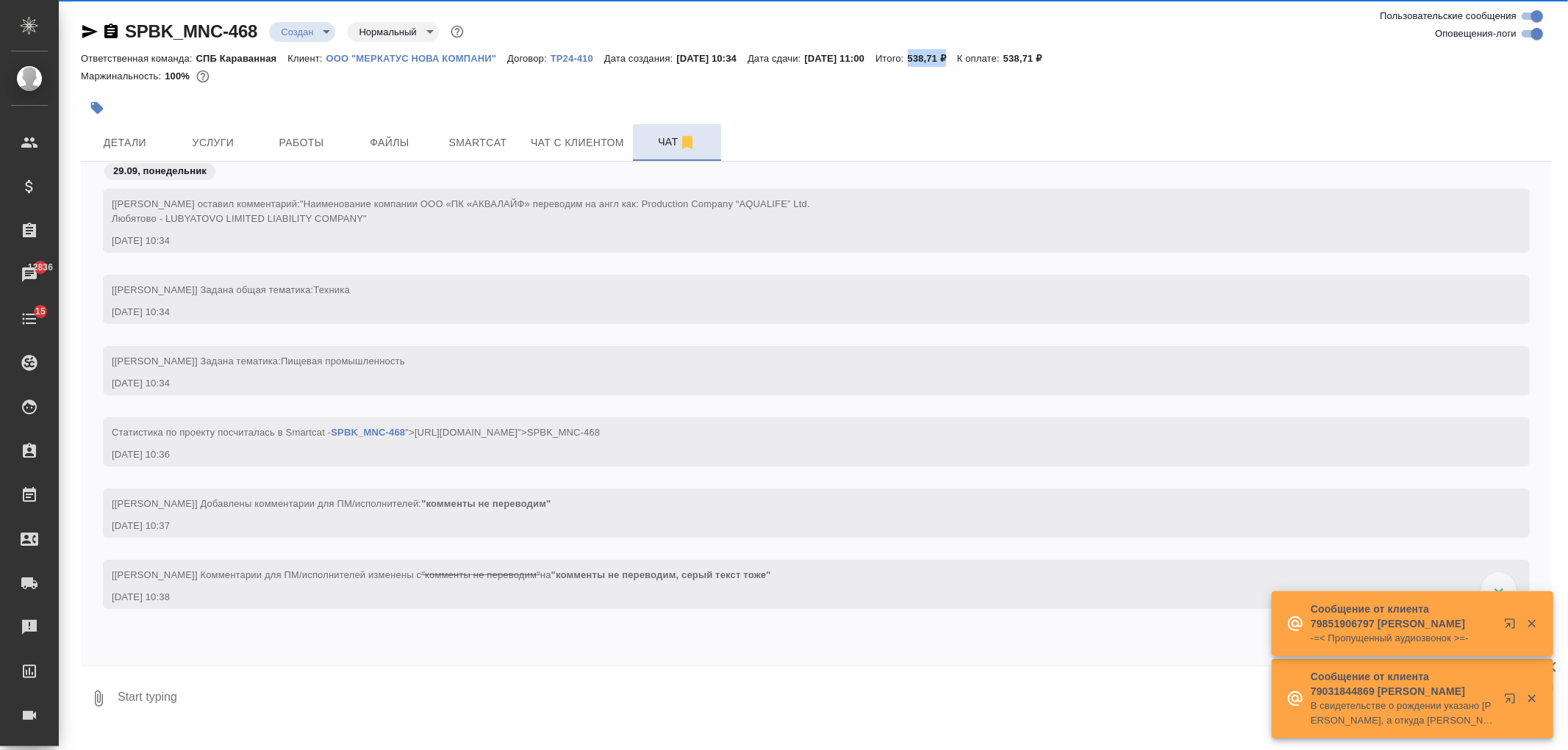
scroll to position [474, 0]
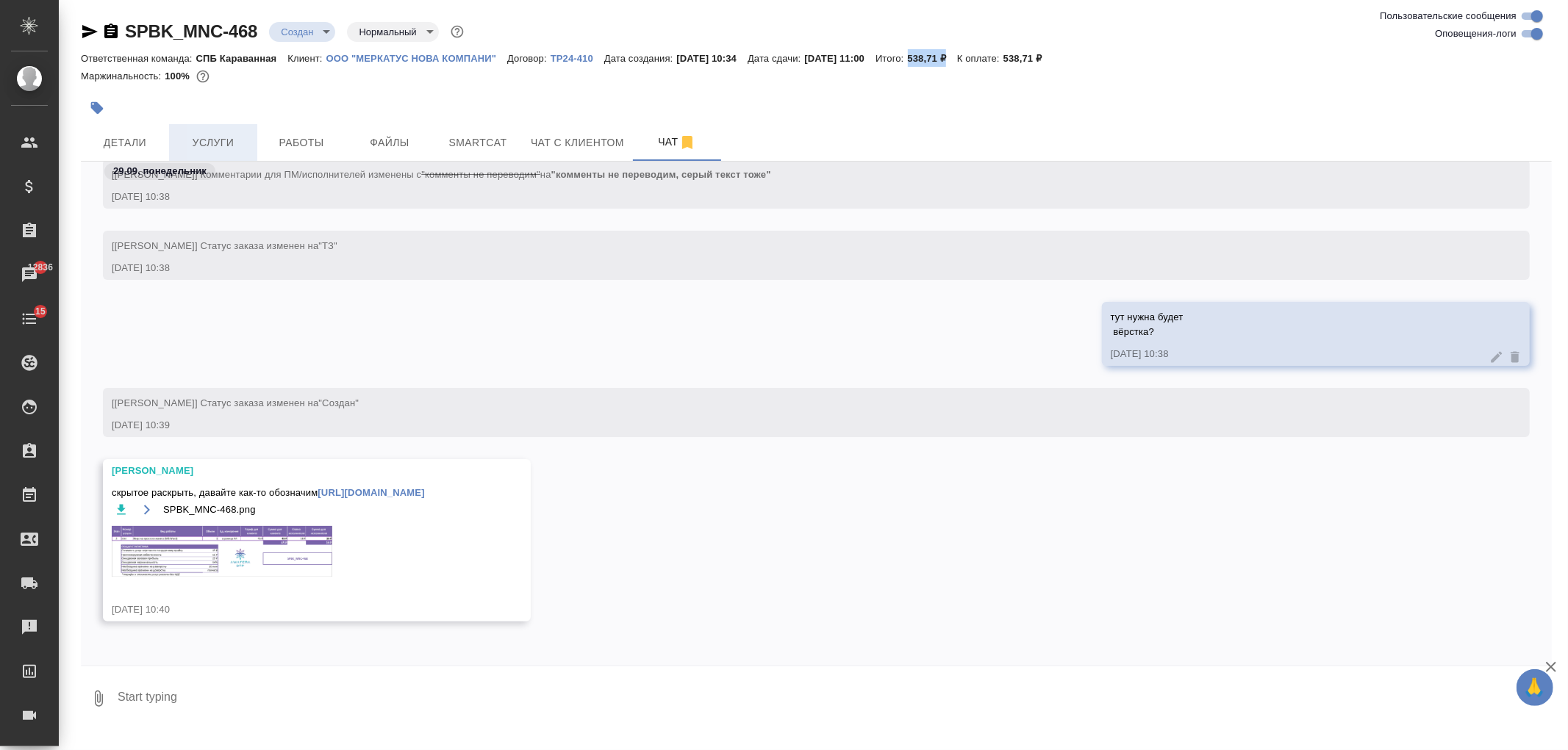
click at [236, 145] on span "Услуги" at bounding box center [213, 143] width 71 height 18
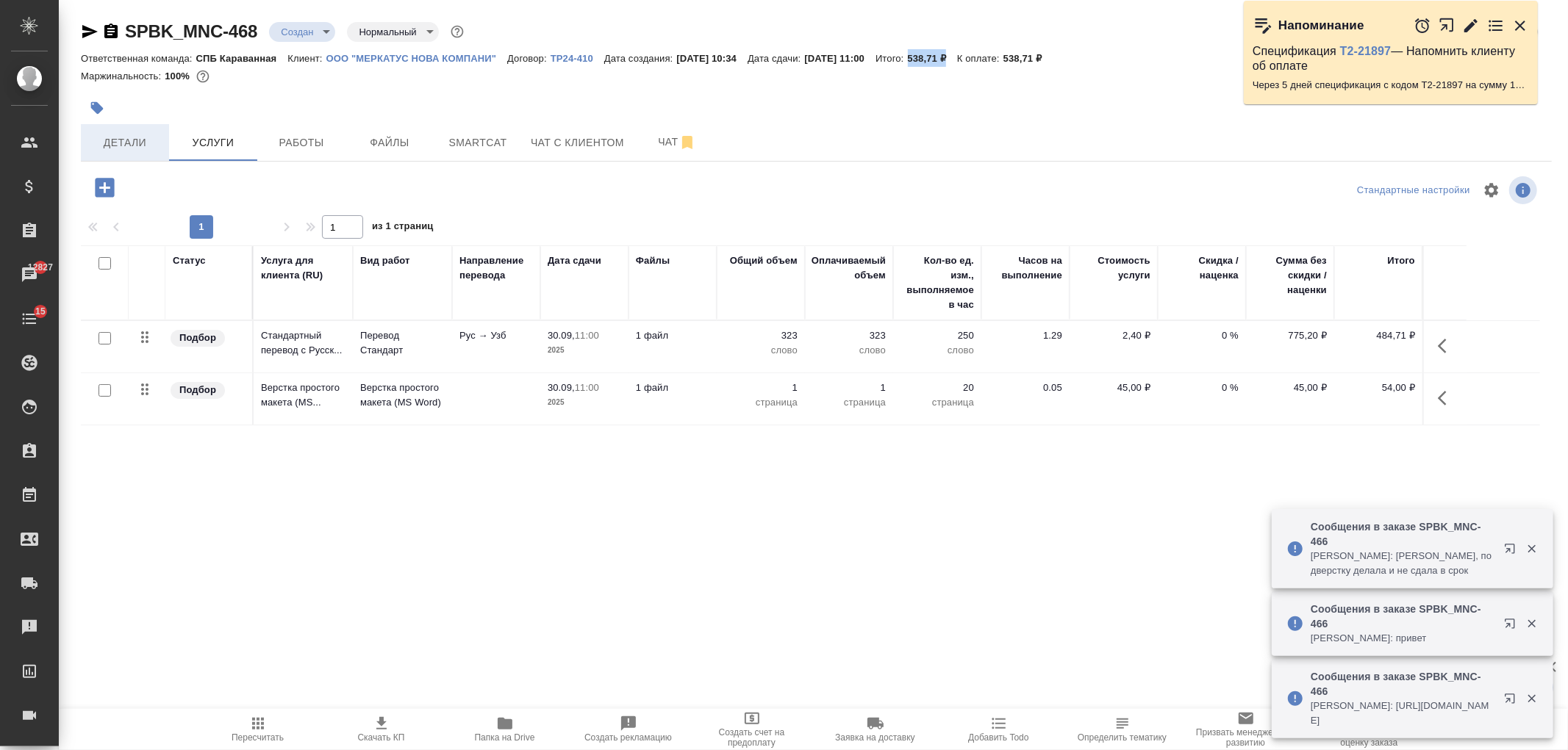
click at [119, 147] on span "Детали" at bounding box center [125, 143] width 71 height 18
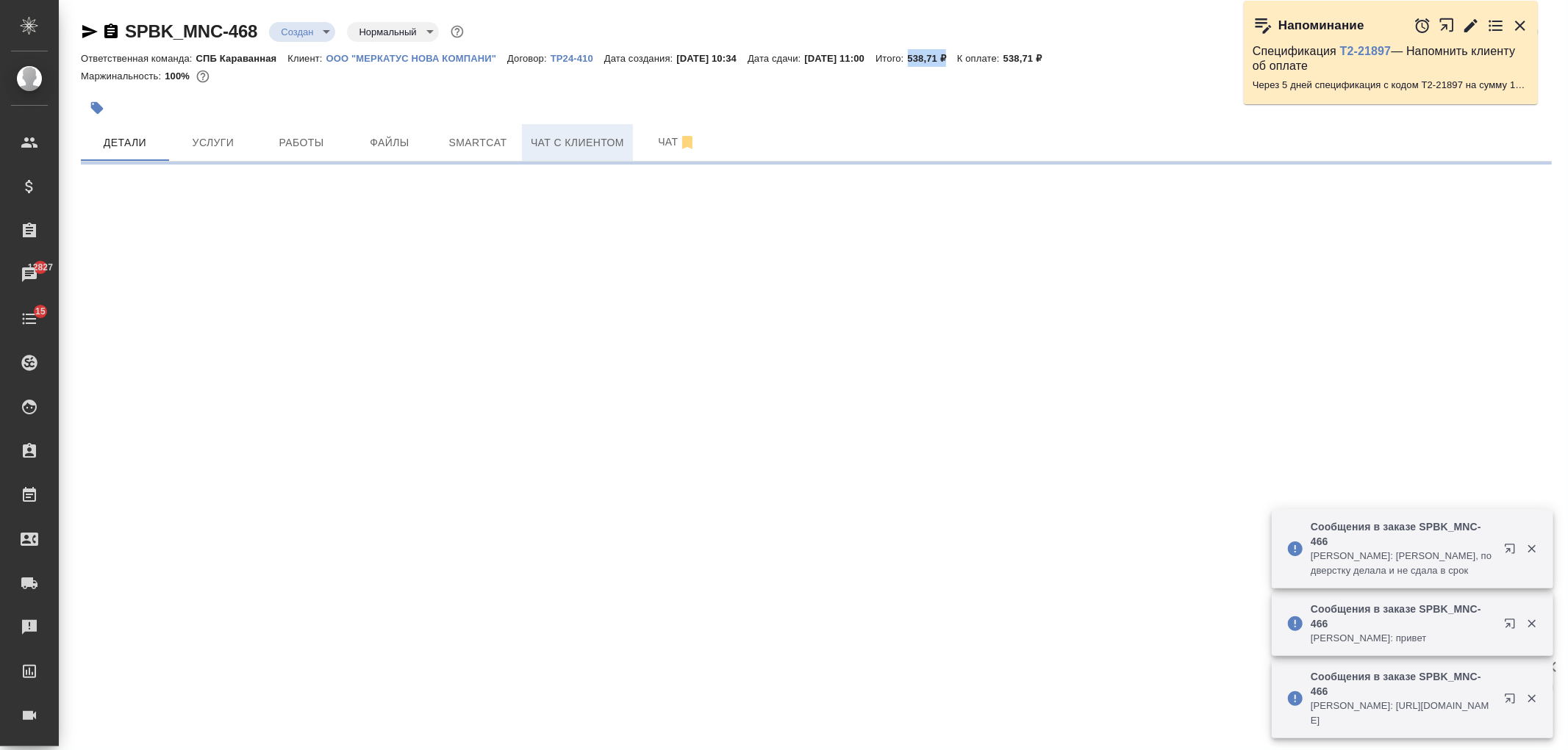
select select "RU"
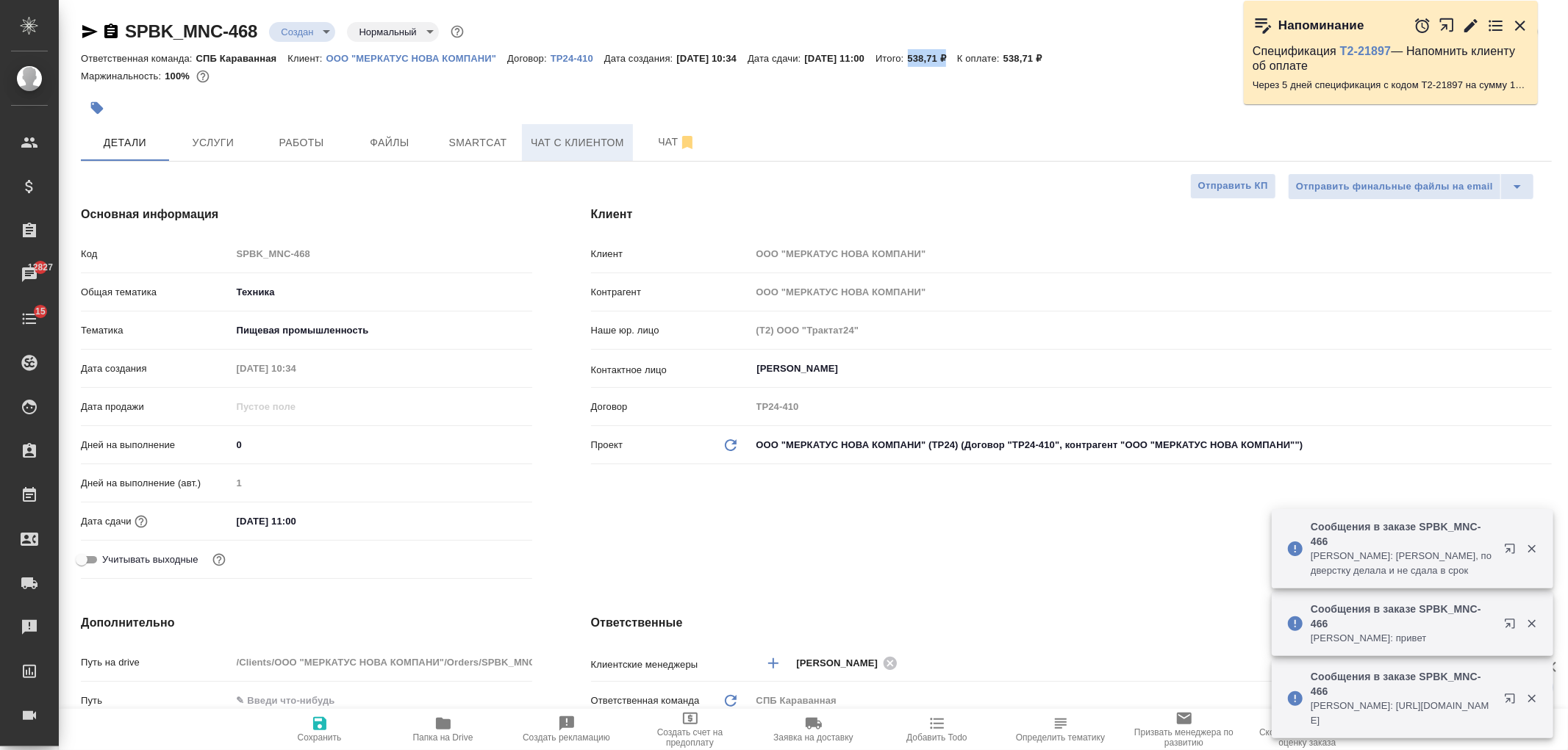
type textarea "x"
type input "[PERSON_NAME]"
click at [878, 564] on div "Клиент Клиент ООО "МЕРКАТУС НОВА КОМПАНИ" Контрагент ООО "МЕРКАТУС НОВА КОМПАНИ…" at bounding box center [1071, 396] width 1020 height 438
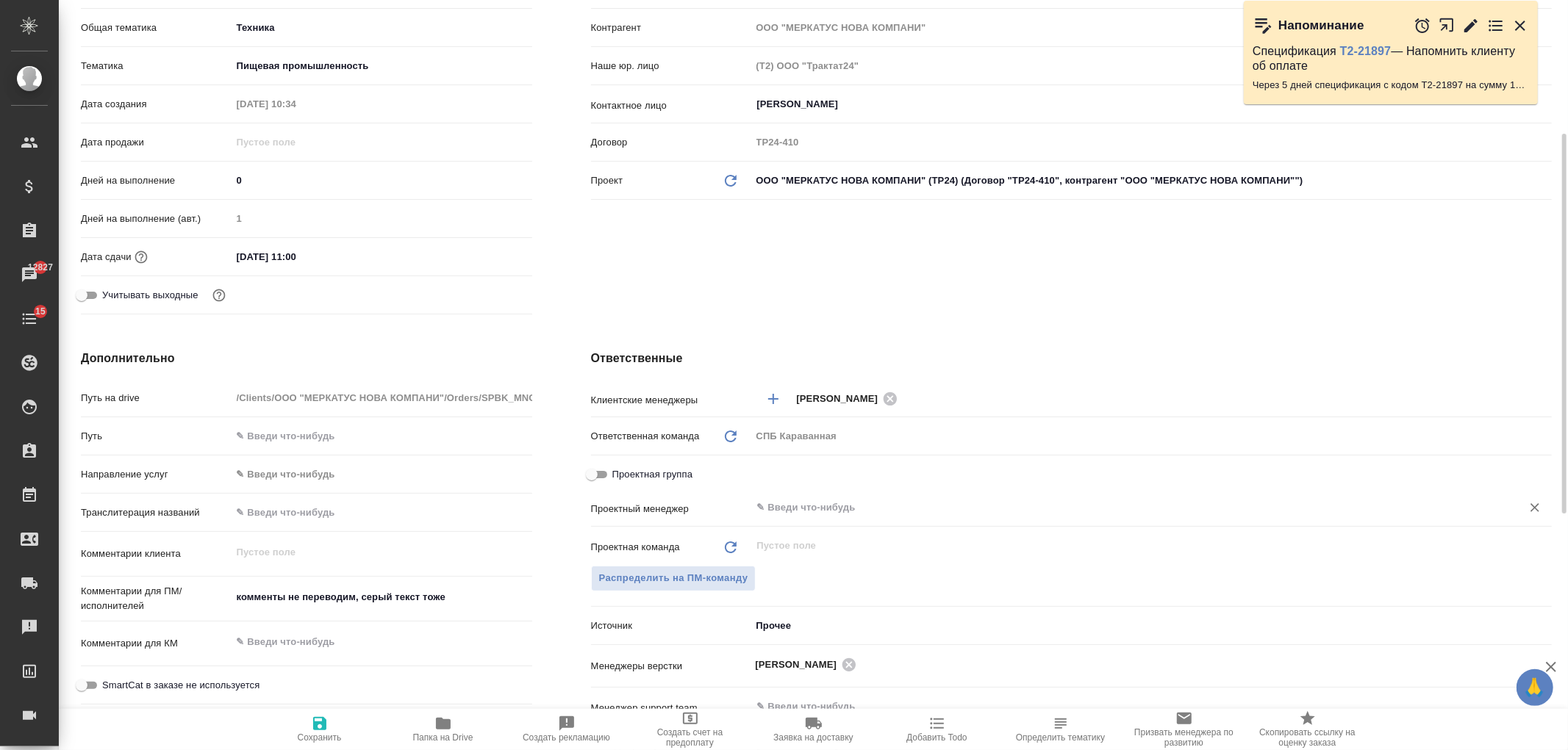
scroll to position [418, 0]
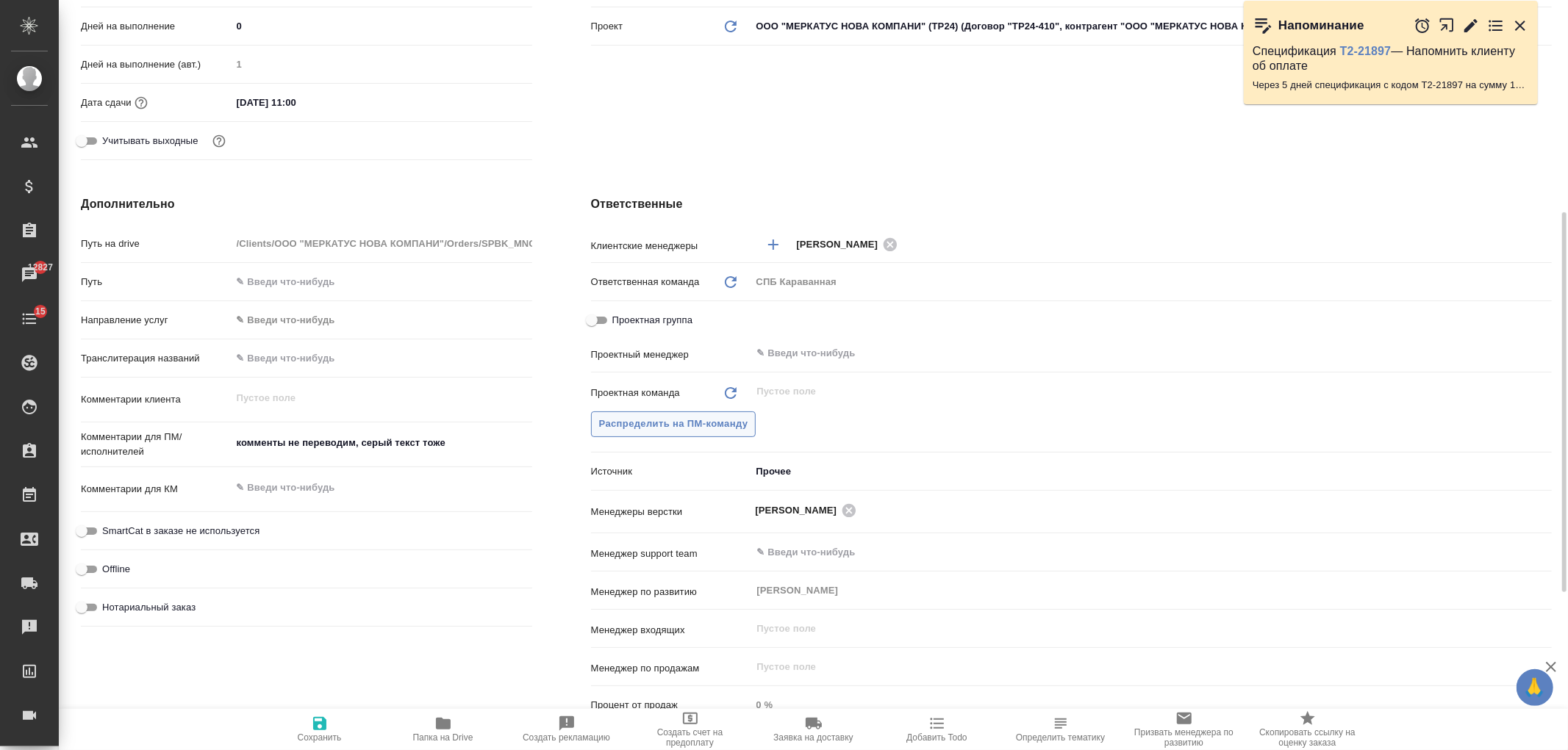
click at [675, 421] on span "Распределить на ПМ-команду" at bounding box center [674, 424] width 149 height 17
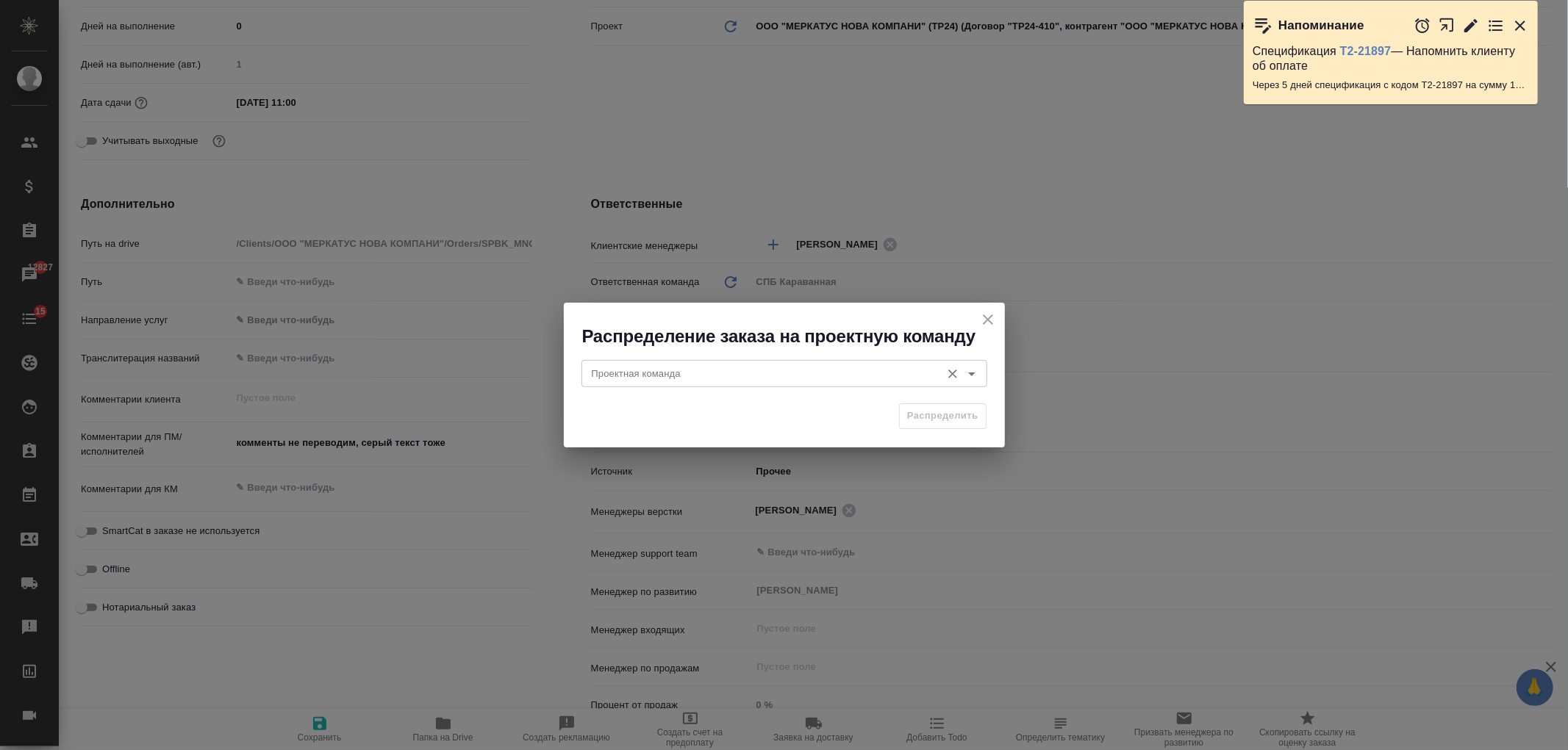
click at [643, 371] on input "Проектная команда" at bounding box center [760, 373] width 348 height 17
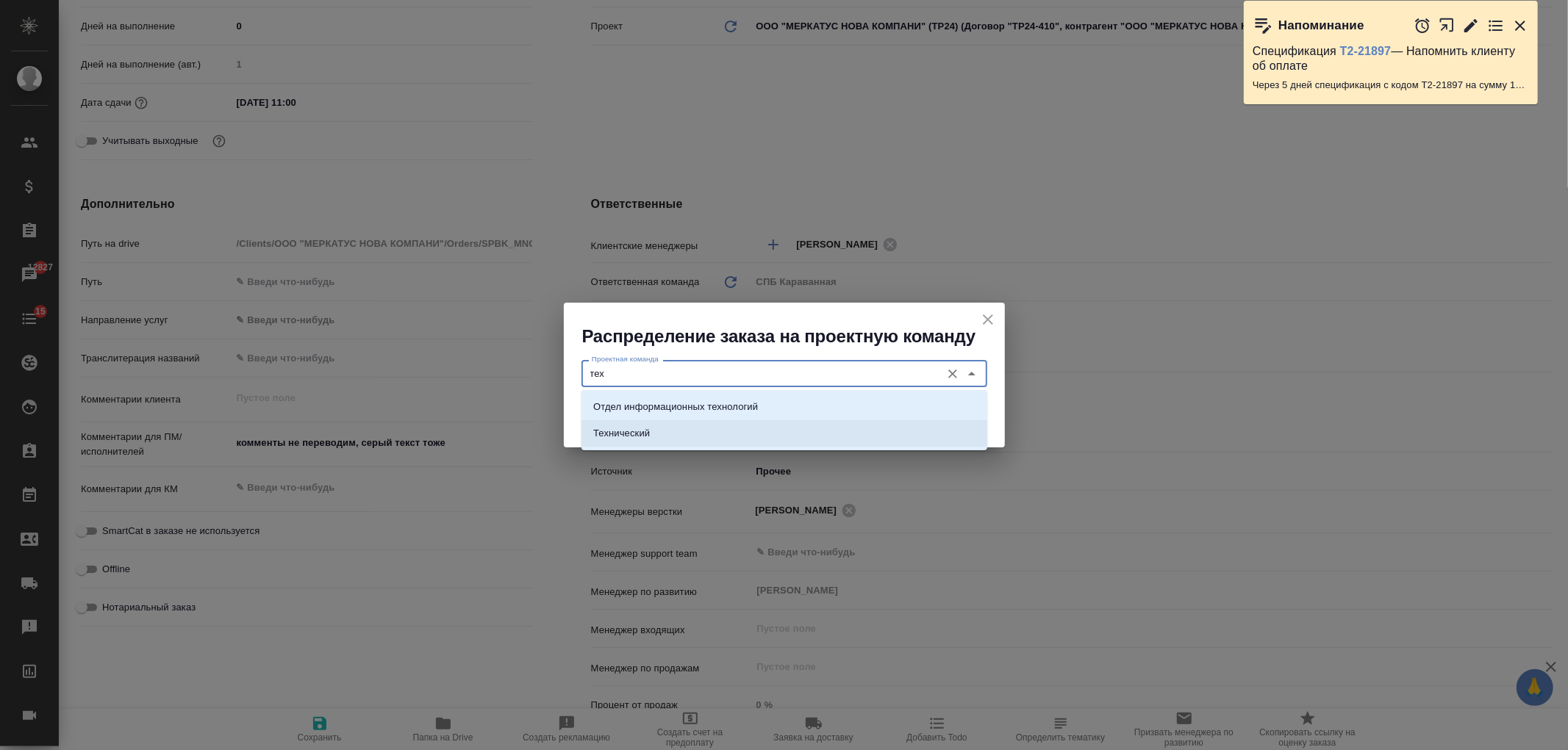
click at [726, 437] on li "Технический" at bounding box center [784, 433] width 406 height 26
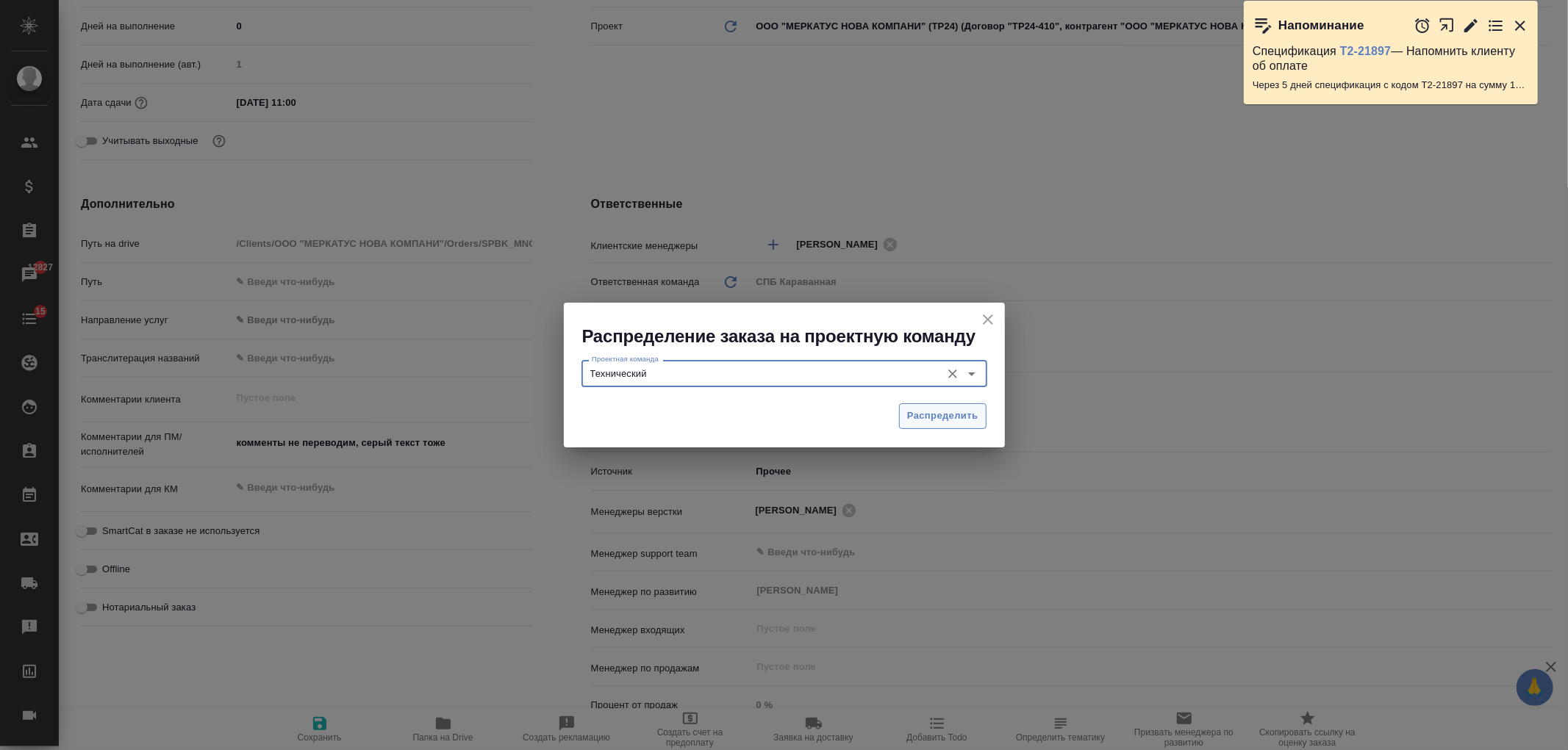
type input "Технический"
click at [960, 423] on span "Распределить" at bounding box center [942, 416] width 71 height 17
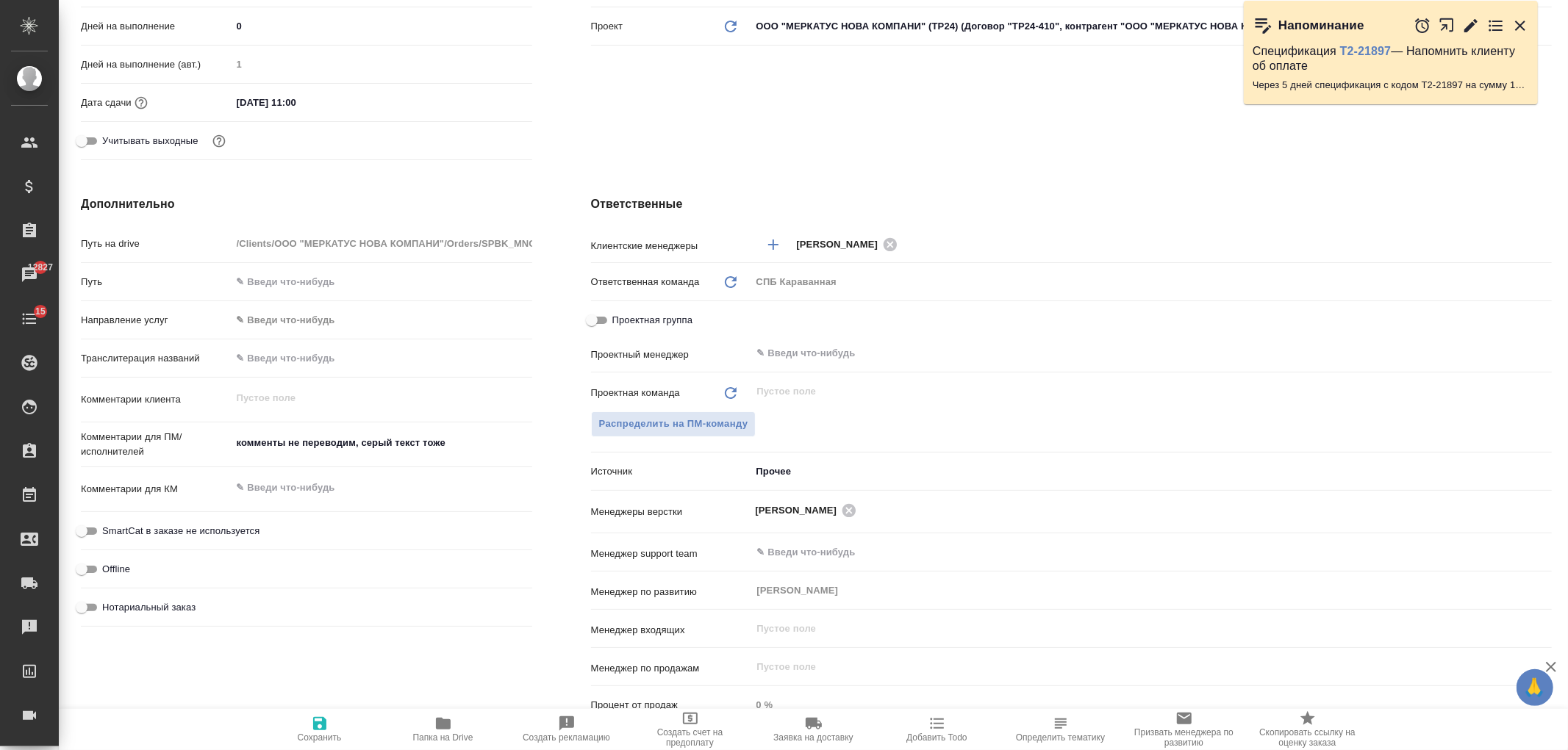
type textarea "x"
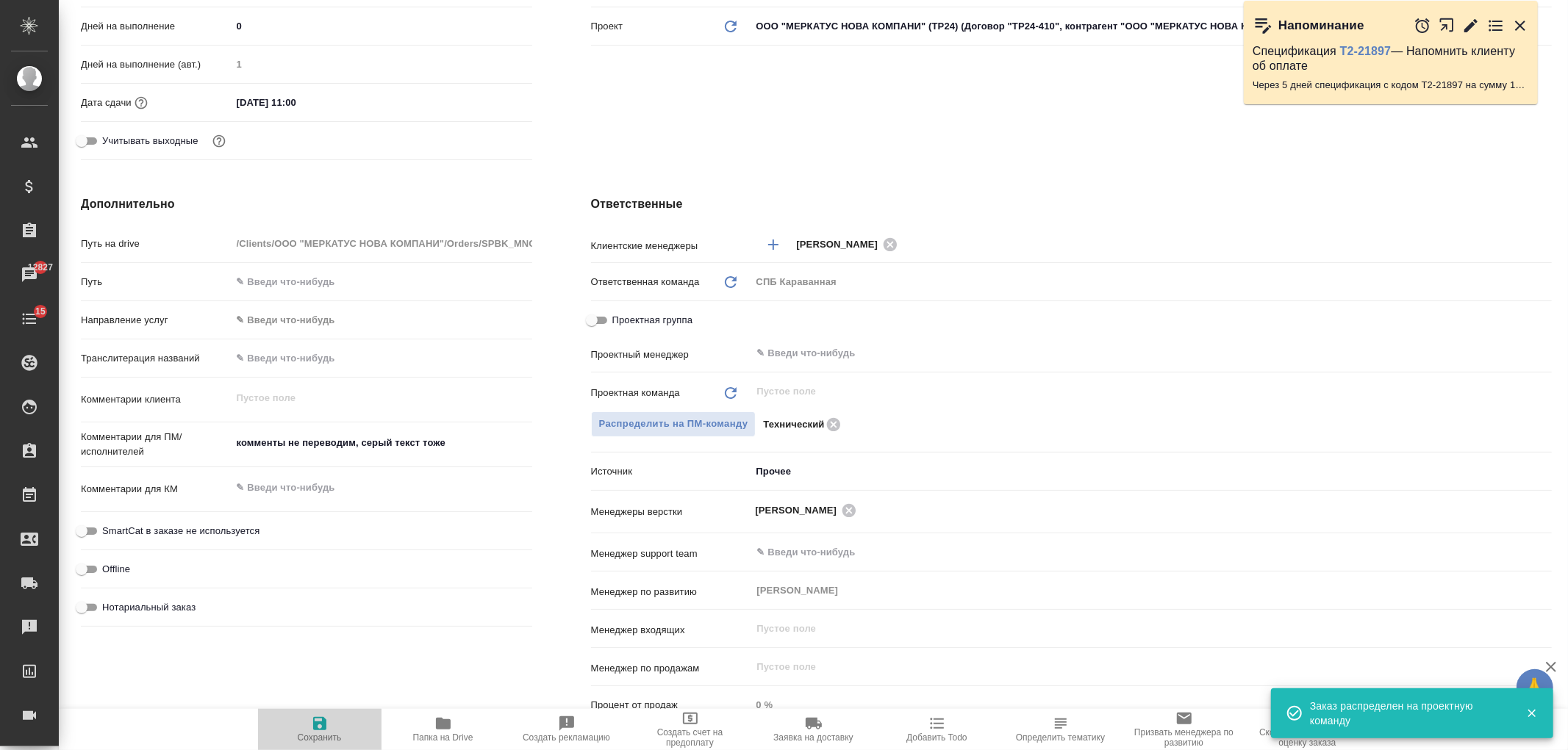
click at [309, 734] on span "Сохранить" at bounding box center [320, 738] width 44 height 11
type textarea "x"
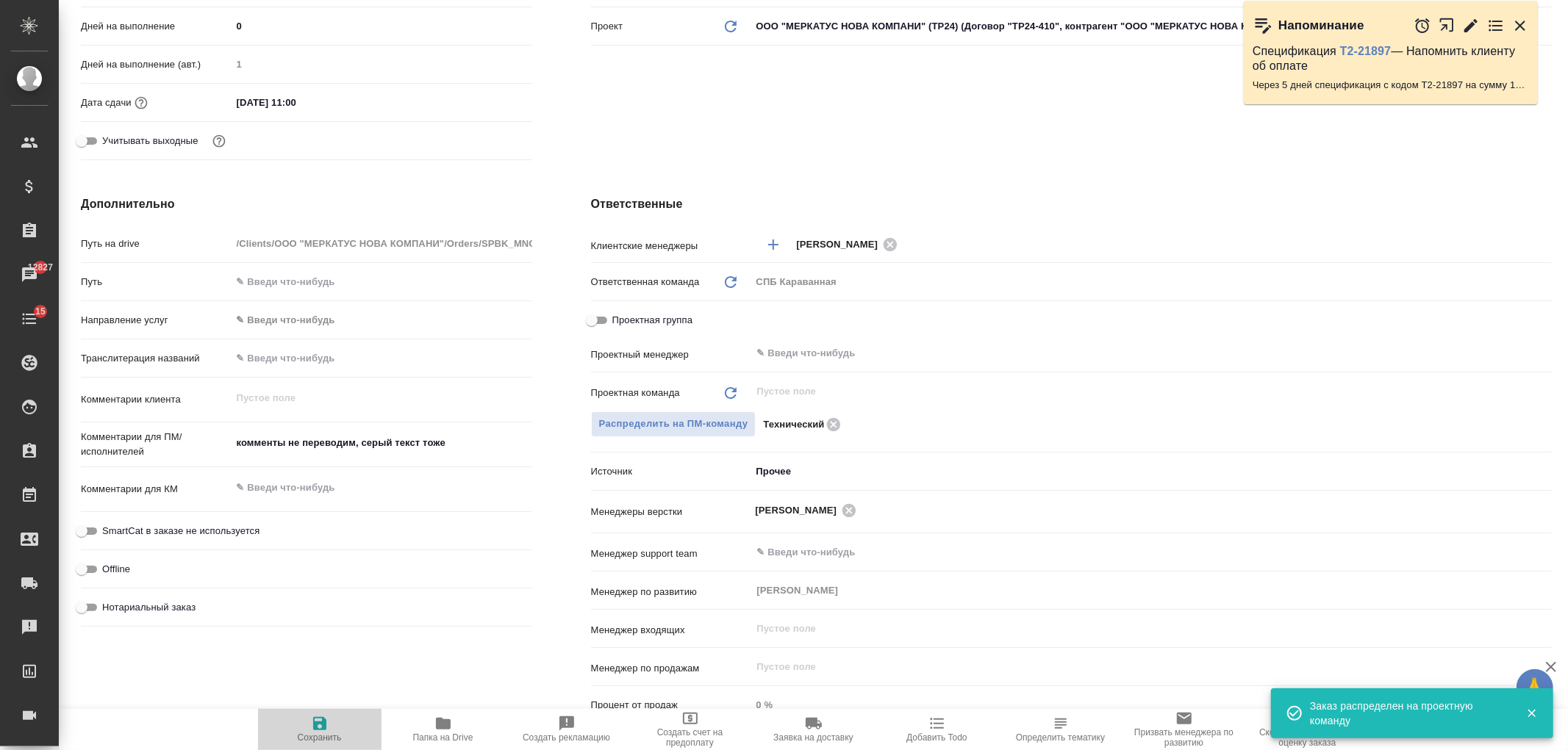
type textarea "x"
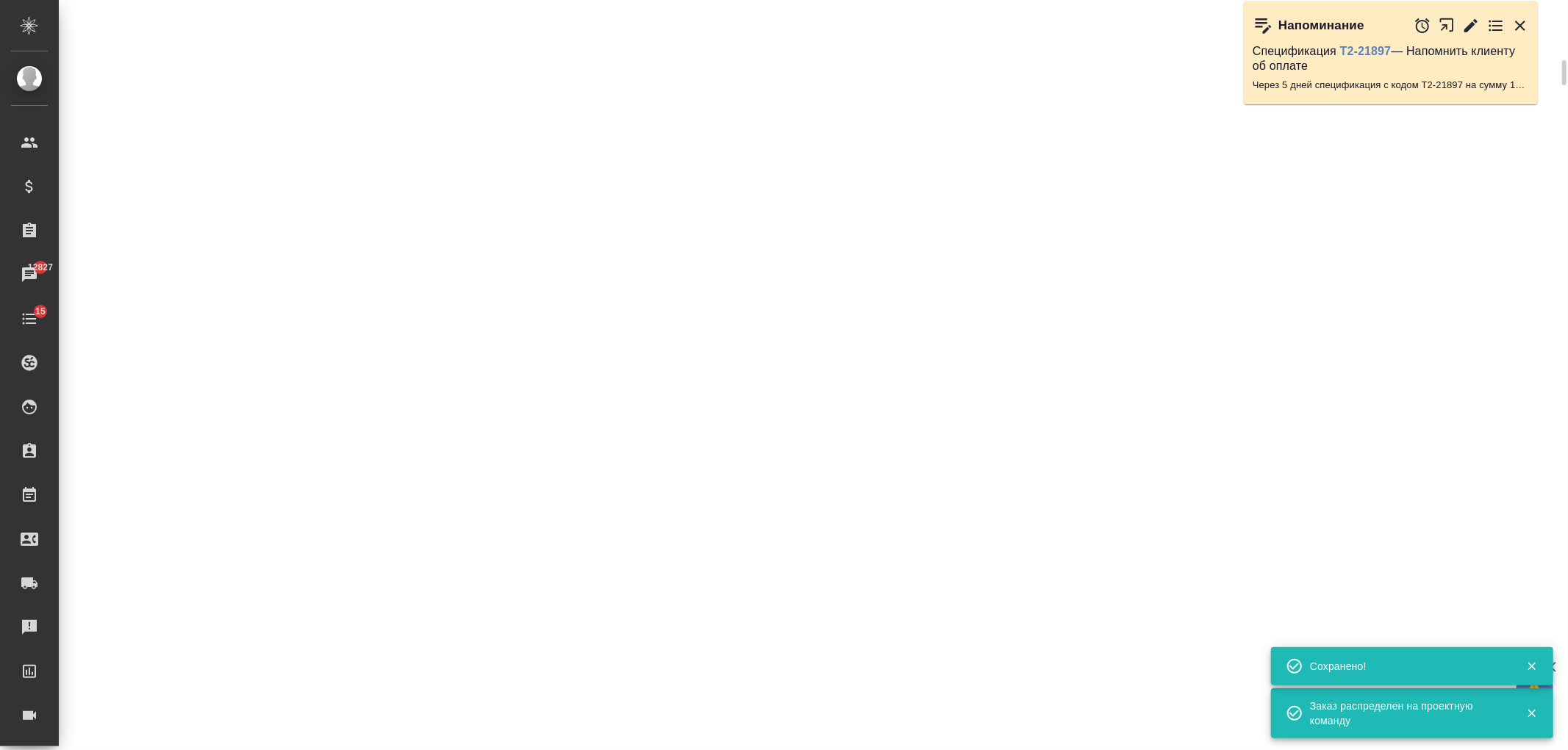
select select "RU"
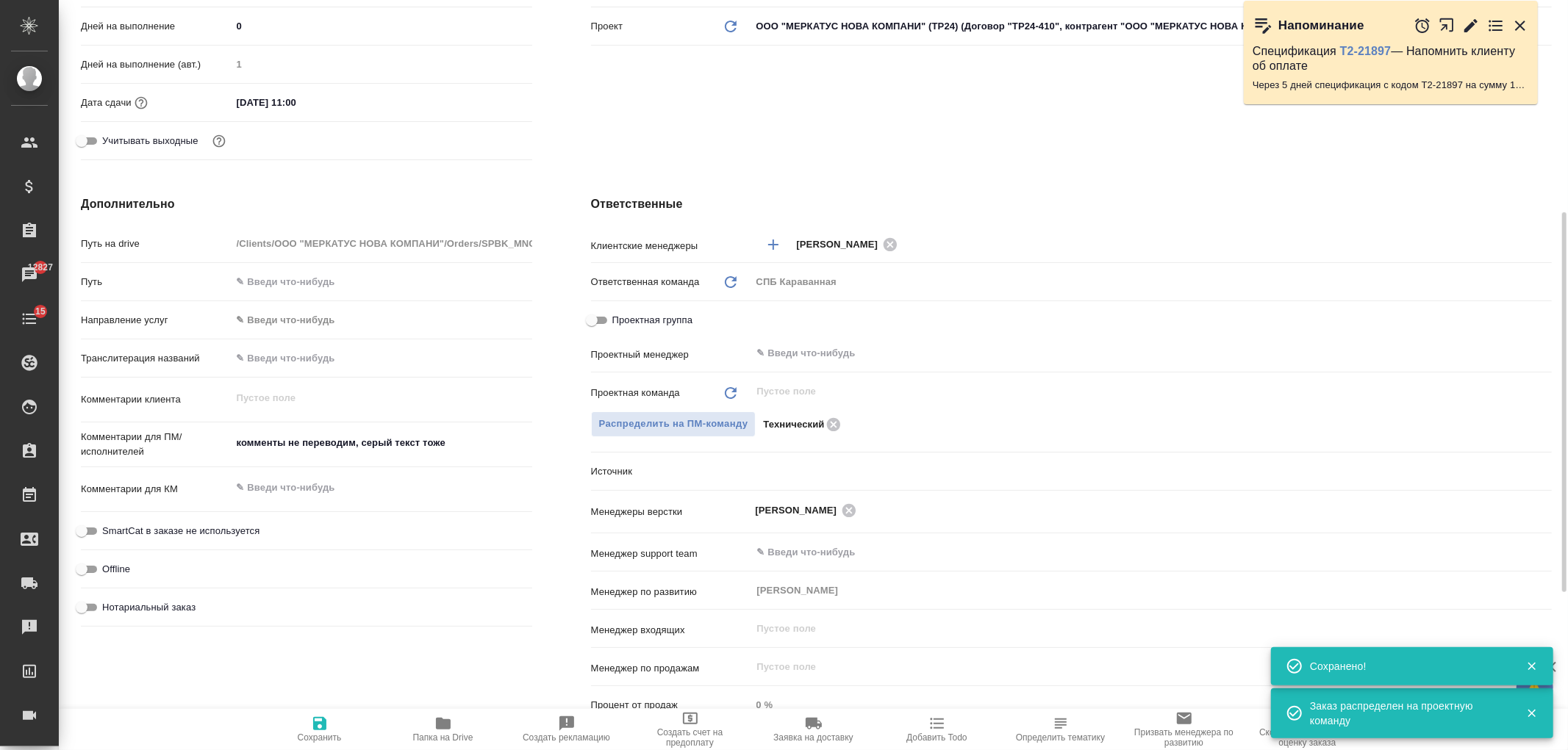
type textarea "x"
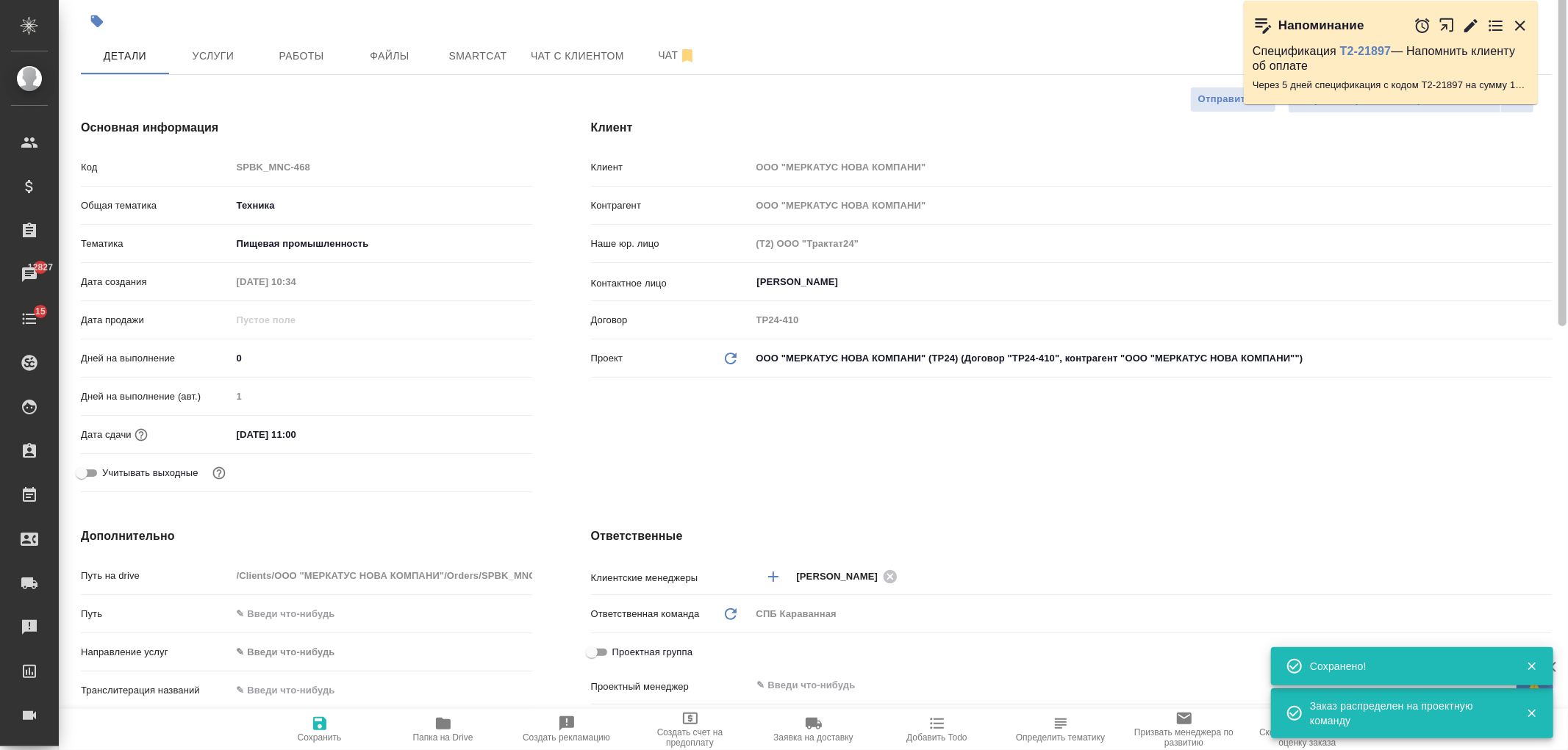
scroll to position [0, 0]
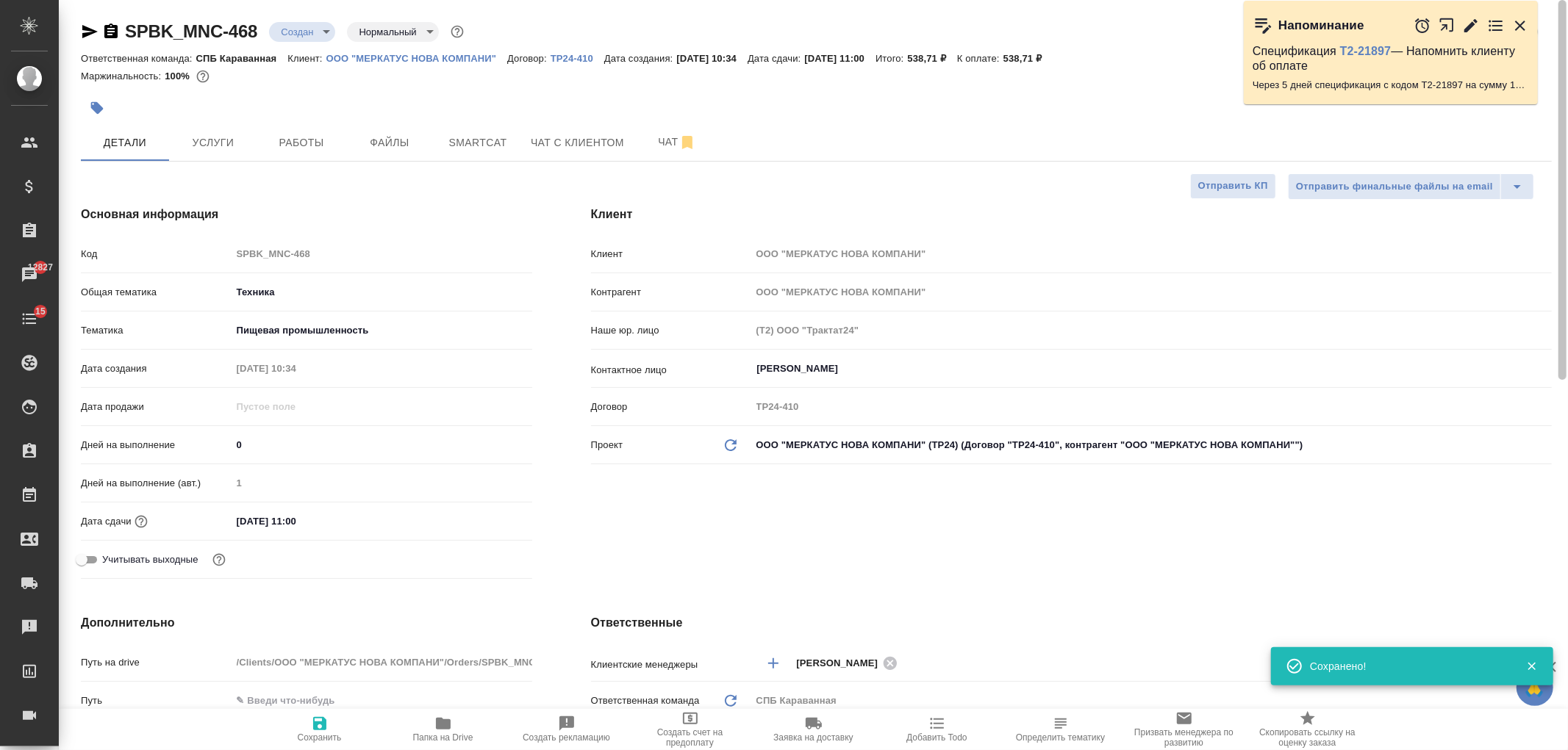
drag, startPoint x: 1547, startPoint y: 474, endPoint x: 1567, endPoint y: 214, distance: 260.8
click at [1567, 214] on div "SPBK_MNC-468 Создан new Нормальный normal Кратко детали заказа Ответственная ко…" at bounding box center [814, 375] width 1509 height 750
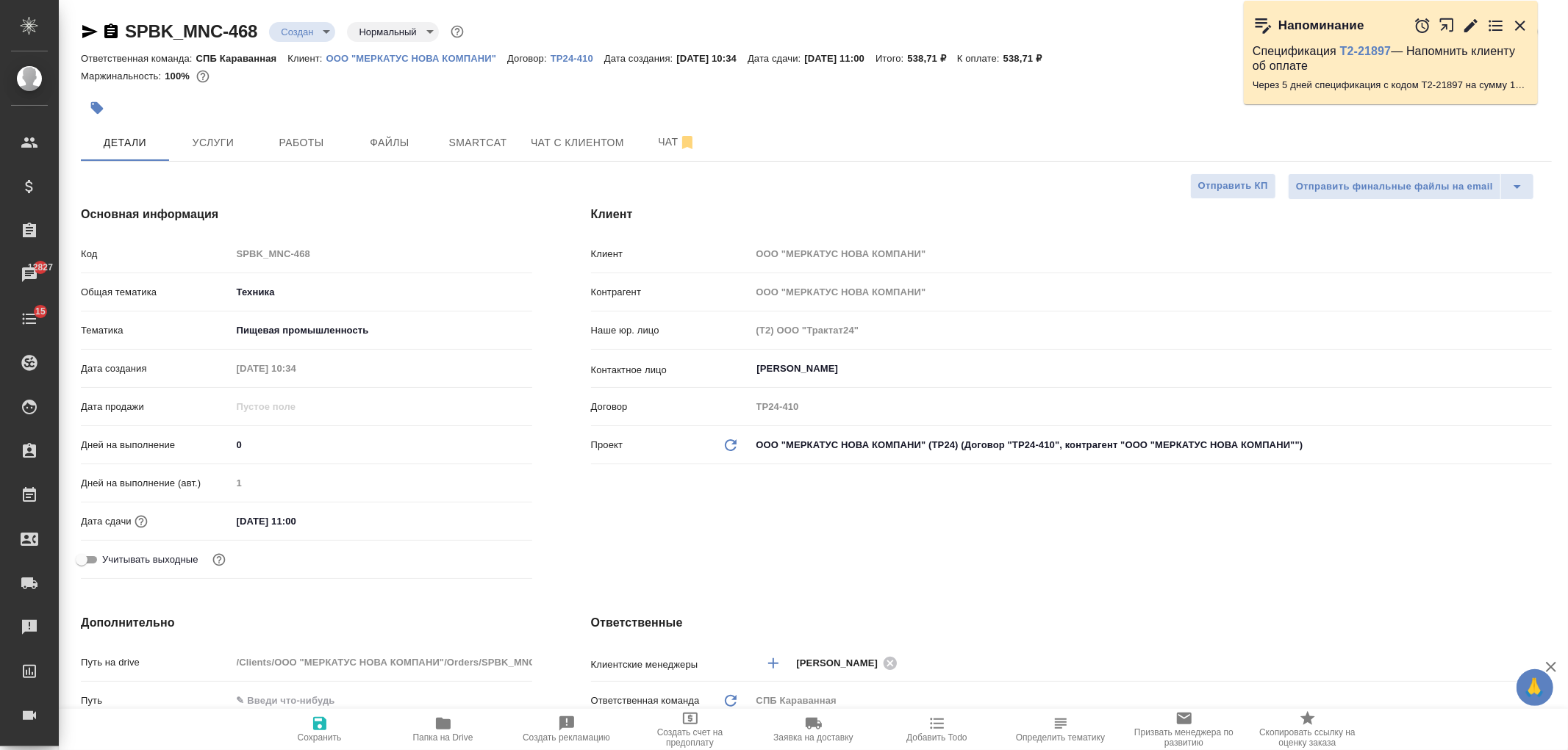
click at [307, 30] on body "🙏 .cls-1 fill:#fff; AWATERA [PERSON_NAME] Спецификации Заказы 12827 Чаты 15 Tod…" at bounding box center [784, 375] width 1568 height 750
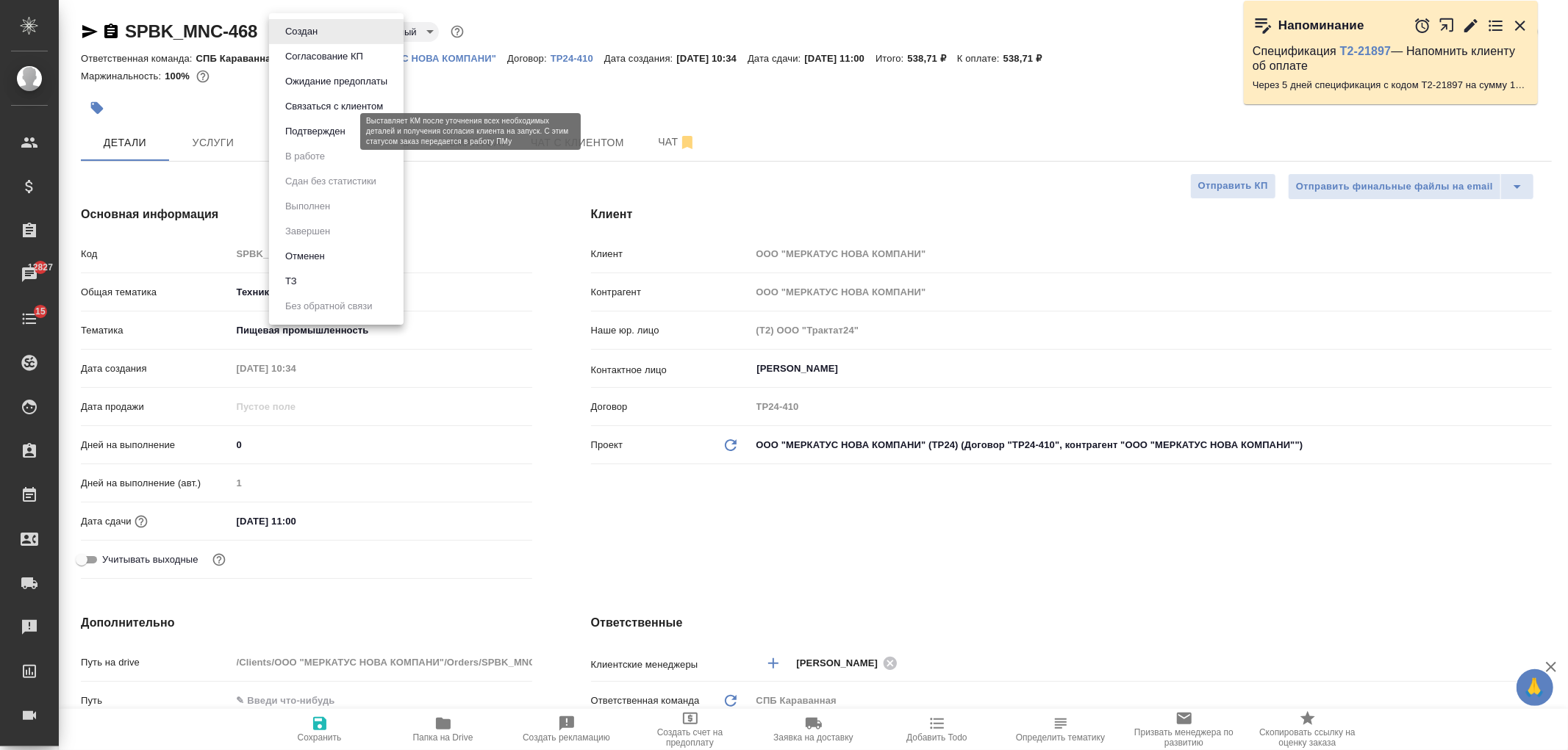
click at [339, 136] on button "Подтвержден" at bounding box center [315, 131] width 69 height 16
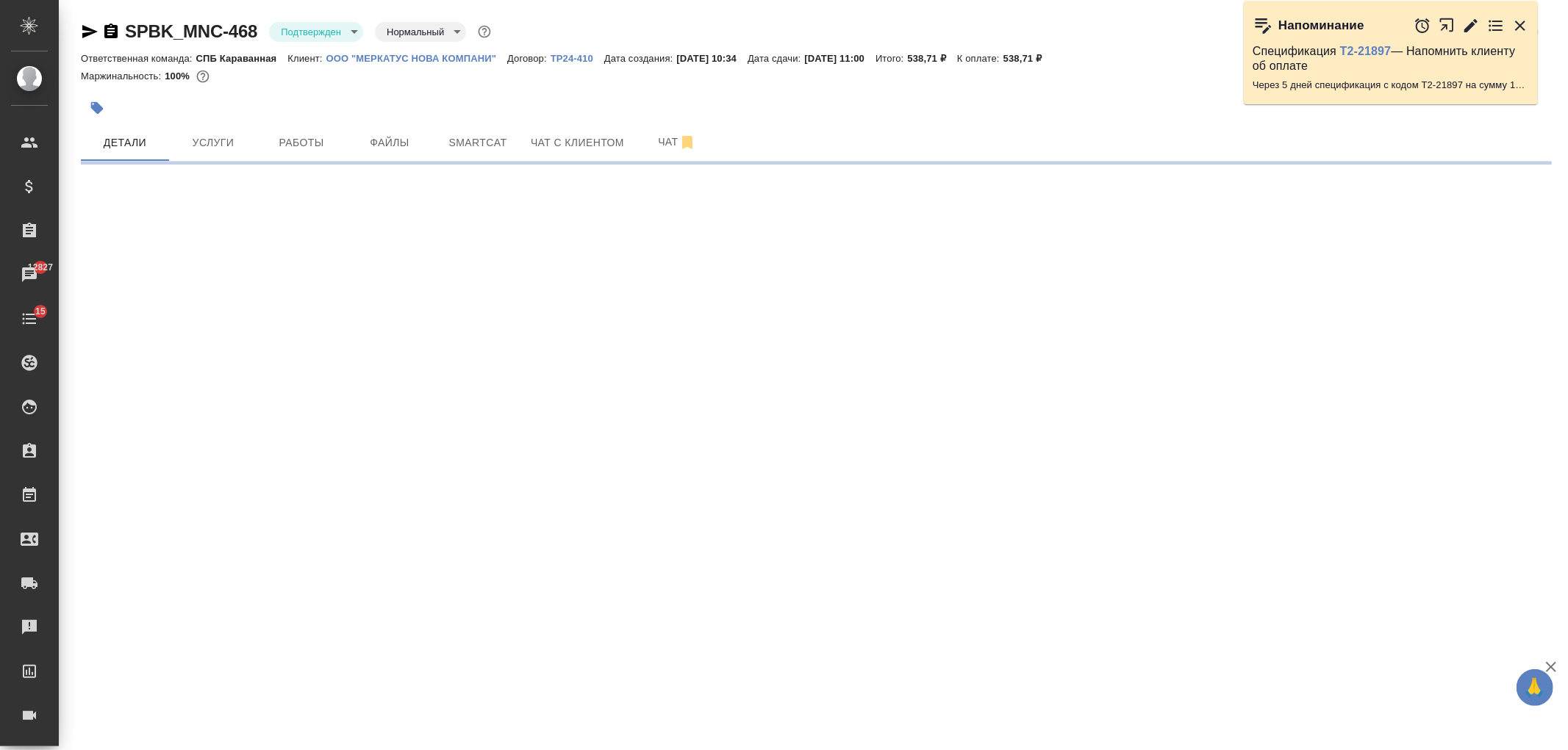
select select "RU"
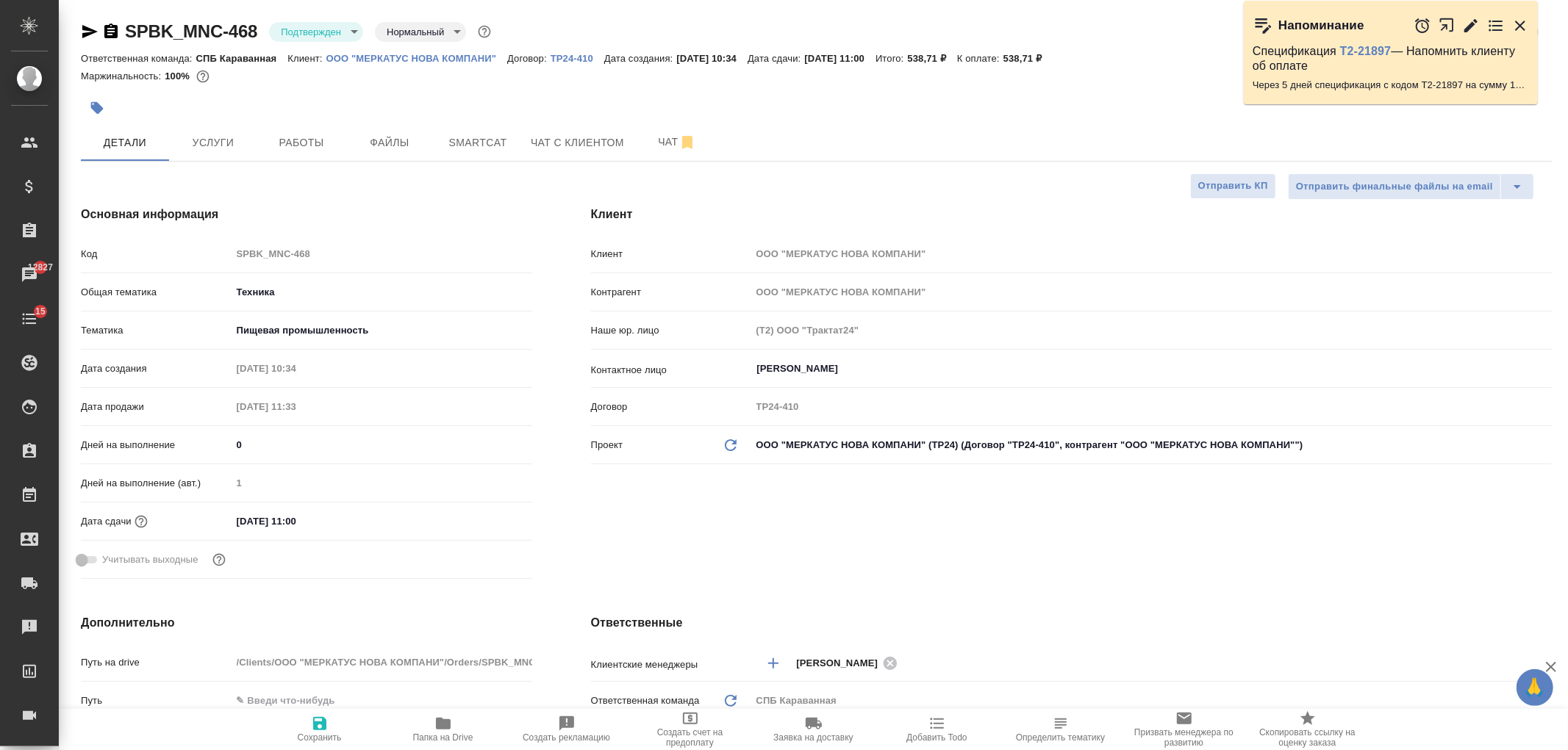
type textarea "x"
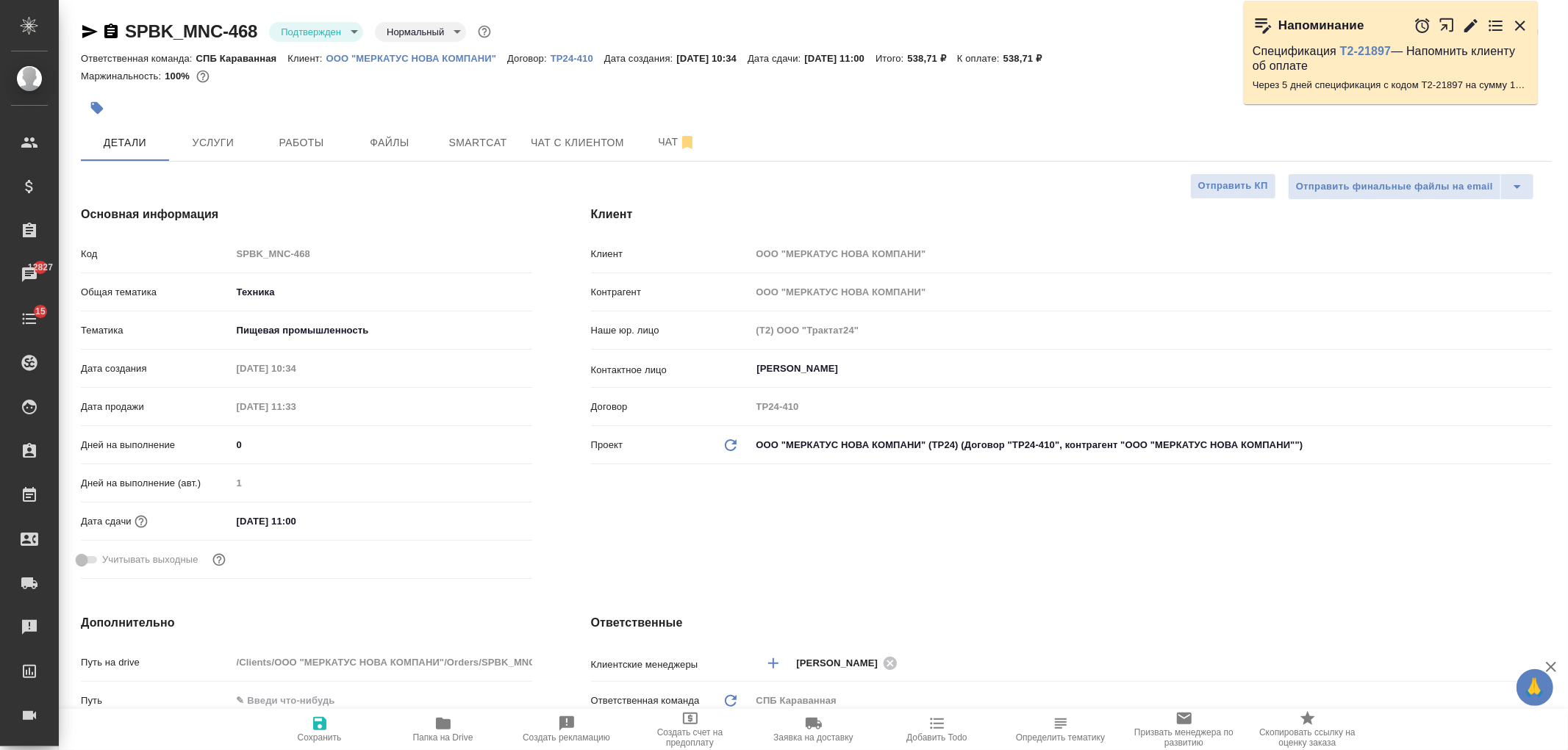
type textarea "x"
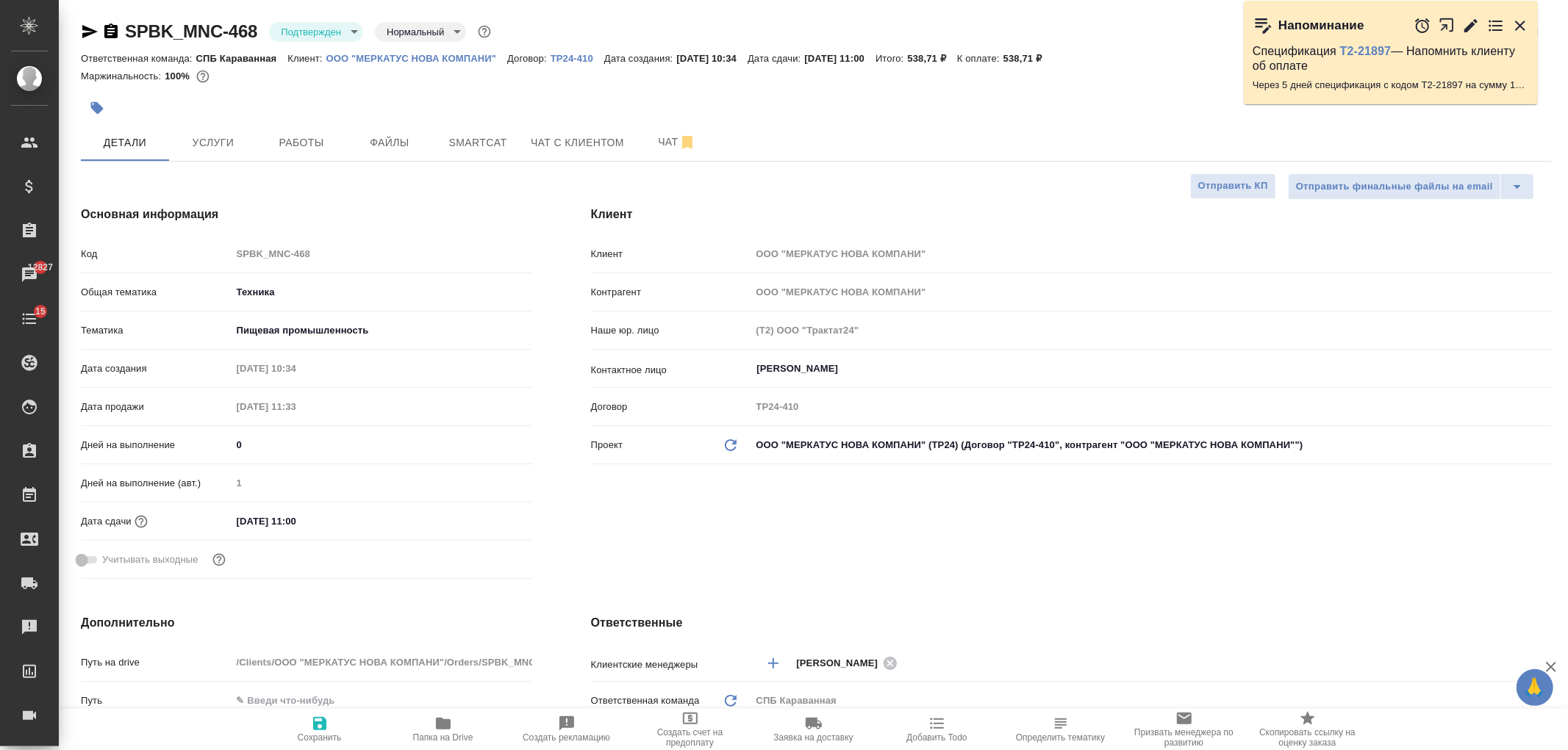
type textarea "x"
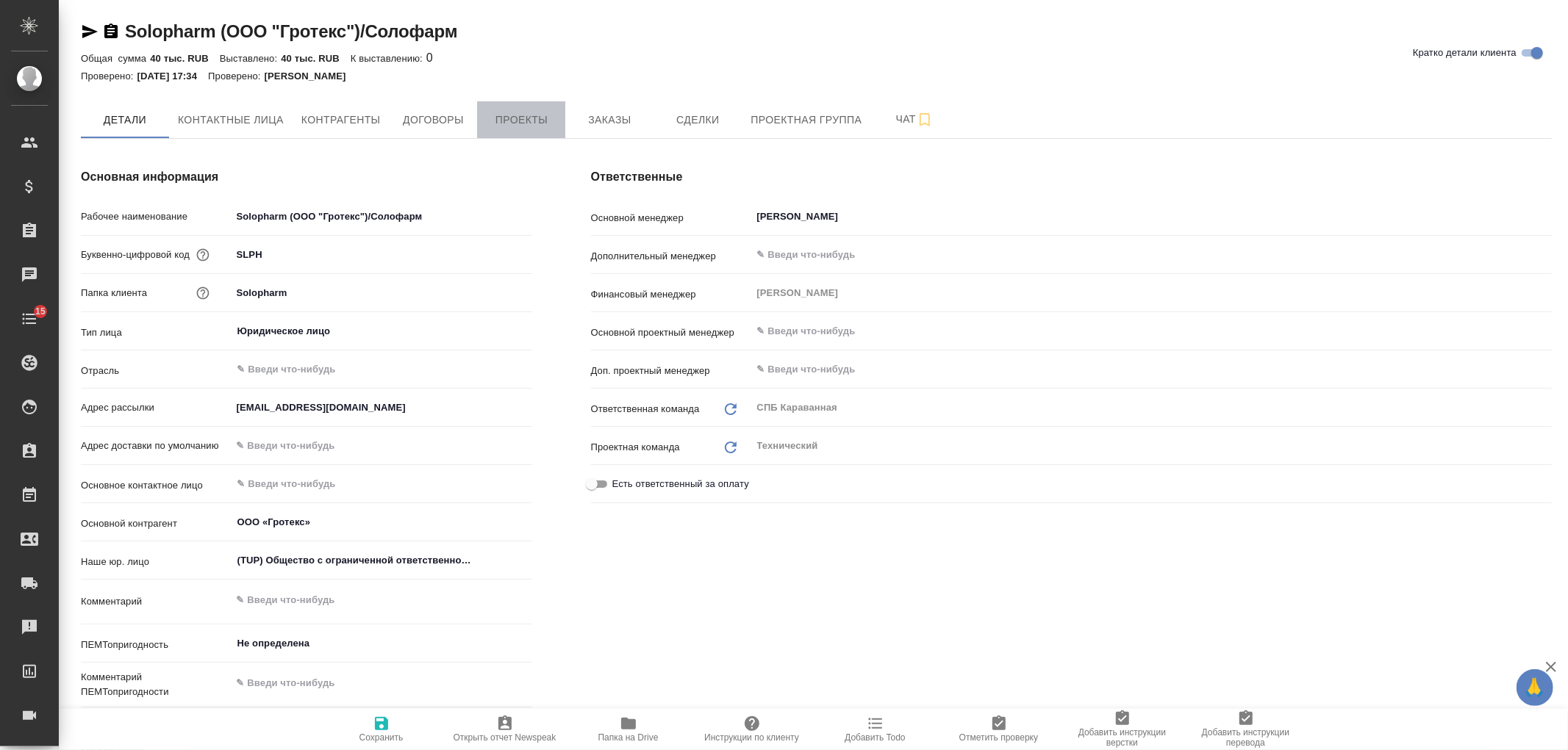
click at [542, 130] on button "Проекты" at bounding box center [520, 120] width 88 height 37
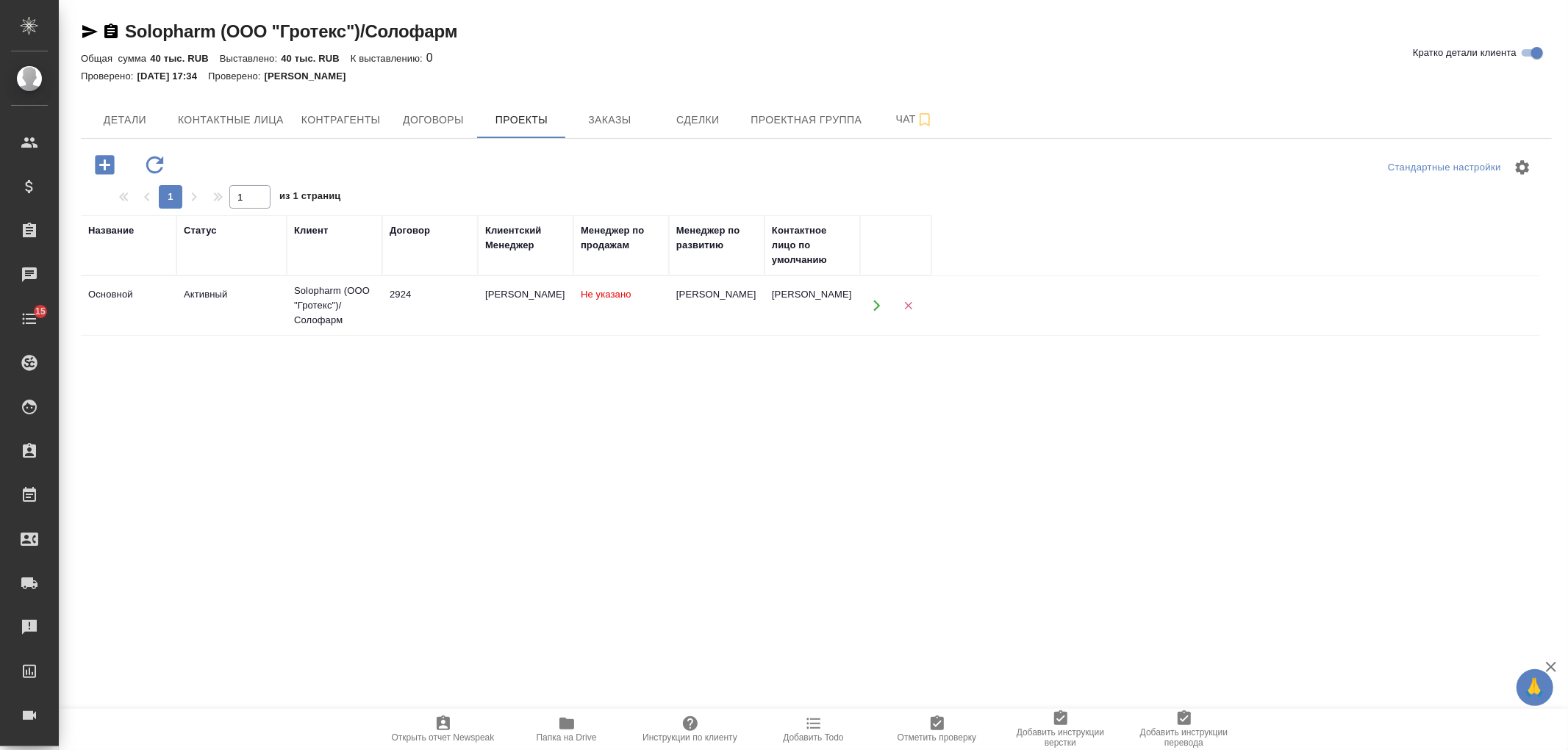
click at [344, 304] on div "Solopharm (ООО "Гротекс")/Солофарм" at bounding box center [334, 306] width 81 height 44
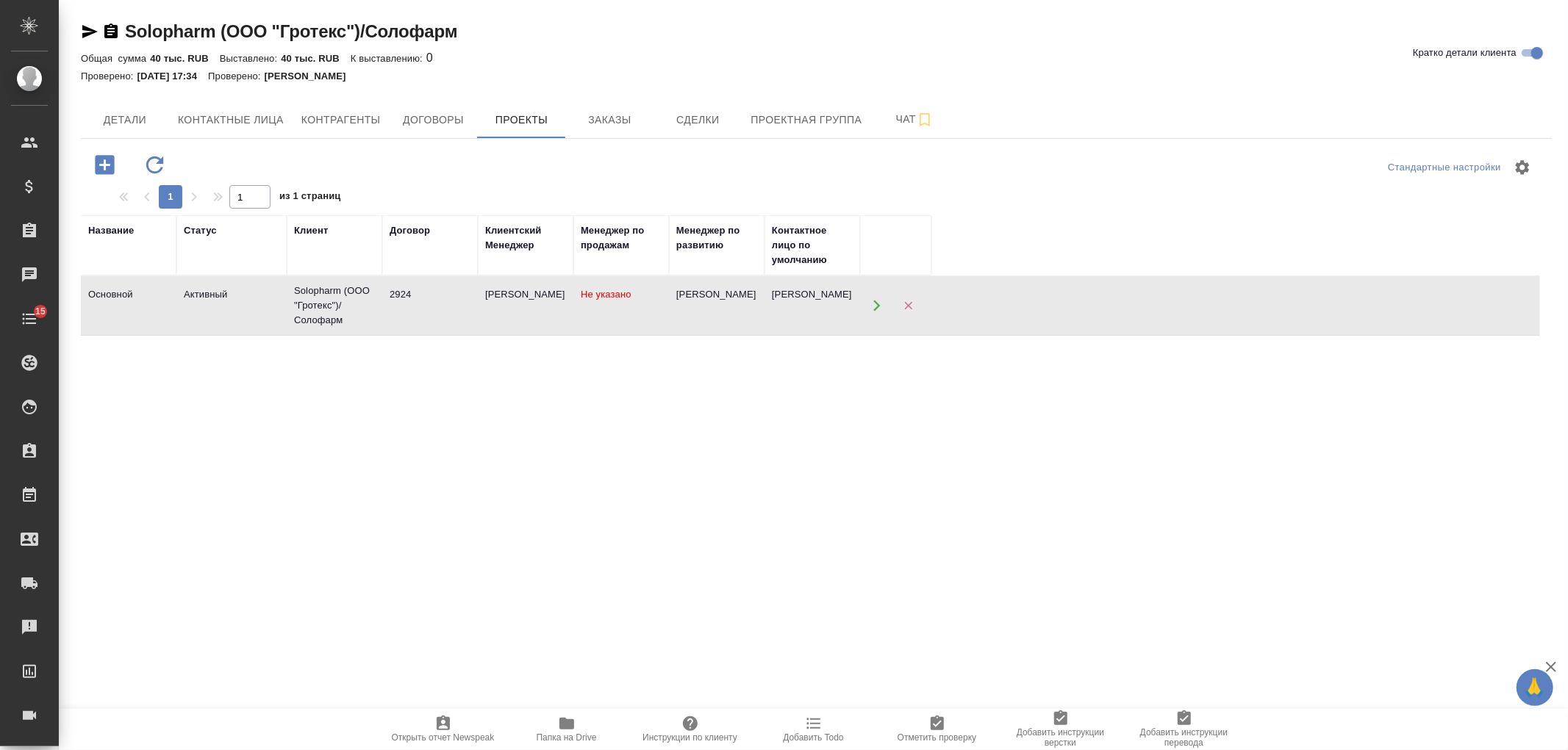
click at [344, 304] on div "Solopharm (ООО "Гротекс")/Солофарм" at bounding box center [334, 306] width 81 height 44
click at [86, 37] on icon "button" at bounding box center [89, 31] width 17 height 17
click at [413, 321] on td "2924" at bounding box center [430, 305] width 95 height 52
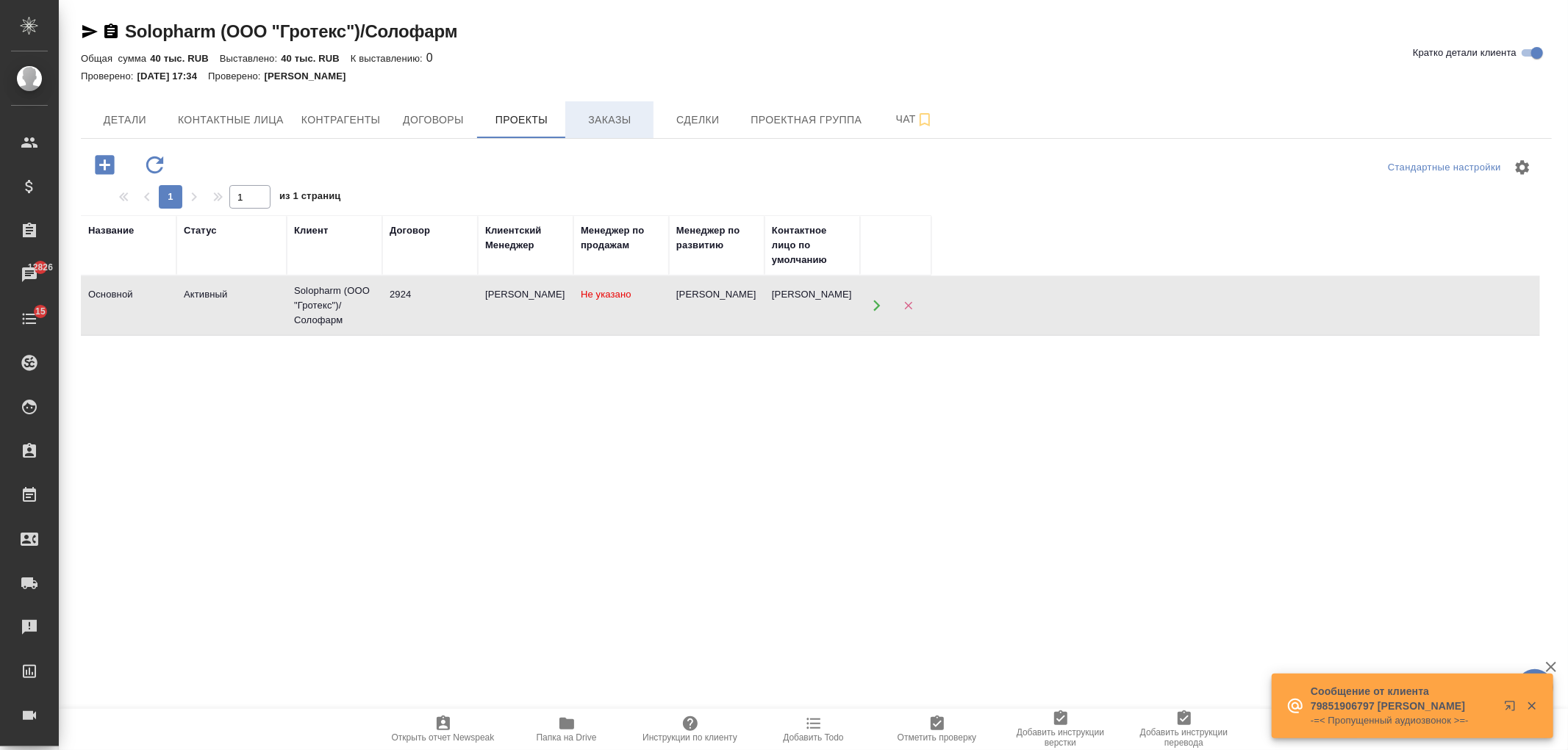
click at [594, 113] on span "Заказы" at bounding box center [609, 120] width 71 height 18
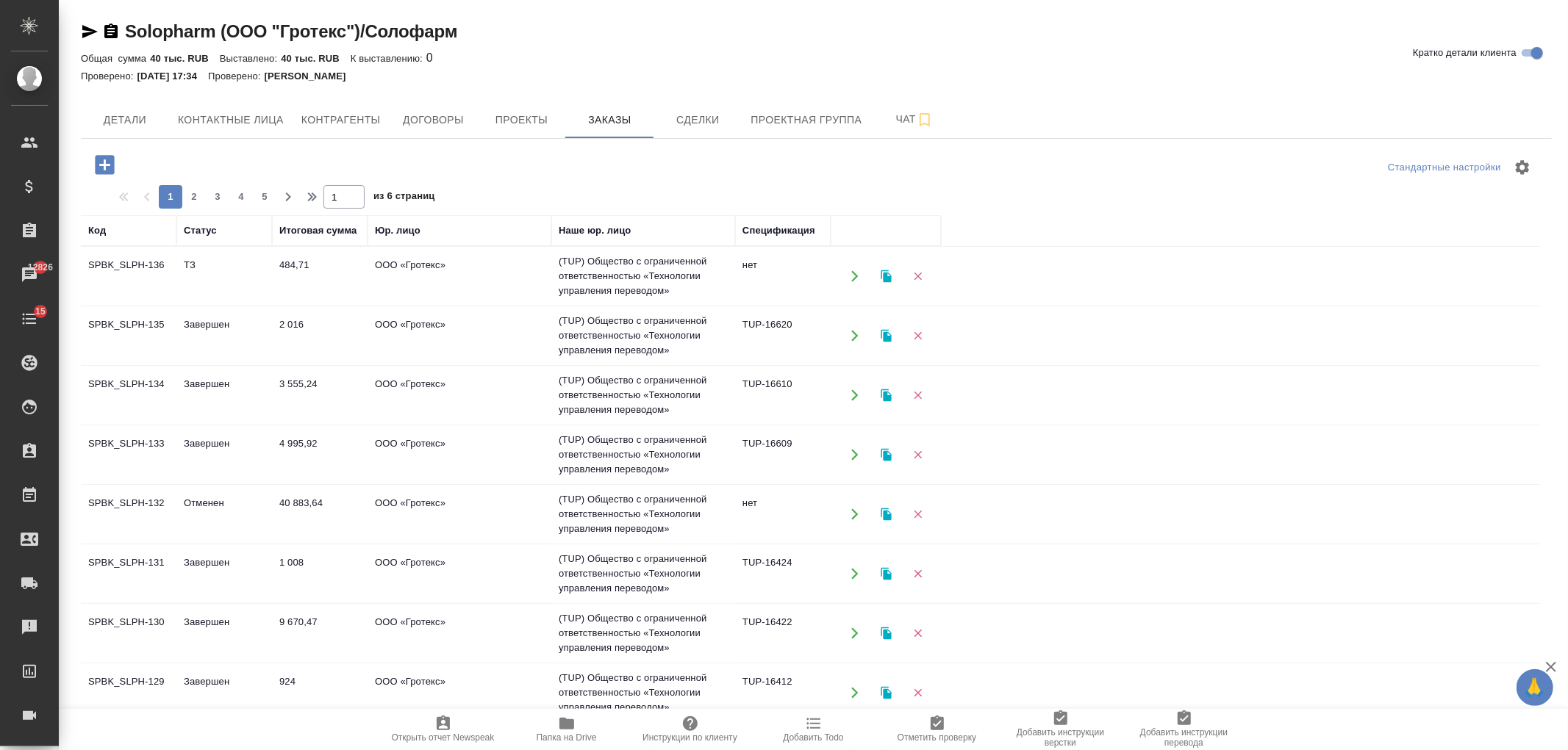
click at [444, 273] on td "ООО «Гротекс»" at bounding box center [460, 276] width 184 height 52
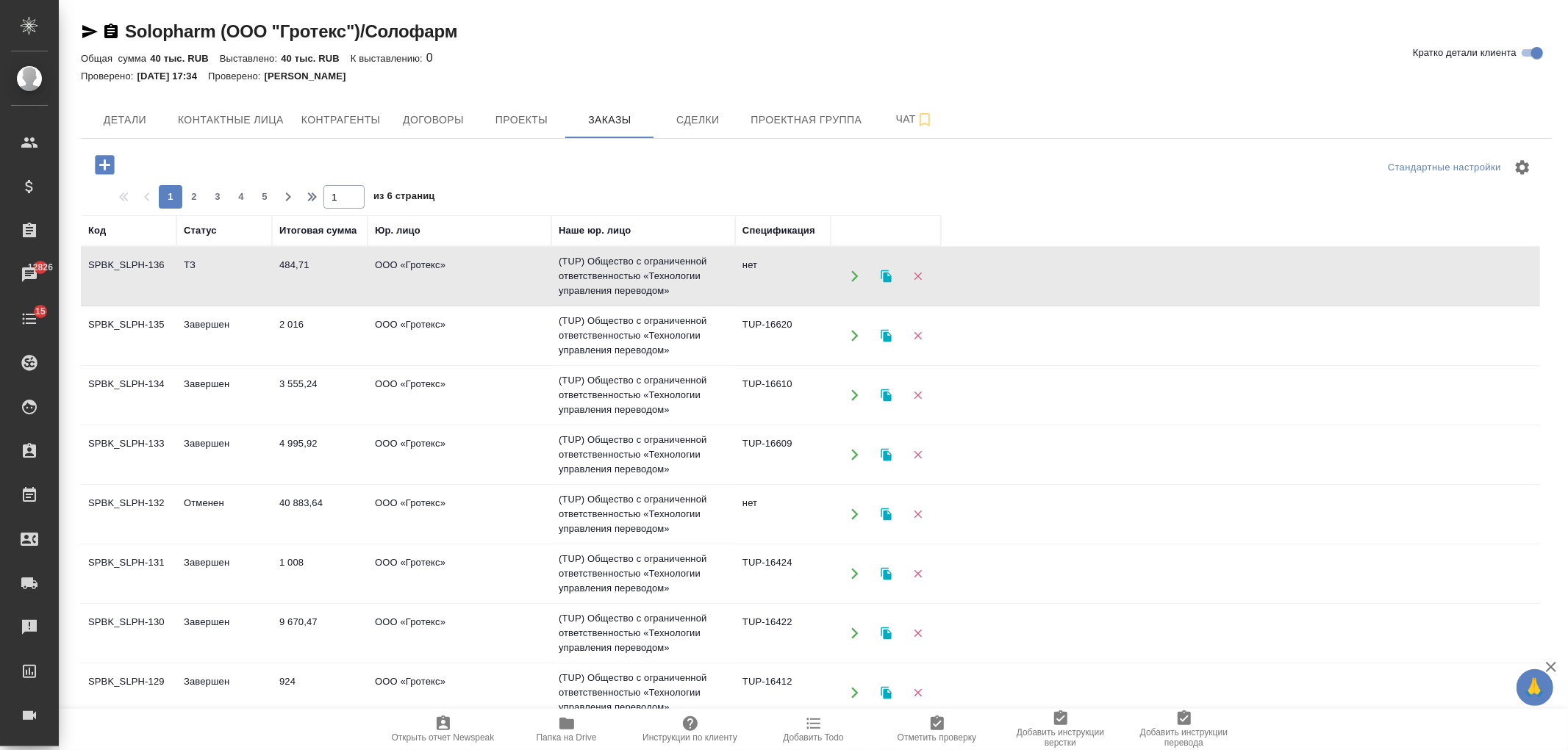
click at [444, 273] on td "ООО «Гротекс»" at bounding box center [460, 276] width 184 height 52
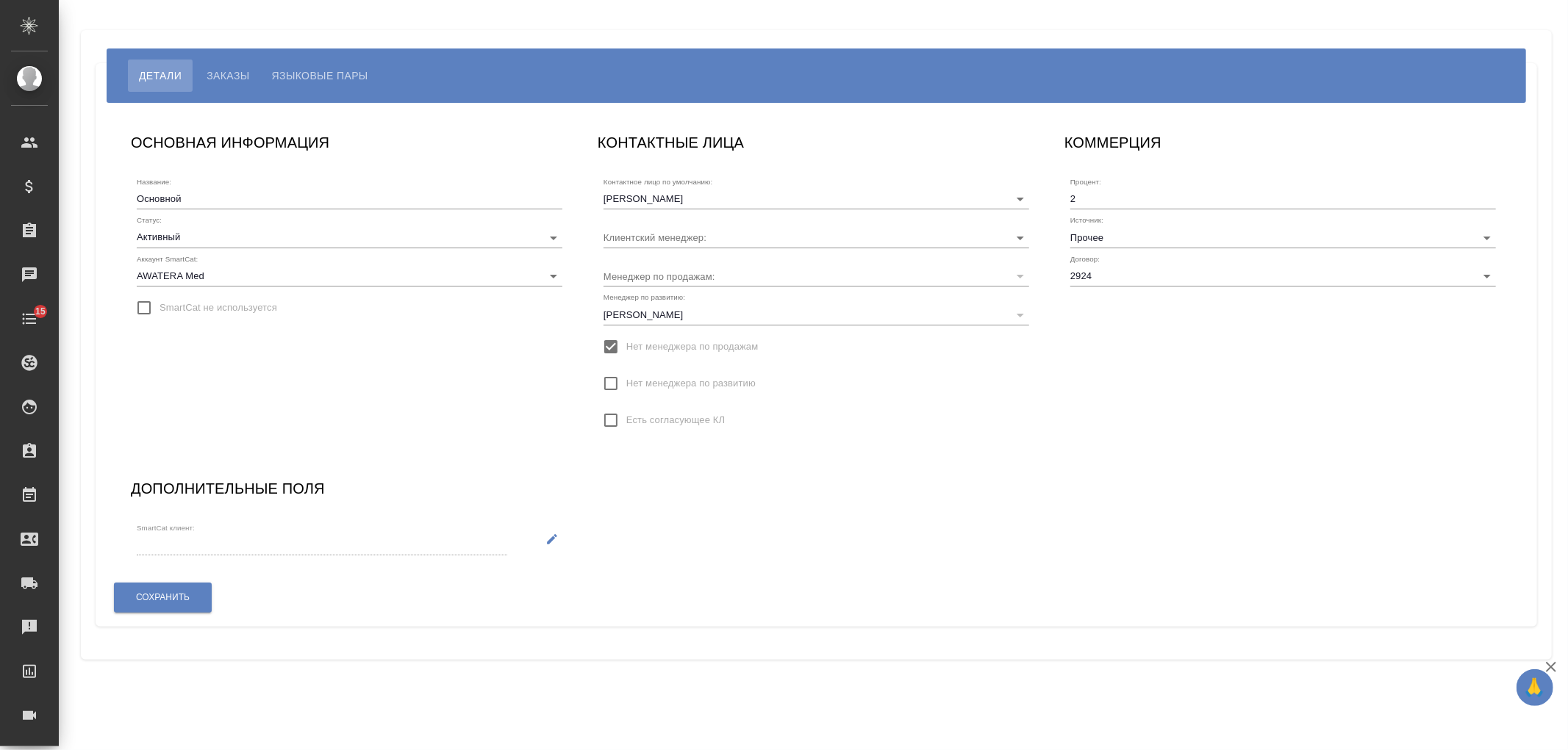
type input "[PERSON_NAME]"
type input "Дроздова Александра"
click at [331, 69] on span "Языковые пары" at bounding box center [319, 75] width 96 height 17
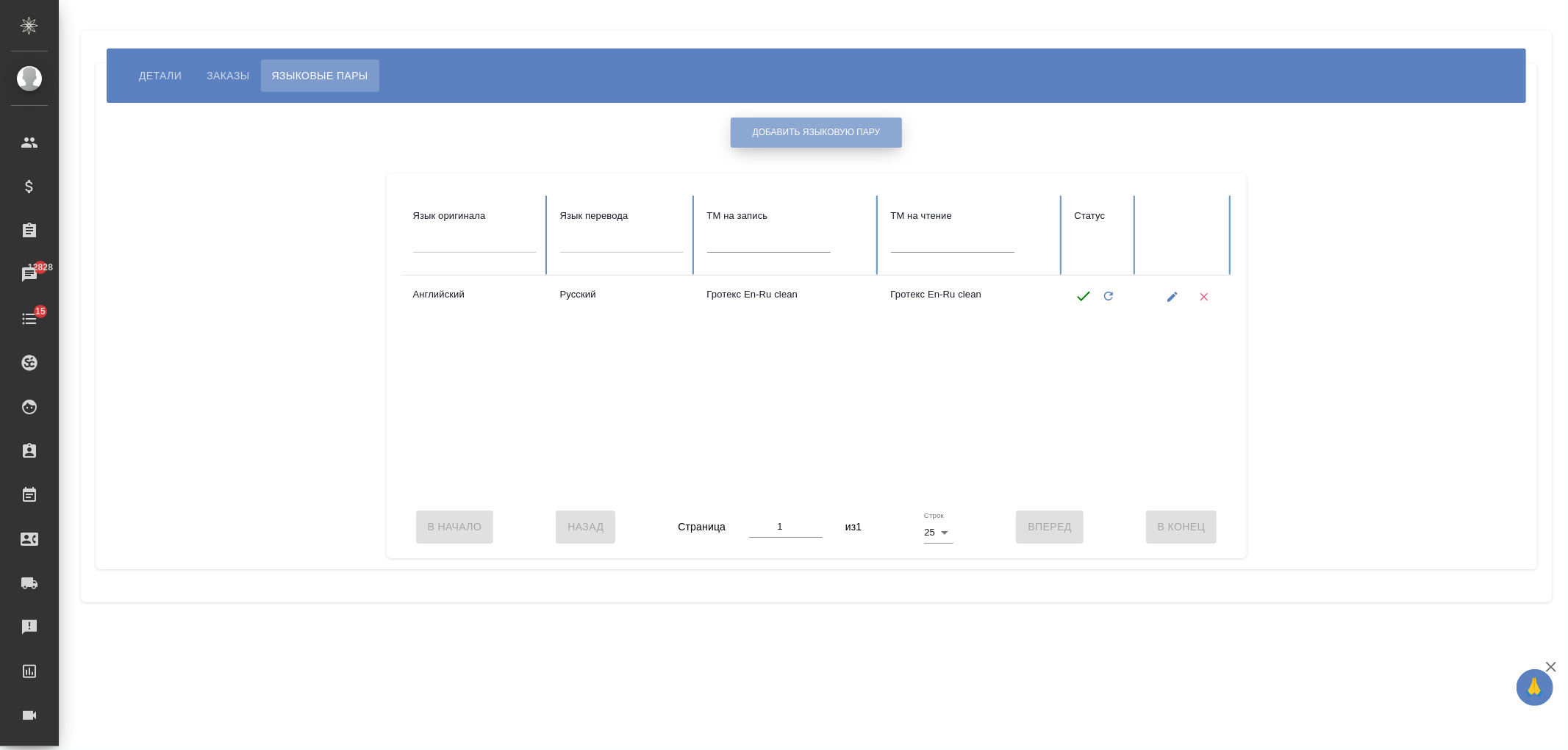
click at [846, 130] on span "Добавить языковую пару" at bounding box center [817, 132] width 128 height 12
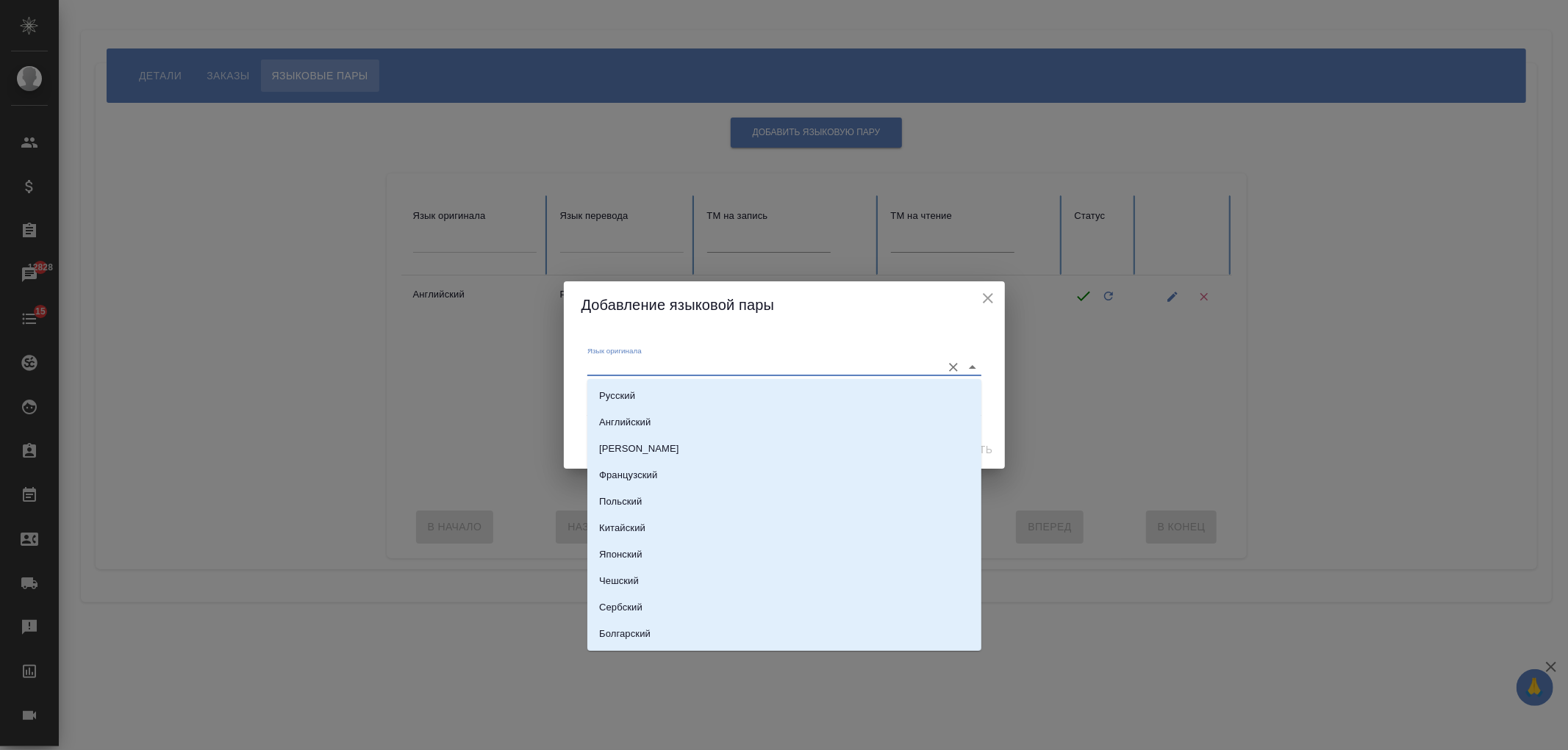
click at [693, 364] on input "Язык оригинала" at bounding box center [761, 366] width 347 height 17
click at [699, 397] on li "Русский" at bounding box center [785, 396] width 394 height 26
type input "Русский"
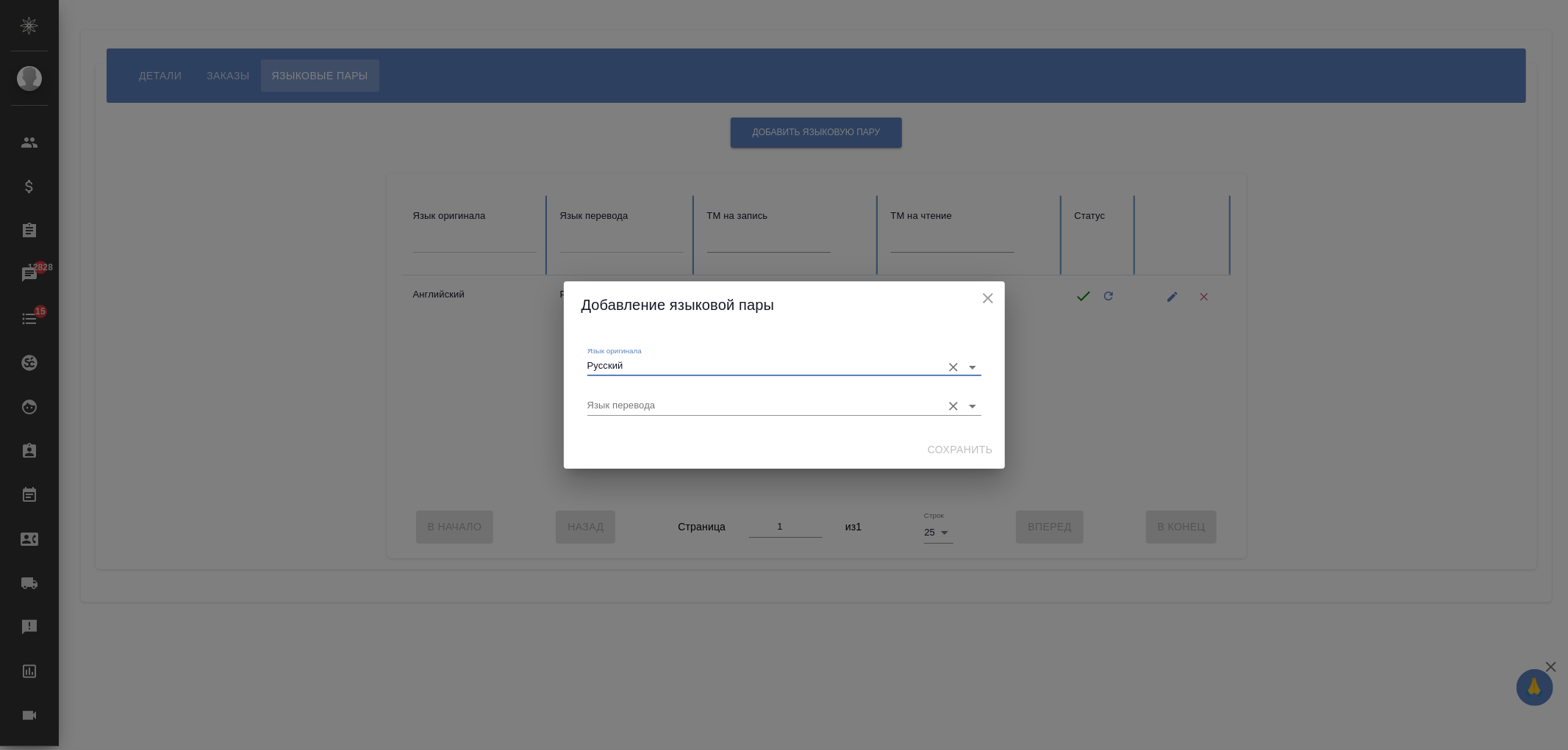
click at [693, 416] on div "Язык перевода" at bounding box center [785, 398] width 394 height 39
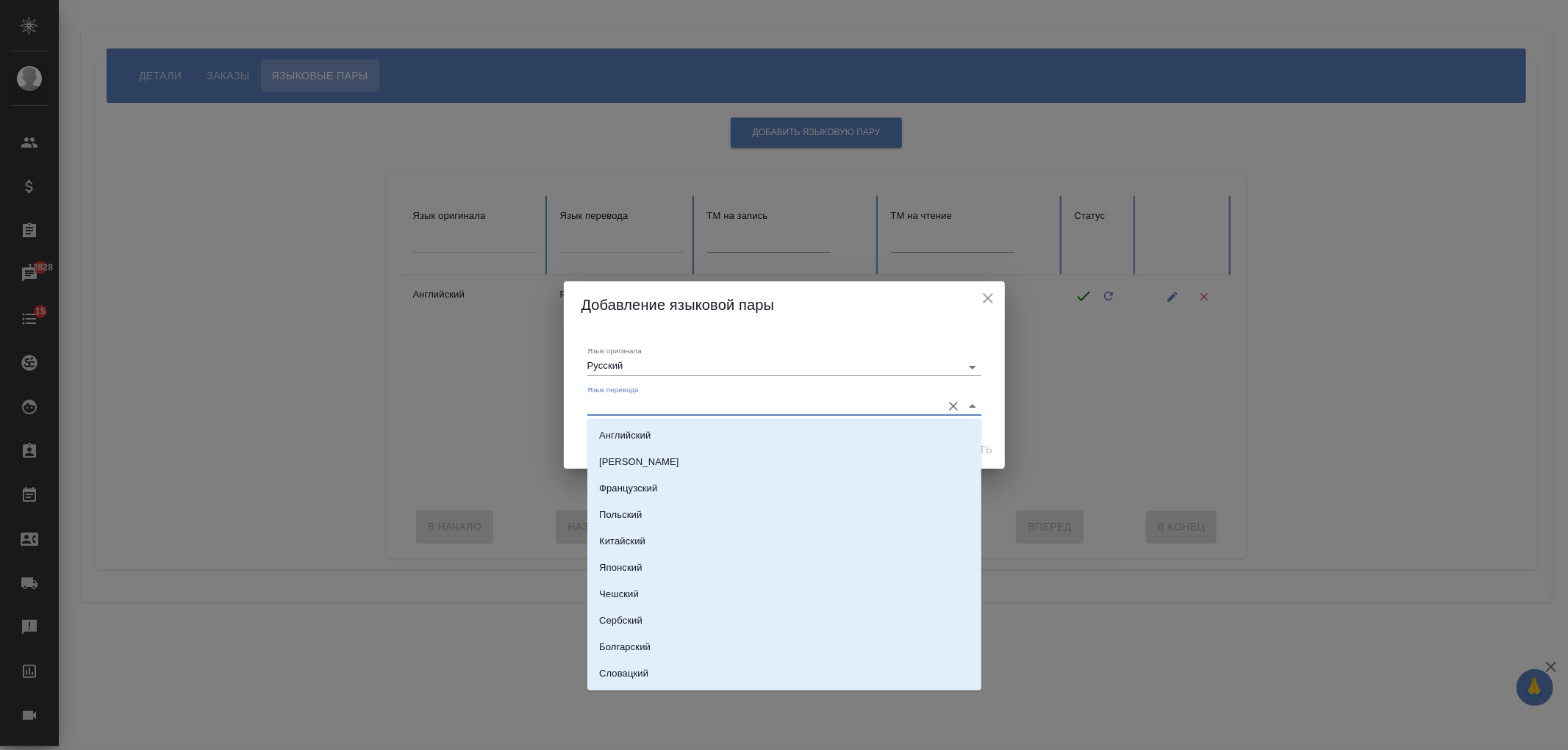
click at [691, 411] on input "Язык перевода" at bounding box center [761, 405] width 347 height 17
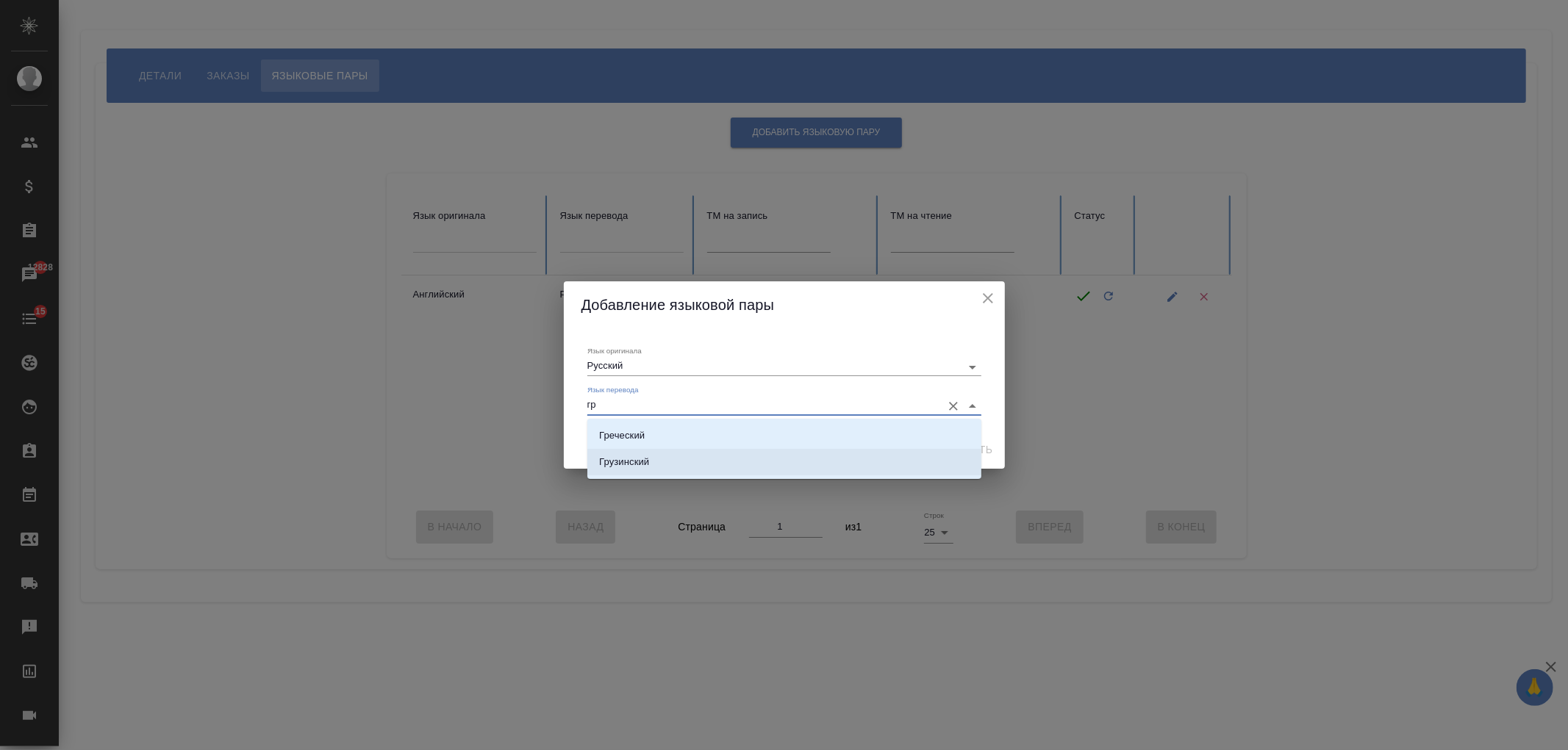
click at [682, 466] on li "Грузинский" at bounding box center [785, 462] width 394 height 26
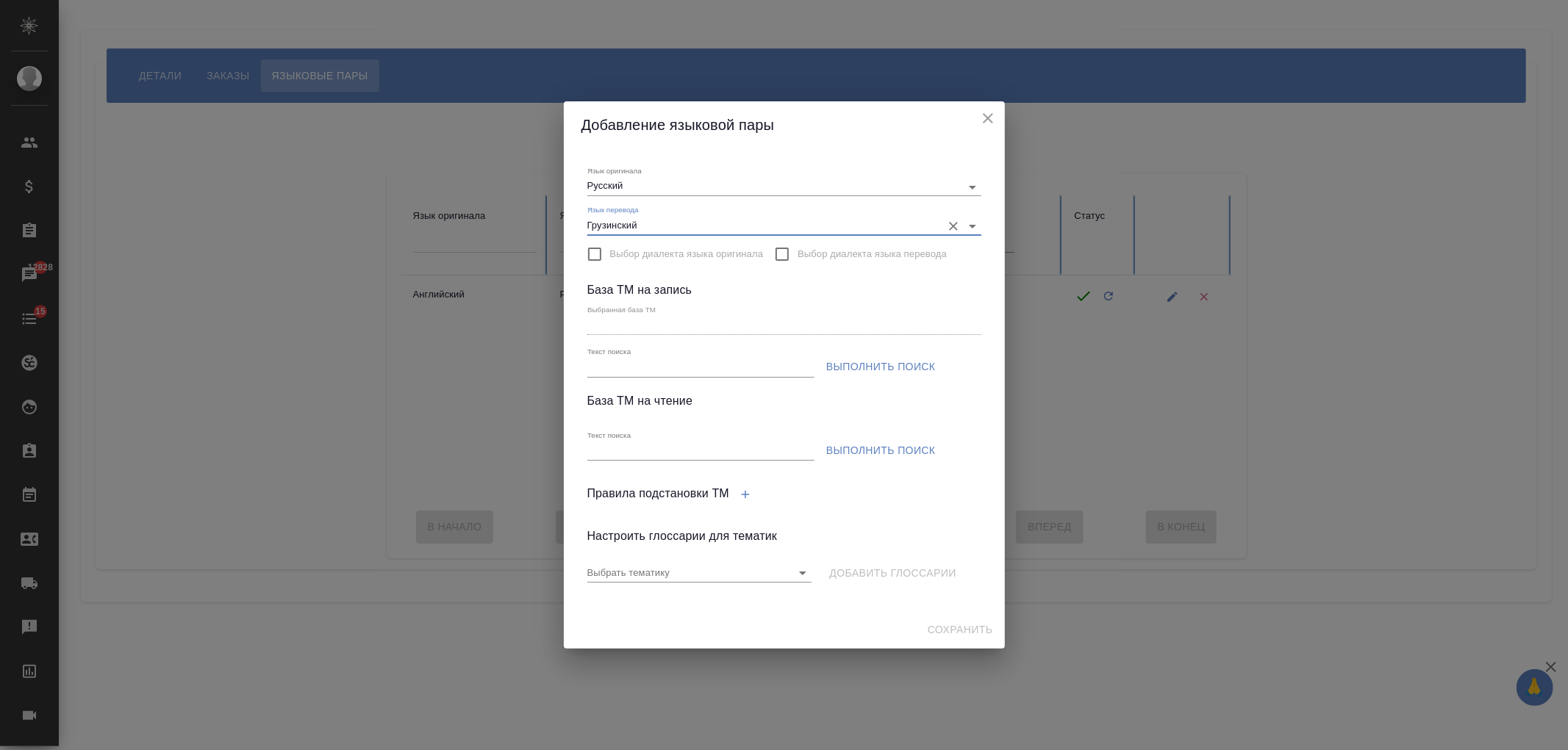
type input "Грузинский"
click at [632, 370] on input "Текст поиска" at bounding box center [701, 368] width 227 height 18
type input "гротекс"
click at [855, 362] on span "Выполнить поиск" at bounding box center [881, 367] width 109 height 18
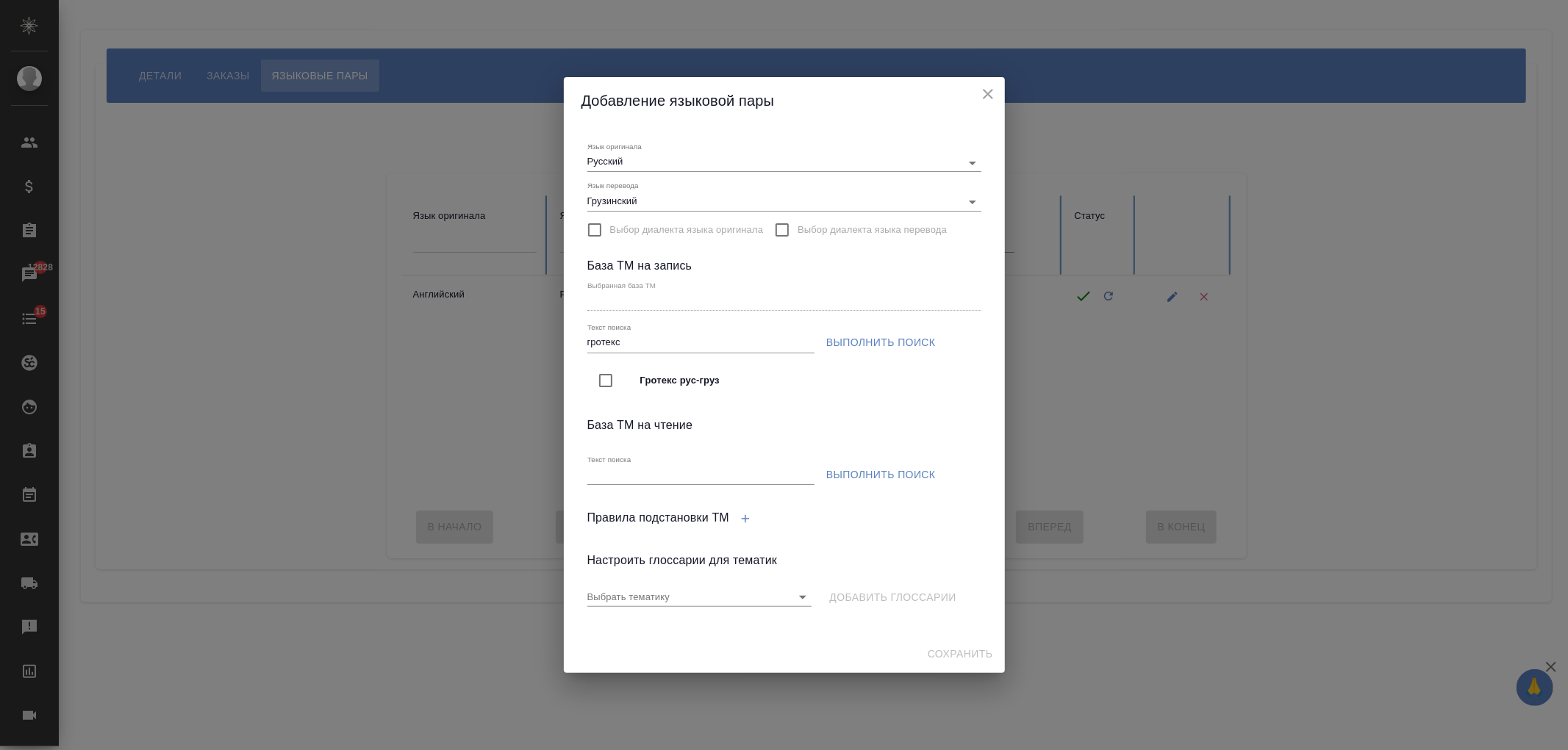
click at [667, 380] on span "Гротекс рус-груз" at bounding box center [805, 381] width 329 height 15
type input "Гротекс рус-груз"
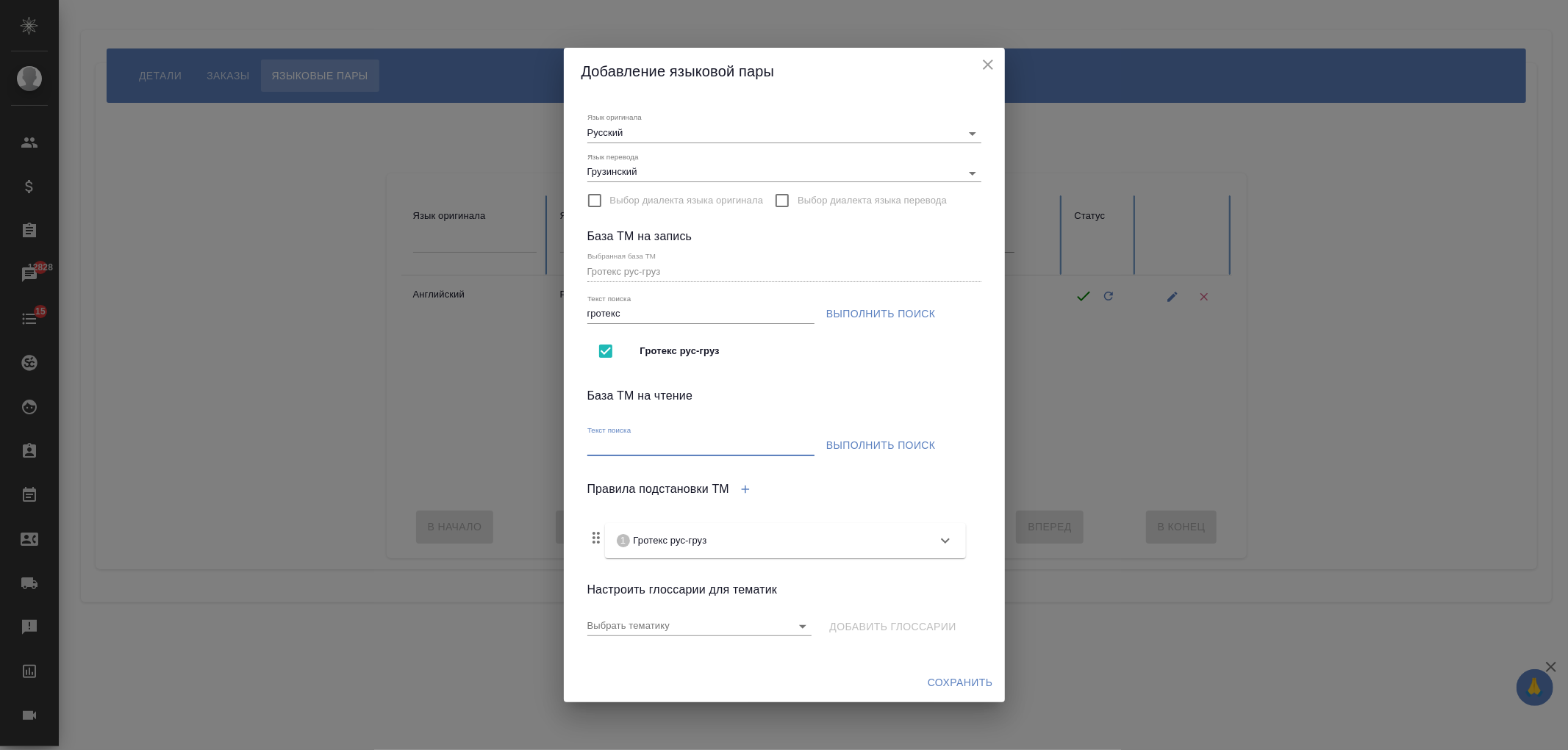
click at [757, 444] on input "Текст поиска" at bounding box center [701, 446] width 227 height 18
type input "гротекс"
click at [858, 451] on span "Выполнить поиск" at bounding box center [881, 446] width 109 height 18
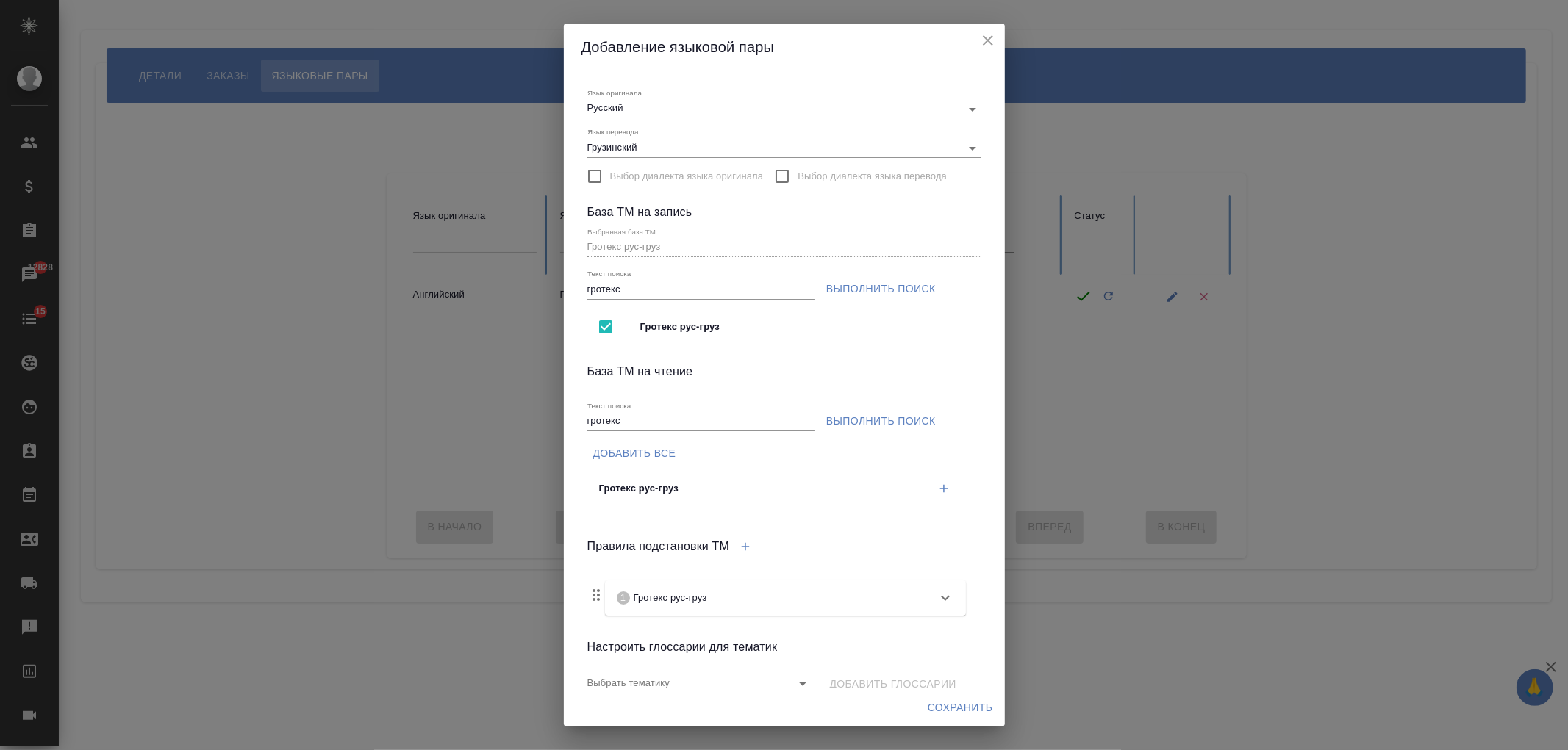
click at [938, 494] on icon "button" at bounding box center [944, 488] width 13 height 13
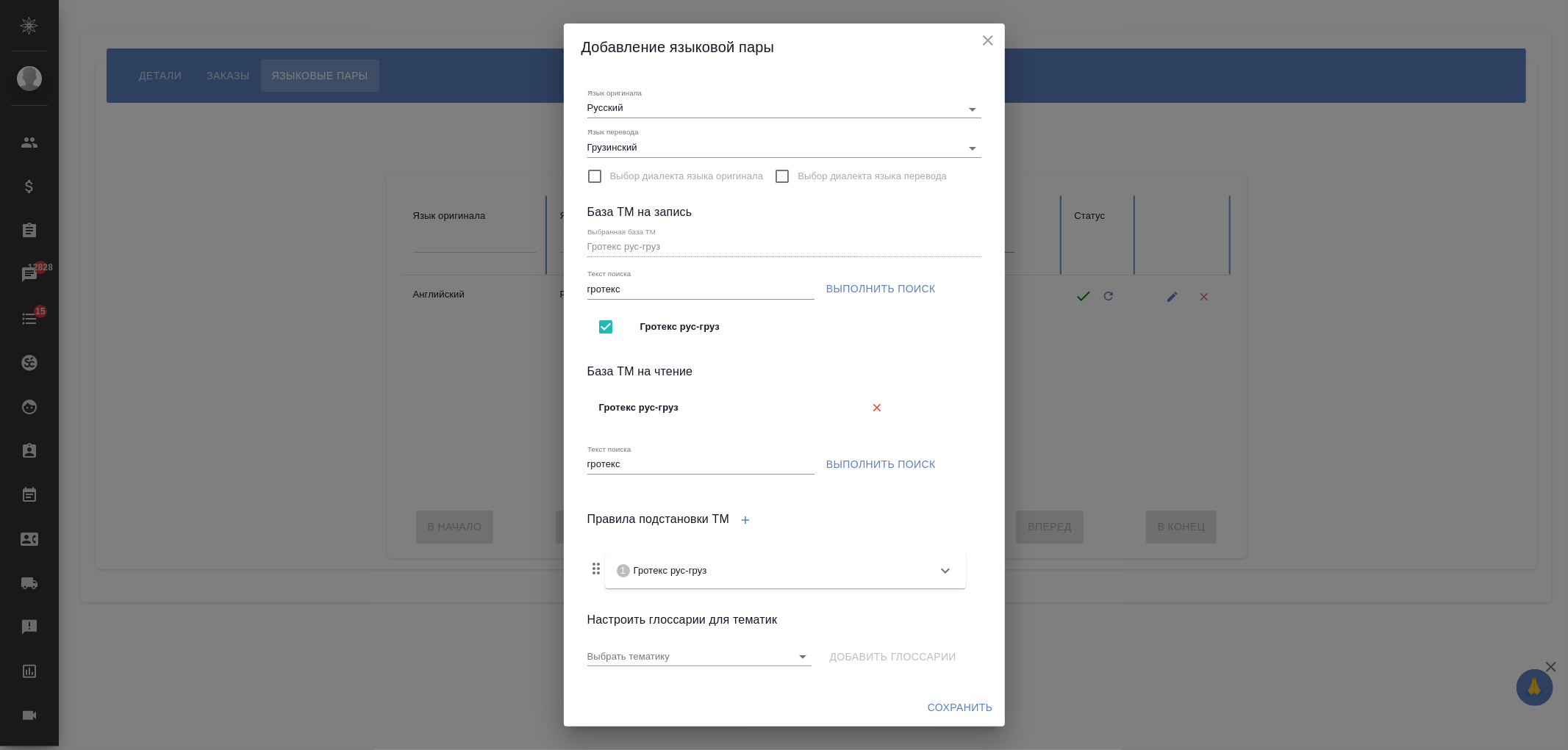
click at [973, 708] on span "Сохранить" at bounding box center [961, 708] width 66 height 18
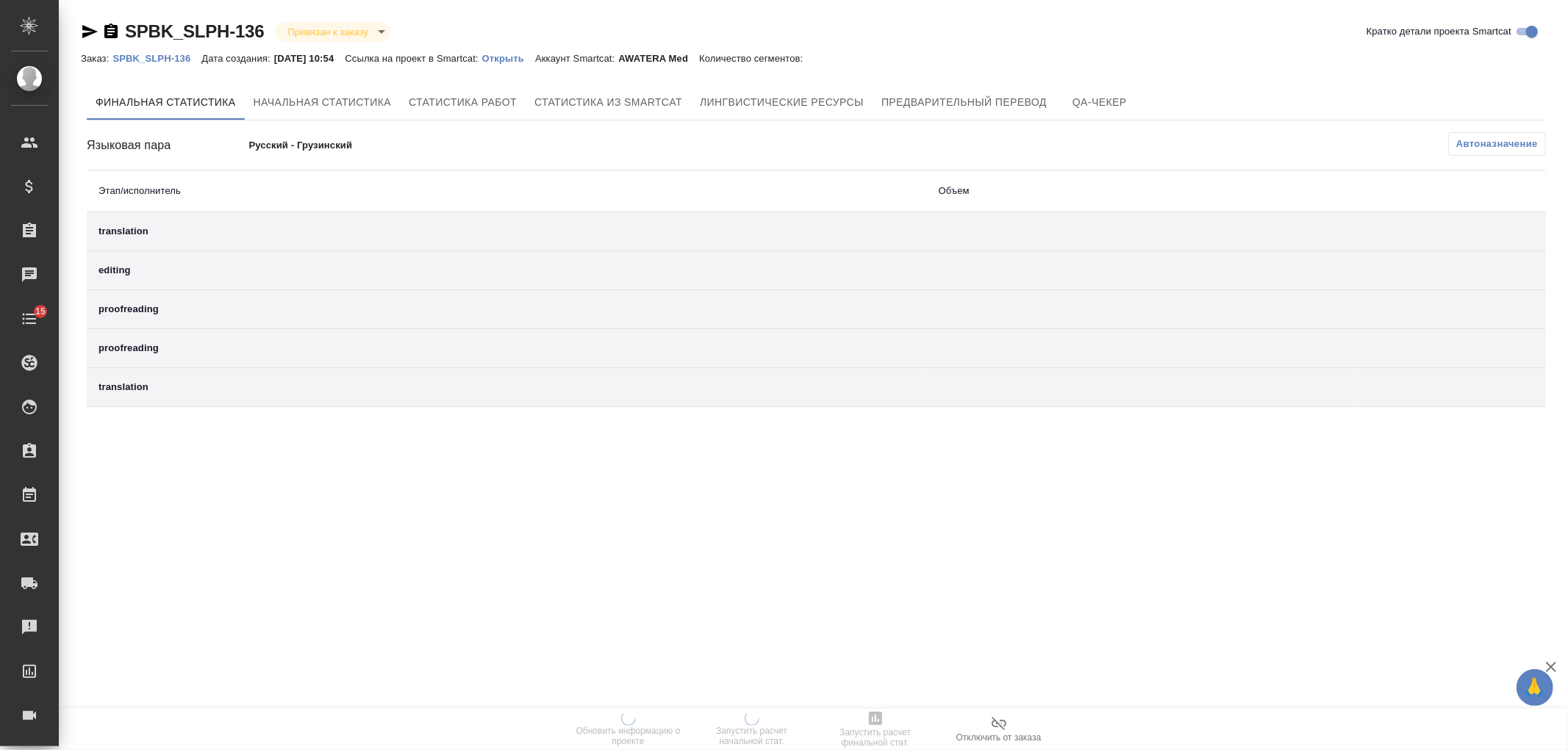
click at [530, 57] on p "Открыть" at bounding box center [508, 57] width 53 height 11
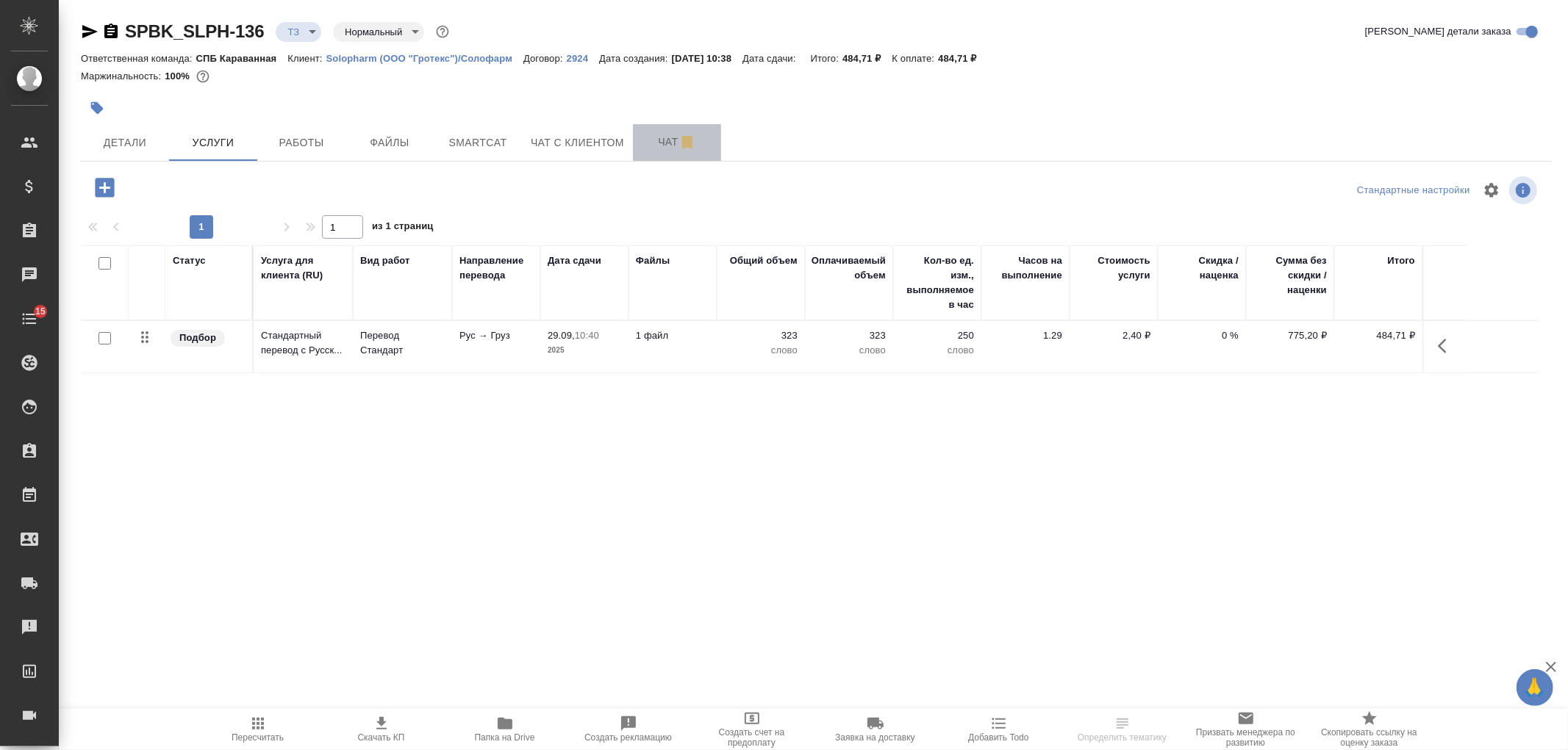
click at [659, 158] on button "Чат" at bounding box center [676, 142] width 88 height 37
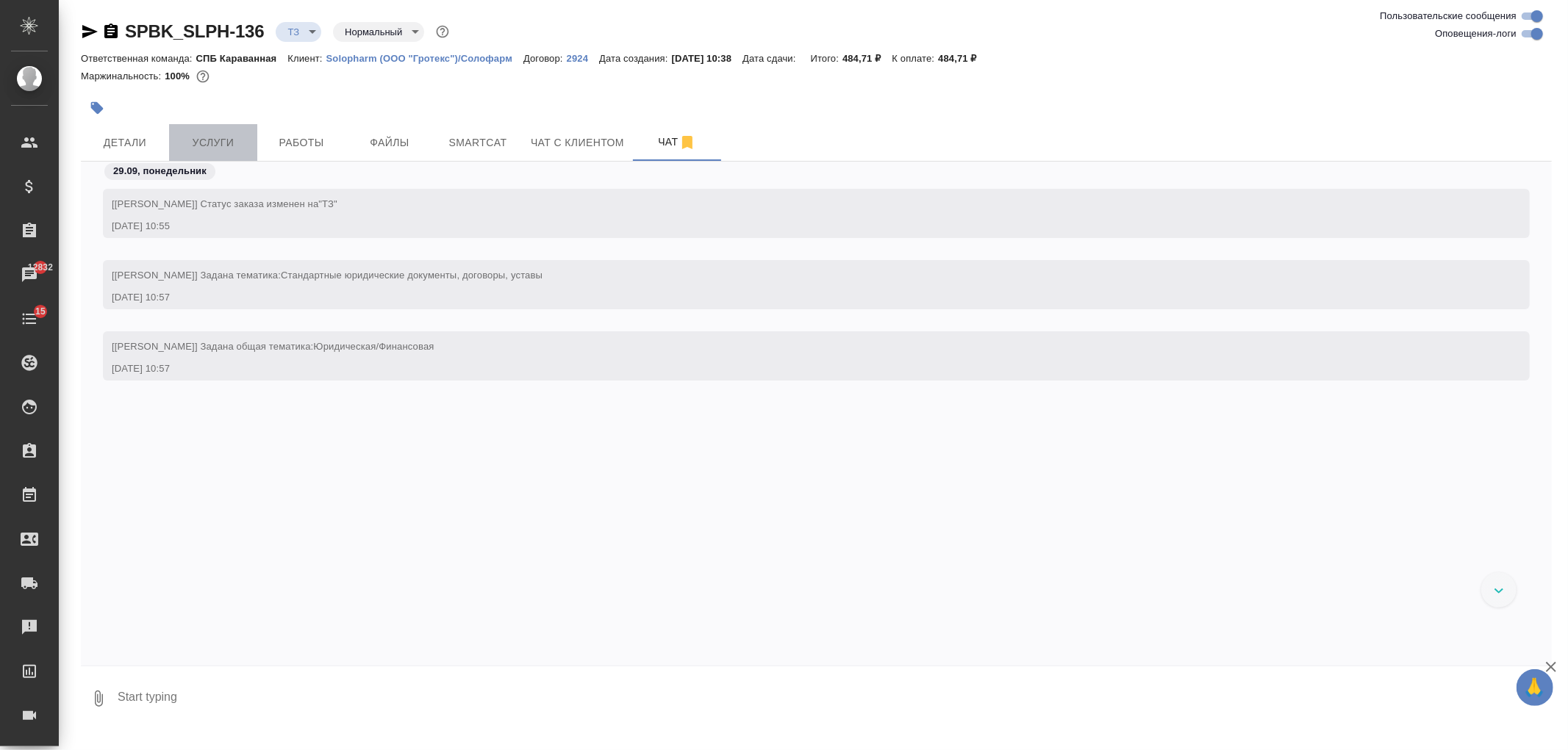
click at [209, 141] on span "Услуги" at bounding box center [213, 143] width 71 height 18
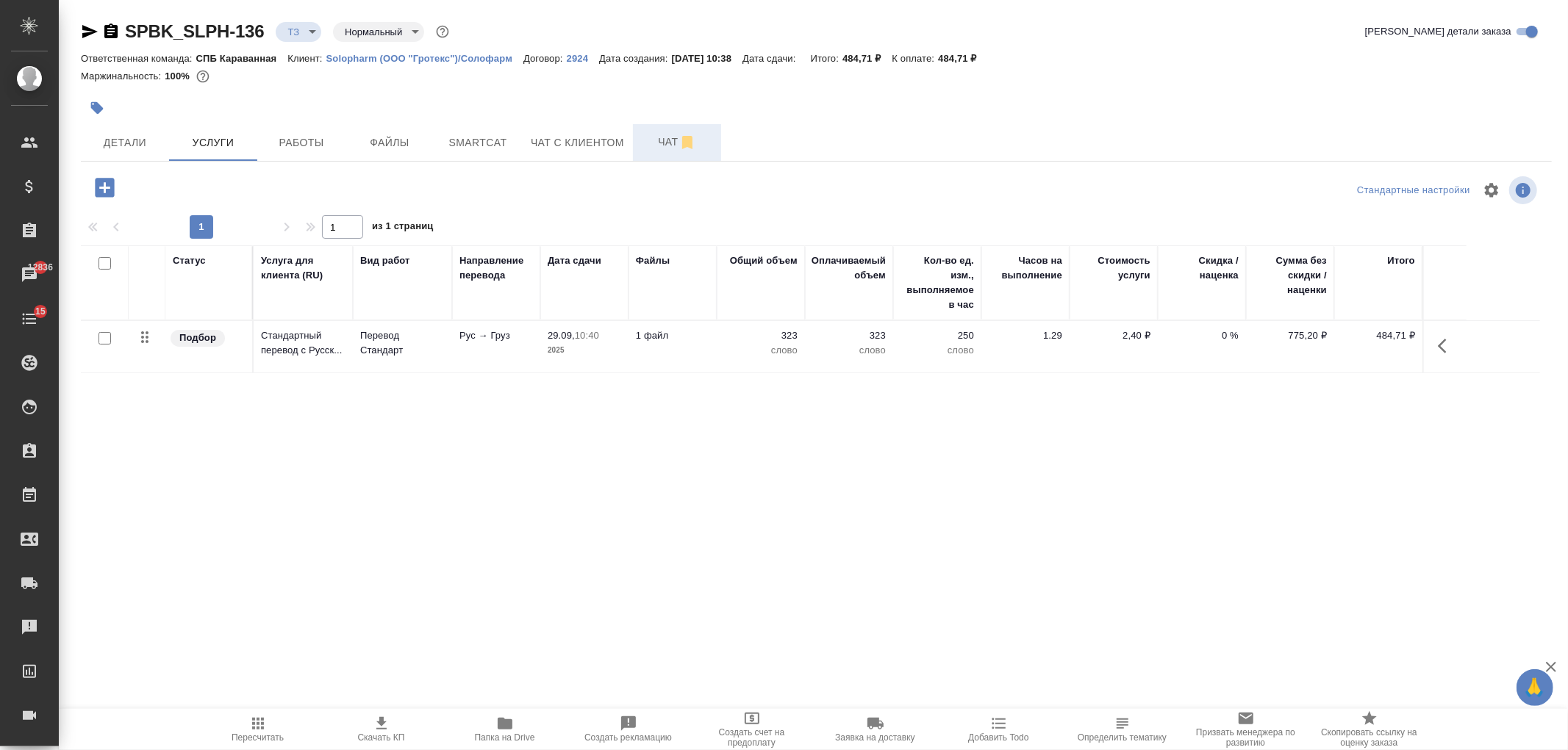
click at [665, 151] on button "Чат" at bounding box center [676, 142] width 88 height 37
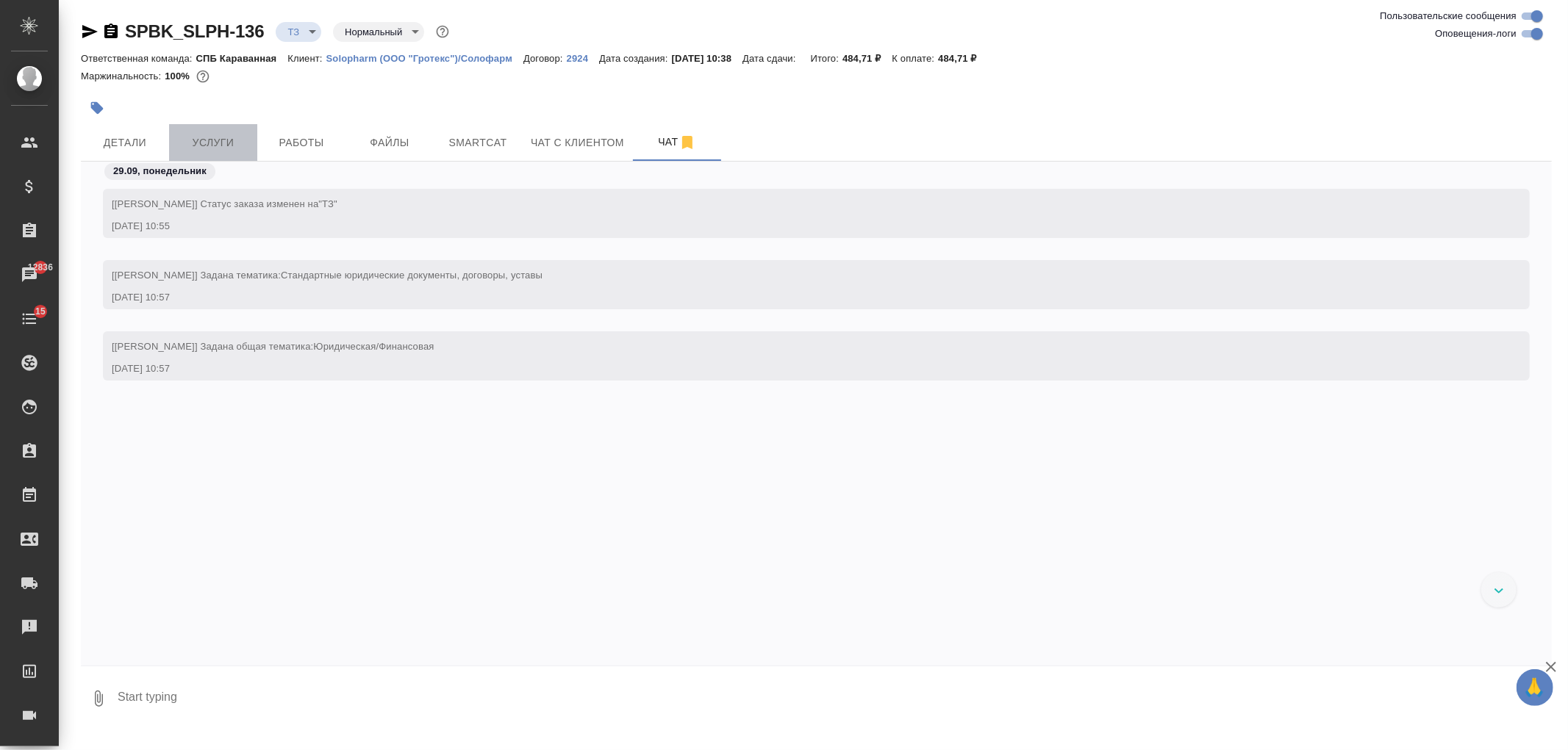
click at [236, 130] on button "Услуги" at bounding box center [213, 142] width 88 height 37
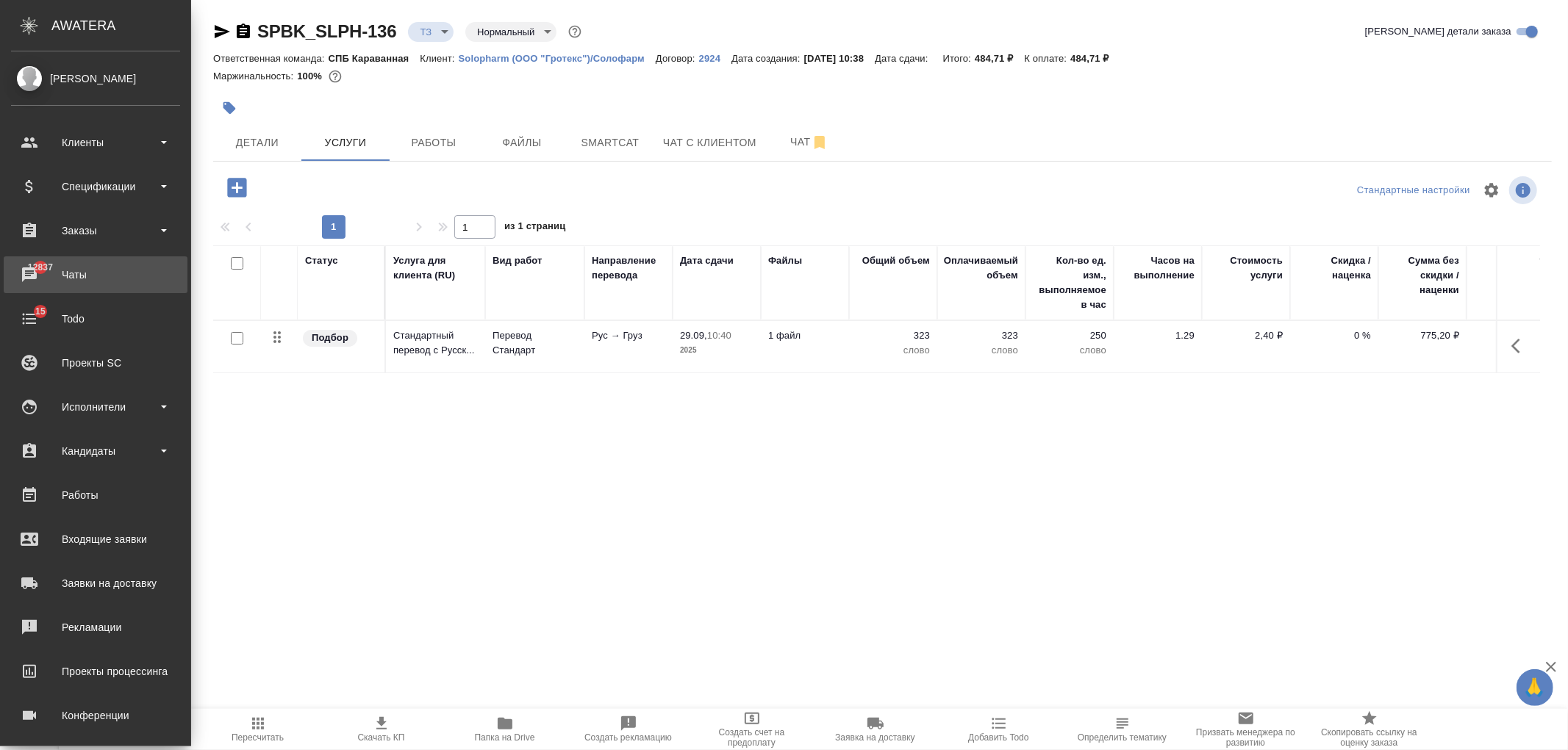
click at [69, 277] on div "Чаты" at bounding box center [95, 274] width 169 height 22
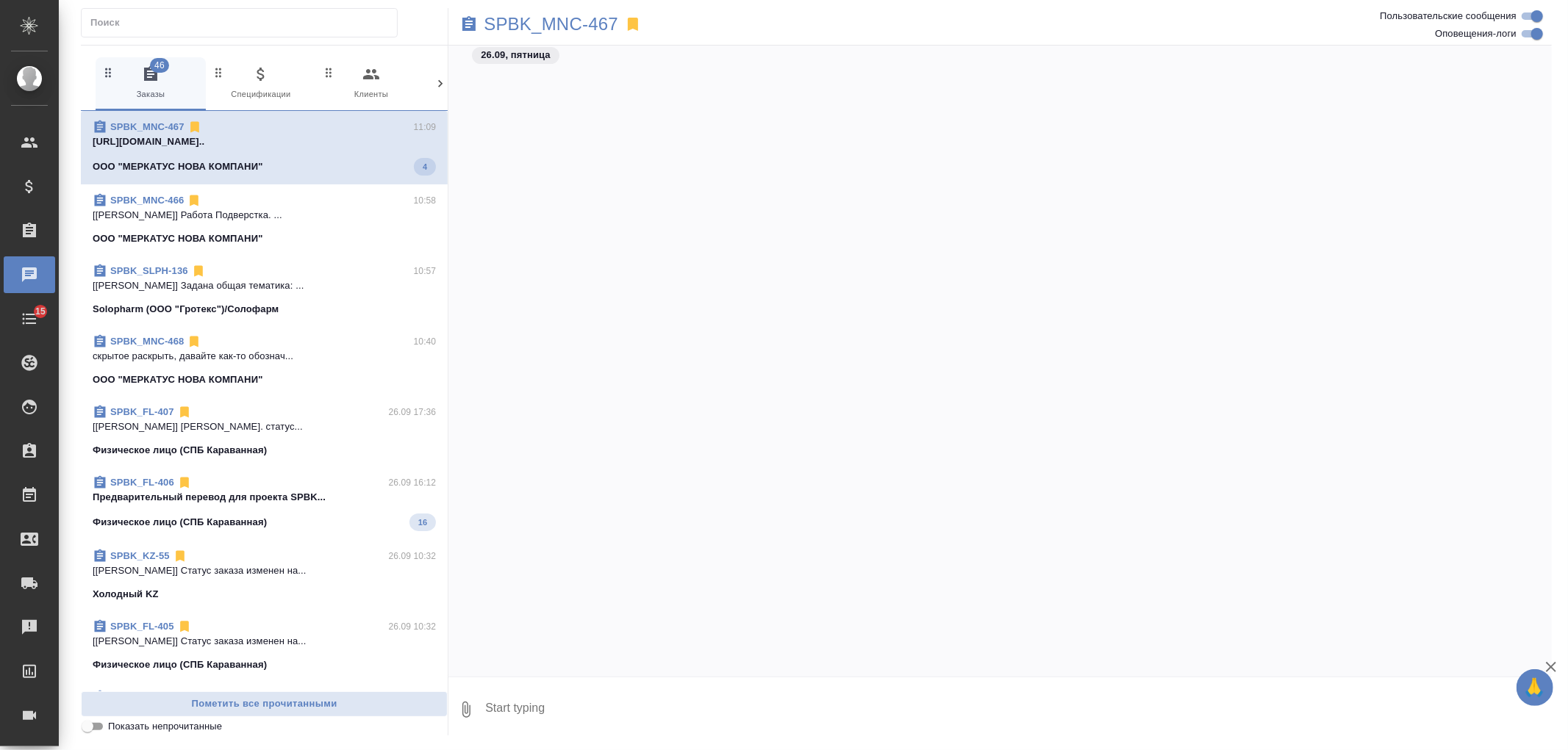
scroll to position [3415, 0]
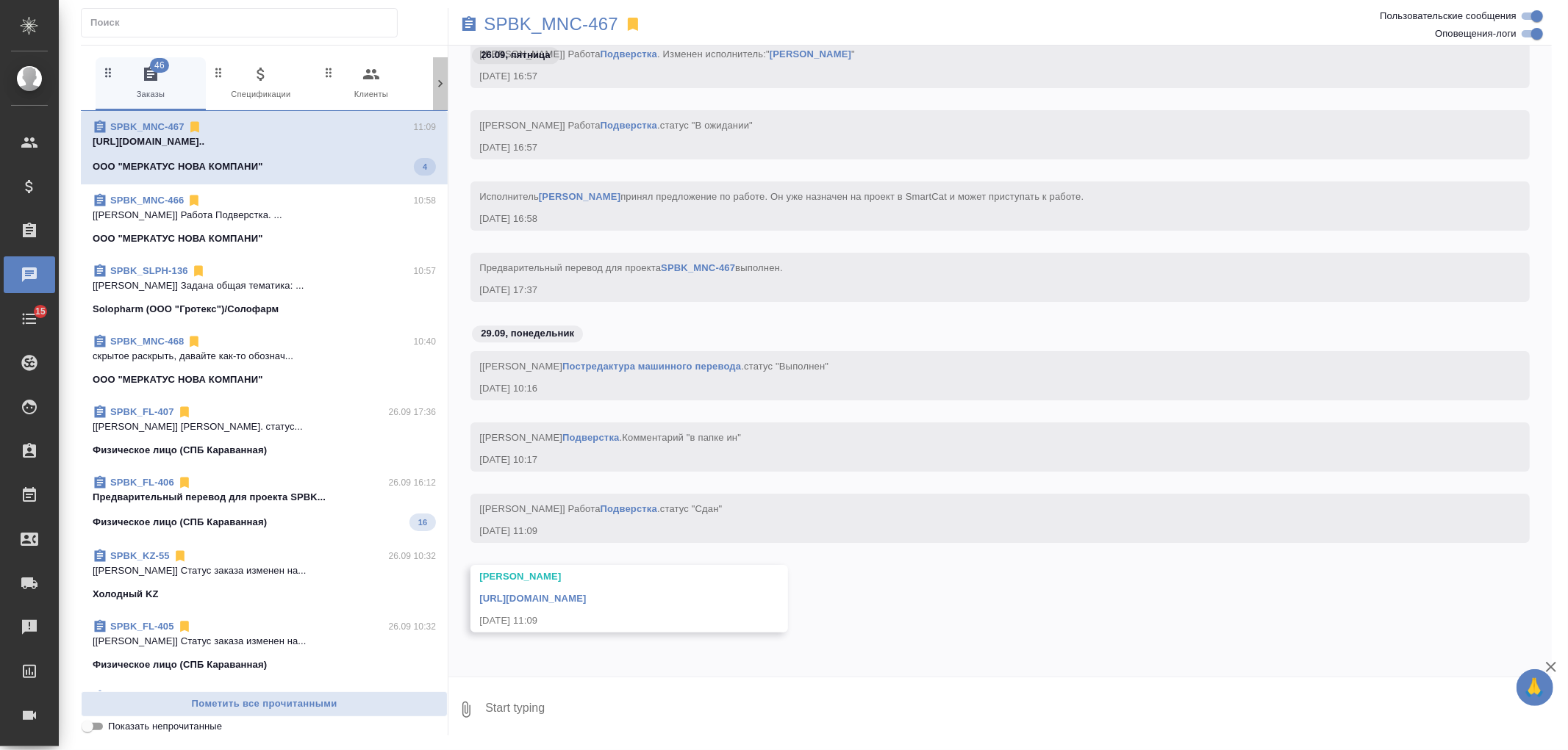
click at [442, 89] on icon at bounding box center [440, 84] width 15 height 15
click at [373, 85] on span "99+ Мессенджеры" at bounding box center [378, 84] width 99 height 36
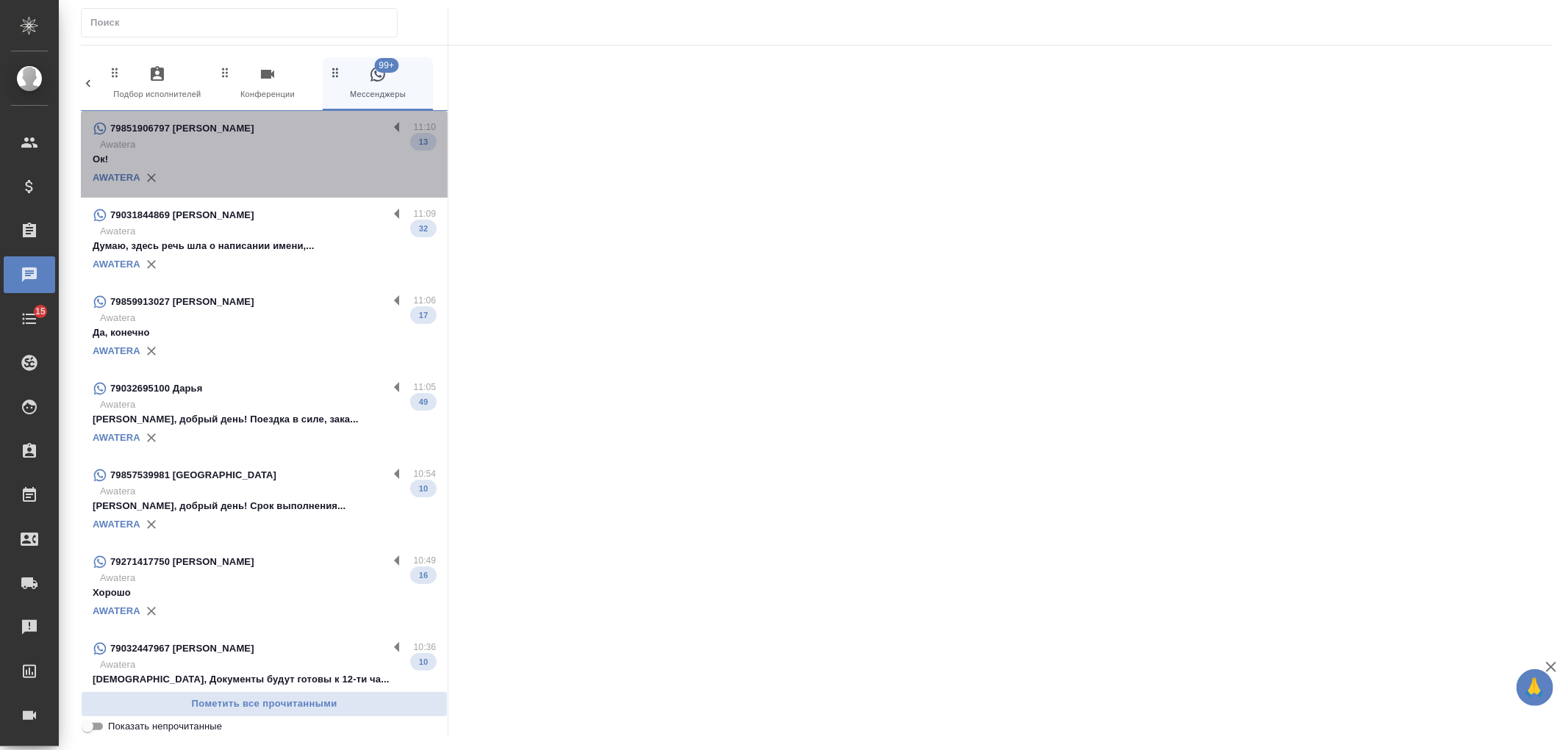
click at [319, 149] on p "Awatera" at bounding box center [268, 144] width 336 height 15
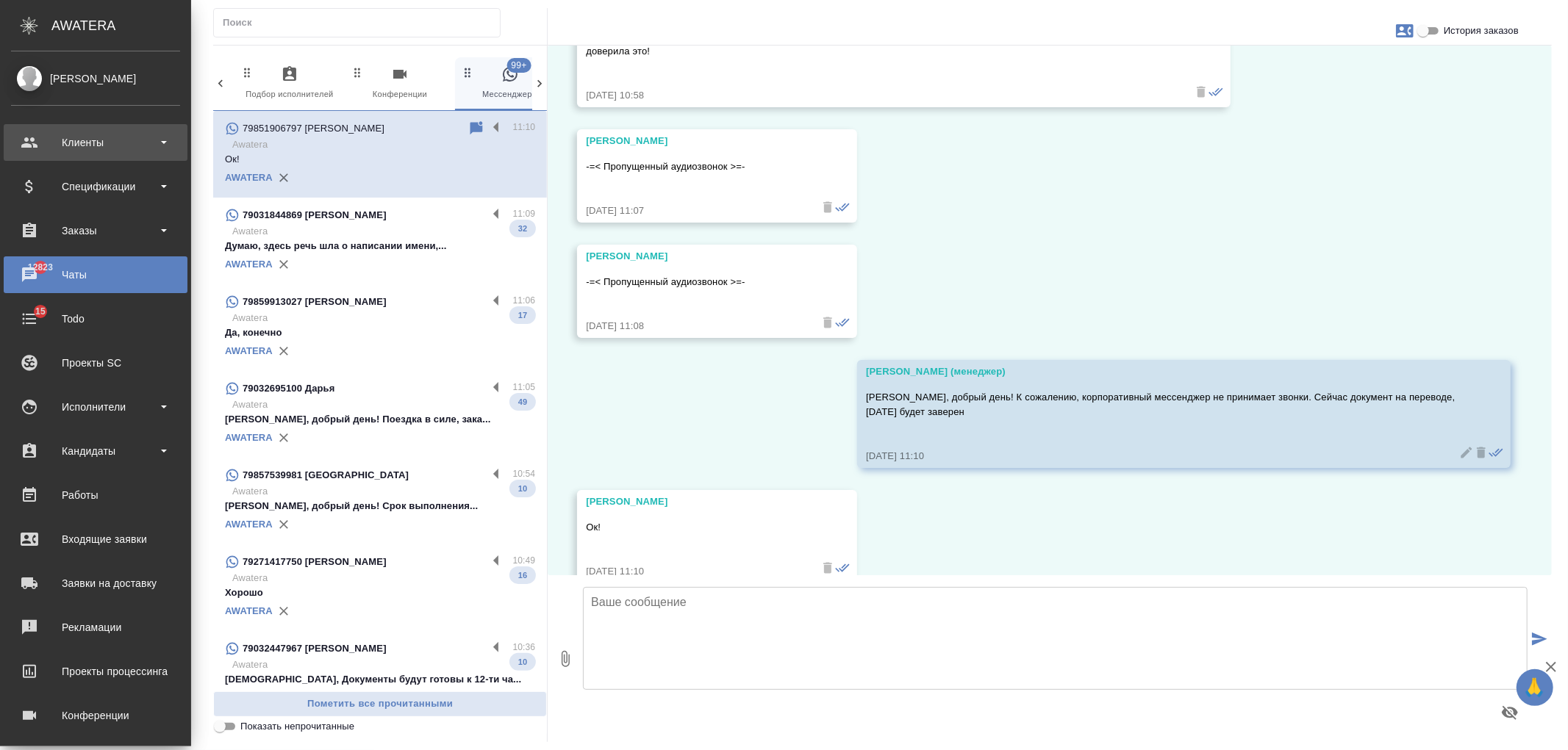
scroll to position [2236, 0]
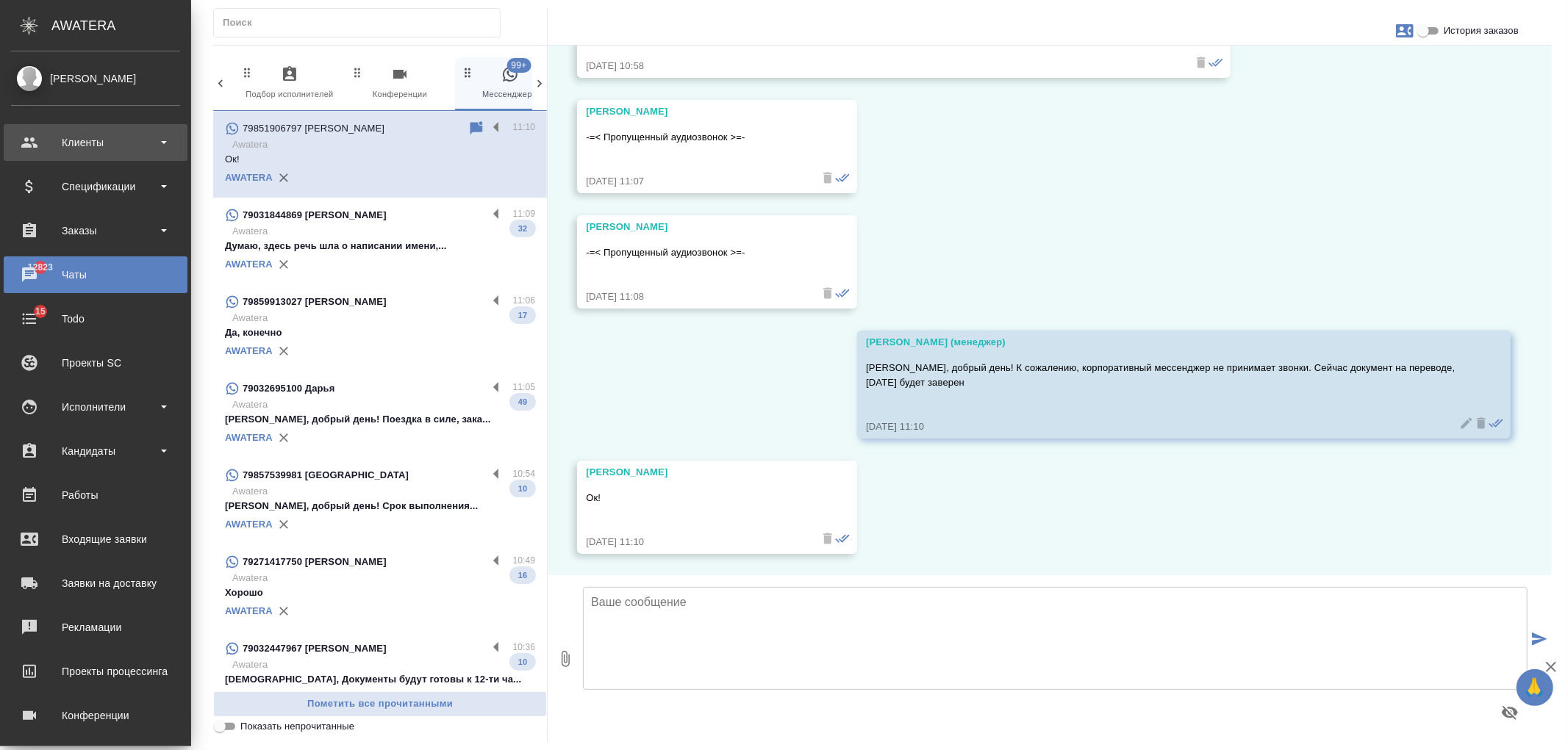
click at [74, 143] on div "Клиенты" at bounding box center [95, 142] width 169 height 22
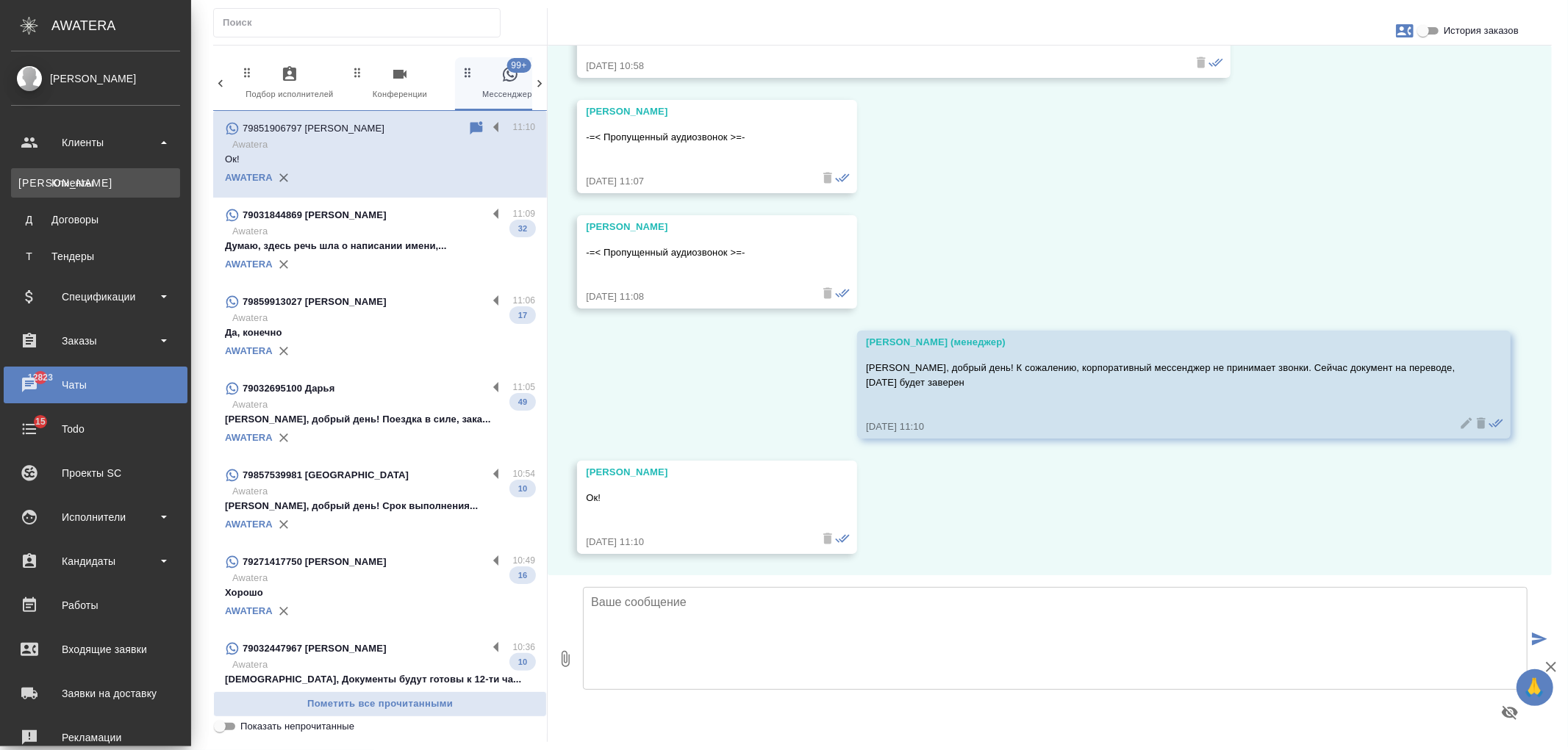
click at [97, 170] on link "К Клиенты" at bounding box center [95, 183] width 169 height 30
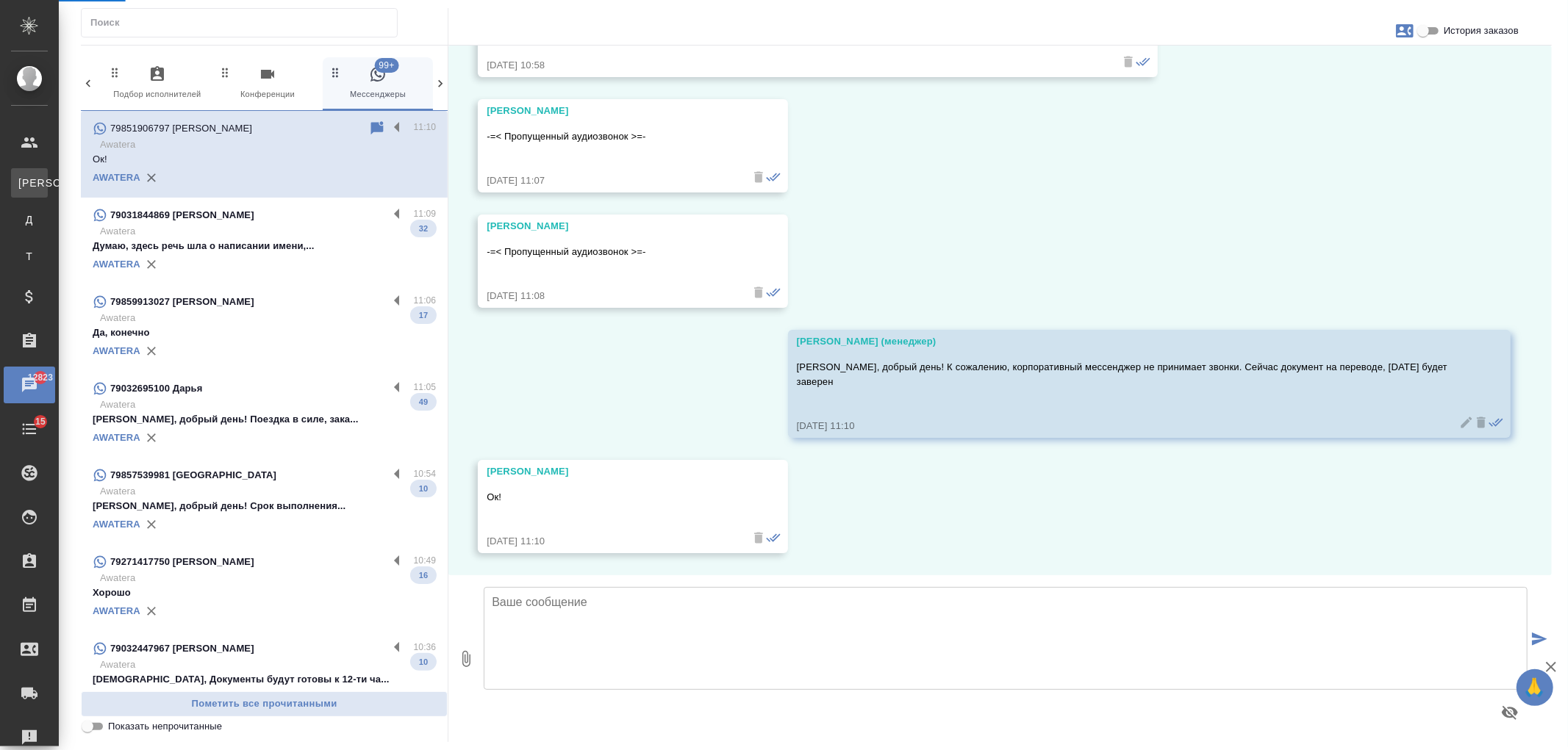
scroll to position [2221, 0]
select select "RU"
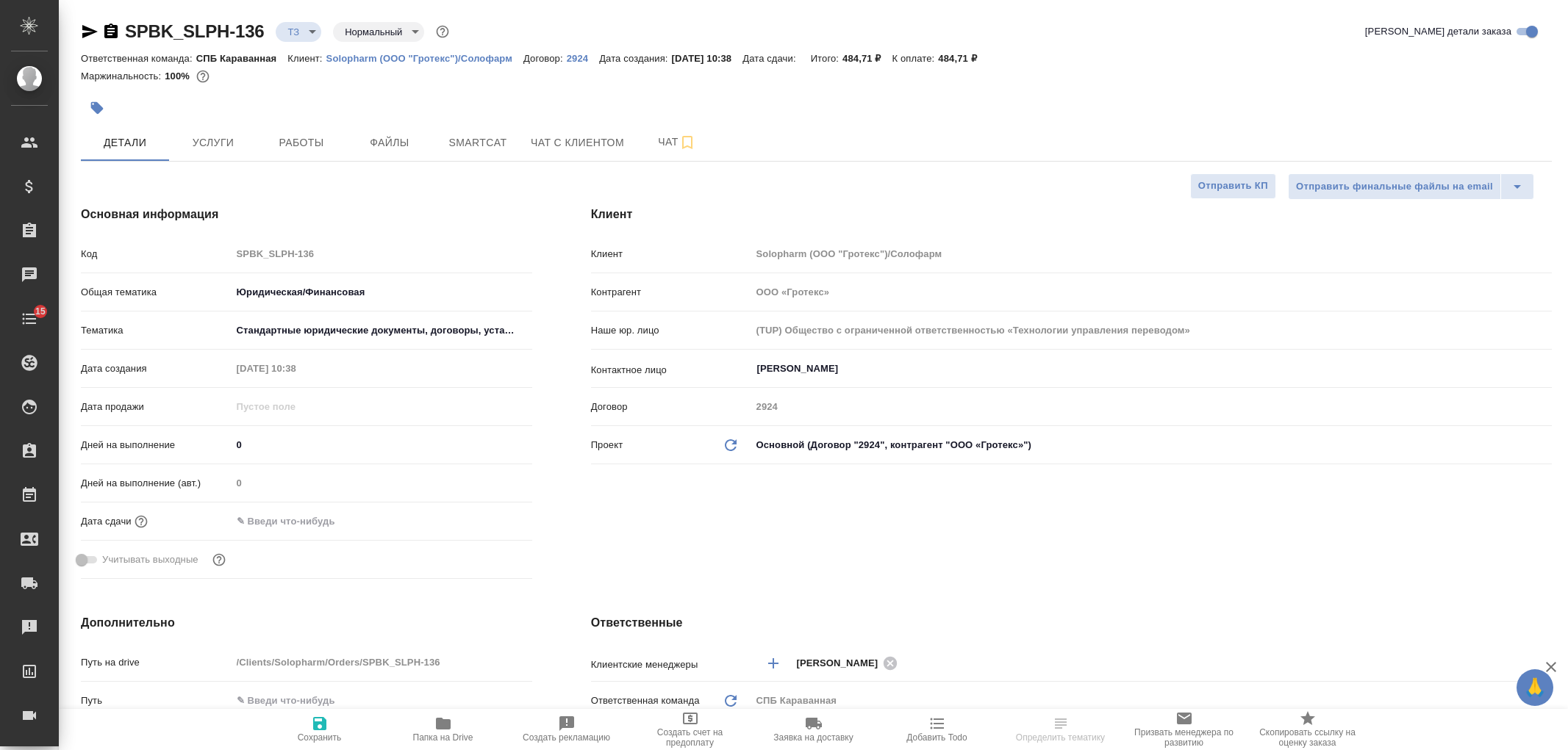
select select "RU"
click at [663, 148] on span "Чат" at bounding box center [677, 142] width 71 height 18
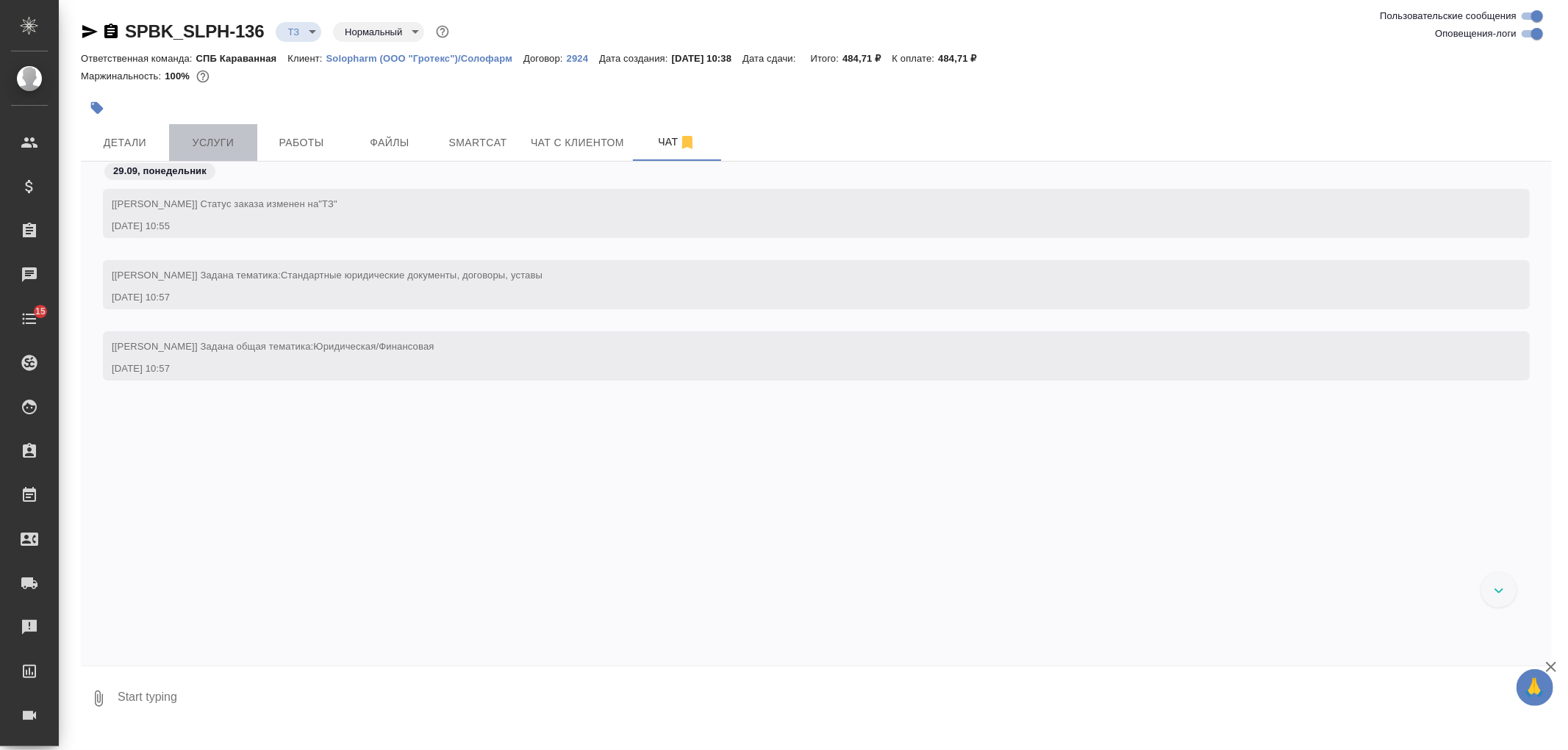
click at [225, 132] on button "Услуги" at bounding box center [213, 142] width 88 height 37
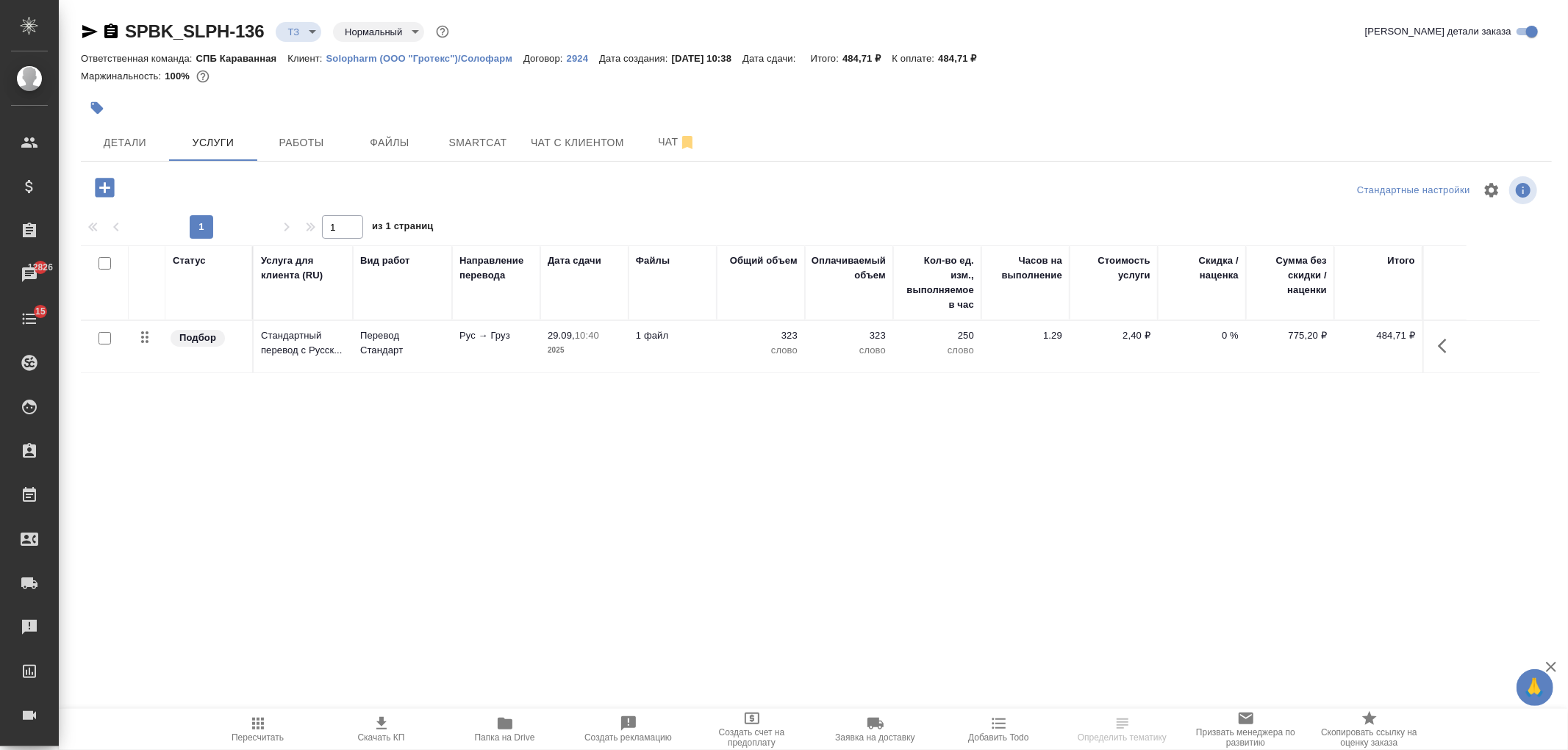
click at [90, 41] on div "SPBK_SLPH-136 ТЗ tz Нормальный normal" at bounding box center [267, 31] width 371 height 24
click at [89, 34] on icon "button" at bounding box center [89, 31] width 16 height 13
click at [640, 141] on button "Чат" at bounding box center [676, 142] width 88 height 37
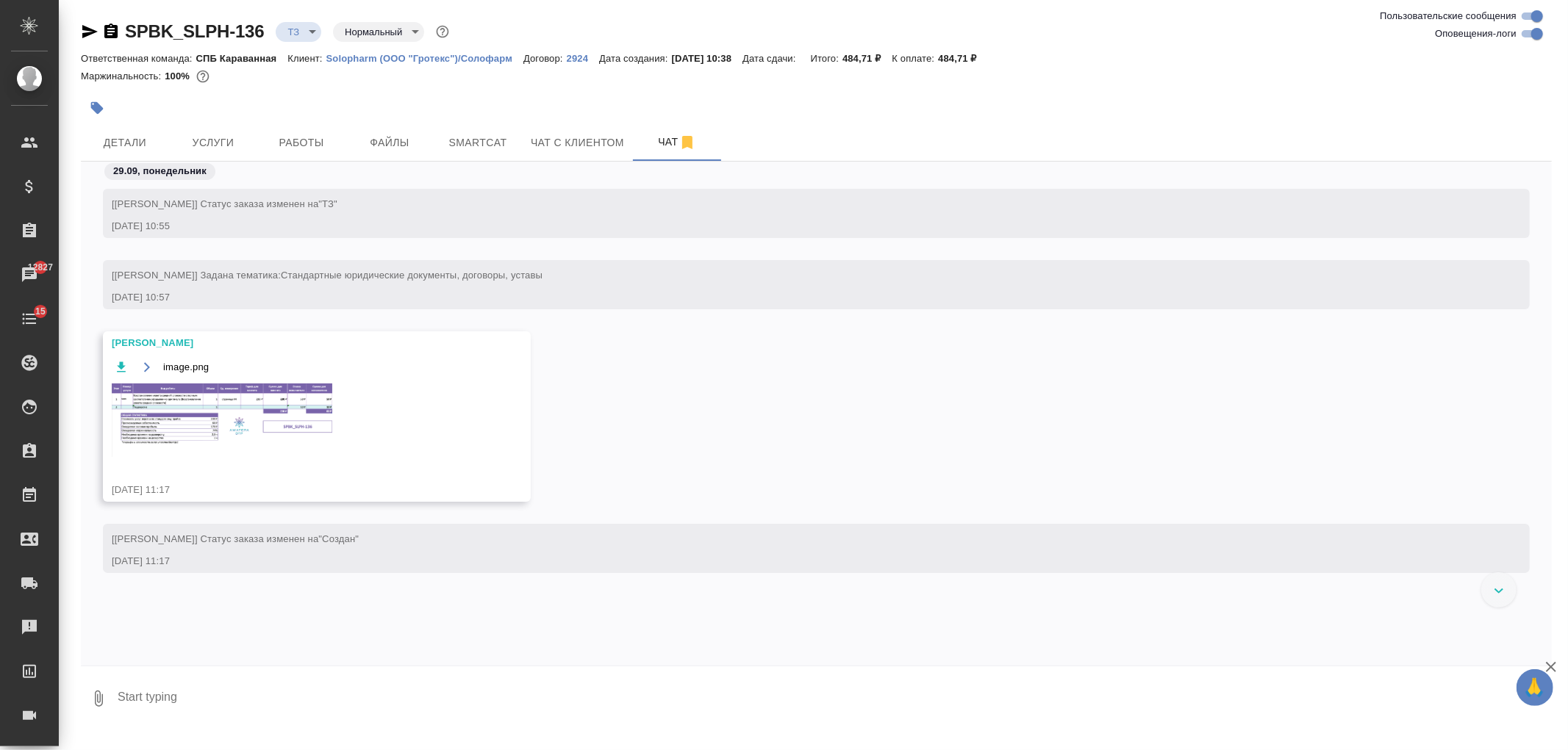
click at [234, 428] on img at bounding box center [222, 420] width 221 height 74
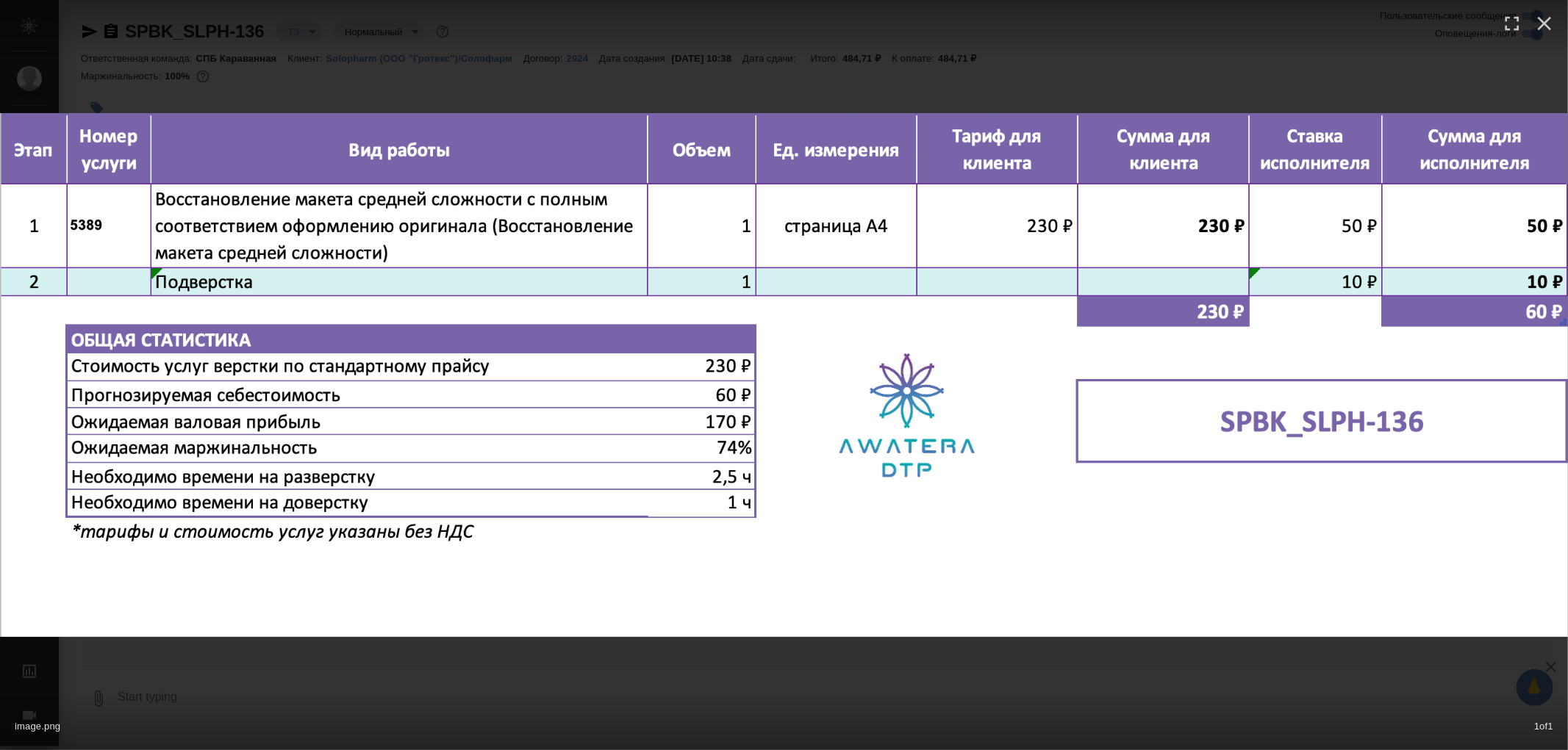
click at [571, 674] on div "image.png 1 of 1" at bounding box center [784, 375] width 1568 height 750
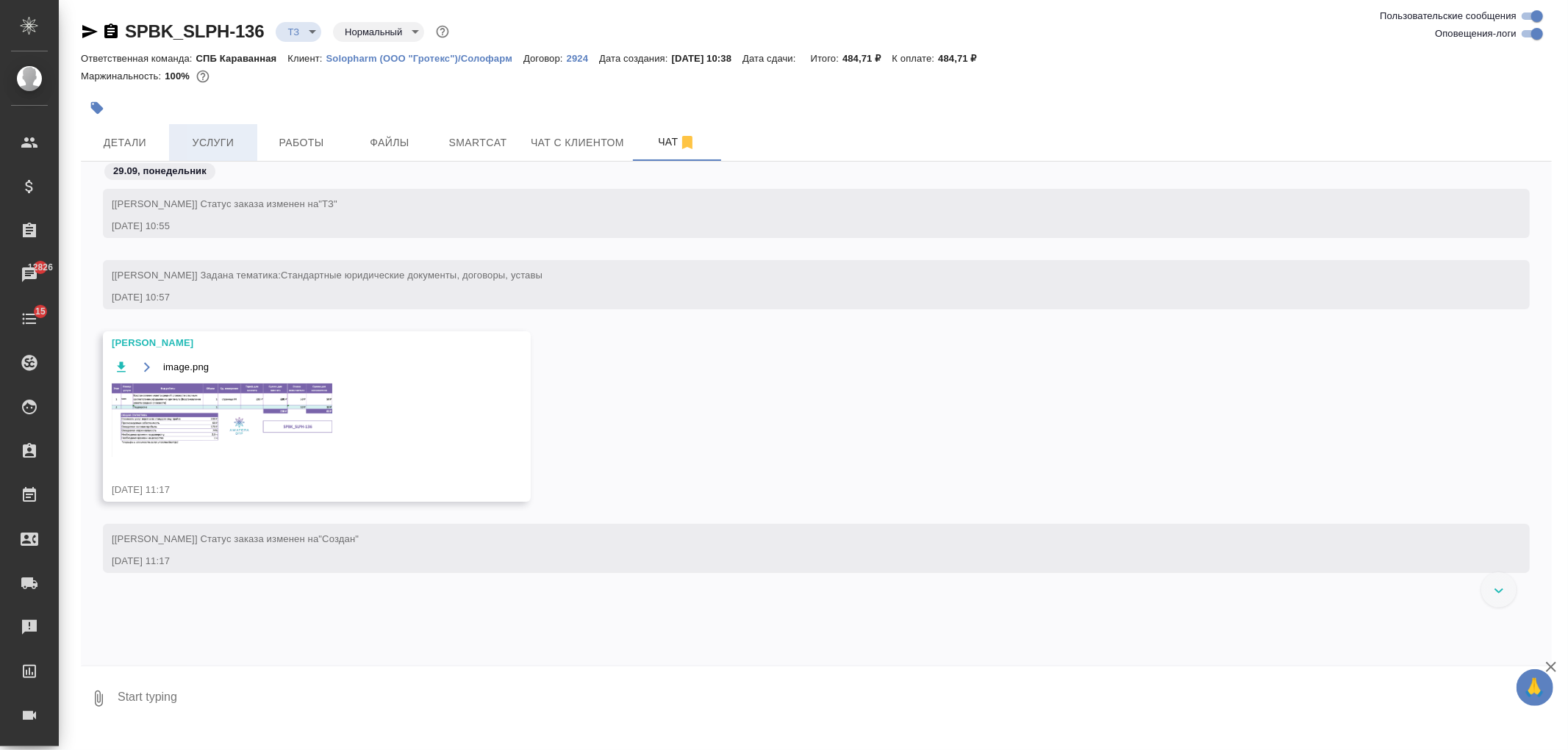
click at [232, 144] on span "Услуги" at bounding box center [213, 143] width 71 height 18
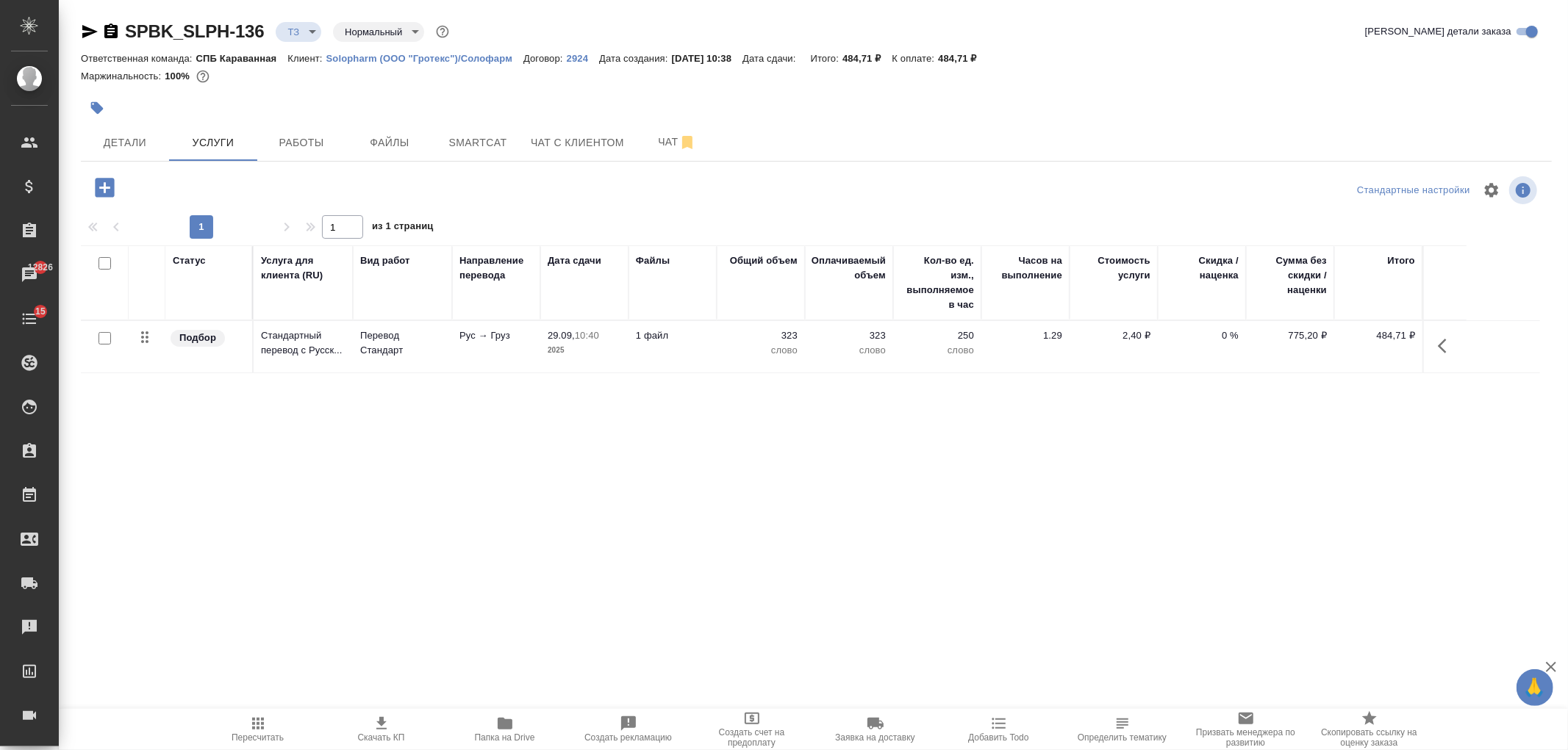
click at [102, 175] on icon "button" at bounding box center [104, 187] width 25 height 25
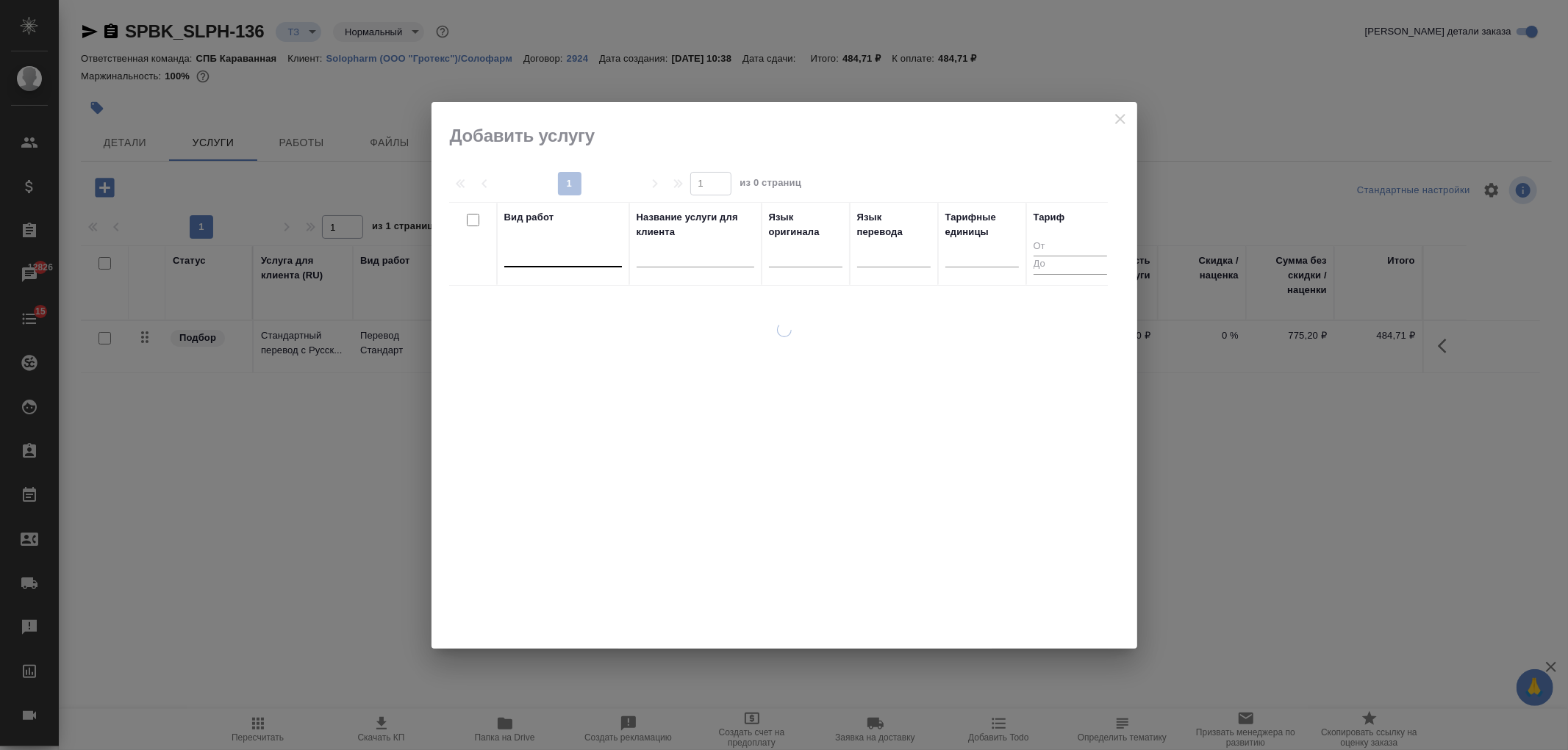
click at [548, 265] on div at bounding box center [562, 254] width 117 height 28
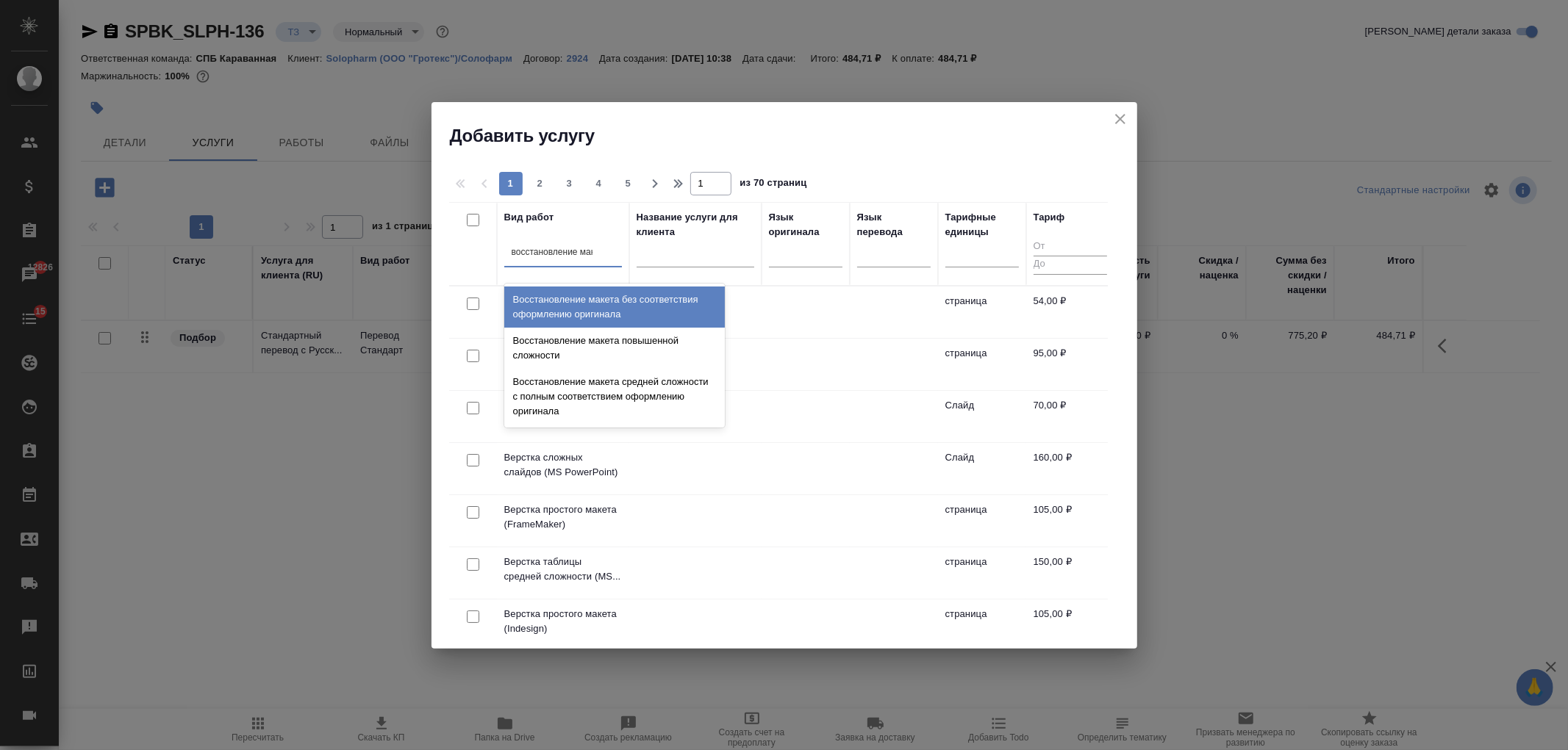
type input "восстановление маке"
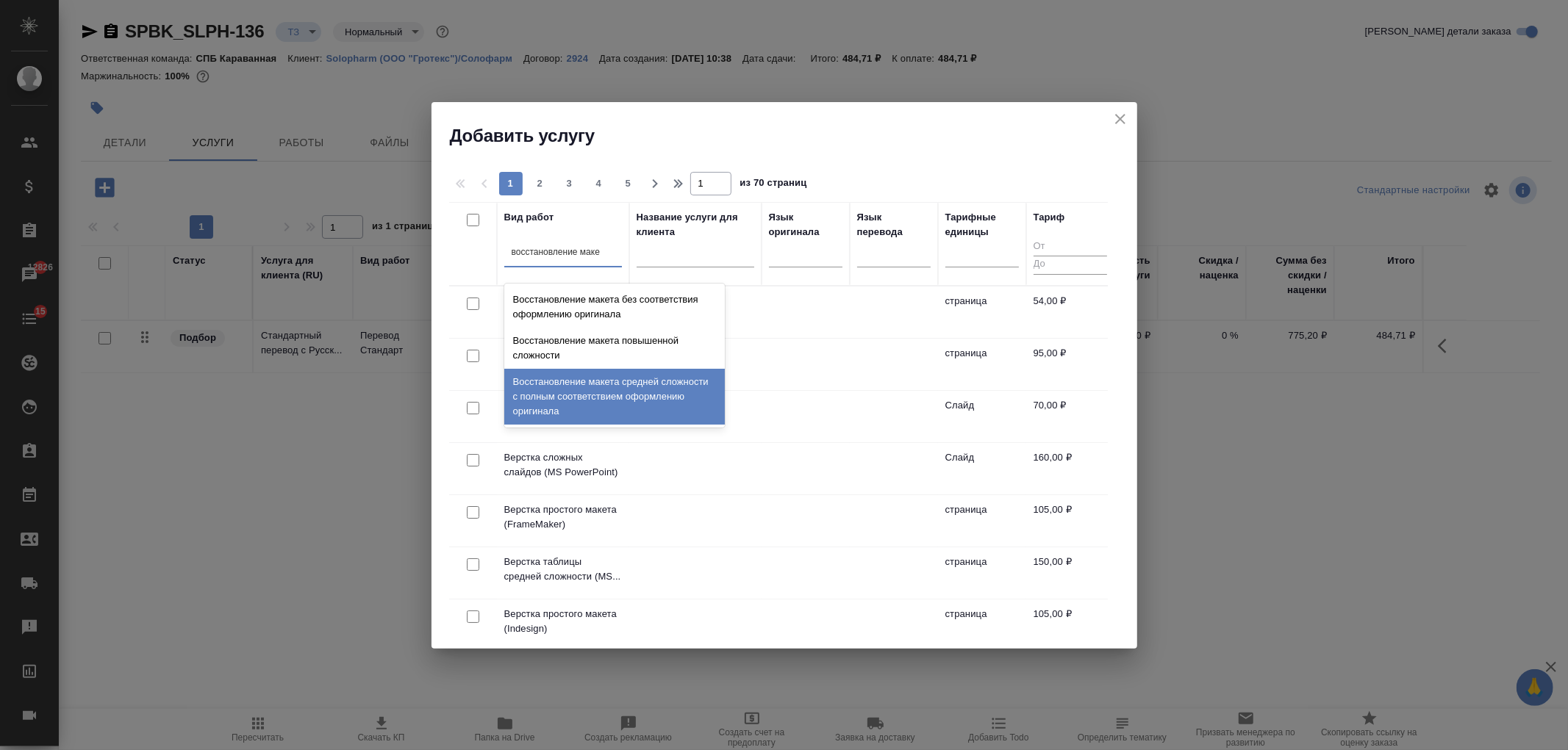
click at [644, 392] on div "Восстановление макета средней сложности с полным соответствием оформлению ориги…" at bounding box center [614, 397] width 221 height 56
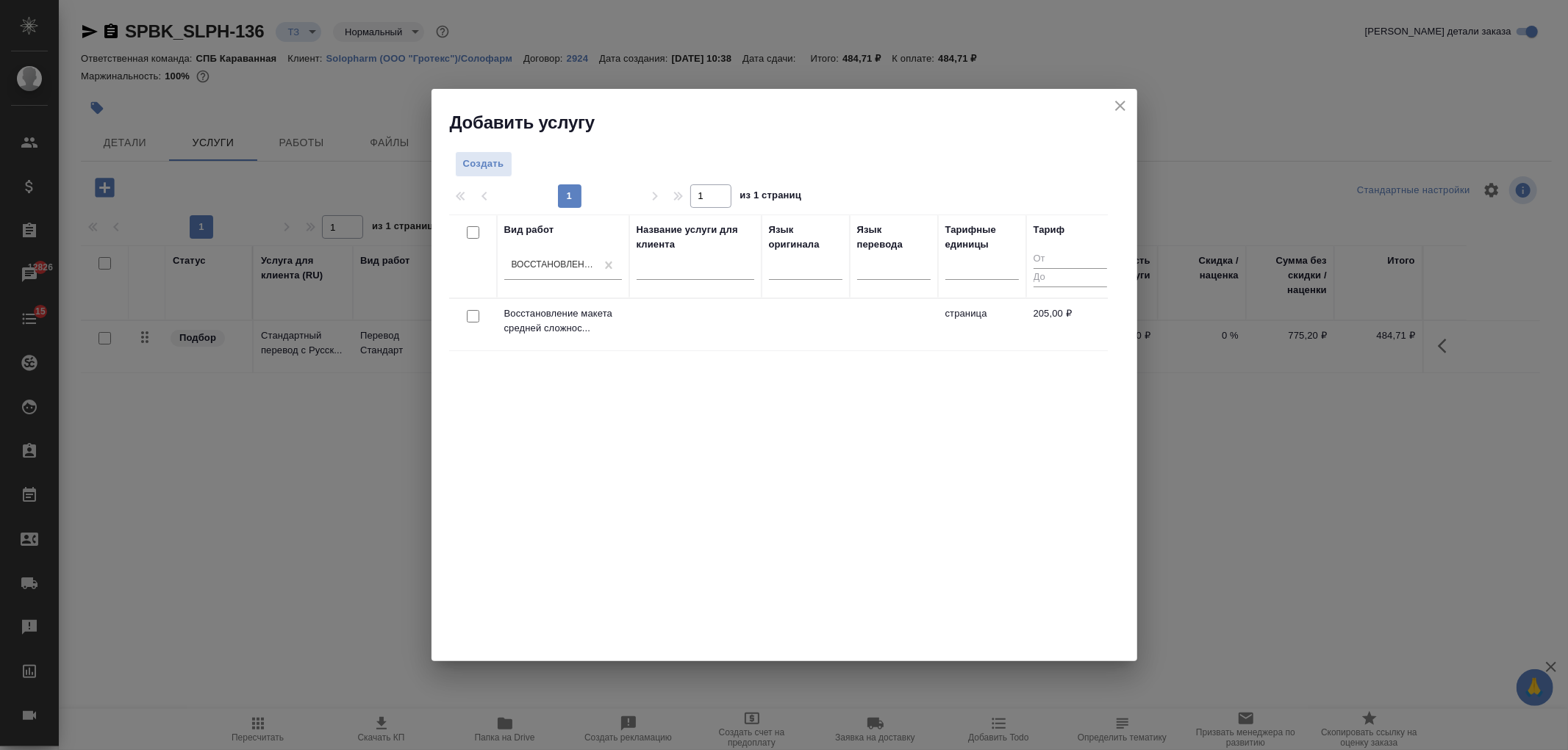
click at [468, 320] on input "checkbox" at bounding box center [473, 316] width 12 height 12
checkbox input "true"
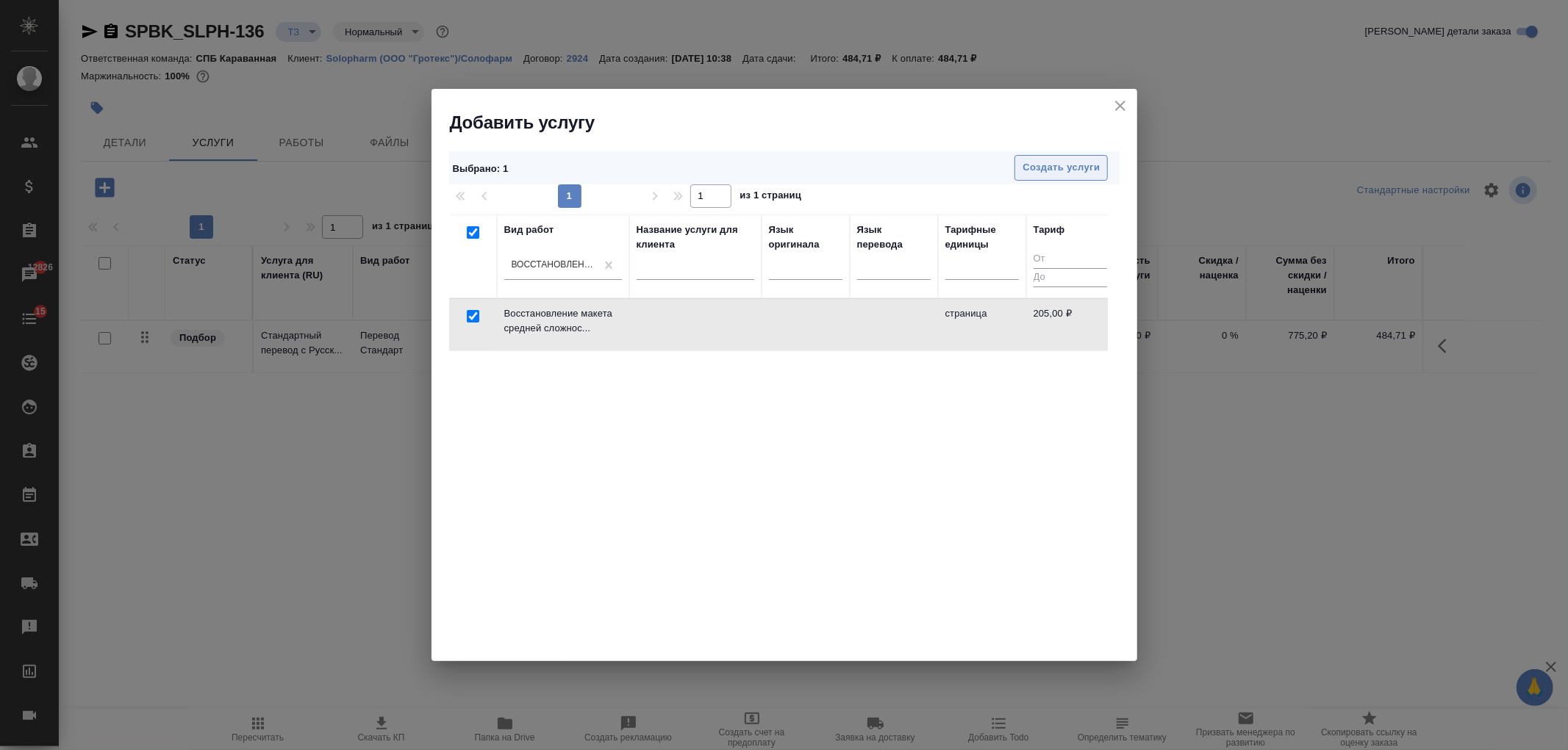
click at [1078, 170] on span "Создать услуги" at bounding box center [1061, 167] width 77 height 17
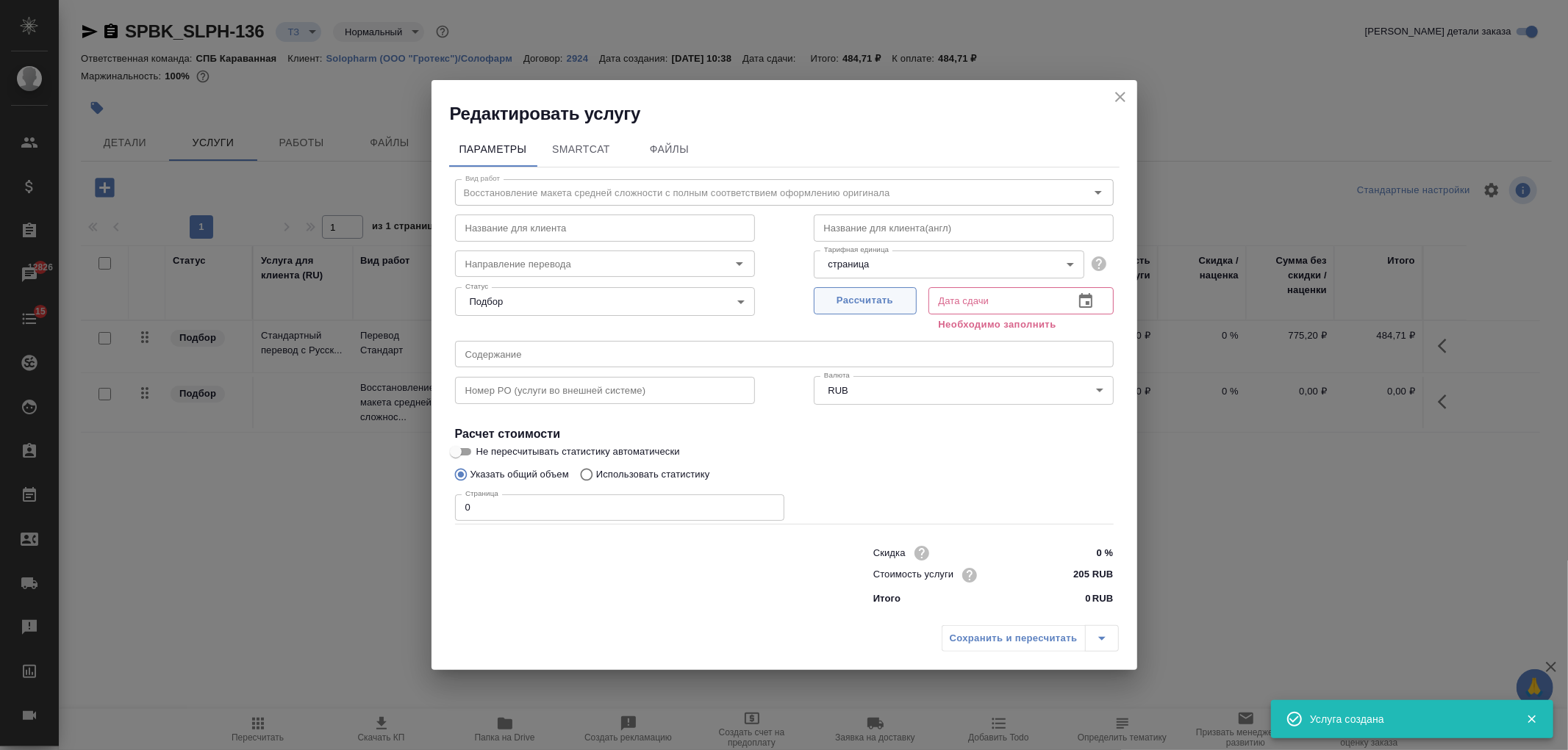
click at [878, 303] on span "Рассчитать" at bounding box center [865, 300] width 87 height 17
type input "29.09.2025 11:20"
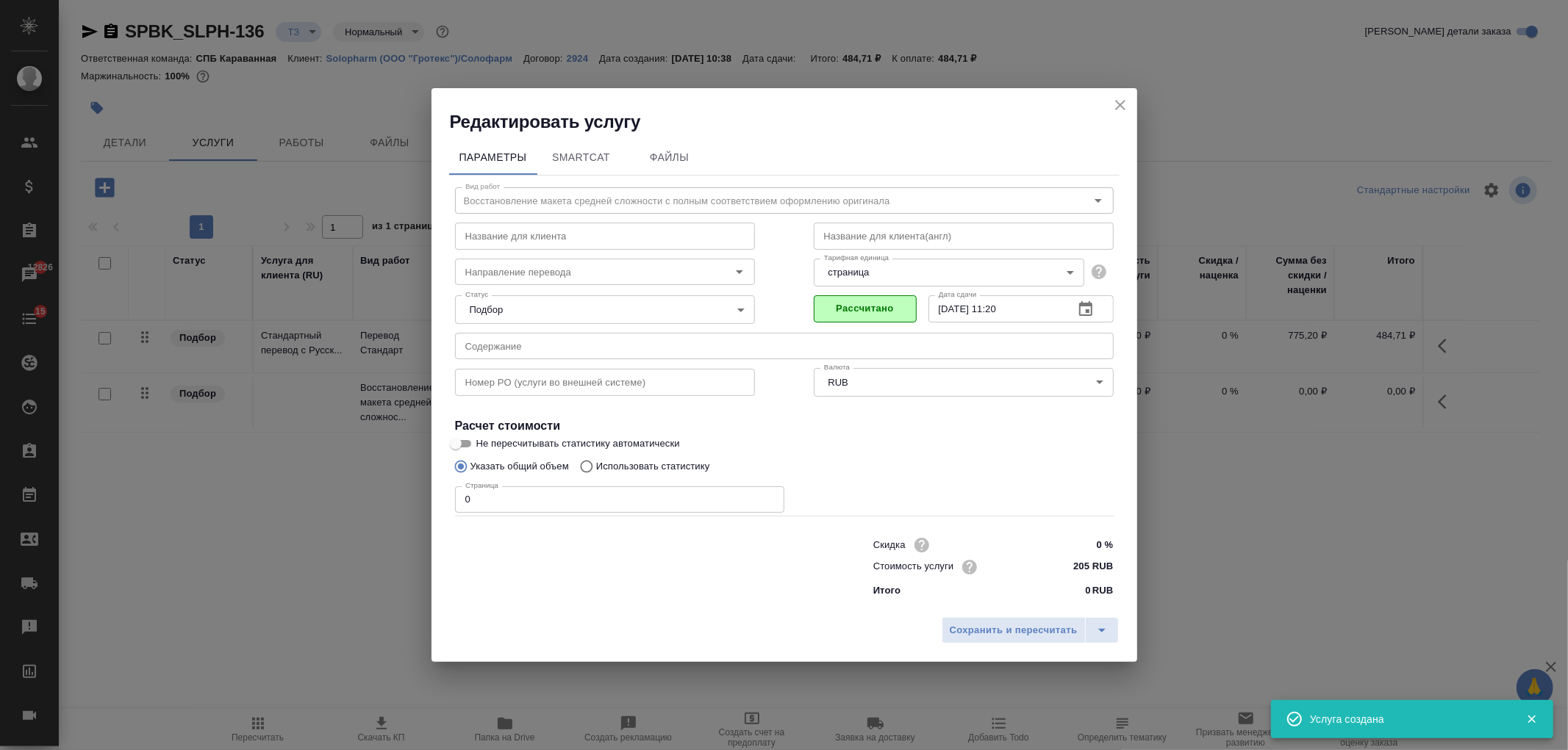
click at [511, 496] on input "0" at bounding box center [619, 500] width 329 height 26
type input "1"
click at [970, 622] on span "Сохранить и пересчитать" at bounding box center [1014, 630] width 128 height 17
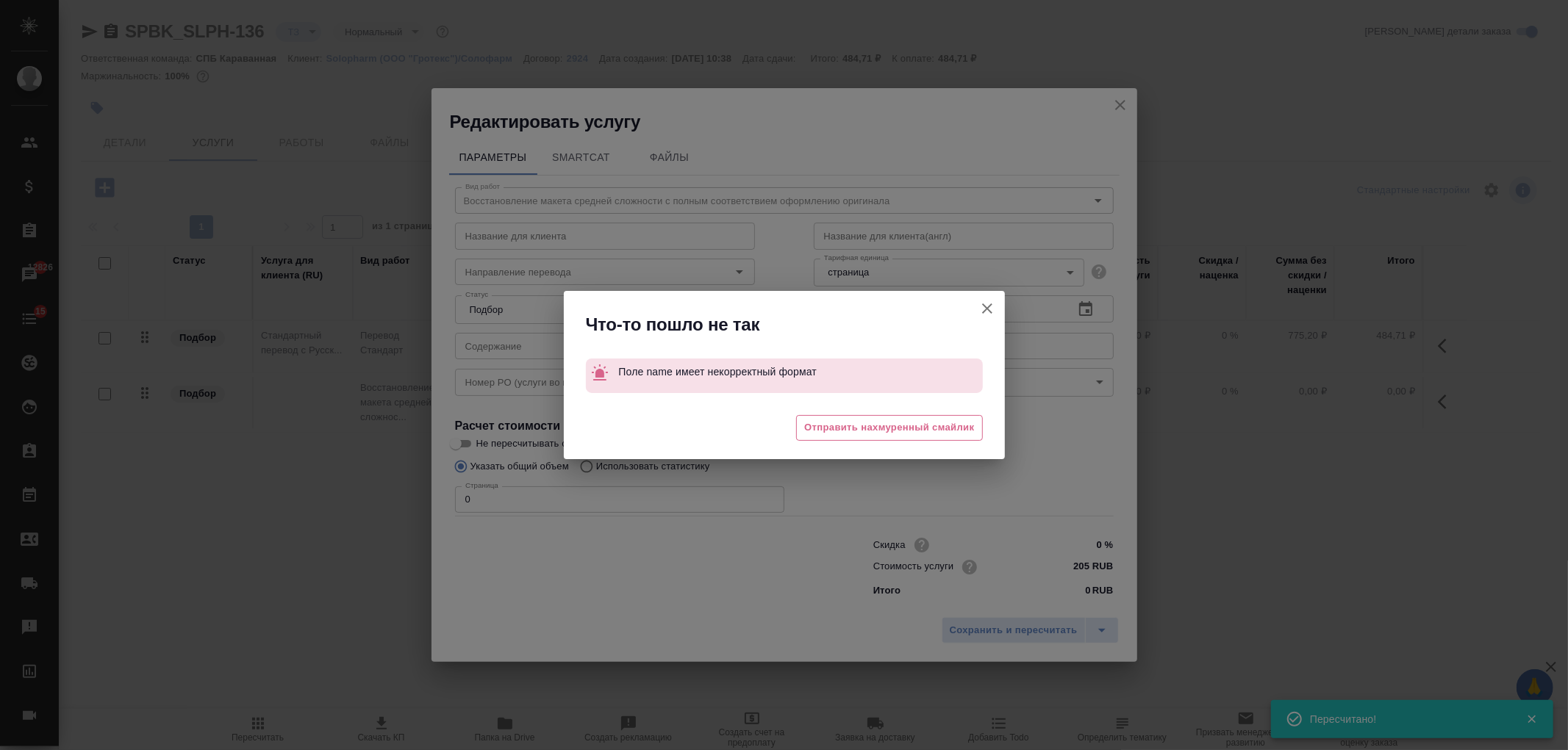
type input "new"
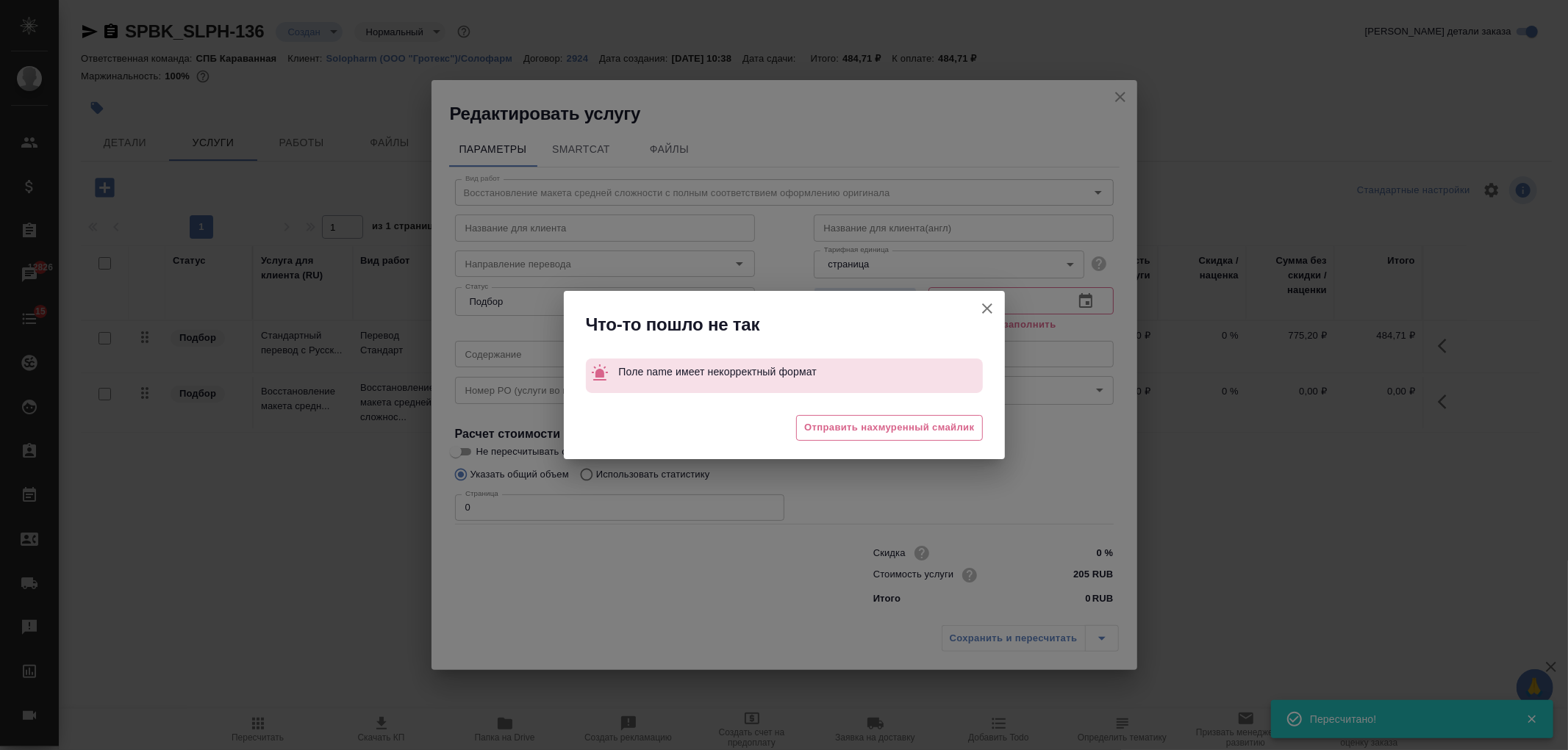
click at [988, 309] on icon "button" at bounding box center [987, 308] width 17 height 17
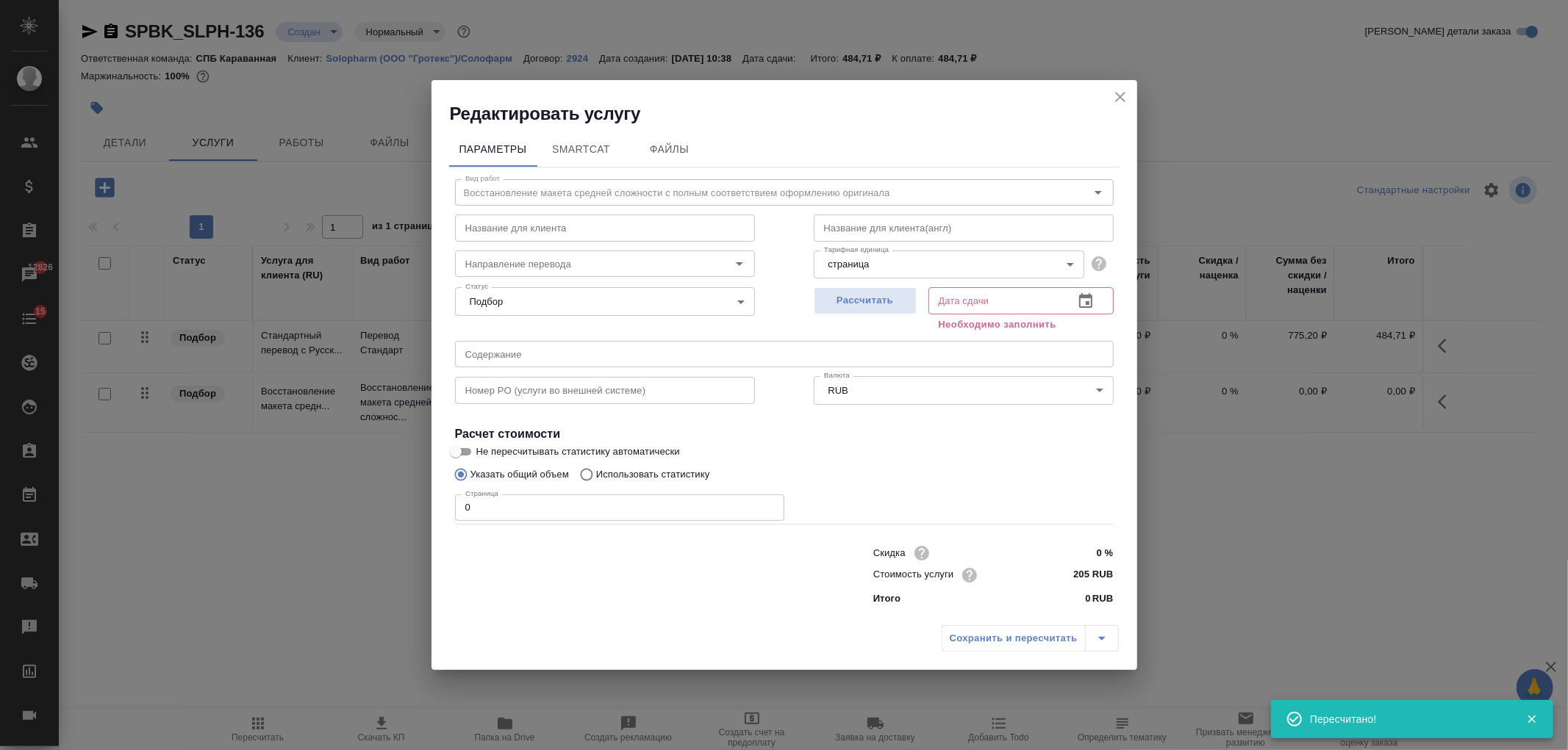
click at [903, 251] on body "🙏 .cls-1 fill:#fff; AWATERA Ivanova Arina Клиенты Спецификации Заказы 12826 Чат…" at bounding box center [784, 375] width 1568 height 750
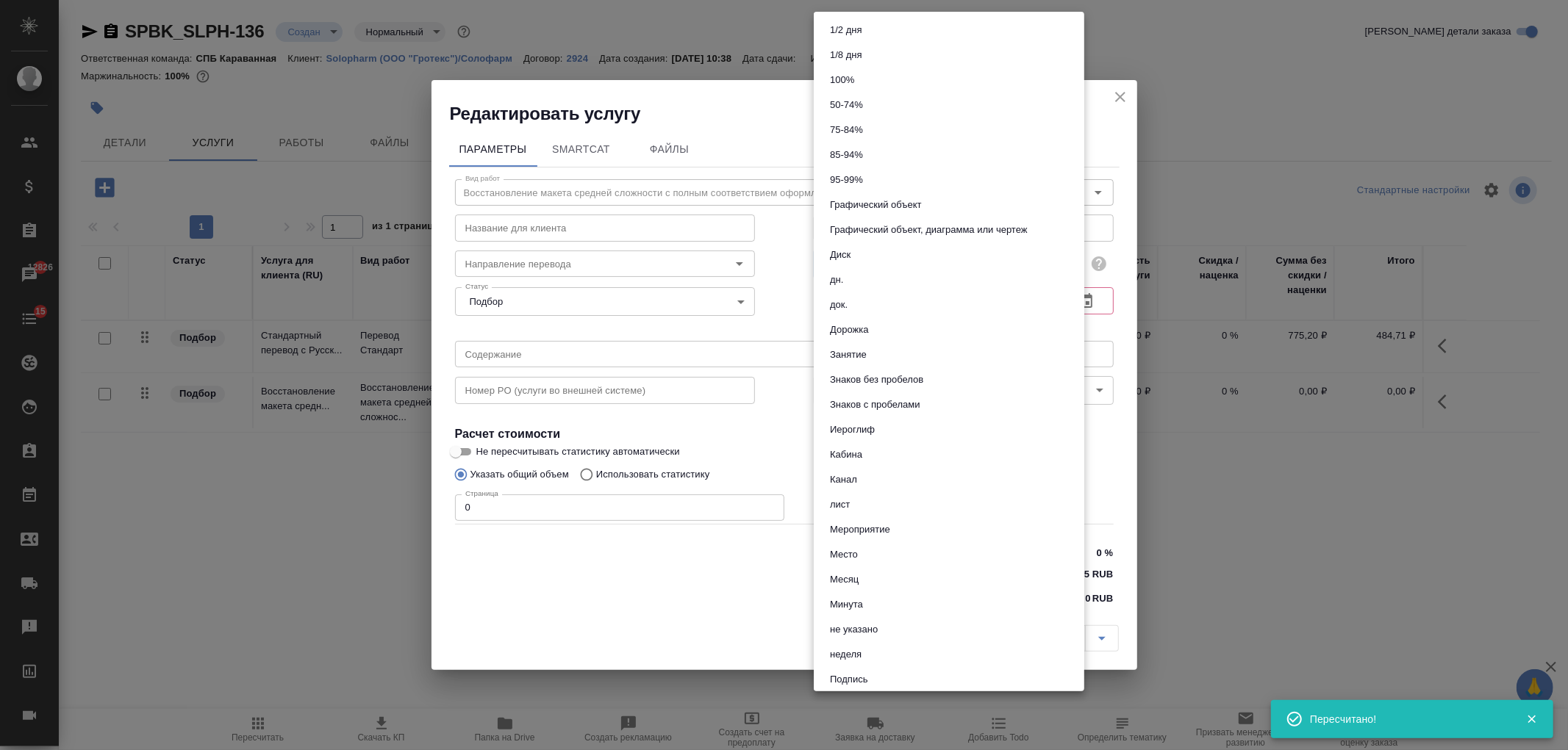
scroll to position [579, 0]
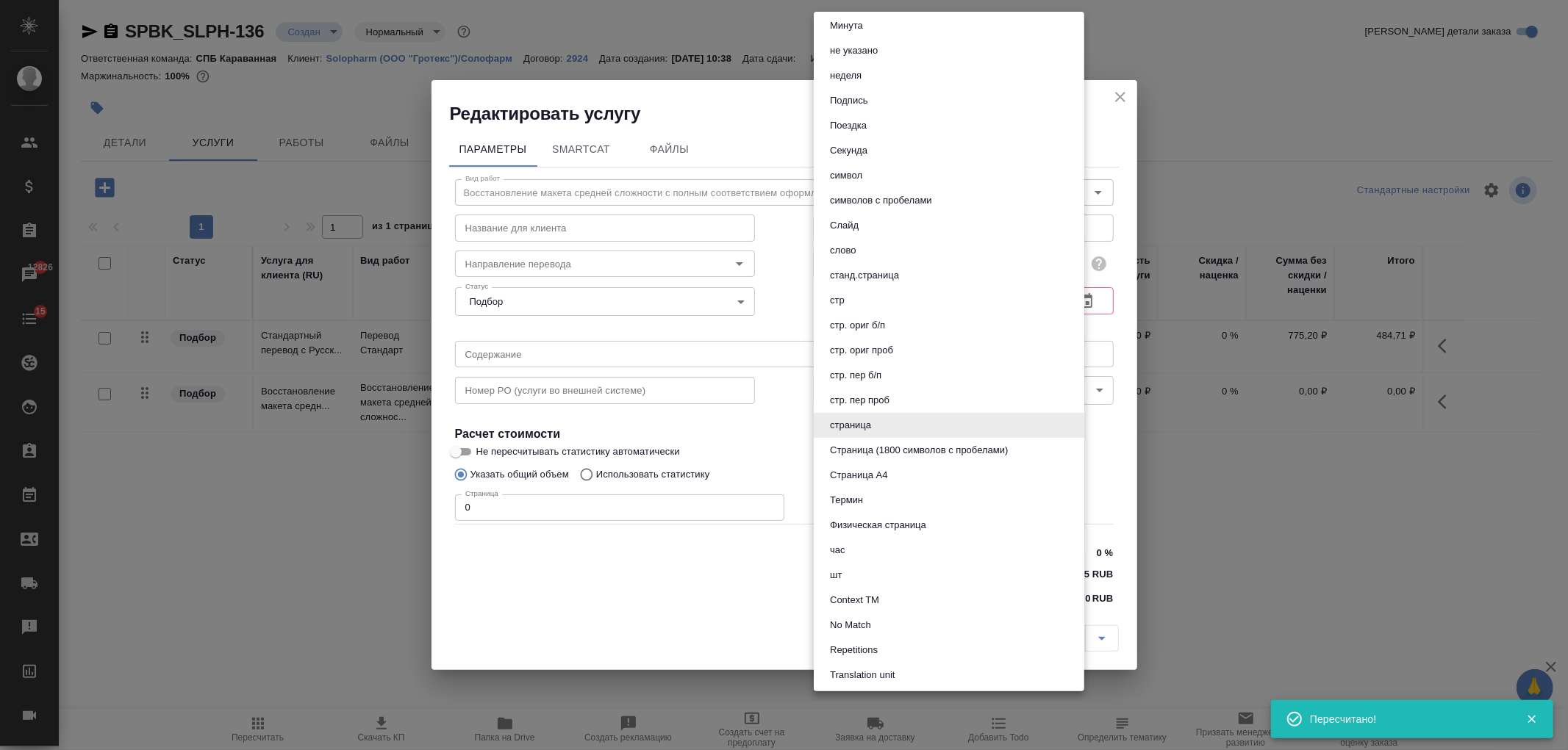
click at [798, 244] on div at bounding box center [784, 375] width 1568 height 750
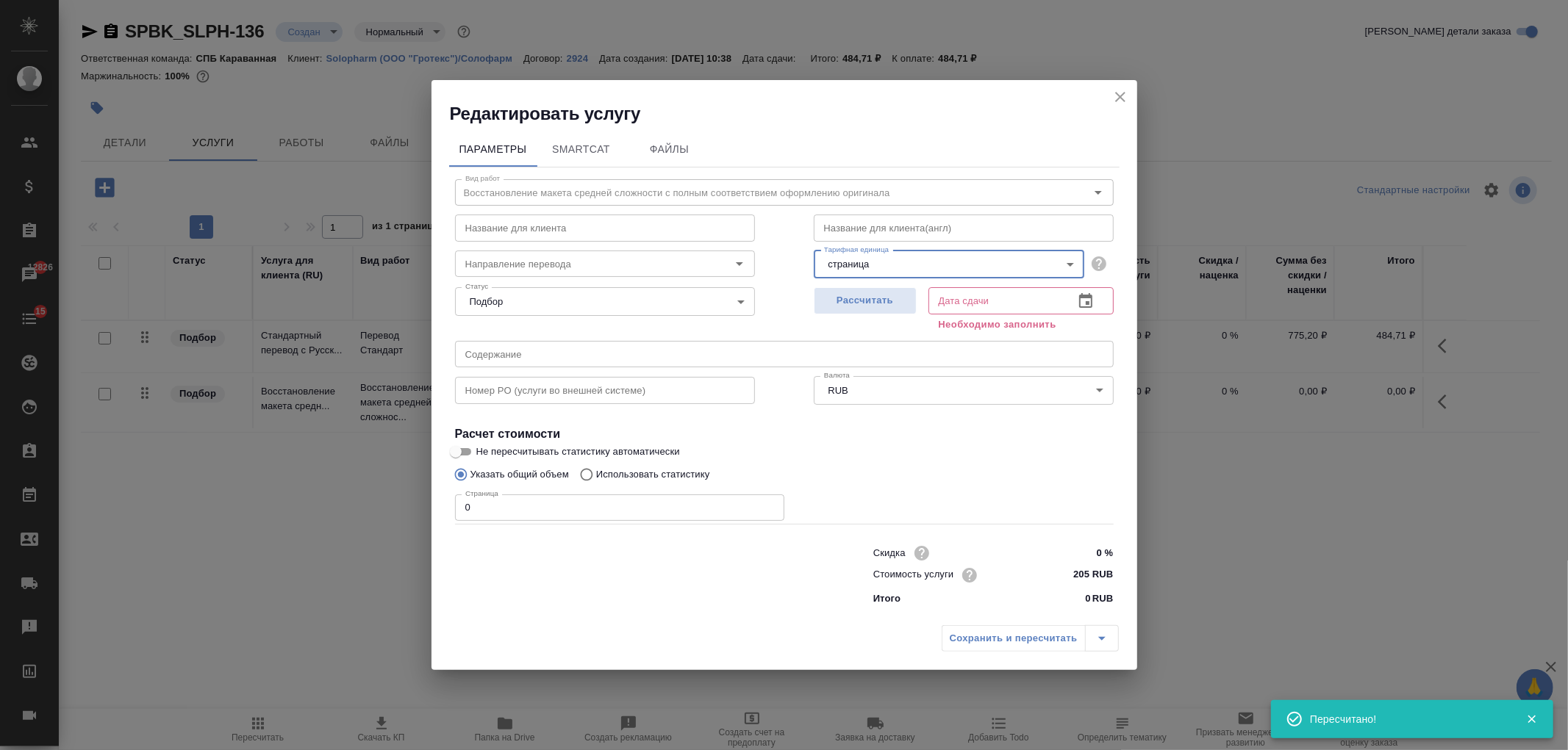
click at [869, 229] on input "text" at bounding box center [963, 227] width 300 height 26
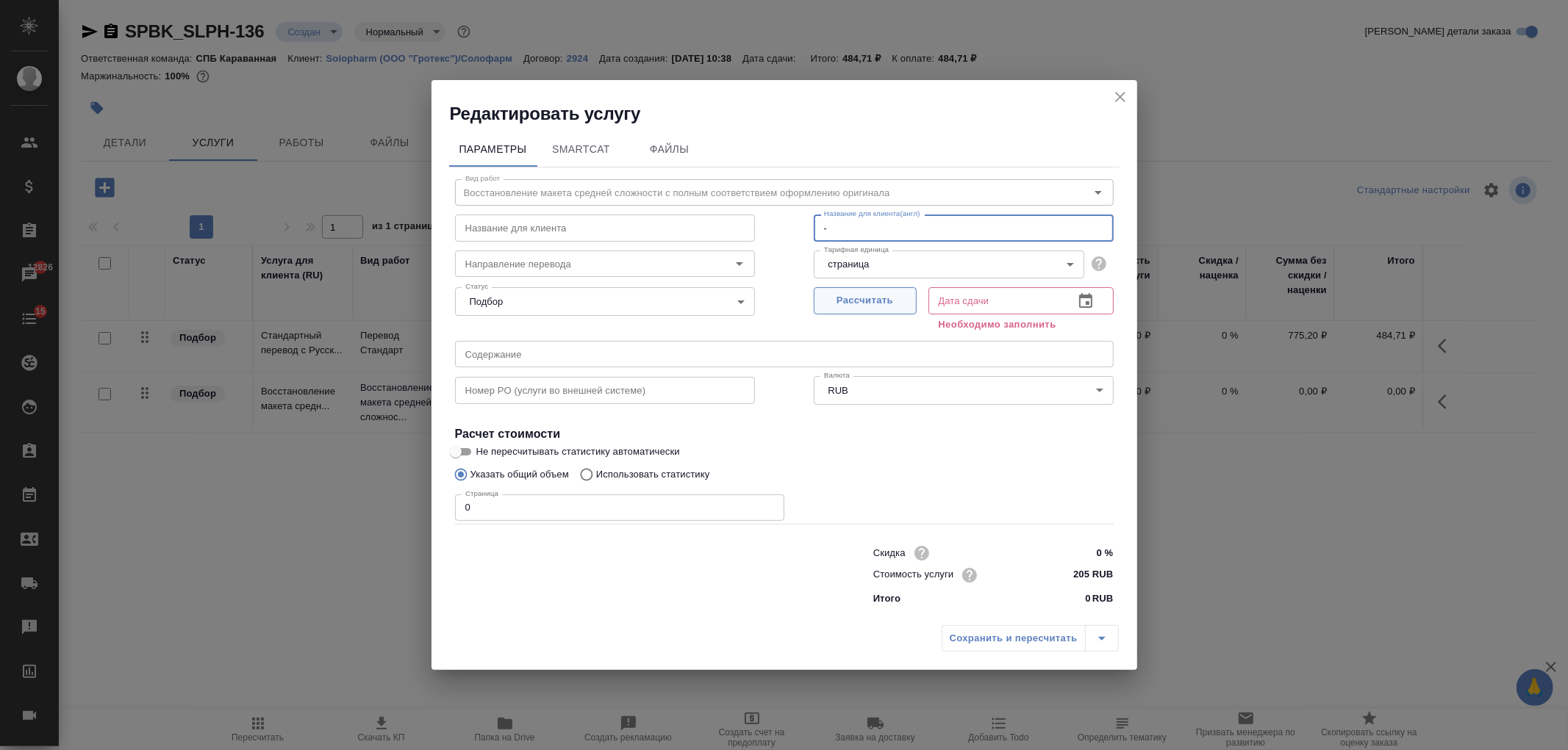
type input "-"
click at [849, 298] on span "Рассчитать" at bounding box center [865, 300] width 87 height 17
type input "29.09.2025 11:20"
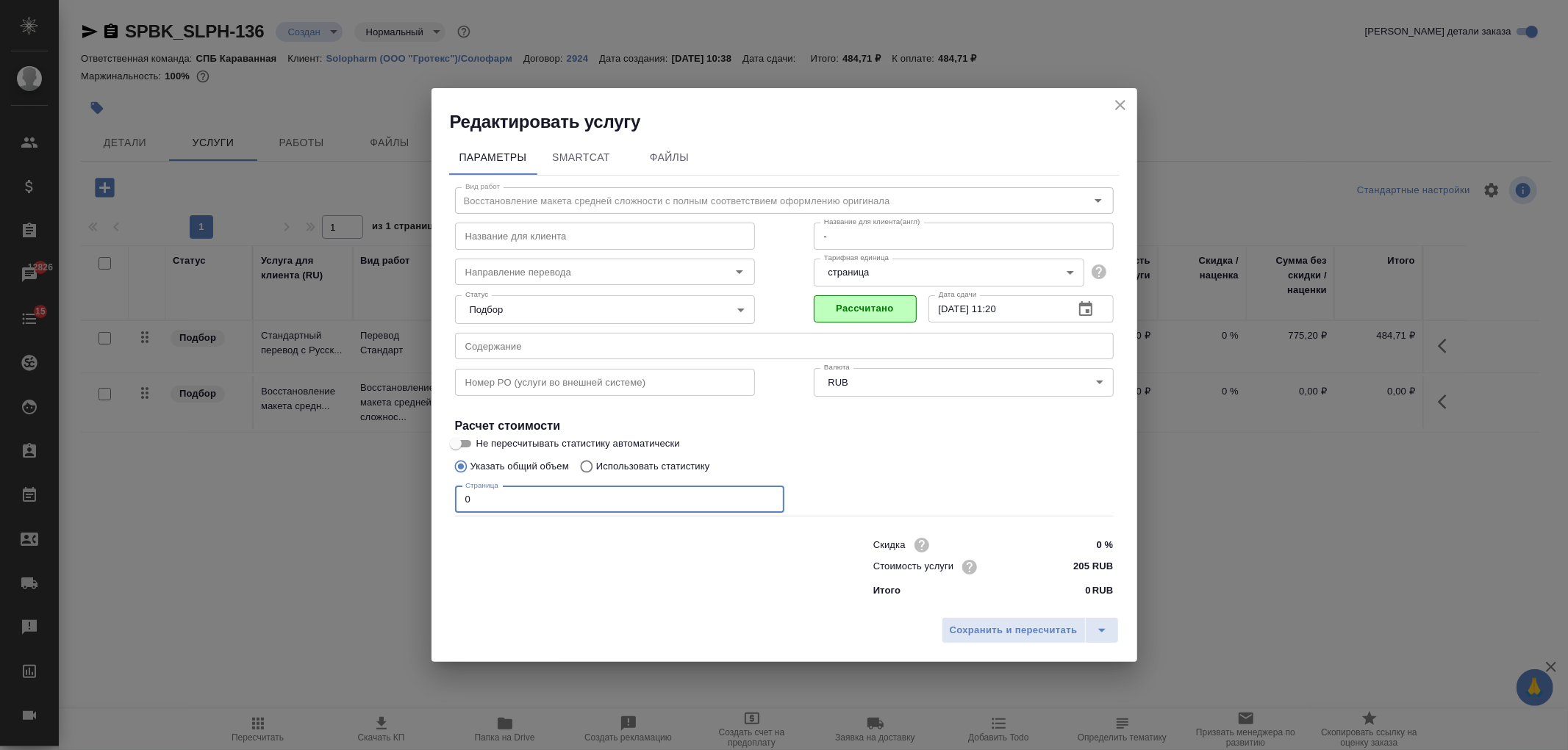
click at [509, 494] on input "0" at bounding box center [619, 500] width 329 height 26
type input "1"
click at [956, 612] on div "Сохранить и пересчитать" at bounding box center [785, 636] width 706 height 53
click at [959, 620] on button "Сохранить и пересчитать" at bounding box center [1014, 630] width 144 height 26
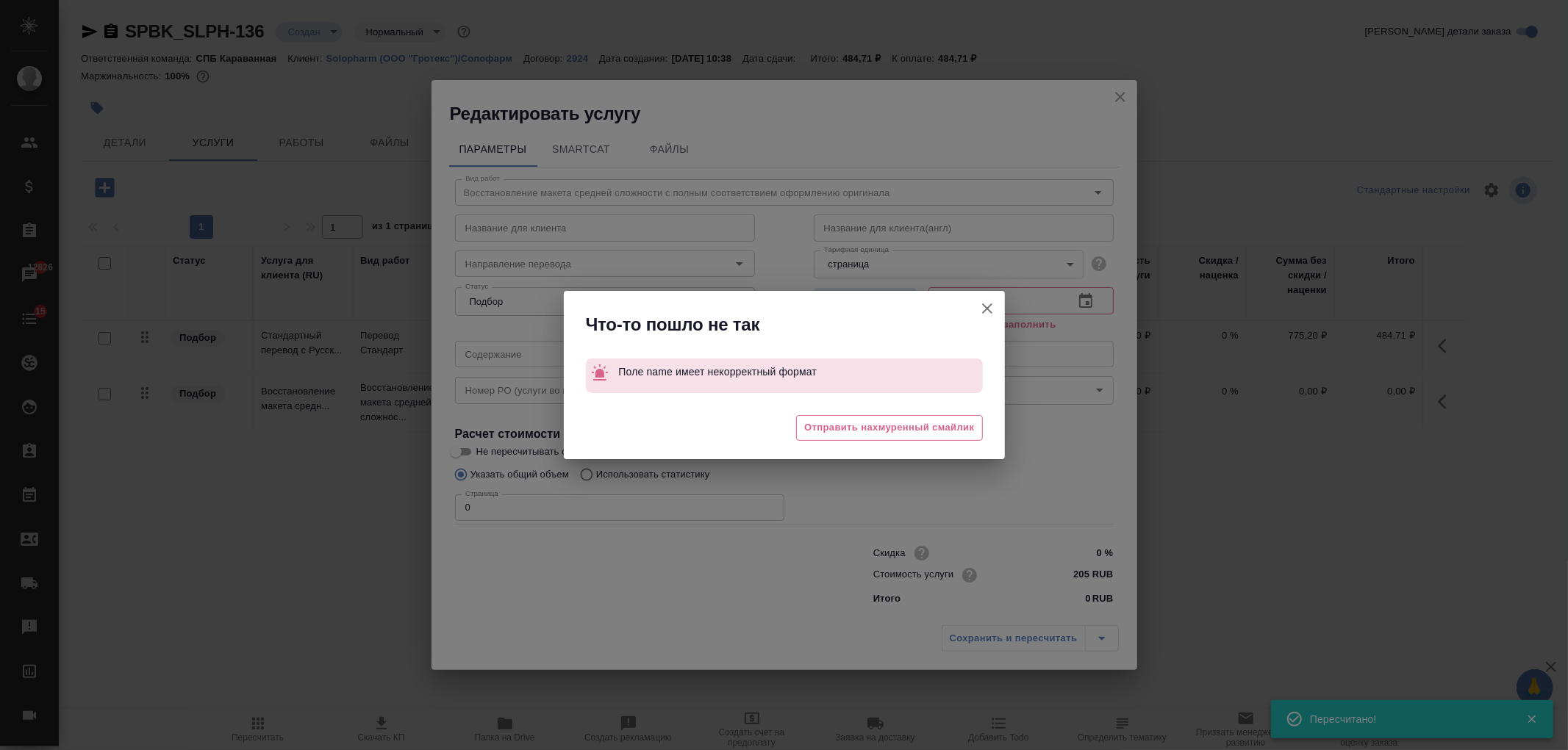
drag, startPoint x: 991, startPoint y: 312, endPoint x: 870, endPoint y: 279, distance: 125.4
click at [993, 312] on icon "button" at bounding box center [987, 308] width 17 height 17
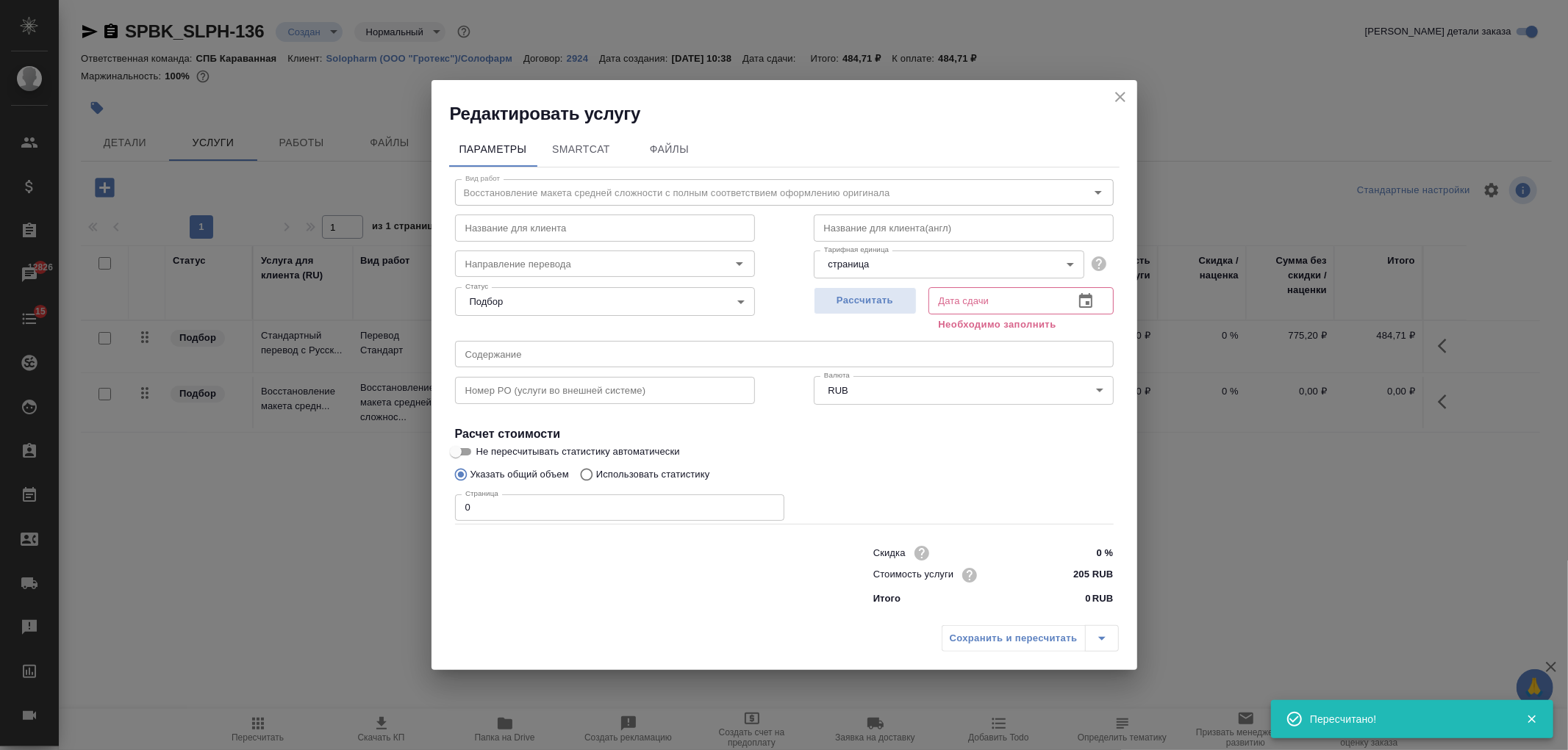
click at [579, 224] on input "text" at bounding box center [604, 227] width 300 height 26
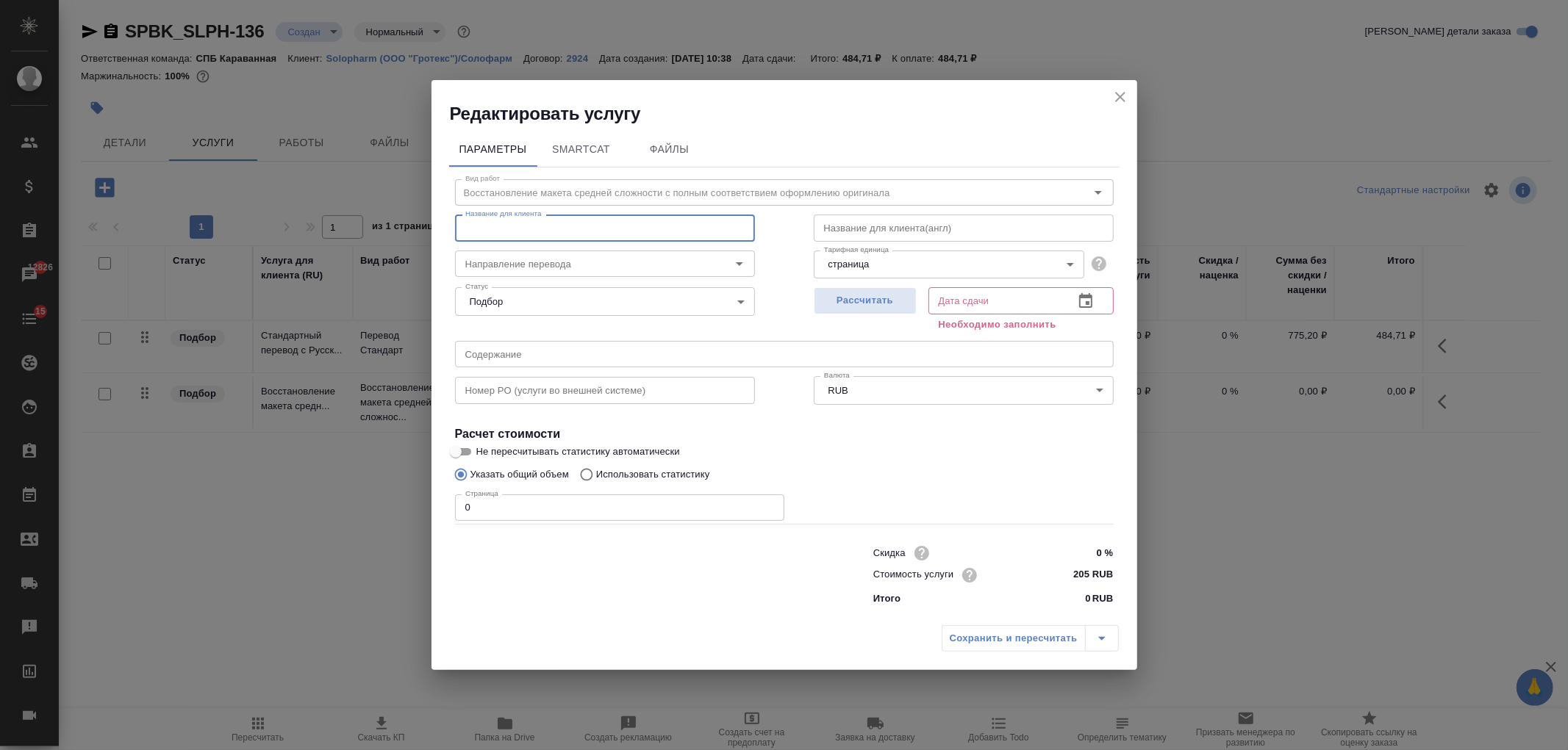
type input "Восстановление макета средней сложности с полным соответствием оформлению ориги…"
click at [924, 228] on input "text" at bounding box center [963, 227] width 300 height 26
type input "-"
click at [872, 313] on button "Рассчитать" at bounding box center [864, 300] width 103 height 27
type input "29.09.2025 11:20"
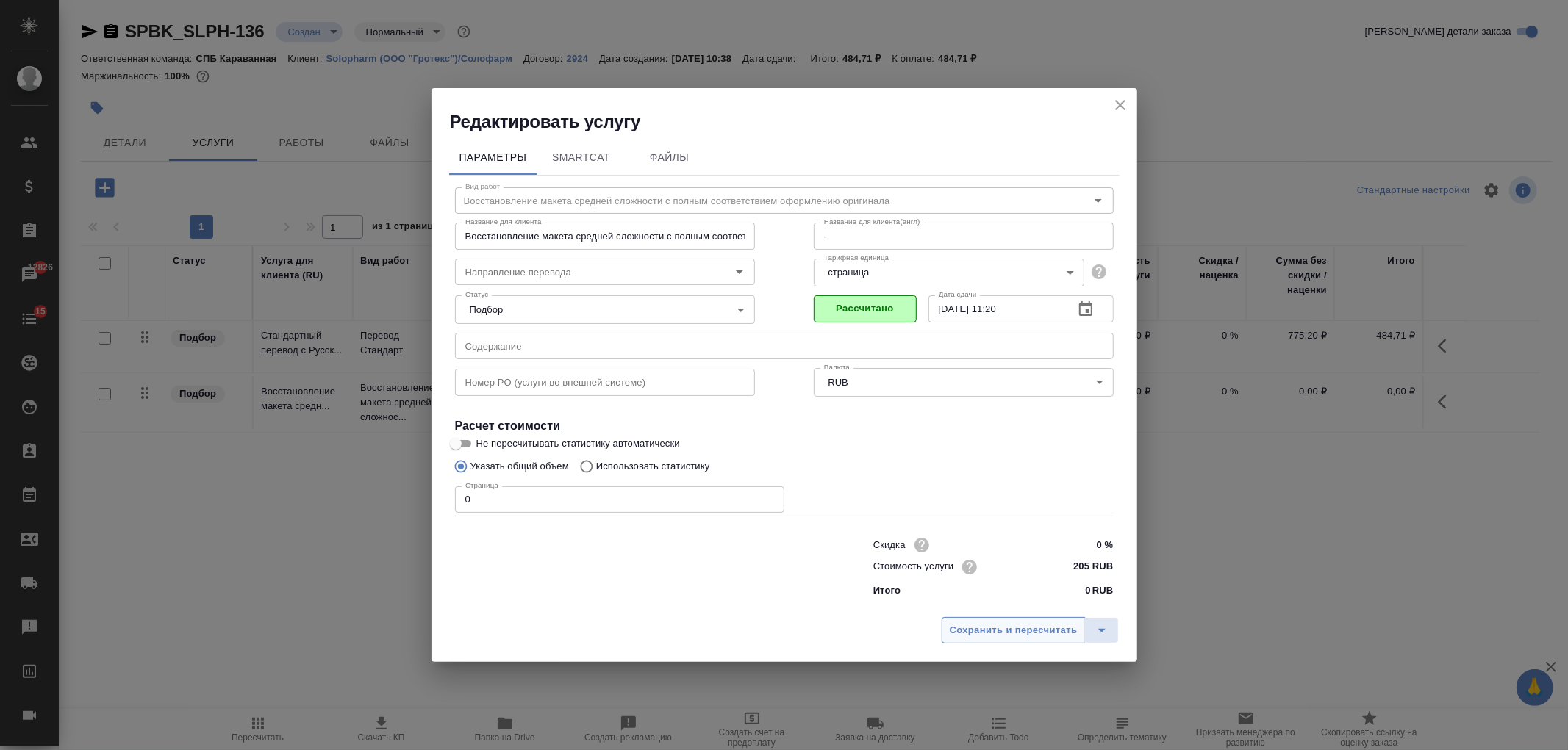
click at [1045, 630] on span "Сохранить и пересчитать" at bounding box center [1014, 630] width 128 height 17
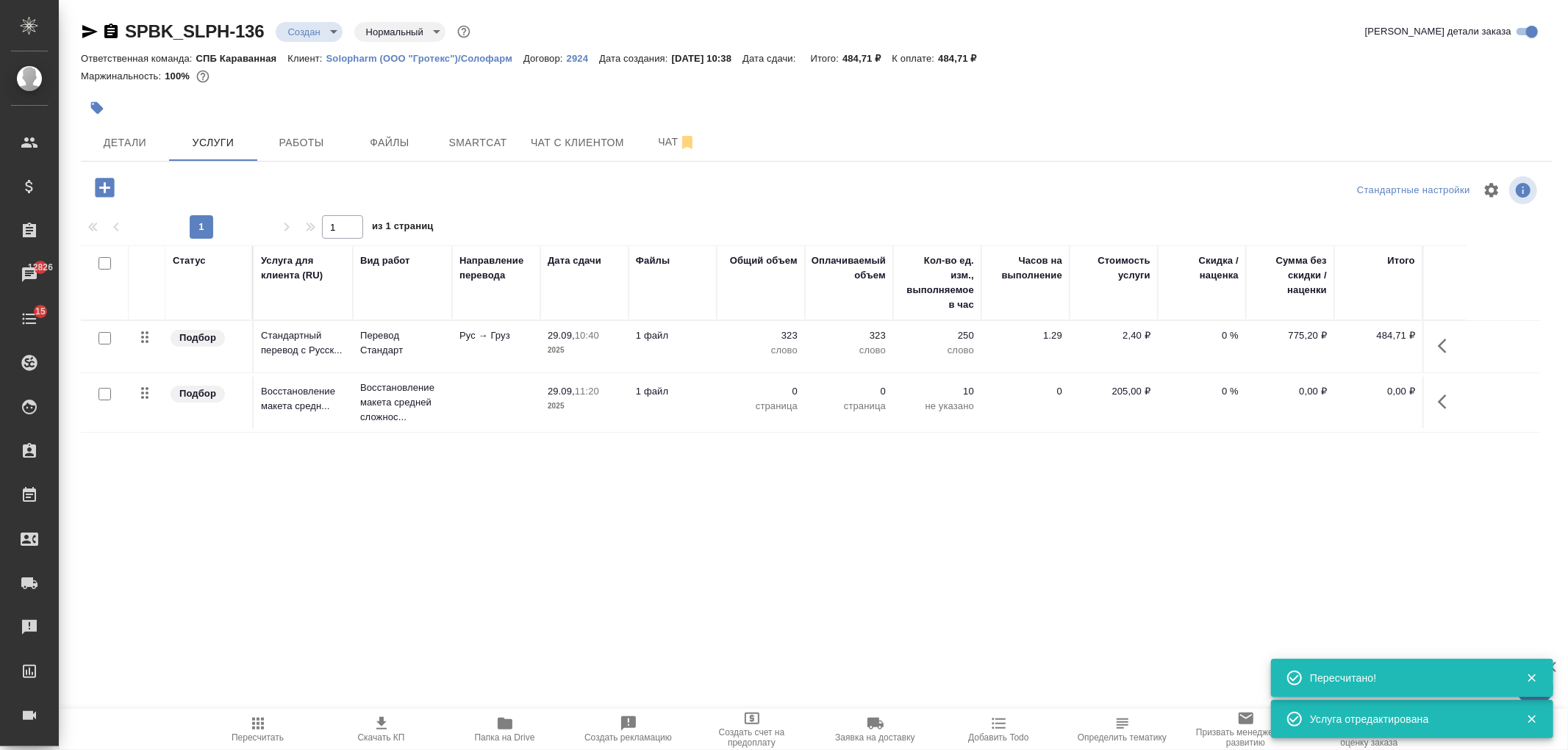
click at [681, 376] on tr "Подбор Восстановление макета средн... Восстановление макета средней сложнос... …" at bounding box center [811, 403] width 1460 height 60
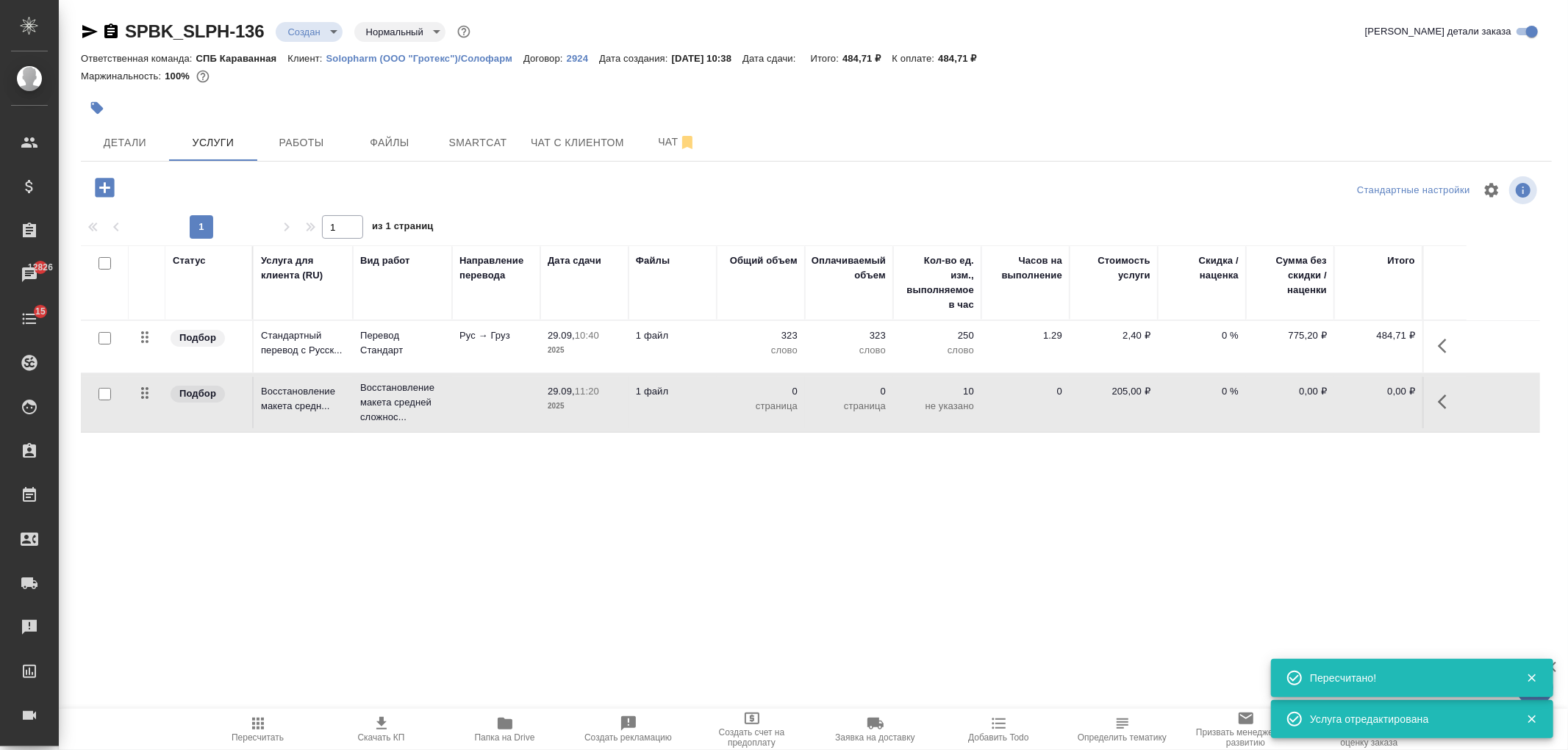
click at [681, 376] on tr "Подбор Восстановление макета средн... Восстановление макета средней сложнос... …" at bounding box center [811, 403] width 1460 height 60
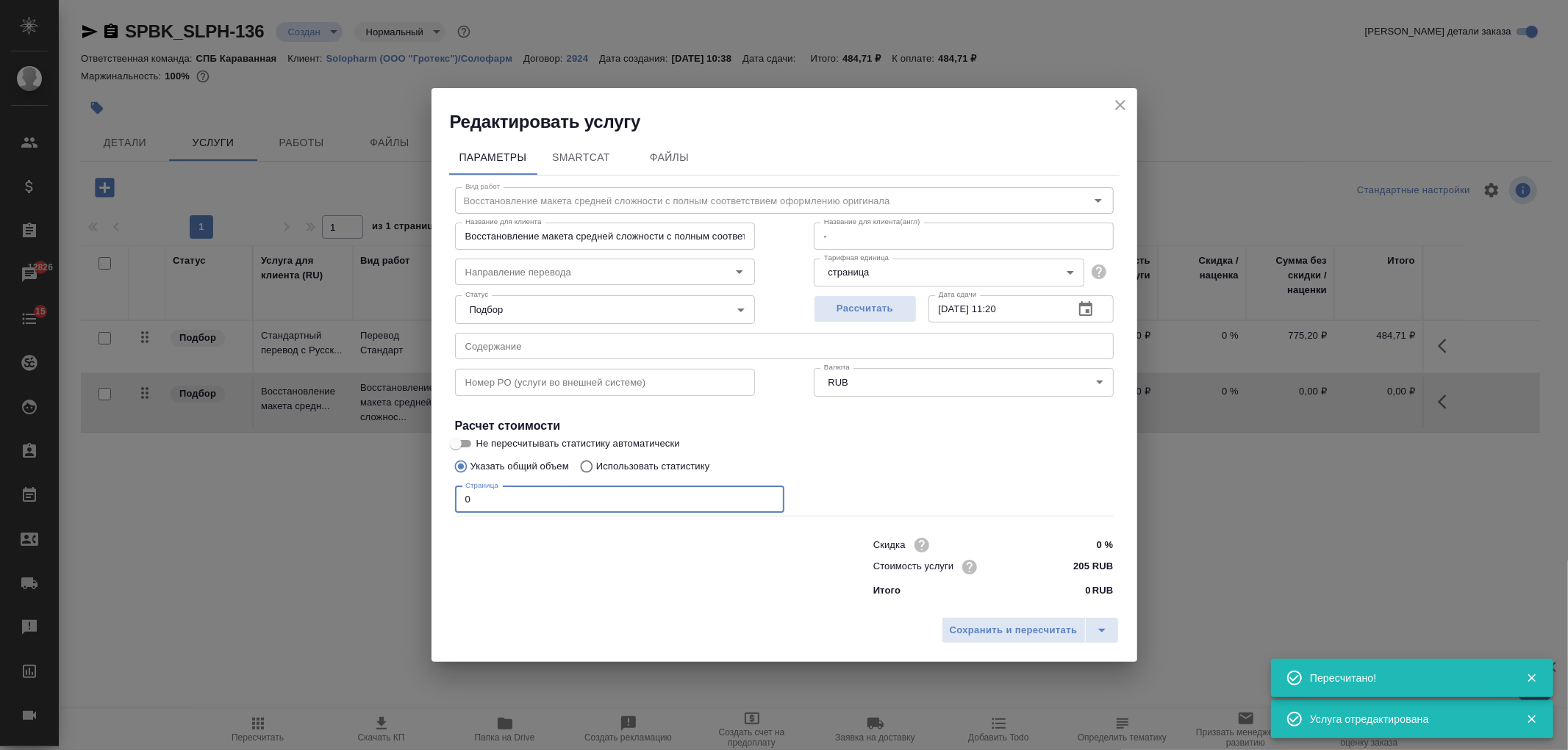
click at [518, 496] on input "0" at bounding box center [619, 500] width 329 height 26
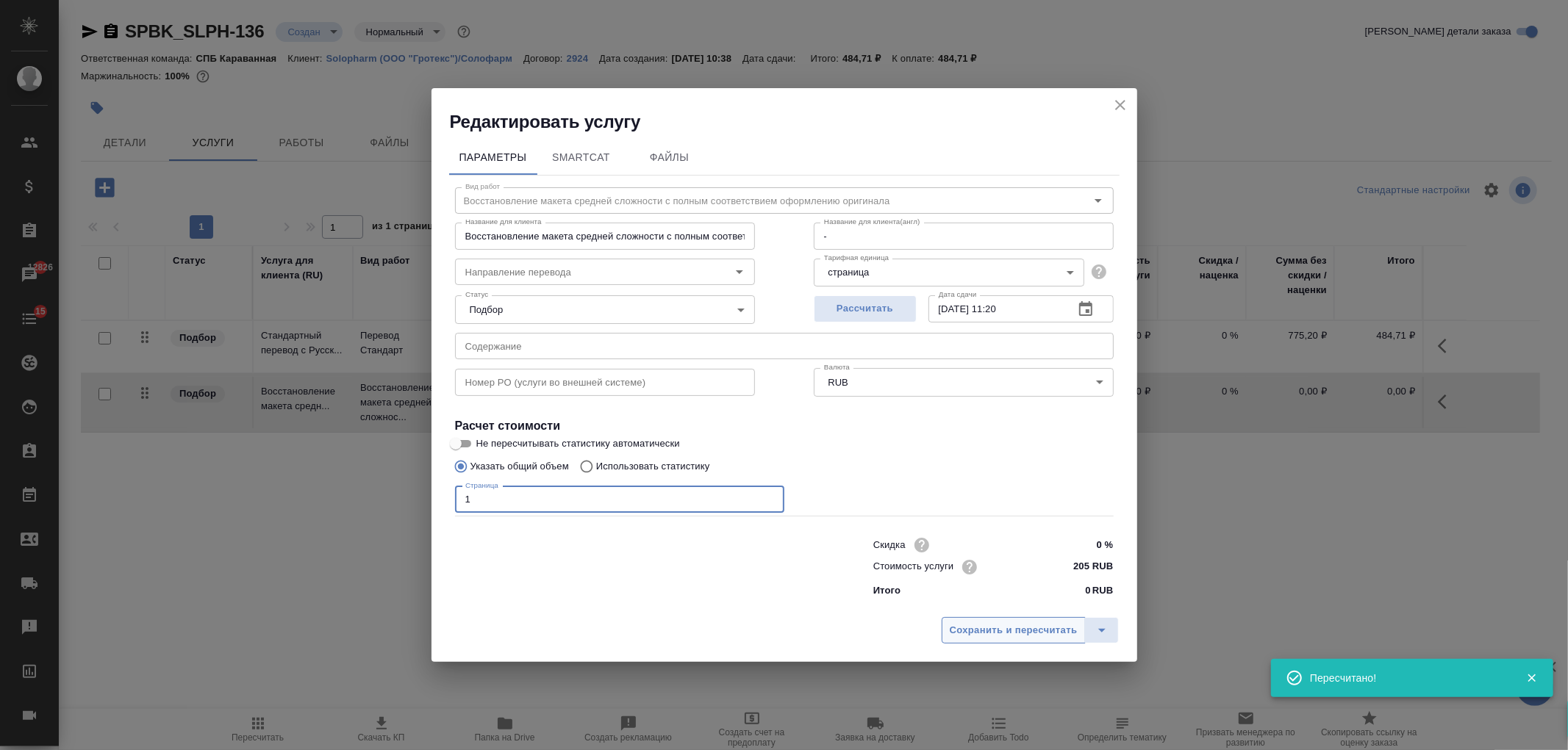
type input "1"
click at [983, 638] on span "Сохранить и пересчитать" at bounding box center [1014, 630] width 128 height 17
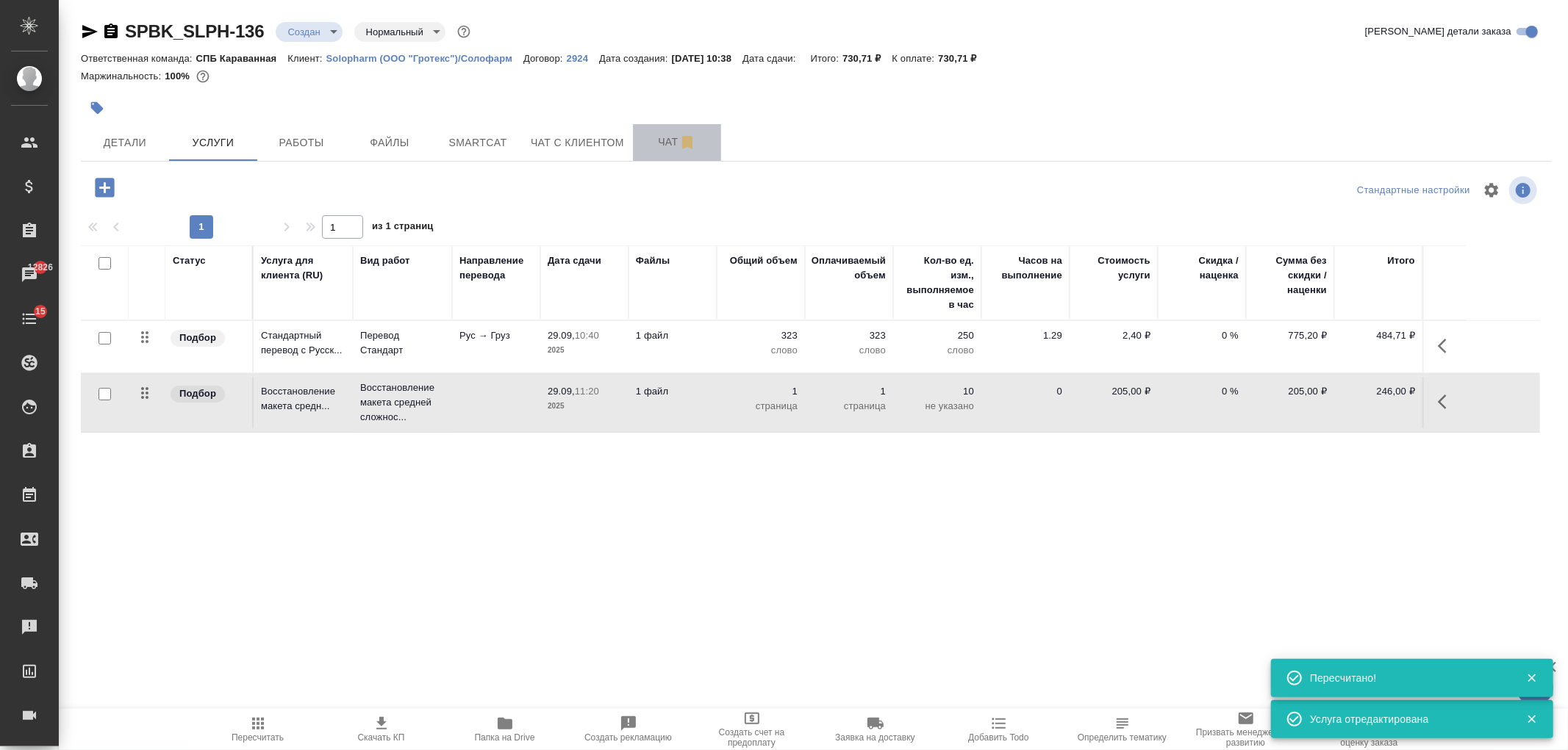
click at [658, 149] on span "Чат" at bounding box center [677, 142] width 71 height 18
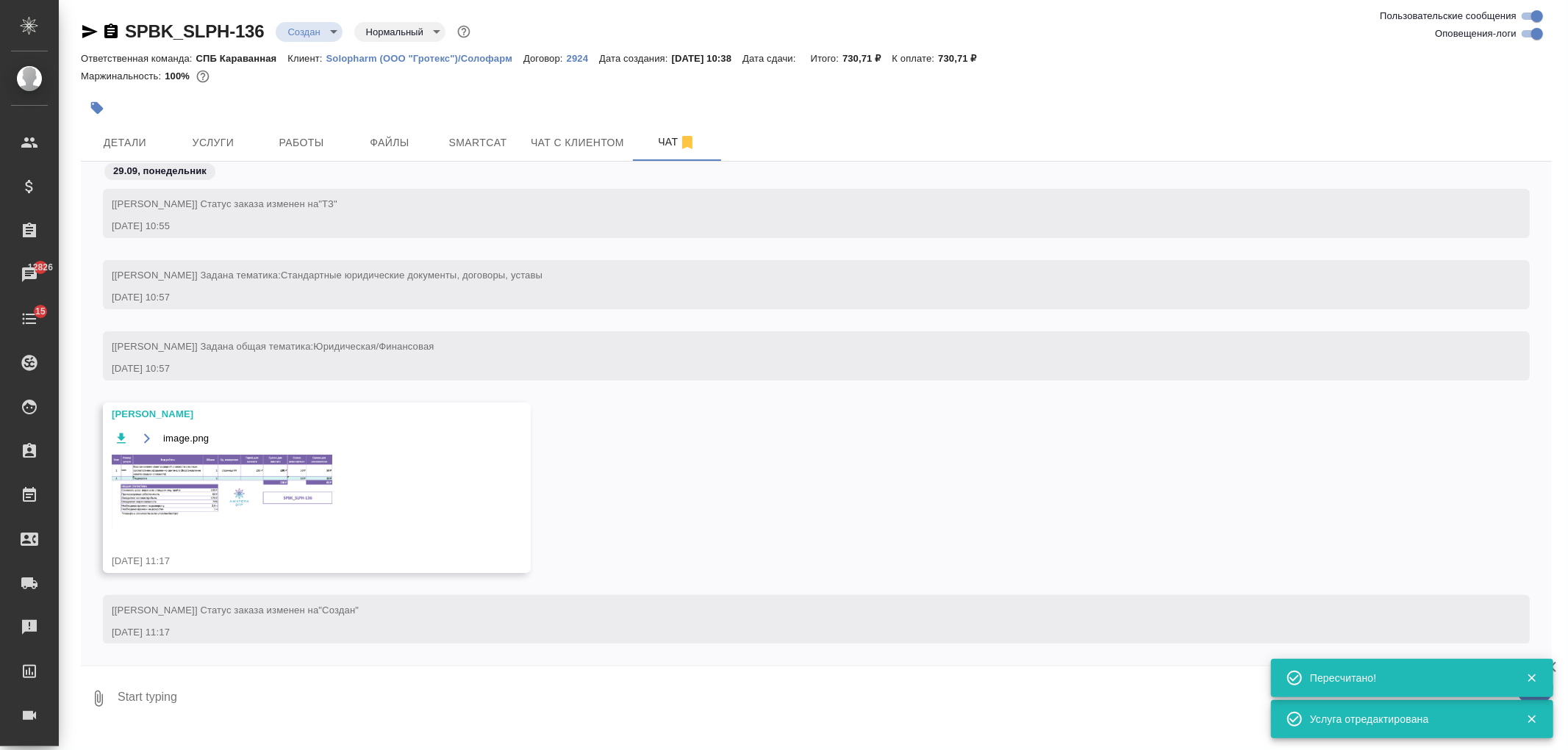
scroll to position [23, 0]
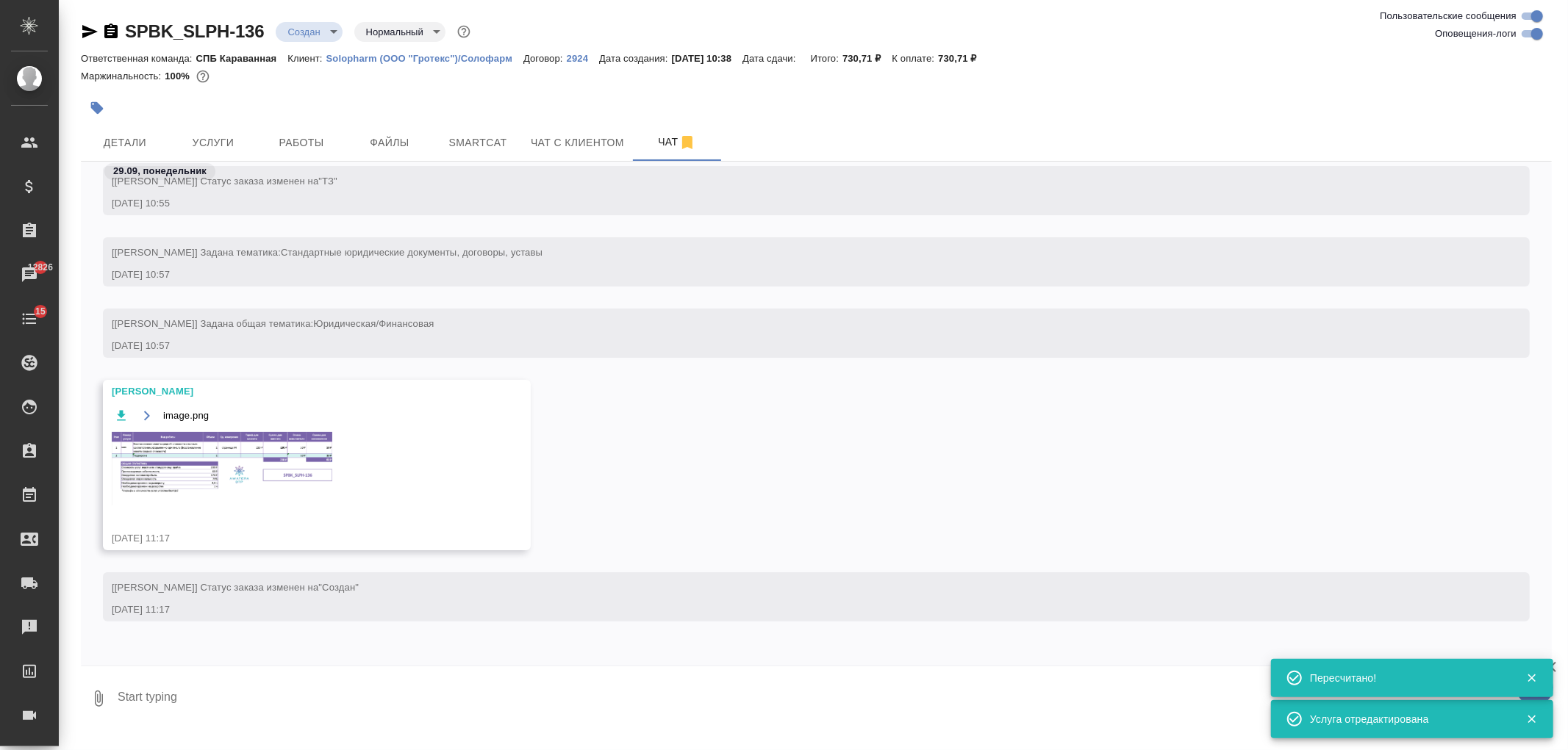
click at [188, 466] on img at bounding box center [222, 469] width 221 height 74
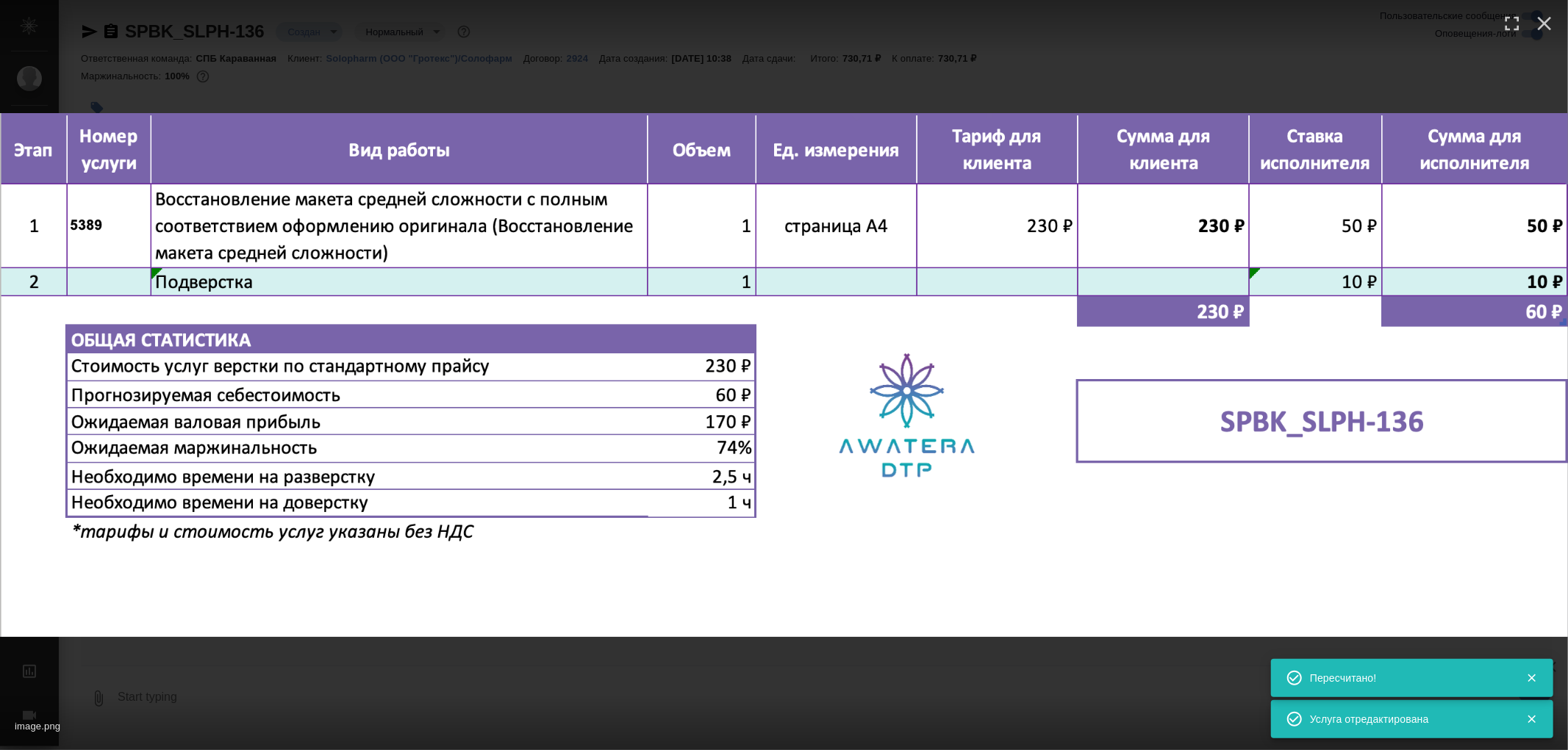
click at [482, 647] on div "image.png 1 of 1" at bounding box center [784, 375] width 1568 height 750
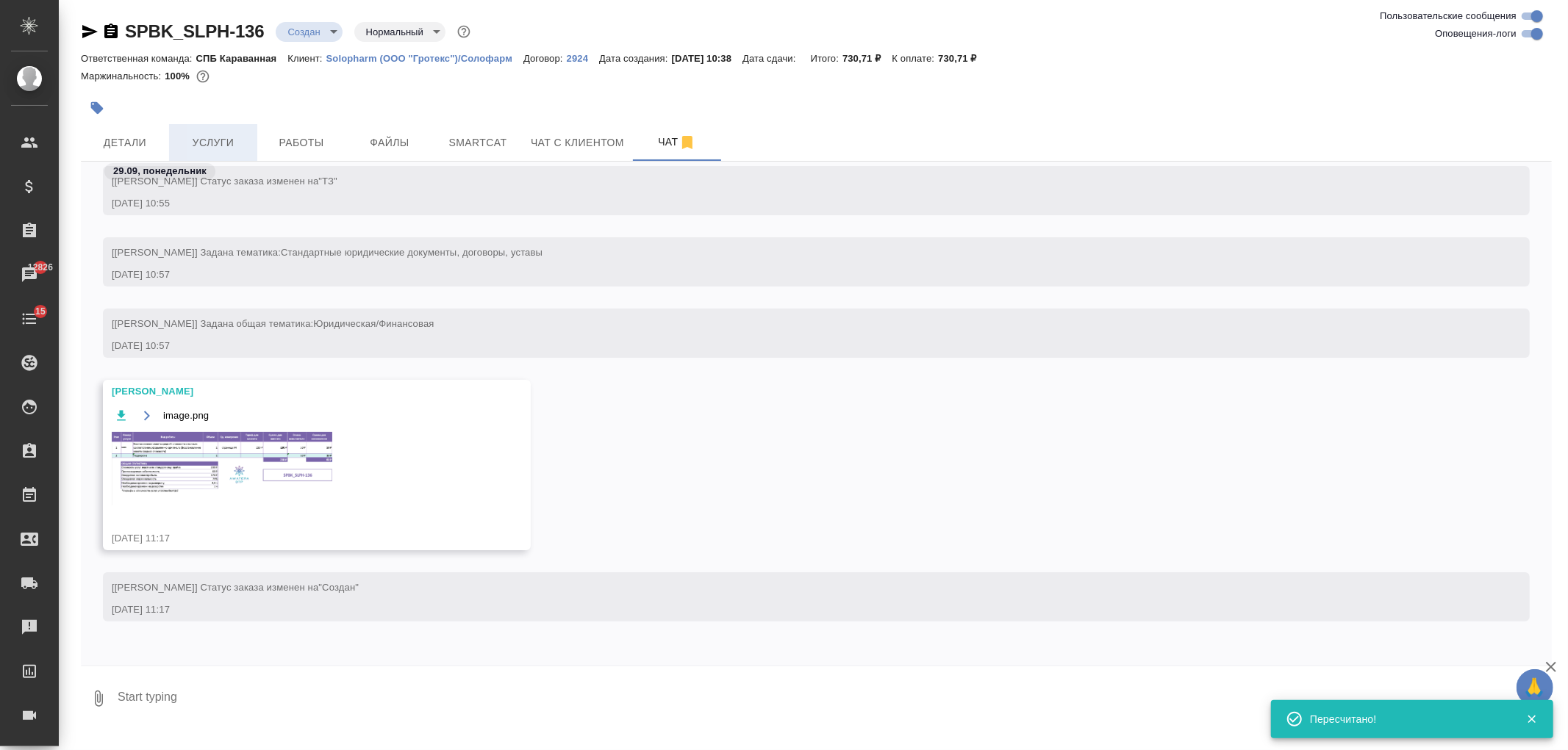
click at [229, 139] on span "Услуги" at bounding box center [213, 143] width 71 height 18
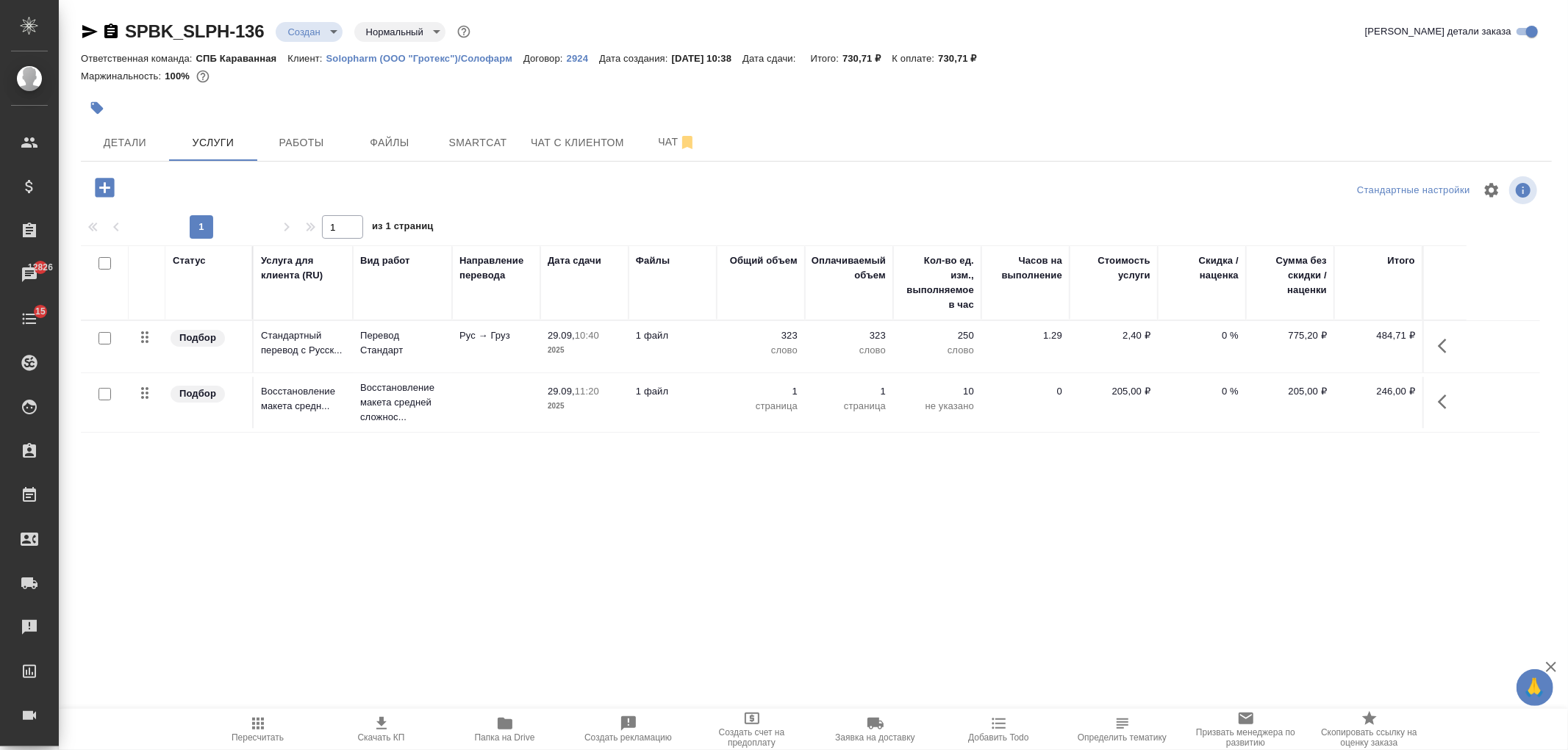
click at [109, 184] on icon "button" at bounding box center [104, 187] width 19 height 19
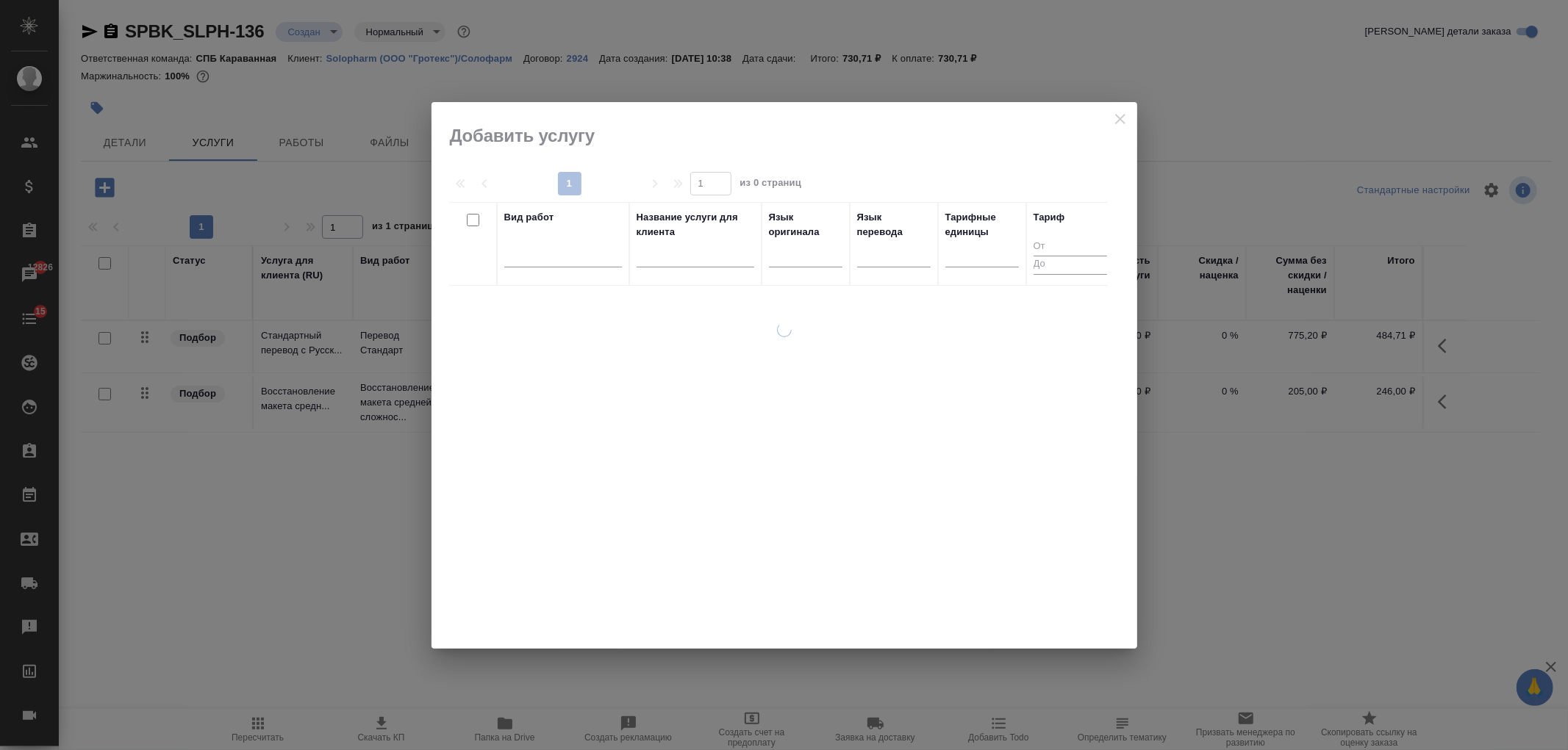
drag, startPoint x: 483, startPoint y: 272, endPoint x: 498, endPoint y: 268, distance: 15.5
click at [483, 271] on div at bounding box center [473, 244] width 33 height 67
click at [541, 260] on div at bounding box center [562, 253] width 117 height 21
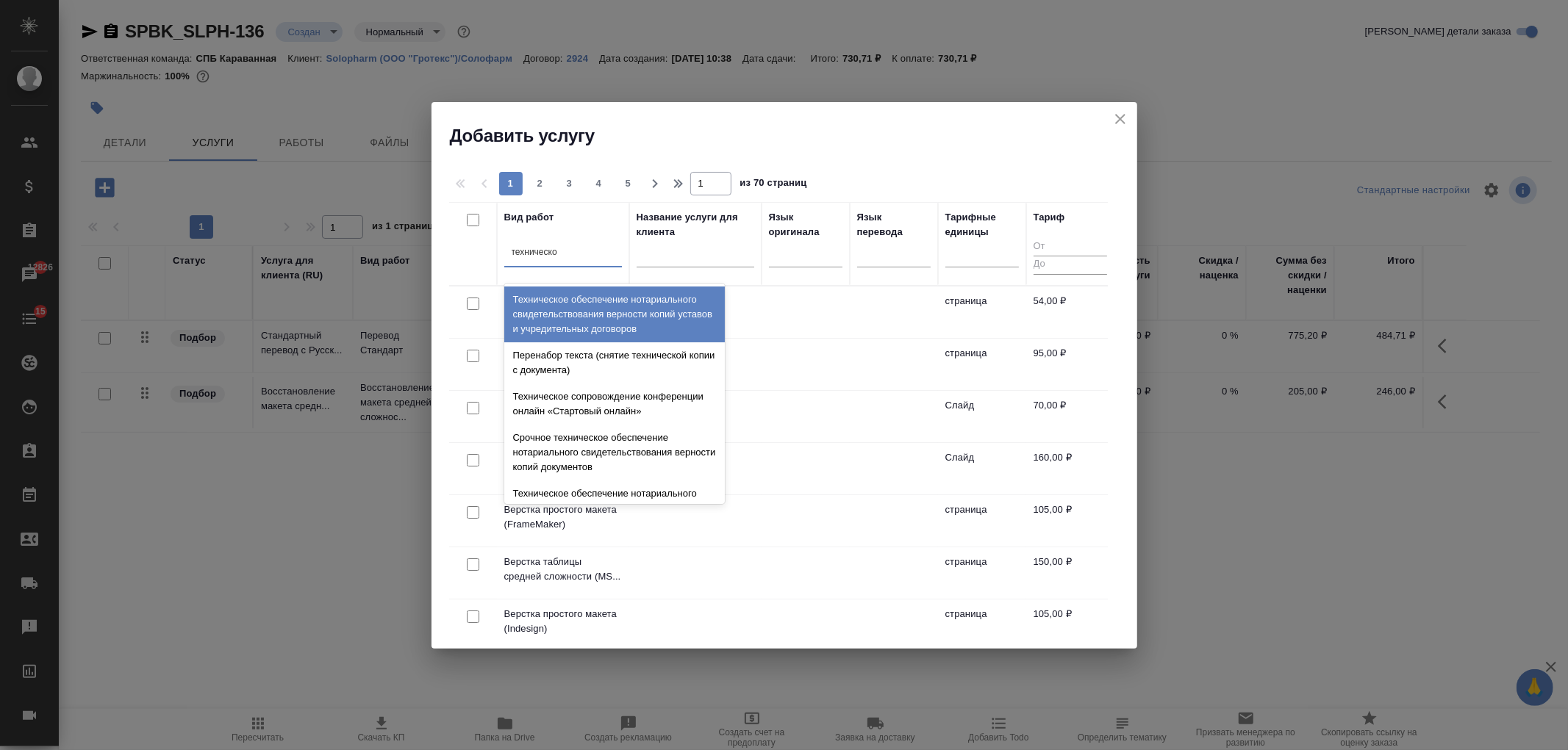
type input "техническое"
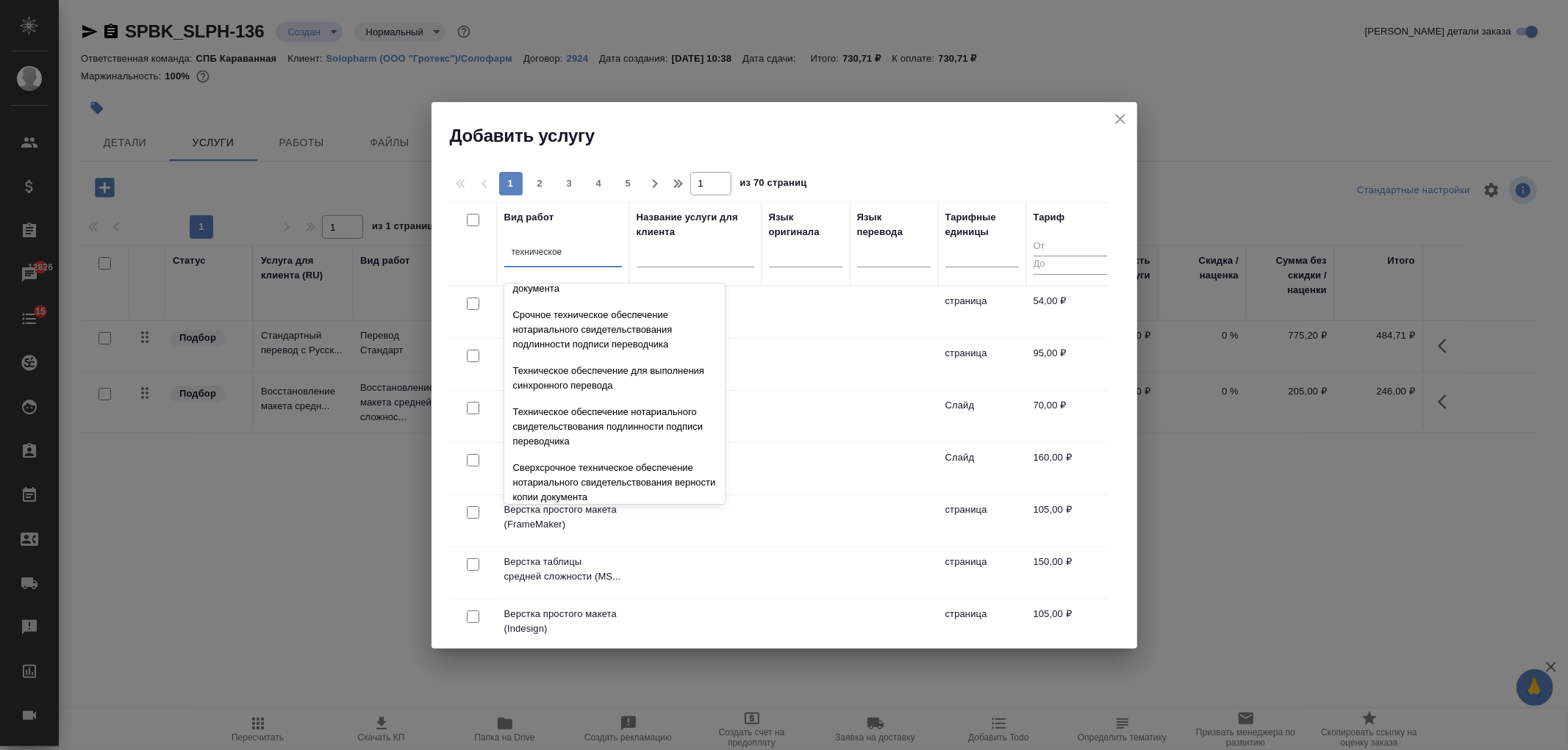
scroll to position [200, 0]
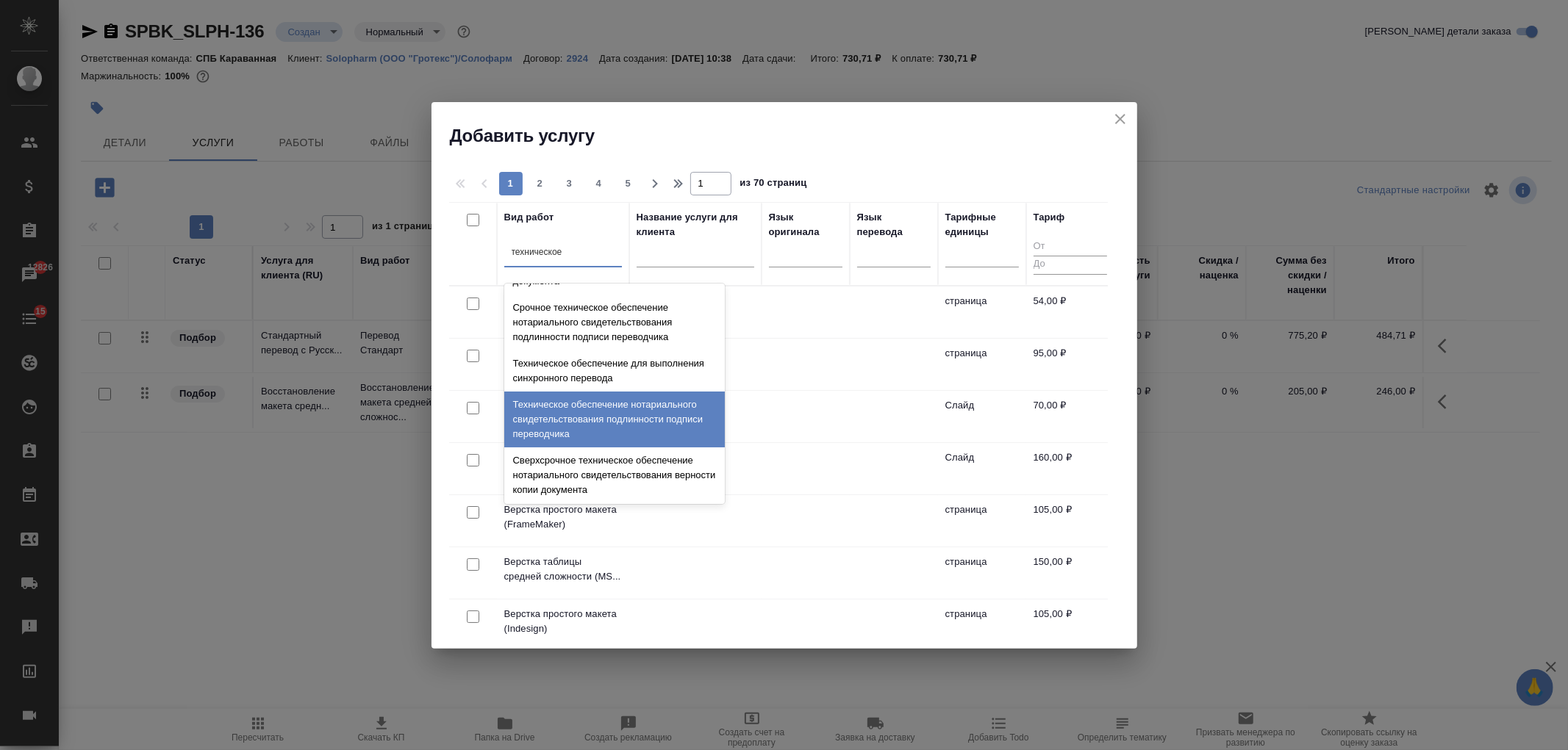
click at [678, 414] on div "Техническое обеспечение нотариального свидетельствования подлинности подписи пе…" at bounding box center [614, 419] width 221 height 56
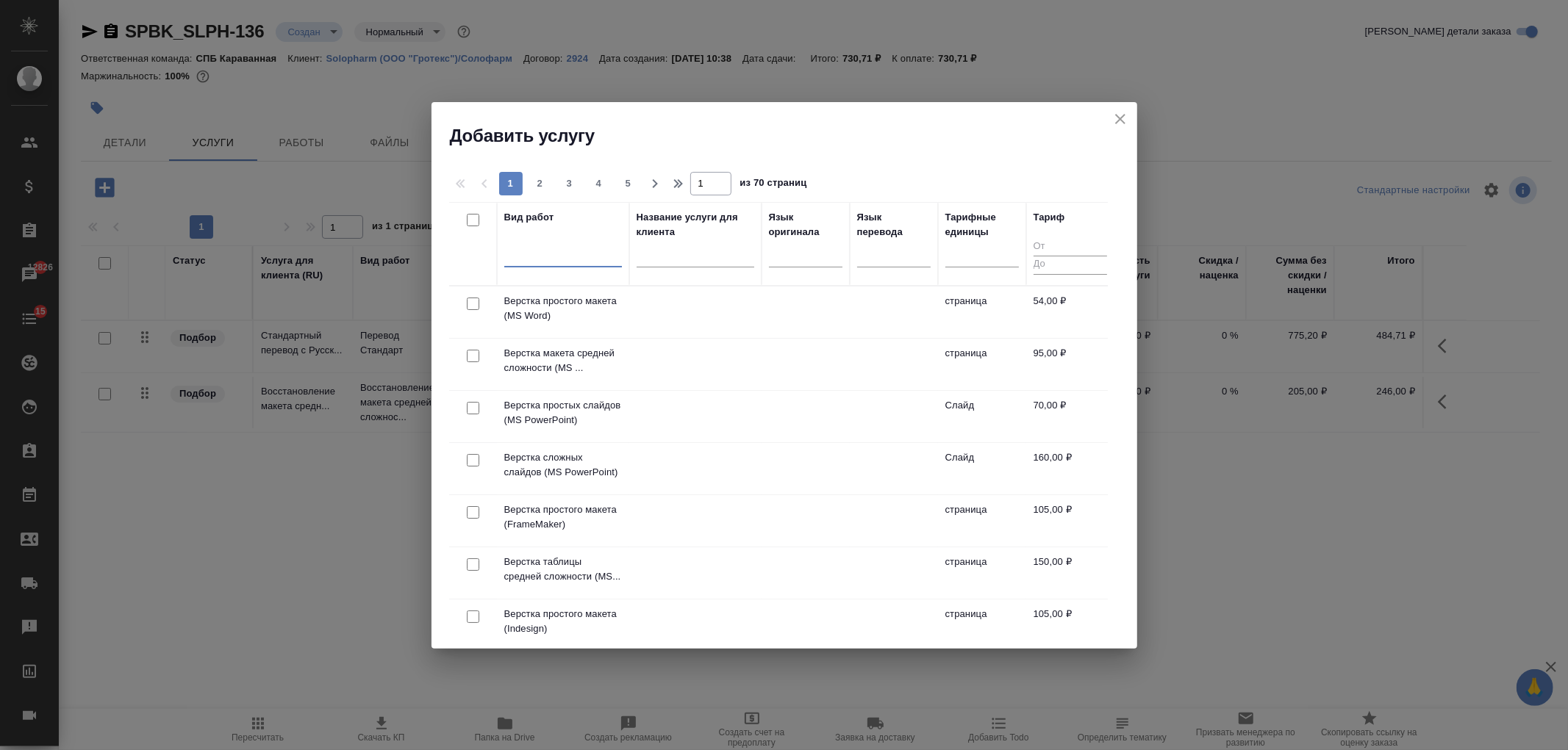
click at [567, 257] on div at bounding box center [562, 253] width 117 height 21
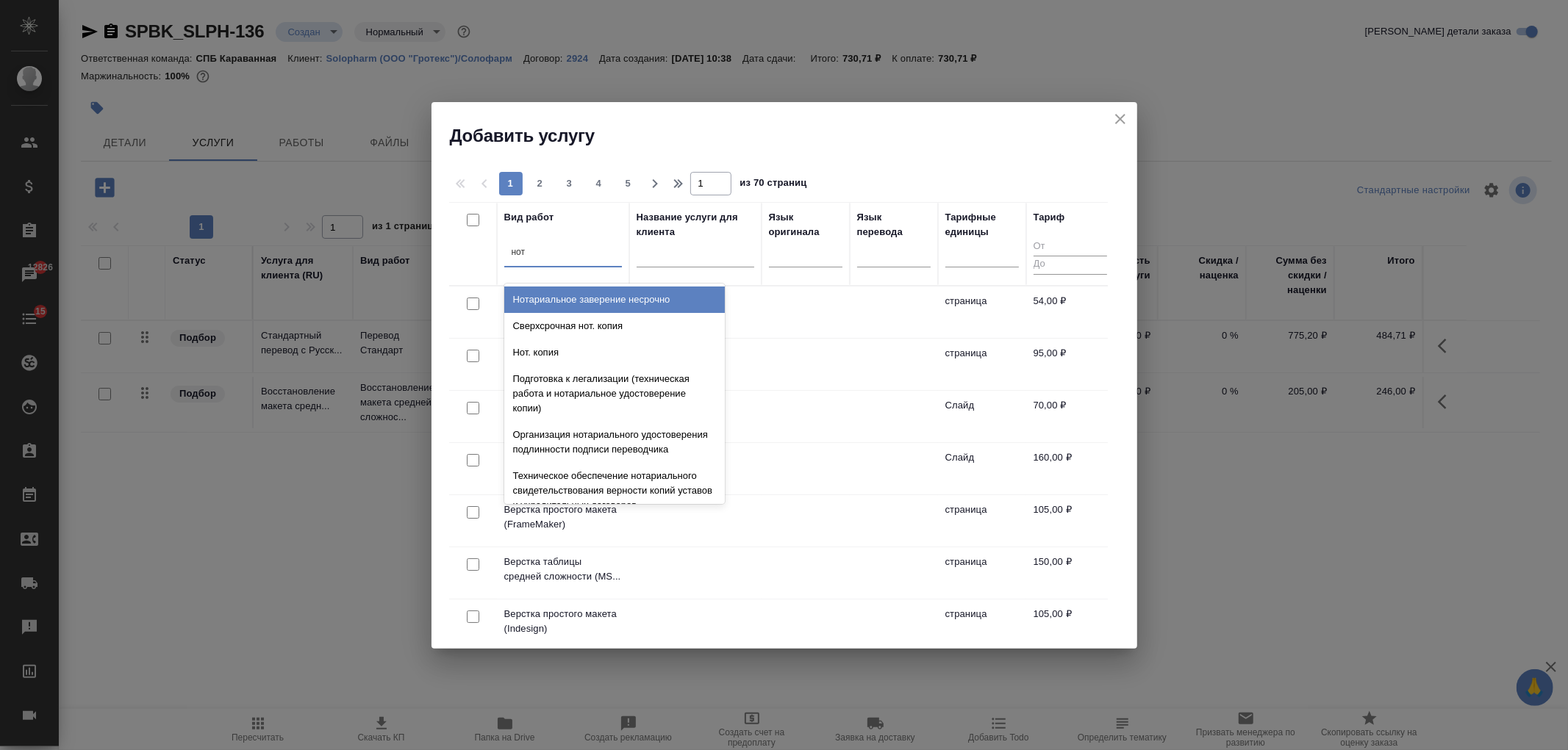
type input "нота"
click at [550, 290] on div "Нотариальное заверение несрочно" at bounding box center [614, 300] width 221 height 26
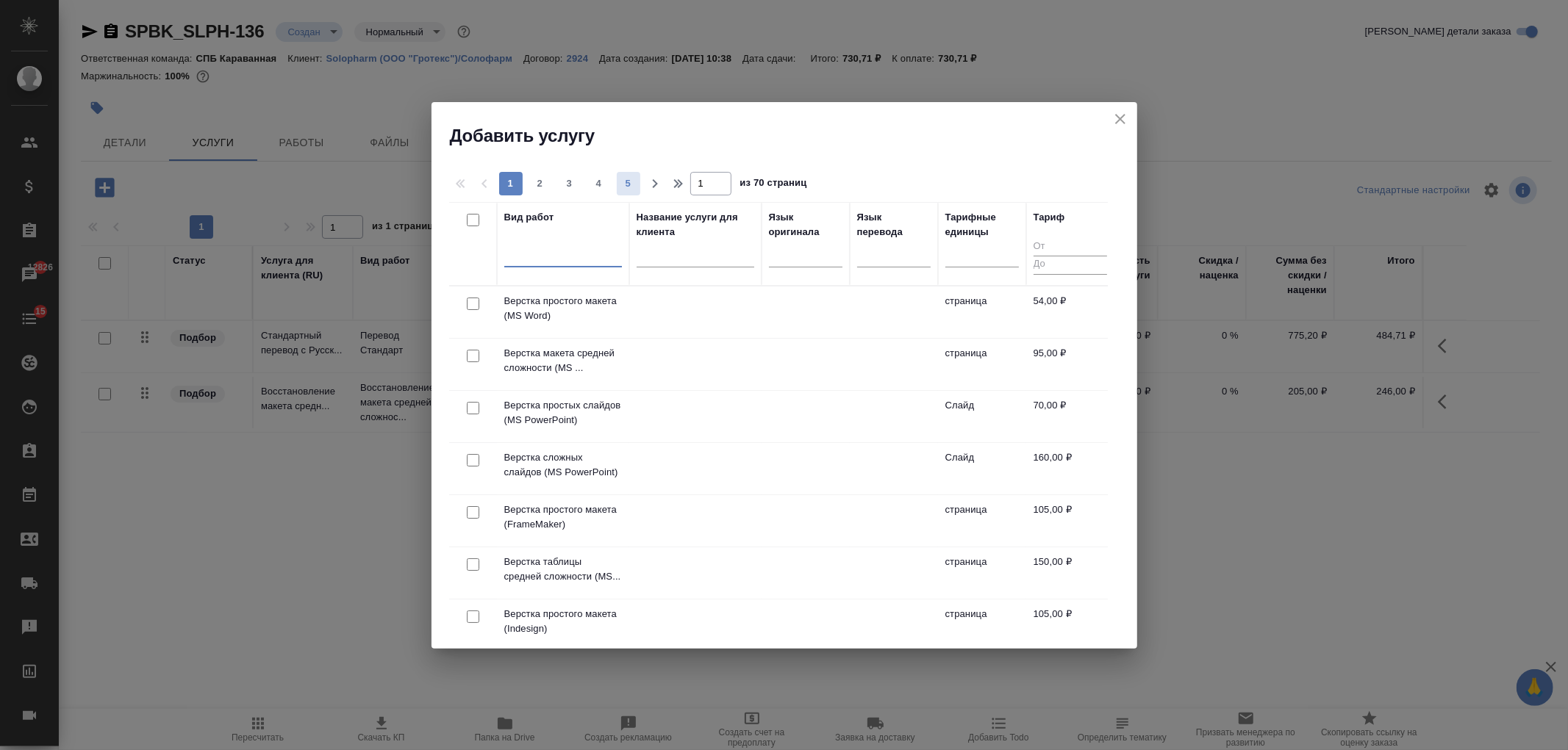
click at [628, 181] on span "5" at bounding box center [628, 184] width 24 height 15
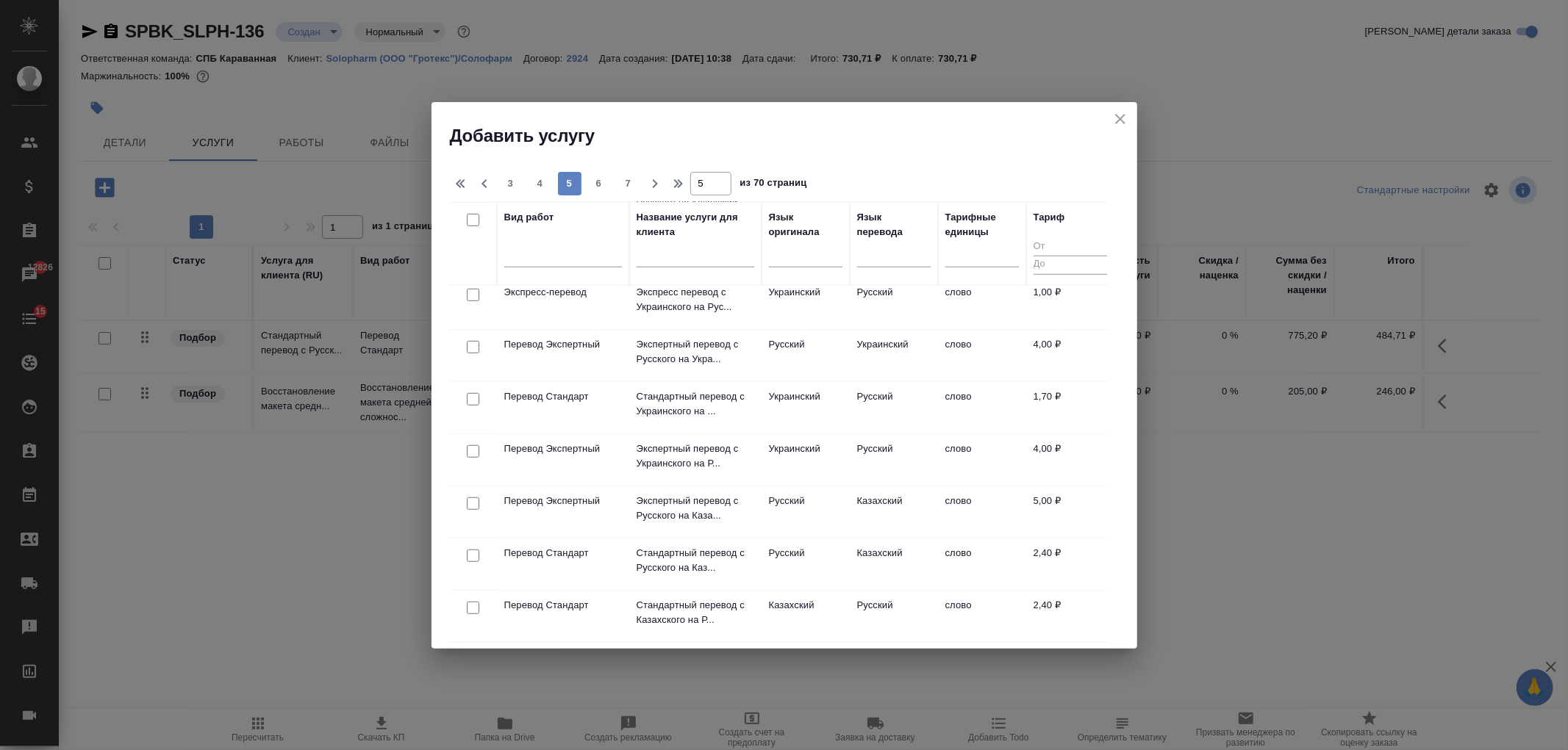
scroll to position [963, 0]
click at [602, 172] on button "6" at bounding box center [599, 184] width 24 height 24
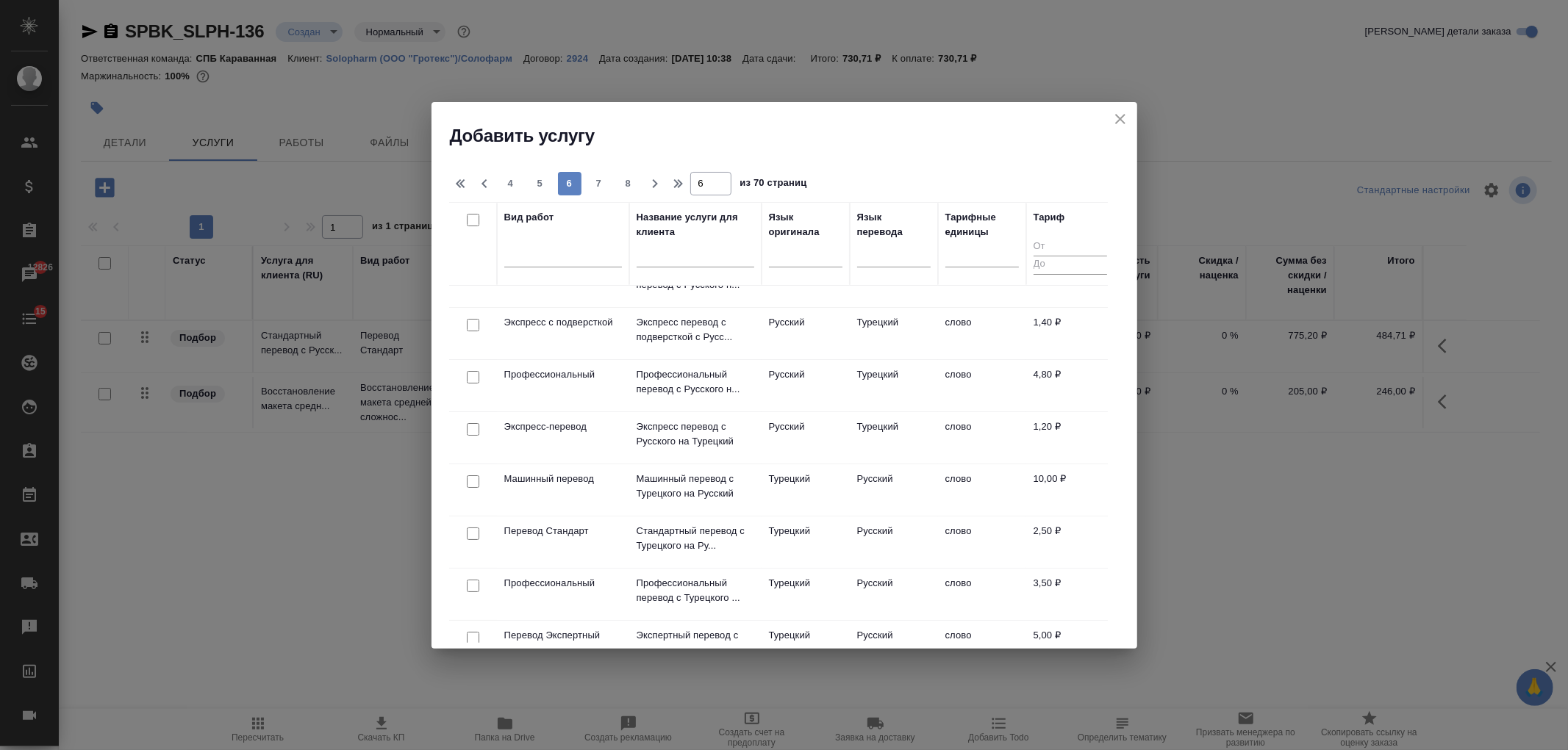
scroll to position [0, 0]
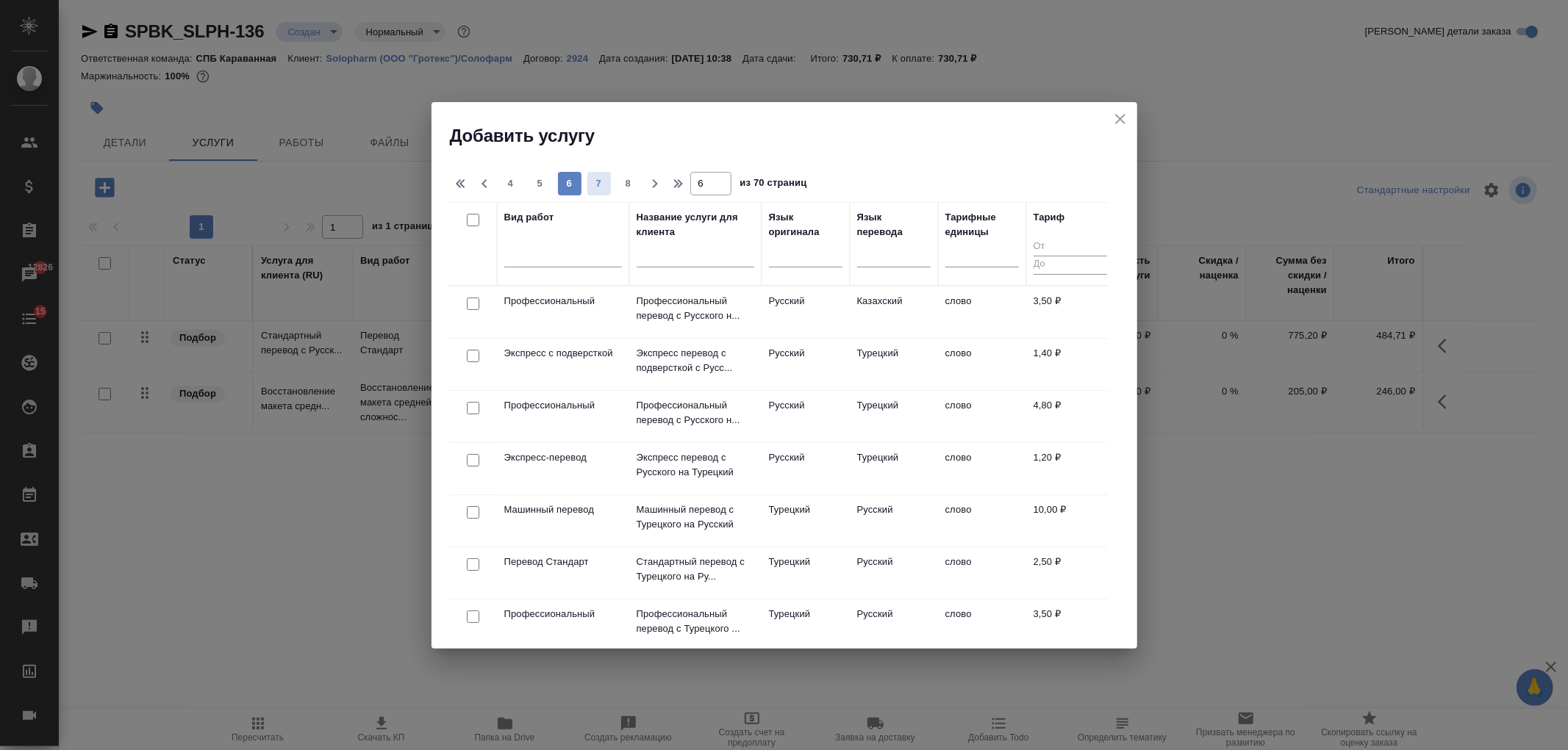
click at [593, 187] on span "7" at bounding box center [599, 184] width 24 height 15
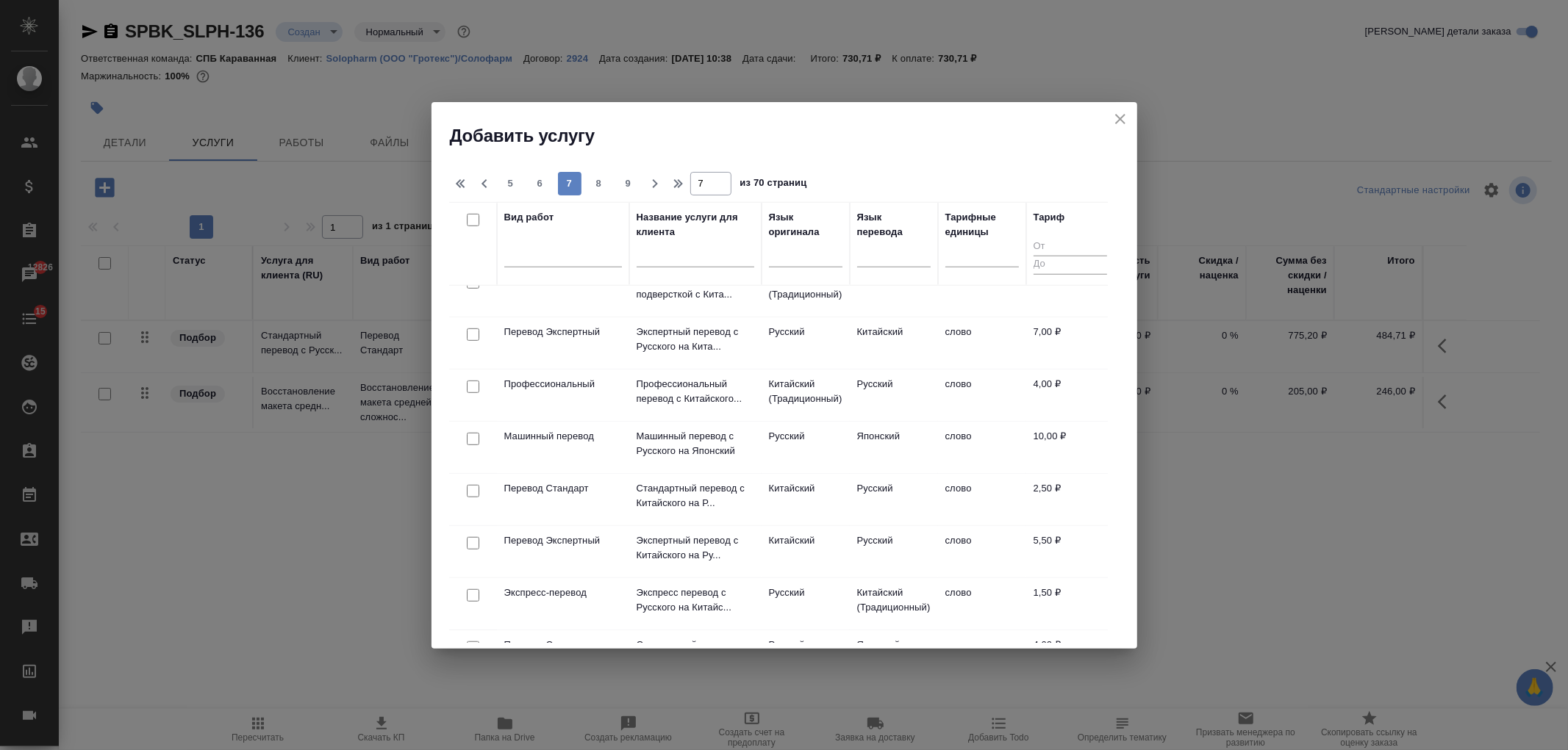
scroll to position [908, 0]
click at [608, 185] on span "8" at bounding box center [599, 184] width 24 height 15
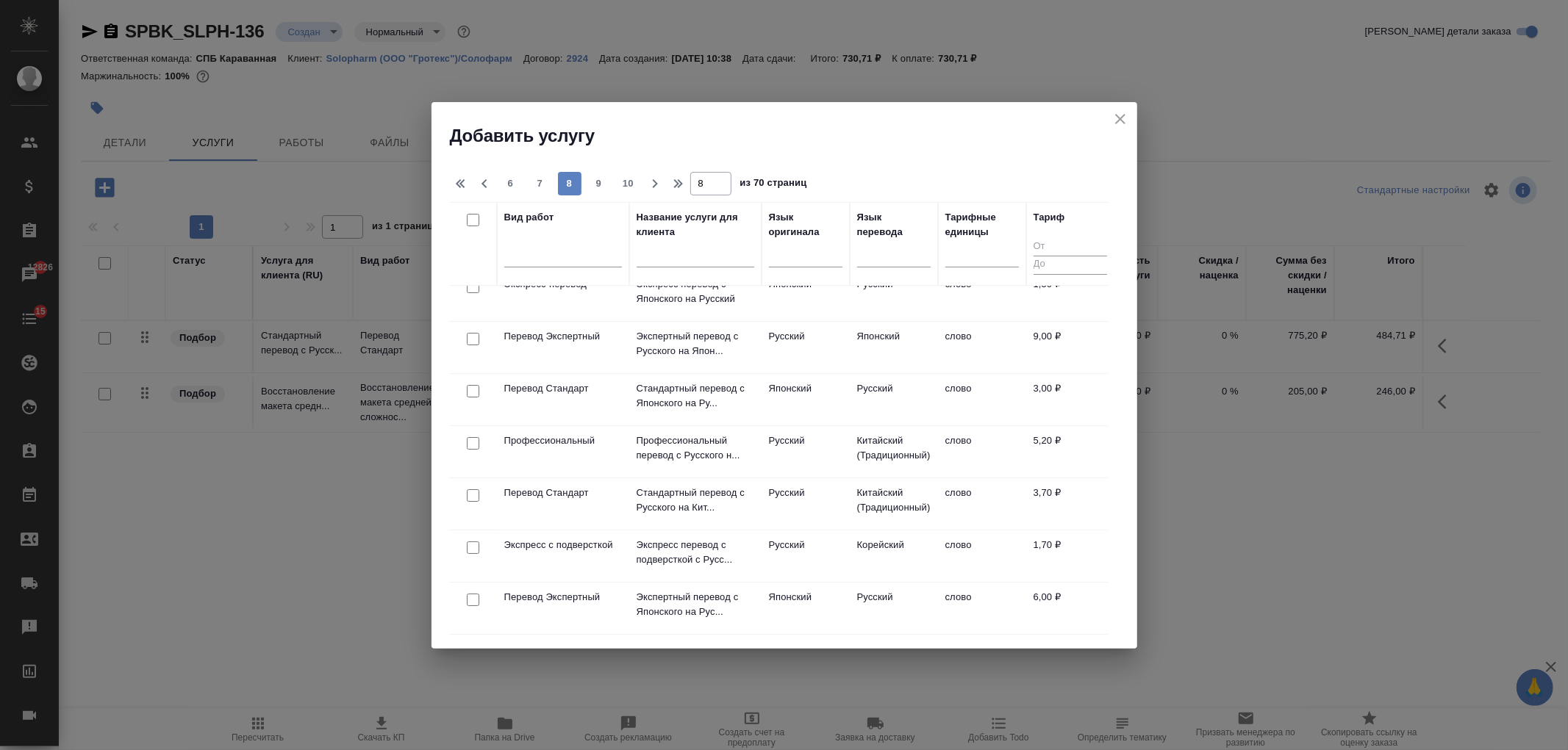
scroll to position [0, 0]
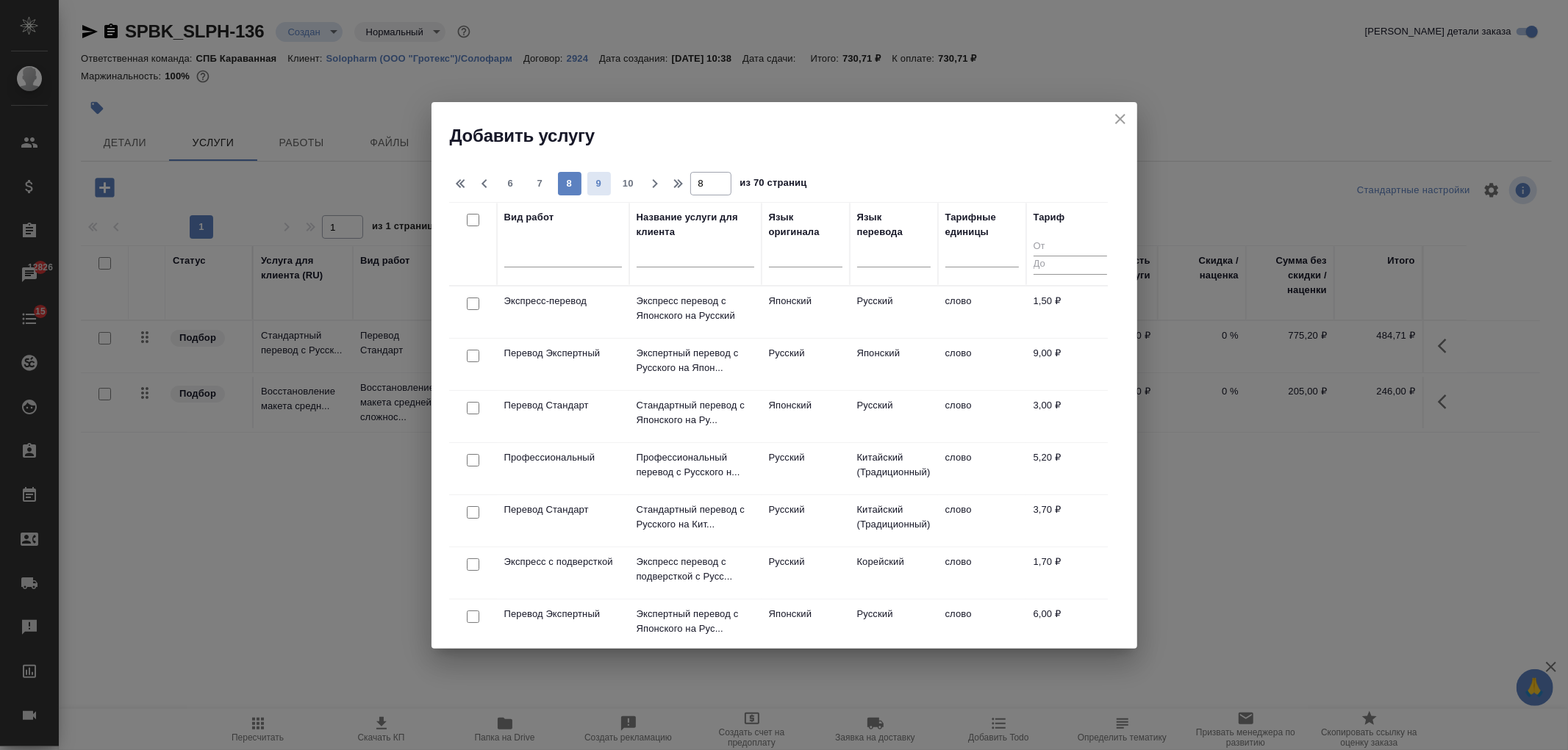
click at [604, 186] on span "9" at bounding box center [599, 184] width 24 height 15
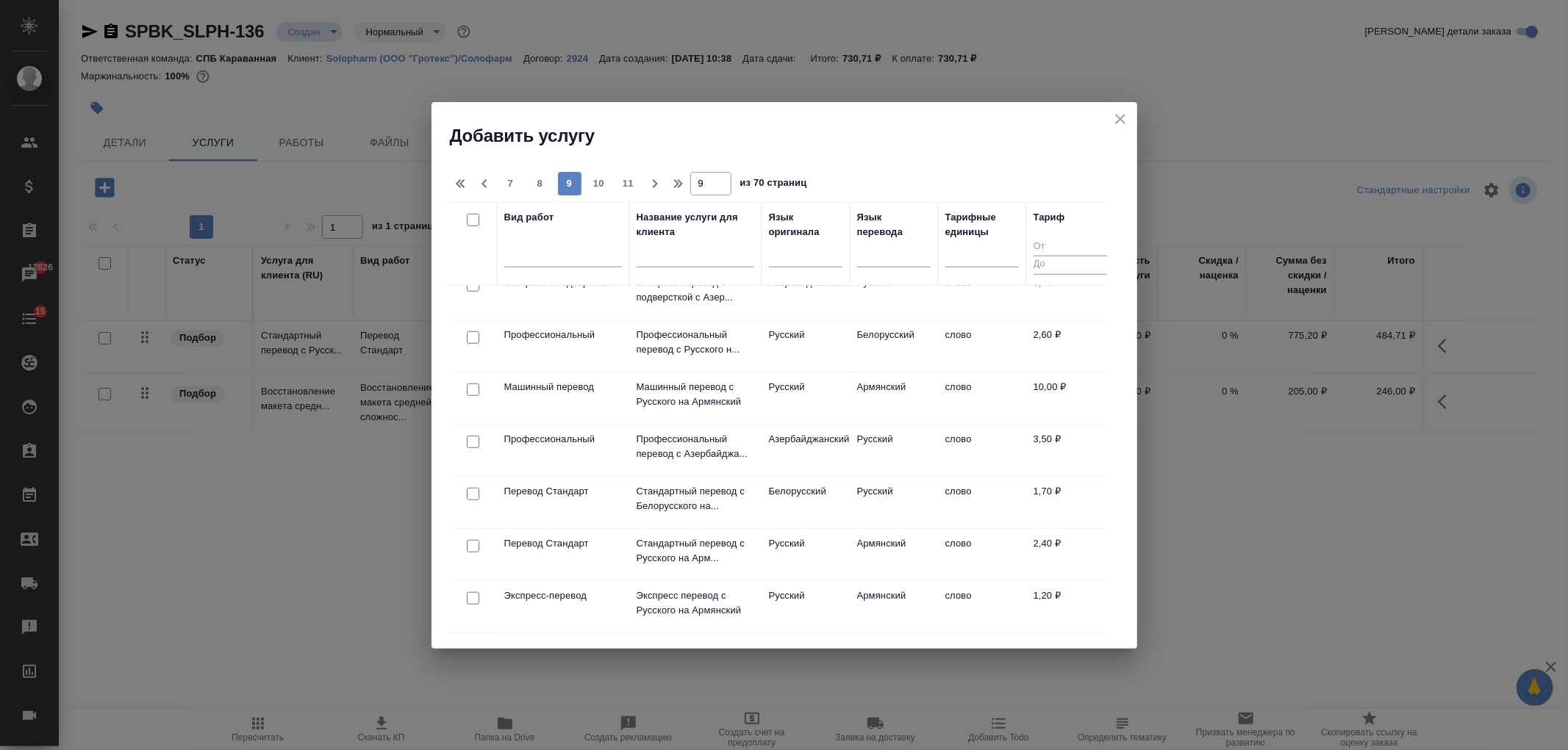
scroll to position [963, 0]
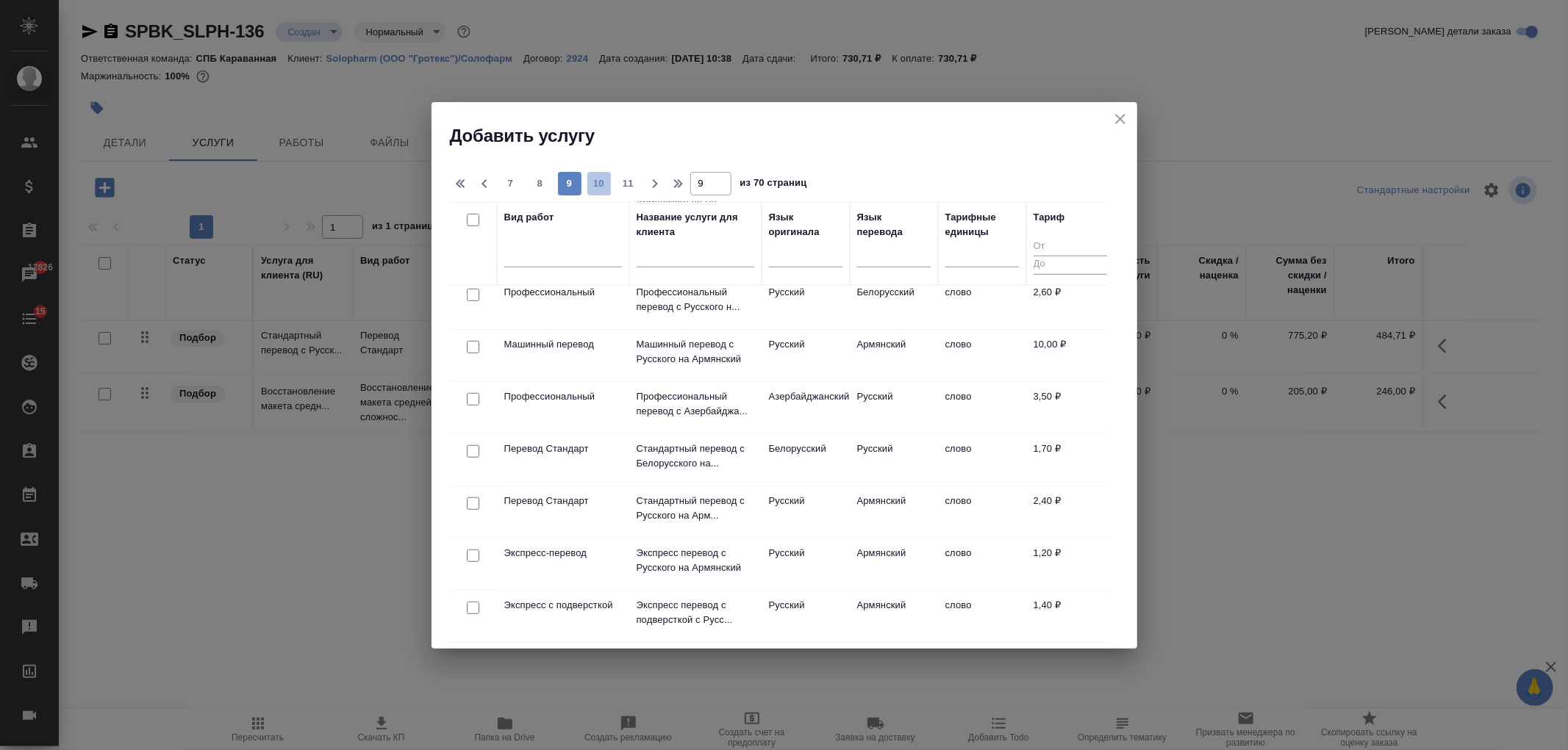
click at [592, 184] on span "10" at bounding box center [599, 184] width 24 height 15
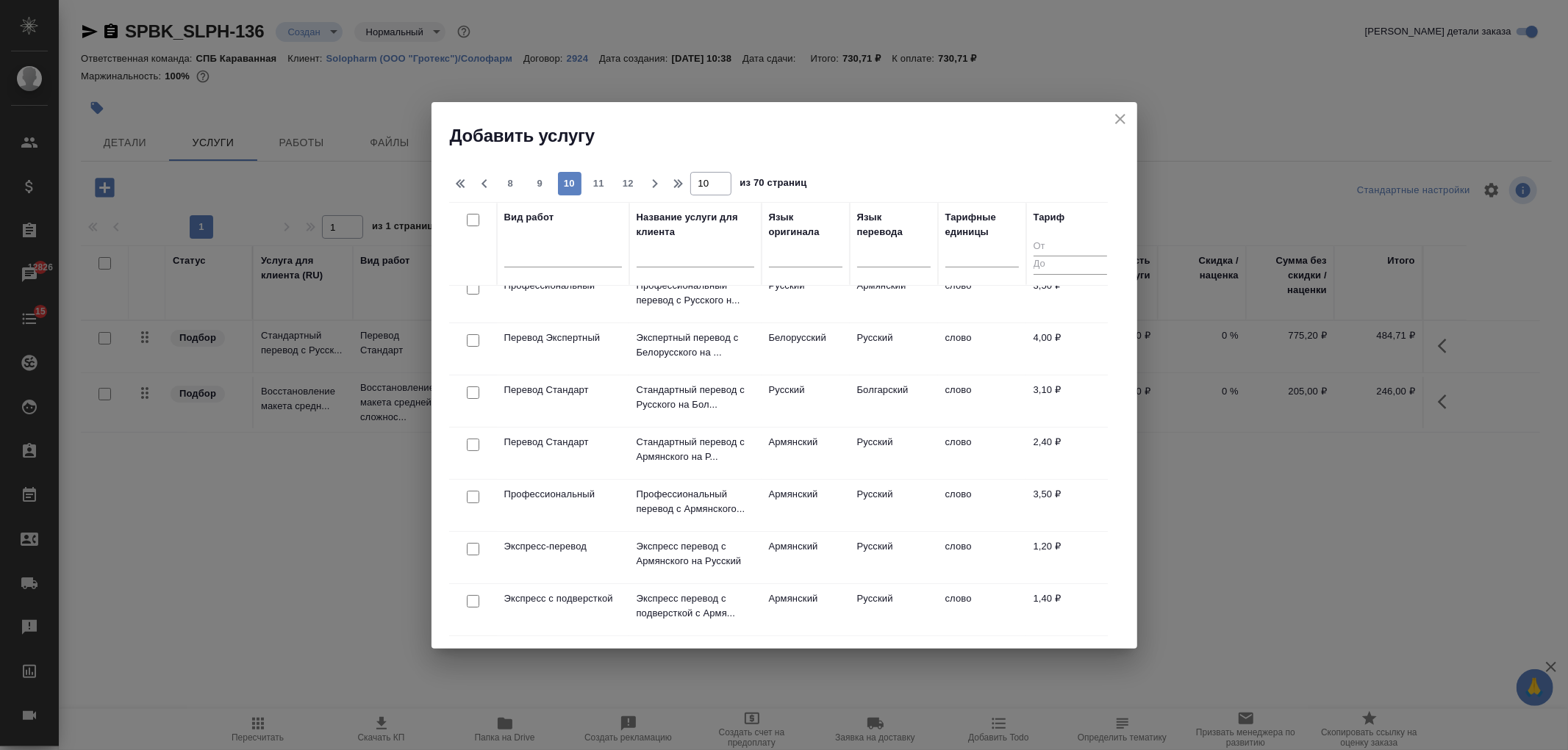
scroll to position [0, 0]
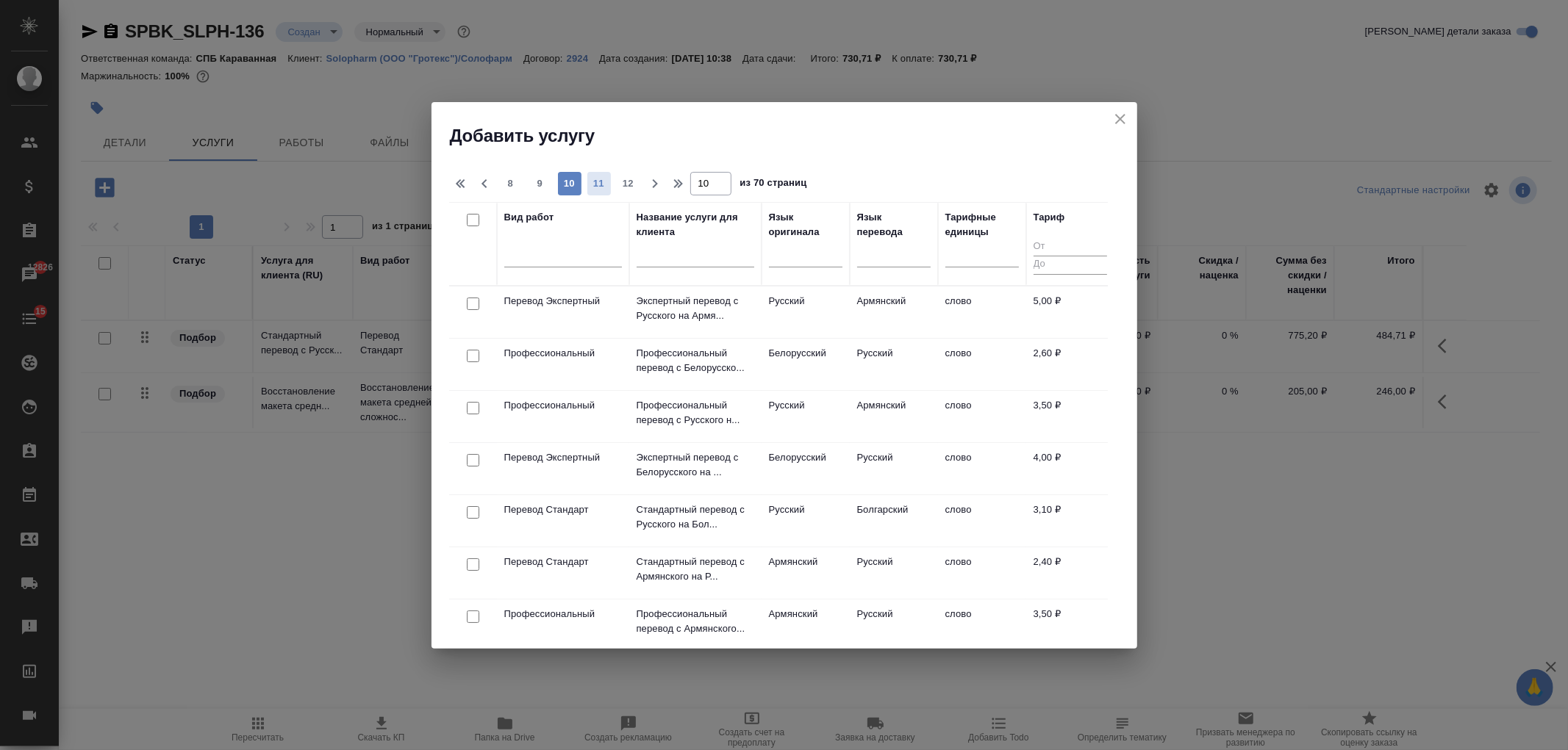
click at [590, 178] on span "11" at bounding box center [599, 184] width 24 height 15
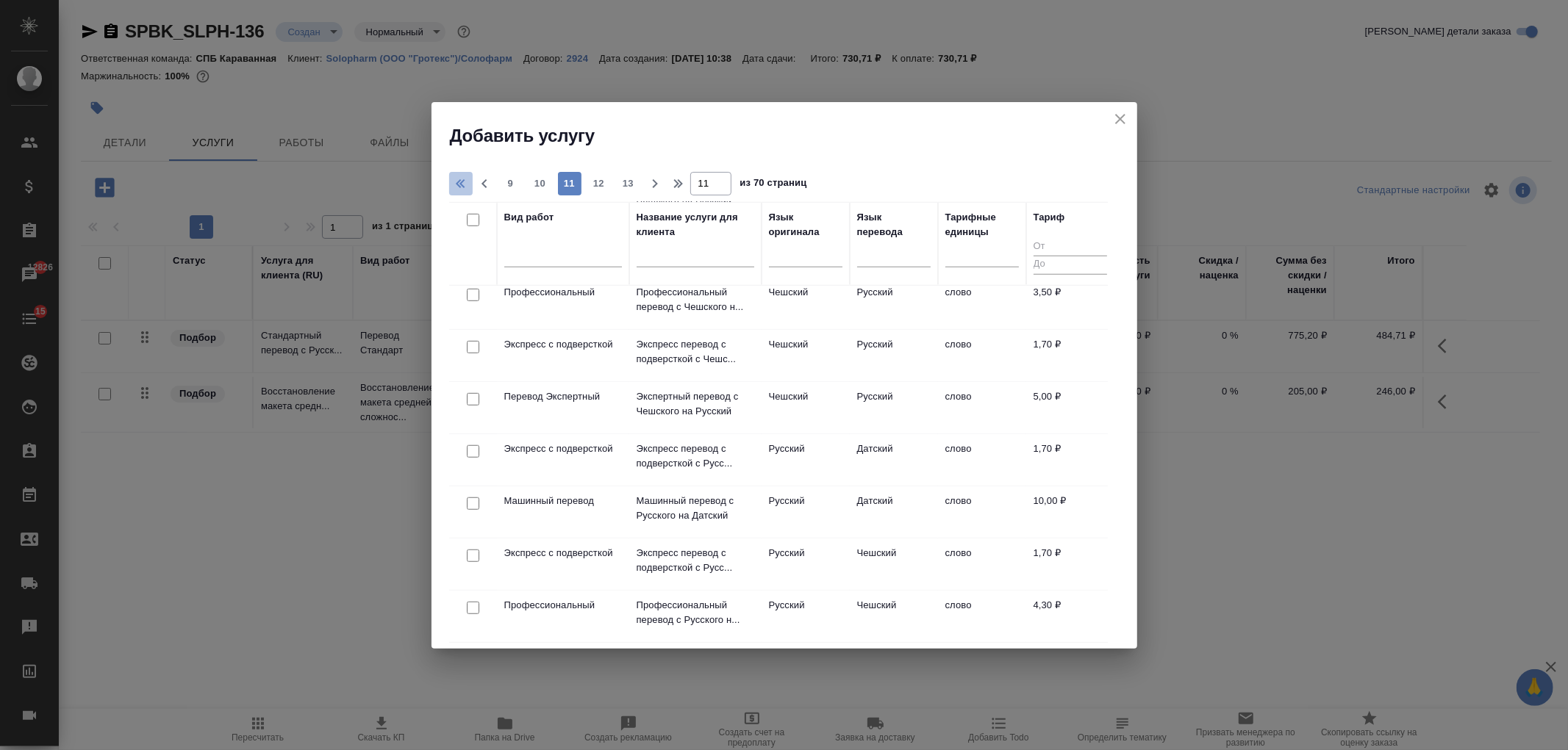
click at [459, 185] on icon "button" at bounding box center [462, 183] width 17 height 17
type input "1"
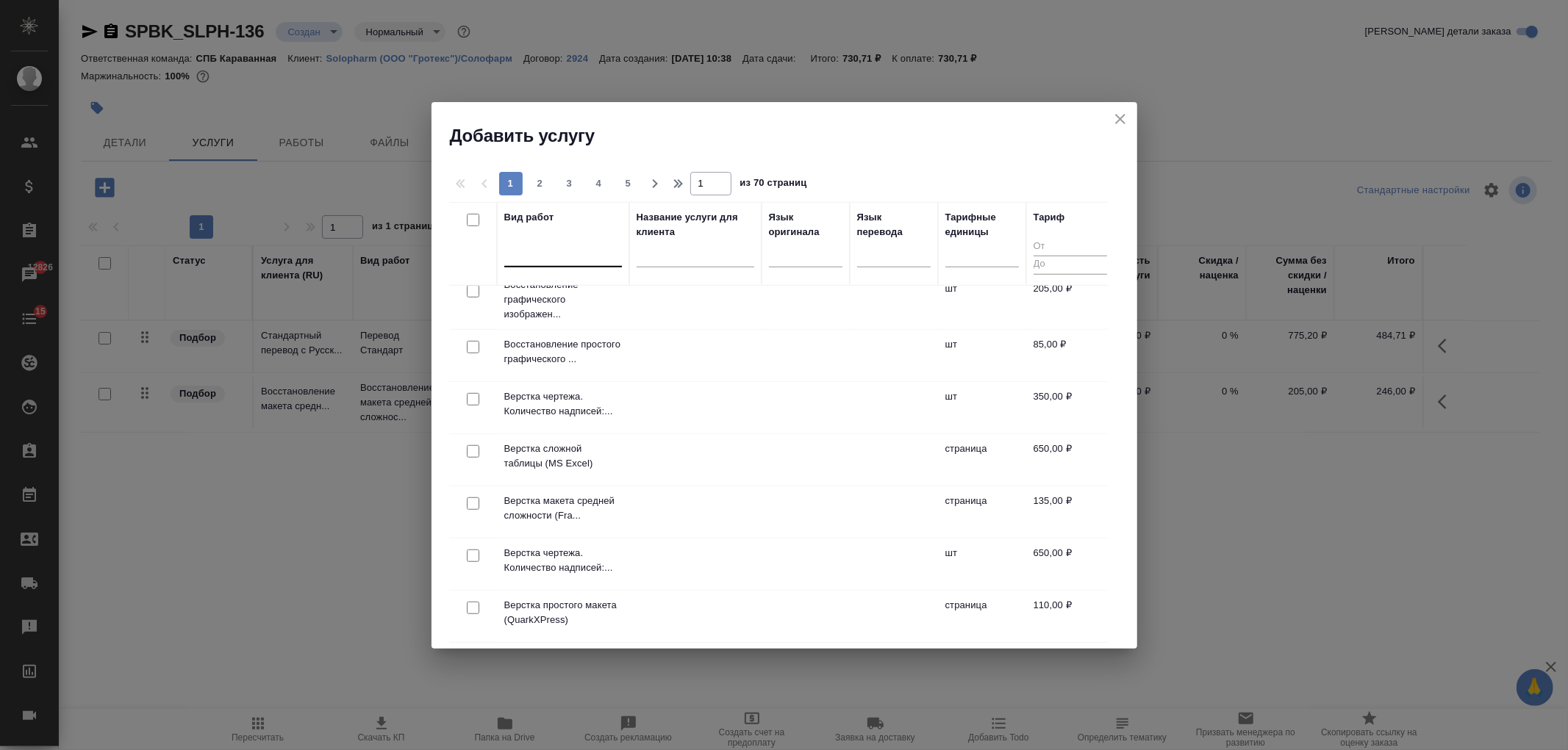
click at [539, 255] on div at bounding box center [562, 253] width 117 height 21
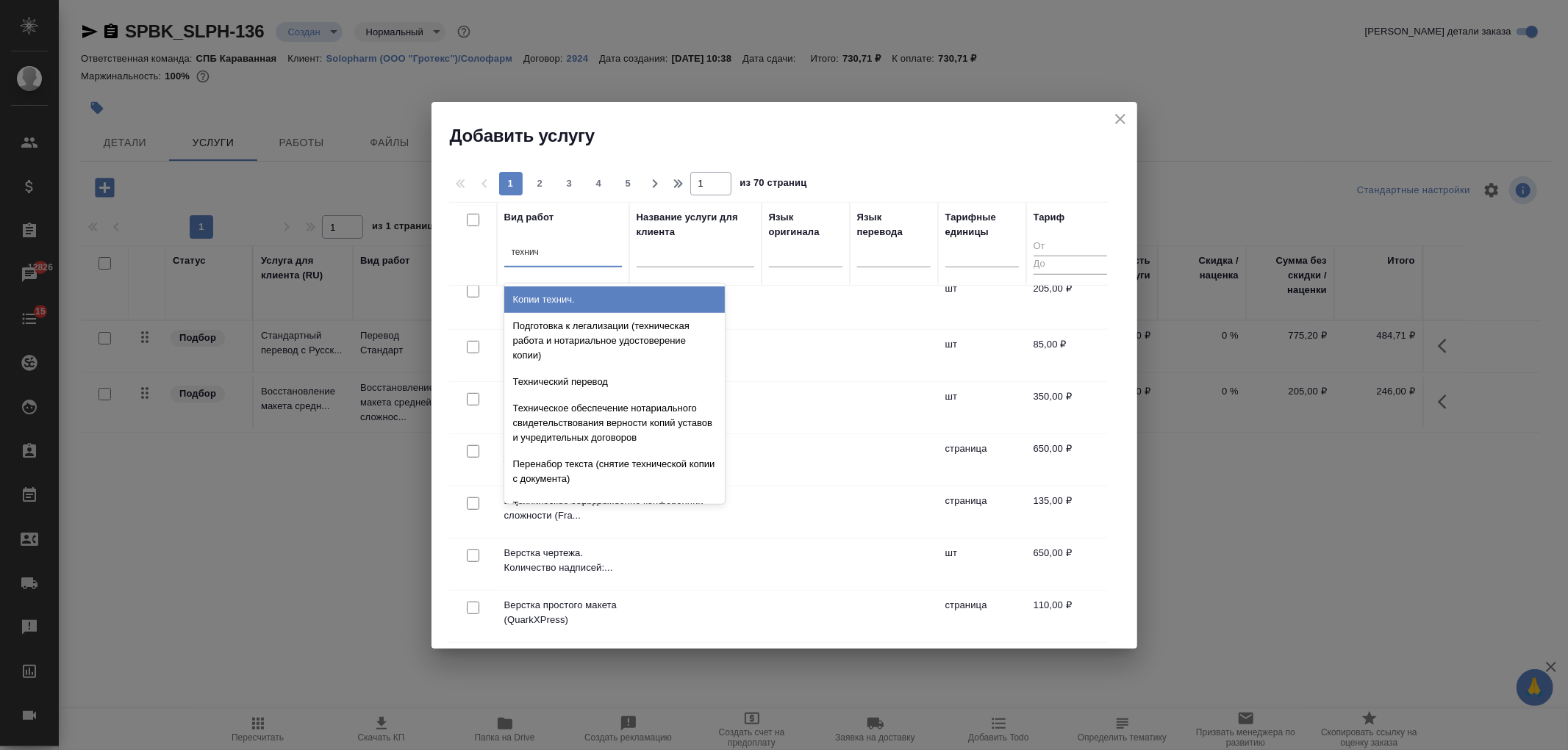
type input "техниче"
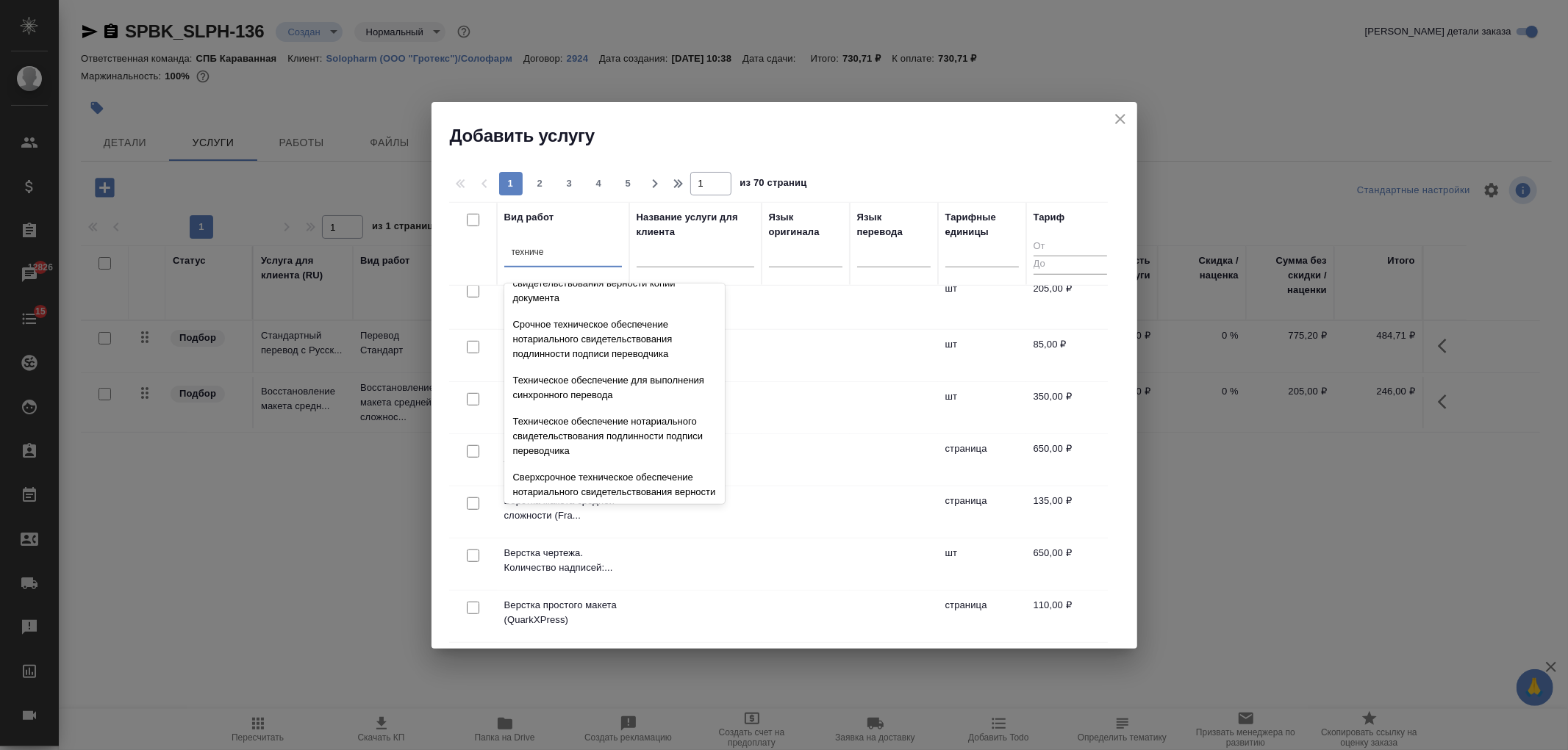
scroll to position [338, 0]
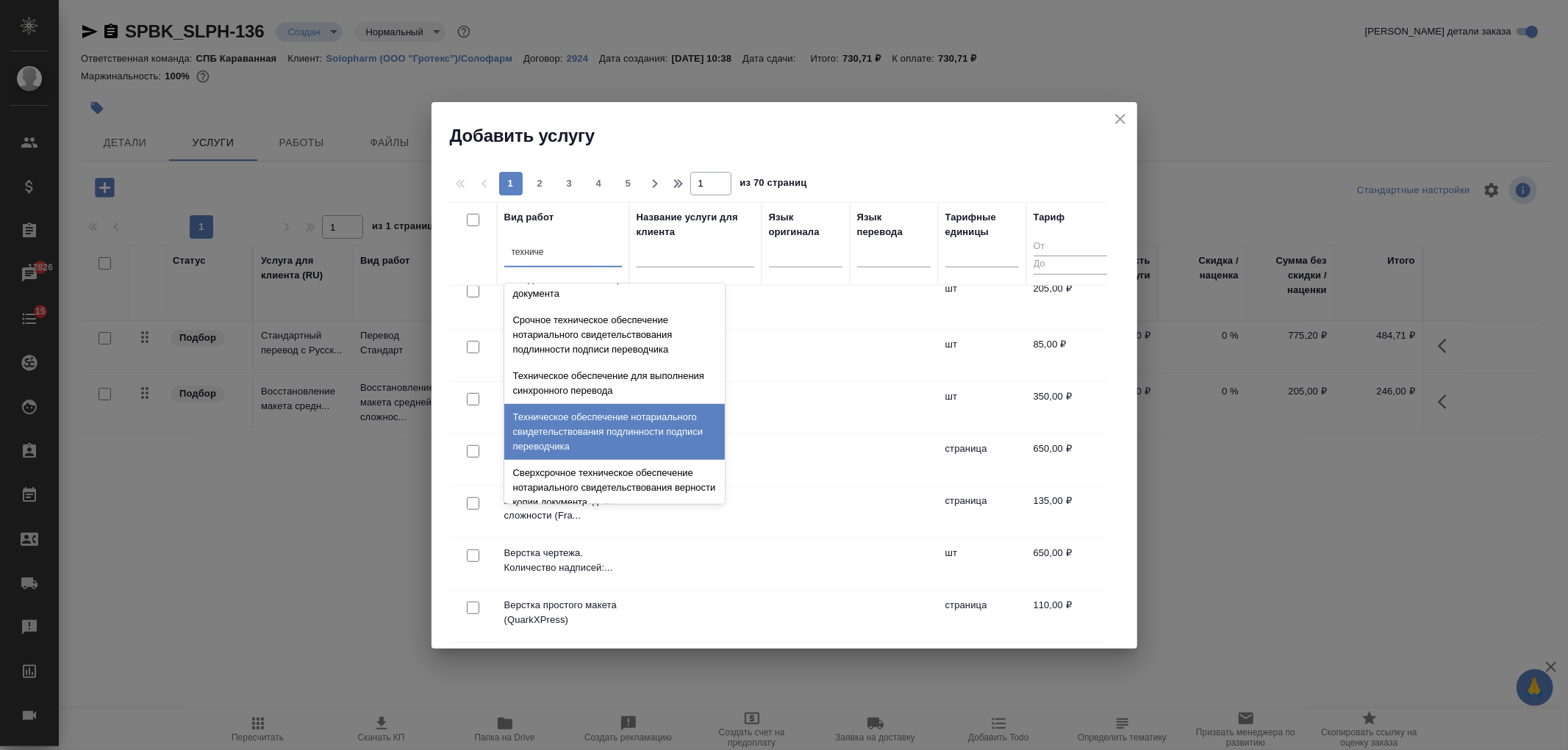
click at [686, 418] on div "Техническое обеспечение нотариального свидетельствования подлинности подписи пе…" at bounding box center [614, 432] width 221 height 56
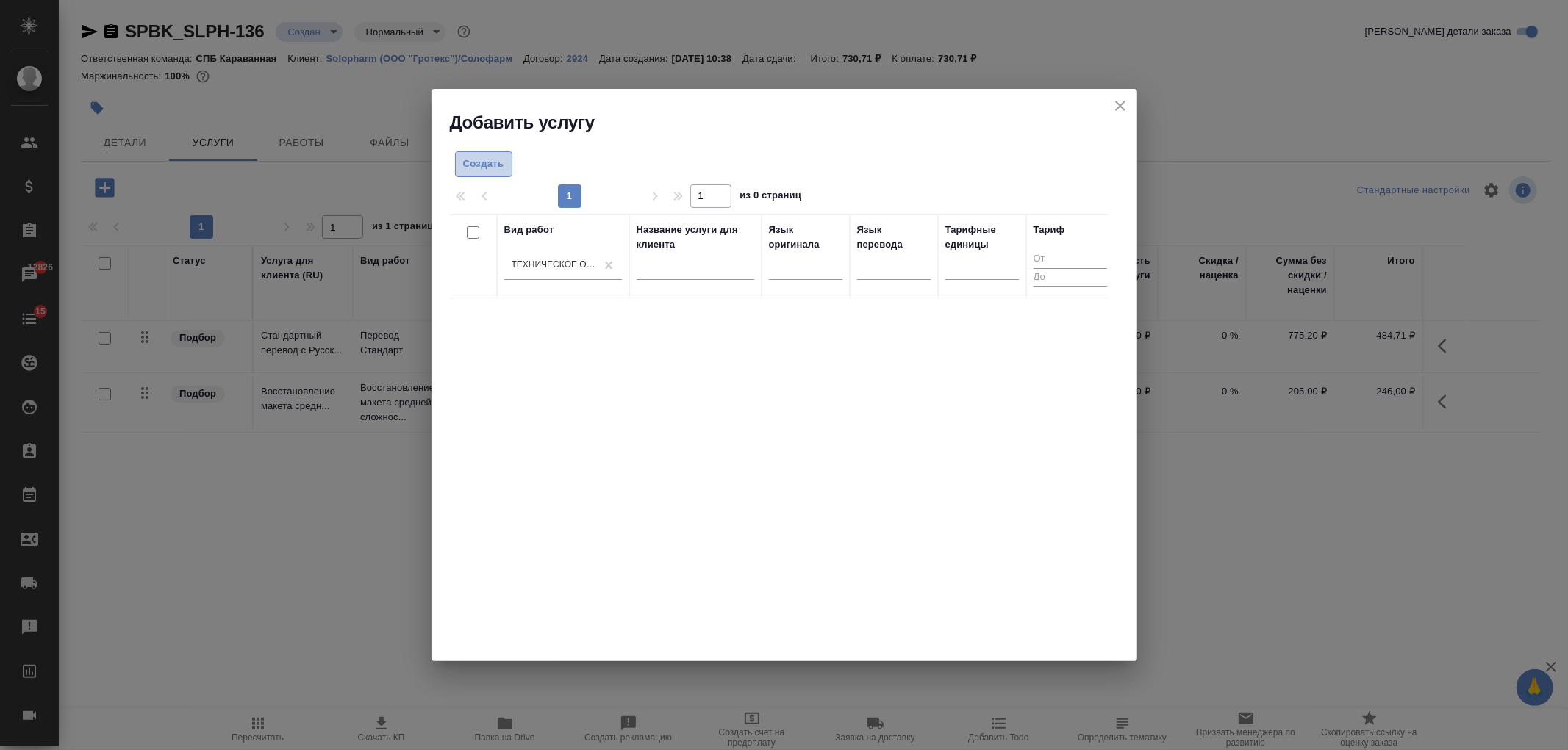
click at [489, 162] on span "Создать" at bounding box center [484, 164] width 41 height 17
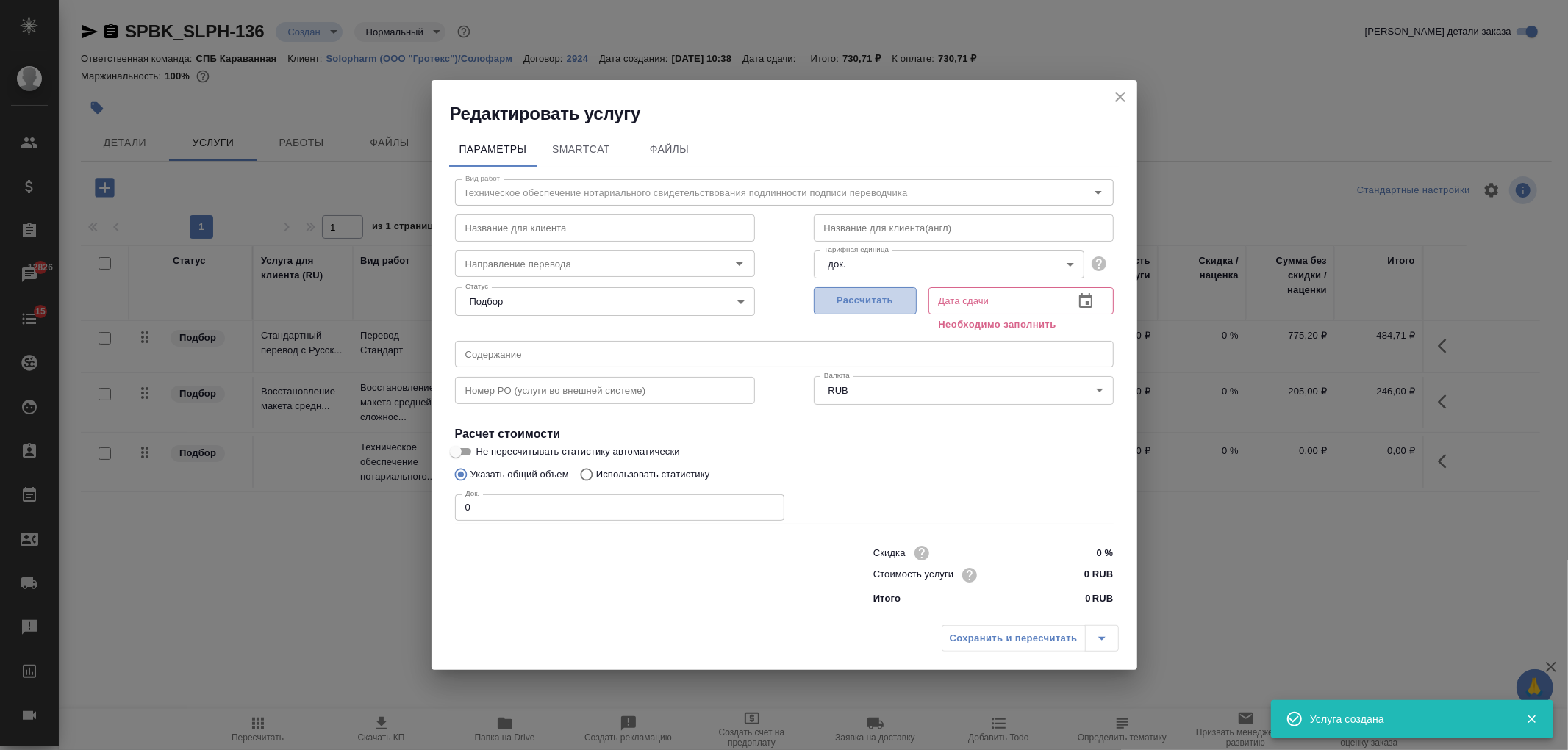
click at [879, 301] on span "Рассчитать" at bounding box center [865, 300] width 87 height 17
type input "29.09.2025 11:22"
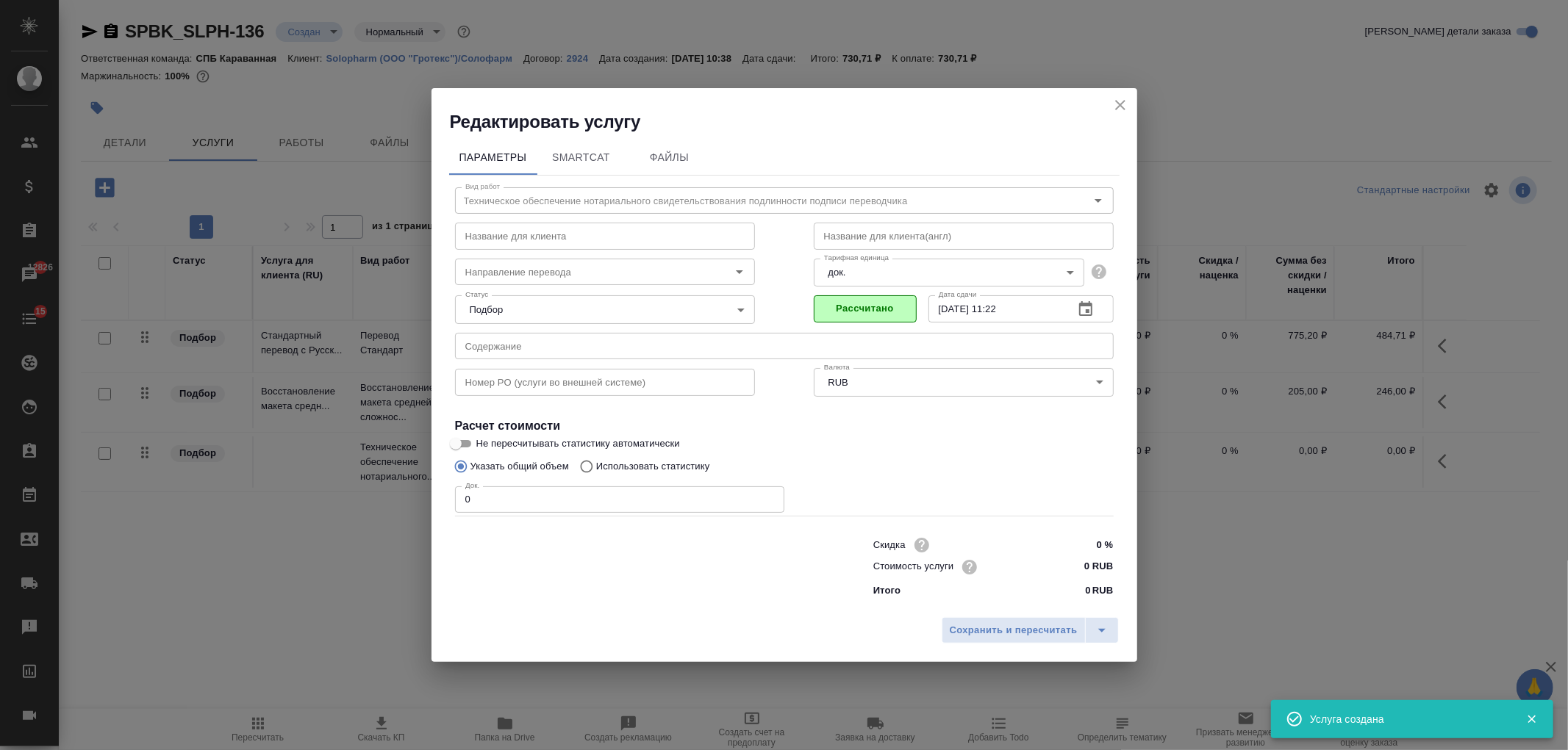
click at [1066, 562] on input "0 RUB" at bounding box center [1085, 567] width 55 height 21
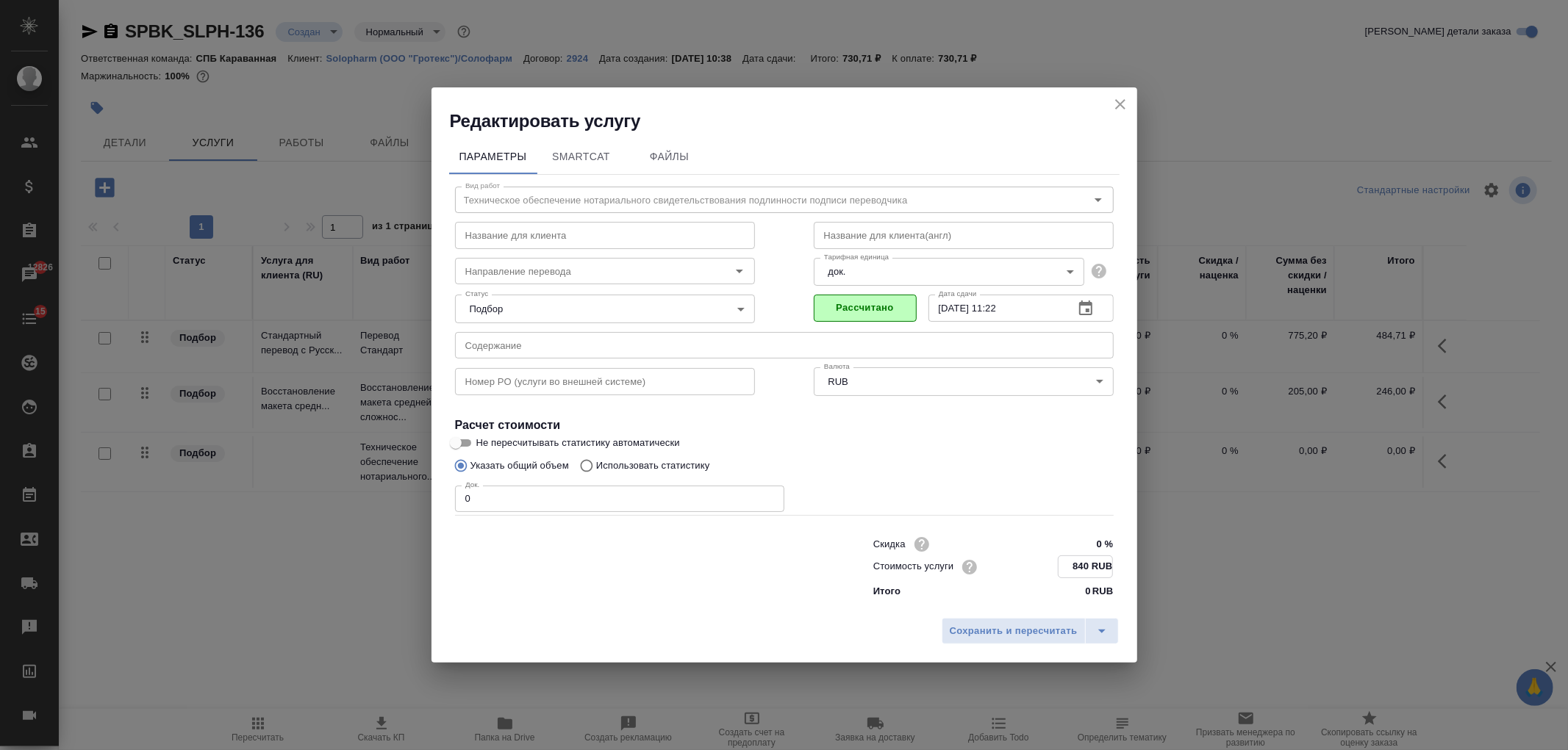
type input "840 RUB"
click at [493, 503] on input "0" at bounding box center [619, 499] width 329 height 26
type input "1"
click at [1002, 643] on button "Сохранить и пересчитать" at bounding box center [1014, 630] width 144 height 26
click at [997, 635] on span "Сохранить и пересчитать" at bounding box center [1014, 630] width 128 height 17
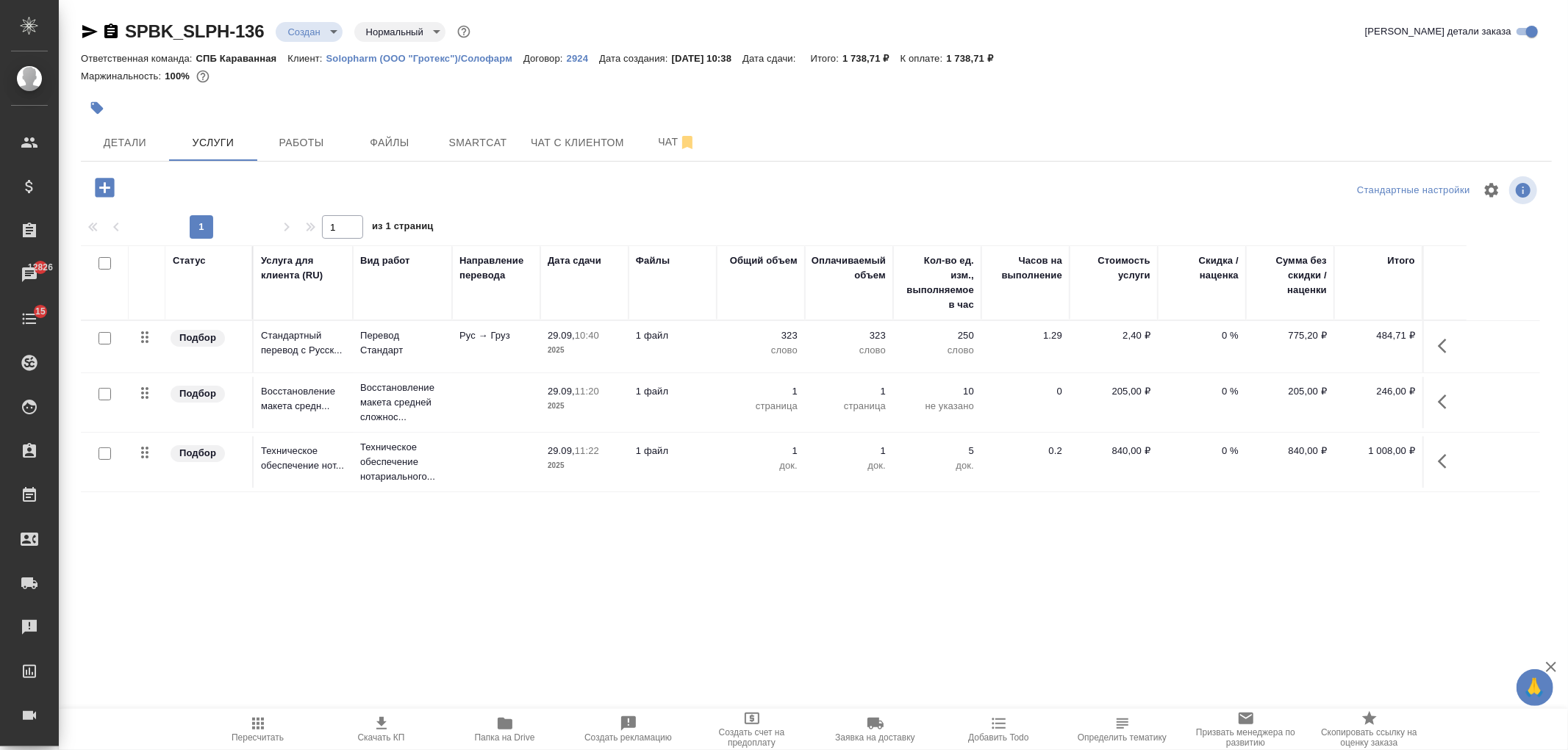
click at [506, 725] on icon "button" at bounding box center [505, 724] width 15 height 11
click at [99, 339] on input "checkbox" at bounding box center [104, 338] width 12 height 12
checkbox input "true"
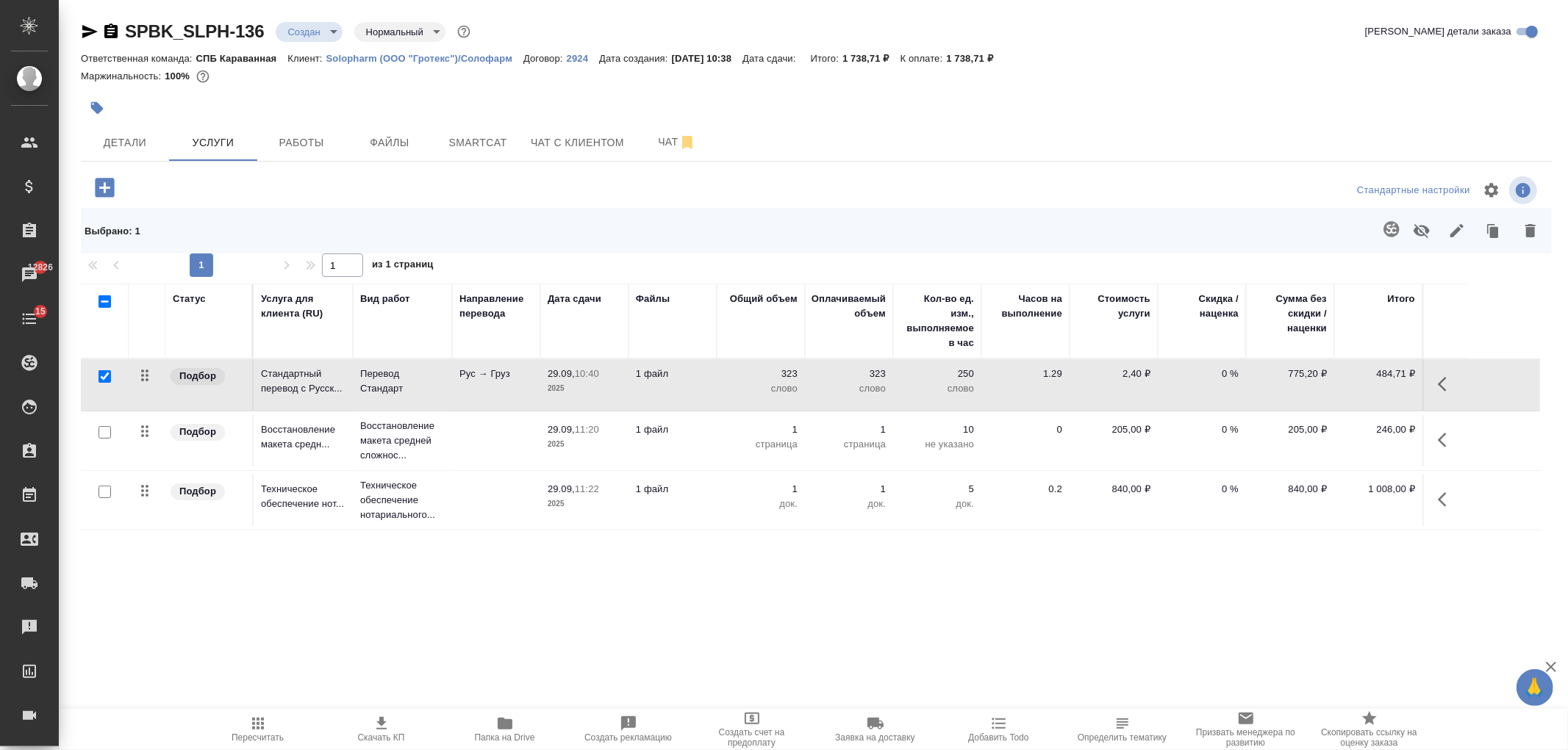
click at [1549, 240] on div "Выбрано : 1" at bounding box center [817, 231] width 1471 height 46
click at [1528, 240] on button "button" at bounding box center [1530, 231] width 35 height 39
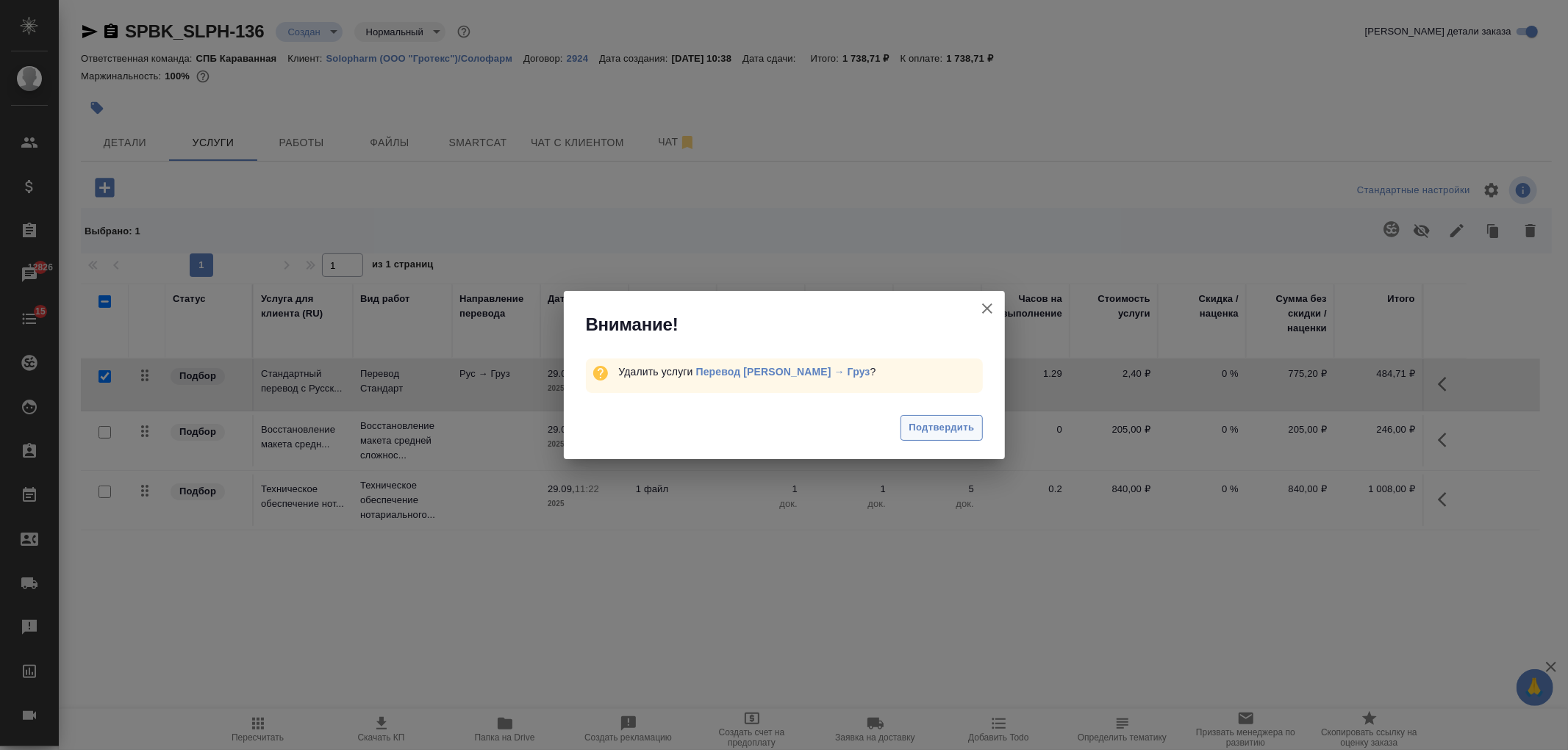
click at [961, 427] on span "Подтвердить" at bounding box center [942, 428] width 66 height 17
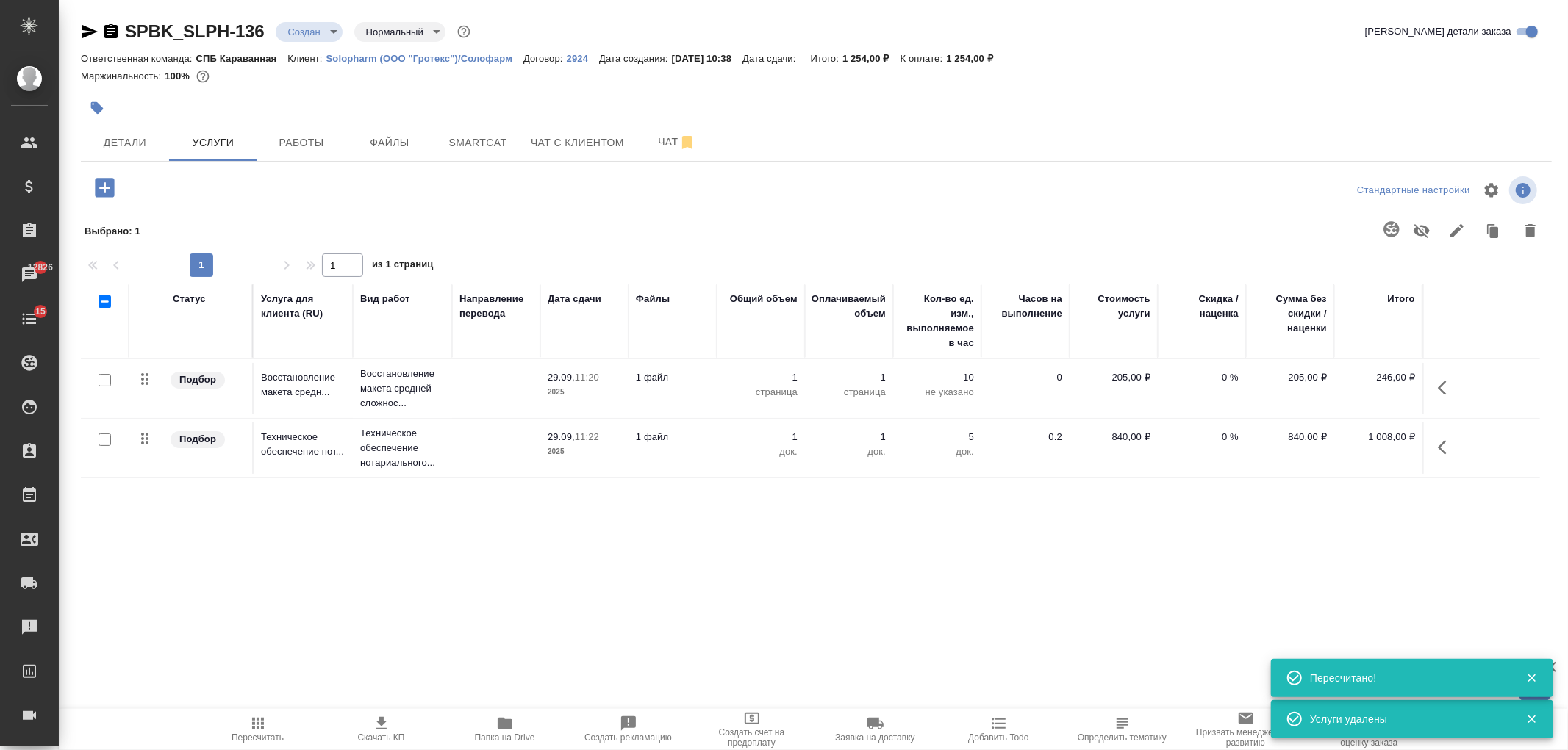
click at [100, 187] on icon "button" at bounding box center [104, 187] width 25 height 25
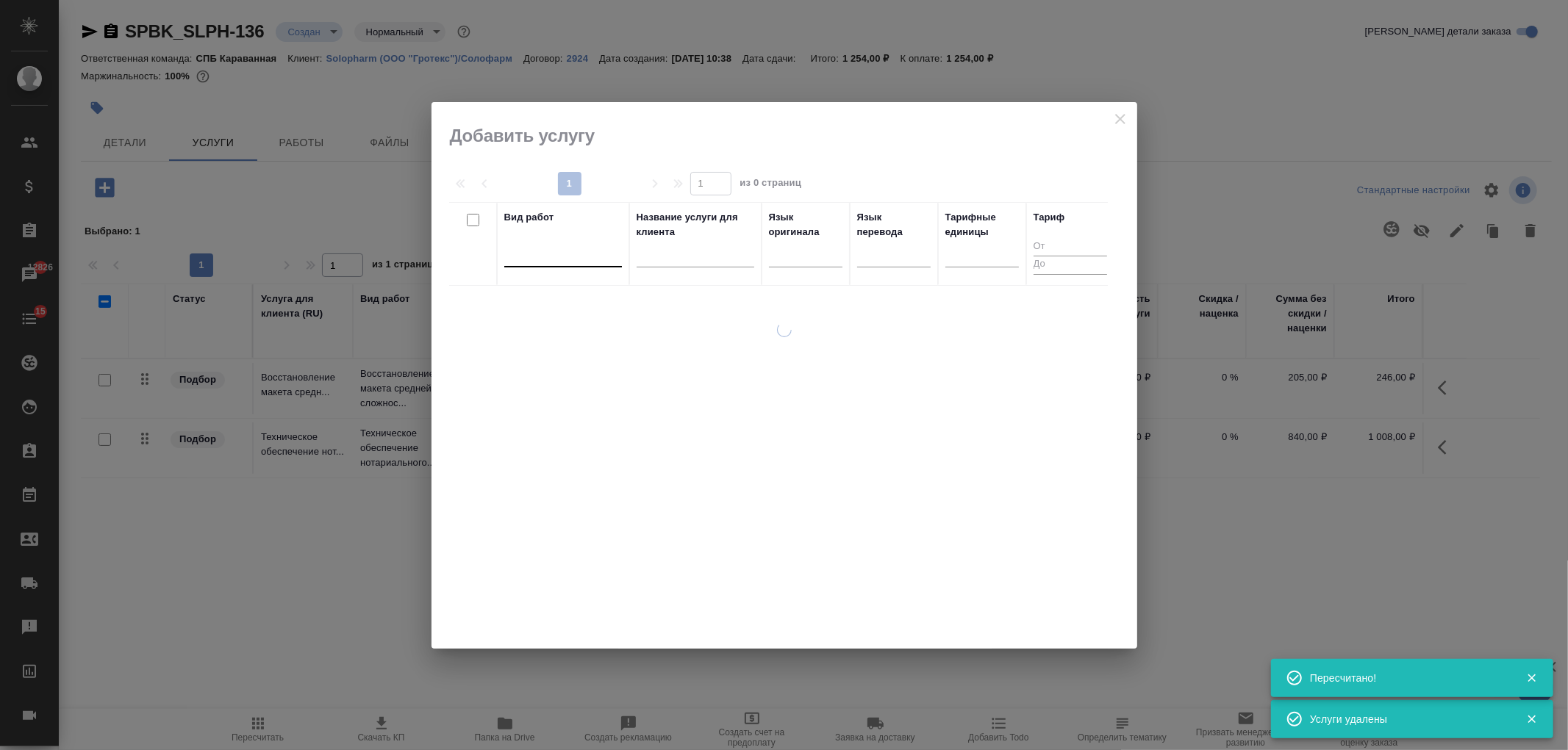
click at [563, 250] on div at bounding box center [562, 253] width 117 height 21
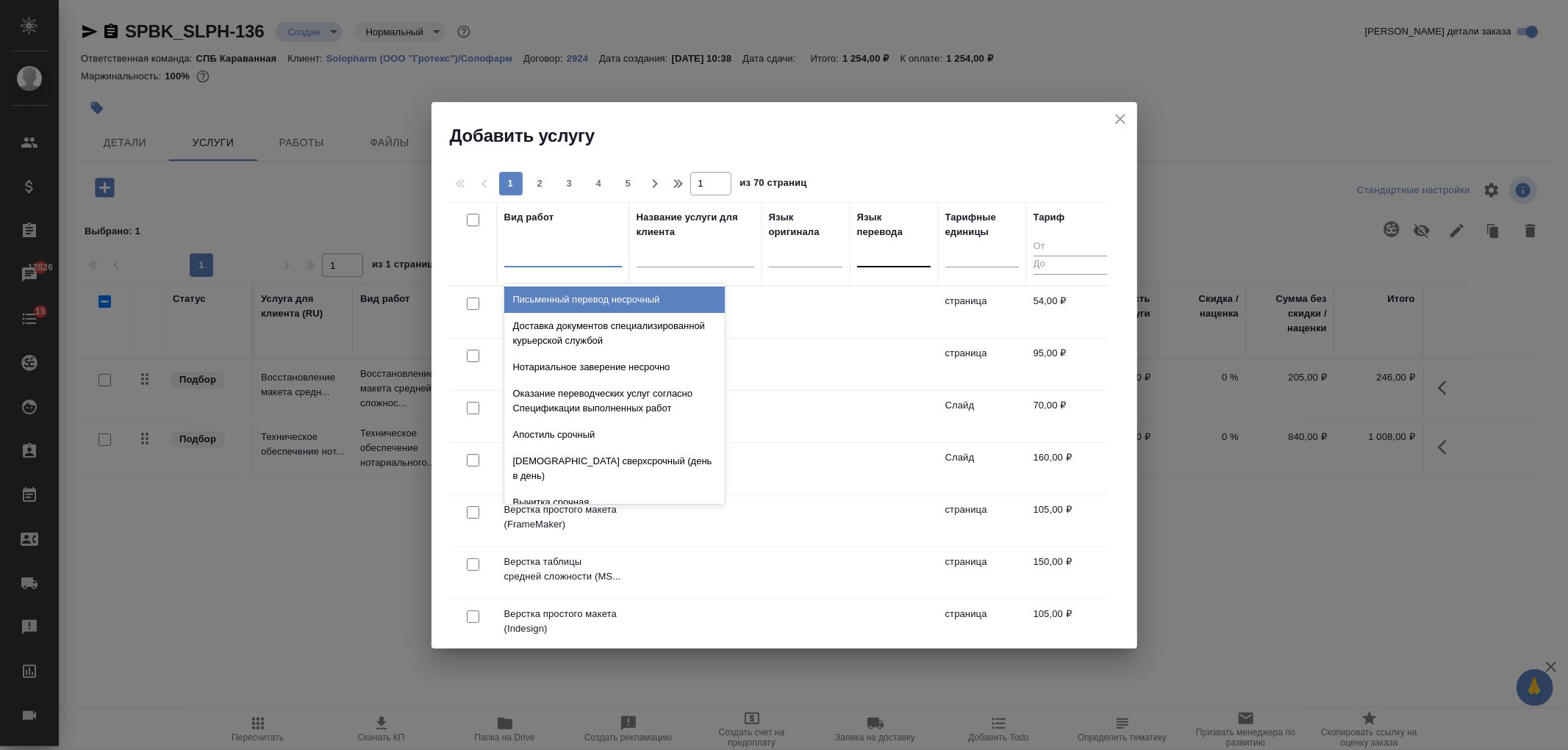
click at [883, 263] on div at bounding box center [894, 254] width 74 height 28
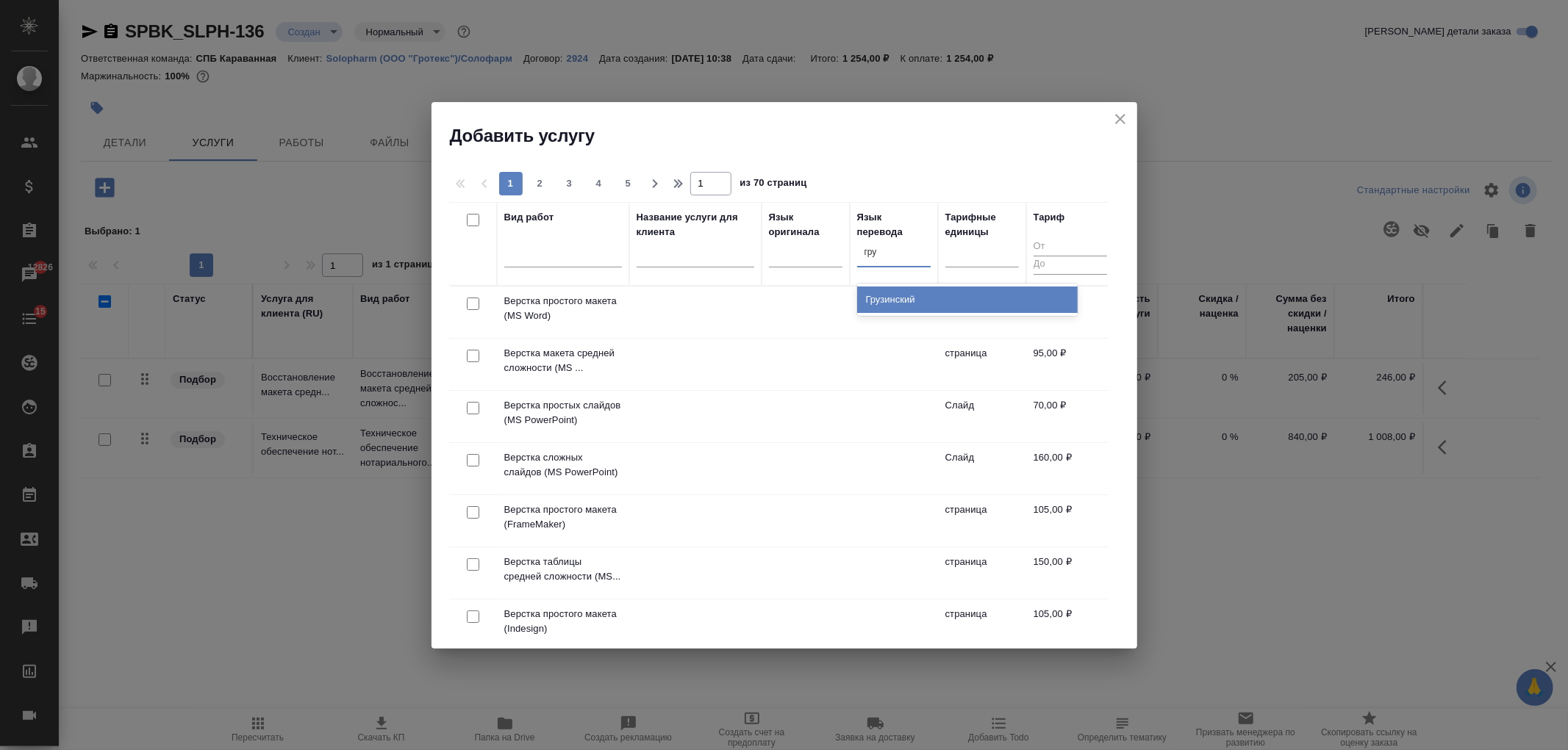
type input "груз"
drag, startPoint x: 897, startPoint y: 299, endPoint x: 883, endPoint y: 304, distance: 14.9
click at [897, 300] on div "Грузинский" at bounding box center [967, 300] width 221 height 26
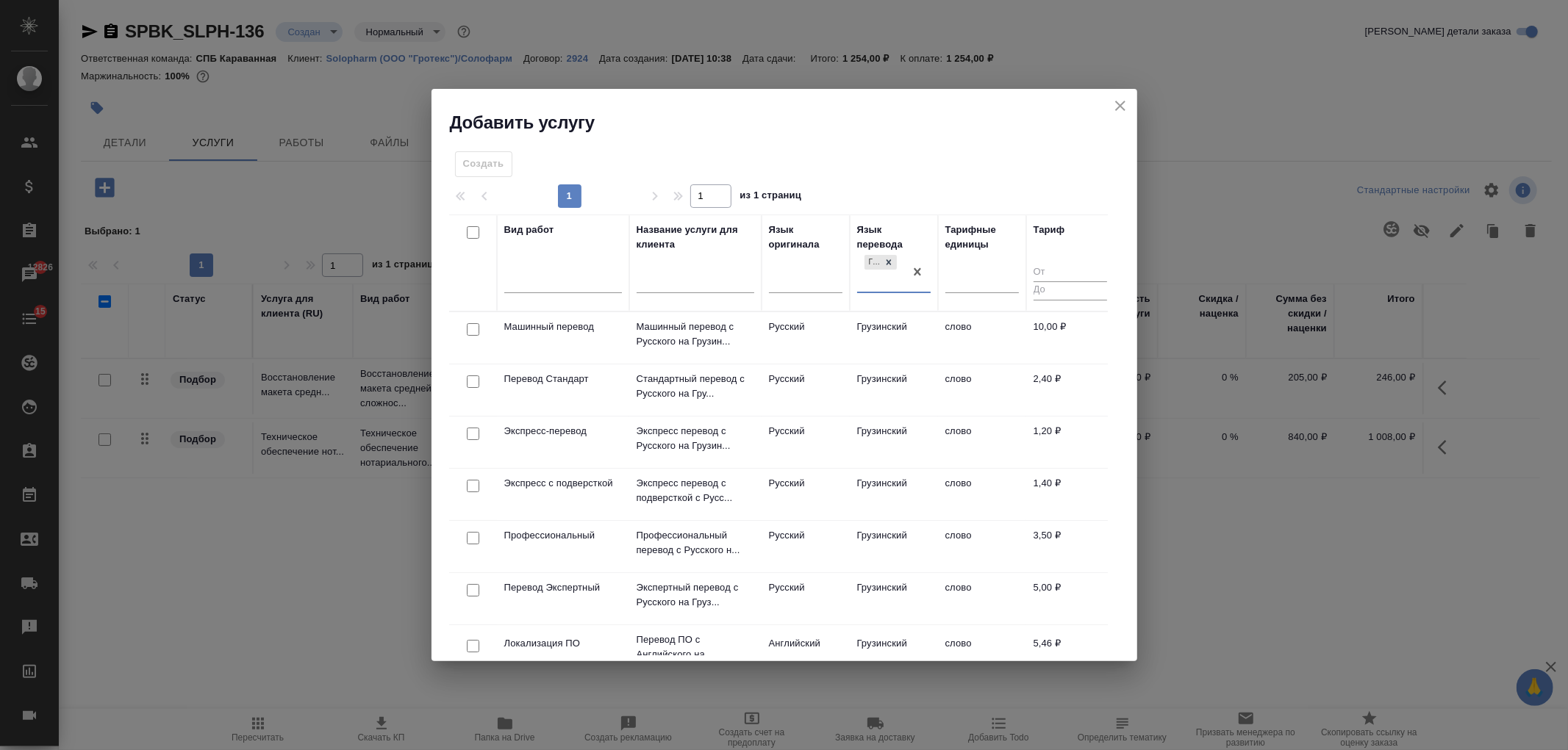
click at [468, 535] on input "checkbox" at bounding box center [473, 537] width 12 height 12
checkbox input "true"
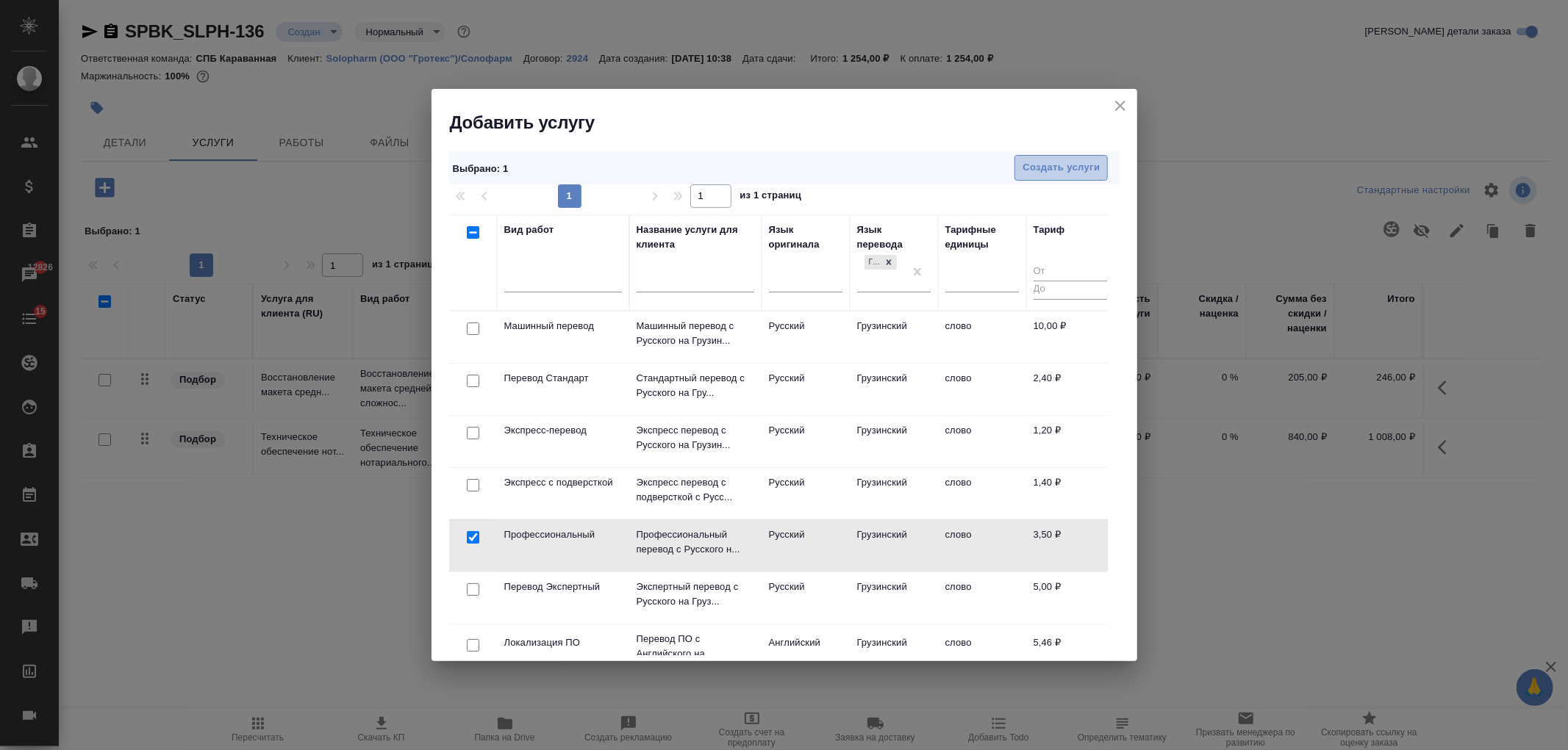
click at [1062, 156] on button "Создать услуги" at bounding box center [1061, 167] width 94 height 25
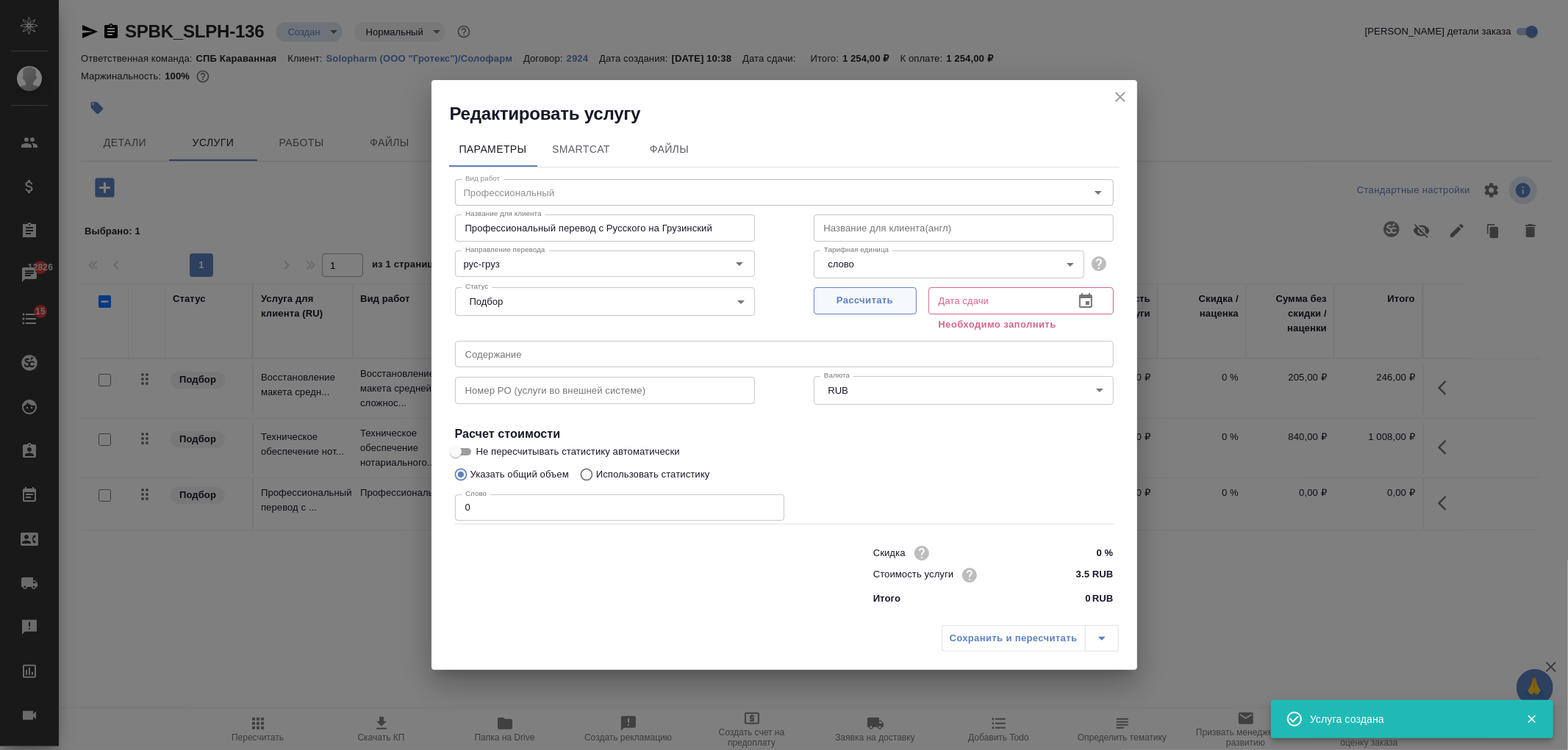
drag, startPoint x: 846, startPoint y: 299, endPoint x: 834, endPoint y: 311, distance: 17.0
click at [846, 298] on span "Рассчитать" at bounding box center [865, 300] width 87 height 17
type input "29.09.2025 11:24"
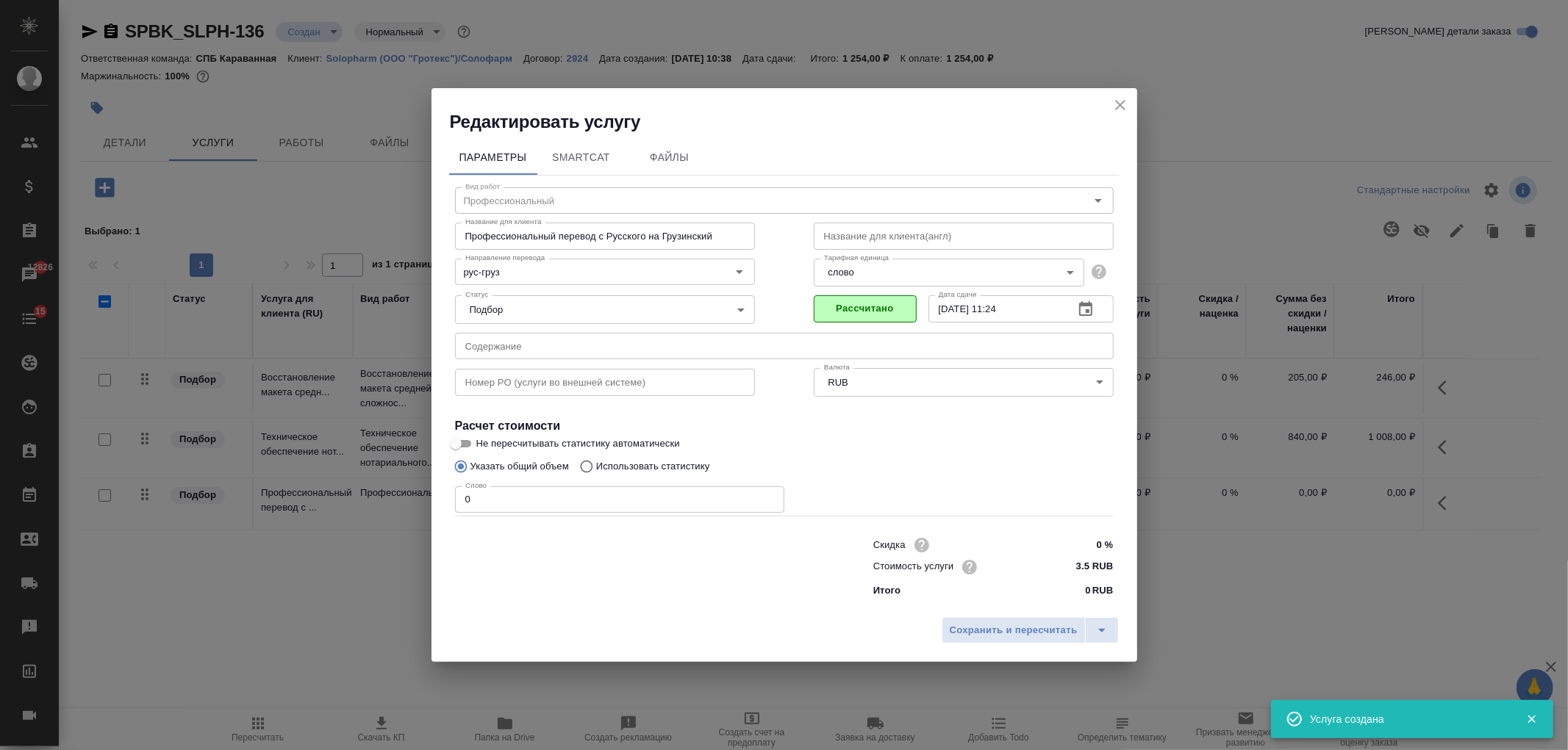
click at [620, 466] on p "Использовать статистику" at bounding box center [653, 467] width 114 height 15
click at [596, 466] on input "Использовать статистику" at bounding box center [585, 467] width 24 height 28
radio input "true"
radio input "false"
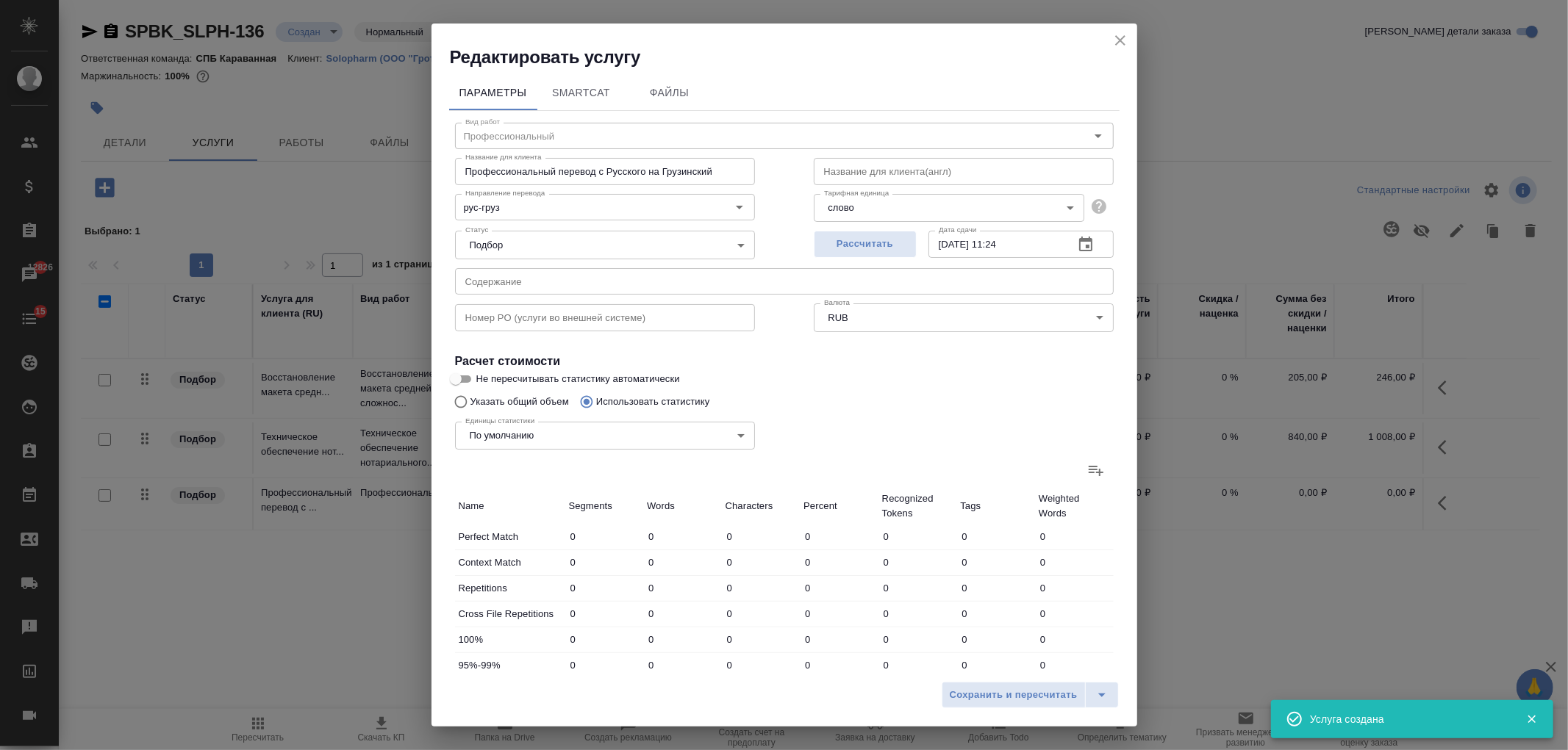
click at [1079, 474] on label at bounding box center [1096, 470] width 35 height 35
click at [0, 0] on input "file" at bounding box center [0, 0] width 0 height 0
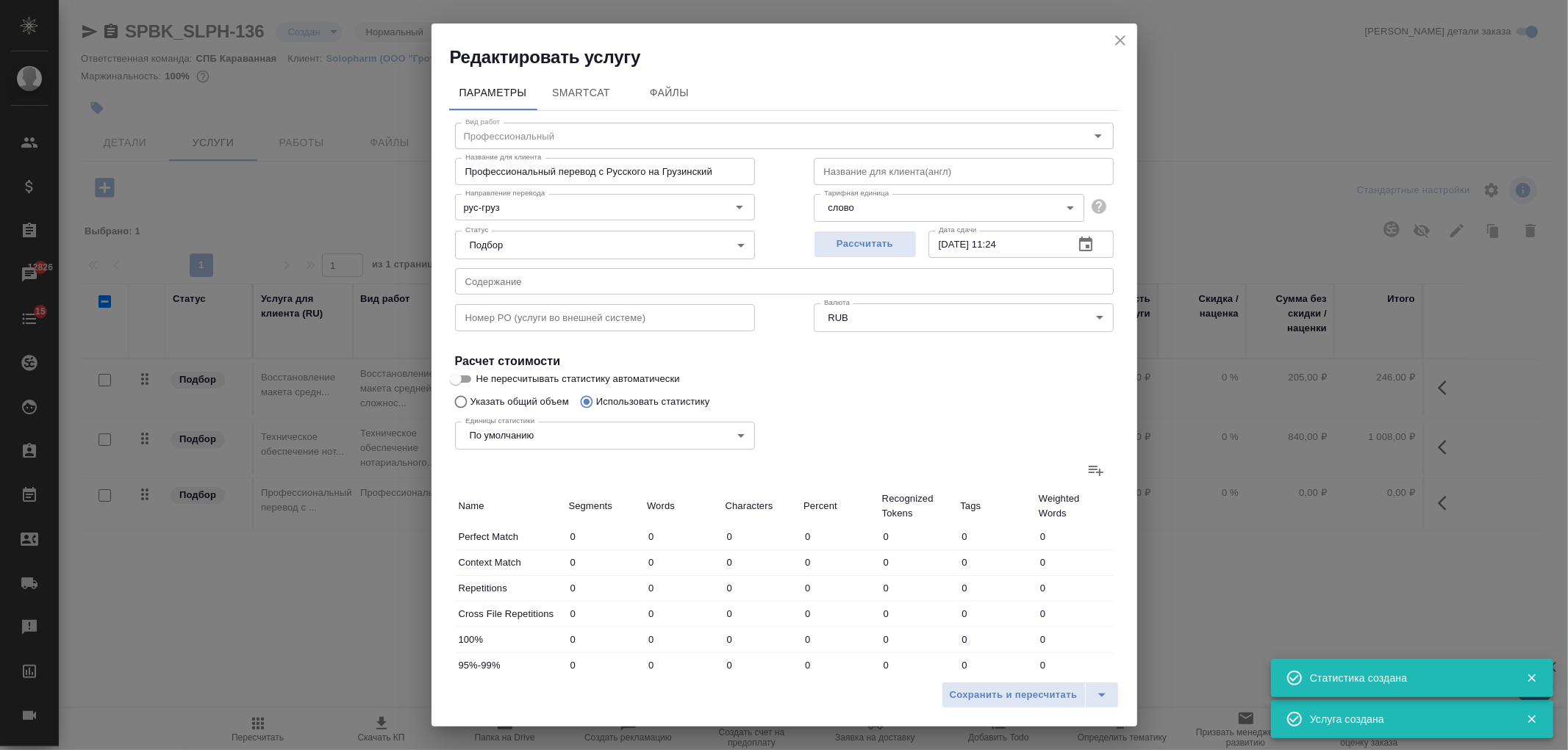
type input "17"
type input "128"
type input "841"
type input "1"
type input "9"
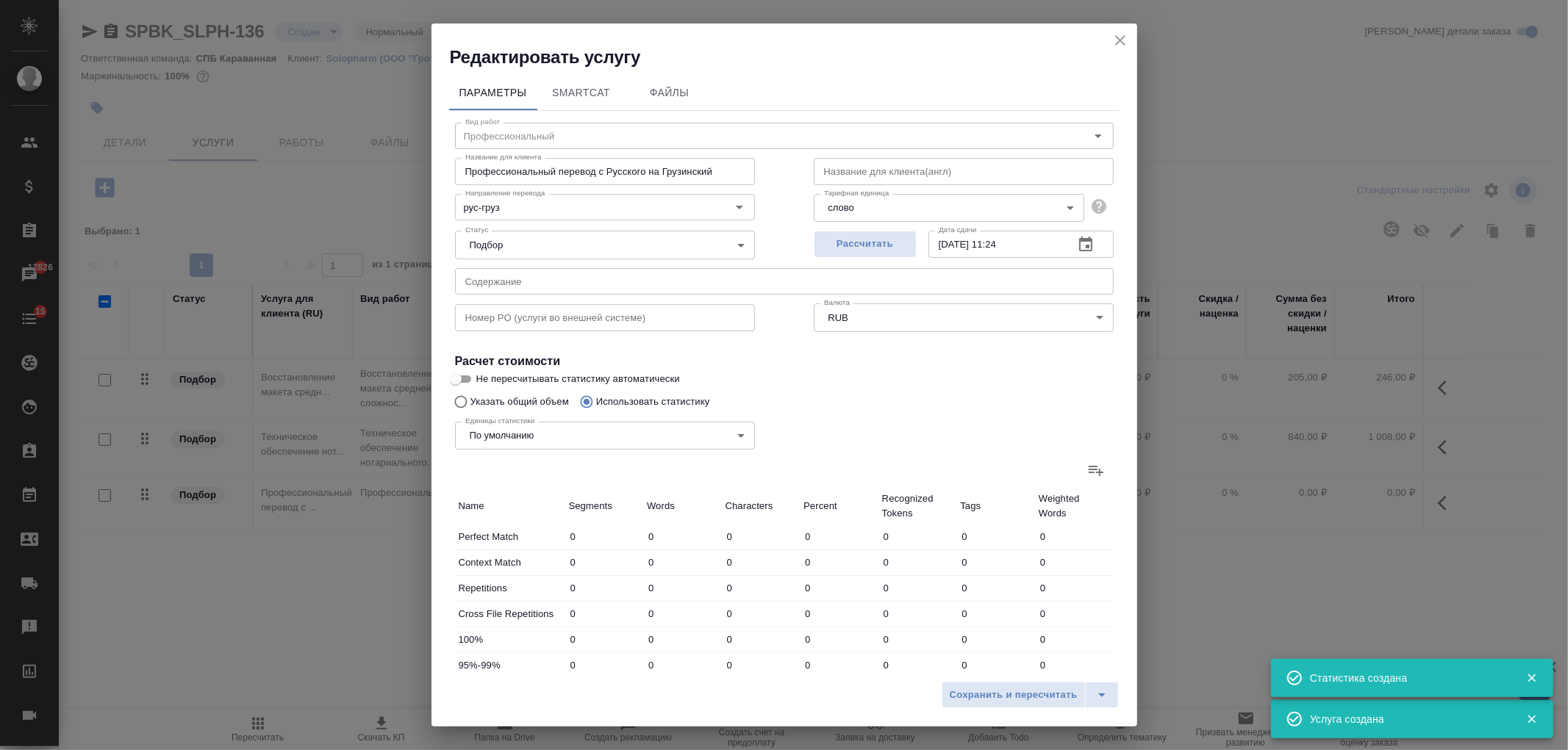
type input "60"
type input "5"
type input "42"
type input "369"
type input "5"
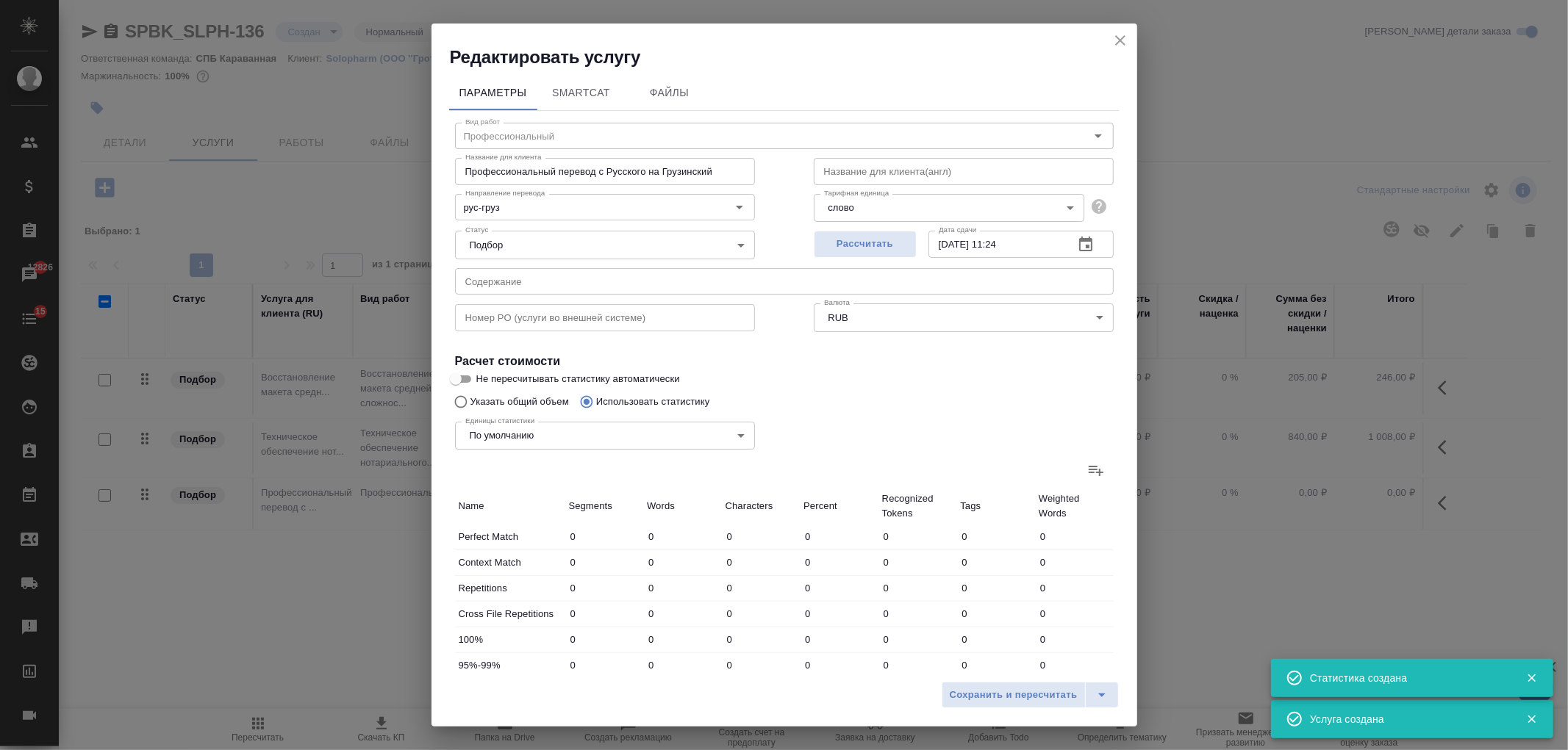
type input "50"
type input "320"
type input "2"
type input "41"
type input "263"
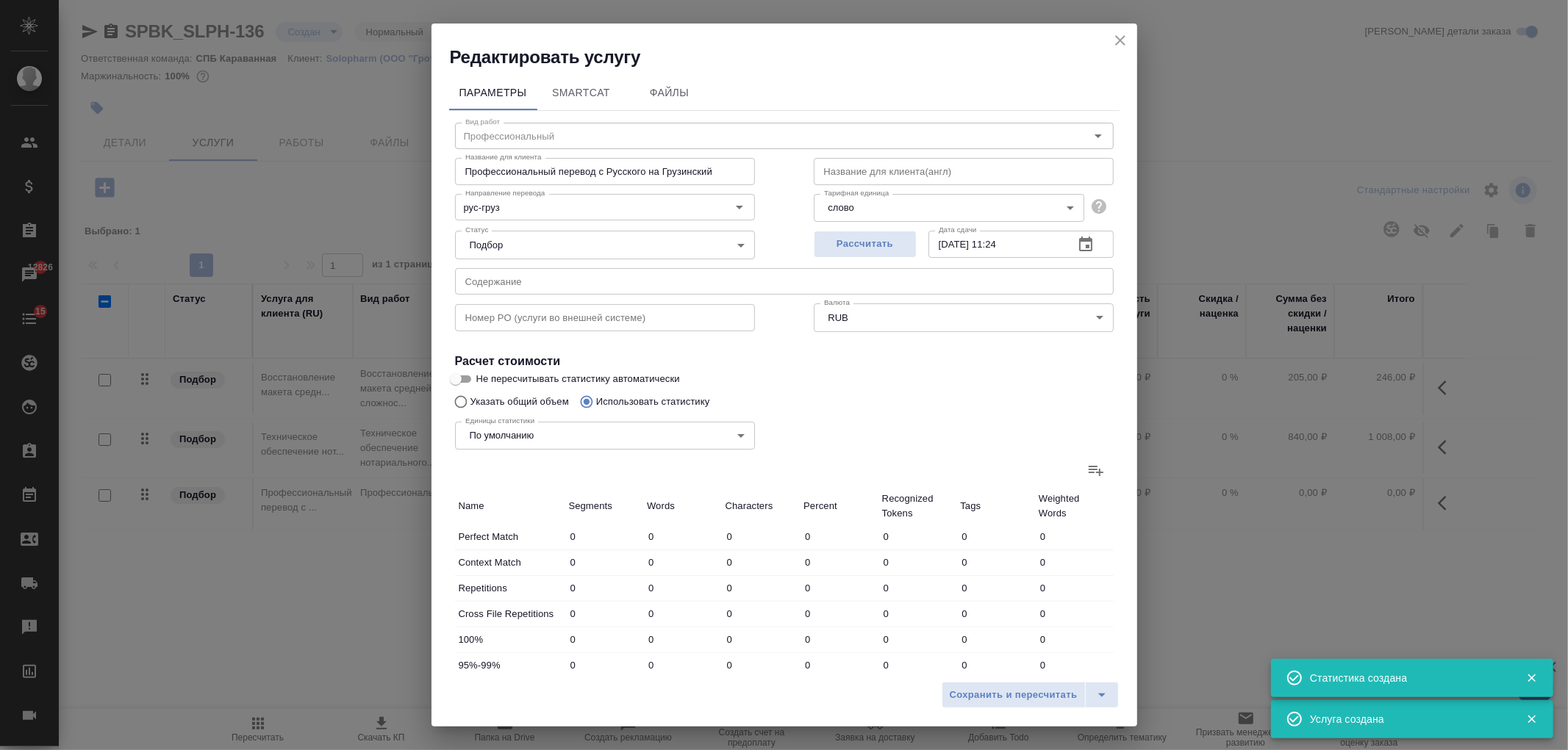
type input "1"
type input "7"
type input "68"
type input "3"
type input "46"
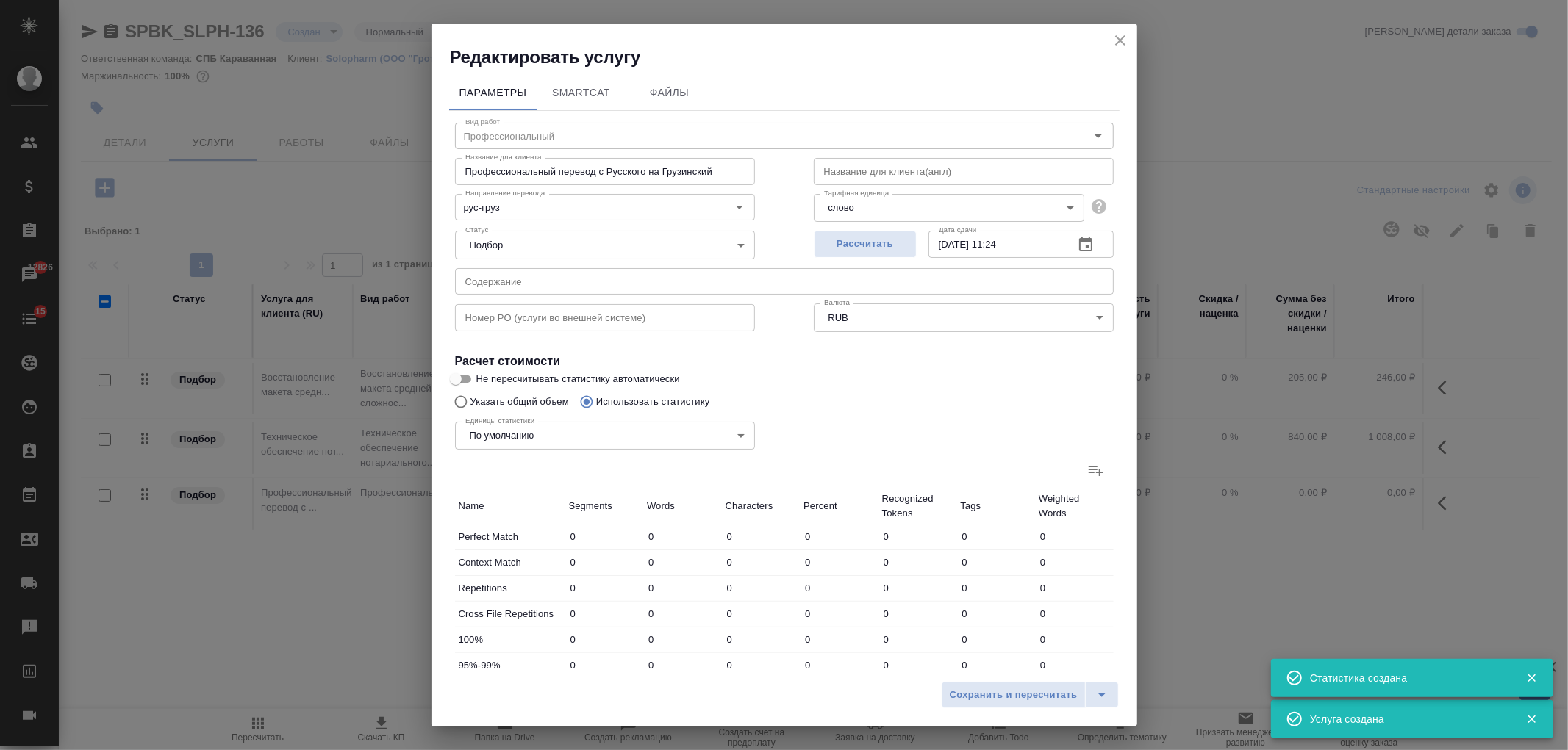
type input "387"
type input "33"
type input "314"
type input "2248"
type input "34"
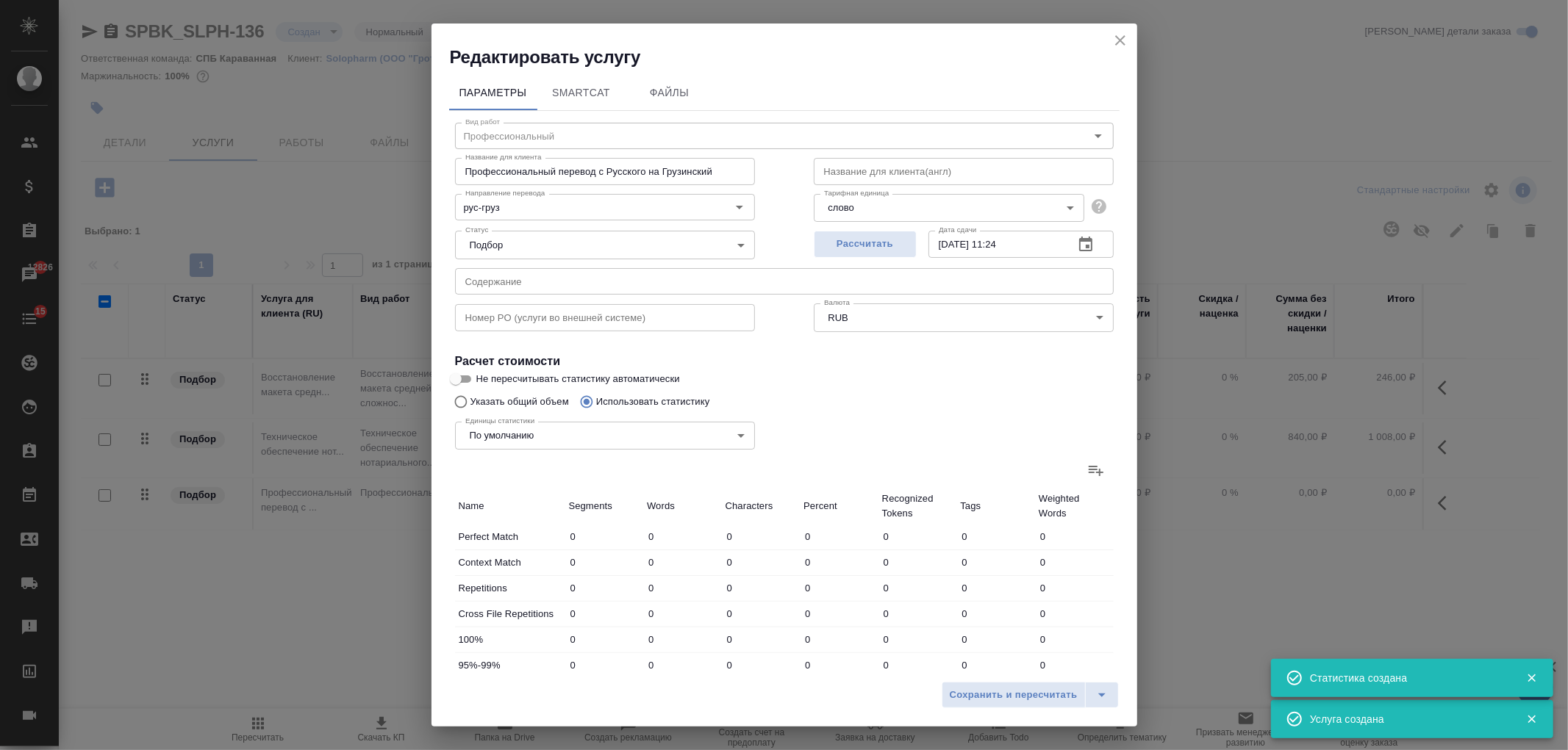
type input "323"
type input "2308"
click at [1091, 472] on icon "button" at bounding box center [1096, 470] width 11 height 13
type input "0"
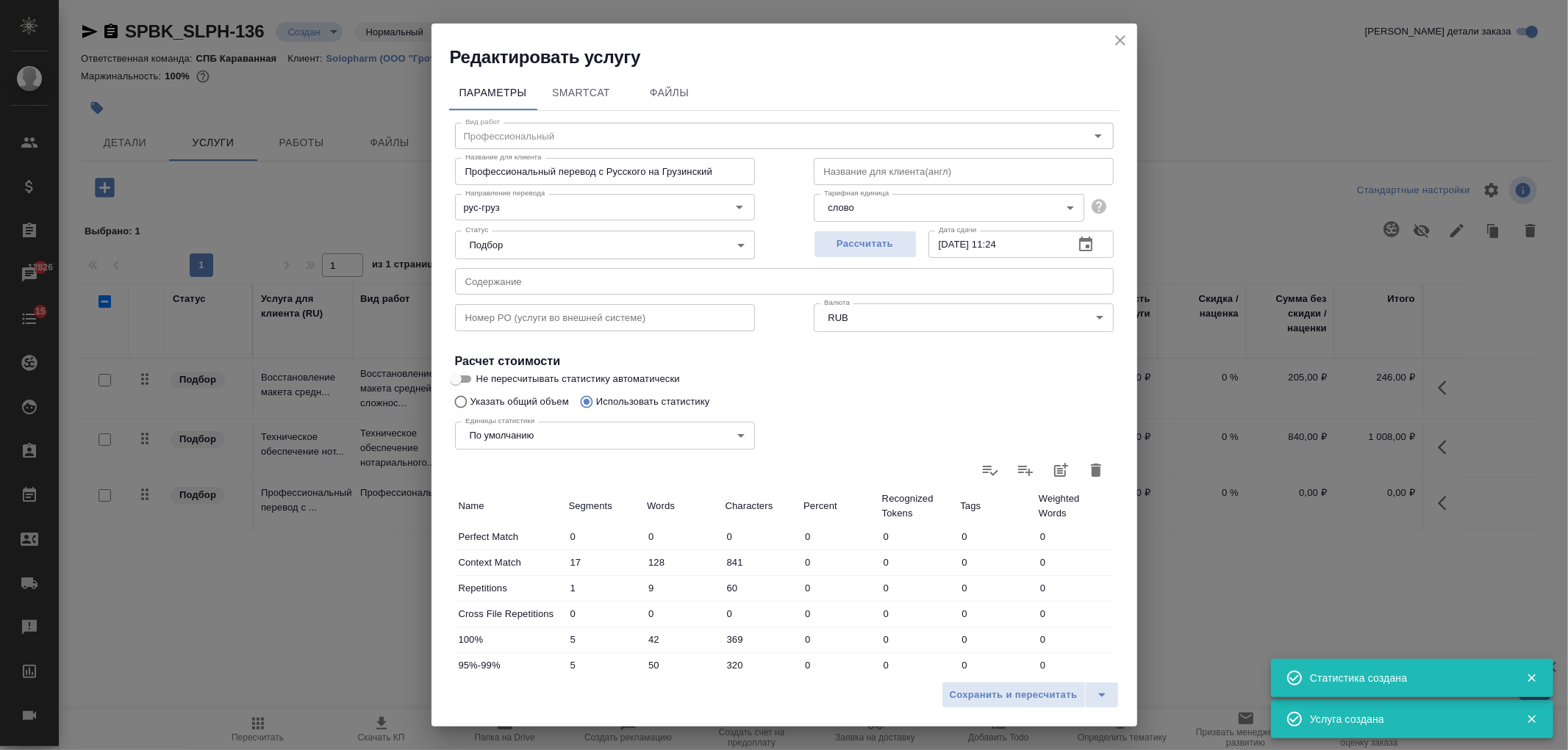
type input "0"
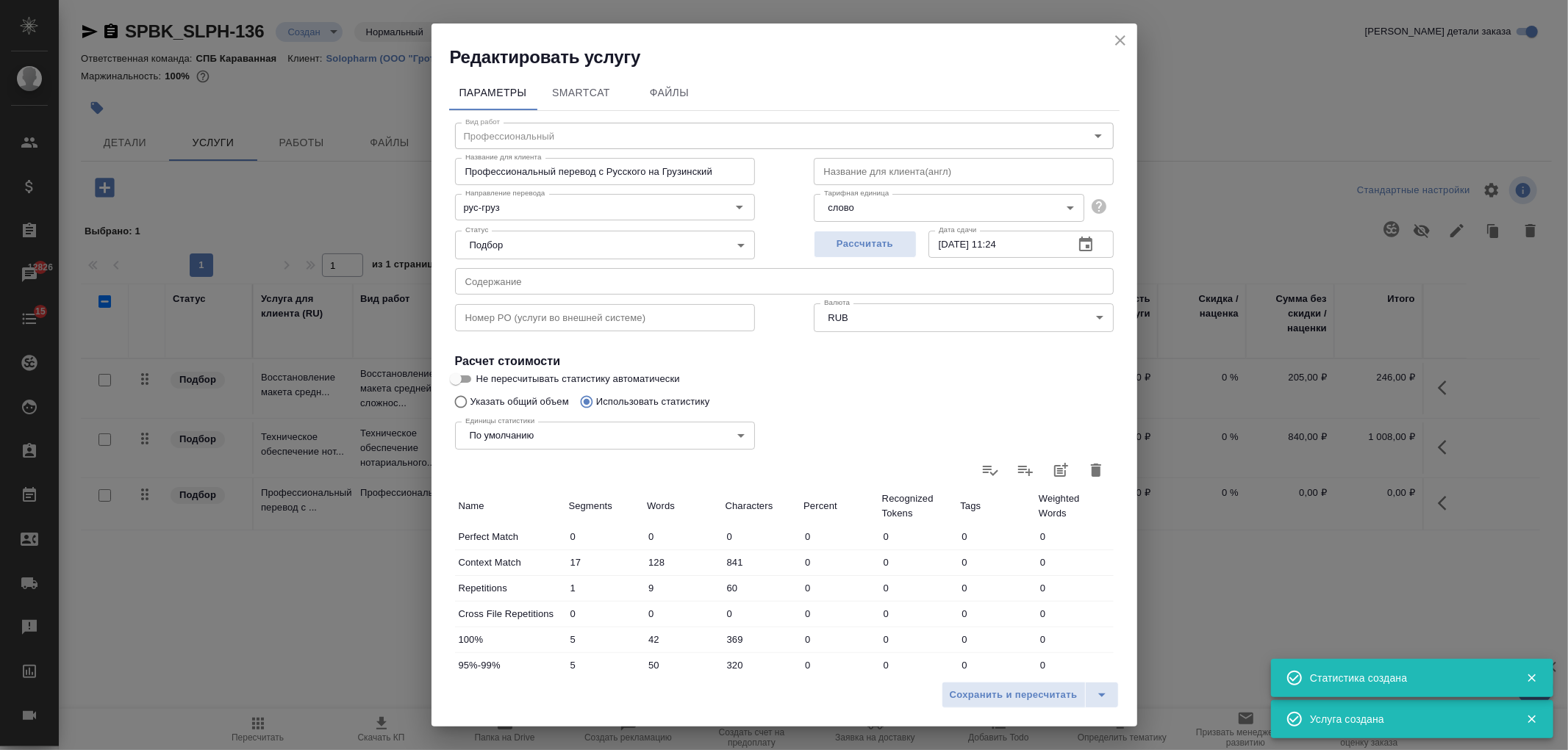
type input "0"
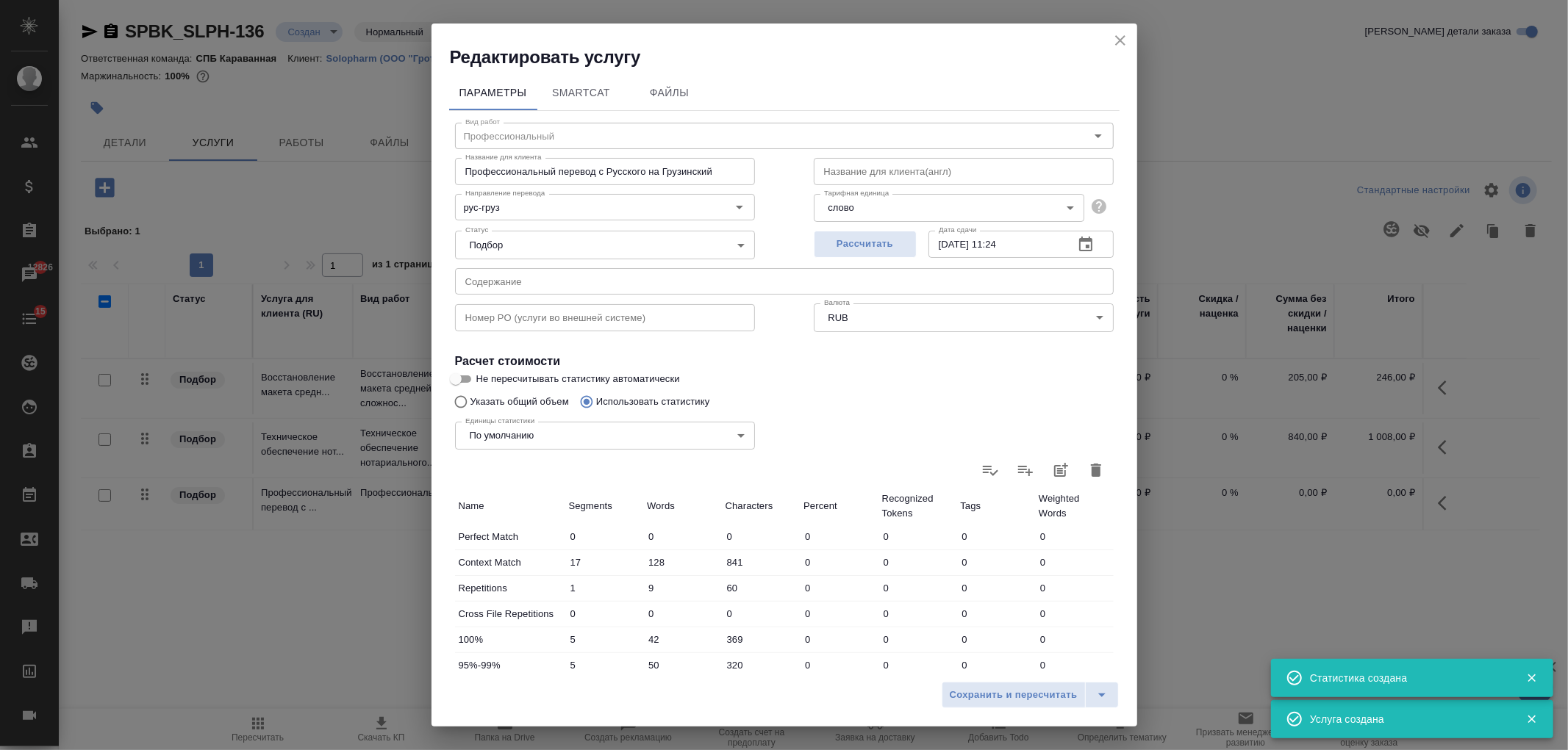
type input "0"
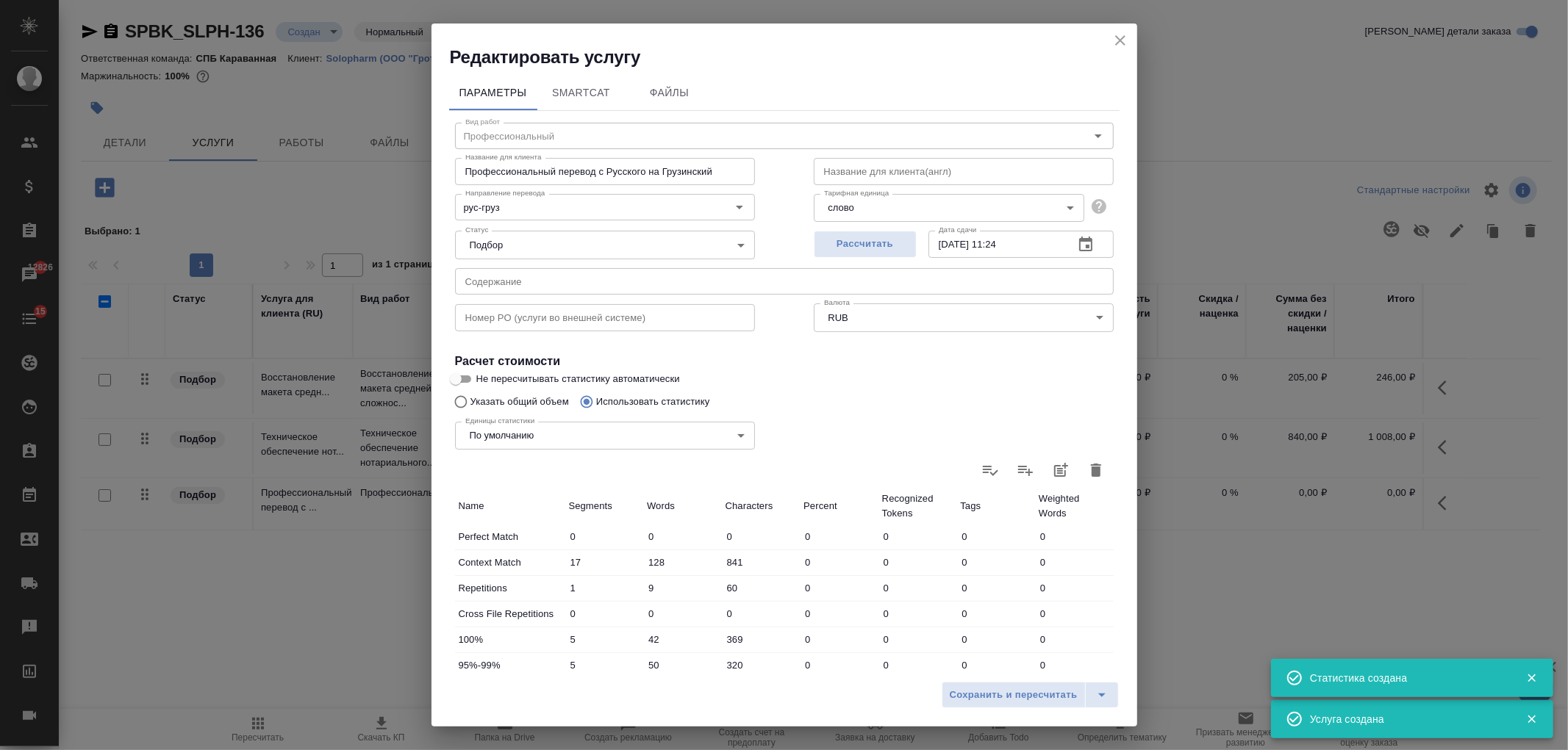
type input "0"
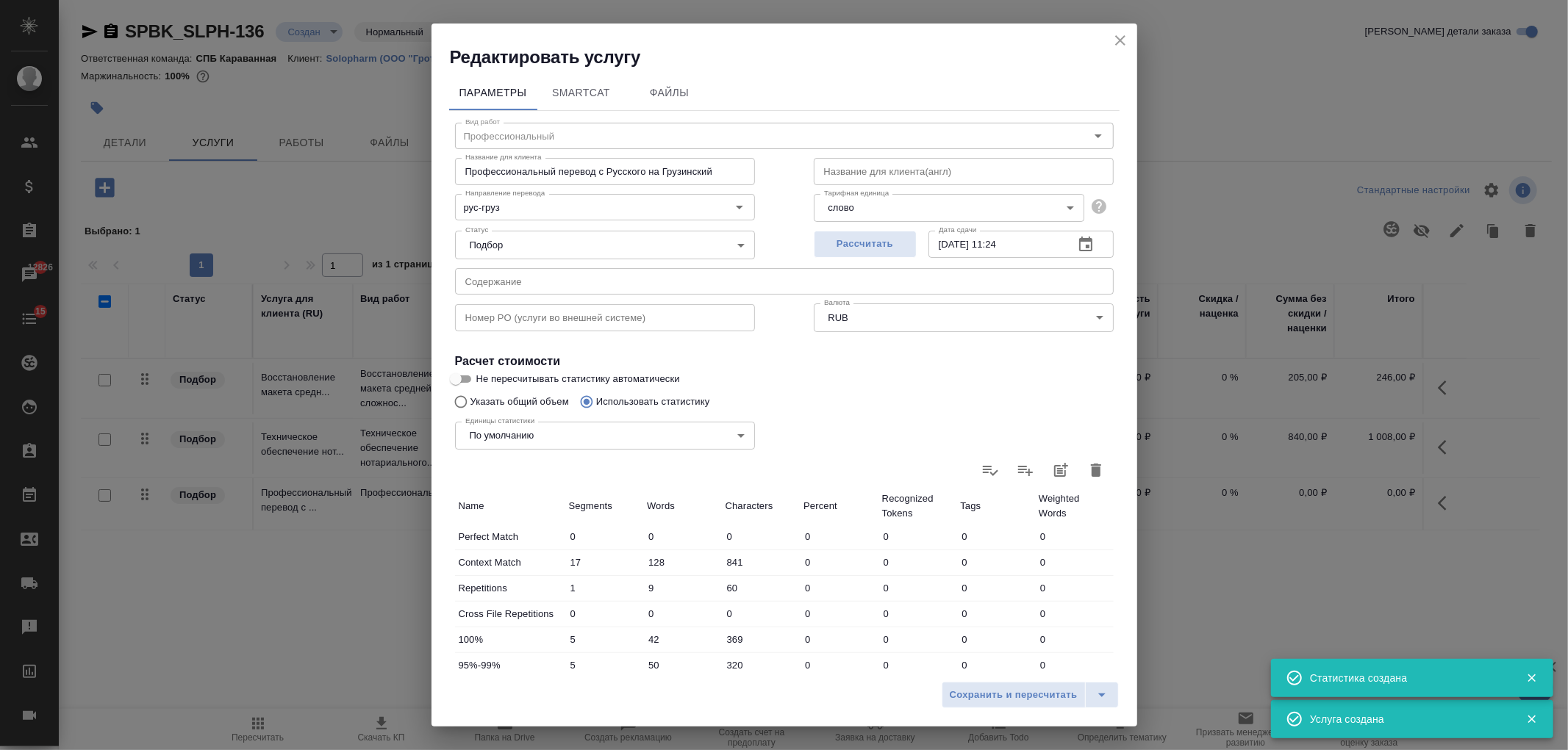
type input "0"
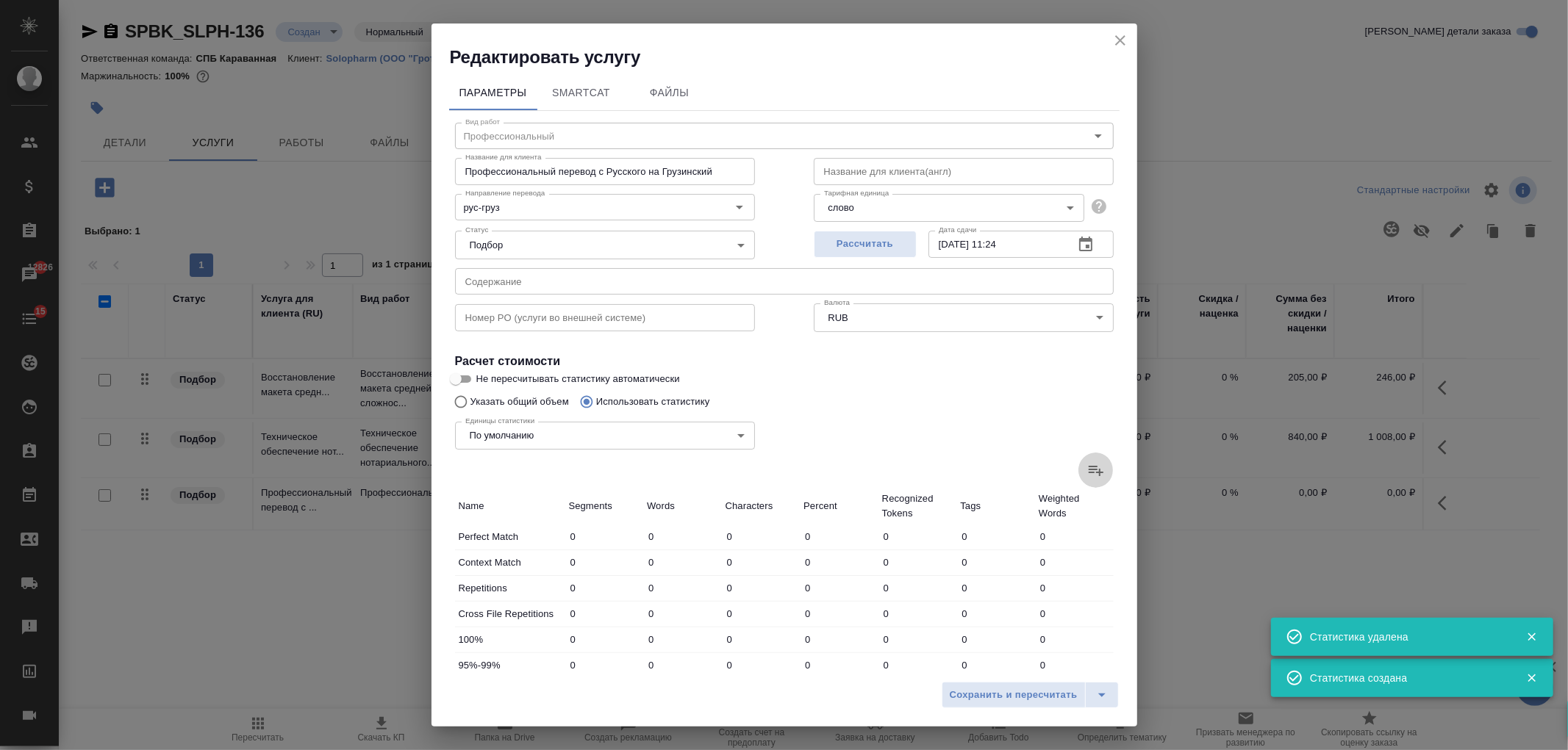
click at [1089, 472] on icon at bounding box center [1096, 471] width 15 height 11
click at [0, 0] on input "file" at bounding box center [0, 0] width 0 height 0
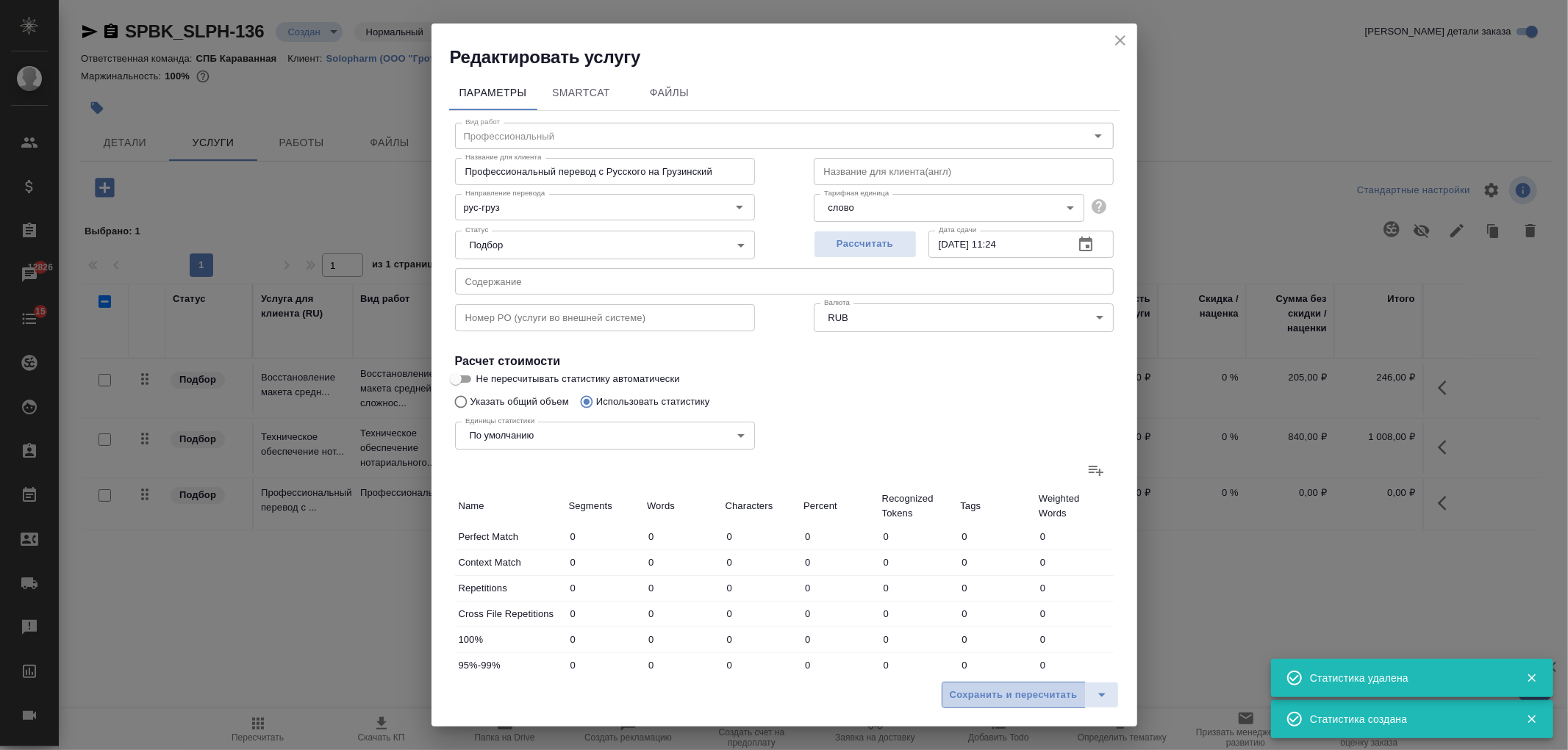
click at [982, 693] on span "Сохранить и пересчитать" at bounding box center [1014, 695] width 128 height 17
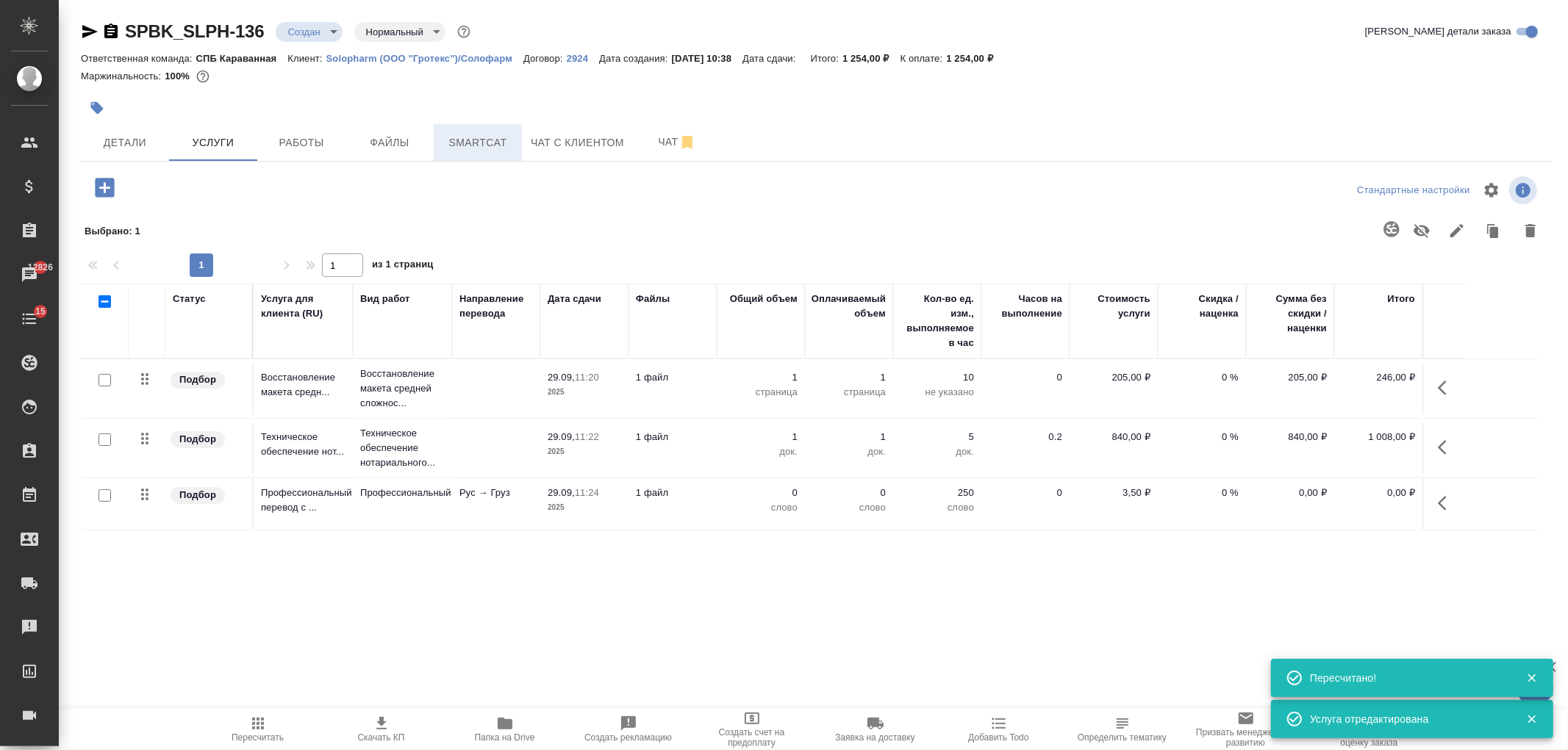
click at [484, 141] on span "Smartcat" at bounding box center [478, 143] width 71 height 18
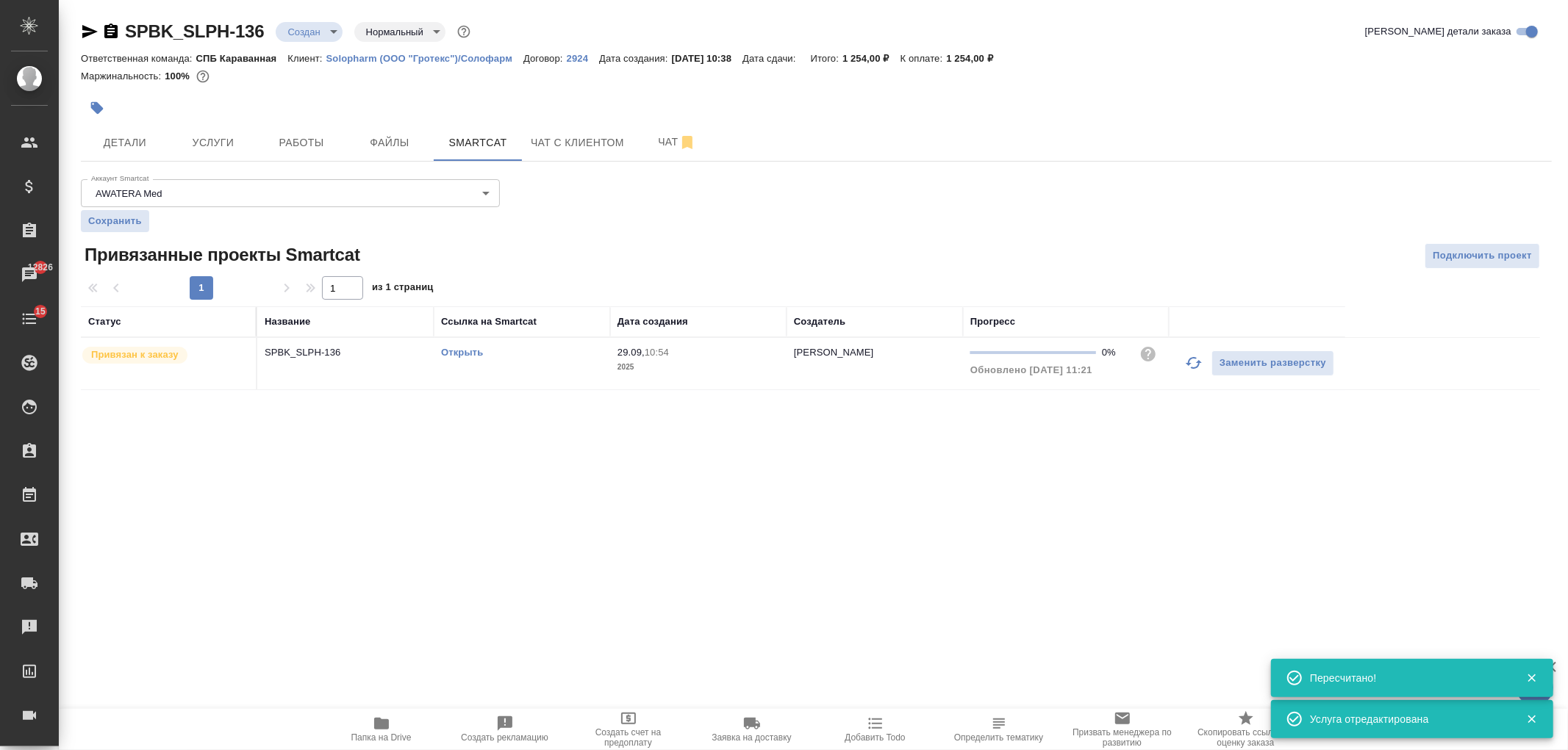
click at [473, 357] on link "Открыть" at bounding box center [461, 352] width 42 height 11
click at [201, 140] on span "Услуги" at bounding box center [213, 143] width 71 height 18
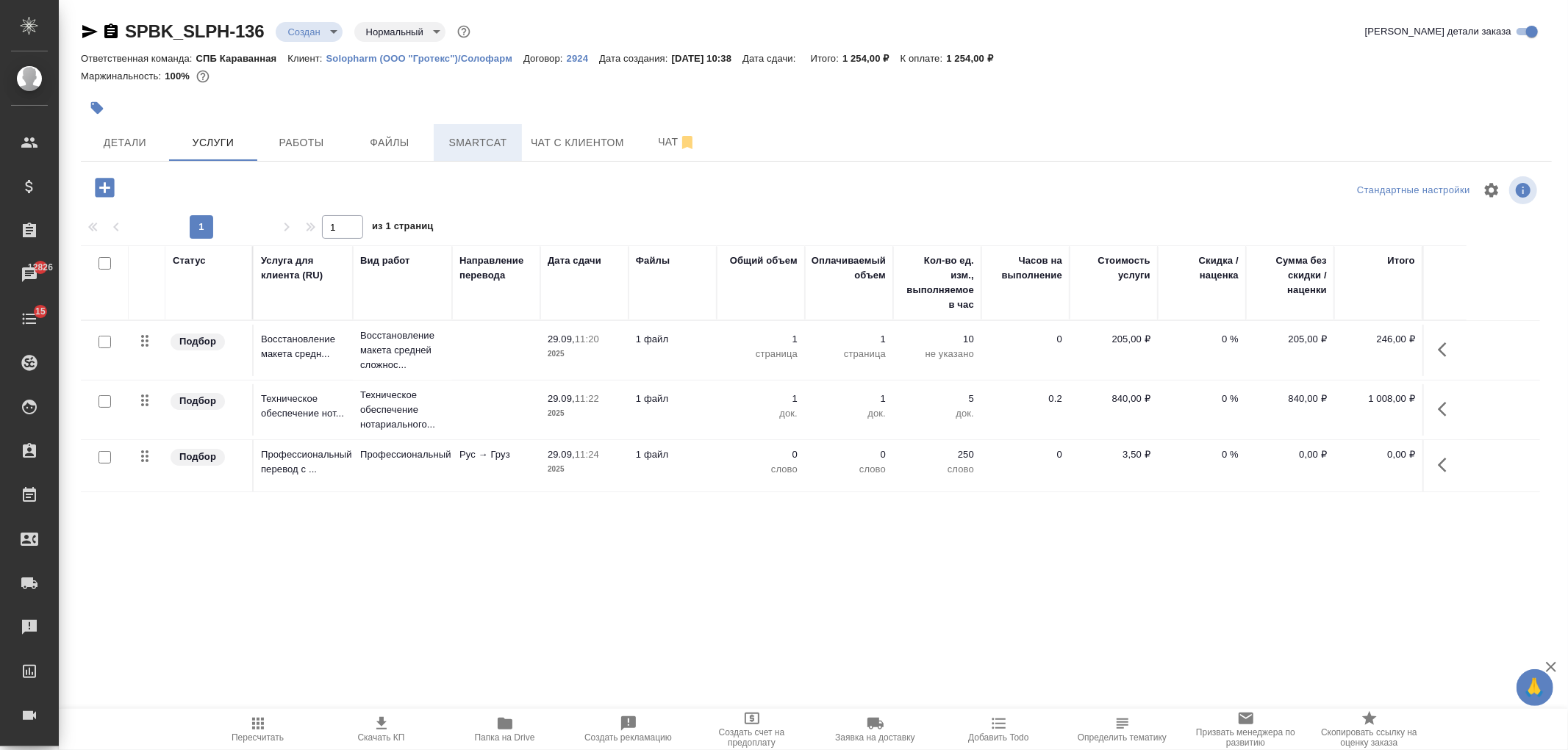
click at [487, 135] on span "Smartcat" at bounding box center [478, 143] width 71 height 18
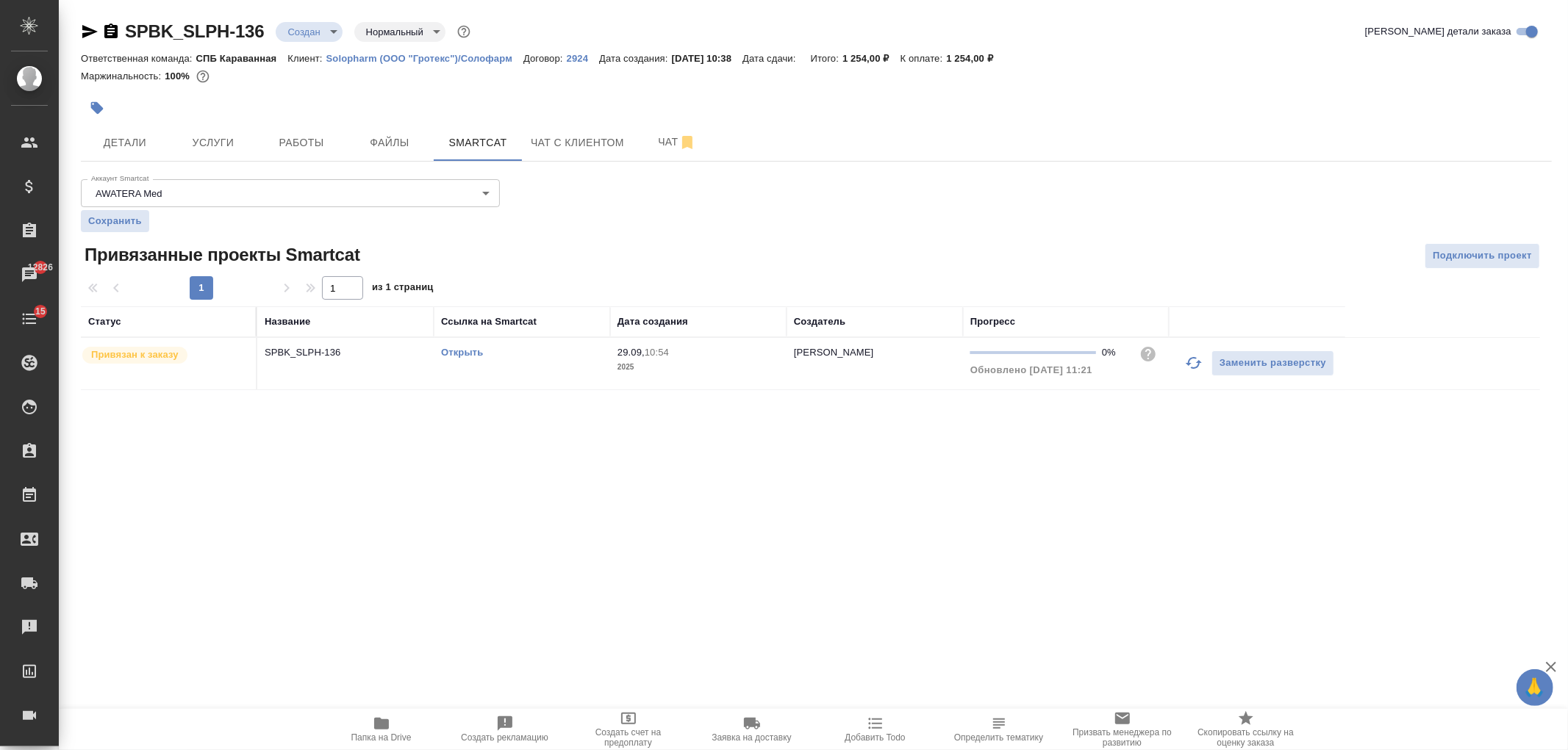
drag, startPoint x: 660, startPoint y: 382, endPoint x: 603, endPoint y: 377, distance: 57.2
click at [603, 377] on td "Открыть" at bounding box center [521, 364] width 177 height 52
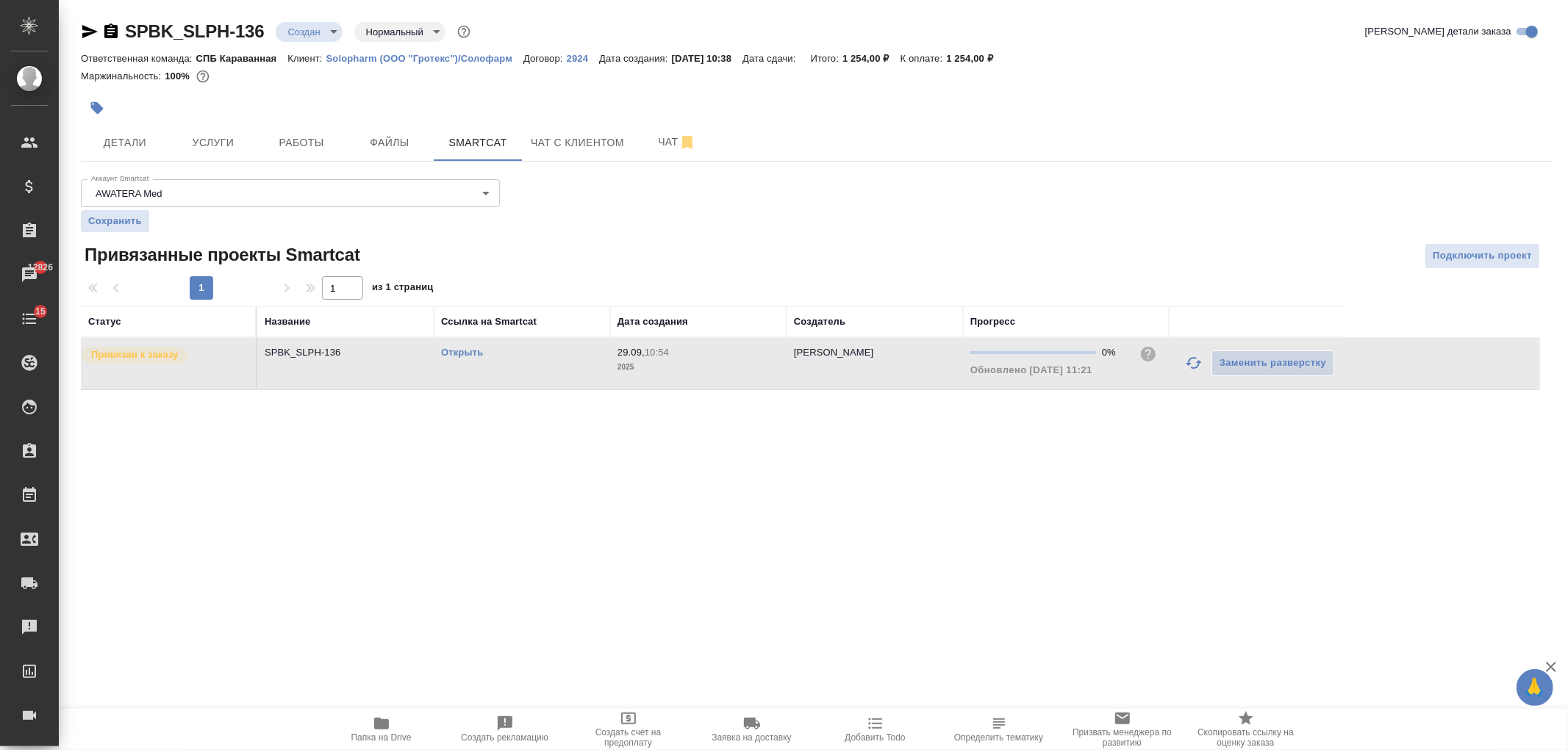
click at [604, 379] on td "Открыть" at bounding box center [521, 364] width 177 height 52
click at [222, 157] on button "Услуги" at bounding box center [213, 142] width 88 height 37
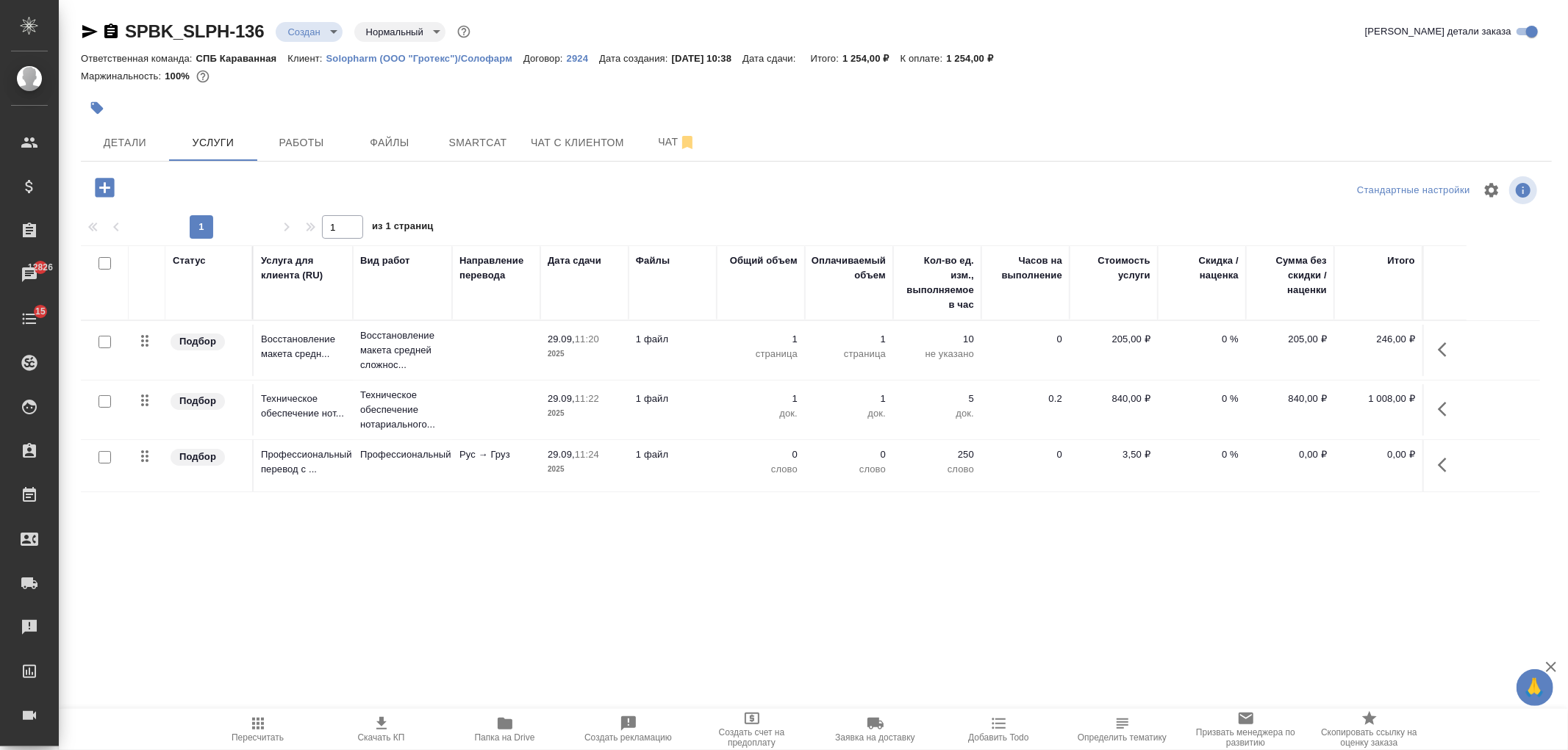
click at [482, 482] on td "Рус → Груз" at bounding box center [496, 465] width 88 height 52
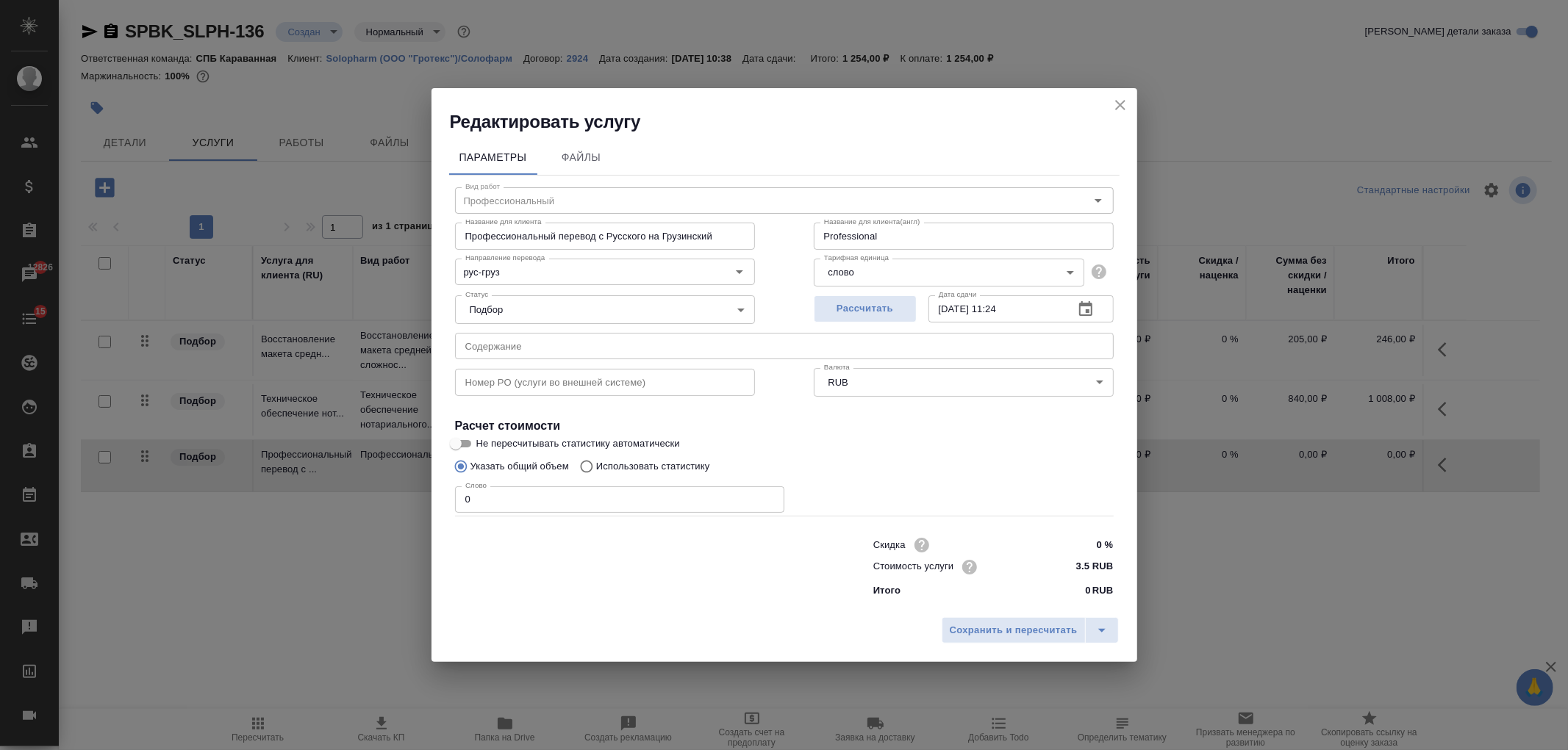
click at [640, 493] on input "0" at bounding box center [619, 500] width 329 height 26
click at [633, 464] on p "Использовать статистику" at bounding box center [653, 467] width 114 height 15
click at [596, 464] on input "Использовать статистику" at bounding box center [585, 467] width 24 height 28
radio input "true"
radio input "false"
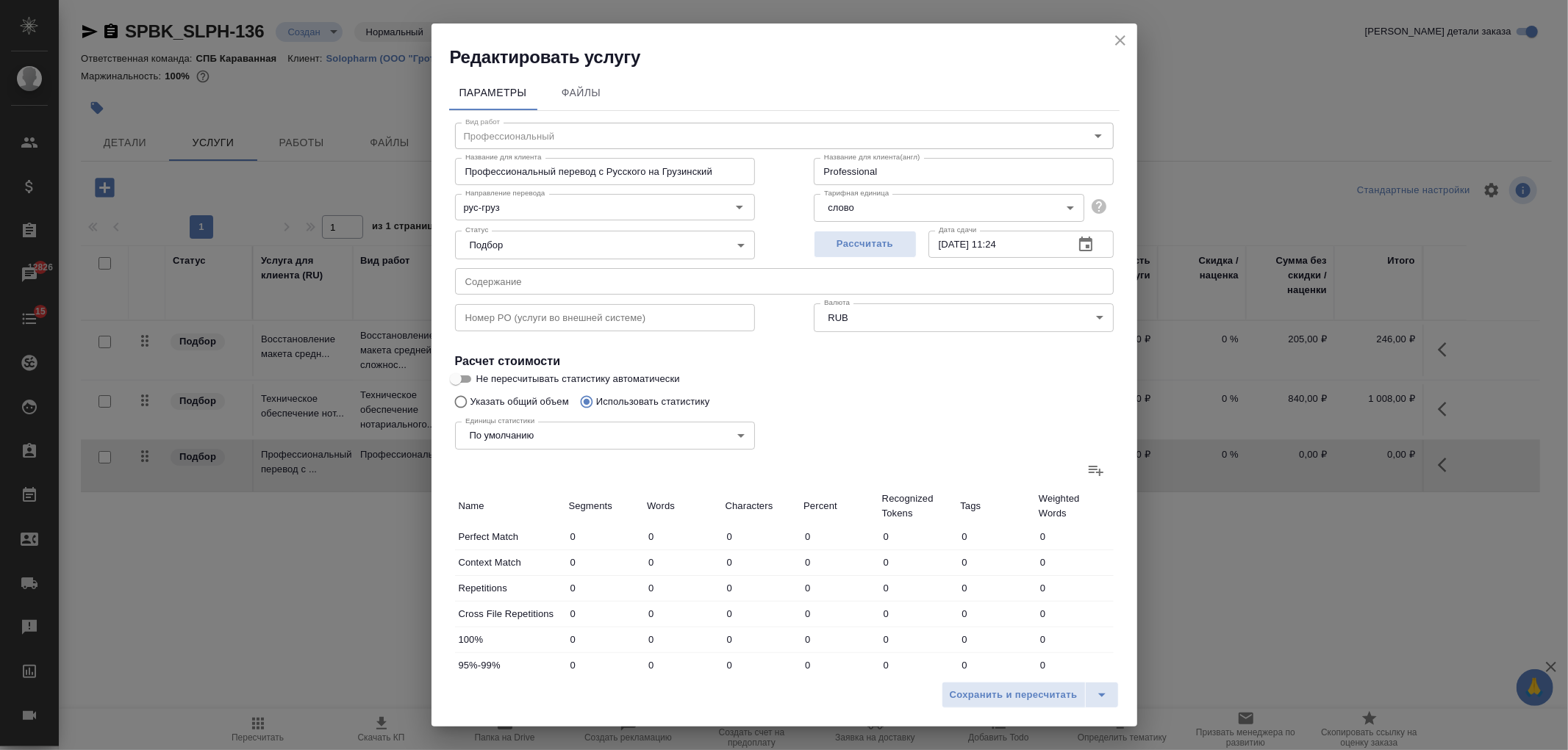
click at [1089, 476] on icon at bounding box center [1095, 469] width 17 height 17
click at [0, 0] on input "file" at bounding box center [0, 0] width 0 height 0
type input "36"
type input "354"
type input "3012"
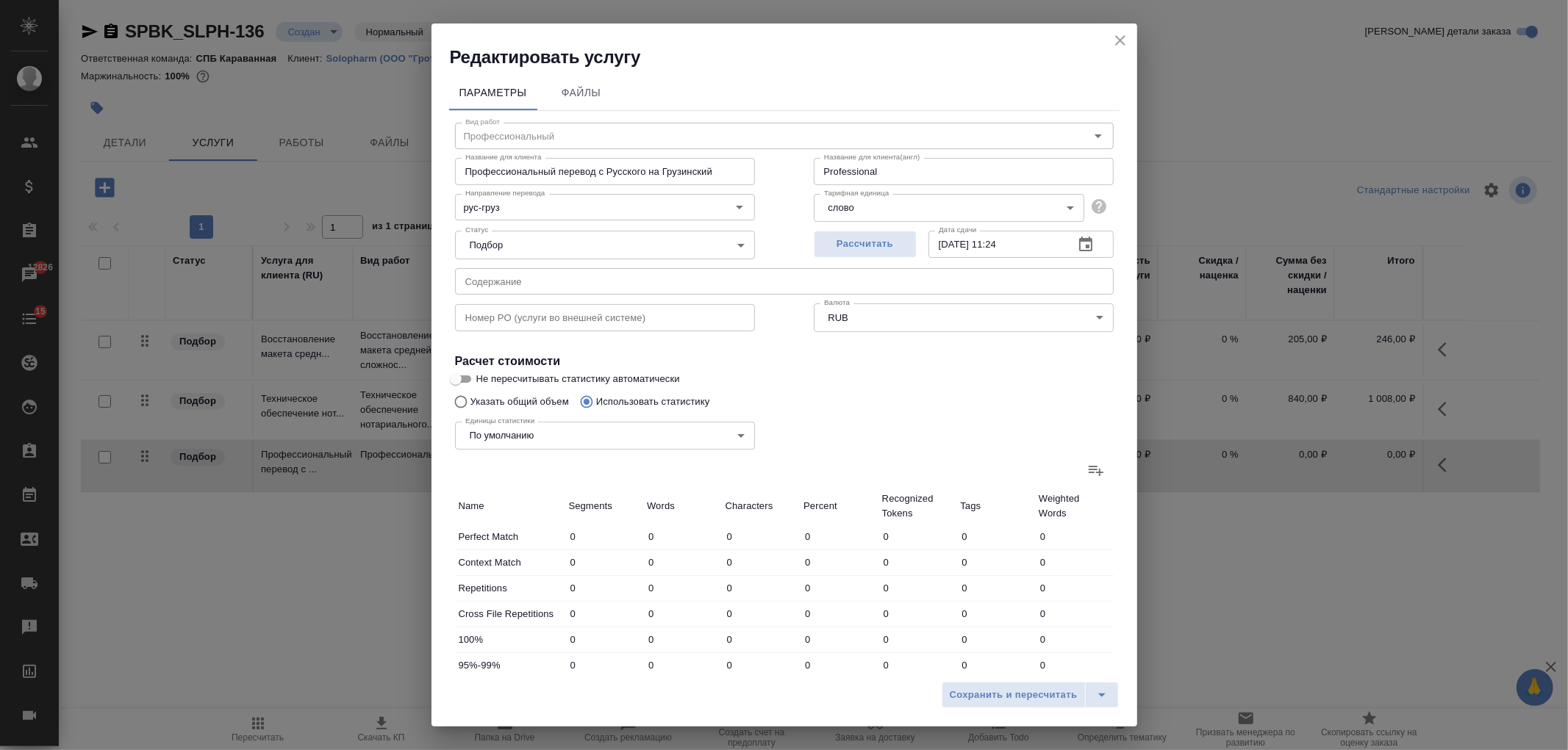
type input "36"
type input "354"
type input "3012"
type input "36"
type input "354"
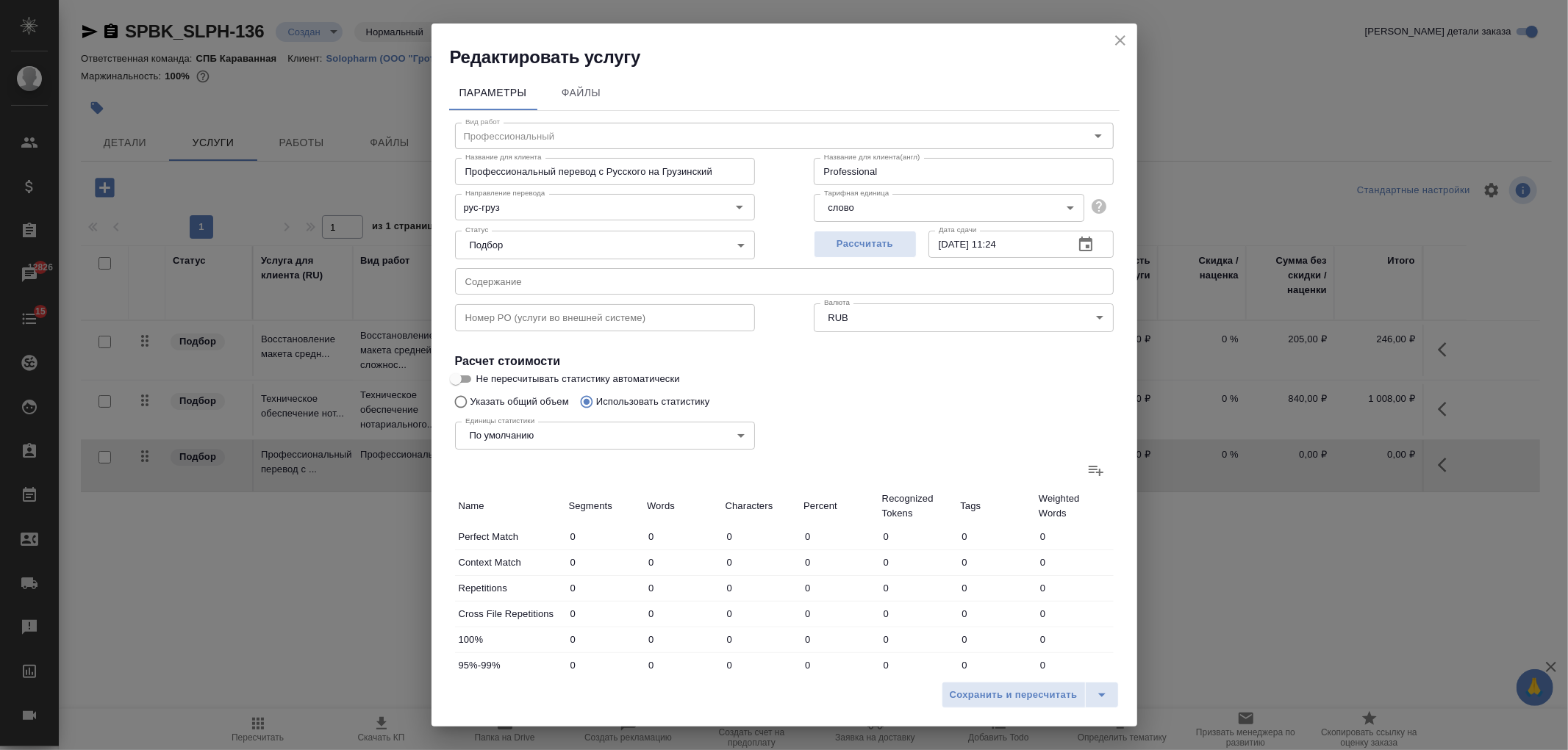
type input "3012"
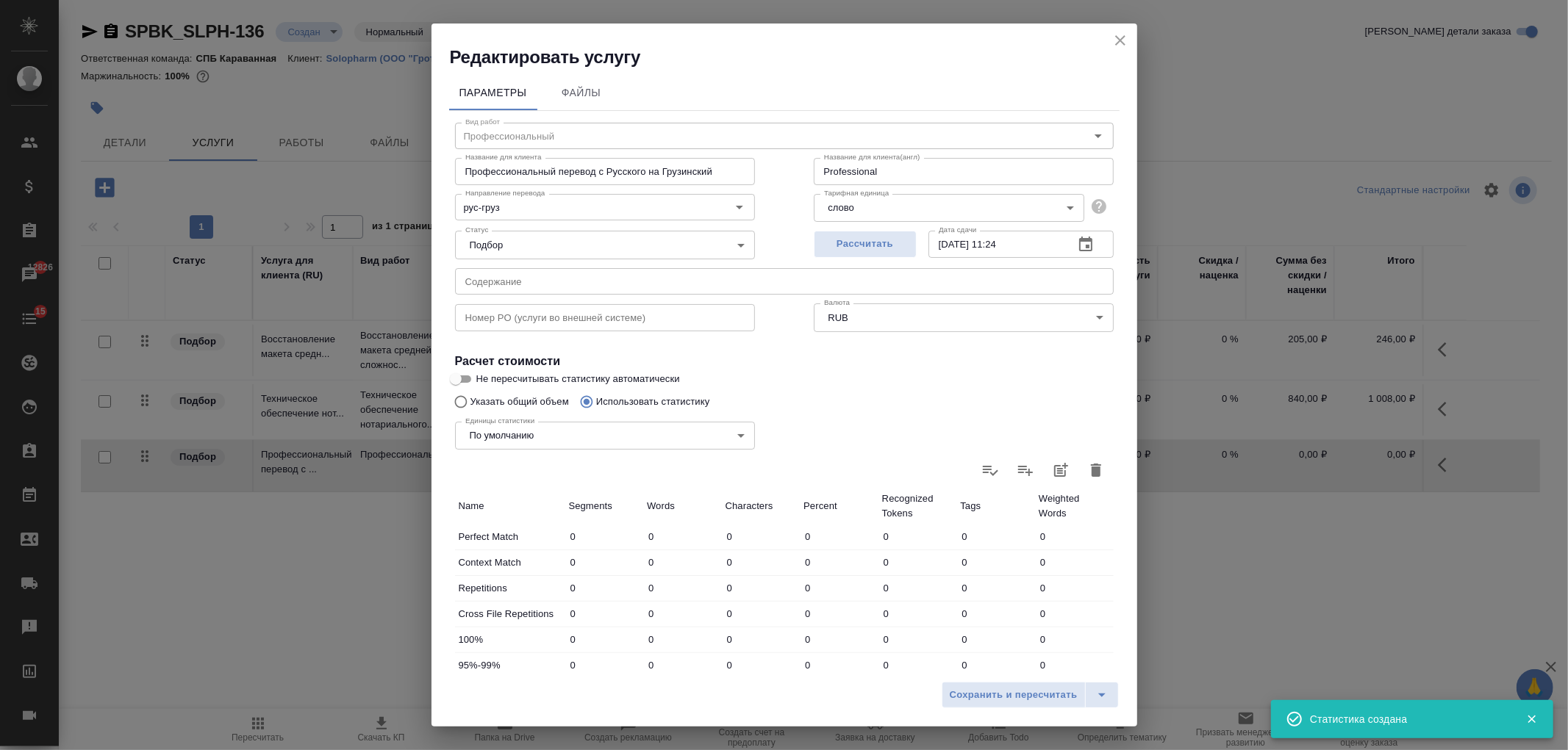
scroll to position [252, 0]
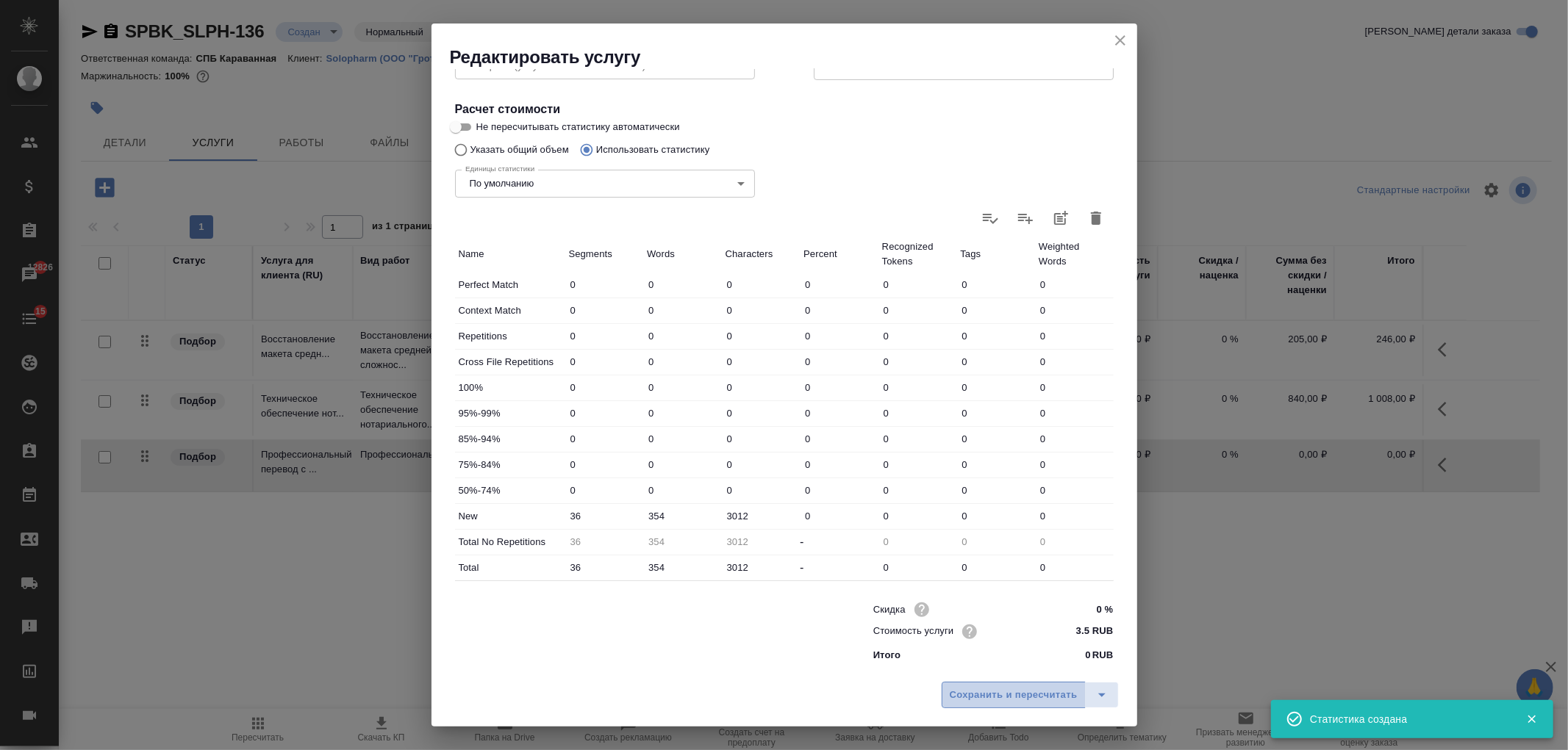
click at [1019, 695] on span "Сохранить и пересчитать" at bounding box center [1014, 695] width 128 height 17
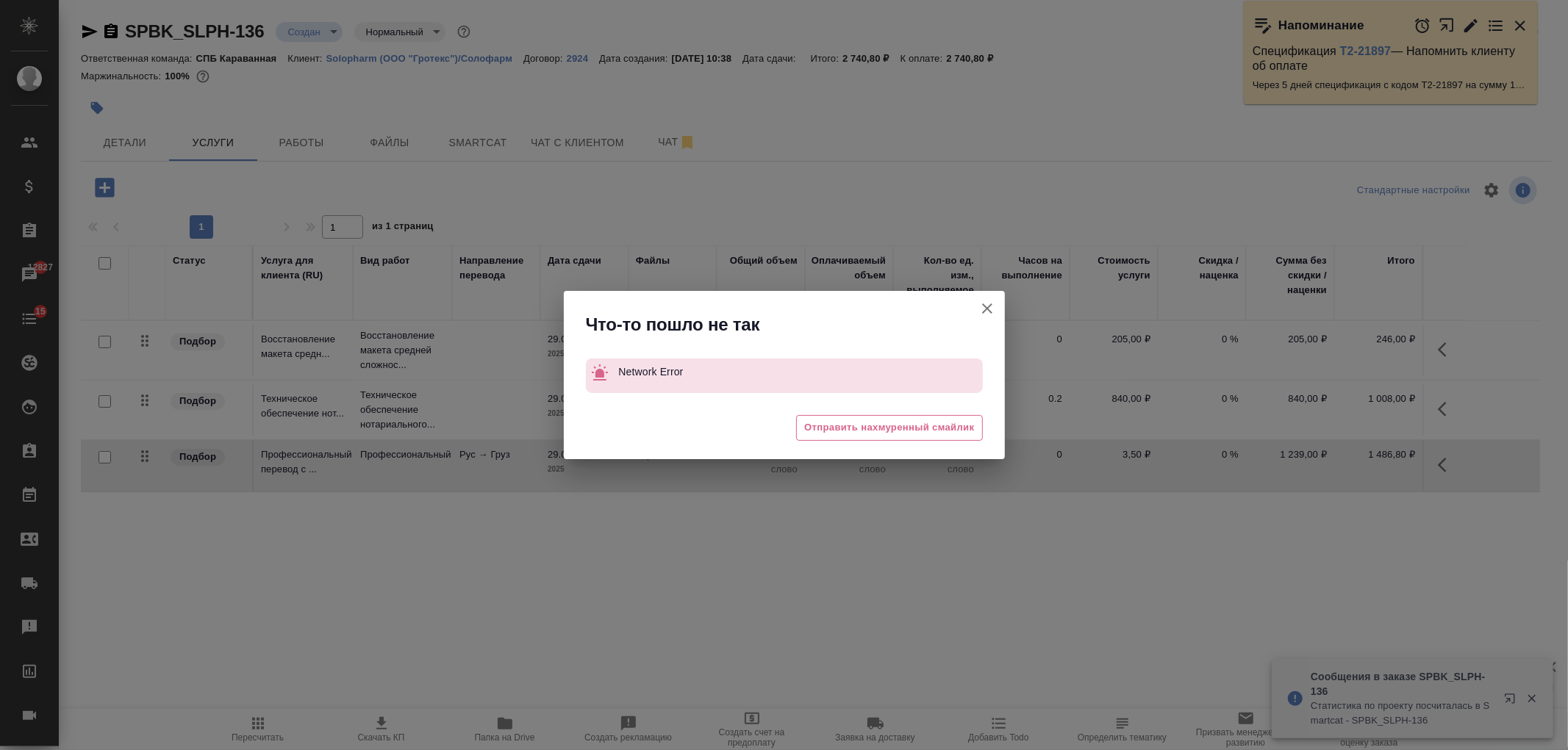
click at [988, 313] on icon "button" at bounding box center [987, 308] width 17 height 17
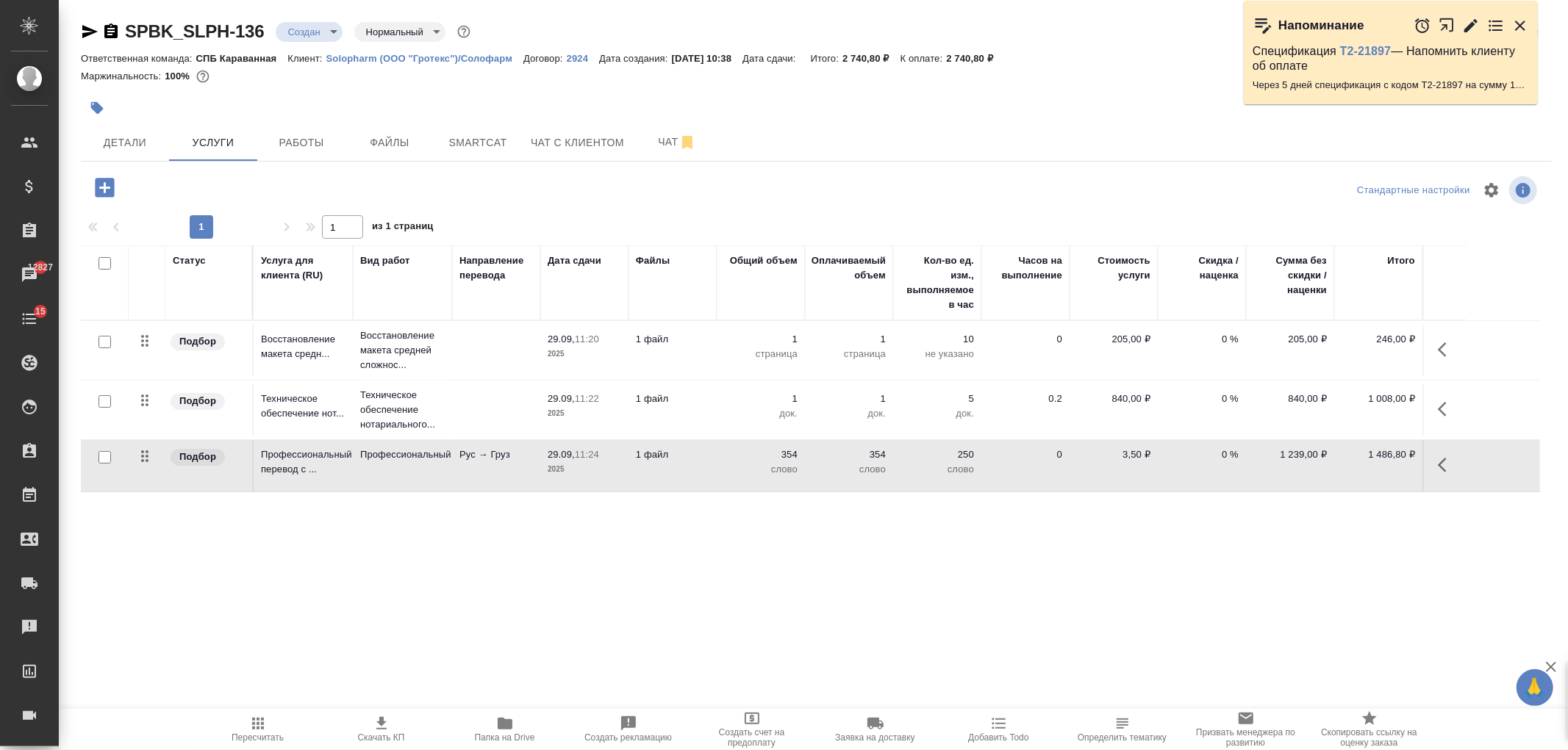
click at [394, 733] on span "Скачать КП" at bounding box center [381, 738] width 47 height 11
click at [507, 158] on button "Smartcat" at bounding box center [477, 142] width 88 height 37
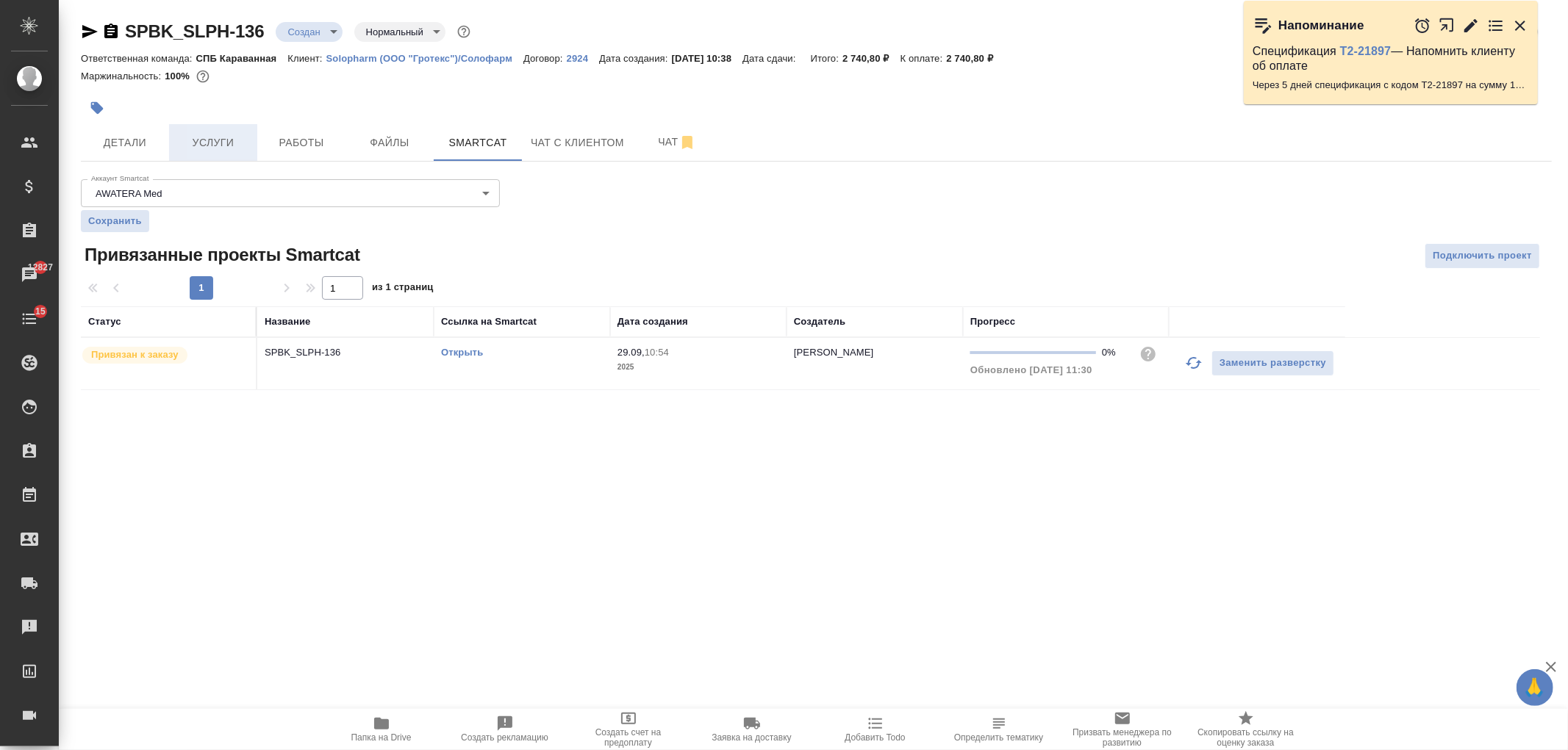
click at [247, 148] on span "Услуги" at bounding box center [213, 143] width 71 height 18
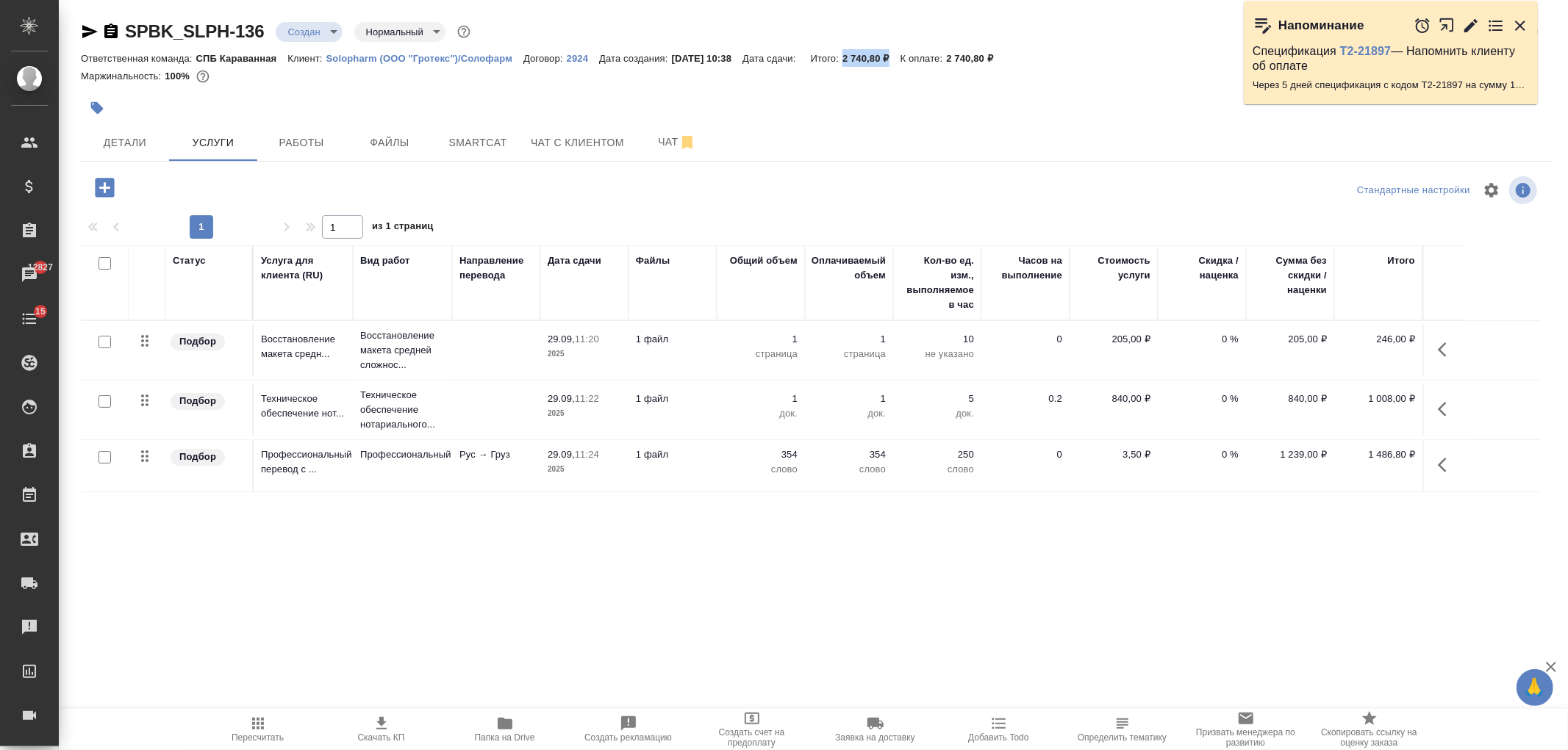
drag, startPoint x: 862, startPoint y: 60, endPoint x: 907, endPoint y: 53, distance: 45.5
click at [901, 53] on p "2 740,80 ₽" at bounding box center [871, 57] width 58 height 11
copy p "2 740,80 ₽"
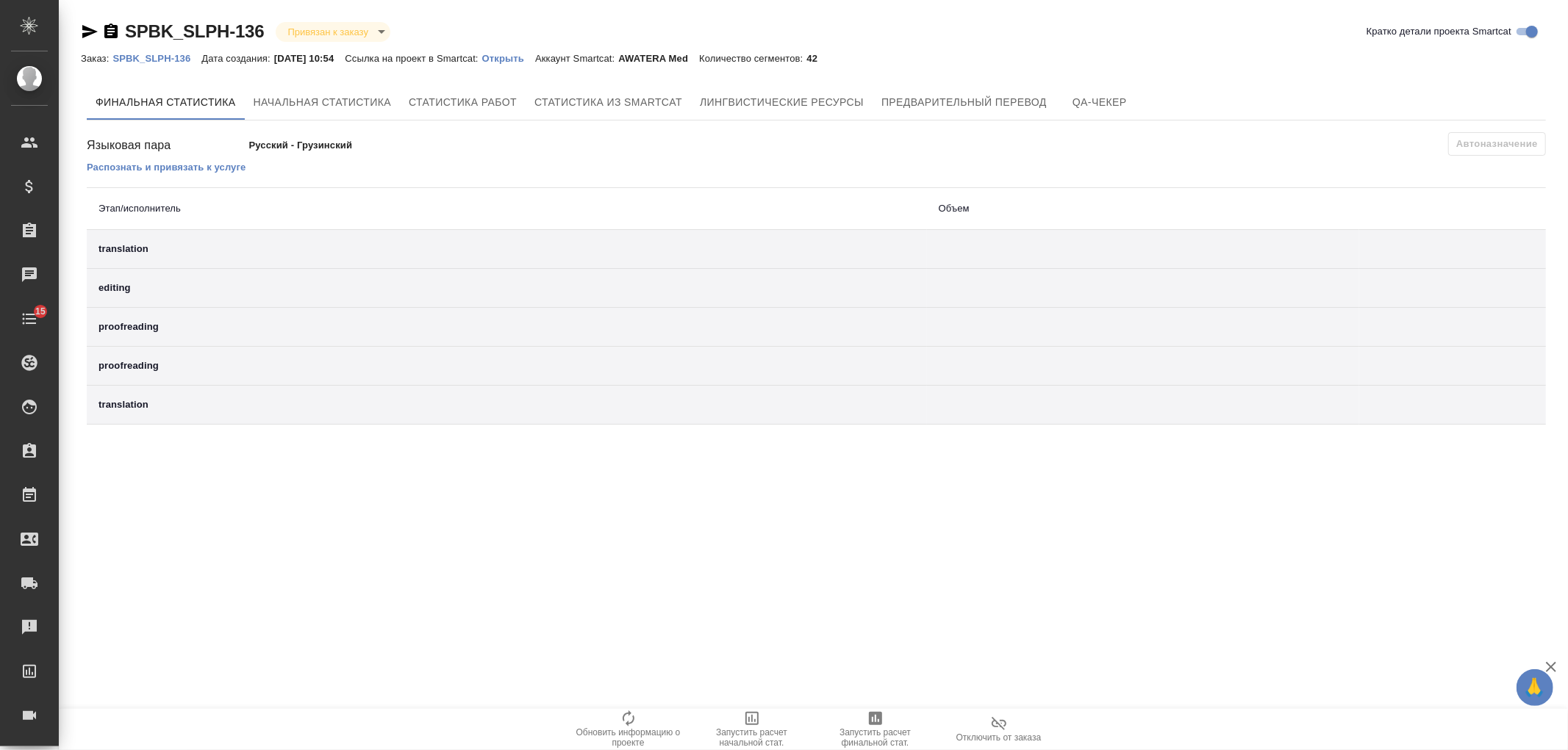
click at [516, 49] on div "Заказ: SPBK_SLPH-136 Дата создания: [DATE] 10:54 Ссылка на проект в Smartcat: О…" at bounding box center [455, 57] width 748 height 17
click at [520, 60] on p "Открыть" at bounding box center [508, 57] width 53 height 11
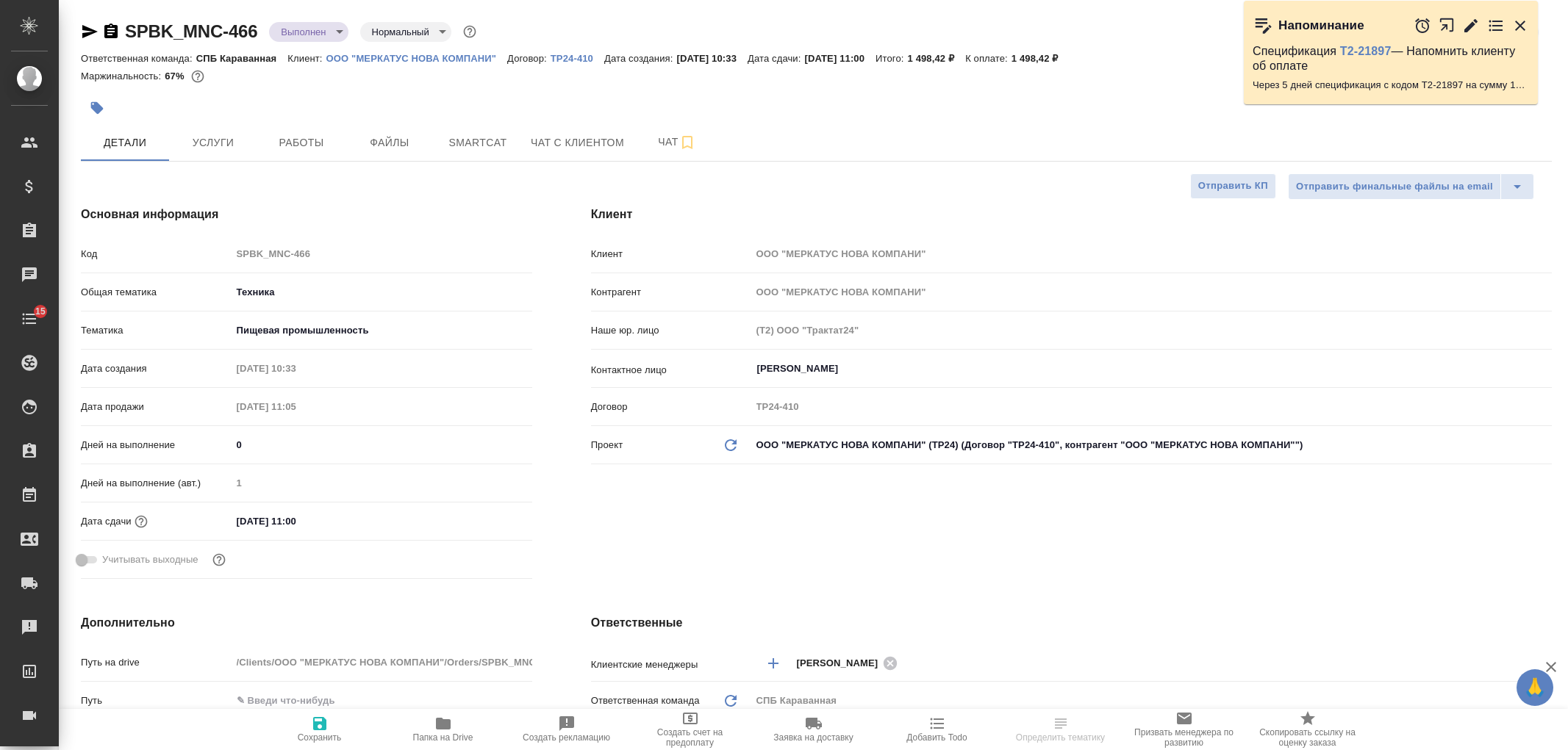
select select "RU"
click at [214, 148] on span "Услуги" at bounding box center [213, 143] width 71 height 18
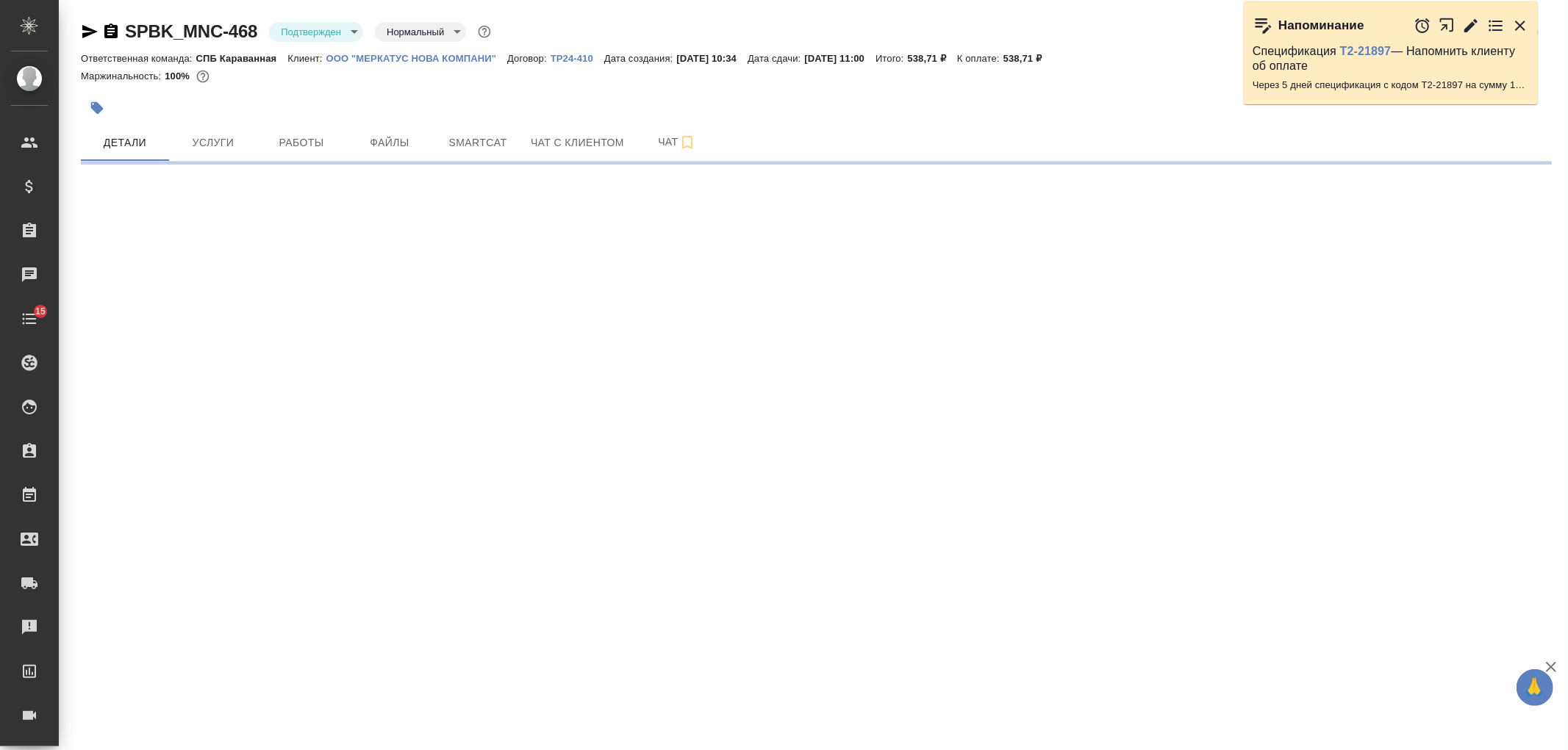
select select "RU"
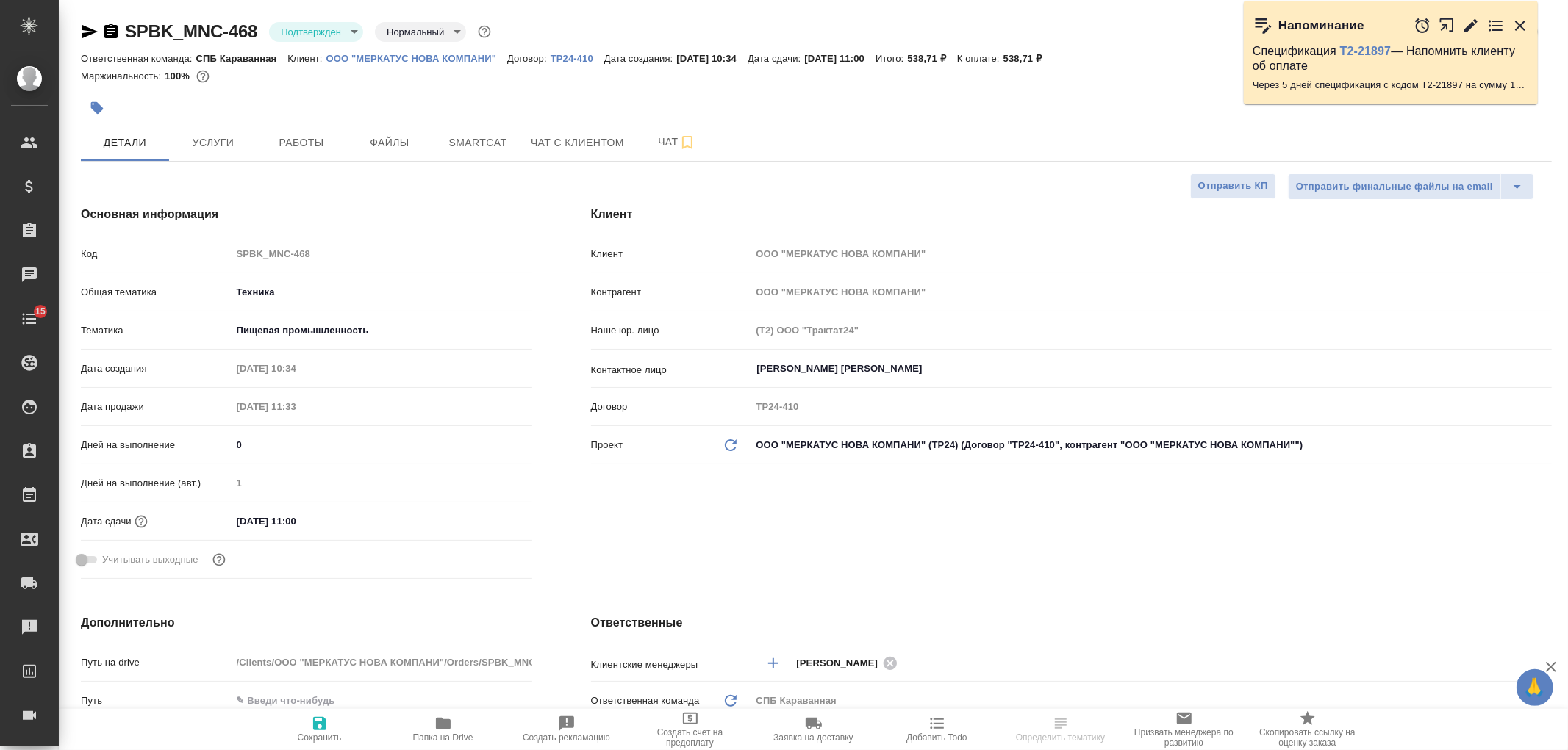
type textarea "x"
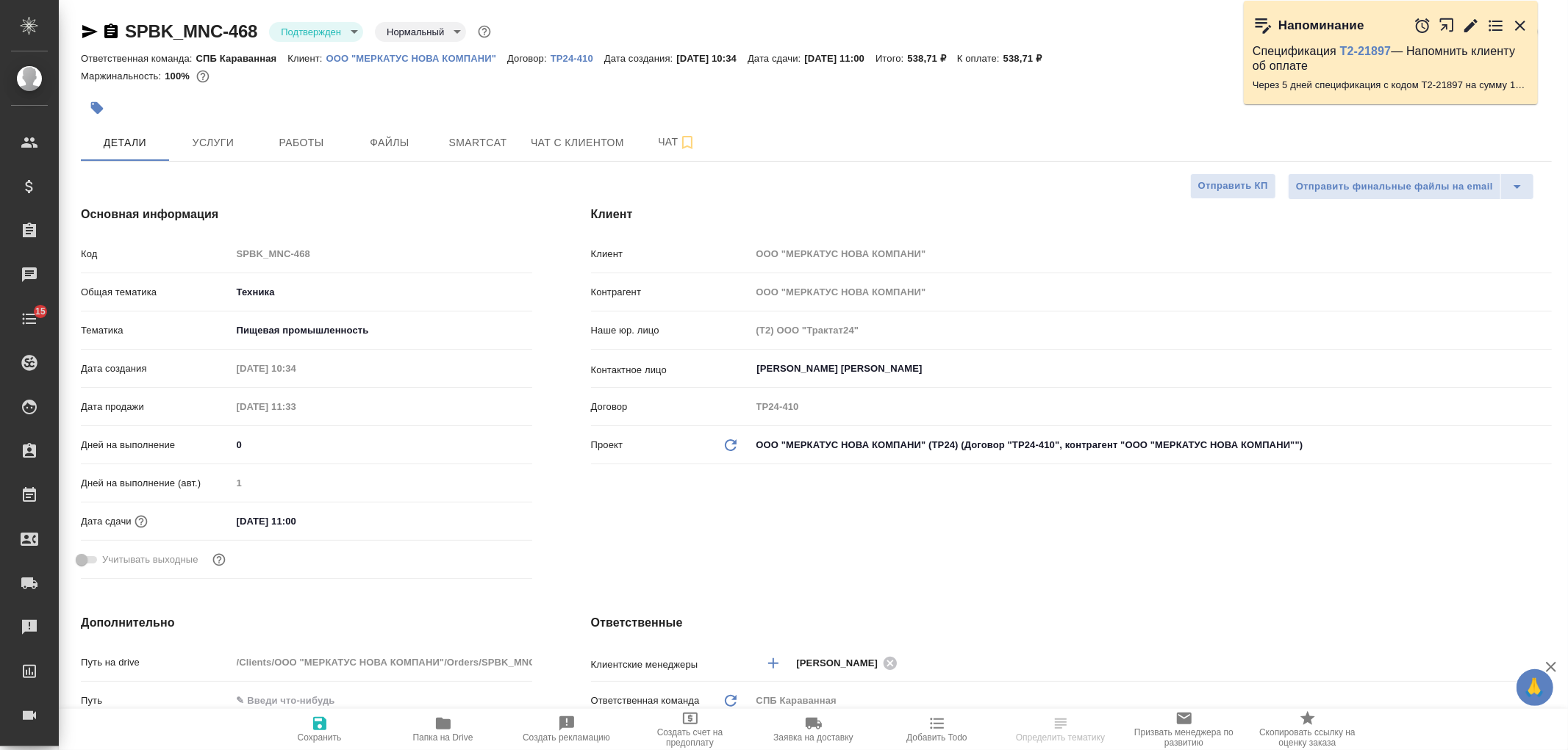
type textarea "x"
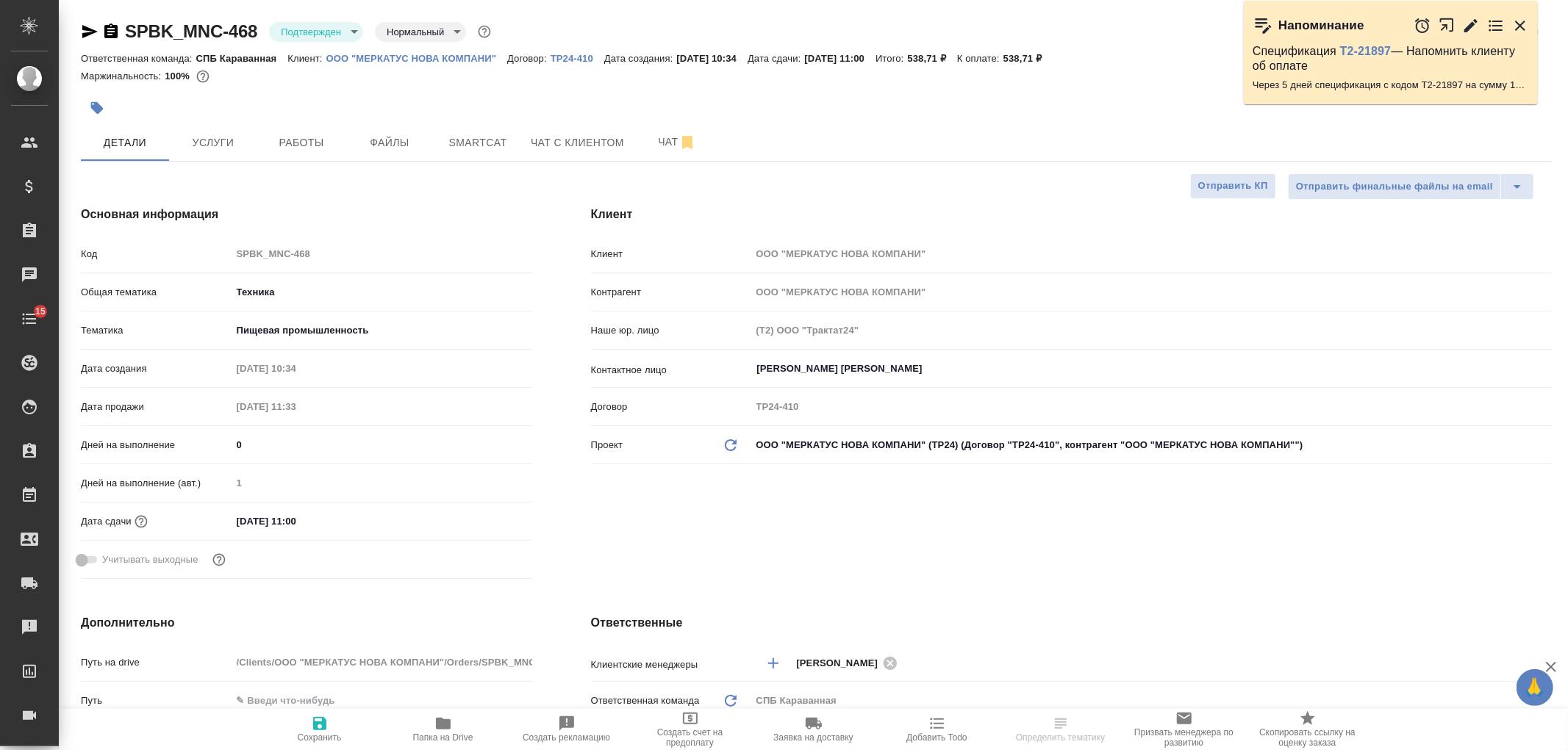
type textarea "x"
select select "RU"
type textarea "x"
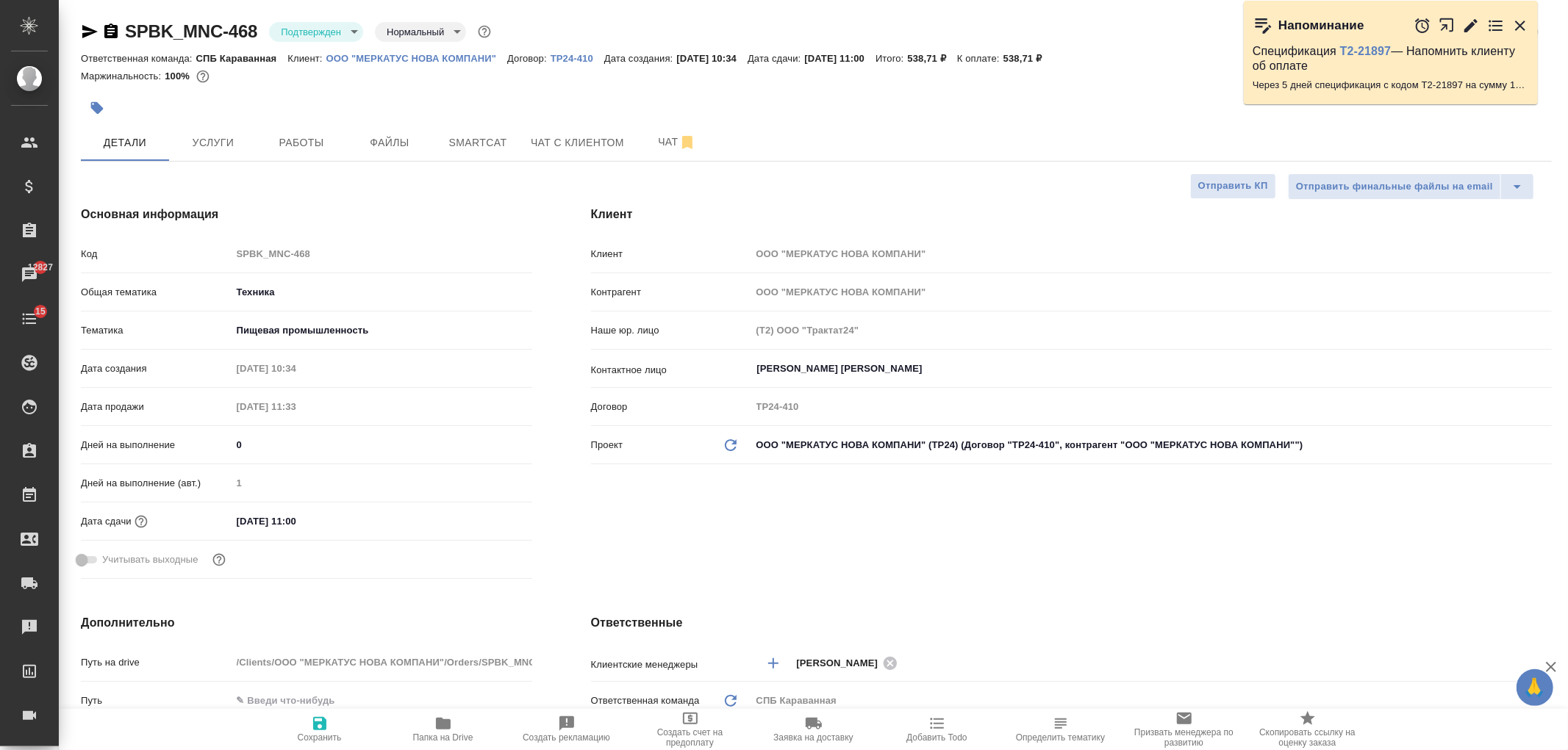
type textarea "x"
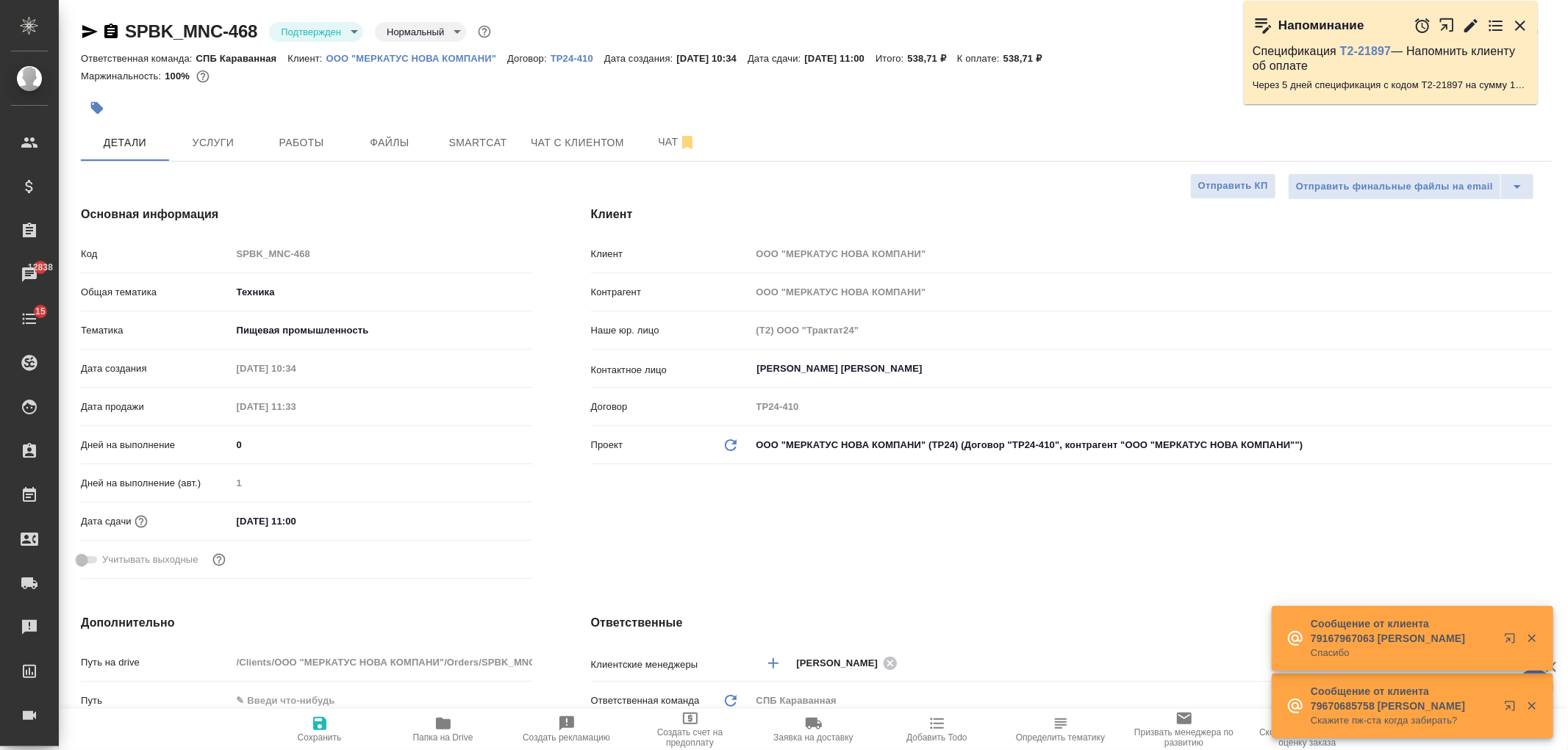
type textarea "x"
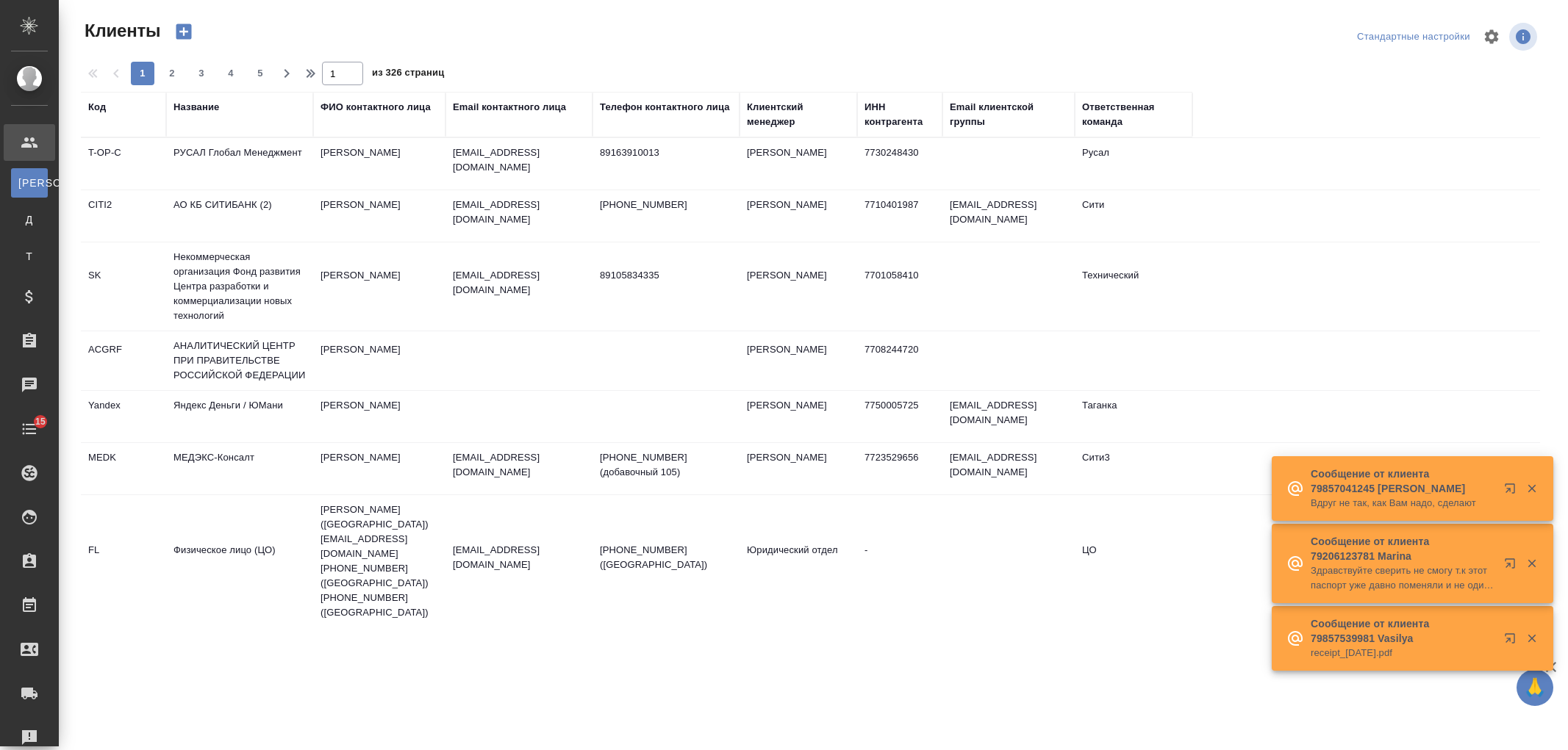
select select "RU"
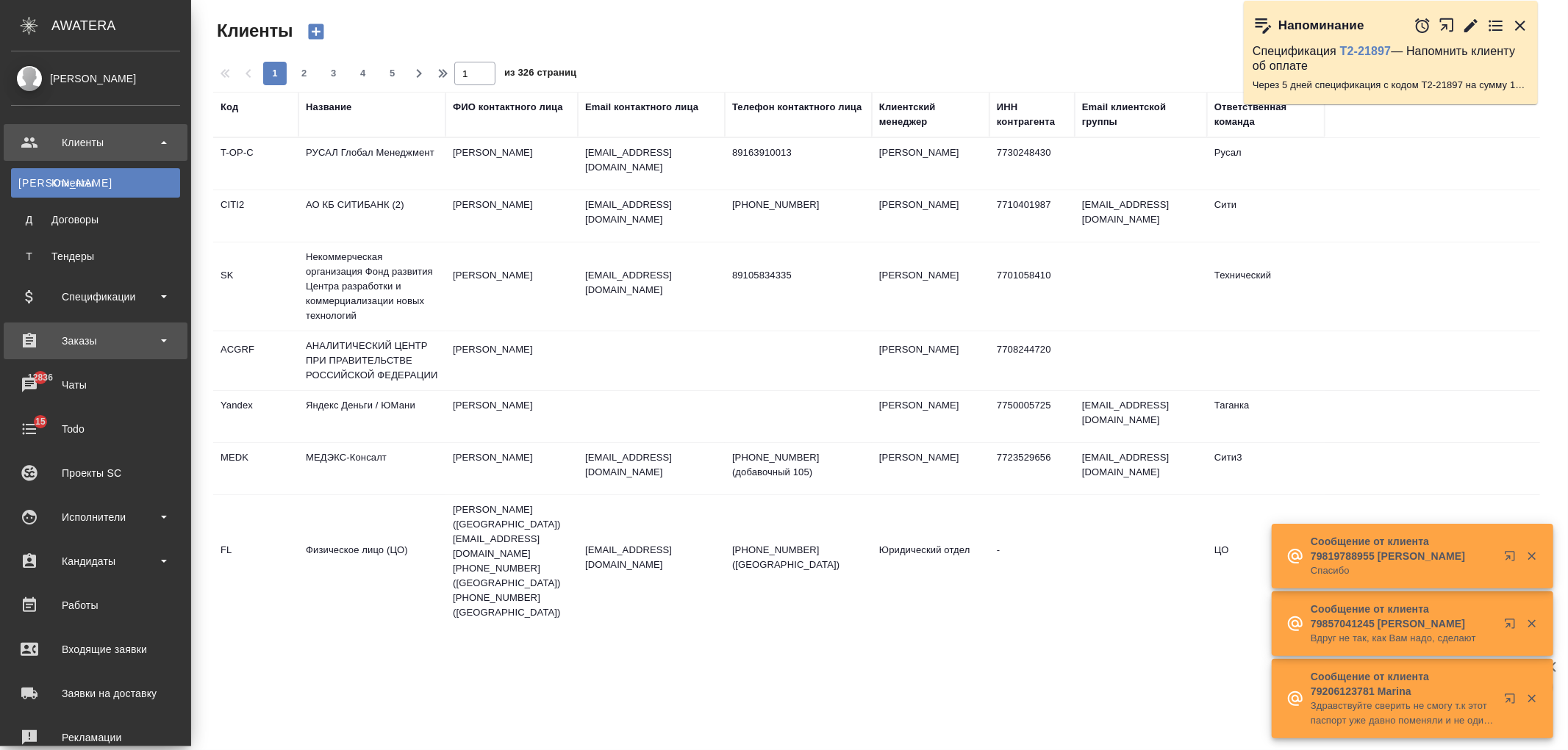
click at [134, 343] on div "Заказы" at bounding box center [95, 341] width 169 height 22
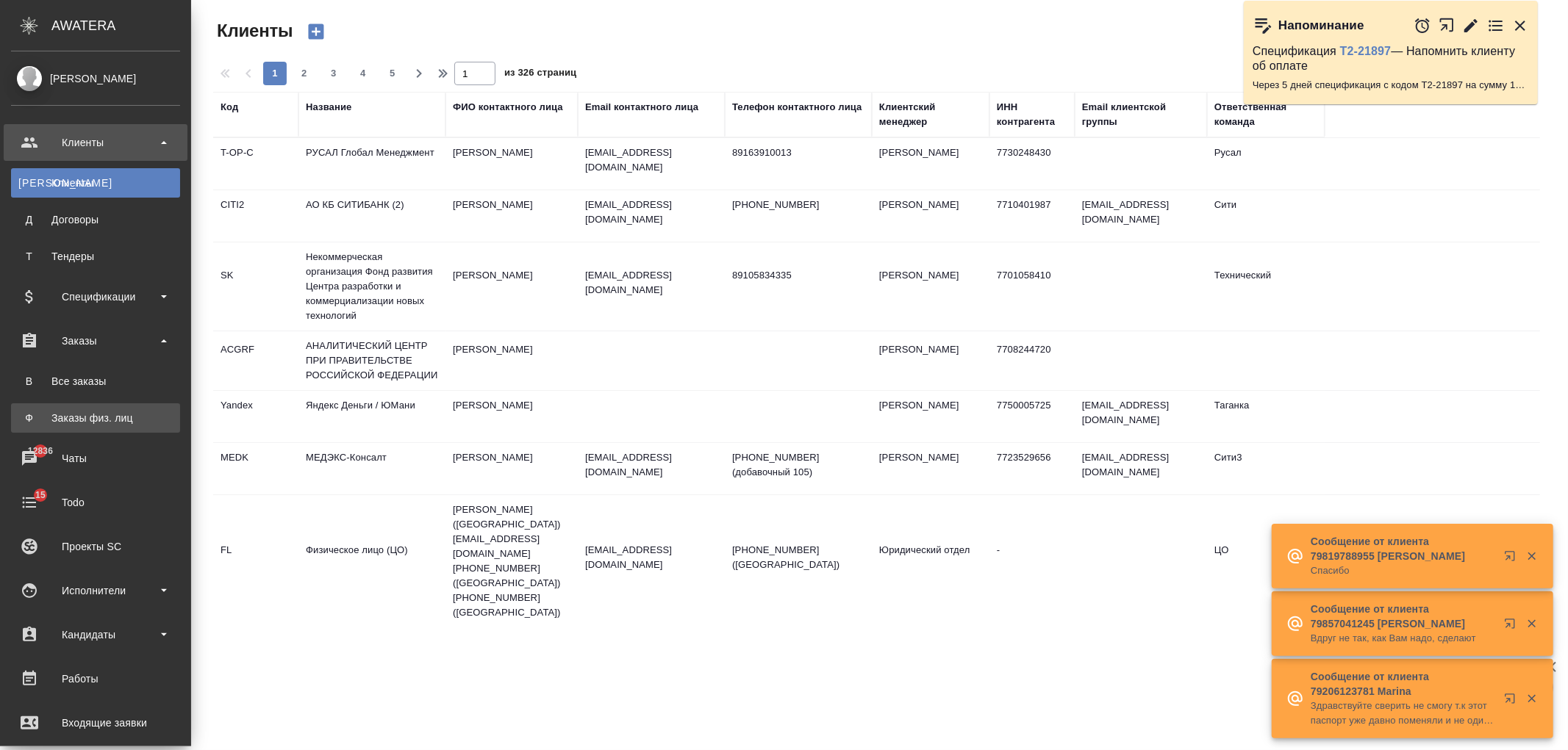
click at [133, 423] on div "Заказы физ. лиц" at bounding box center [95, 418] width 154 height 15
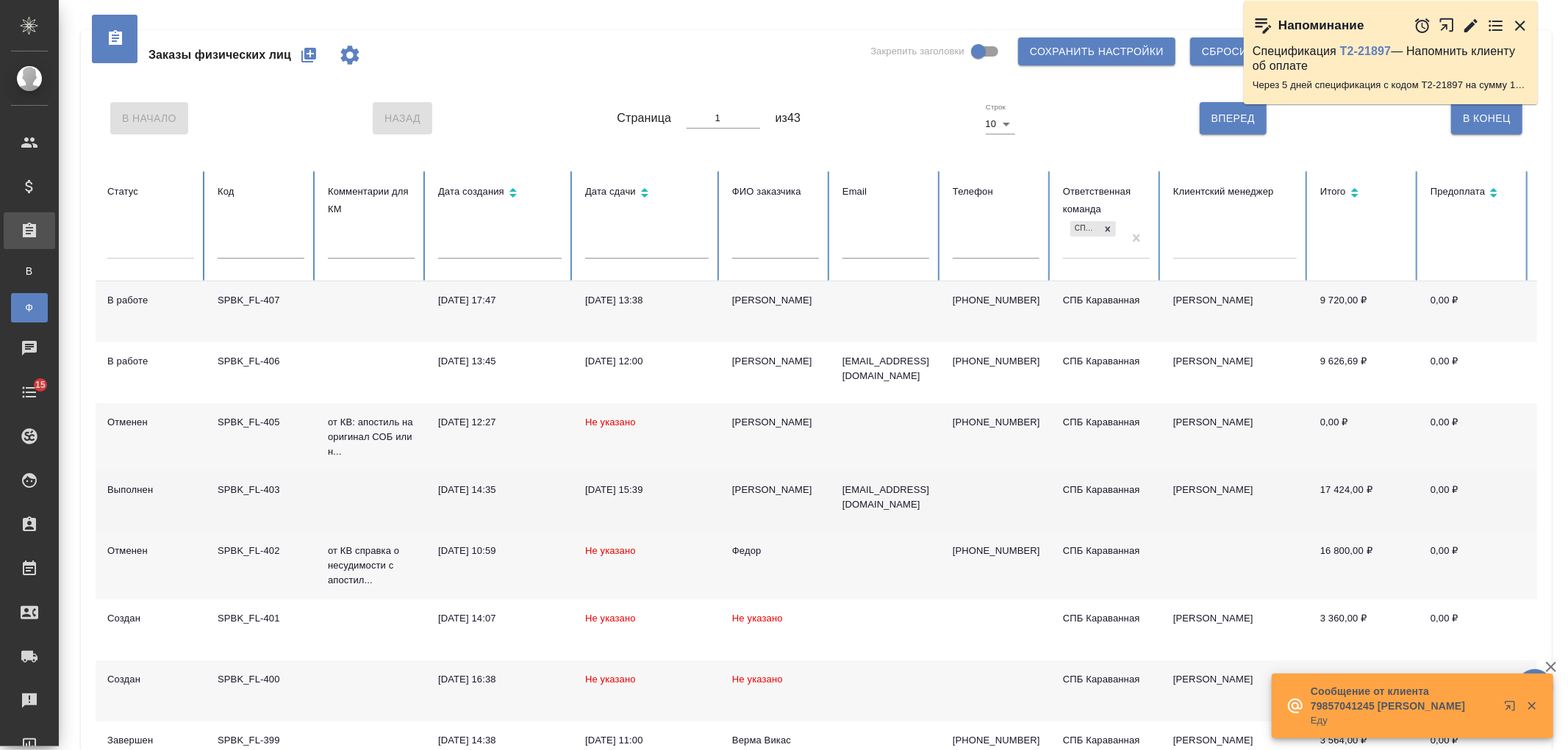
click at [853, 512] on td "[EMAIL_ADDRESS][DOMAIN_NAME]" at bounding box center [886, 501] width 110 height 61
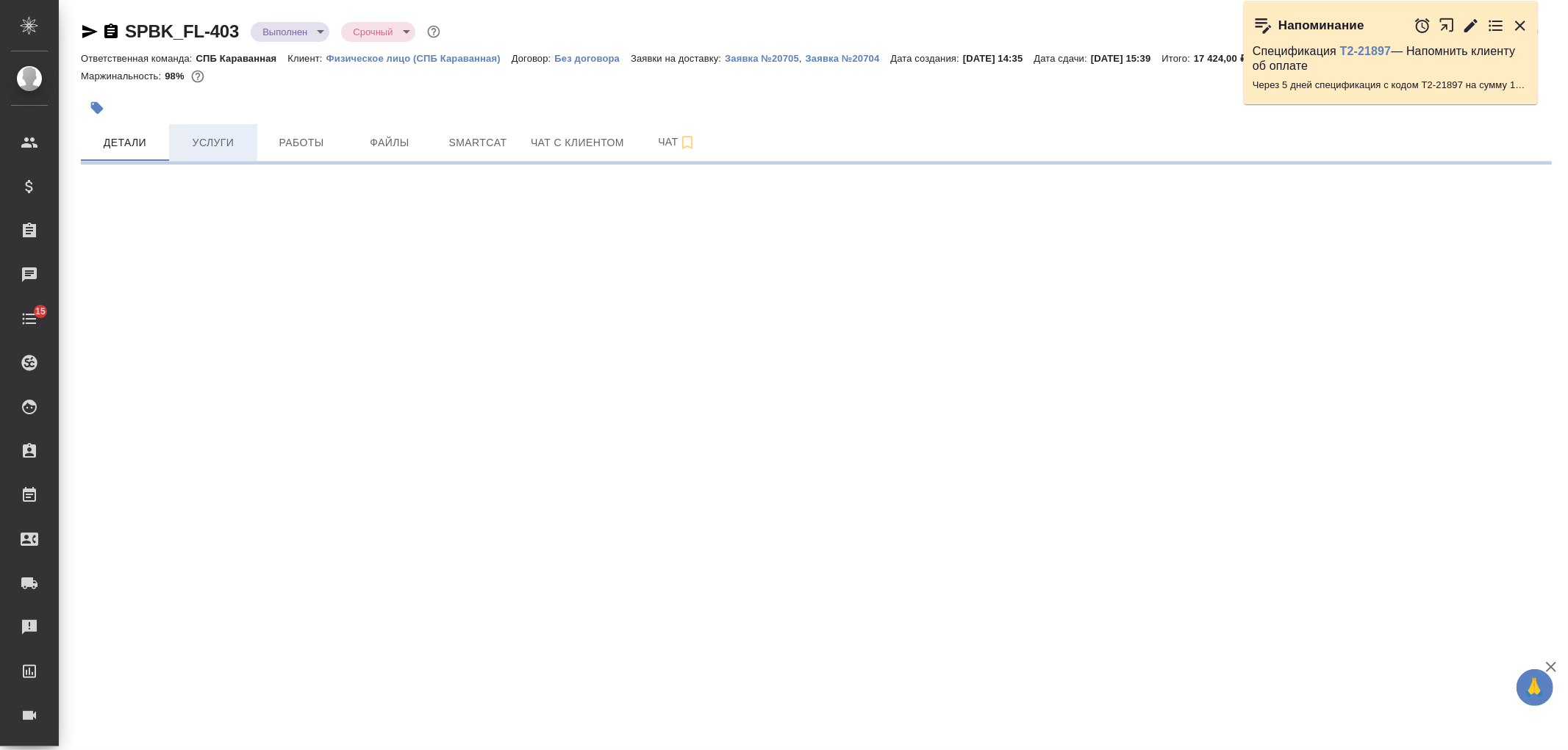
select select "RU"
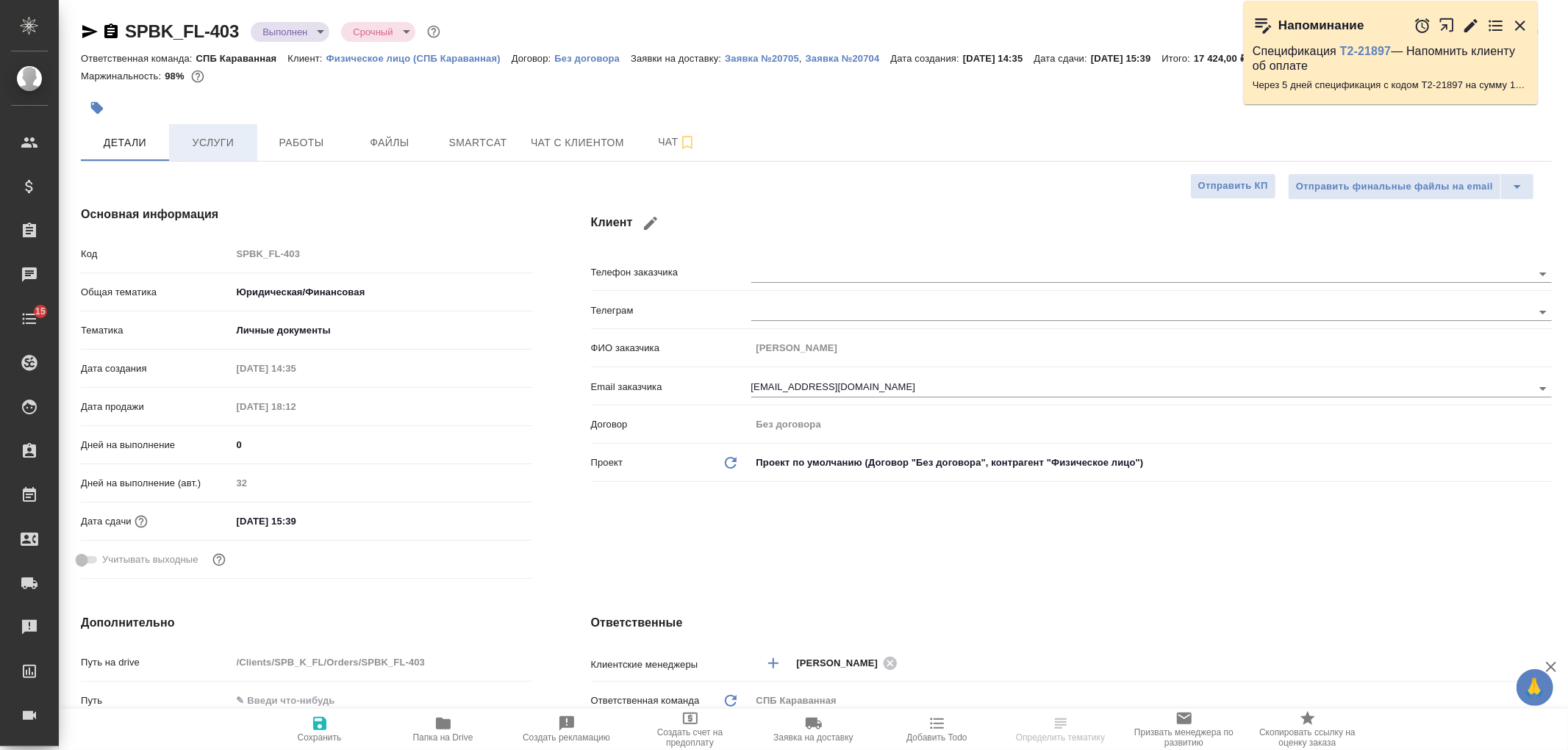
type textarea "x"
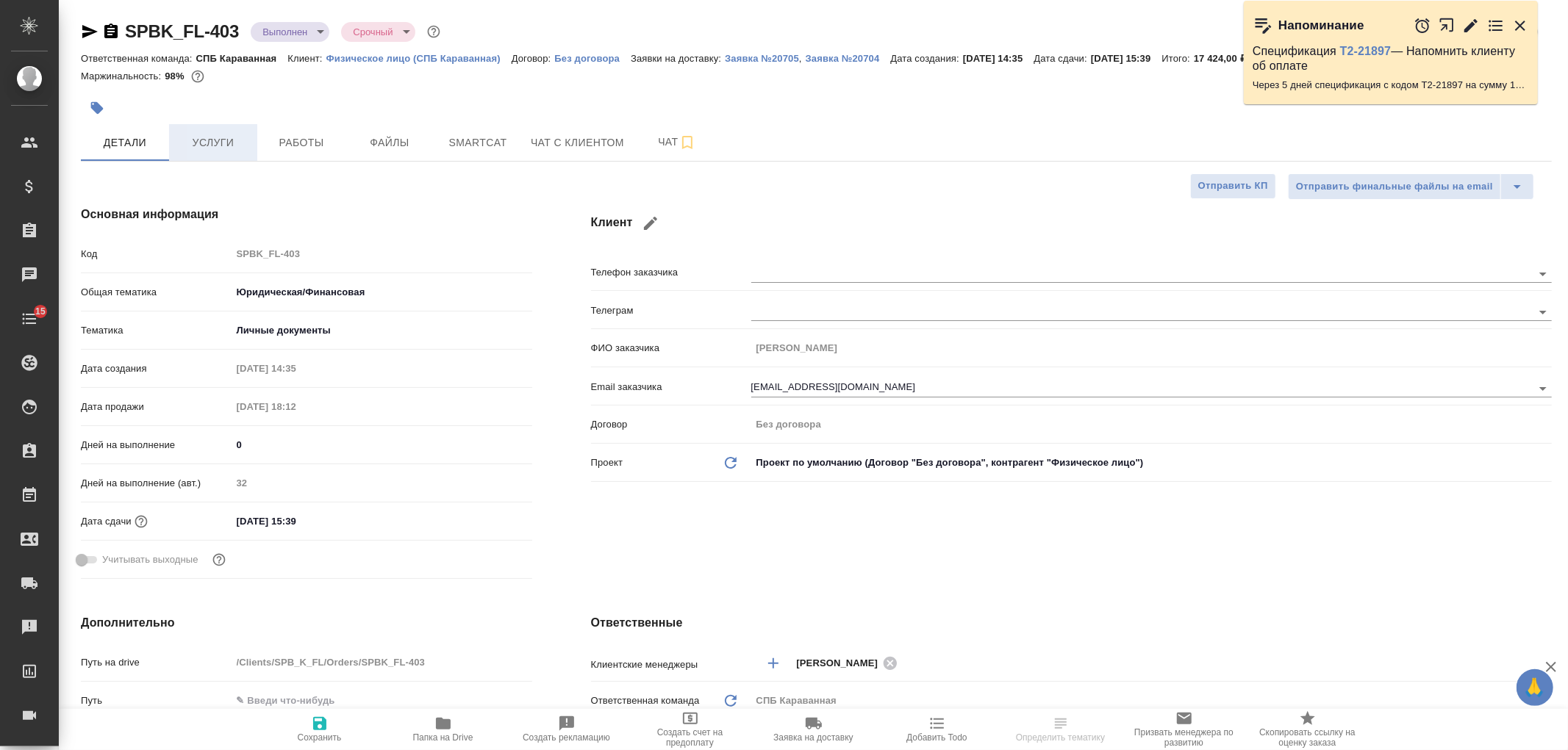
type textarea "x"
click at [222, 144] on span "Услуги" at bounding box center [213, 143] width 71 height 18
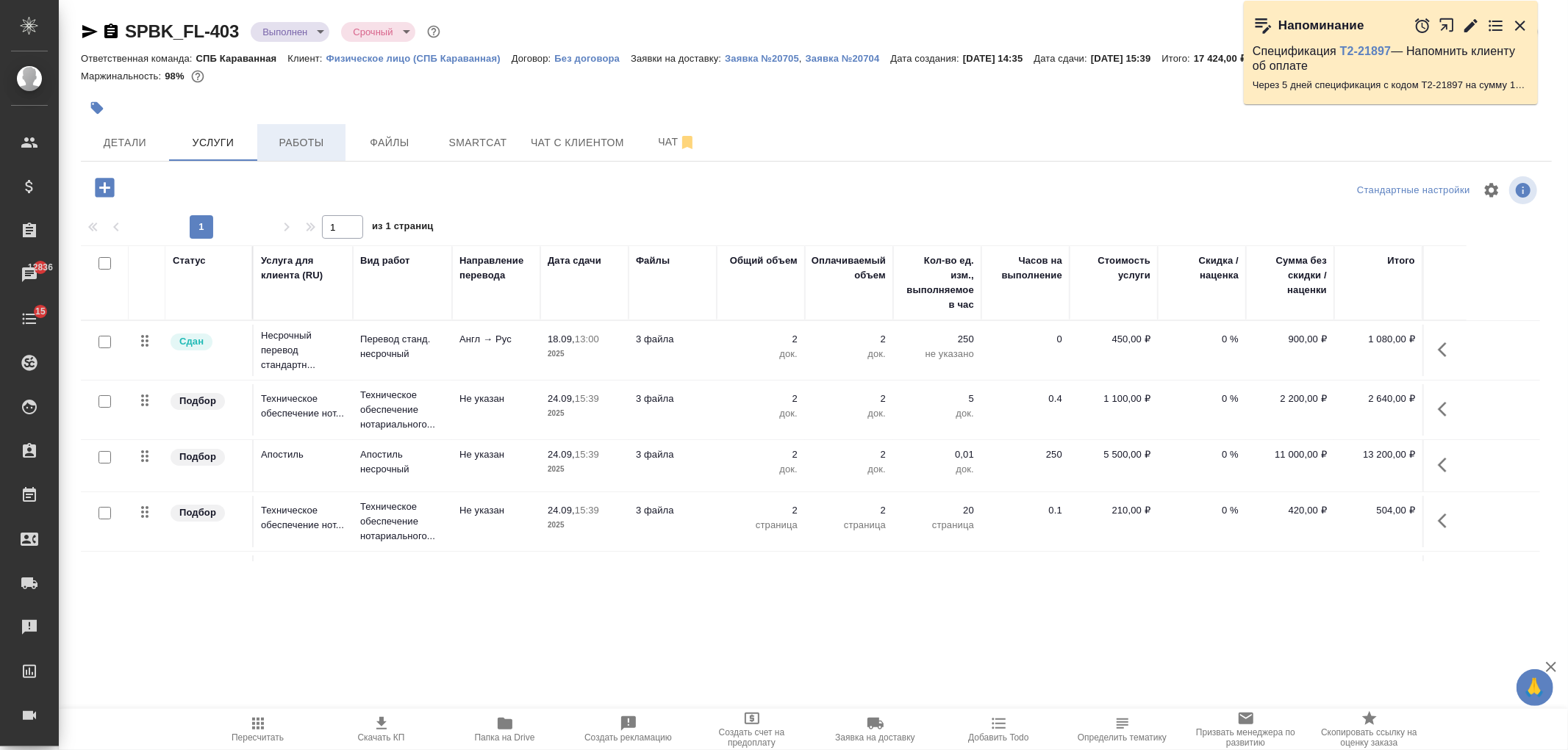
click at [284, 138] on span "Работы" at bounding box center [301, 143] width 71 height 18
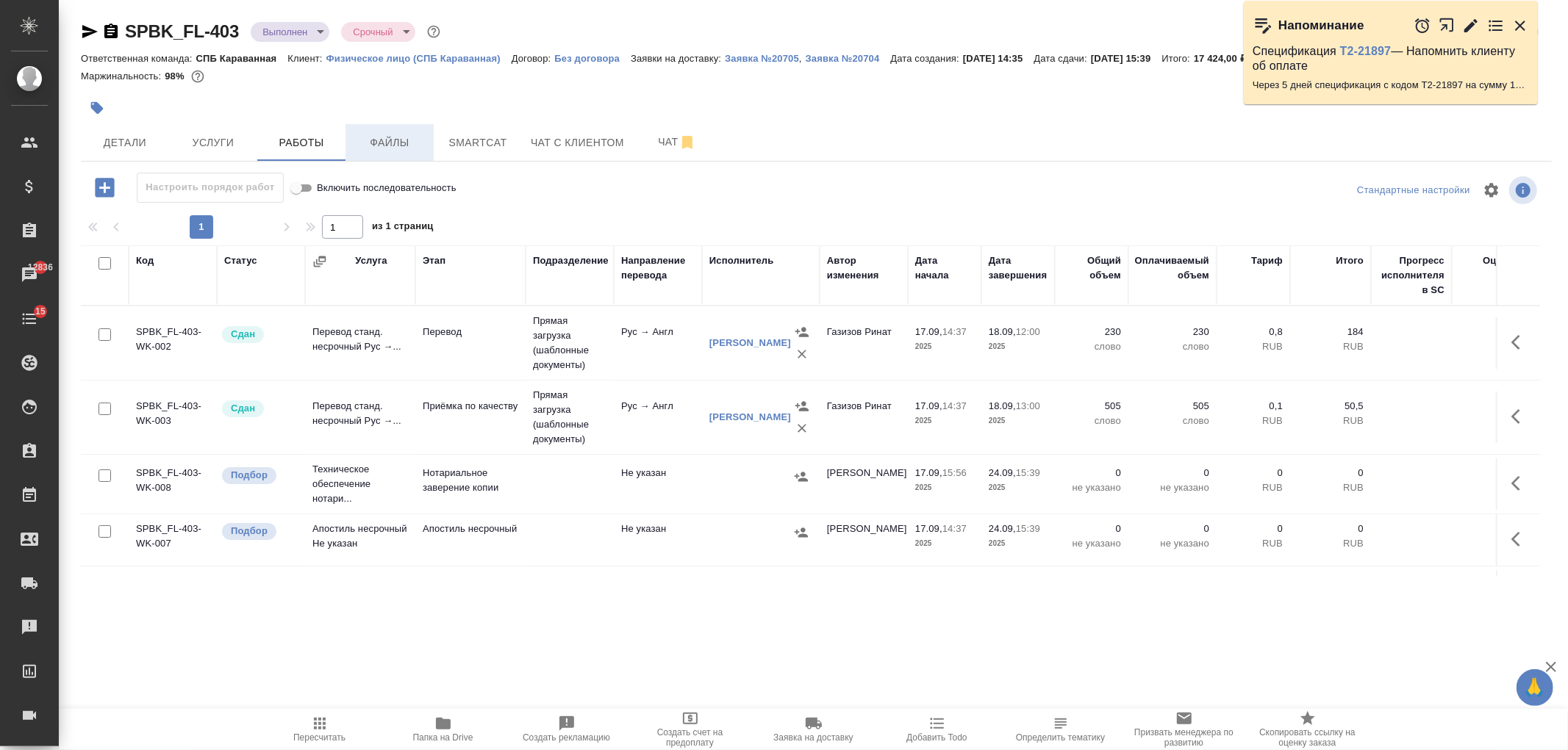
click at [397, 156] on button "Файлы" at bounding box center [389, 142] width 88 height 37
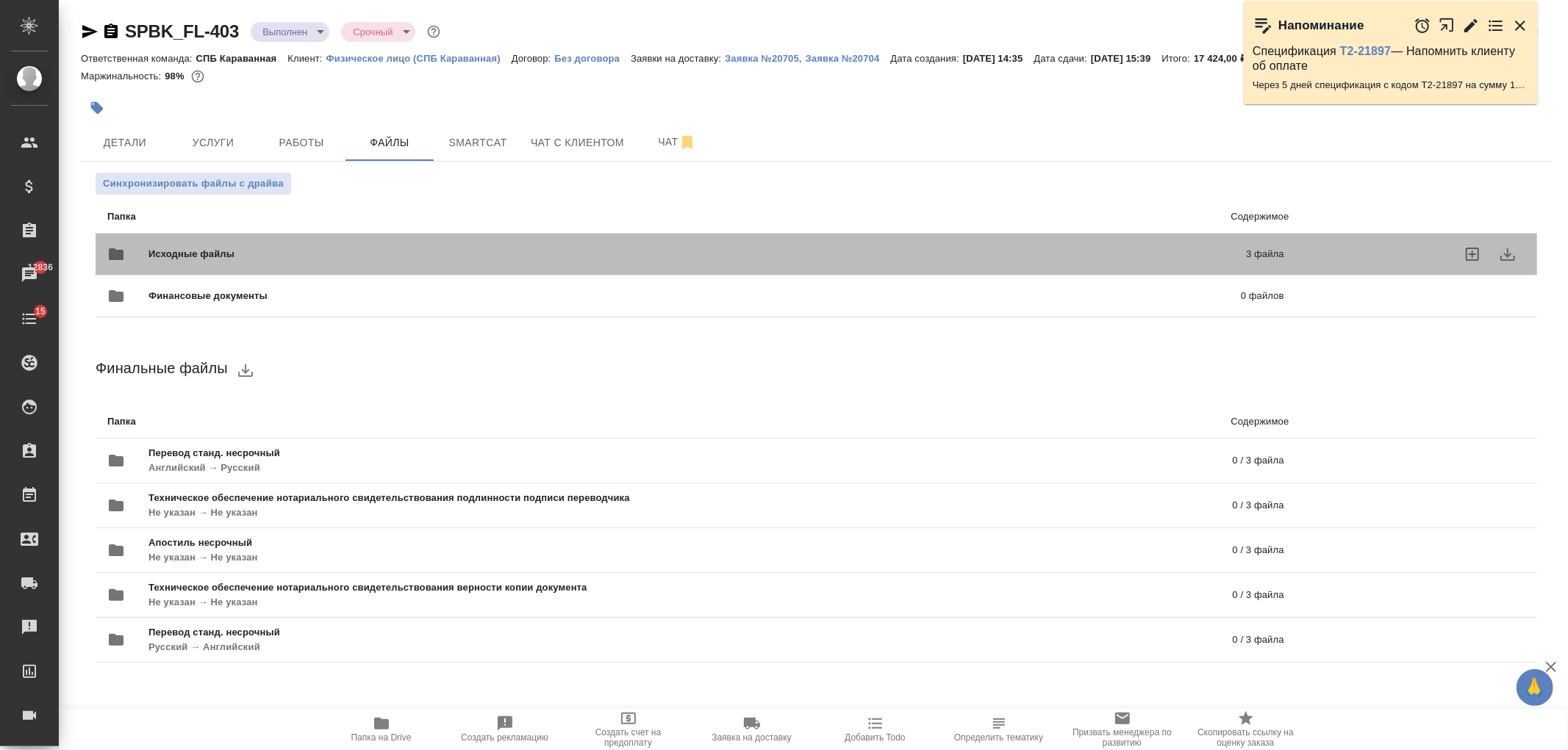
click at [420, 239] on div "Исходные файлы 3 файла" at bounding box center [696, 254] width 1177 height 35
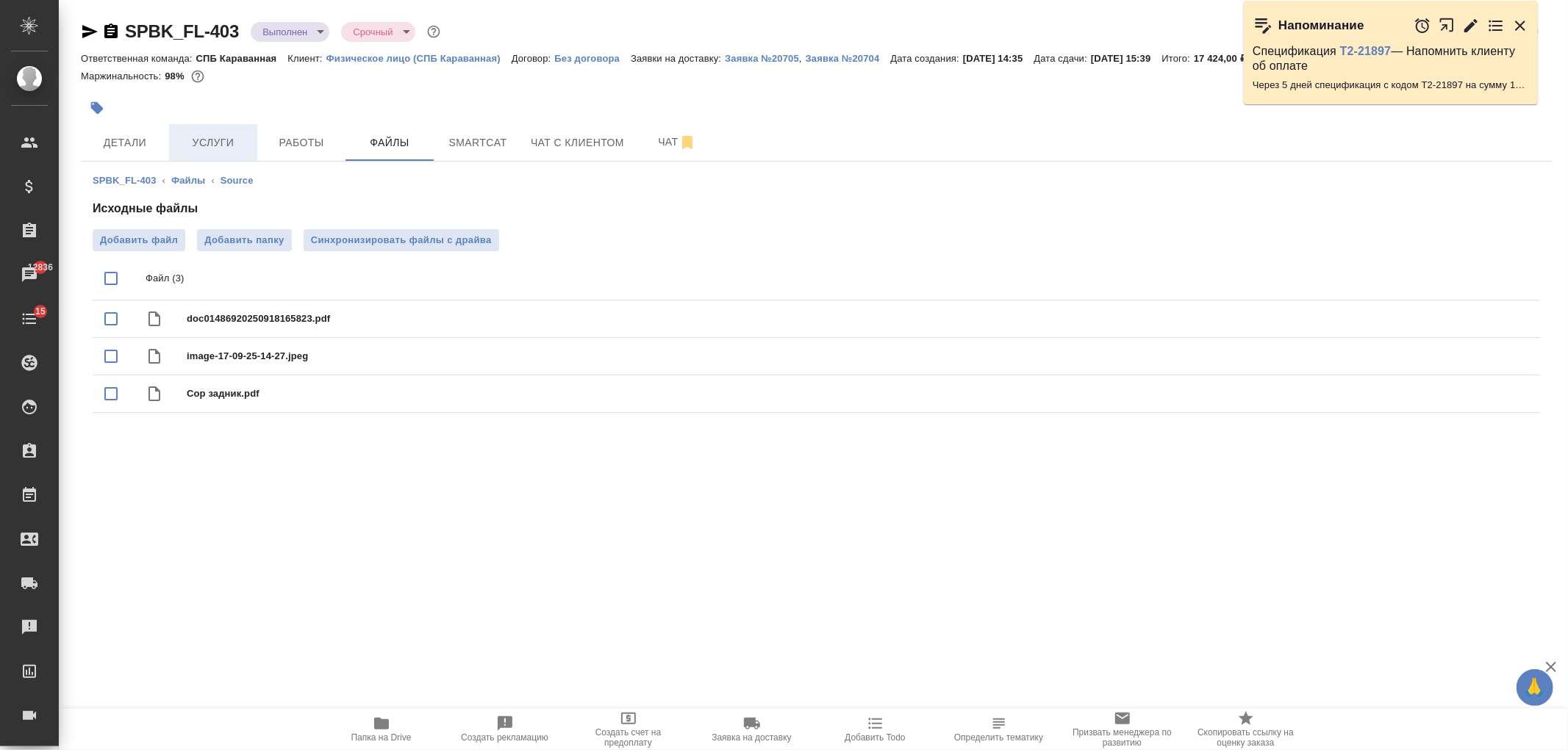
click at [228, 148] on span "Услуги" at bounding box center [213, 143] width 71 height 18
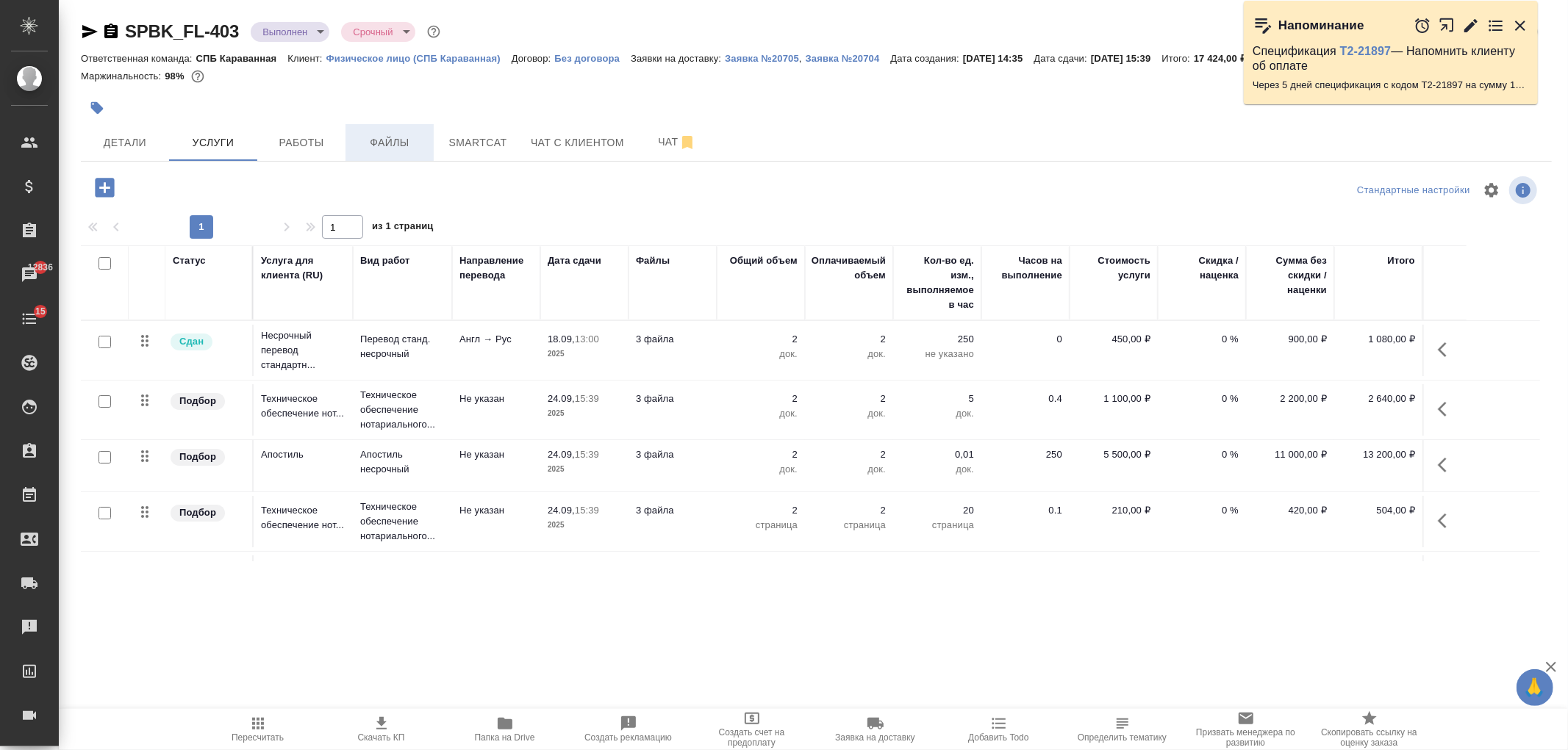
click at [391, 144] on span "Файлы" at bounding box center [390, 143] width 71 height 18
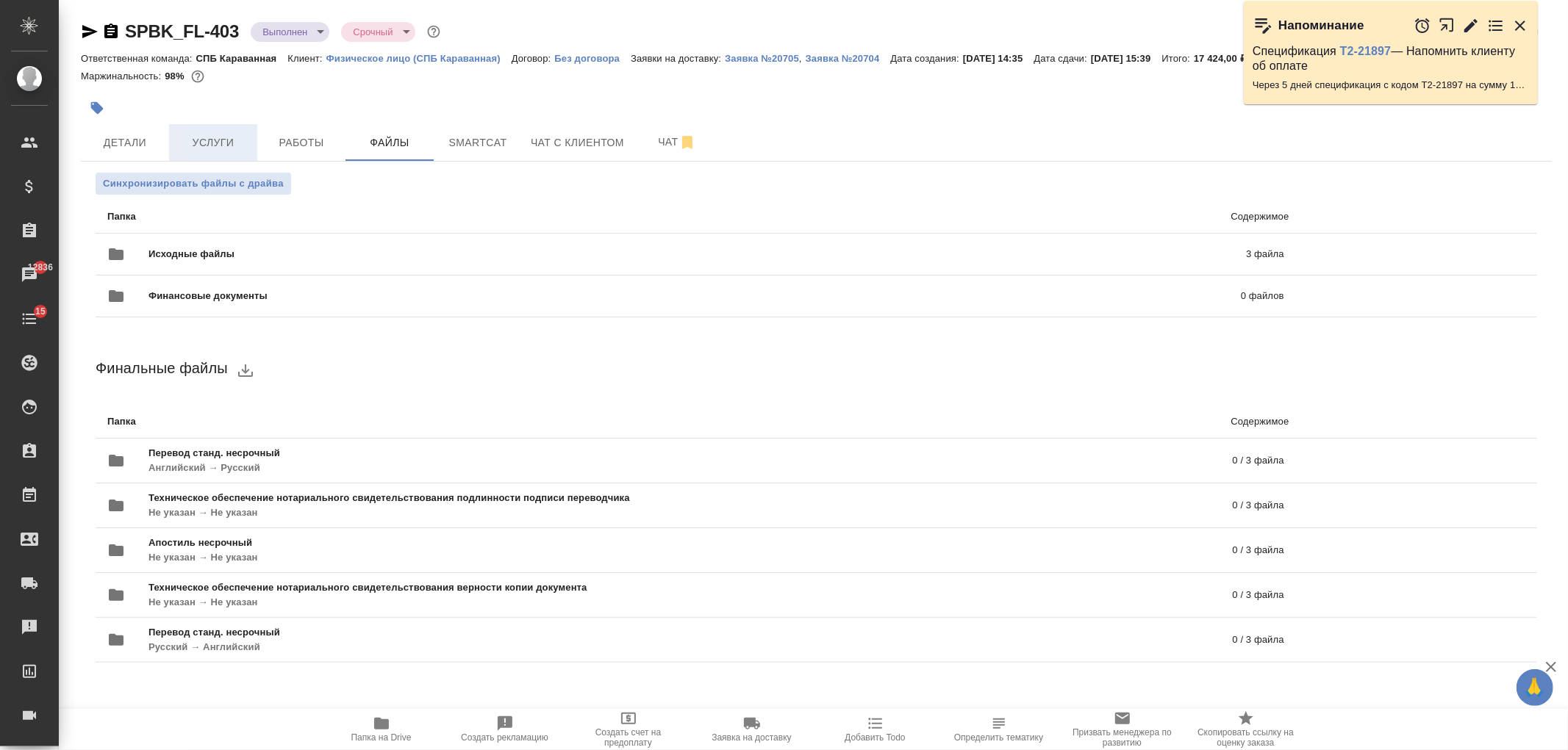
click at [244, 142] on span "Услуги" at bounding box center [213, 143] width 71 height 18
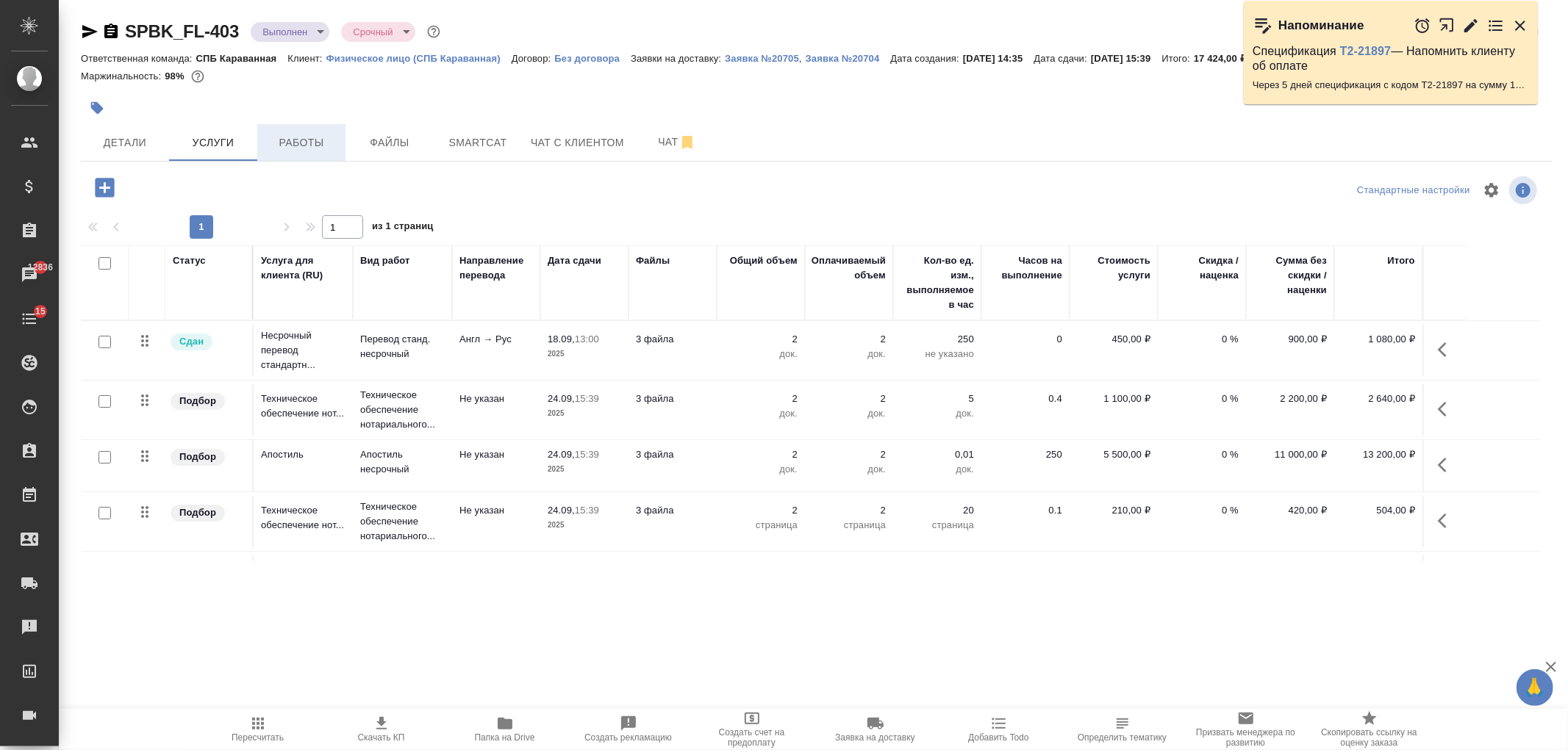
click at [312, 149] on span "Работы" at bounding box center [301, 143] width 71 height 18
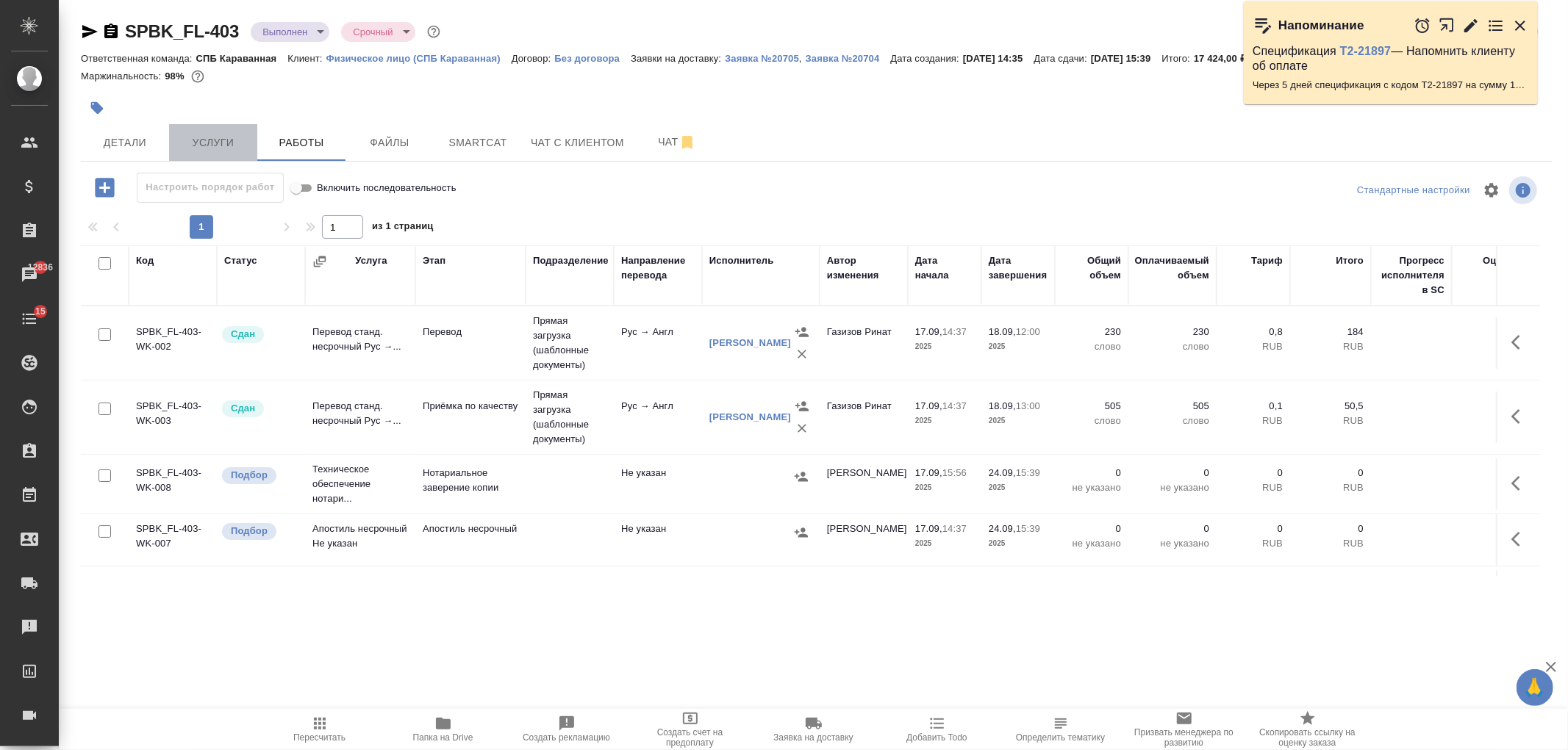
click at [234, 144] on span "Услуги" at bounding box center [213, 143] width 71 height 18
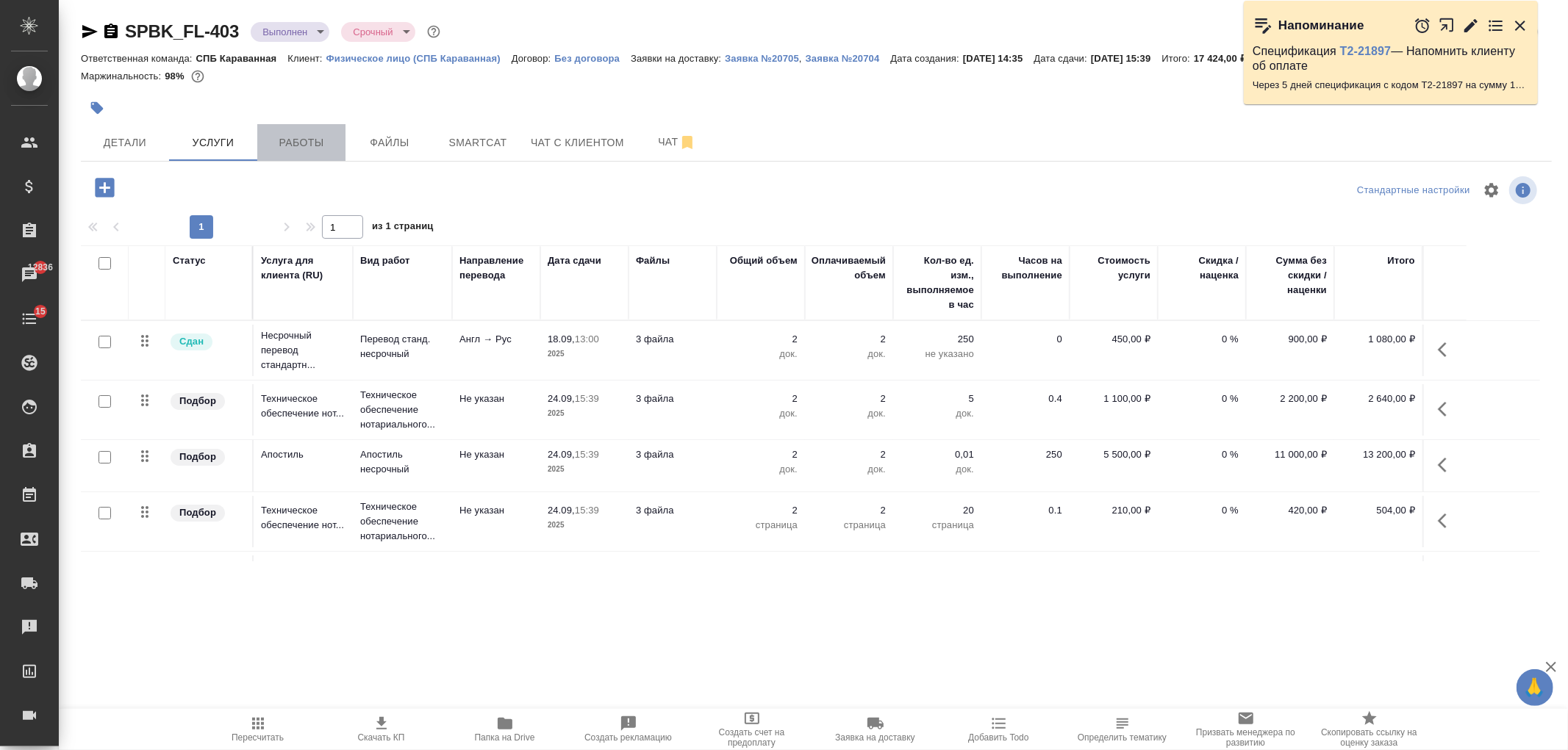
click at [290, 157] on button "Работы" at bounding box center [300, 142] width 88 height 37
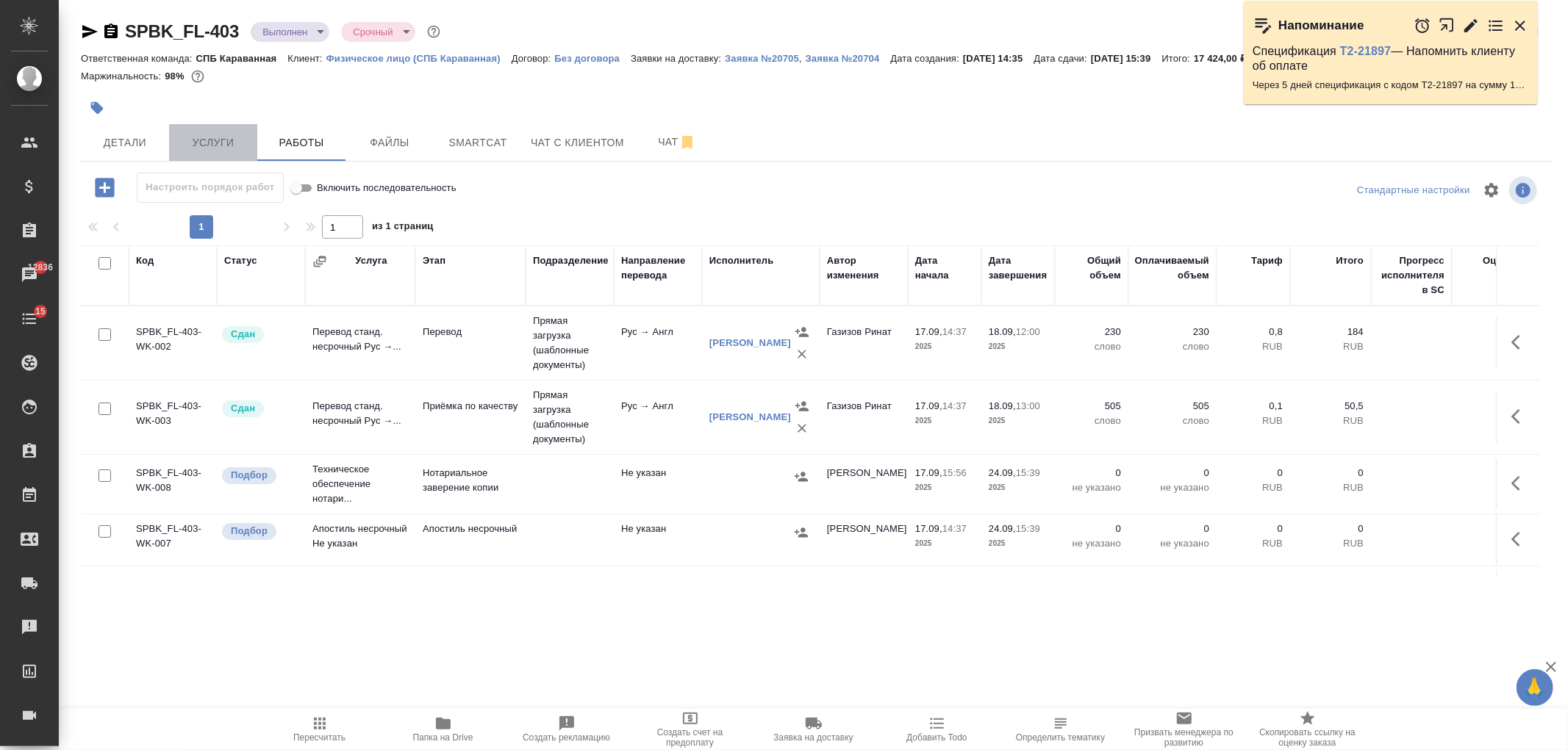
click at [214, 147] on span "Услуги" at bounding box center [213, 143] width 71 height 18
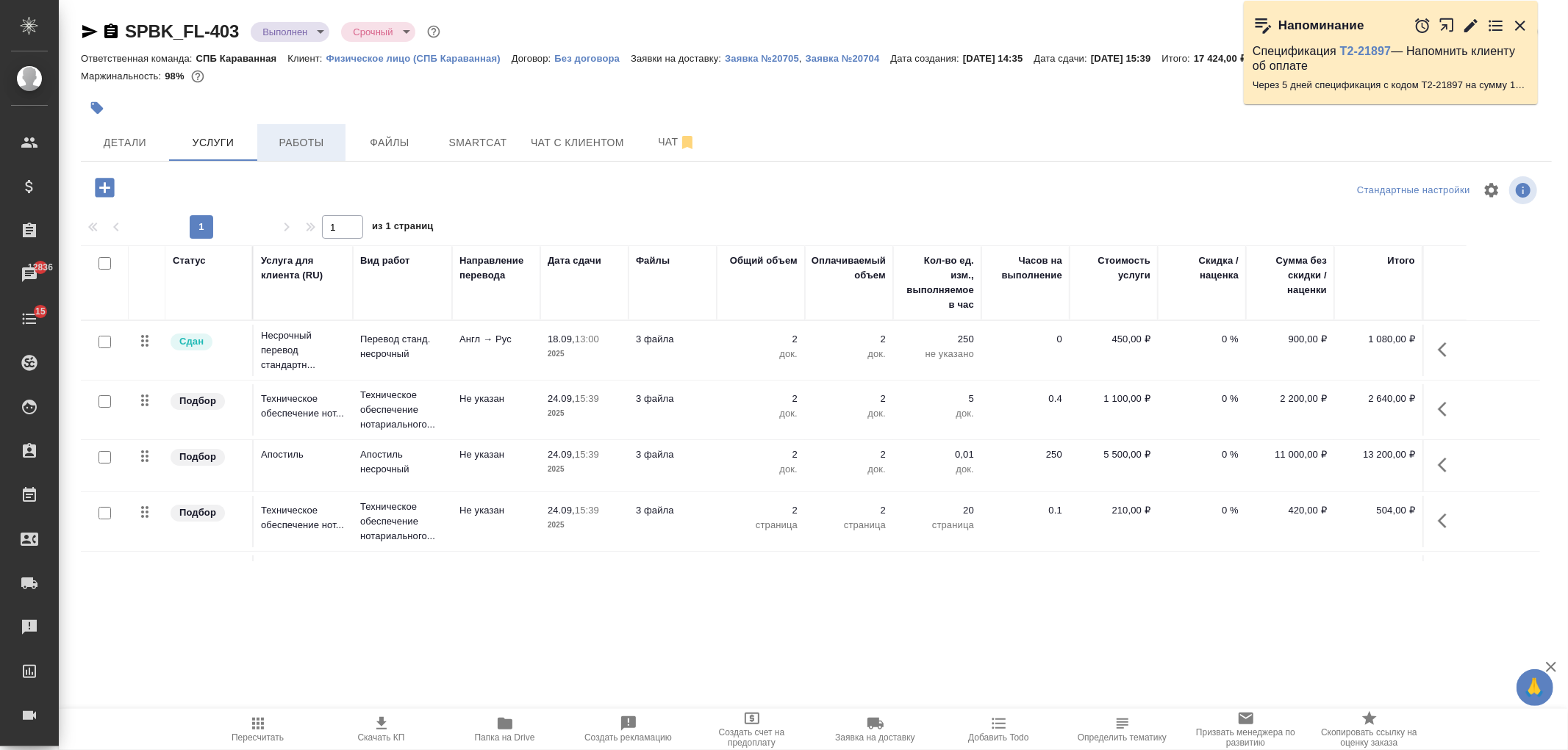
click at [273, 135] on span "Работы" at bounding box center [301, 143] width 71 height 18
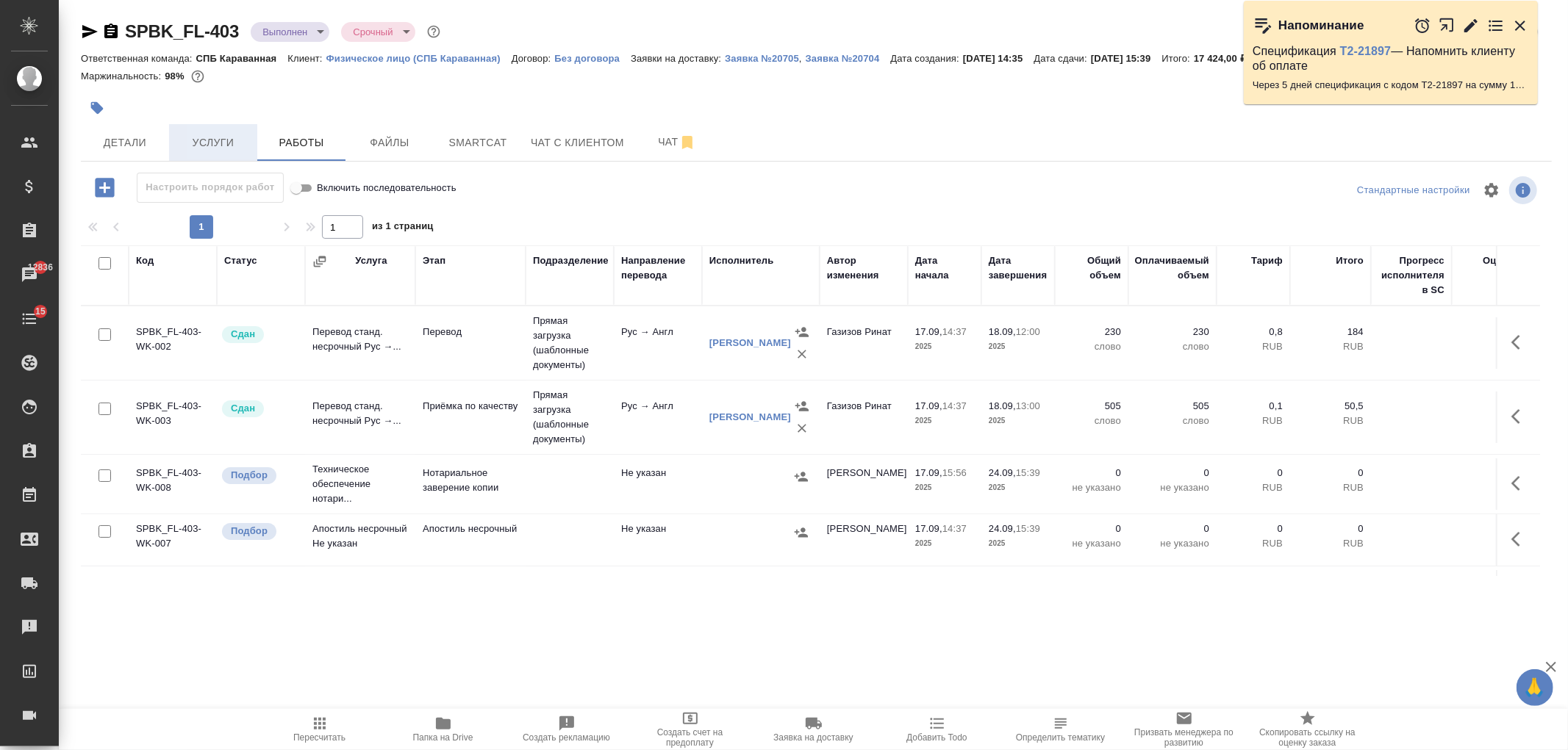
click at [243, 144] on span "Услуги" at bounding box center [213, 143] width 71 height 18
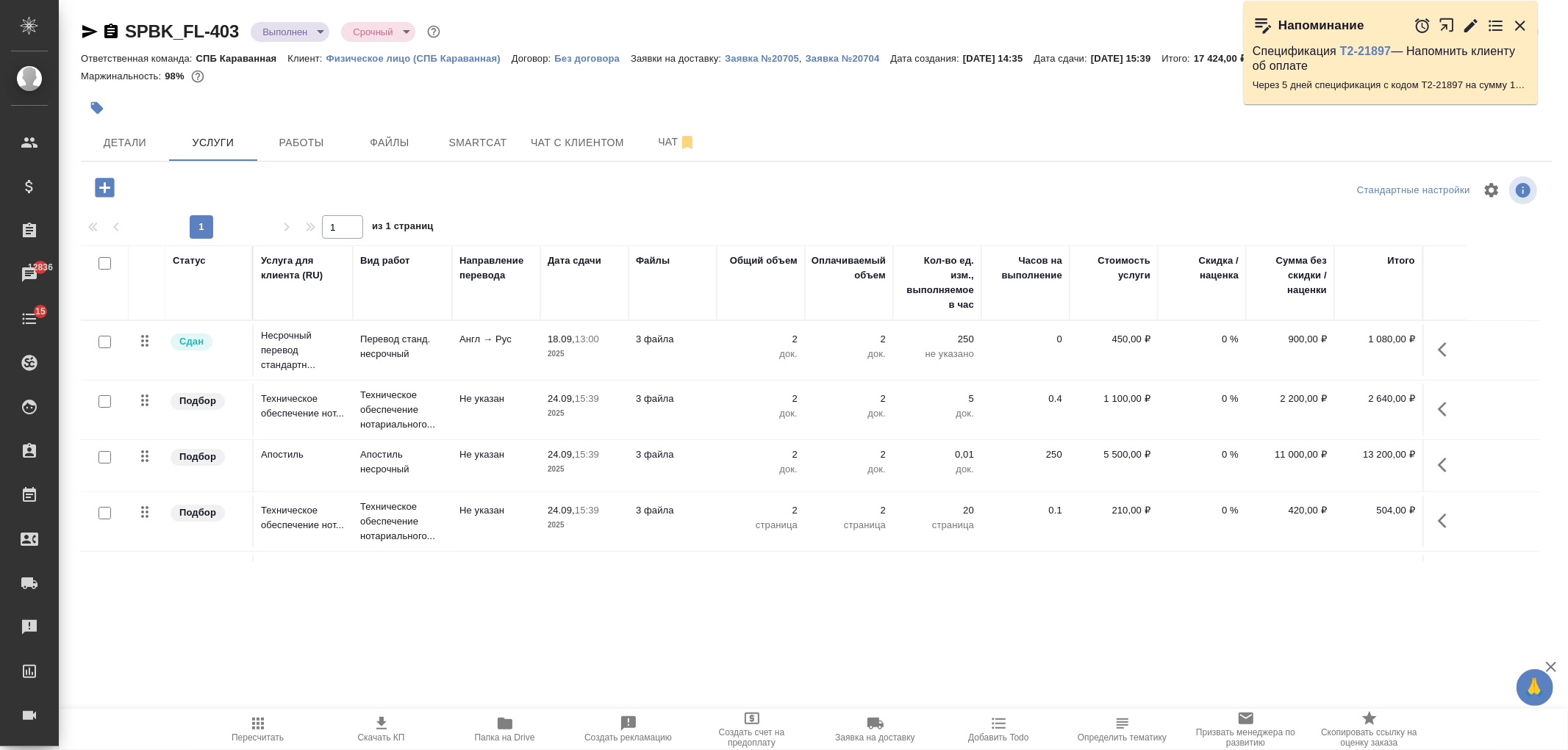
click at [691, 180] on div at bounding box center [816, 190] width 490 height 35
